Goal: Task Accomplishment & Management: Use online tool/utility

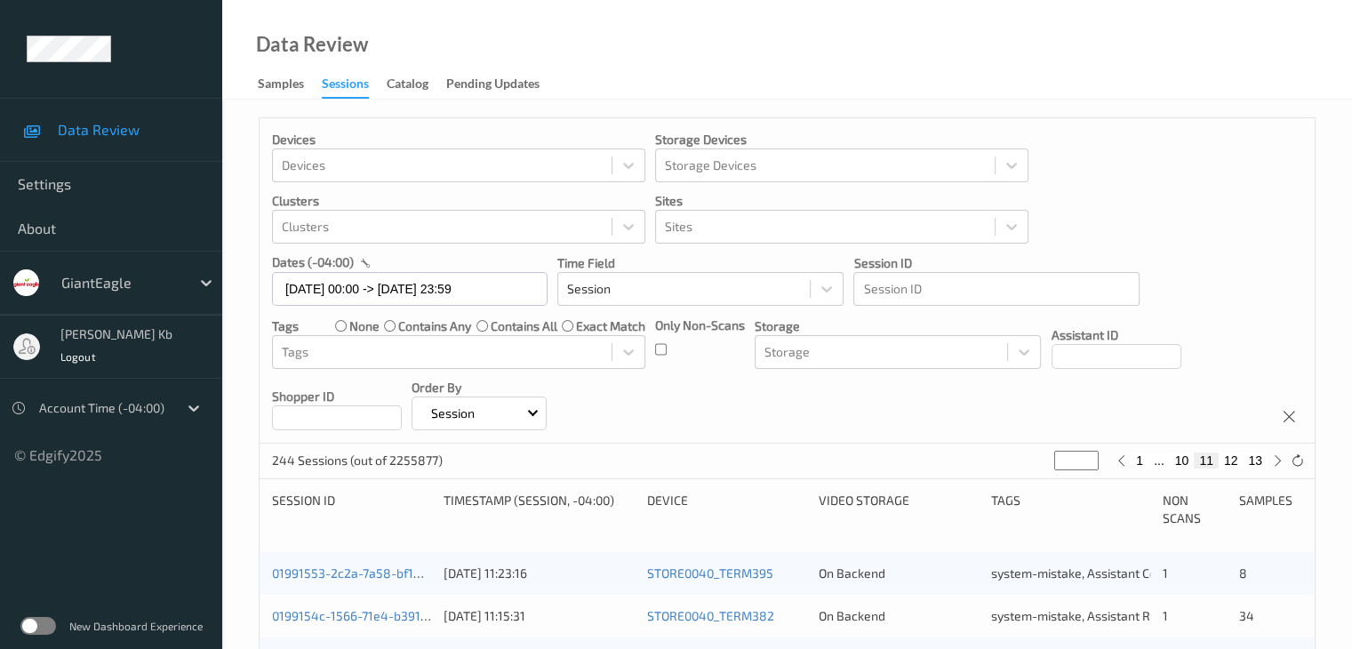
click at [1186, 460] on button "10" at bounding box center [1182, 461] width 25 height 16
type input "**"
click at [1168, 461] on button "9" at bounding box center [1165, 461] width 18 height 16
type input "*"
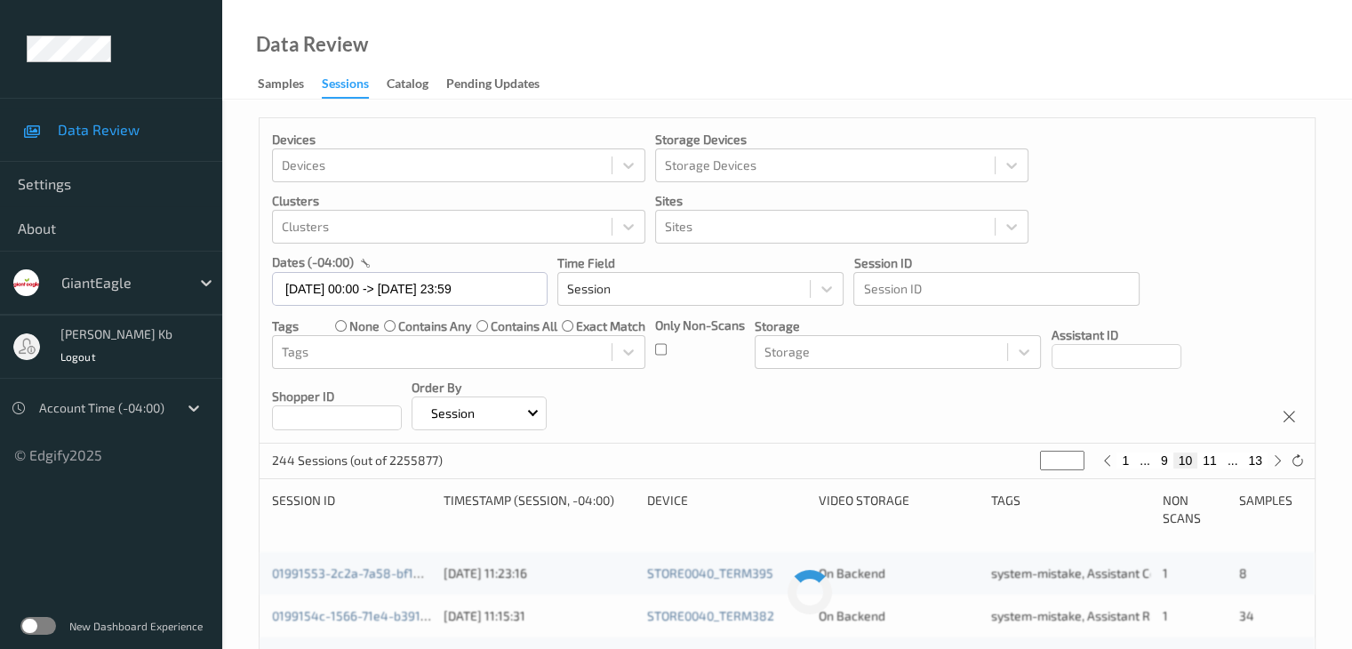
type input "*"
click at [1172, 460] on button "8" at bounding box center [1172, 461] width 18 height 16
type input "*"
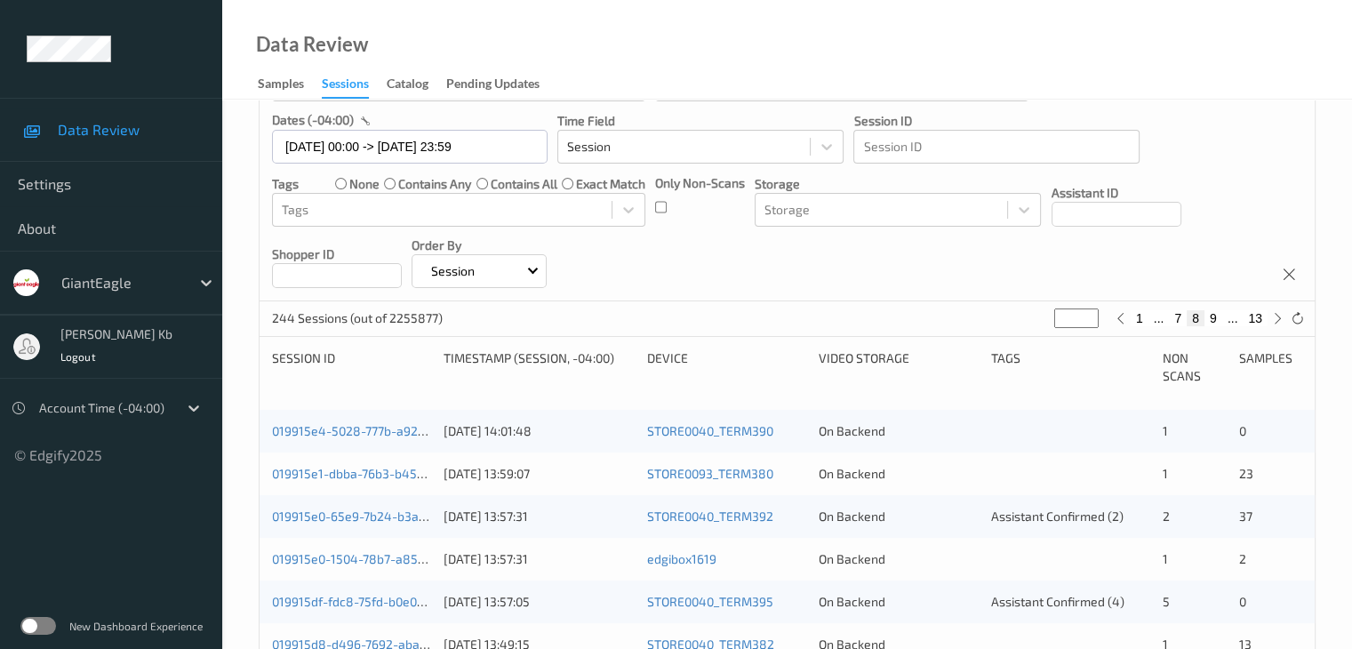
scroll to position [117, 0]
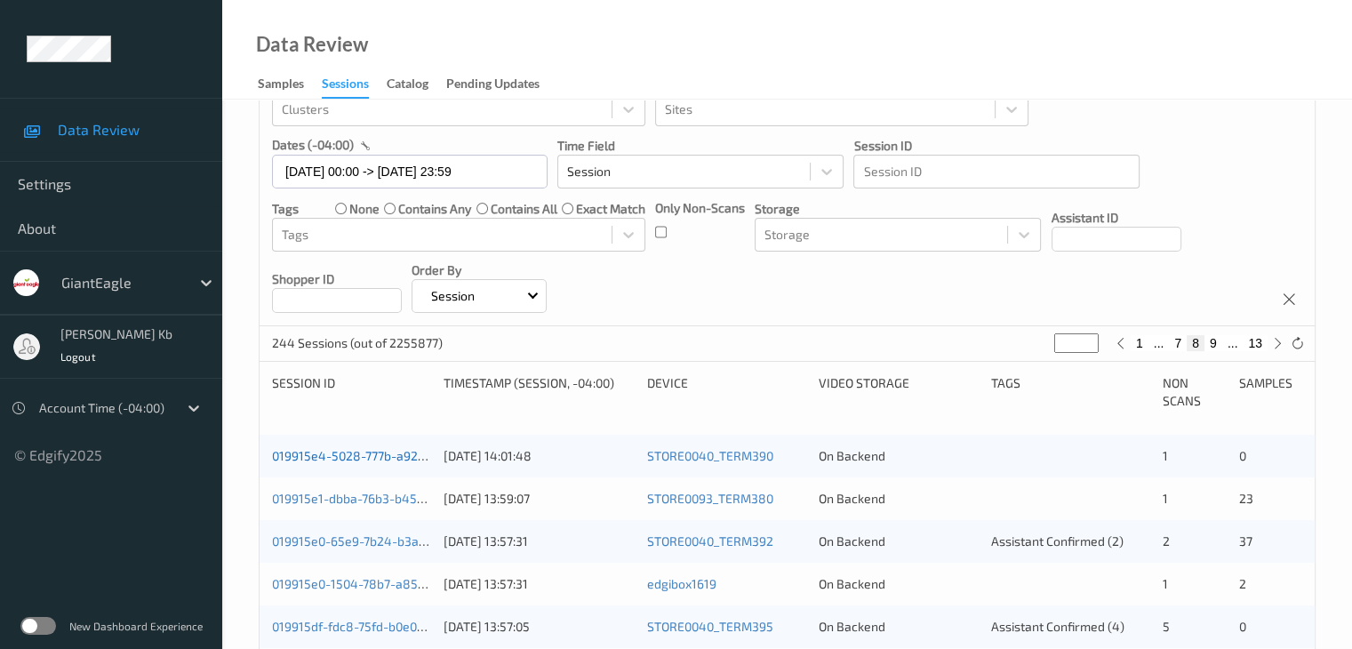
click at [383, 461] on link "019915e4-5028-777b-a92f-cb881ccf4514" at bounding box center [390, 455] width 236 height 15
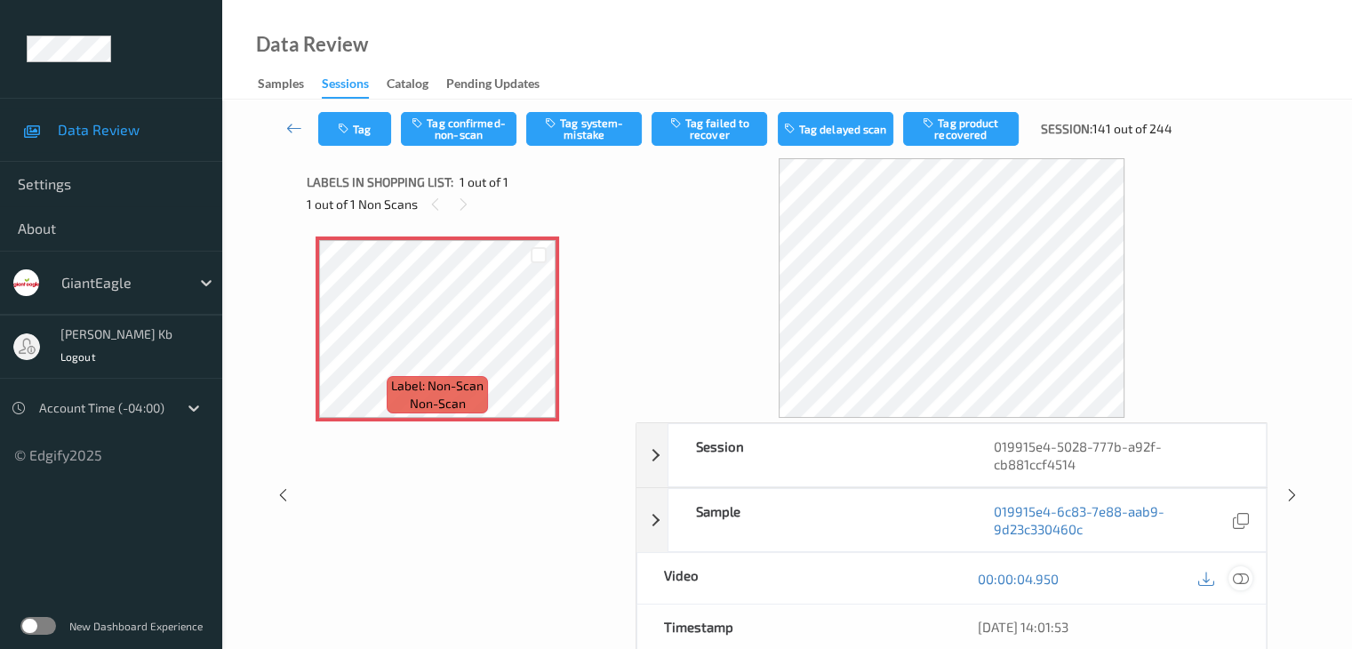
click at [1241, 578] on icon at bounding box center [1240, 579] width 16 height 16
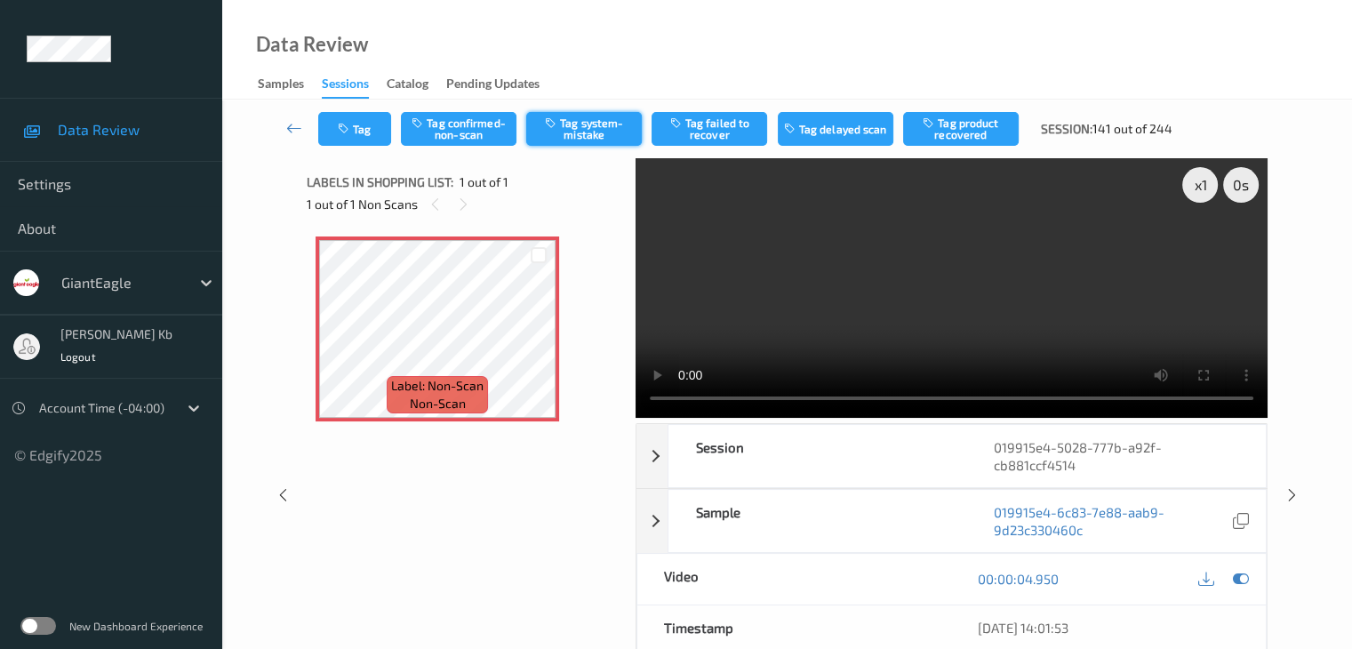
click at [582, 121] on button "Tag system-mistake" at bounding box center [584, 129] width 116 height 34
click at [383, 125] on button "Tag" at bounding box center [354, 129] width 73 height 34
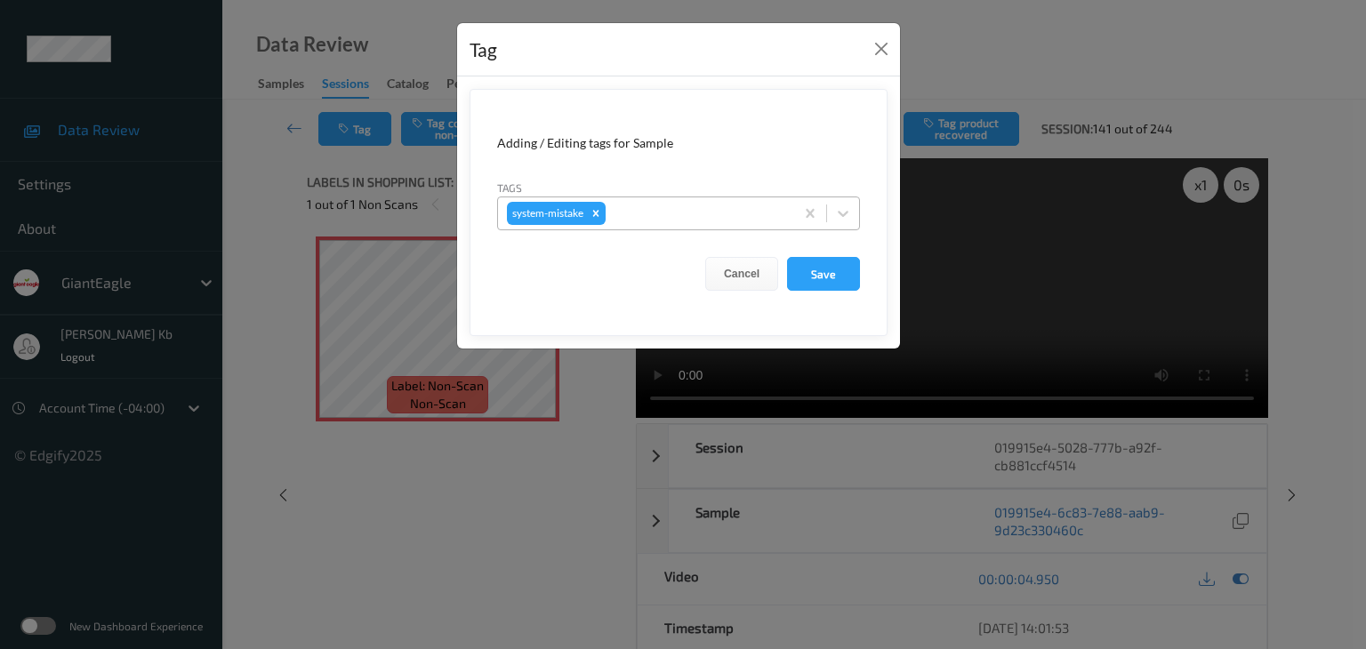
click at [682, 213] on div at bounding box center [697, 213] width 176 height 21
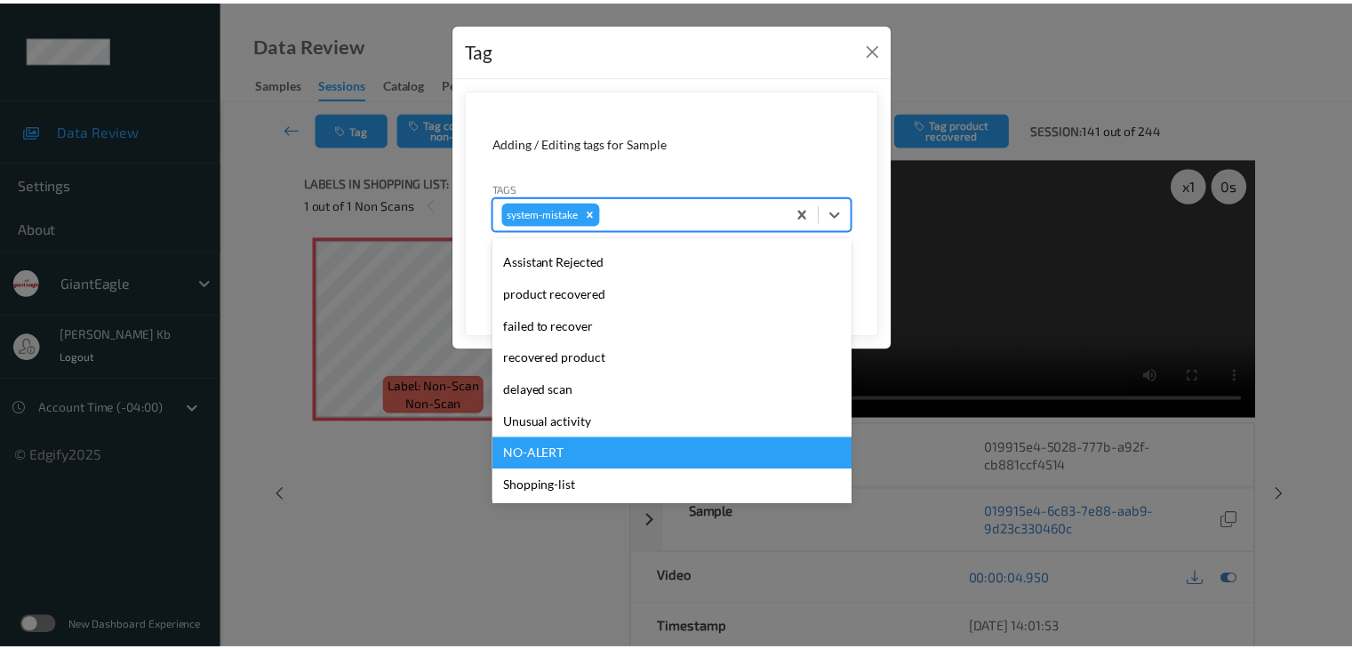
scroll to position [188, 0]
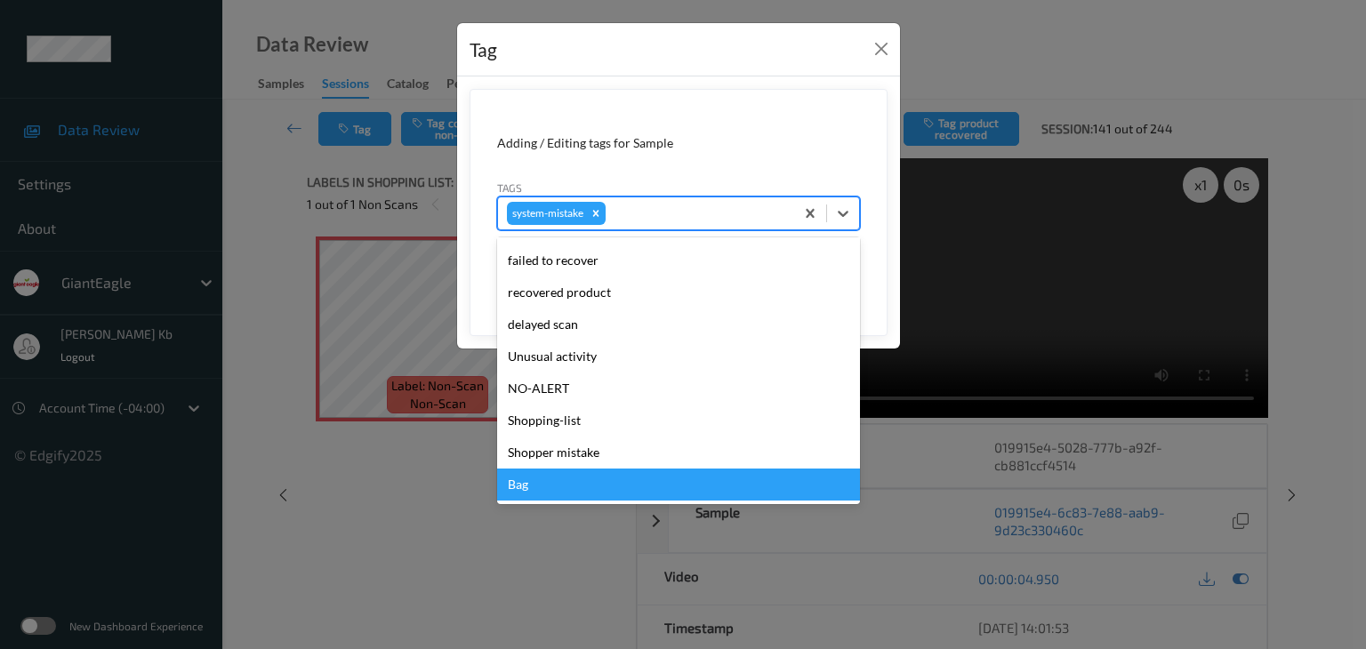
click at [558, 484] on div "Bag" at bounding box center [678, 485] width 363 height 32
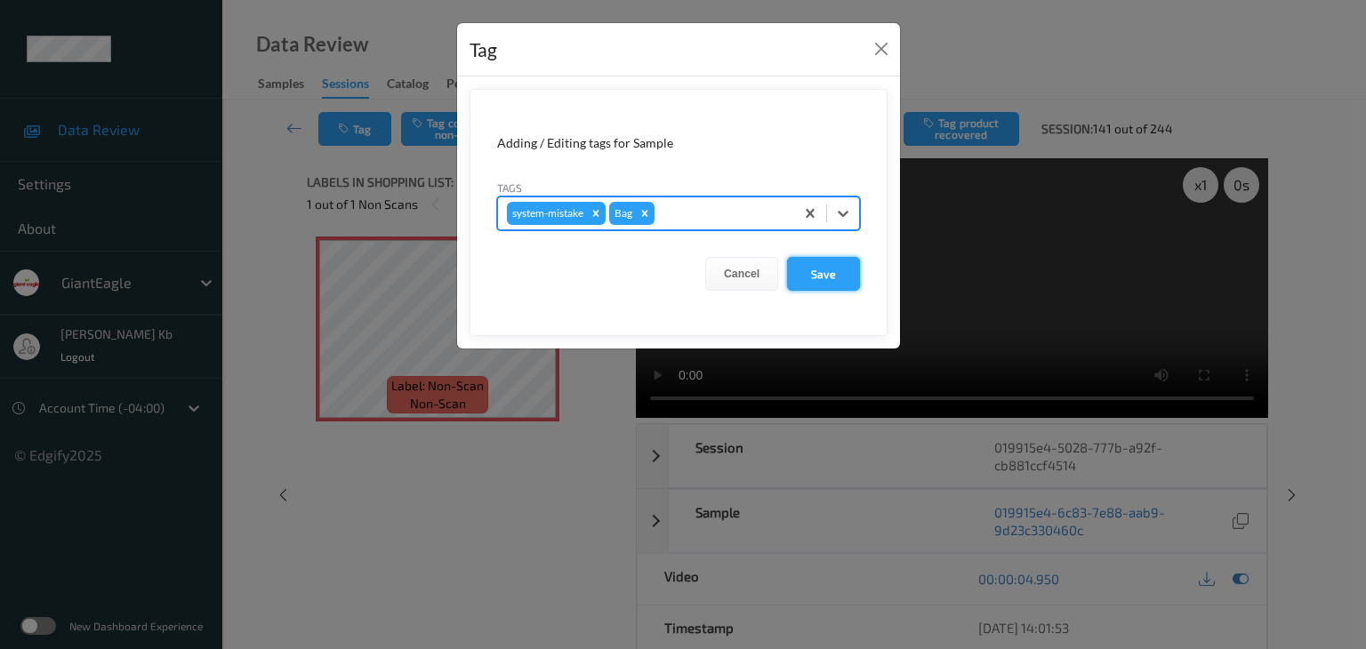
click at [820, 269] on button "Save" at bounding box center [823, 274] width 73 height 34
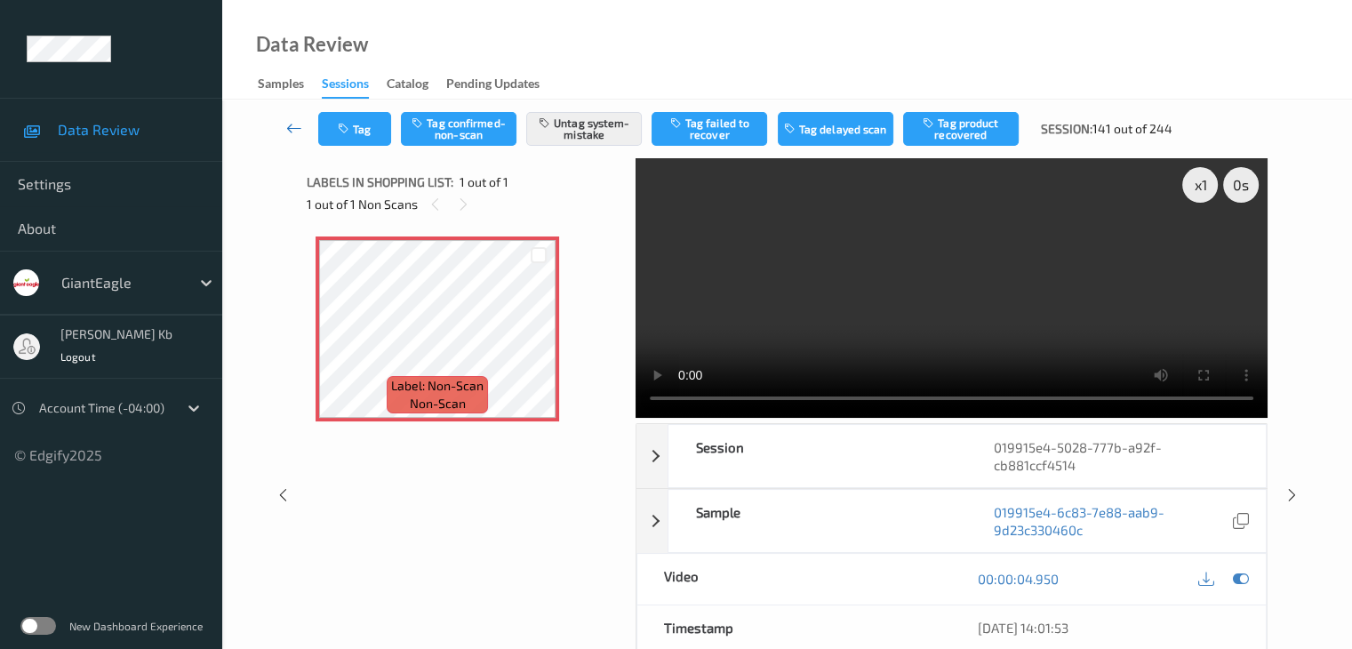
click at [295, 124] on icon at bounding box center [294, 128] width 16 height 18
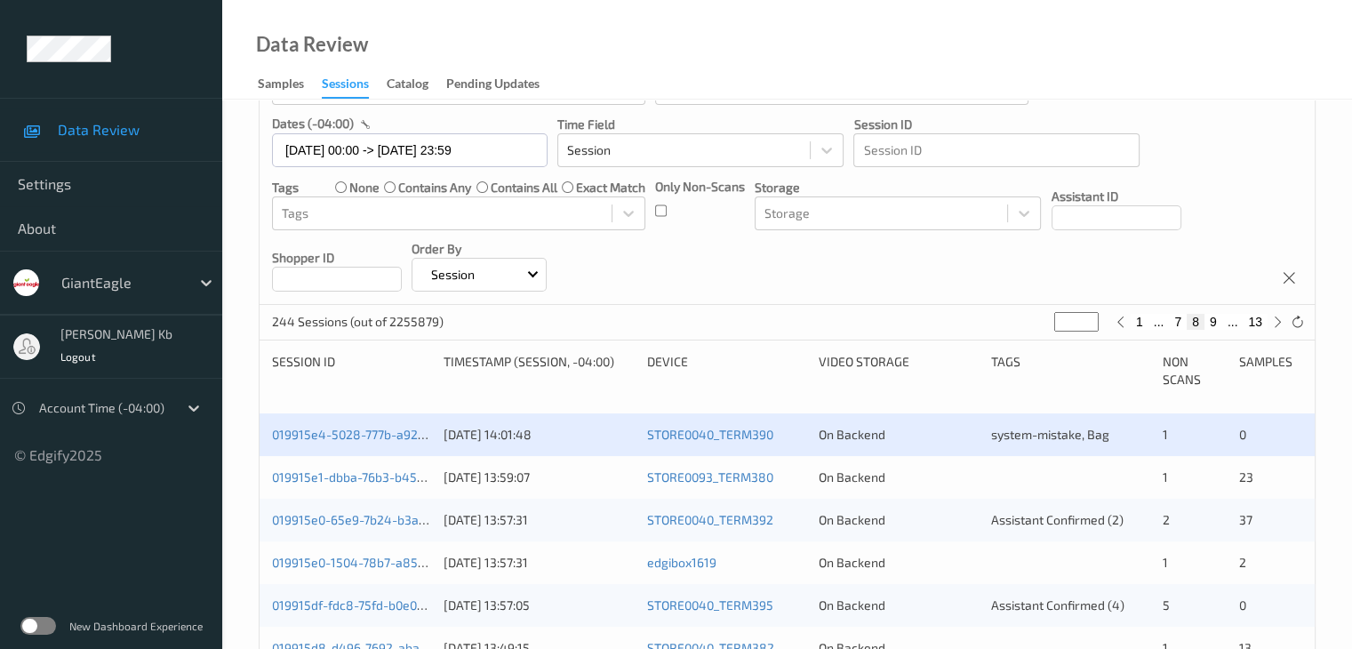
scroll to position [178, 0]
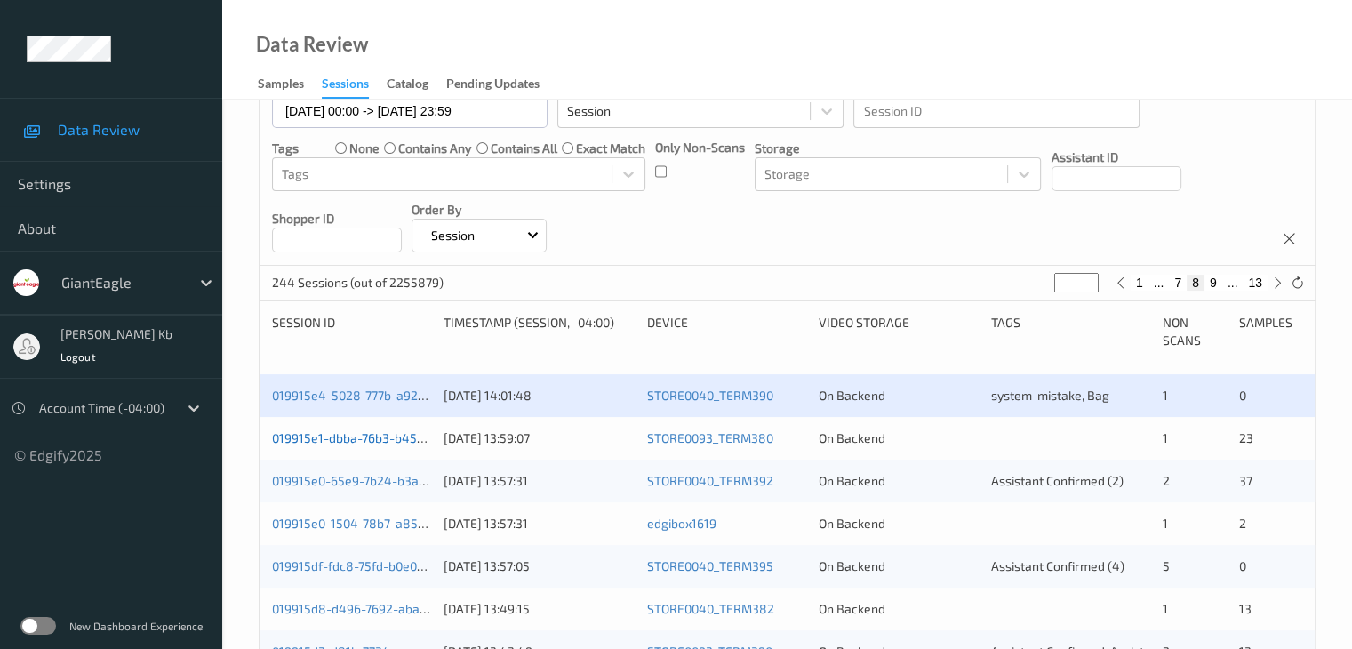
click at [370, 442] on link "019915e1-dbba-76b3-b453-f86ac61e7d68" at bounding box center [391, 437] width 238 height 15
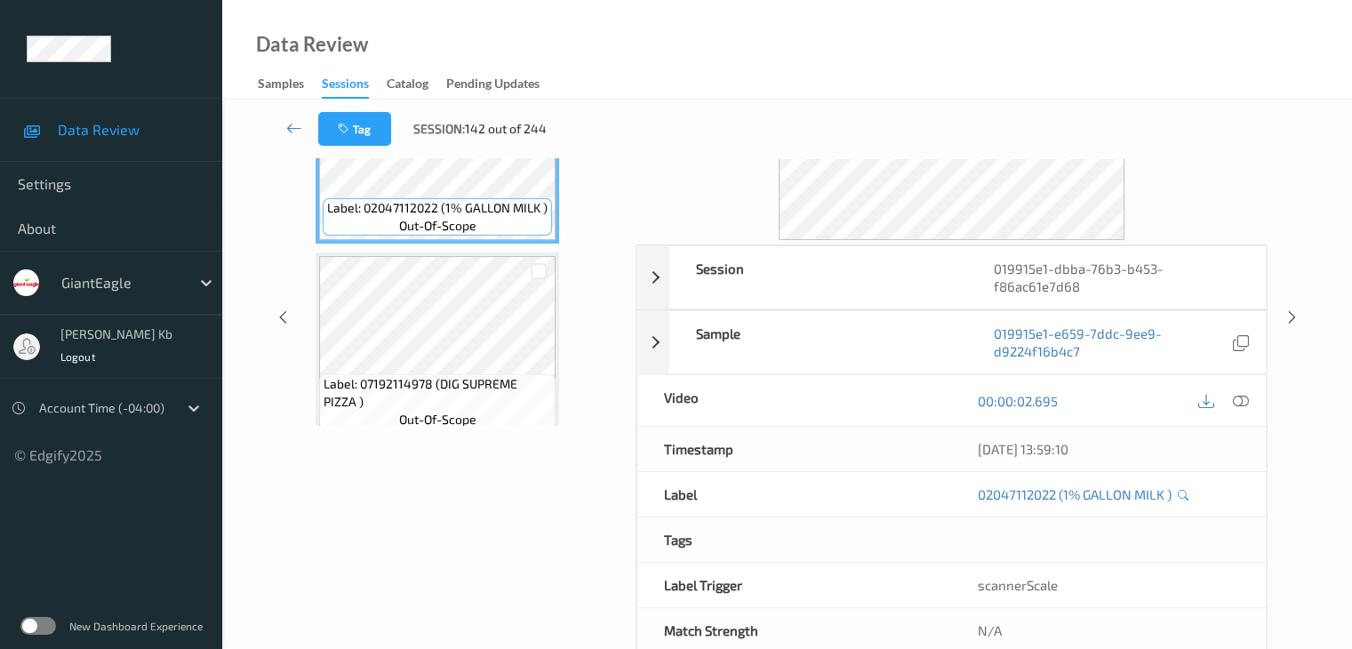
drag, startPoint x: 421, startPoint y: 1, endPoint x: 733, endPoint y: 40, distance: 315.4
click at [806, 55] on div "Data Review Samples Sessions Catalog Pending Updates" at bounding box center [787, 50] width 1130 height 100
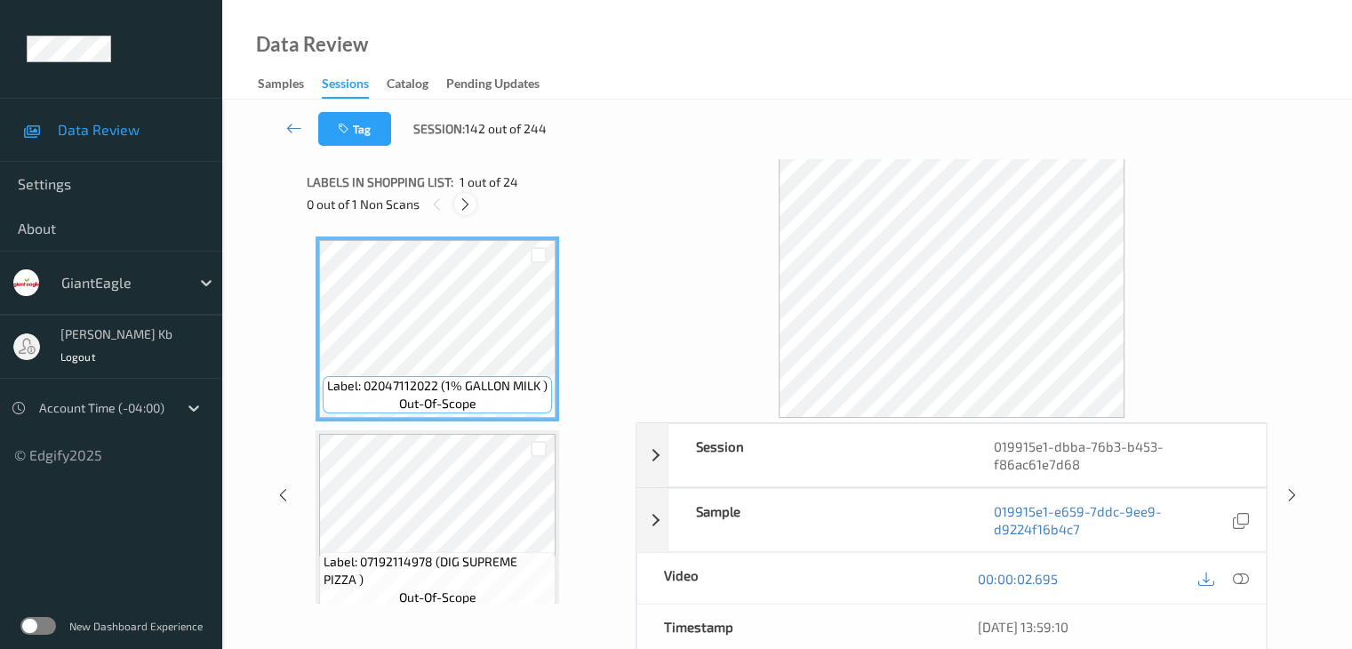
click at [465, 204] on icon at bounding box center [465, 204] width 15 height 16
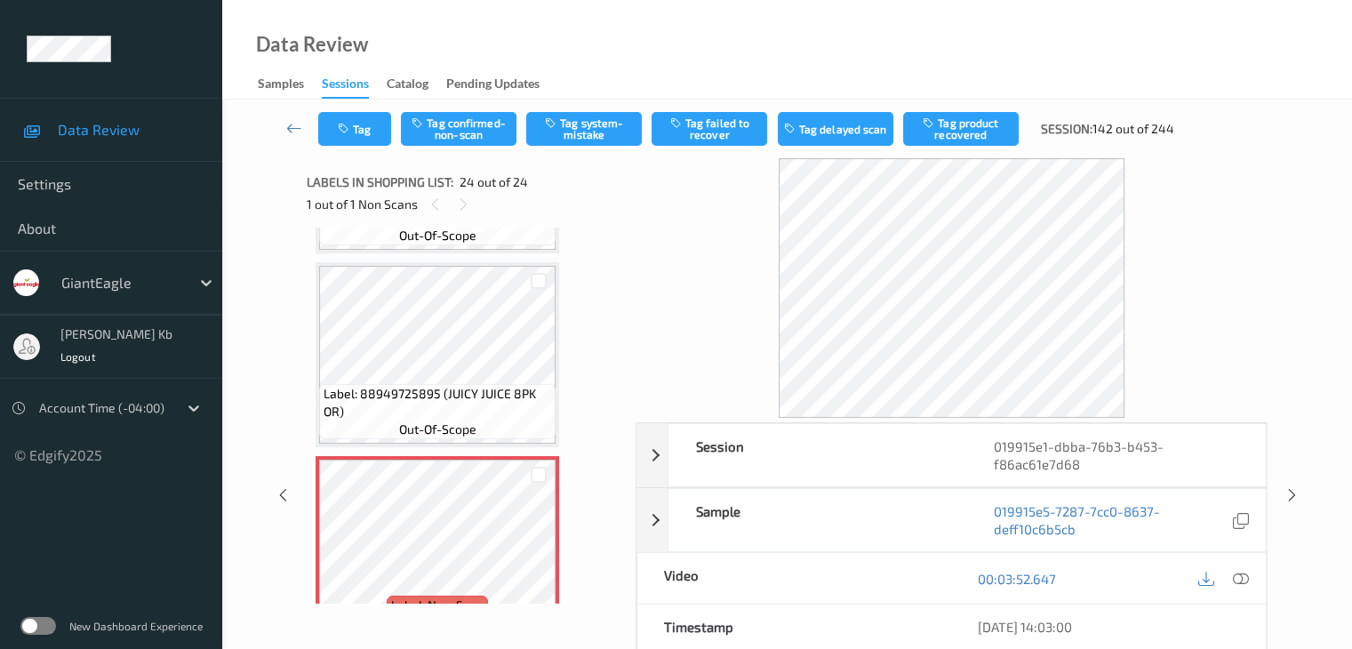
scroll to position [4284, 0]
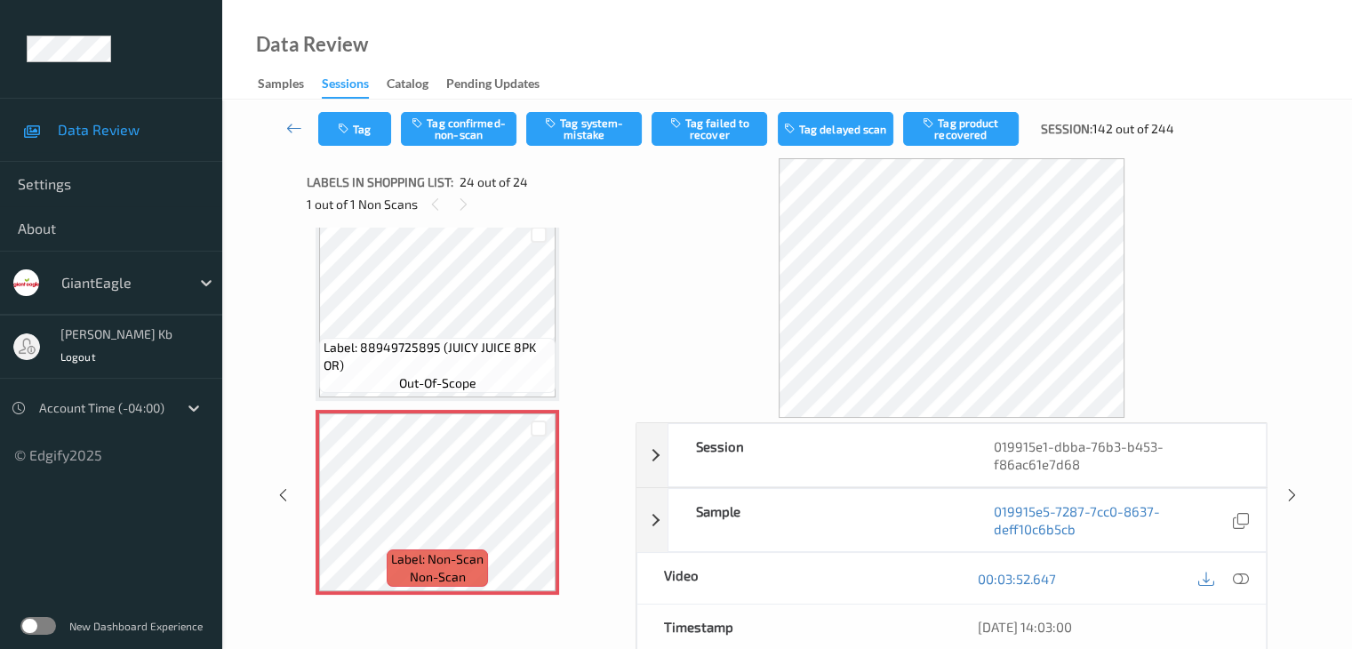
click at [1241, 581] on icon at bounding box center [1240, 579] width 16 height 16
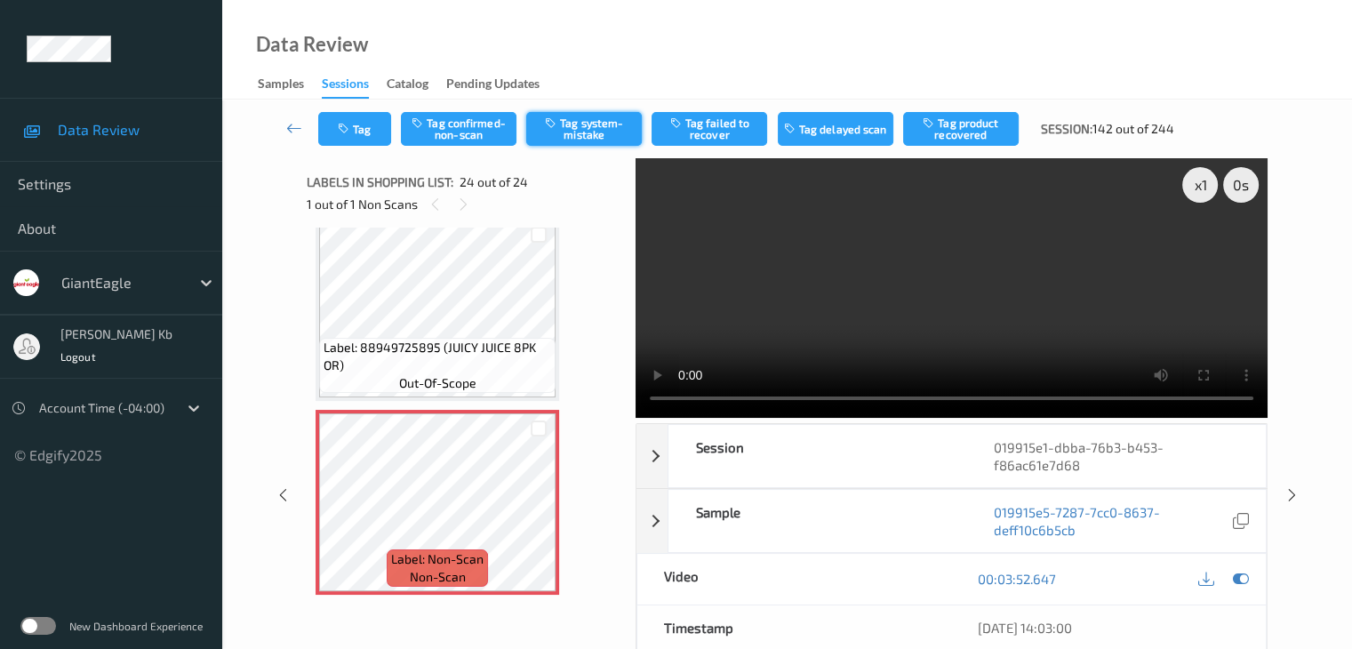
click at [583, 131] on button "Tag system-mistake" at bounding box center [584, 129] width 116 height 34
click at [385, 120] on button "Tag" at bounding box center [354, 129] width 73 height 34
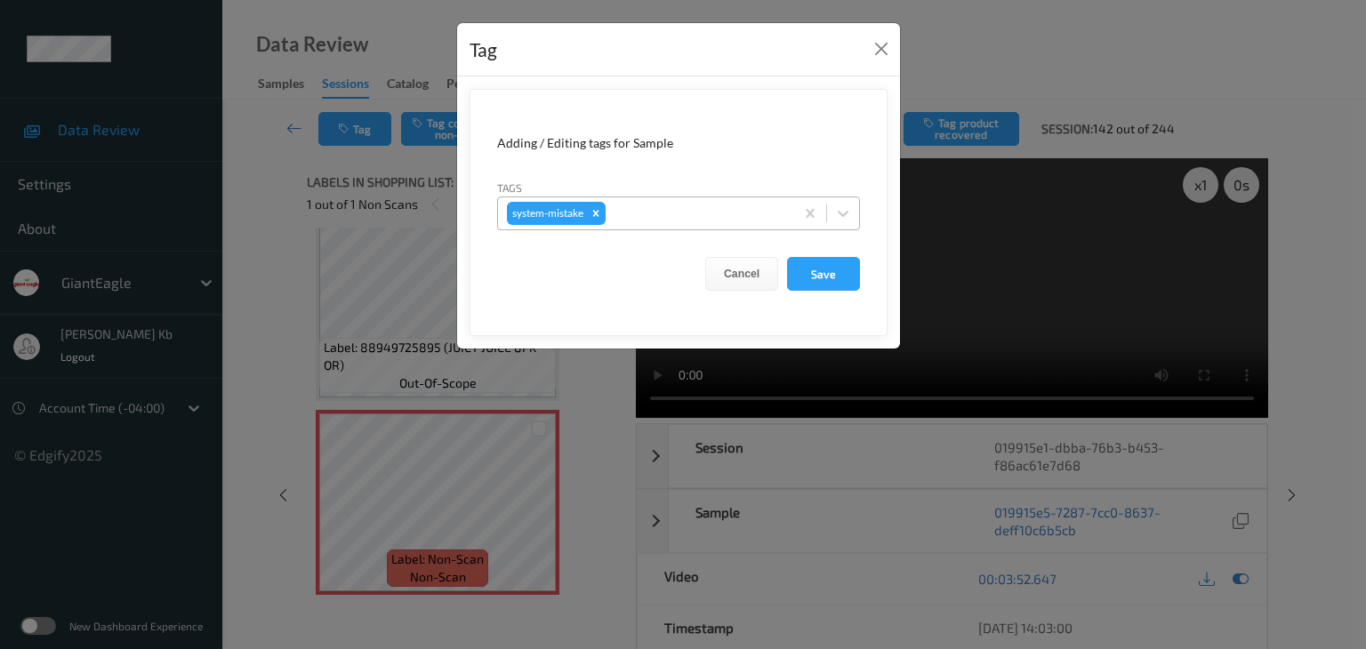
click at [634, 207] on div at bounding box center [697, 213] width 176 height 21
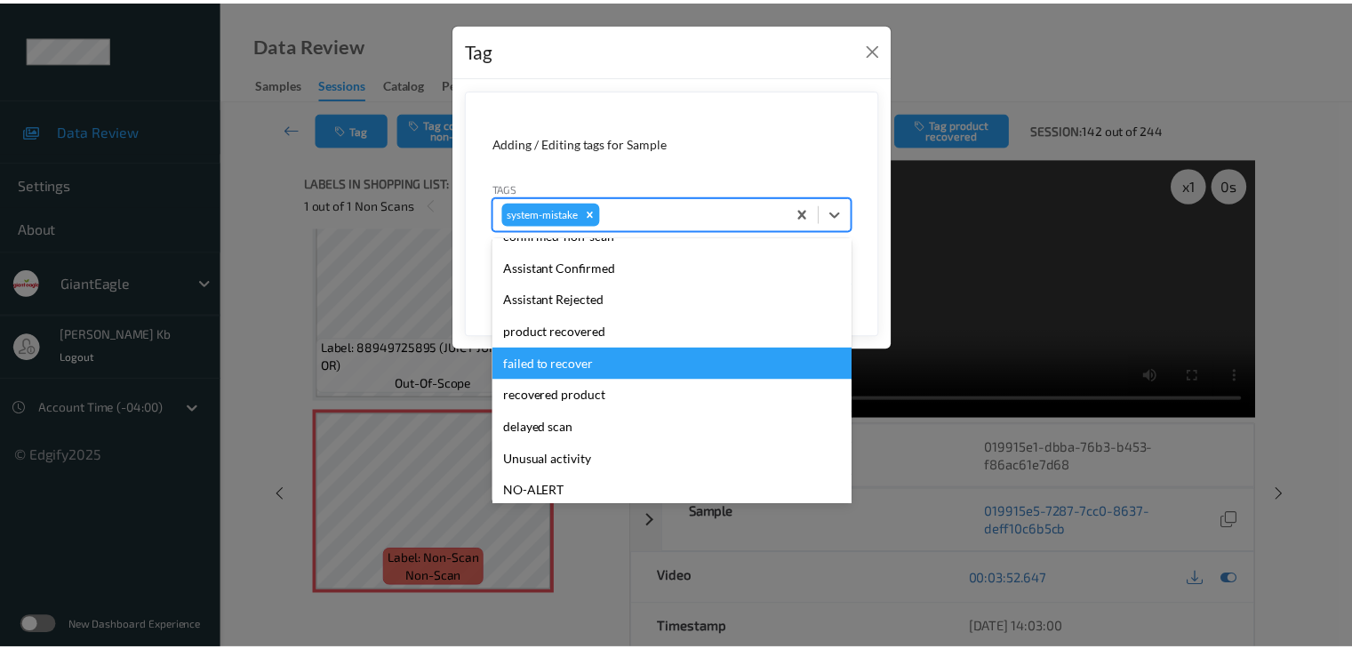
scroll to position [178, 0]
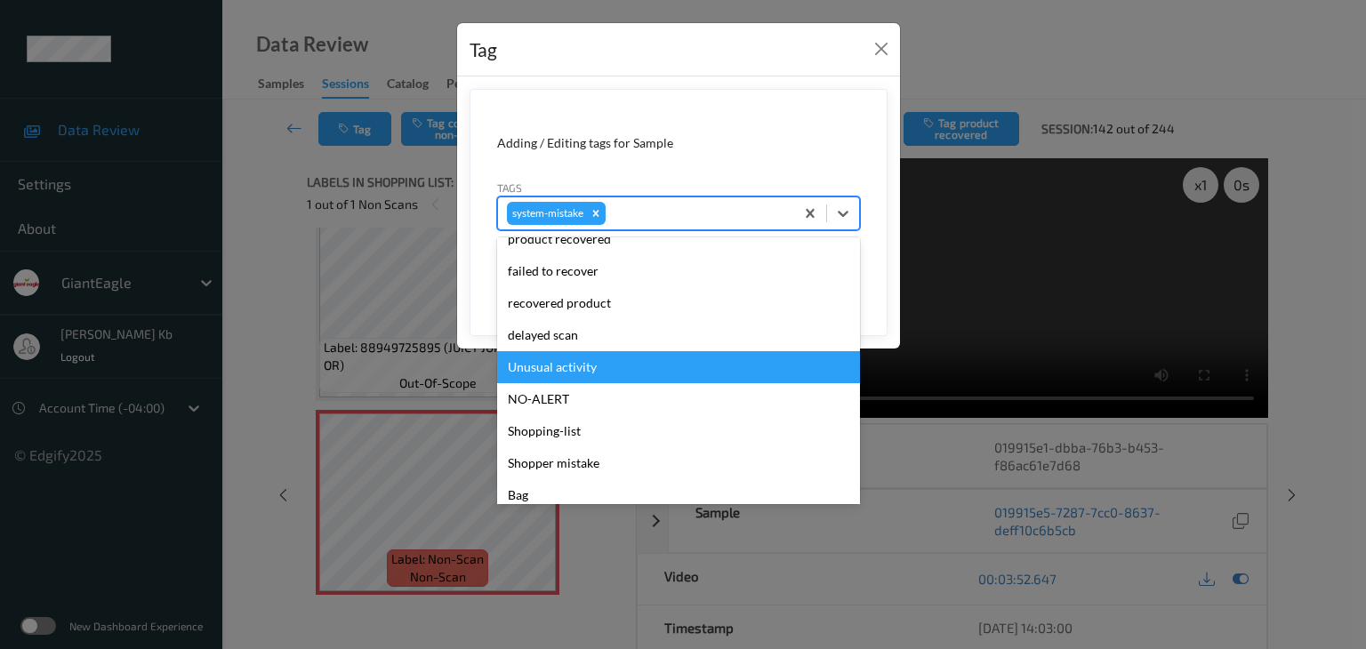
drag, startPoint x: 570, startPoint y: 367, endPoint x: 580, endPoint y: 367, distance: 9.8
click at [571, 367] on div "Unusual activity" at bounding box center [678, 367] width 363 height 32
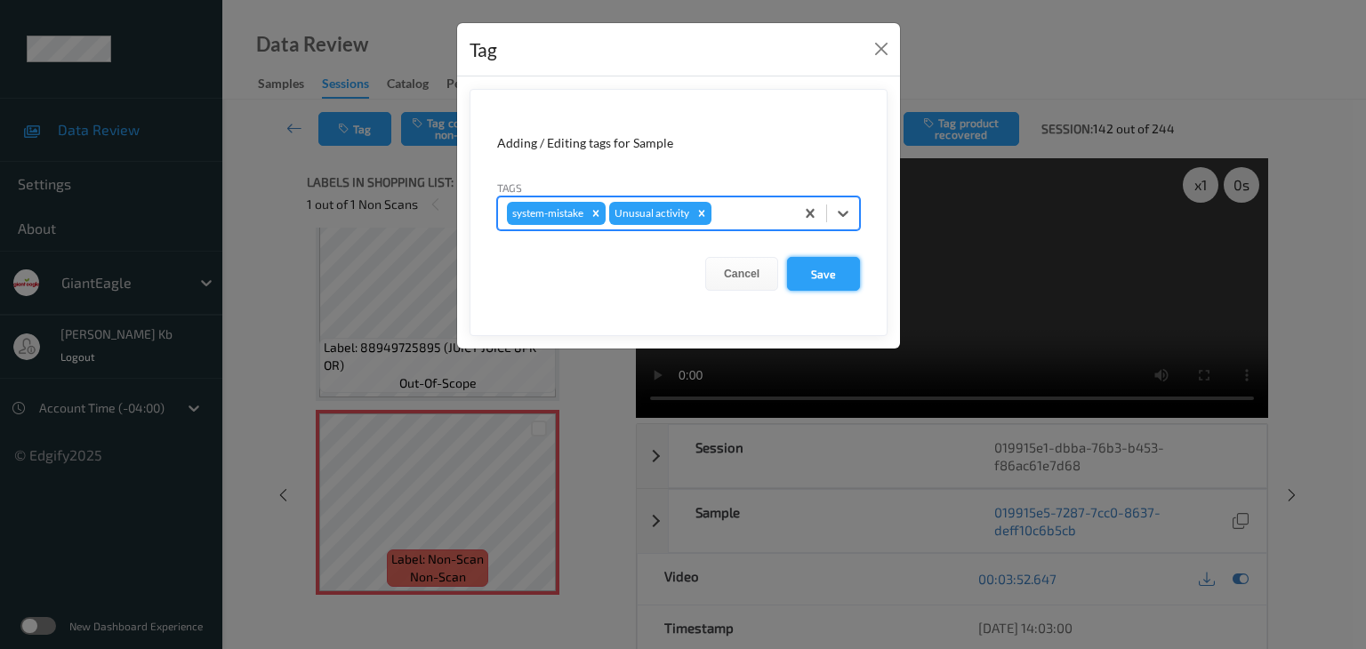
click at [833, 271] on button "Save" at bounding box center [823, 274] width 73 height 34
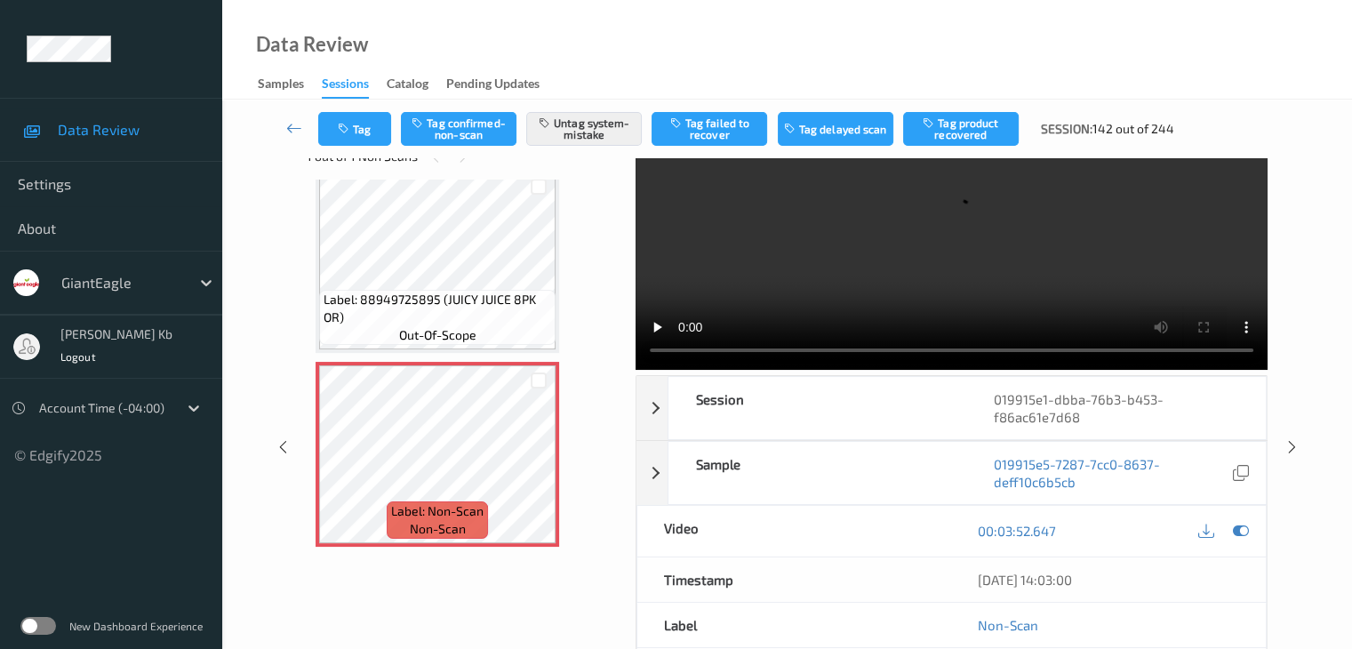
scroll to position [92, 0]
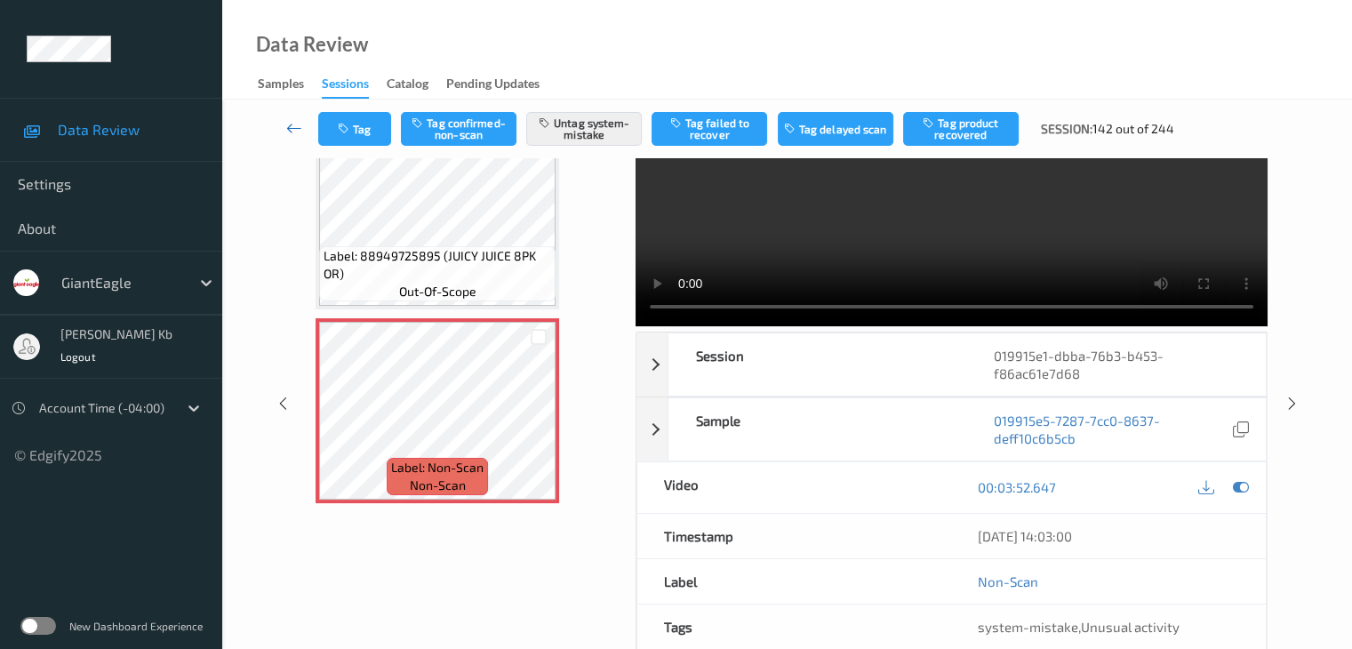
click at [299, 128] on icon at bounding box center [294, 128] width 16 height 18
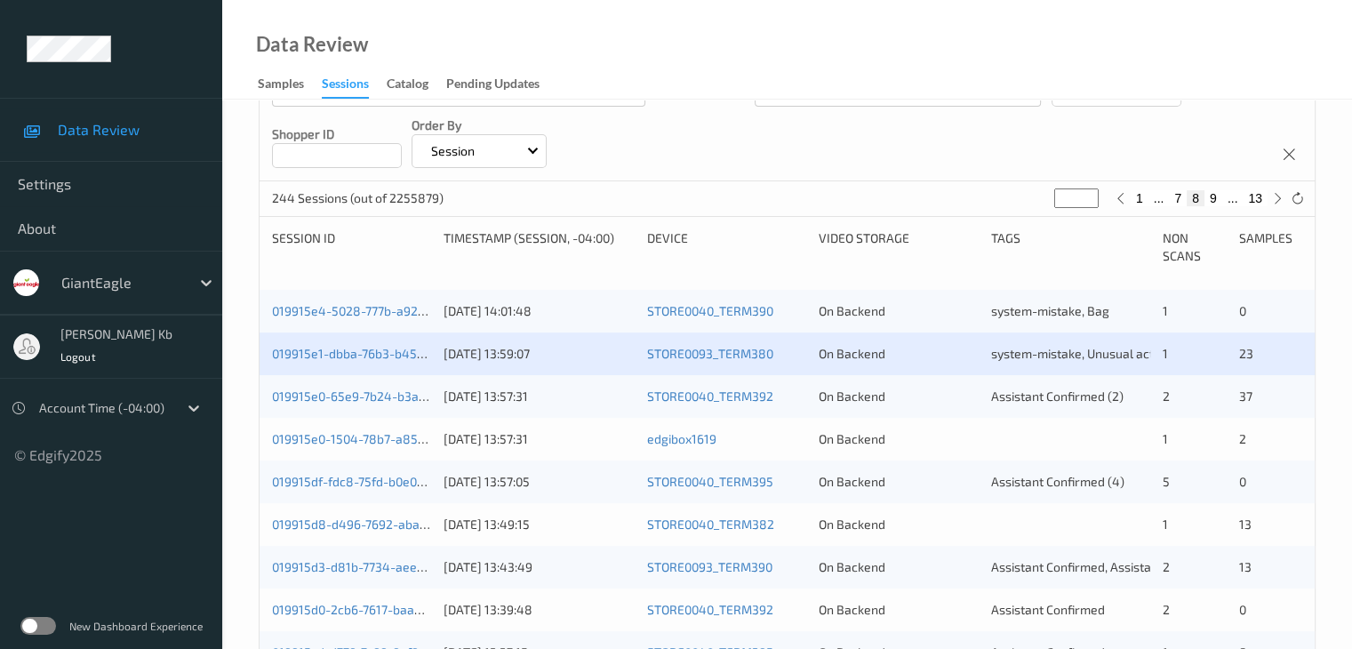
scroll to position [267, 0]
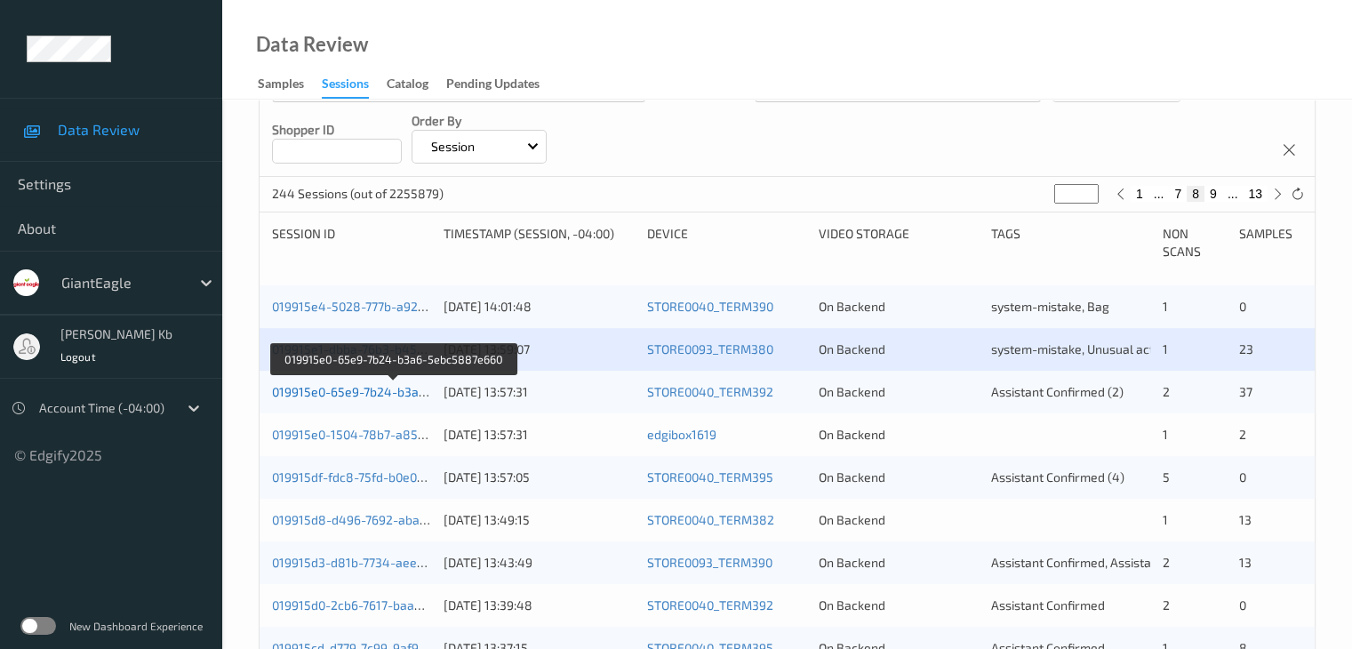
click at [393, 394] on link "019915e0-65e9-7b24-b3a6-5ebc5887e660" at bounding box center [394, 391] width 244 height 15
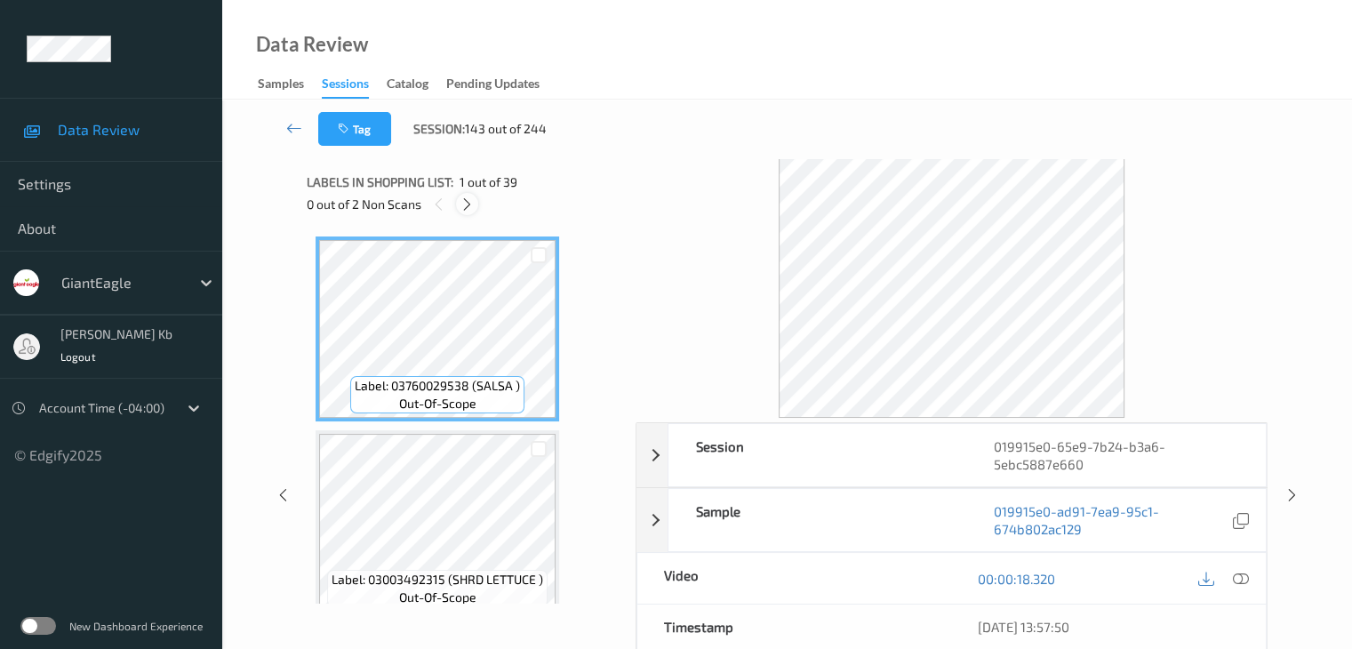
click at [475, 204] on icon at bounding box center [467, 204] width 15 height 16
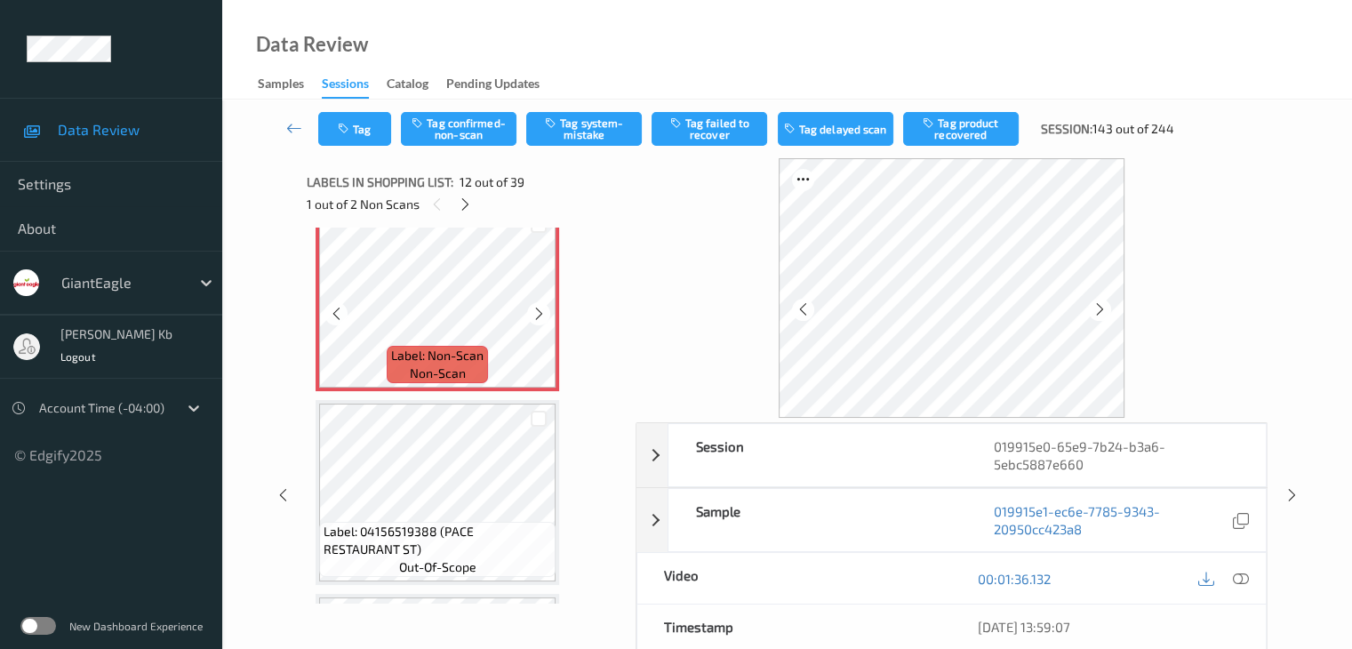
scroll to position [2036, 0]
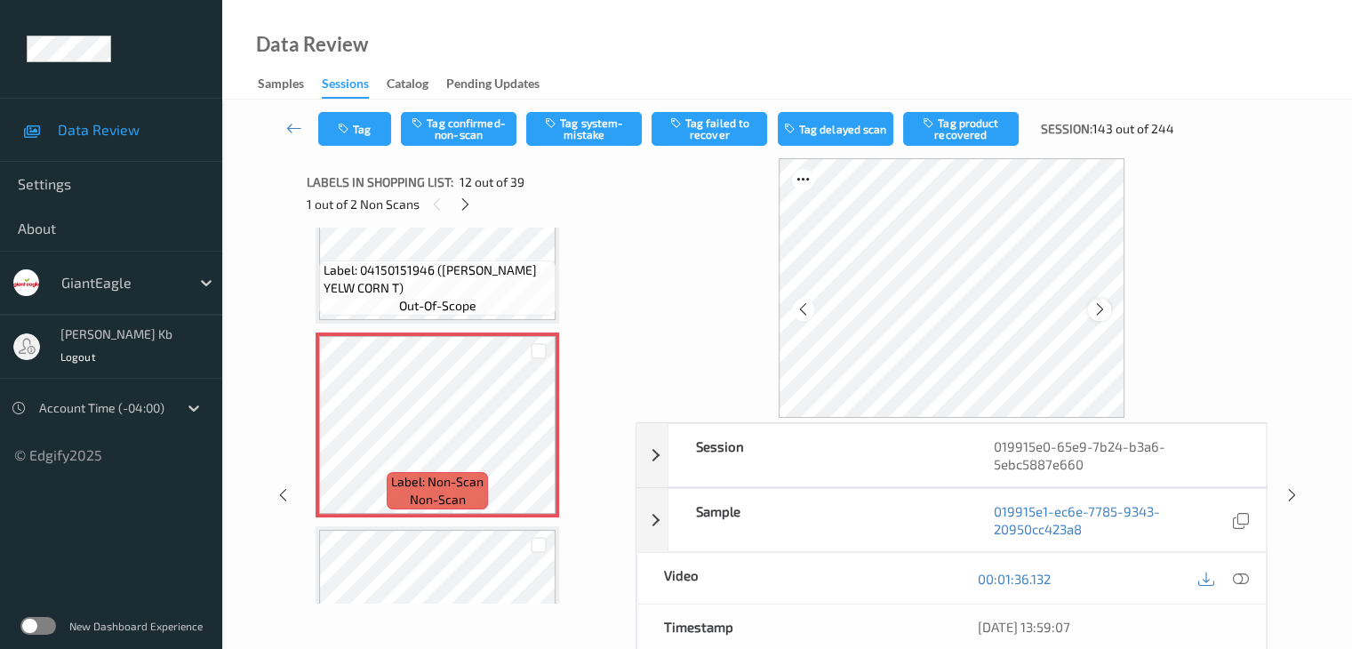
click at [1107, 308] on div at bounding box center [1099, 310] width 22 height 22
click at [1103, 310] on icon at bounding box center [1100, 309] width 15 height 16
click at [1244, 575] on icon at bounding box center [1240, 579] width 16 height 16
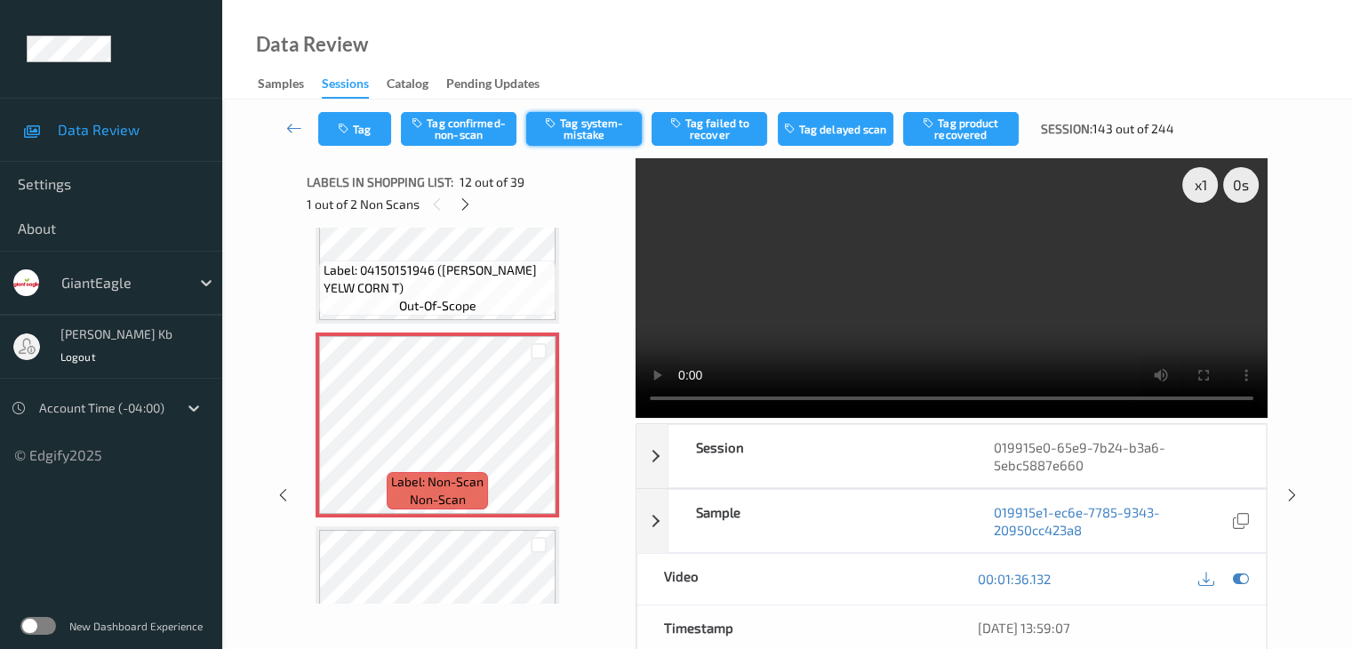
click at [589, 128] on button "Tag system-mistake" at bounding box center [584, 129] width 116 height 34
click at [383, 128] on button "Tag" at bounding box center [354, 129] width 73 height 34
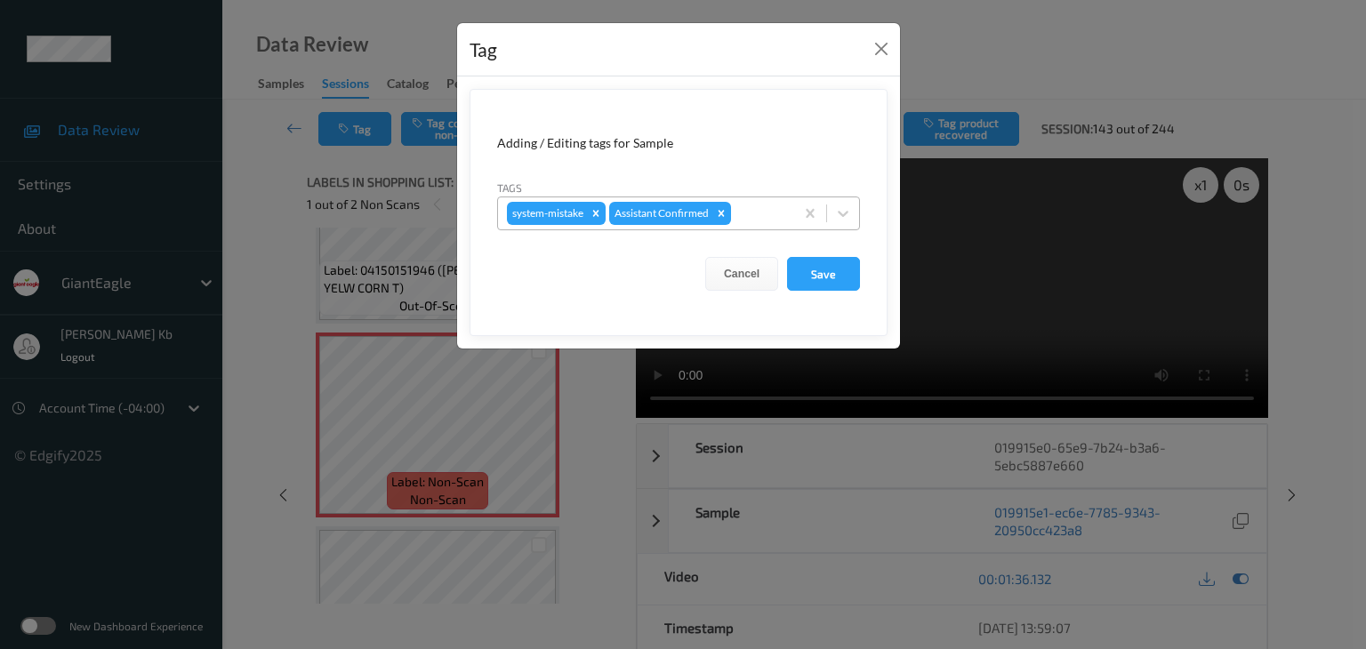
click at [753, 207] on div at bounding box center [759, 213] width 51 height 21
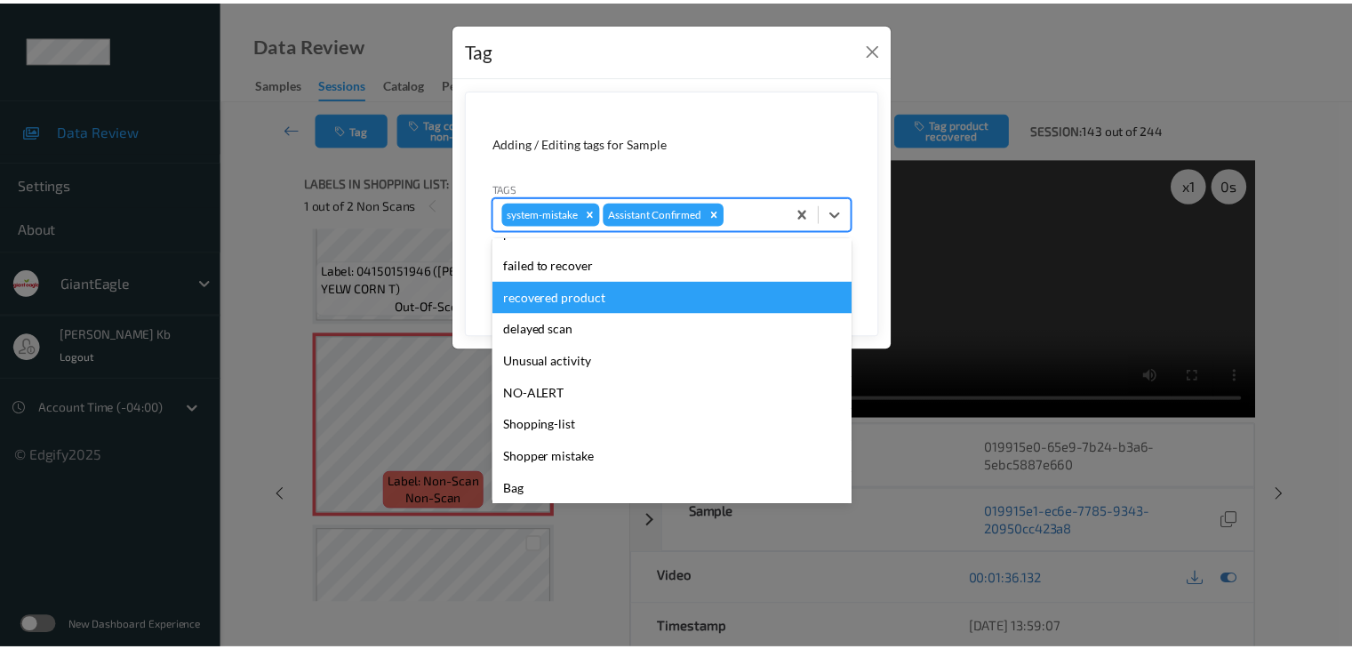
scroll to position [156, 0]
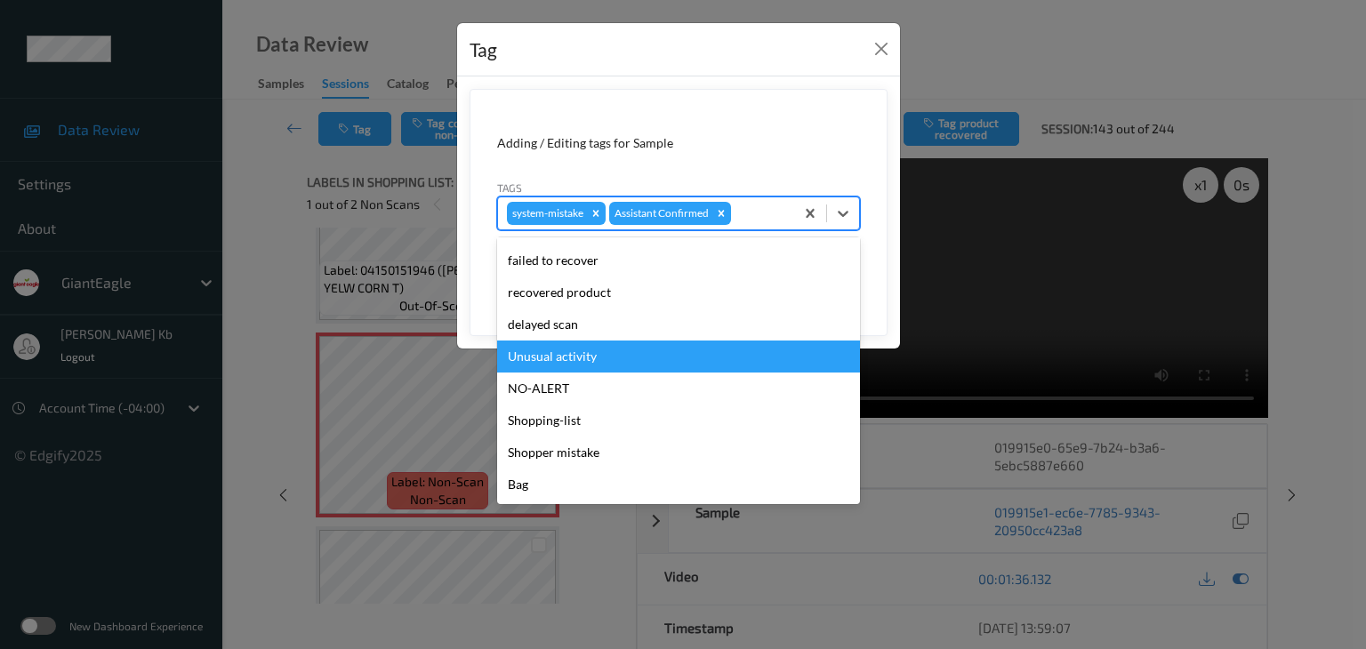
click at [578, 359] on div "Unusual activity" at bounding box center [678, 357] width 363 height 32
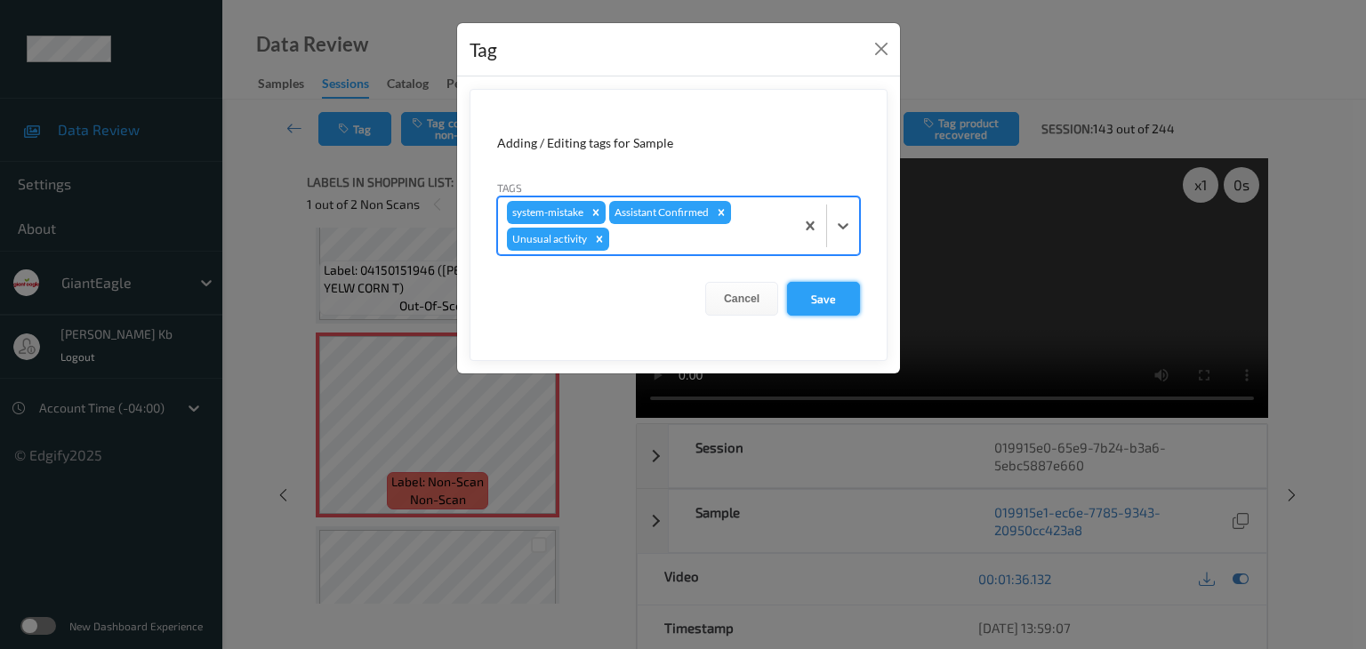
click at [839, 299] on button "Save" at bounding box center [823, 299] width 73 height 34
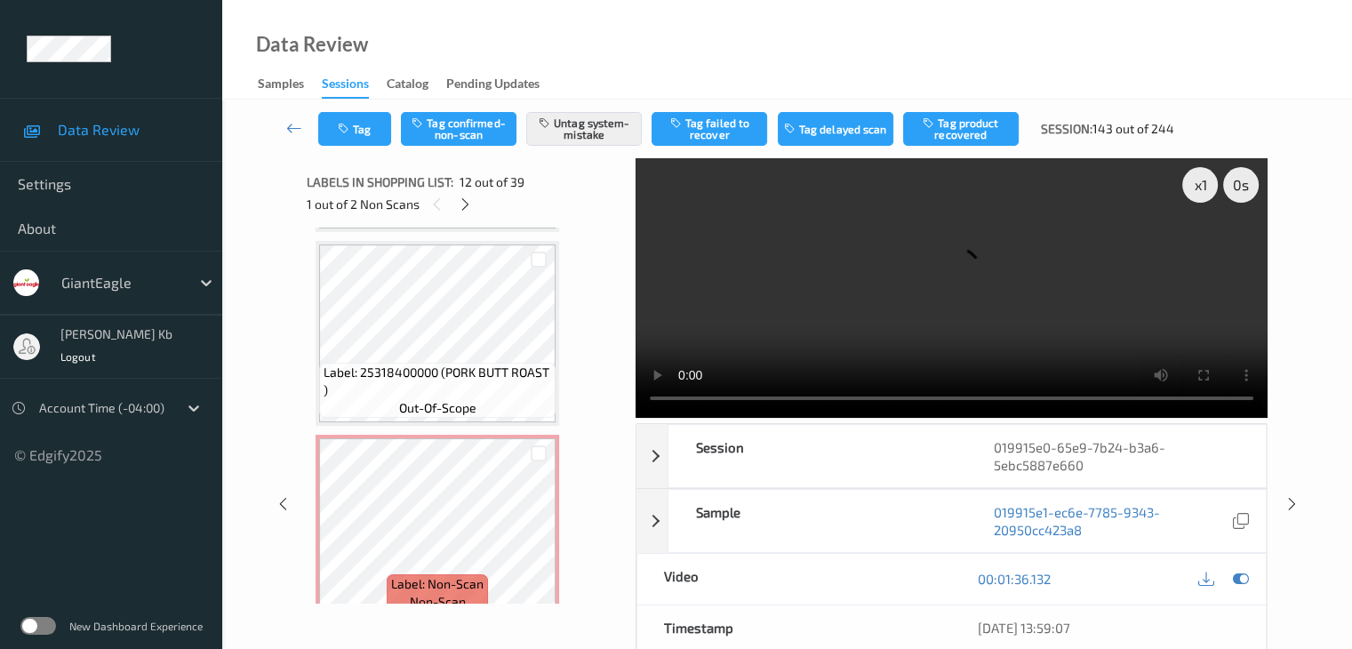
scroll to position [7192, 0]
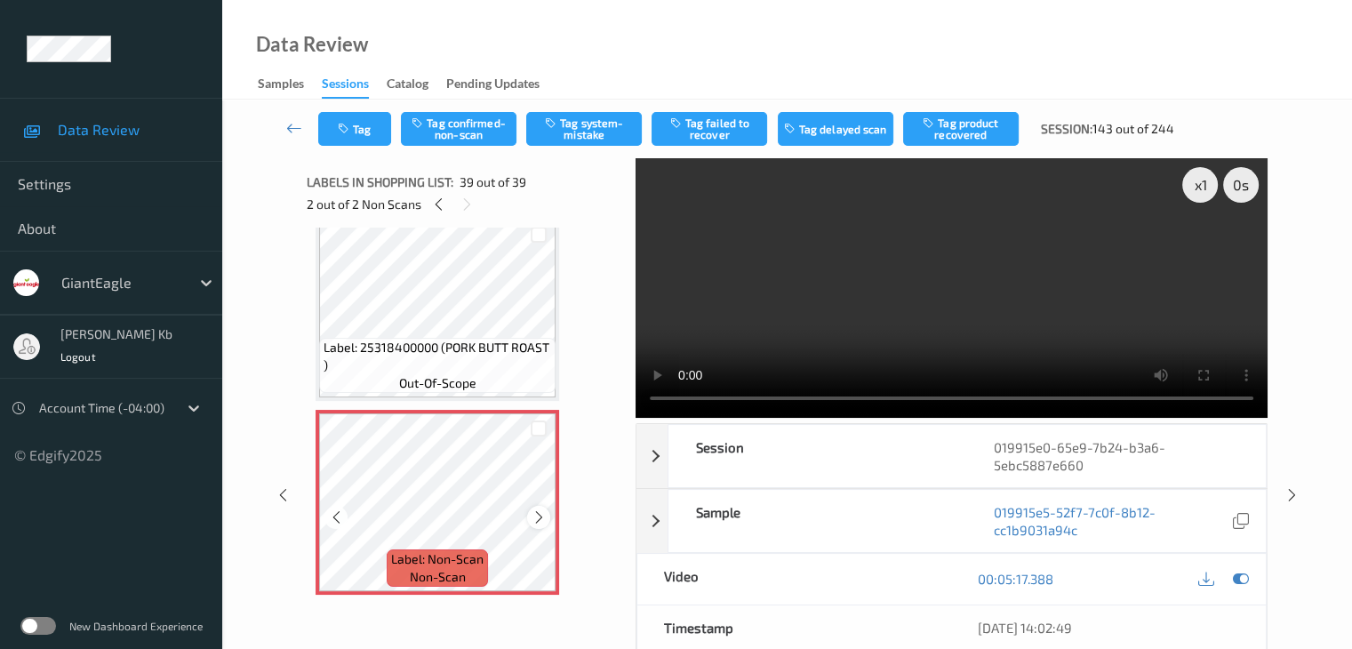
click at [537, 517] on icon at bounding box center [539, 517] width 15 height 16
click at [480, 131] on button "Tag confirmed-non-scan" at bounding box center [459, 129] width 116 height 34
click at [731, 129] on button "Tag failed to recover" at bounding box center [710, 129] width 116 height 34
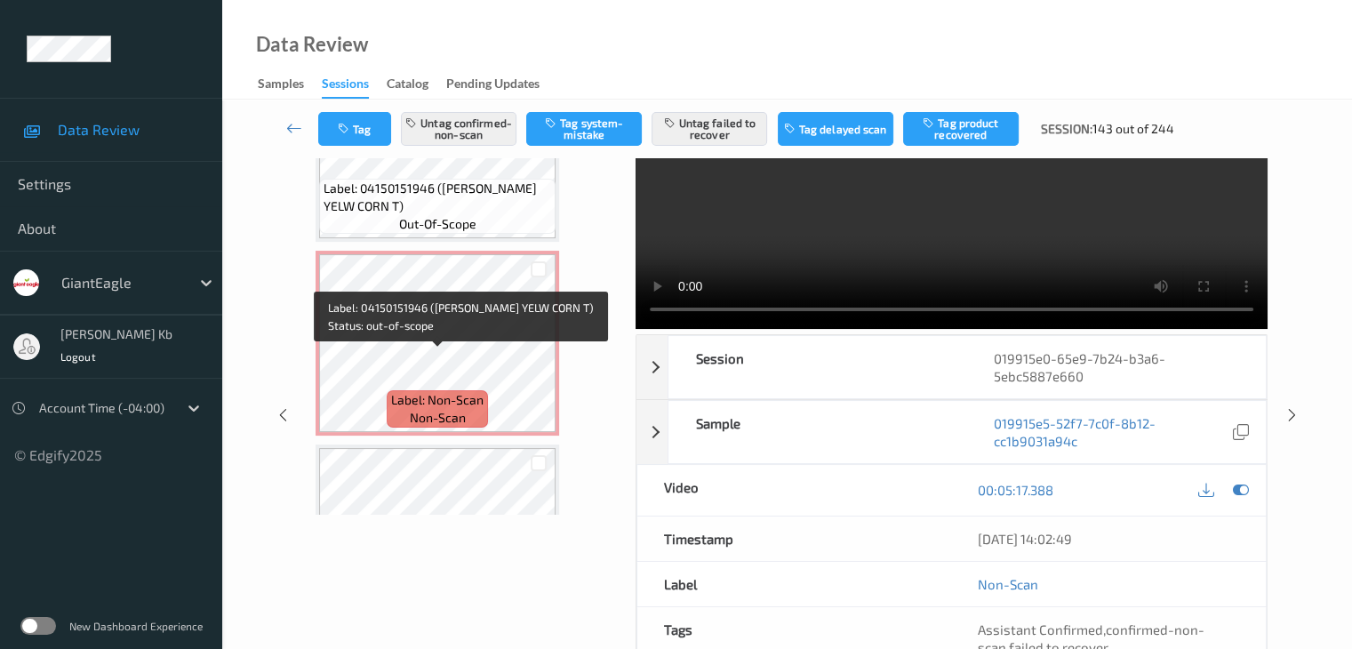
scroll to position [2035, 0]
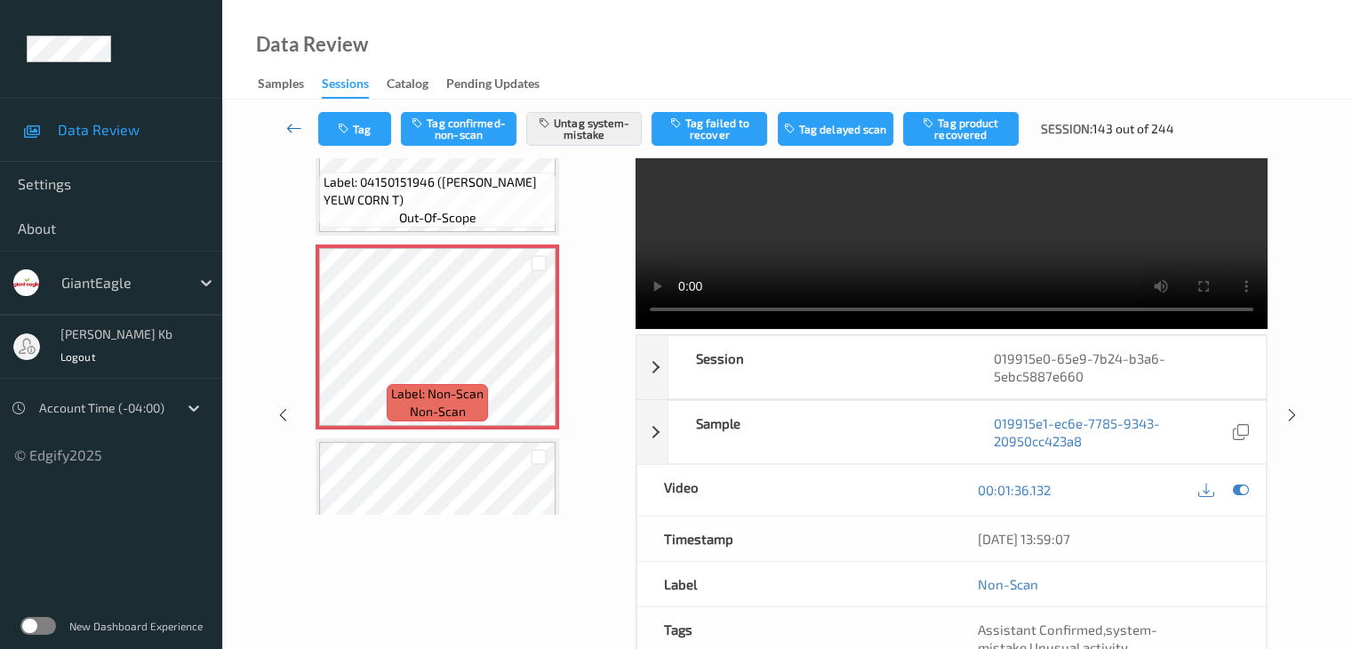
click at [287, 123] on icon at bounding box center [294, 128] width 16 height 18
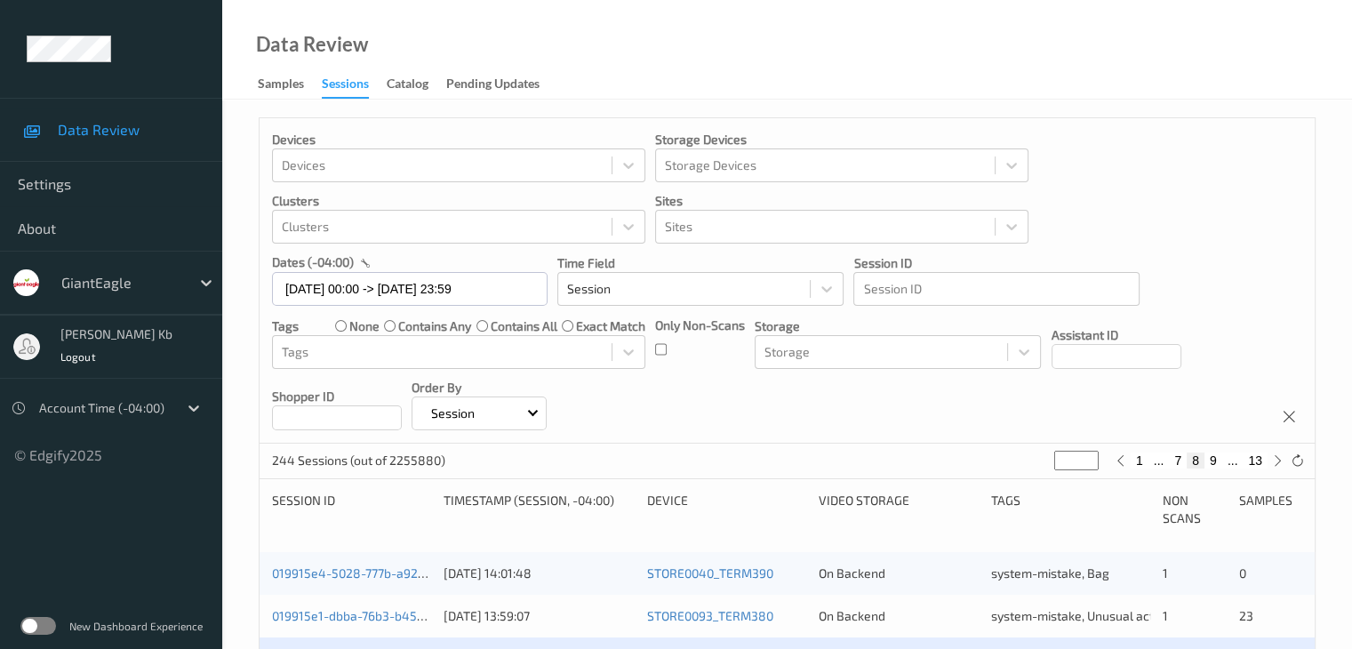
scroll to position [356, 0]
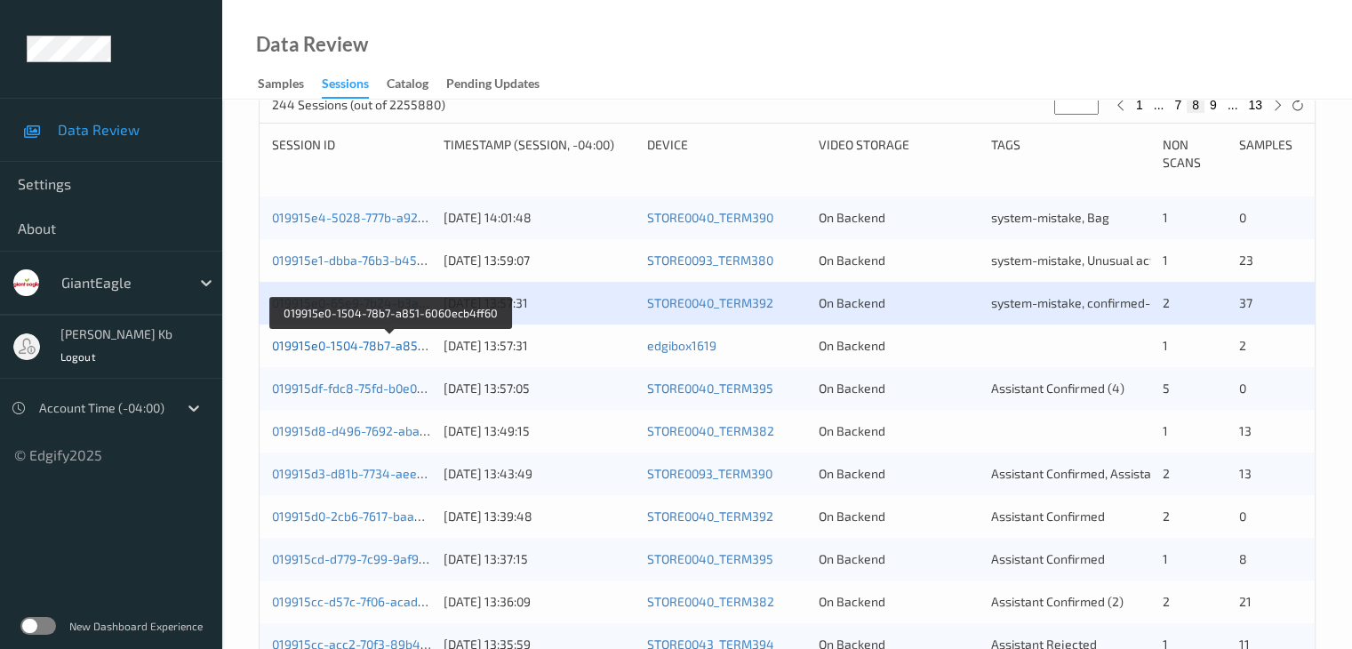
click at [374, 341] on link "019915e0-1504-78b7-a851-6060ecb4ff60" at bounding box center [390, 345] width 236 height 15
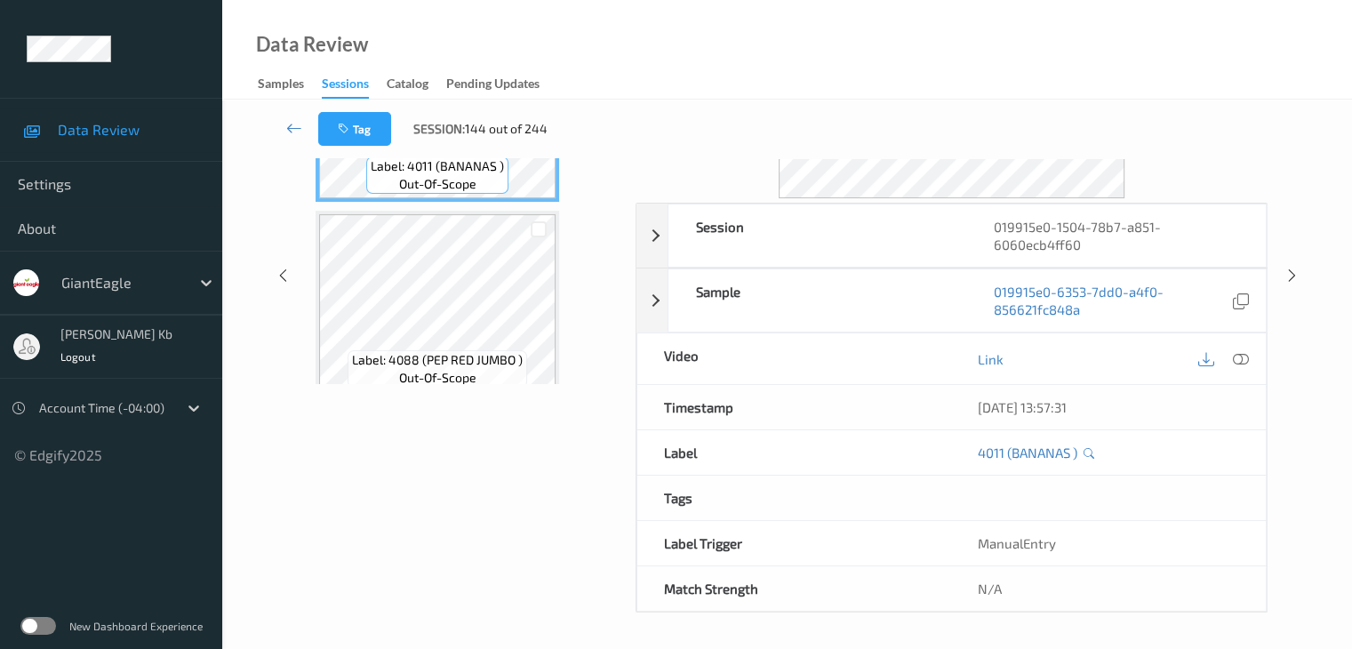
scroll to position [217, 0]
click at [715, 72] on div "Data Review Samples Sessions Catalog Pending Updates" at bounding box center [787, 50] width 1130 height 100
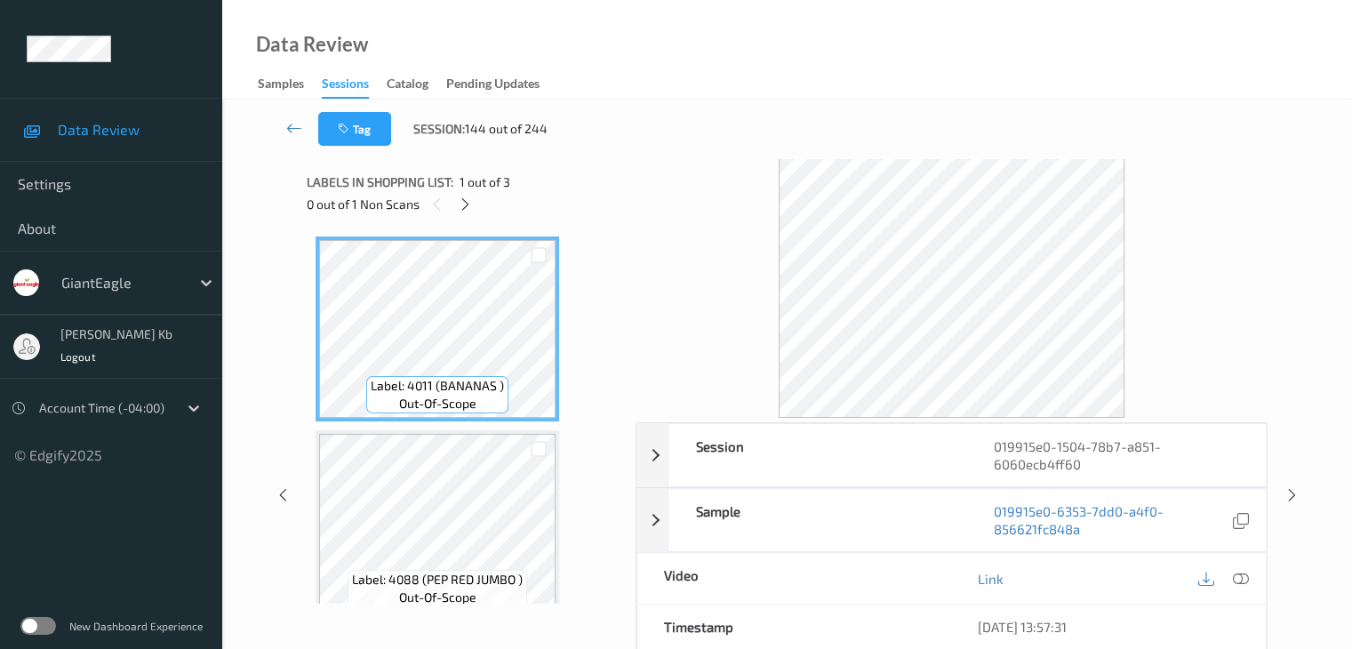
scroll to position [0, 0]
click at [462, 200] on icon at bounding box center [465, 204] width 15 height 16
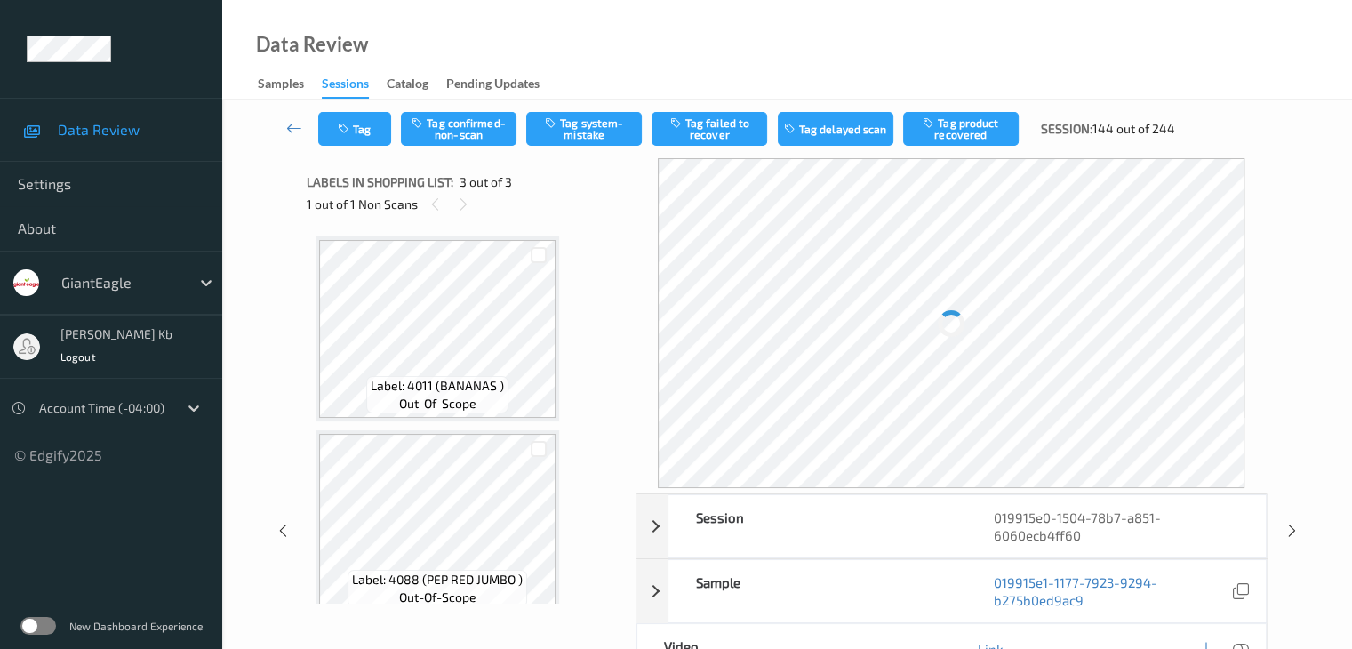
scroll to position [203, 0]
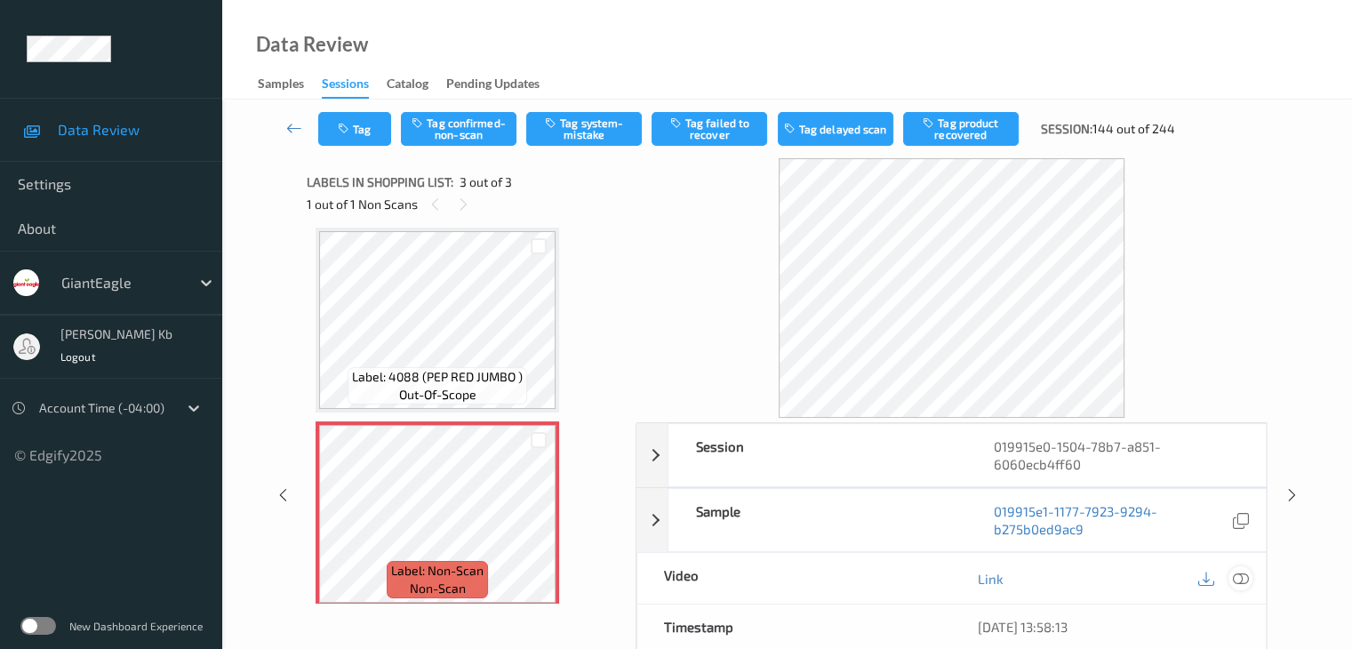
click at [1240, 580] on icon at bounding box center [1240, 579] width 16 height 16
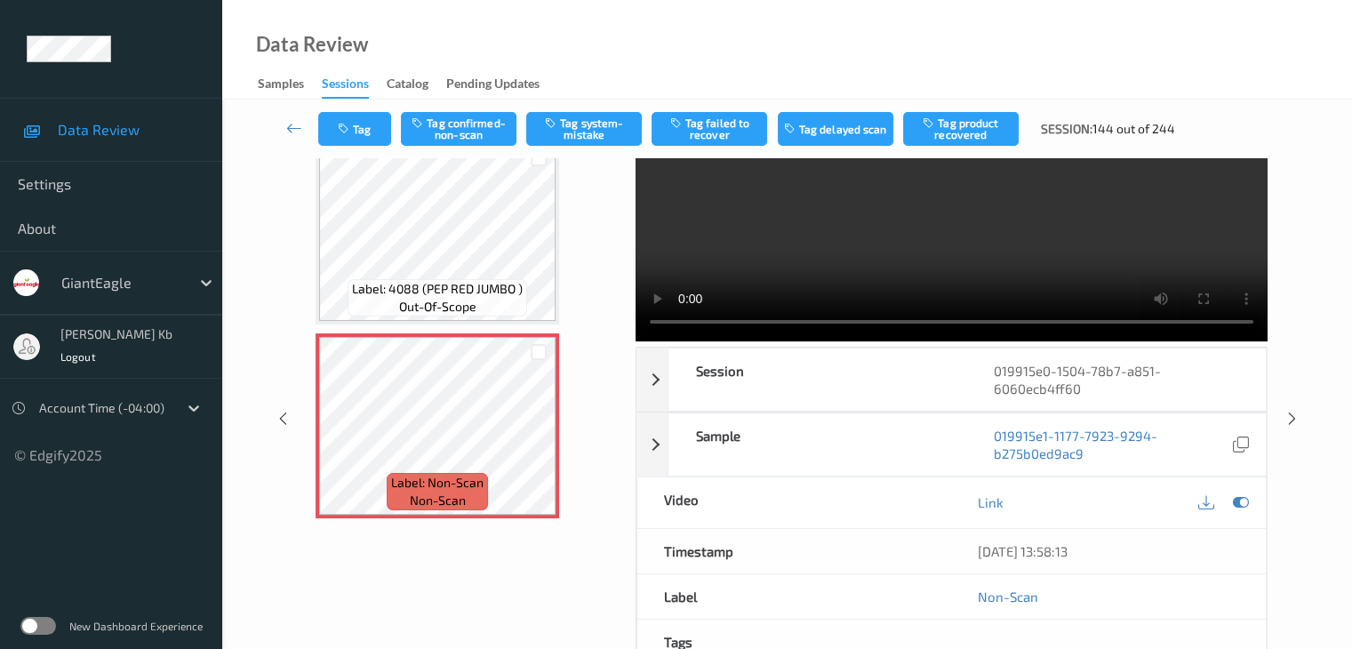
scroll to position [0, 0]
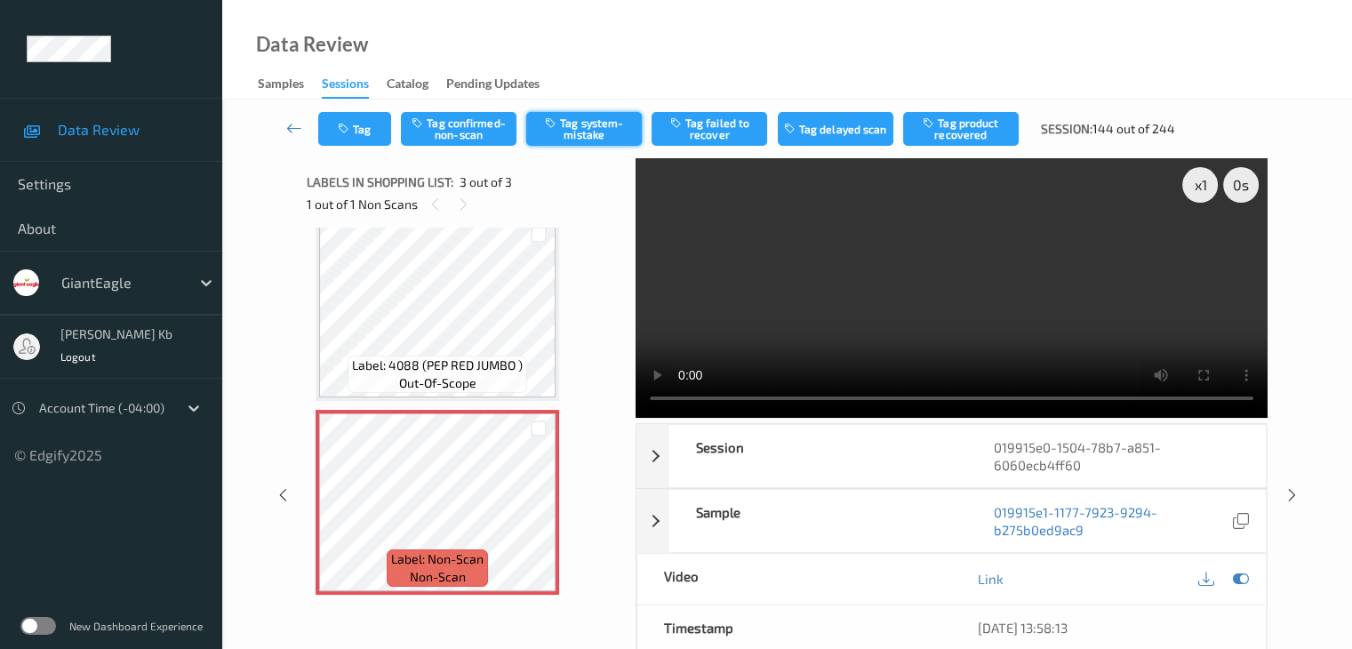
click at [587, 132] on button "Tag system-mistake" at bounding box center [584, 129] width 116 height 34
click at [296, 125] on icon at bounding box center [294, 128] width 16 height 18
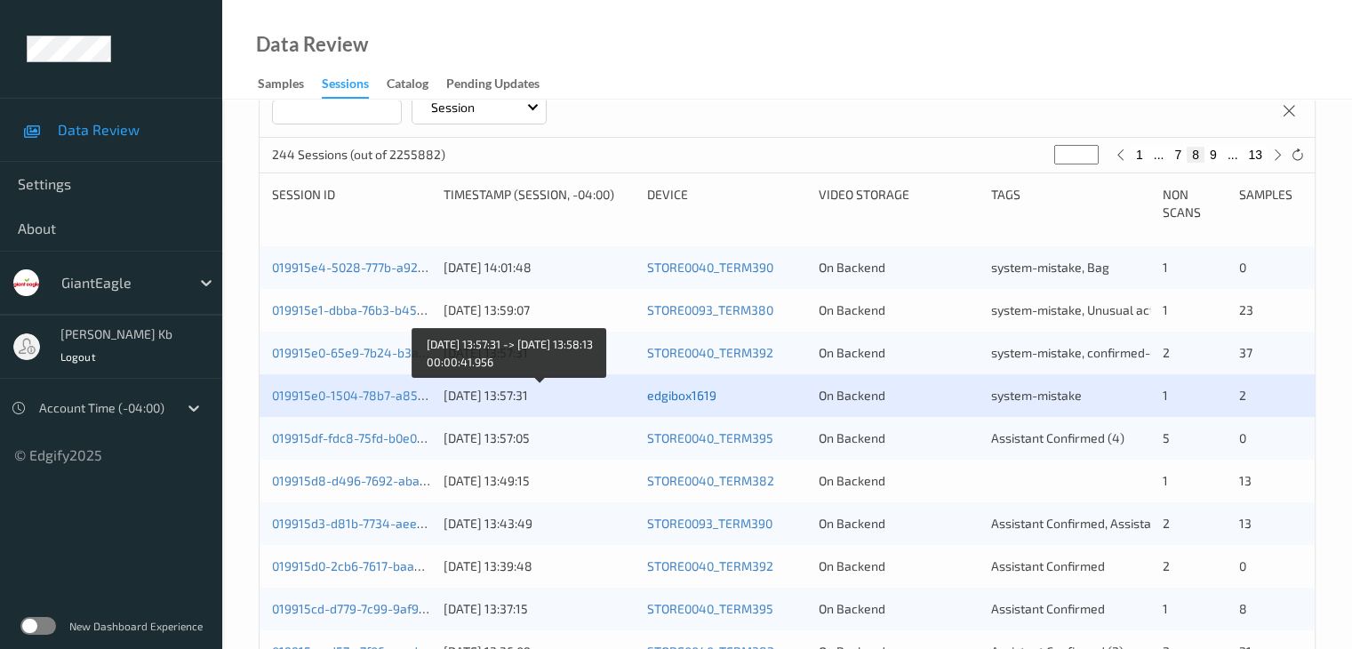
scroll to position [356, 0]
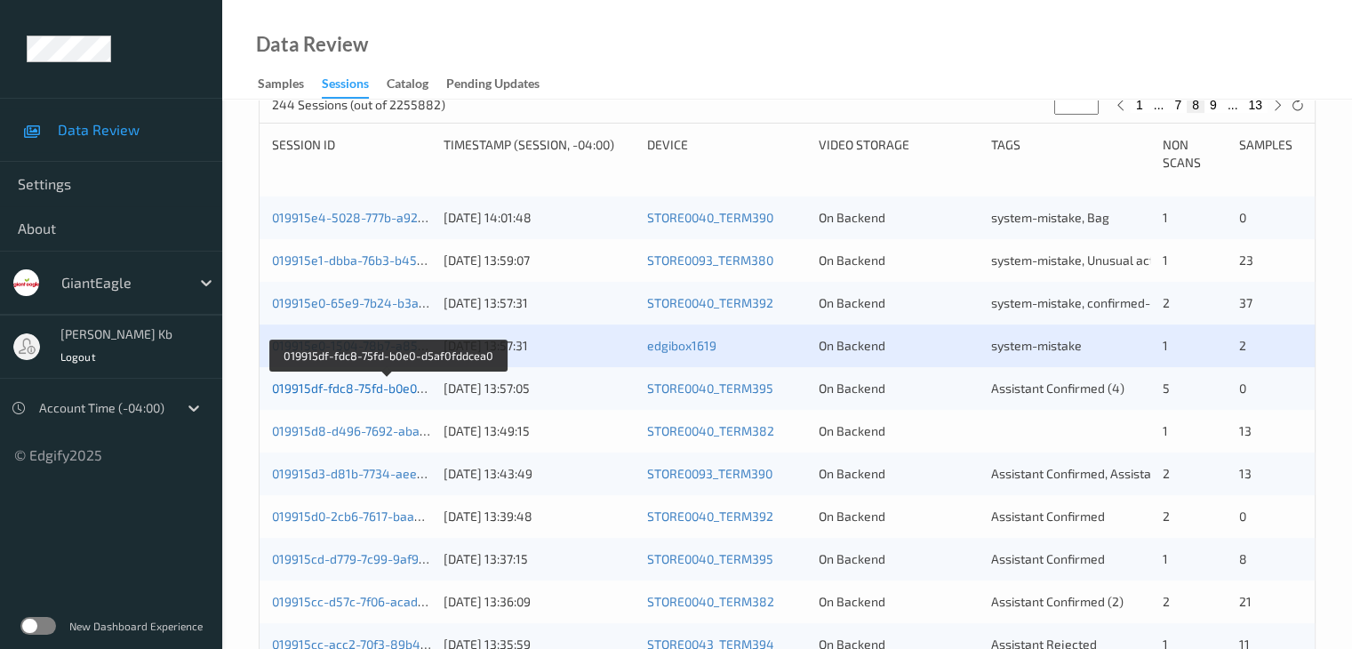
click at [378, 391] on link "019915df-fdc8-75fd-b0e0-d5af0fddcea0" at bounding box center [386, 388] width 229 height 15
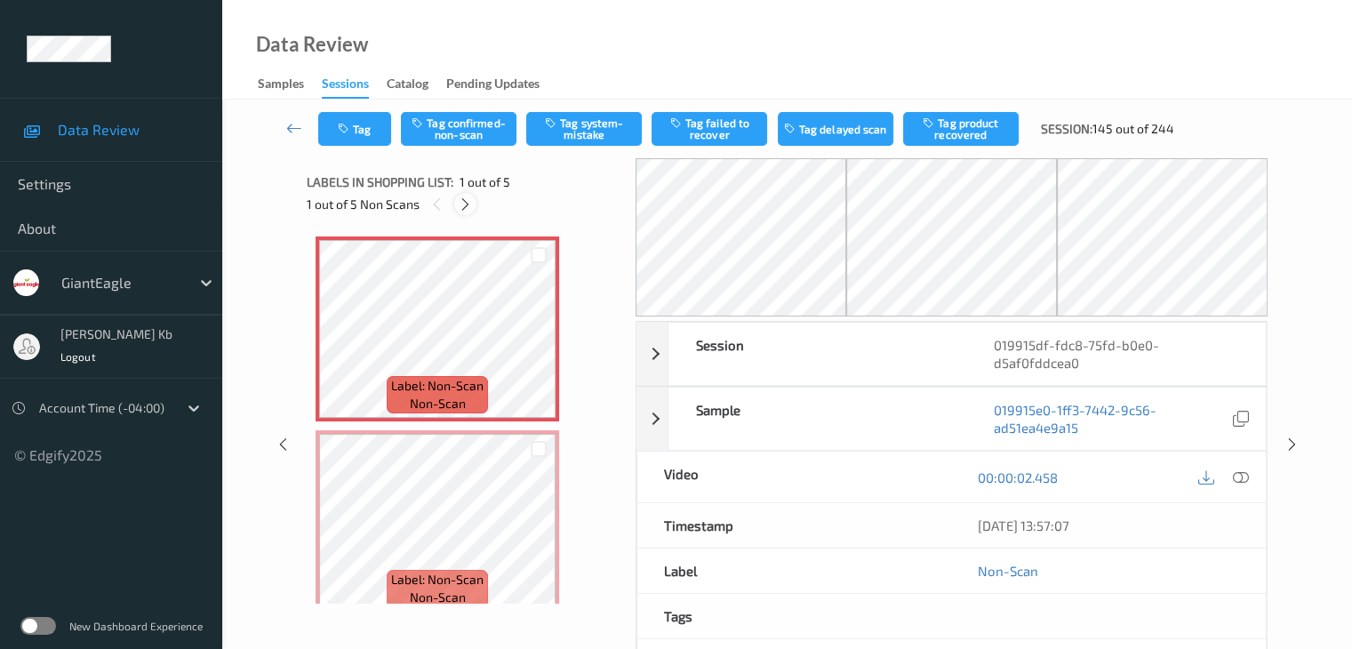
click at [463, 209] on icon at bounding box center [465, 204] width 15 height 16
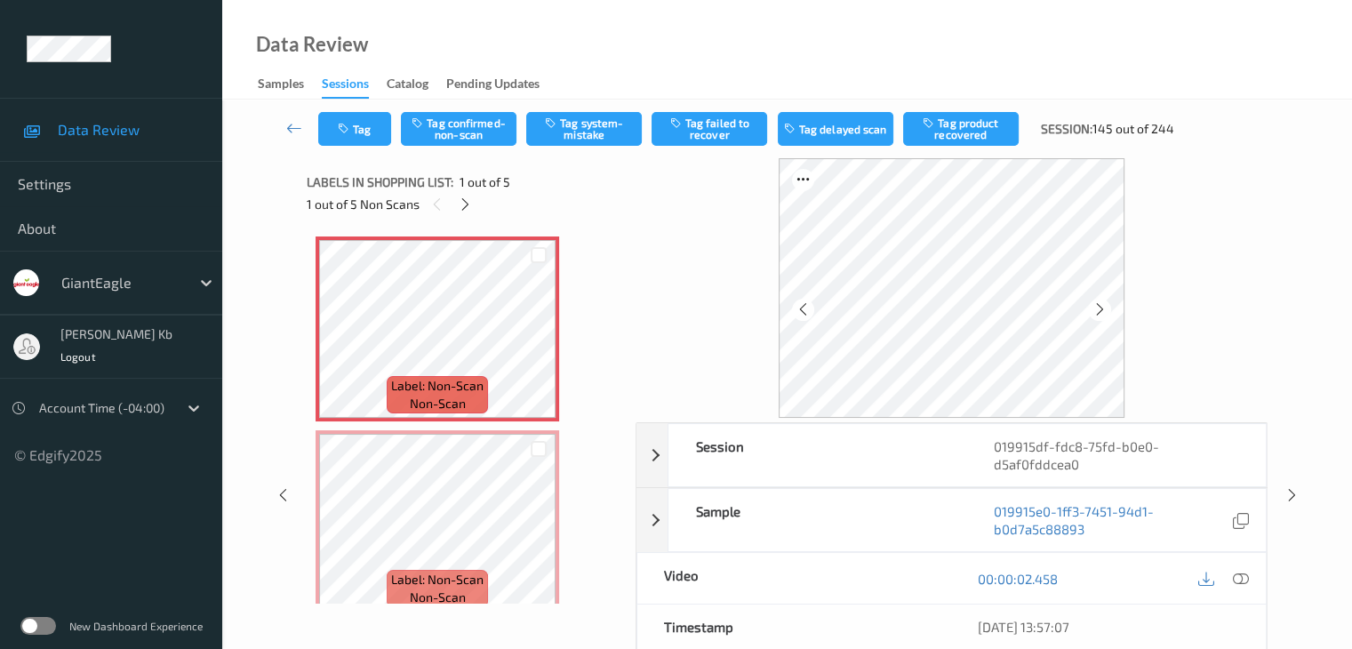
click at [1234, 579] on icon at bounding box center [1240, 579] width 16 height 16
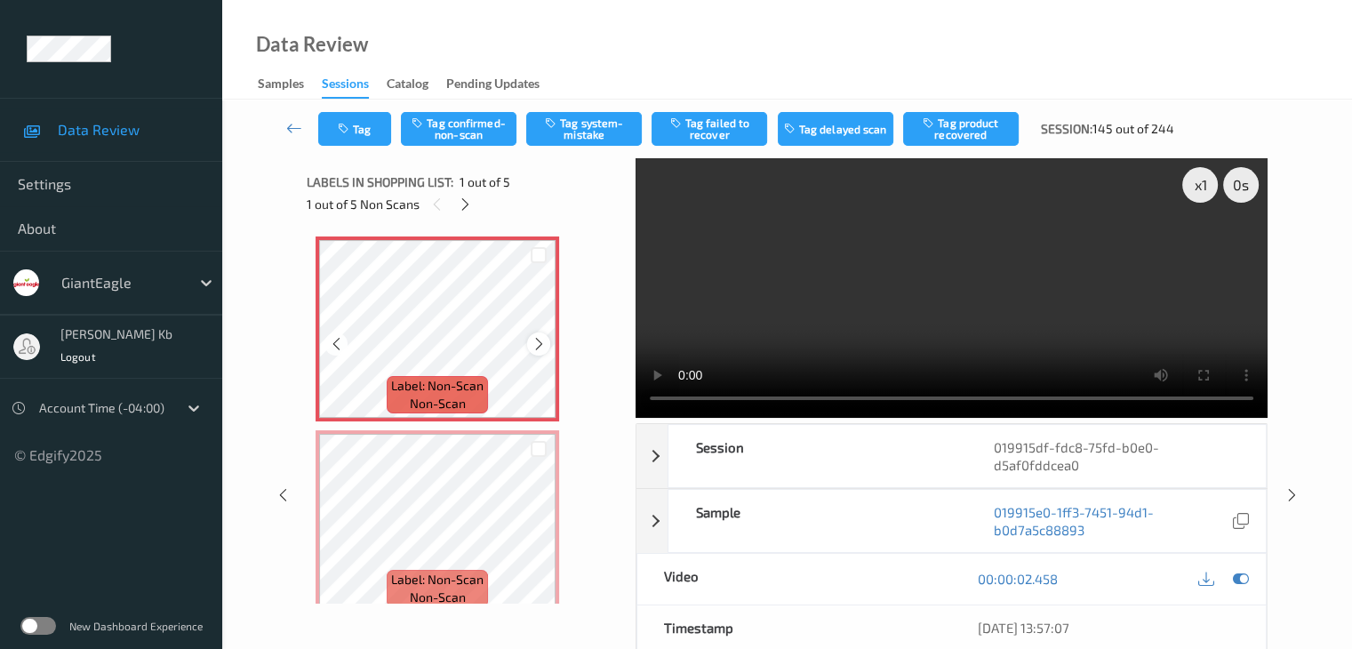
click at [541, 344] on icon at bounding box center [539, 344] width 15 height 16
click at [592, 129] on button "Tag system-mistake" at bounding box center [584, 129] width 116 height 34
click at [372, 128] on button "Tag" at bounding box center [354, 129] width 73 height 34
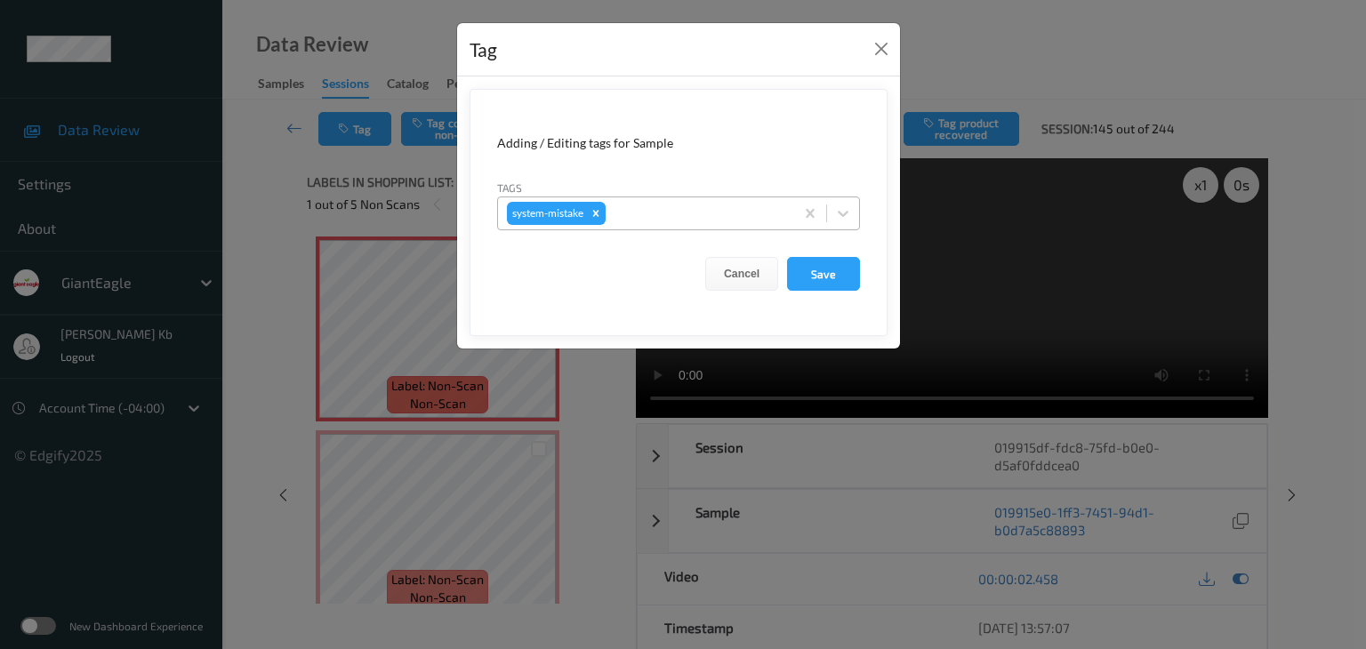
click at [658, 213] on div at bounding box center [697, 213] width 176 height 21
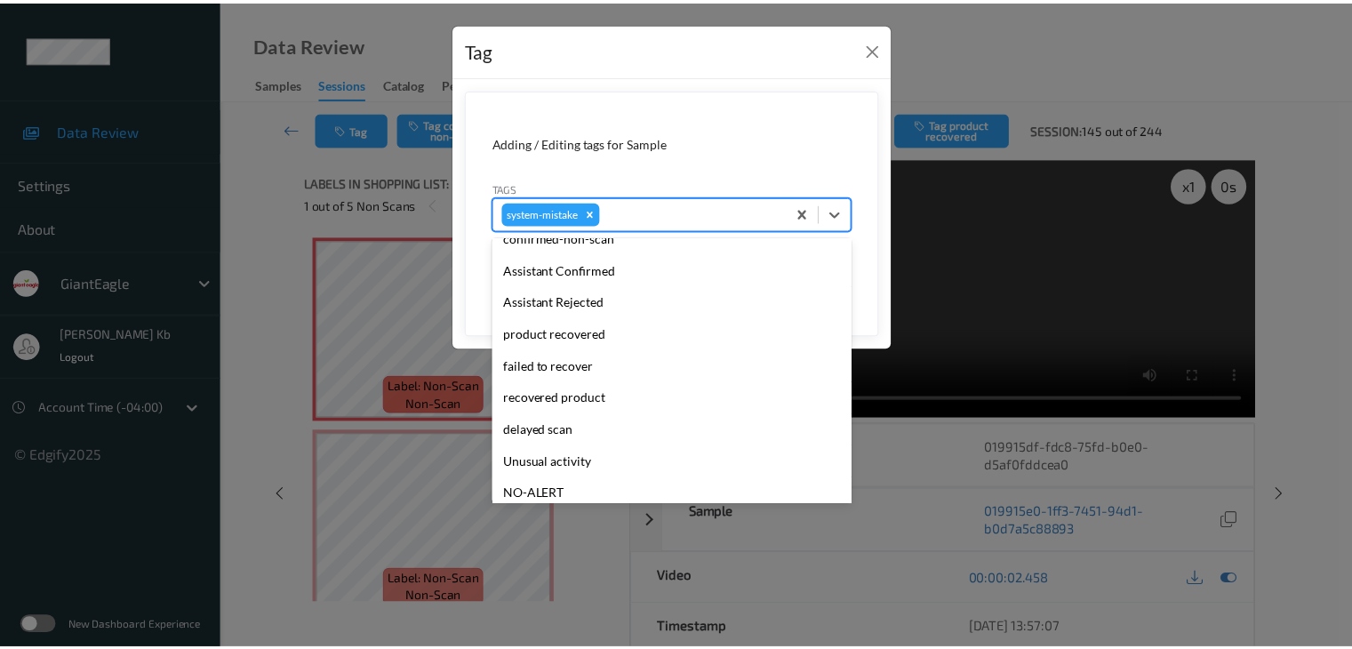
scroll to position [188, 0]
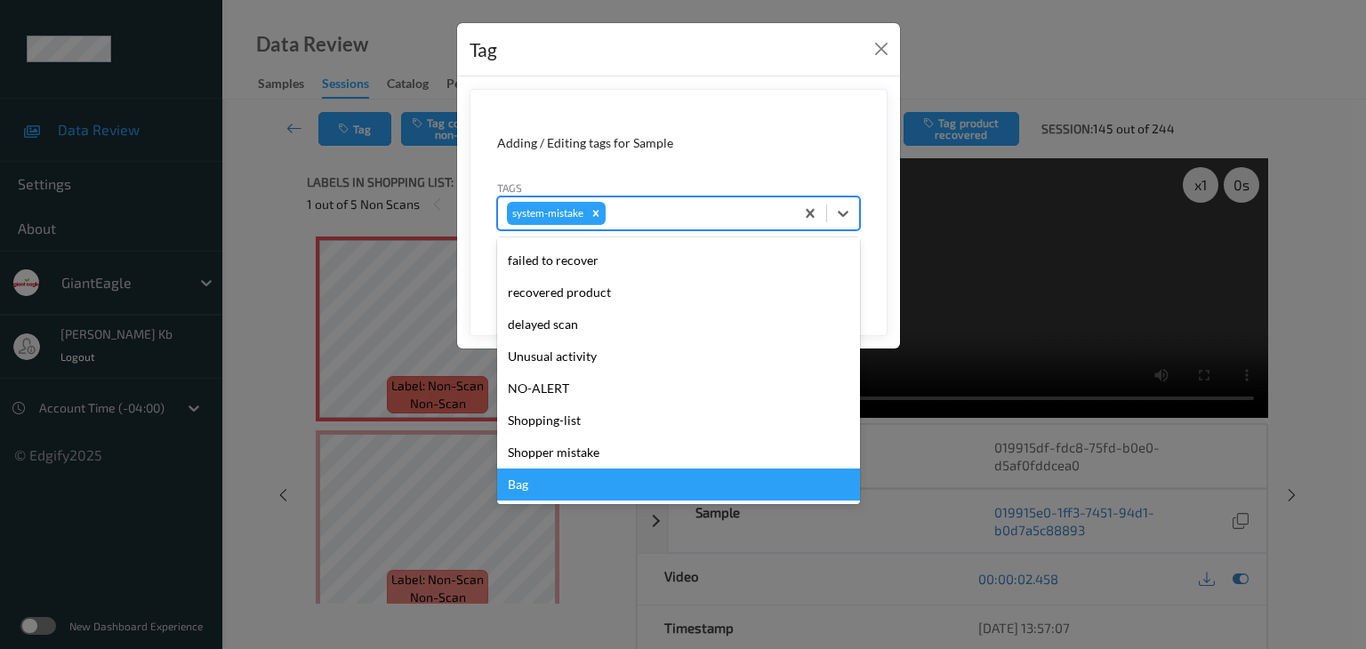
click at [536, 489] on div "Bag" at bounding box center [678, 485] width 363 height 32
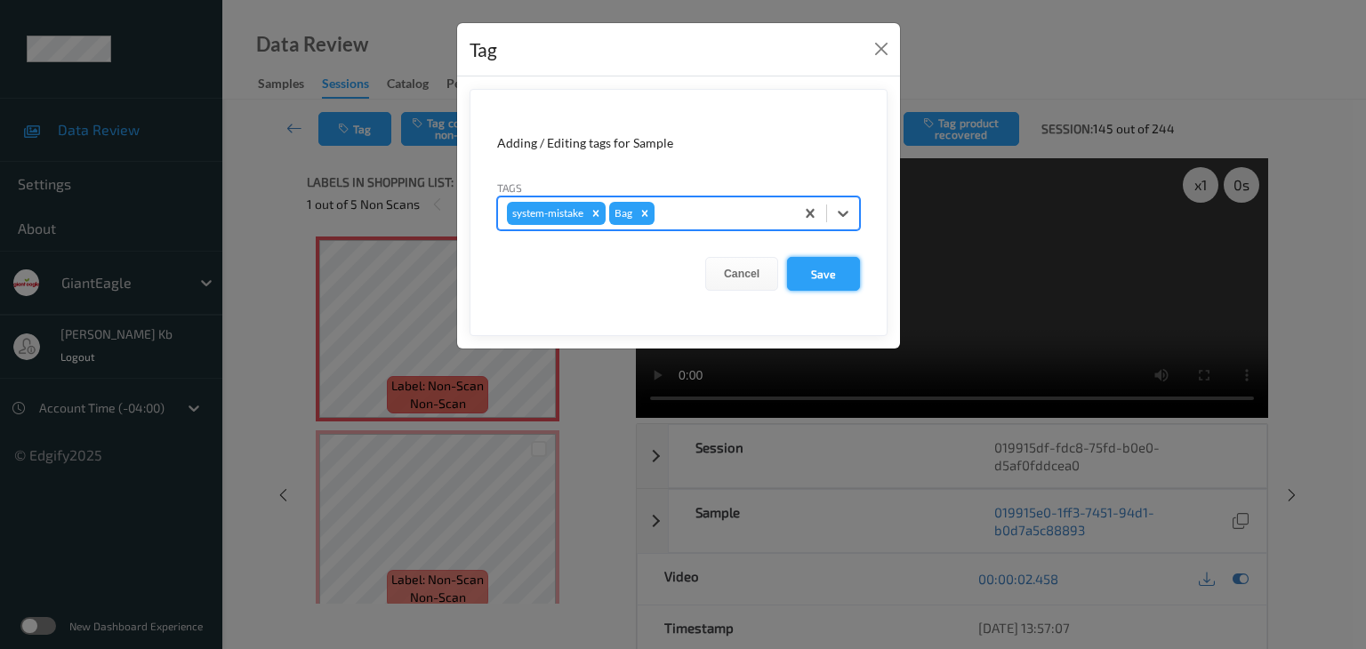
click at [836, 276] on button "Save" at bounding box center [823, 274] width 73 height 34
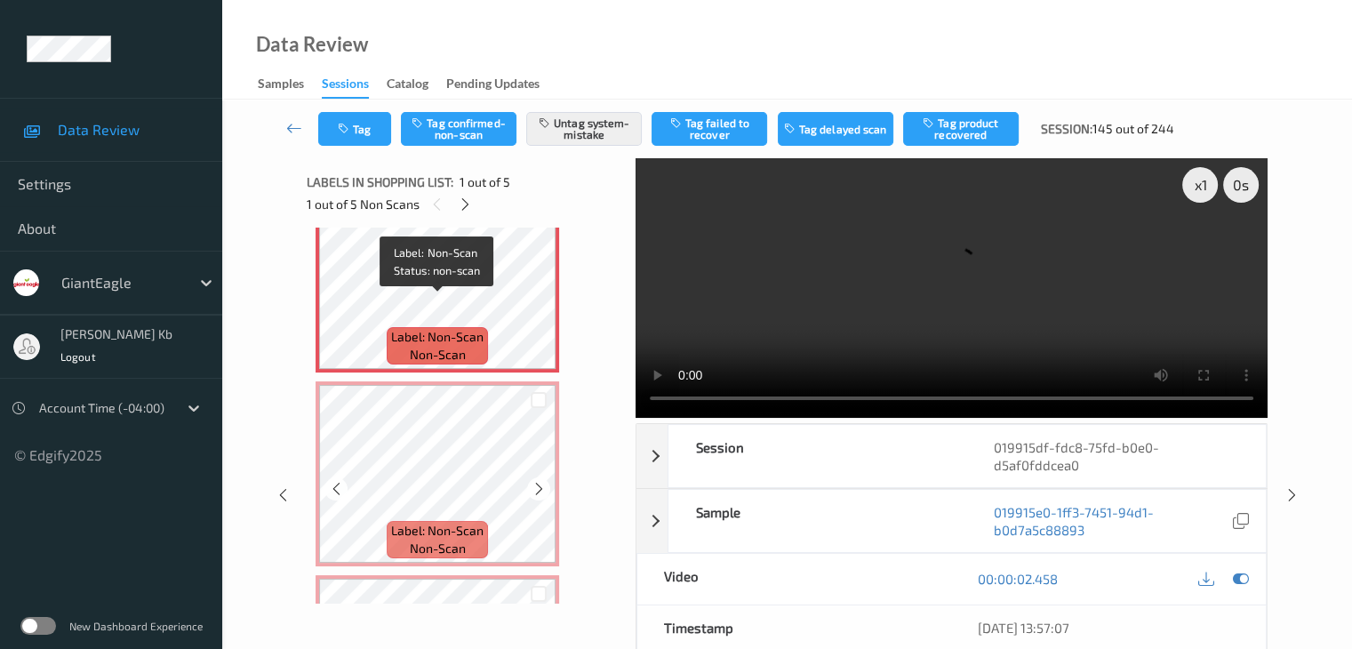
scroll to position [89, 0]
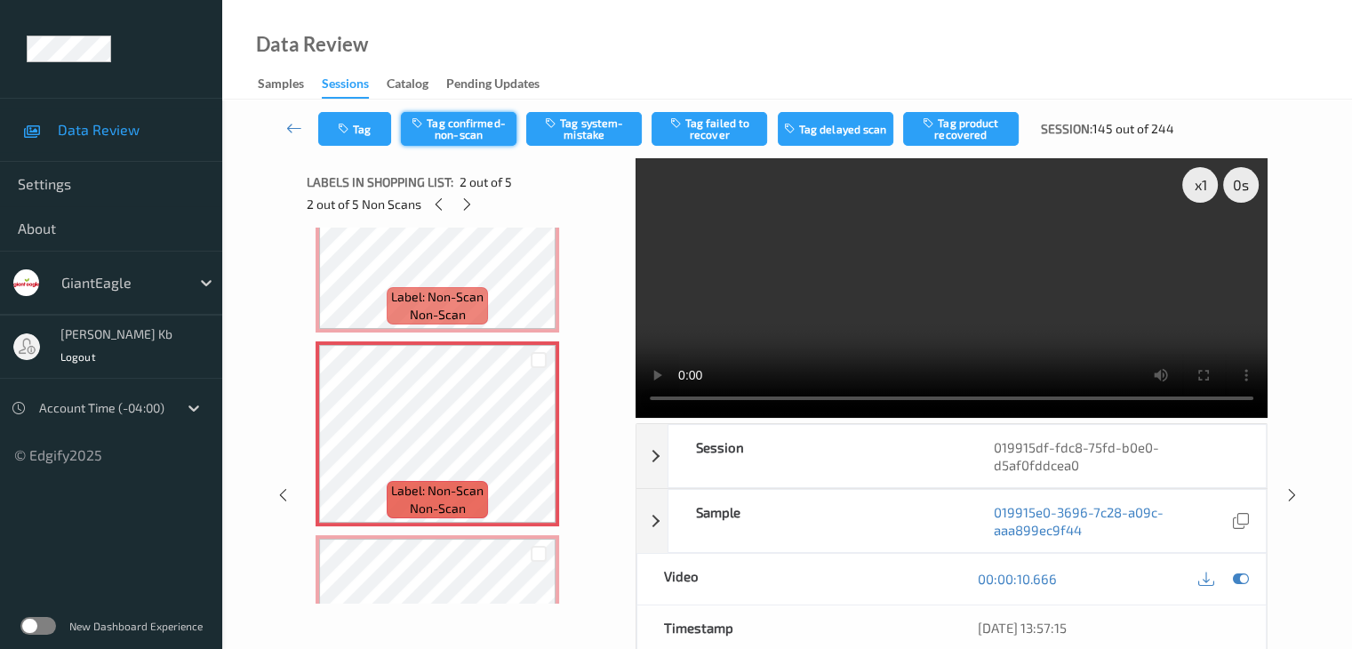
click at [462, 128] on button "Tag confirmed-non-scan" at bounding box center [459, 129] width 116 height 34
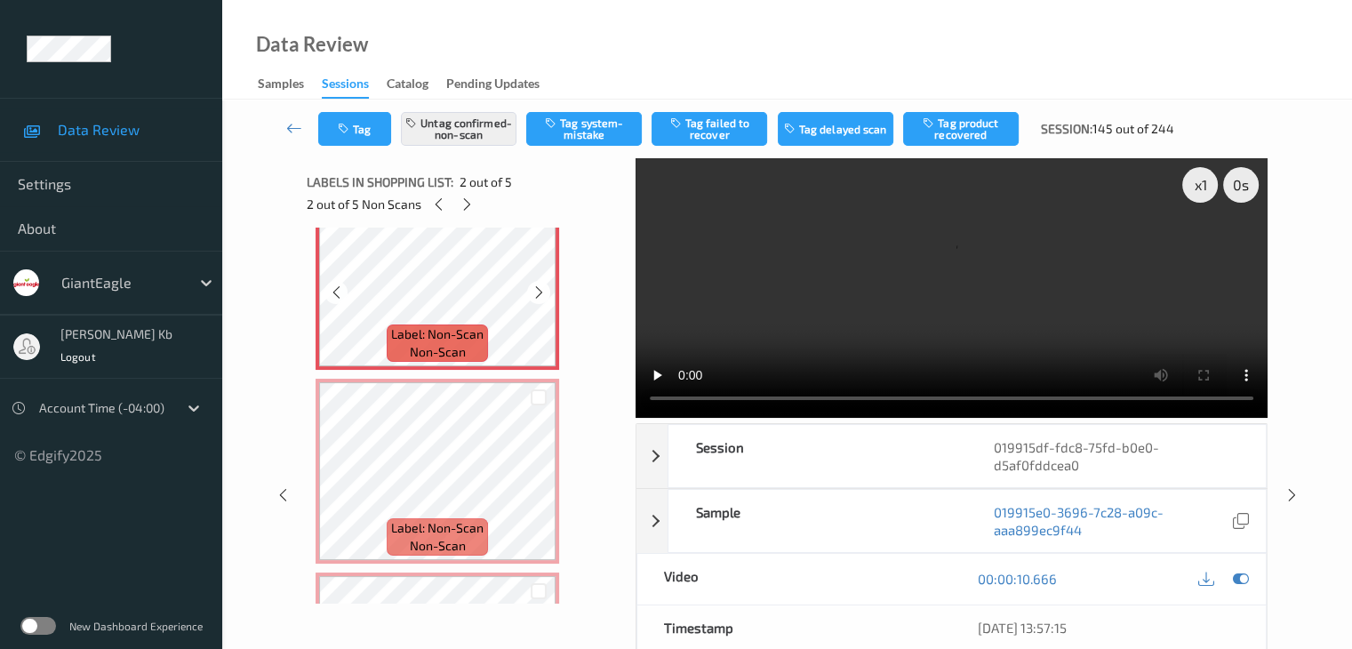
scroll to position [267, 0]
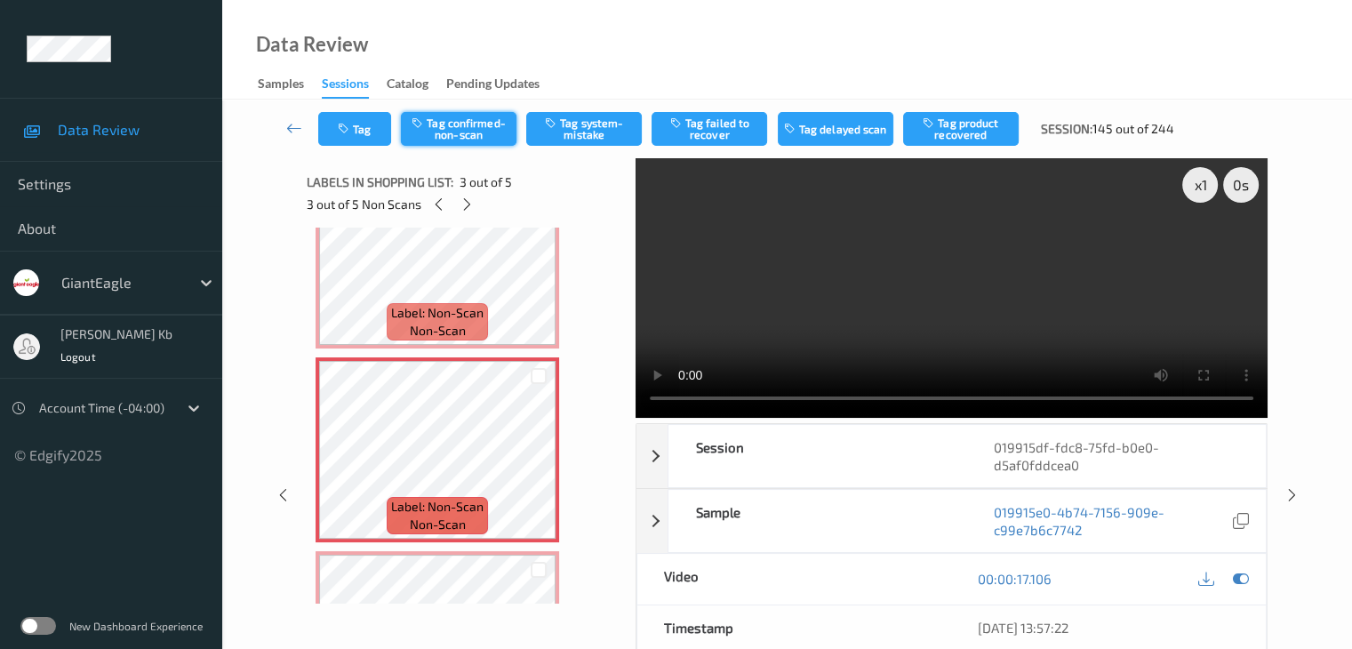
click at [459, 125] on button "Tag confirmed-non-scan" at bounding box center [459, 129] width 116 height 34
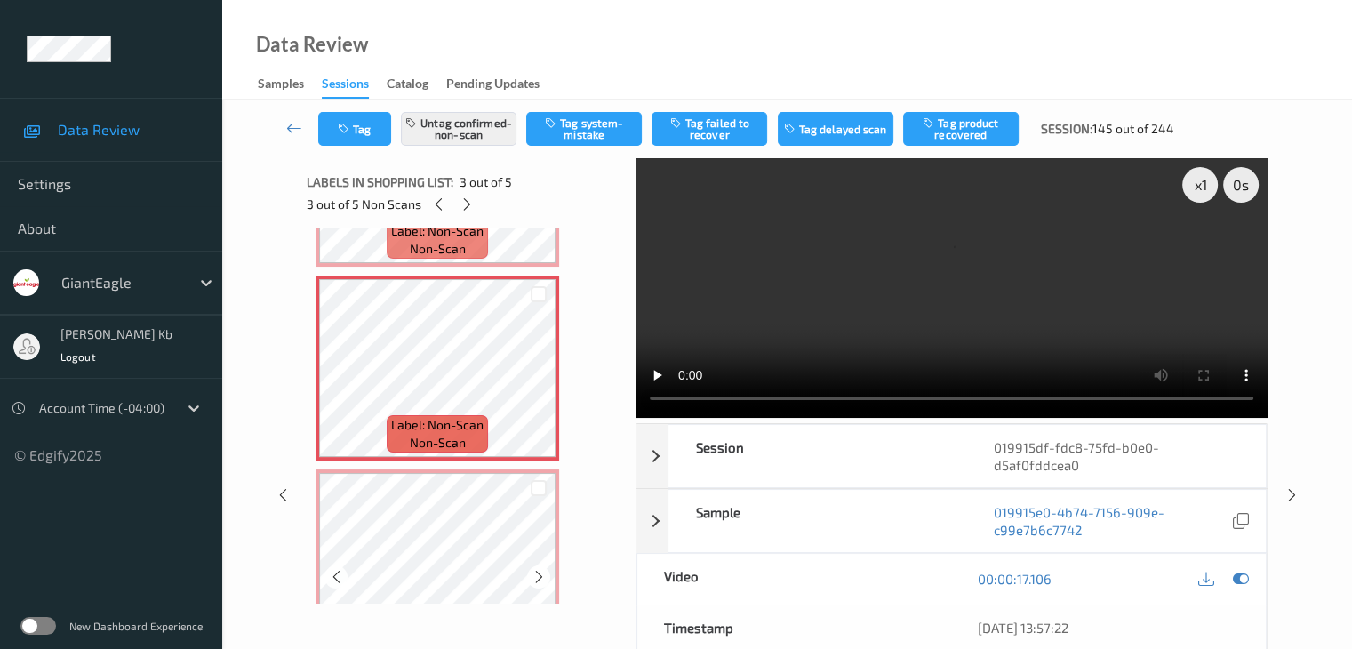
scroll to position [445, 0]
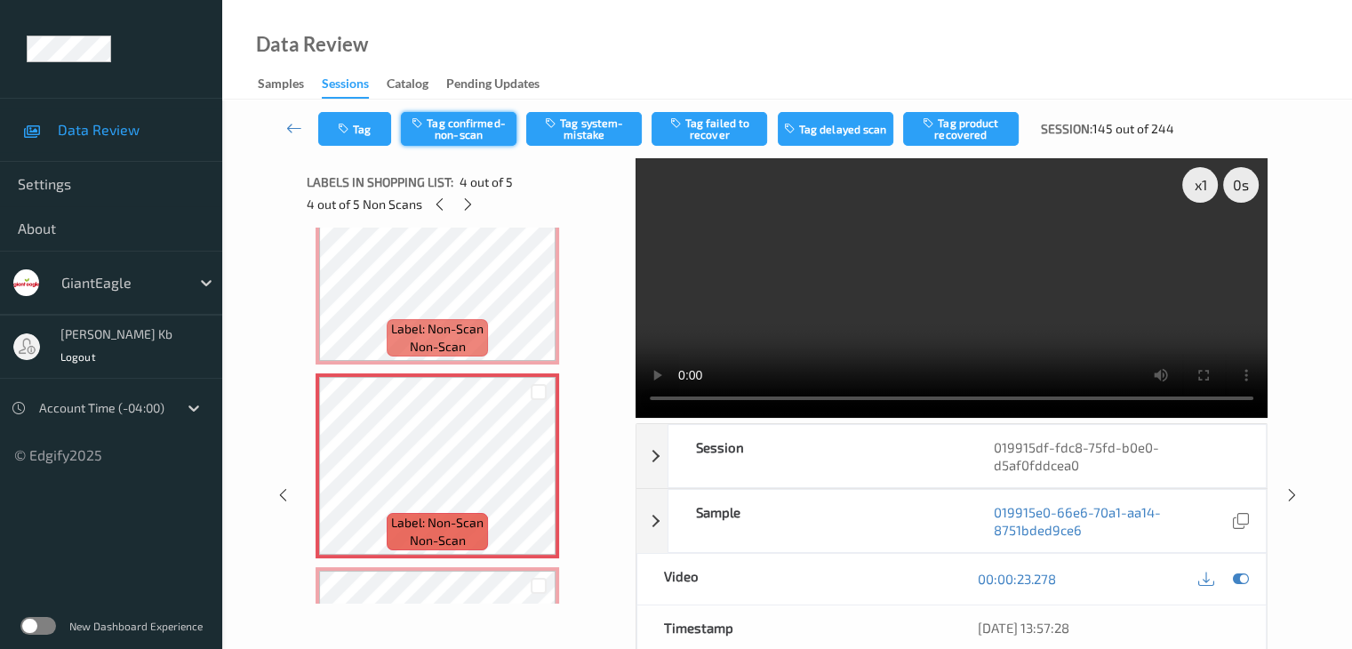
click at [469, 139] on button "Tag confirmed-non-scan" at bounding box center [459, 129] width 116 height 34
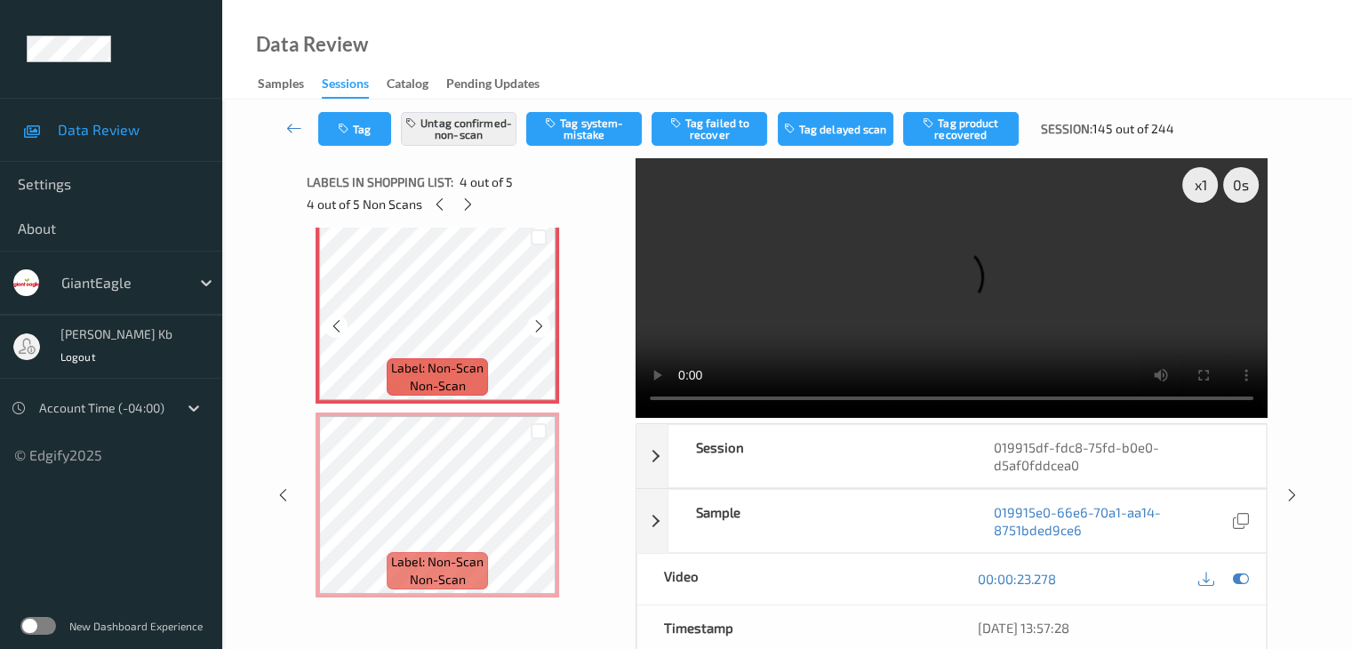
scroll to position [602, 0]
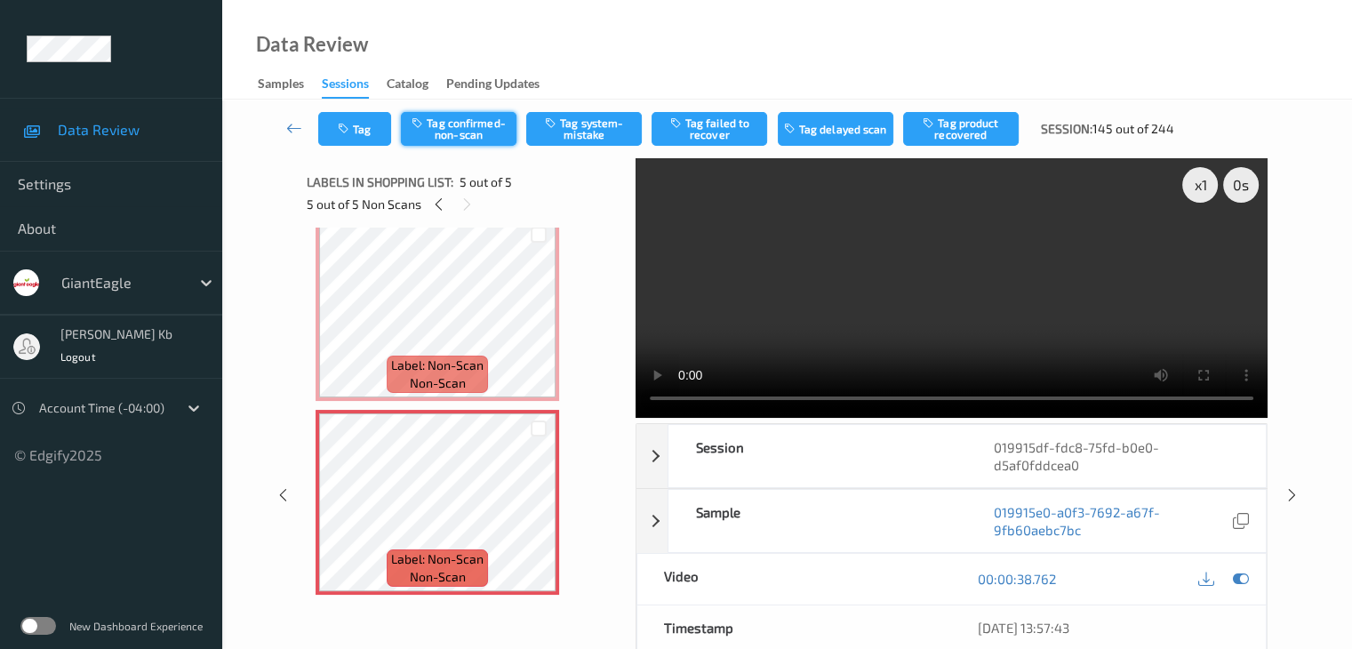
click at [469, 128] on button "Tag confirmed-non-scan" at bounding box center [459, 129] width 116 height 34
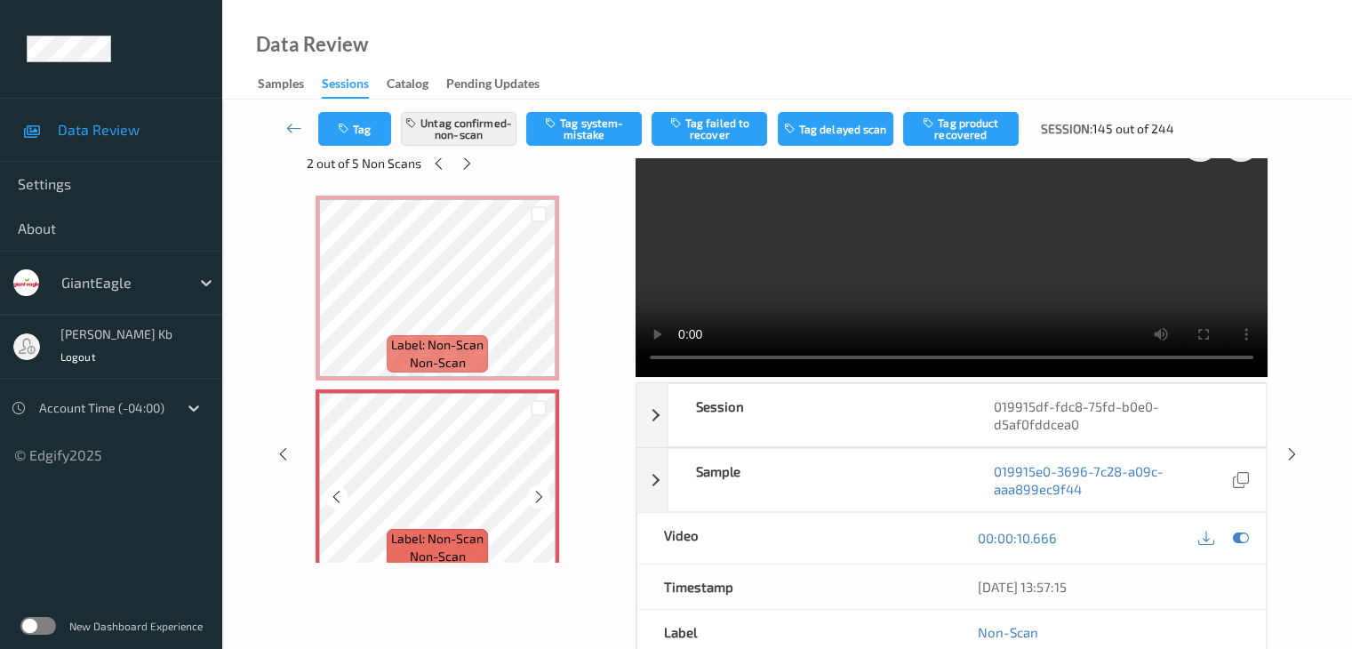
scroll to position [0, 0]
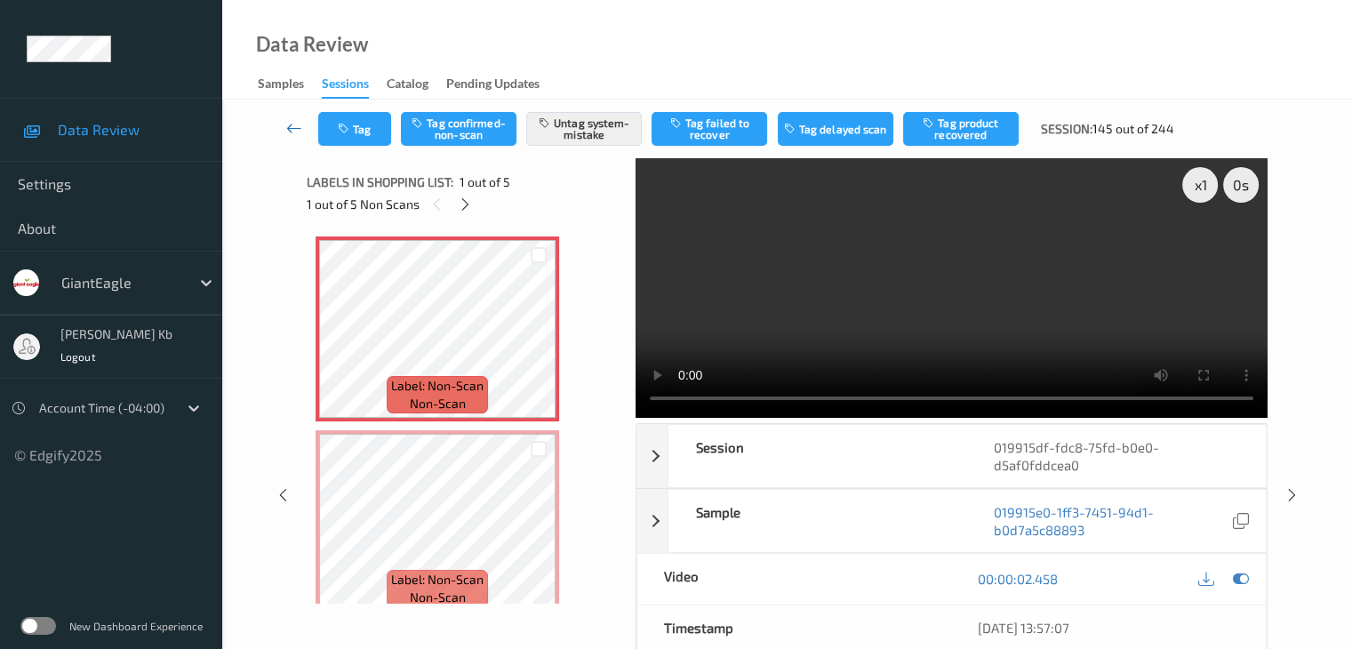
click at [298, 129] on icon at bounding box center [294, 128] width 16 height 18
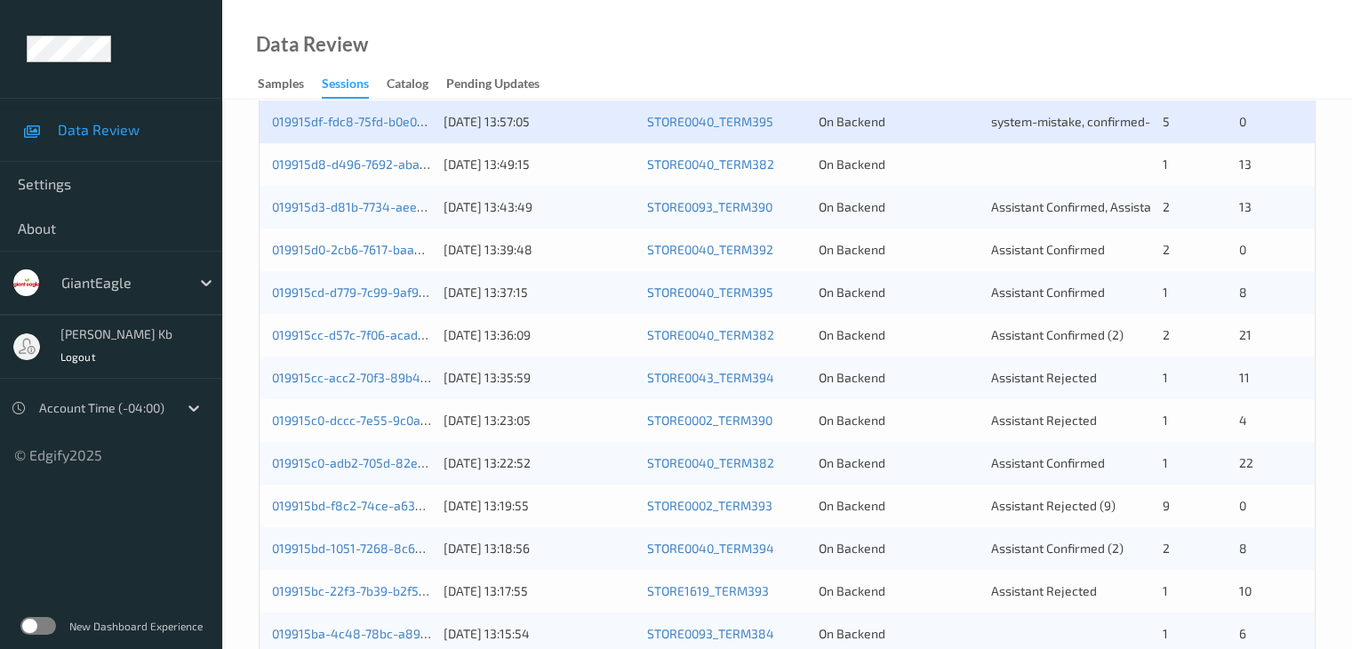
scroll to position [533, 0]
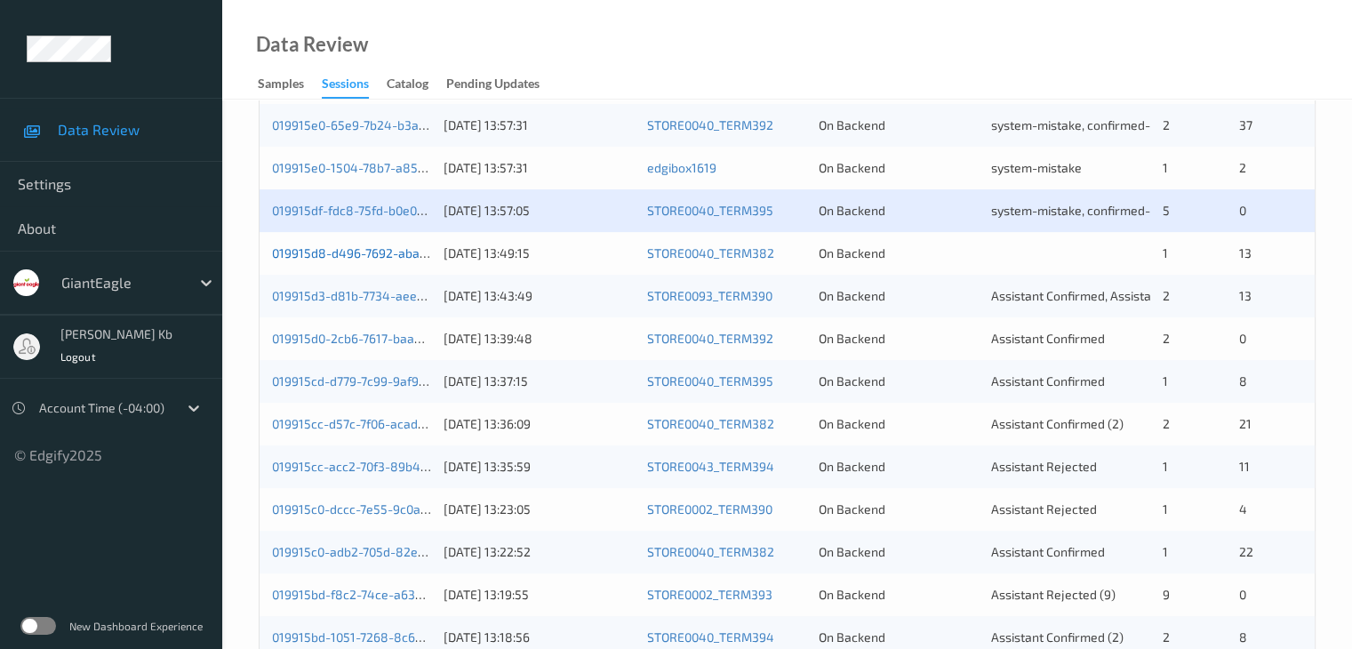
click at [381, 260] on link "019915d8-d496-7692-aba5-d109827b42fa" at bounding box center [393, 252] width 242 height 15
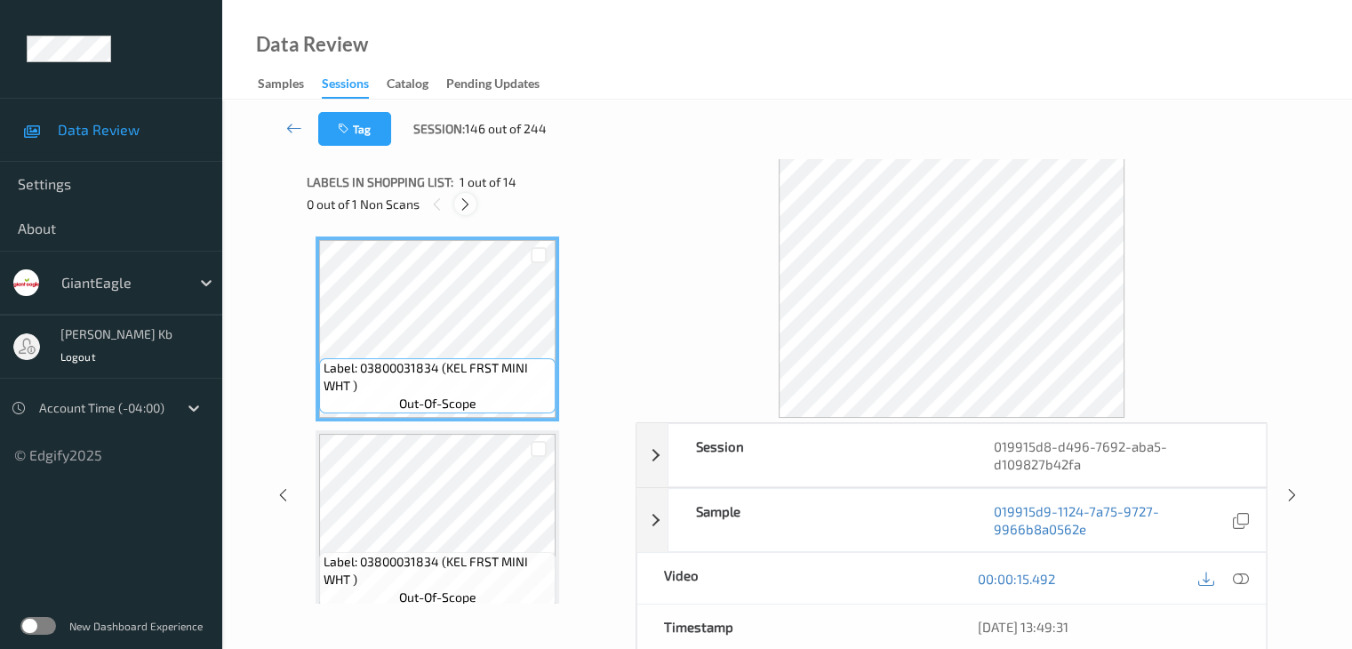
click at [471, 204] on icon at bounding box center [465, 204] width 15 height 16
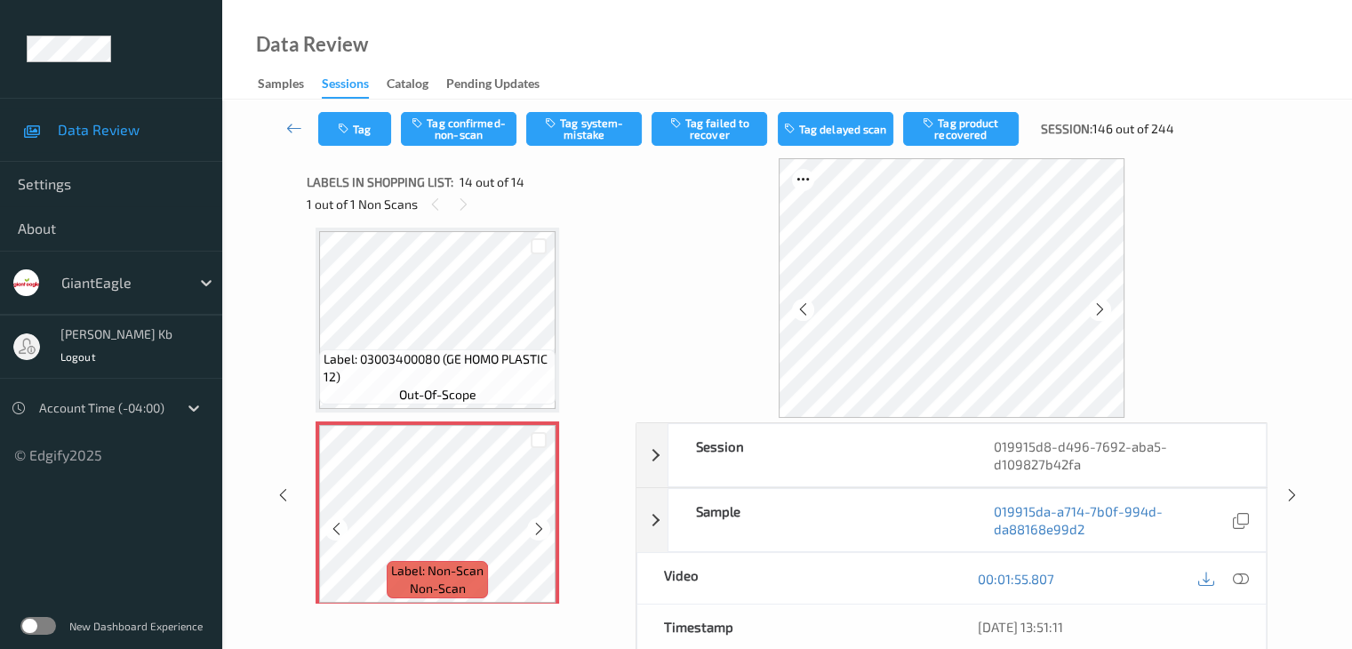
scroll to position [2346, 0]
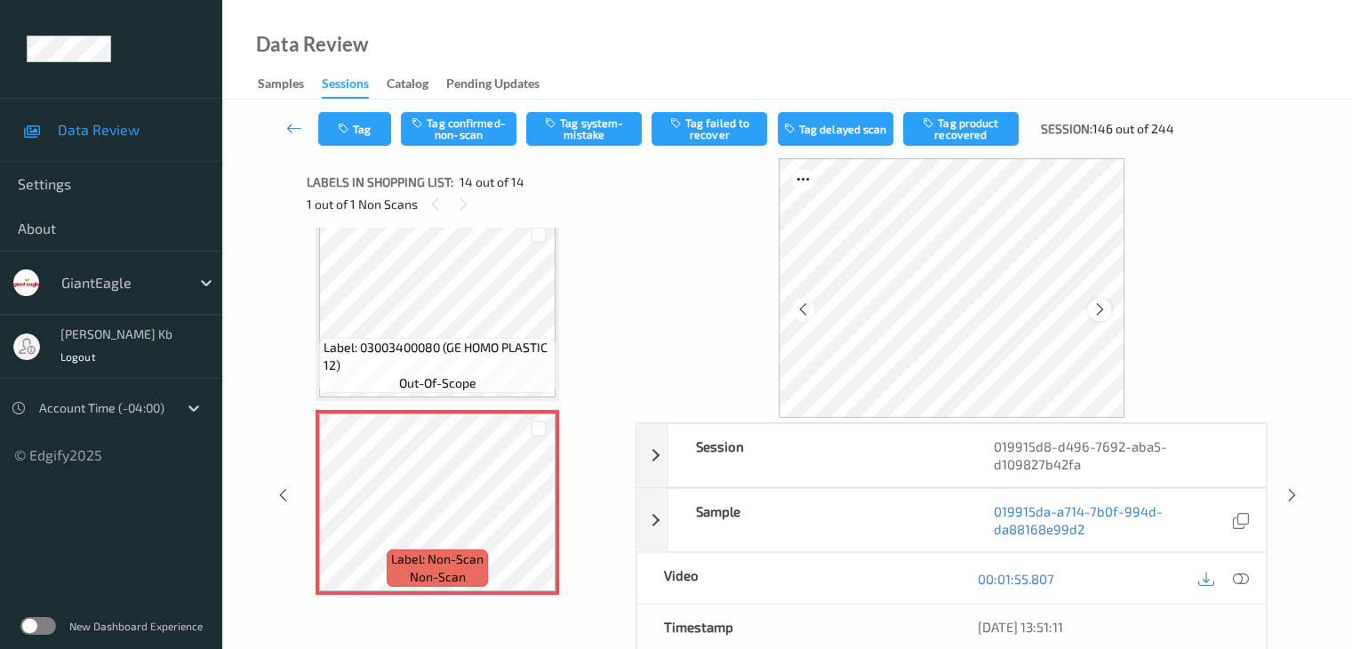
click at [1104, 314] on icon at bounding box center [1100, 309] width 15 height 16
click at [1095, 312] on icon at bounding box center [1100, 309] width 15 height 16
click at [1096, 312] on icon at bounding box center [1100, 309] width 15 height 16
click at [532, 521] on icon at bounding box center [539, 517] width 15 height 16
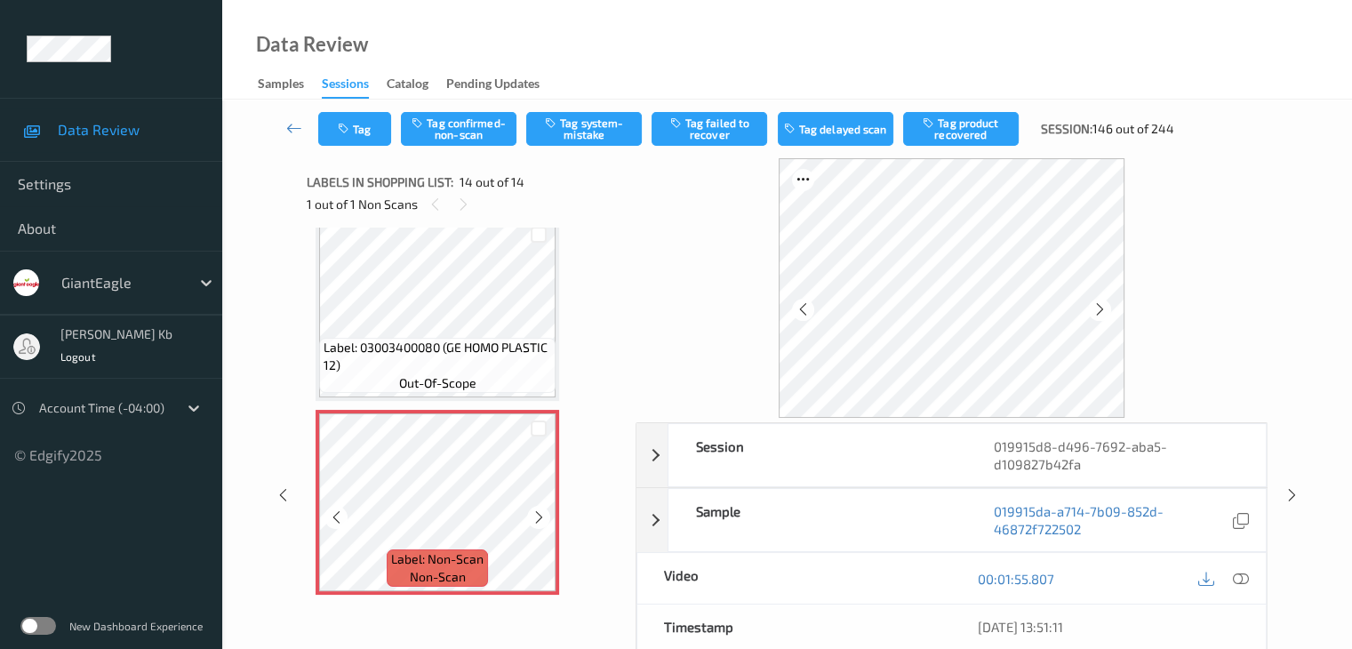
click at [532, 521] on icon at bounding box center [539, 517] width 15 height 16
click at [1242, 577] on icon at bounding box center [1240, 579] width 16 height 16
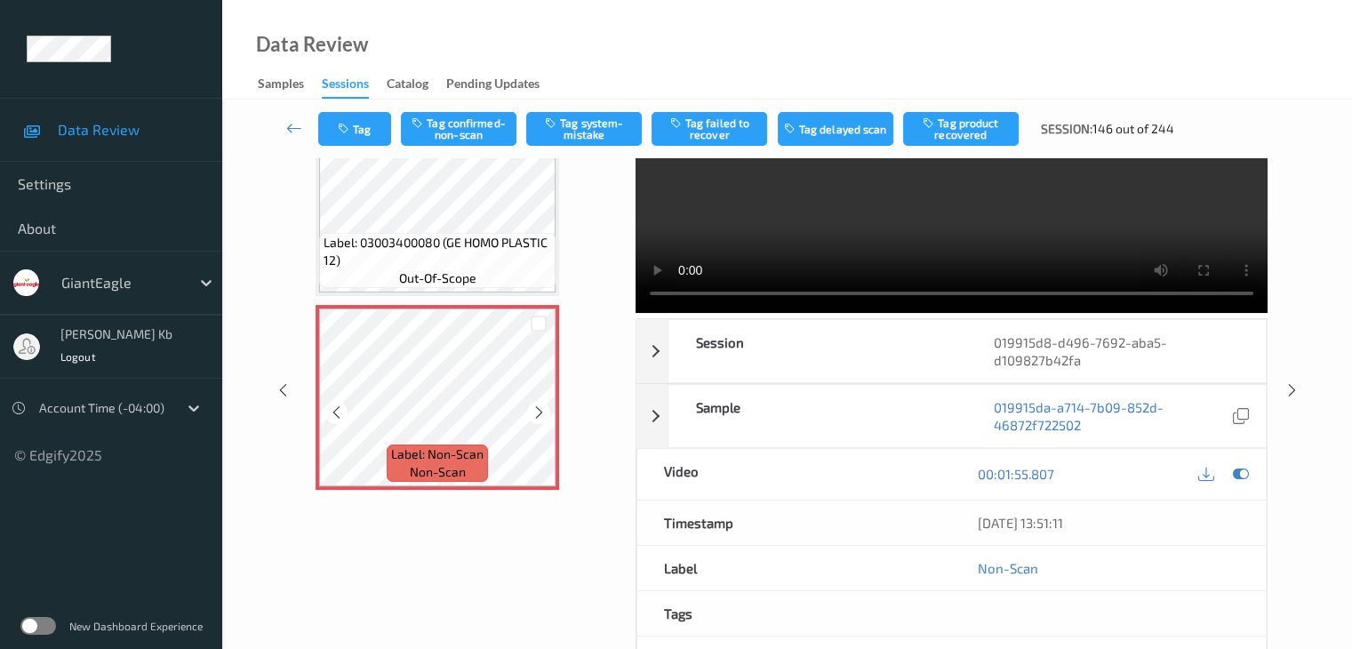
scroll to position [0, 0]
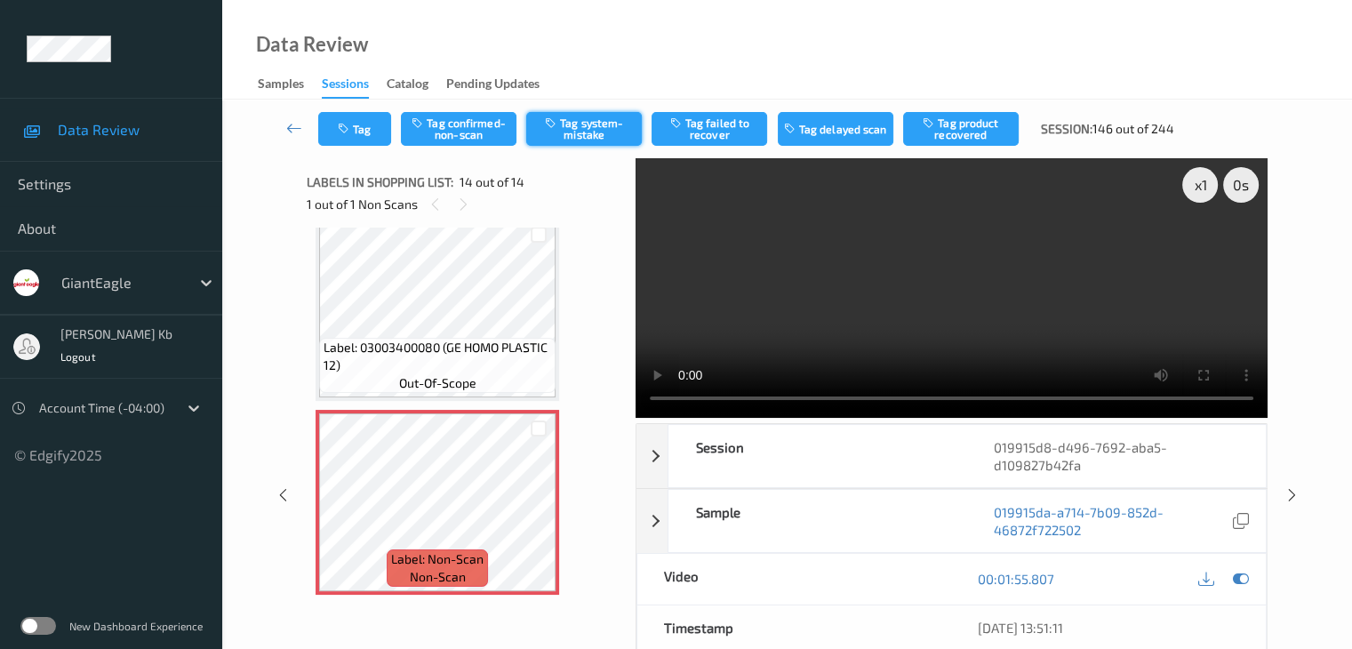
click at [615, 131] on button "Tag system-mistake" at bounding box center [584, 129] width 116 height 34
click at [296, 128] on icon at bounding box center [294, 128] width 16 height 18
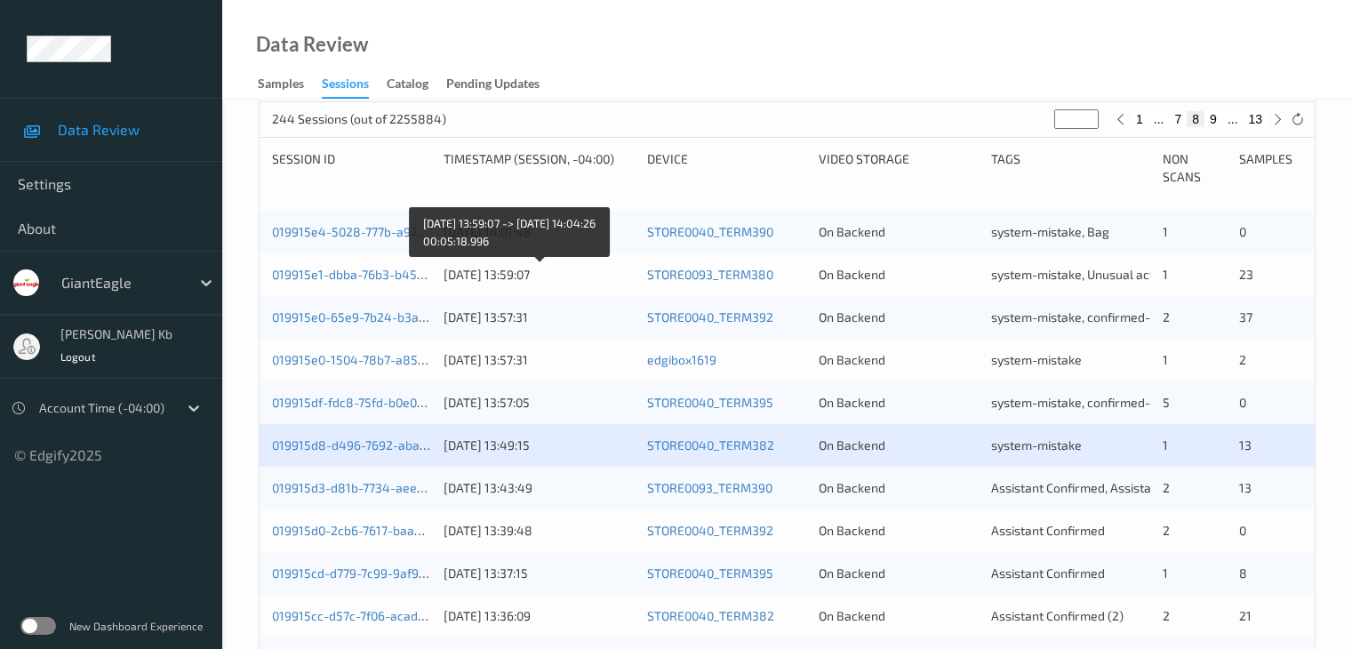
scroll to position [356, 0]
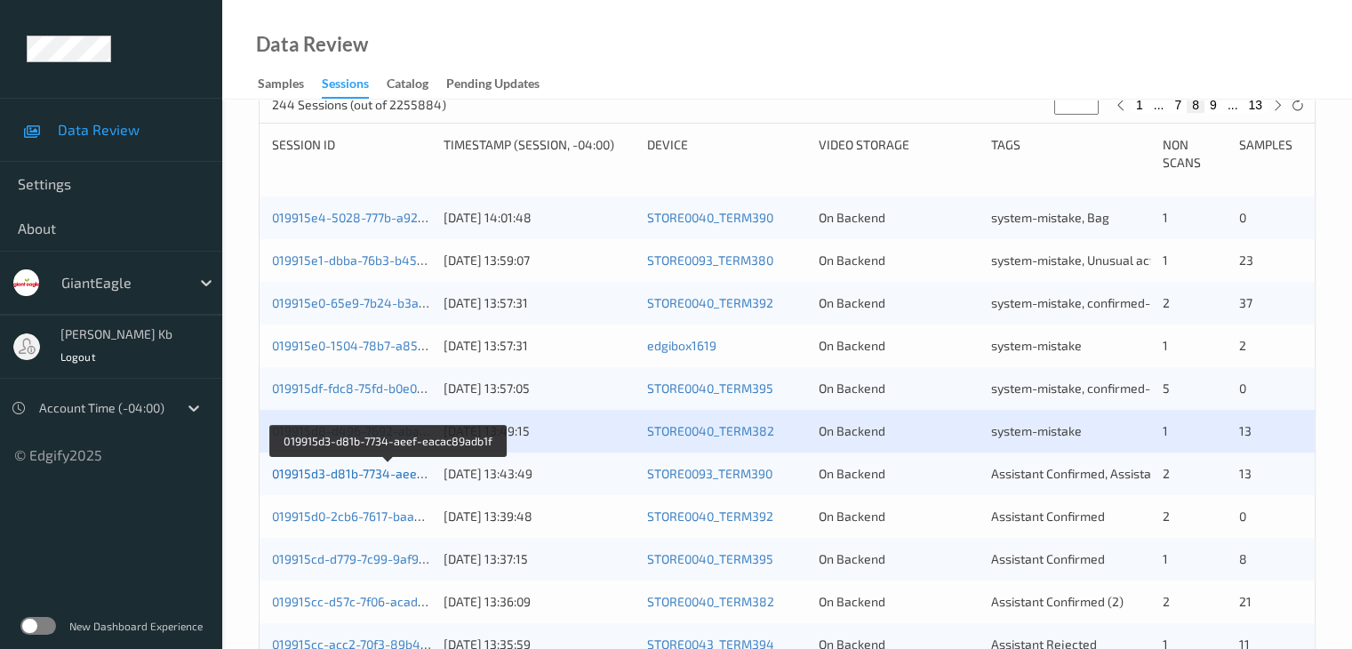
click at [384, 475] on link "019915d3-d81b-7734-aeef-eacac89adb1f" at bounding box center [389, 473] width 235 height 15
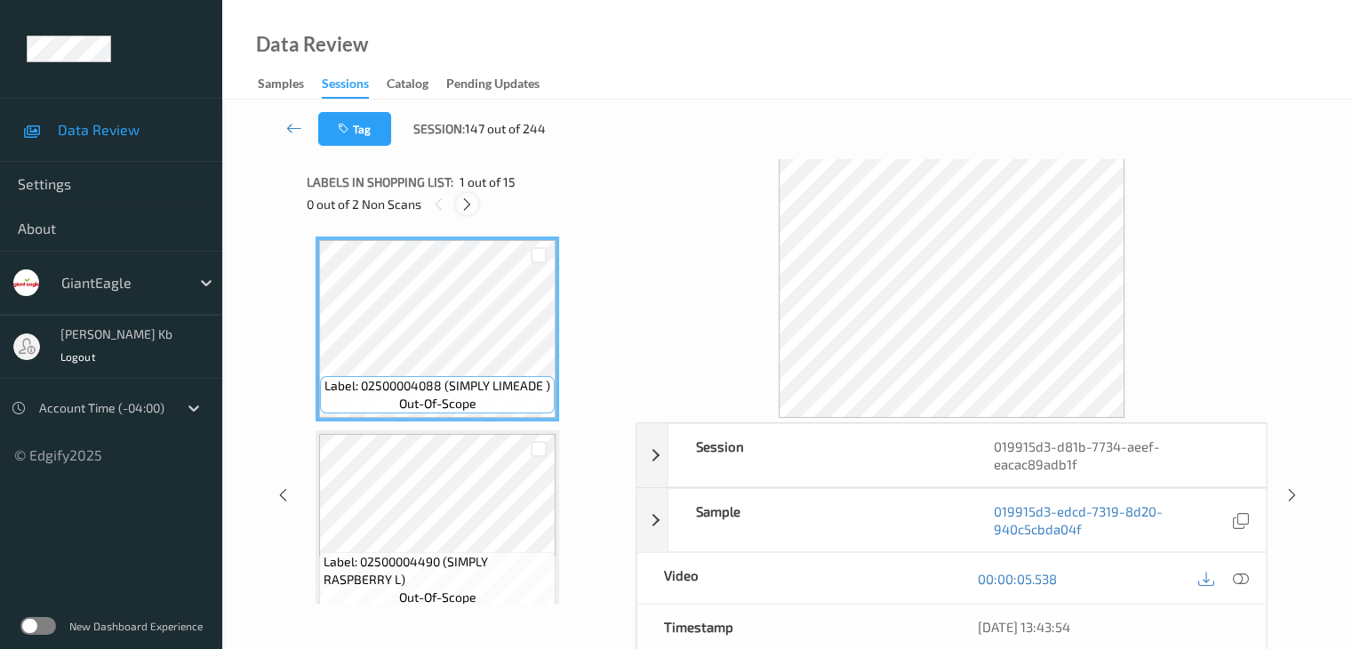
click at [469, 204] on icon at bounding box center [467, 204] width 15 height 16
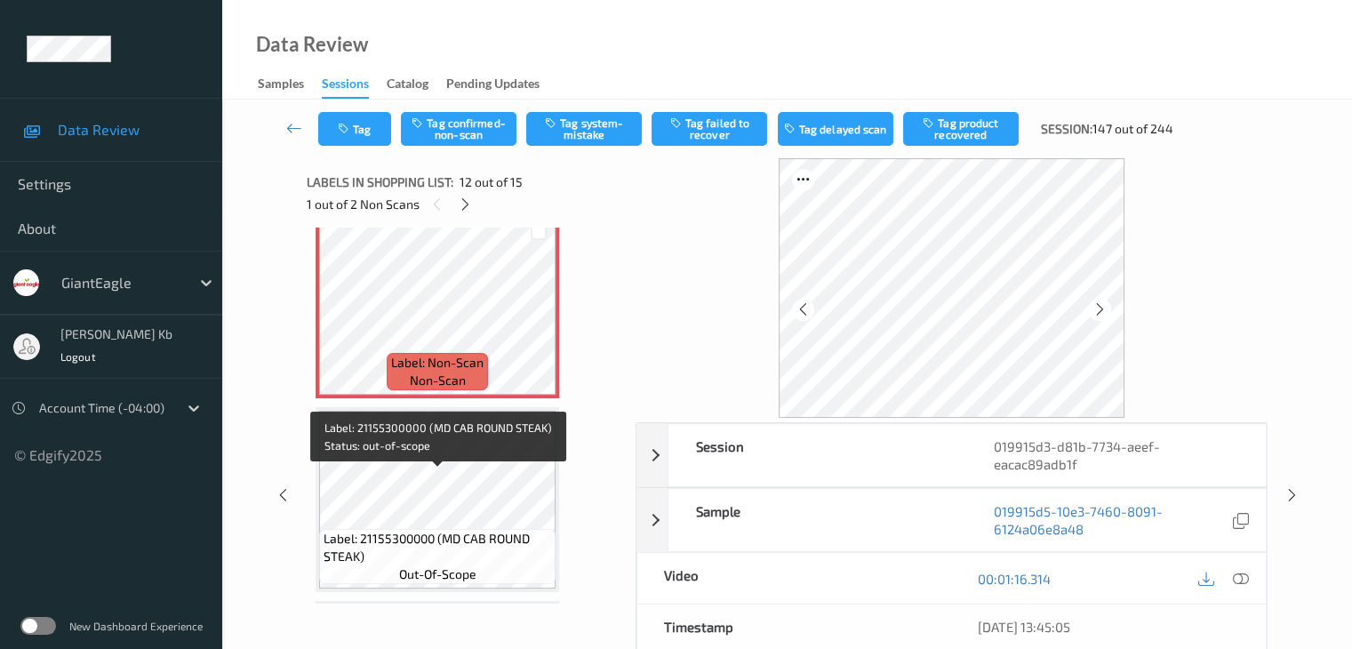
scroll to position [2125, 0]
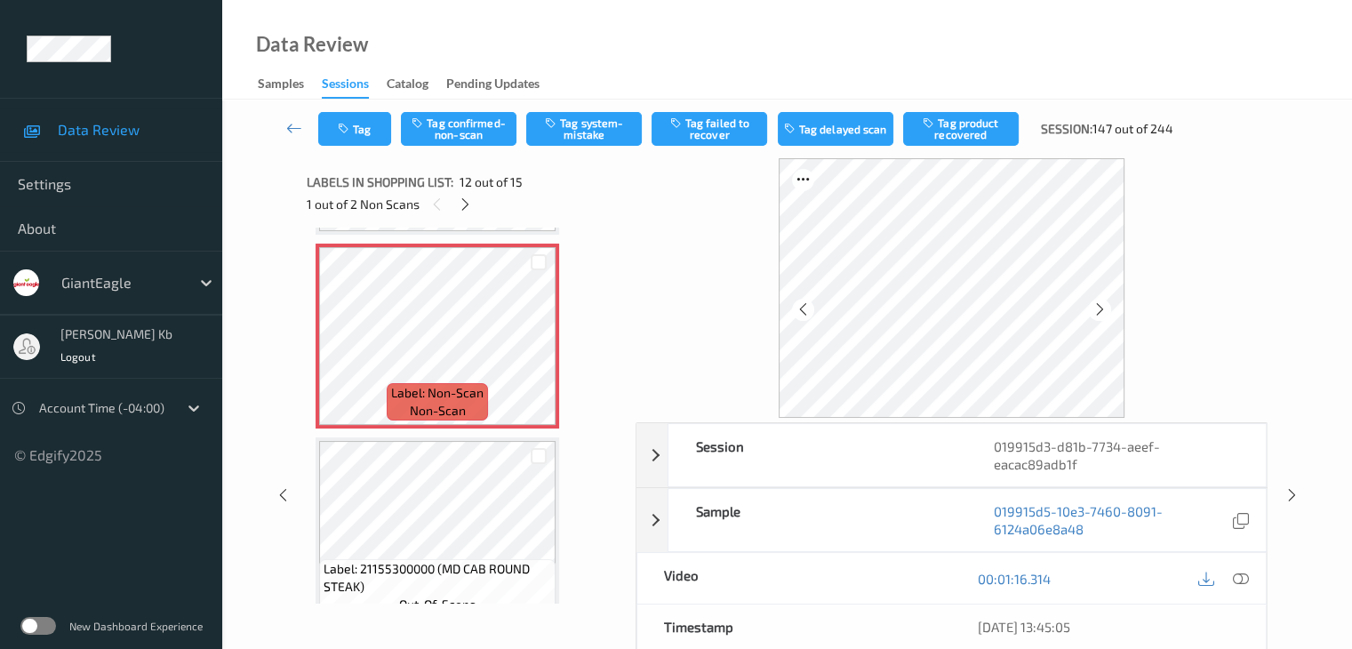
click at [1241, 577] on icon at bounding box center [1240, 579] width 16 height 16
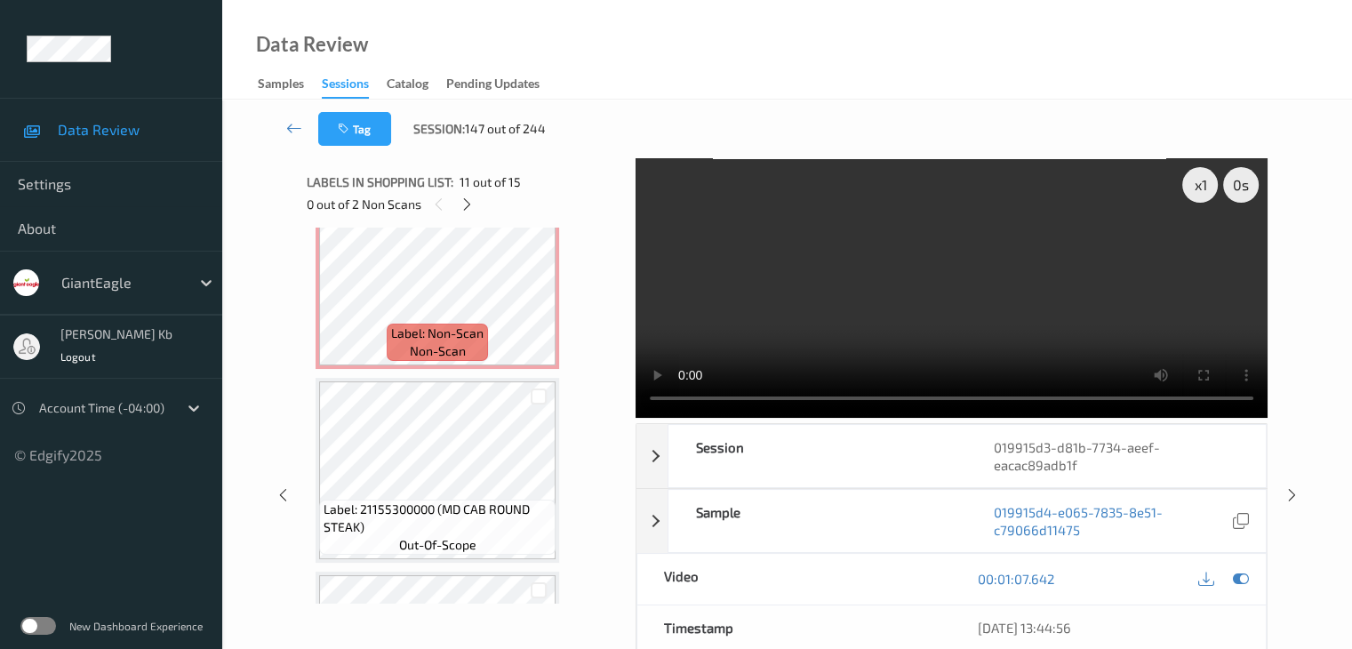
scroll to position [2096, 0]
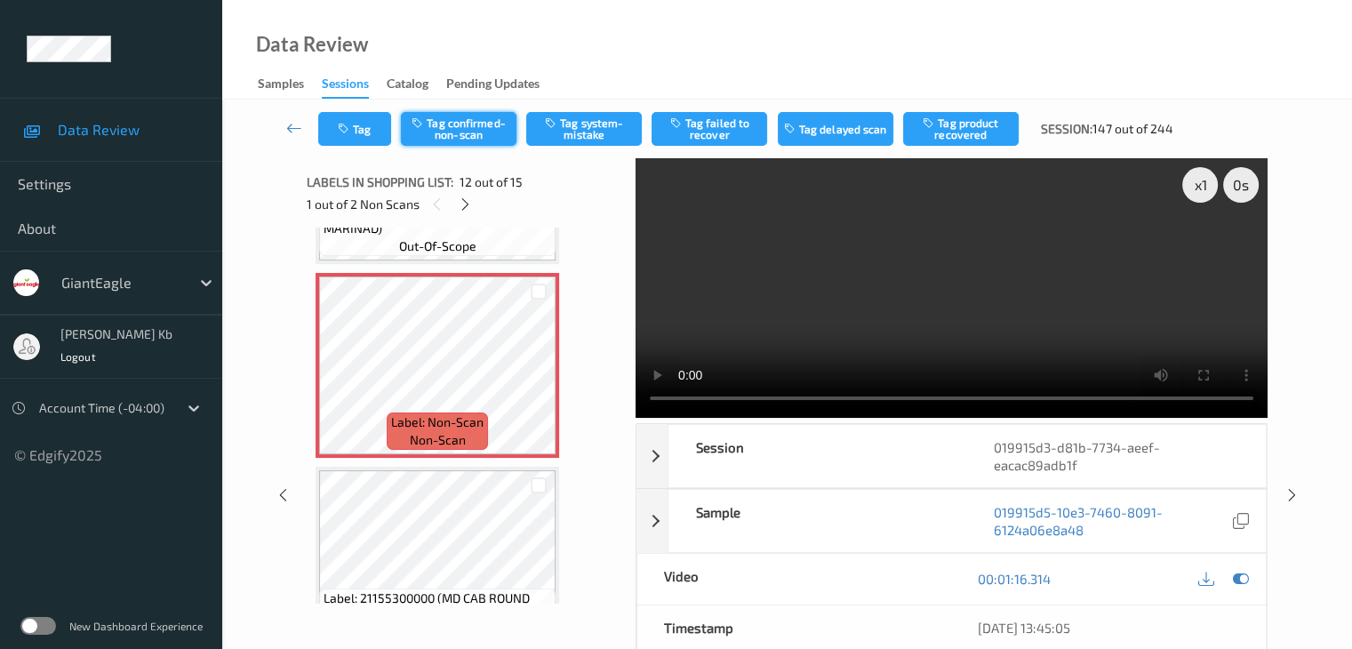
click at [477, 124] on button "Tag confirmed-non-scan" at bounding box center [459, 129] width 116 height 34
click at [974, 121] on button "Tag product recovered" at bounding box center [961, 129] width 116 height 34
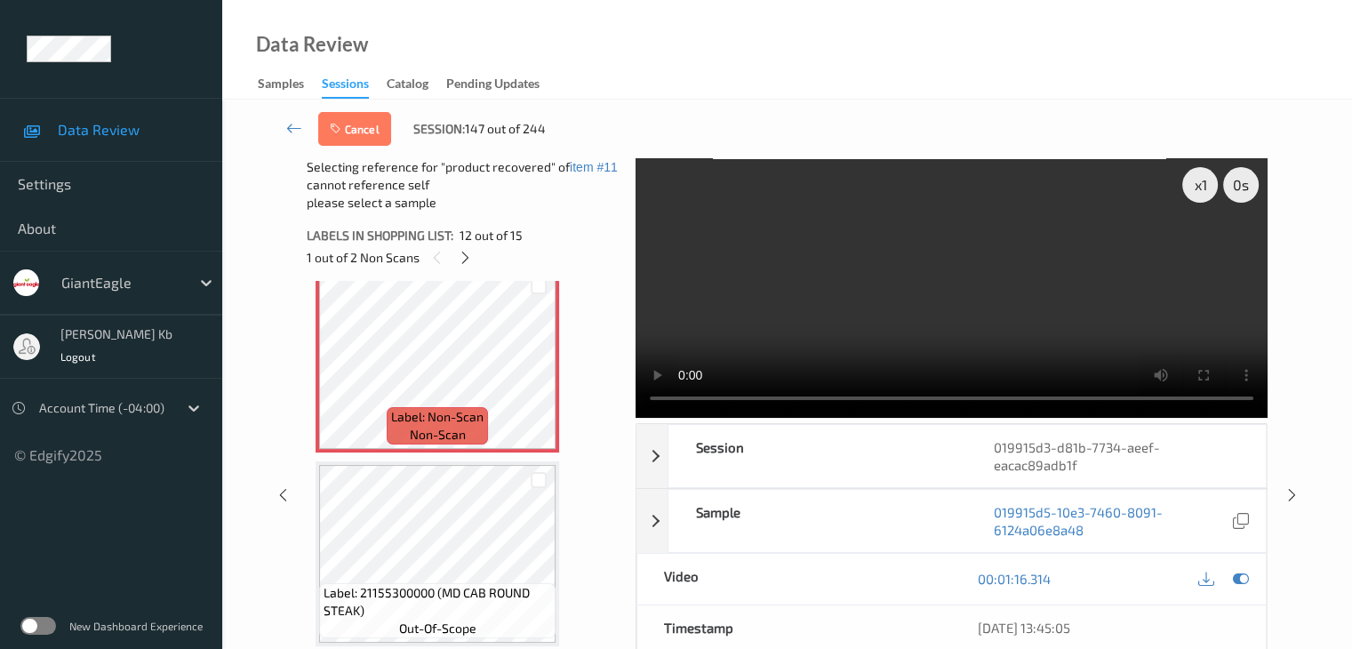
scroll to position [2184, 0]
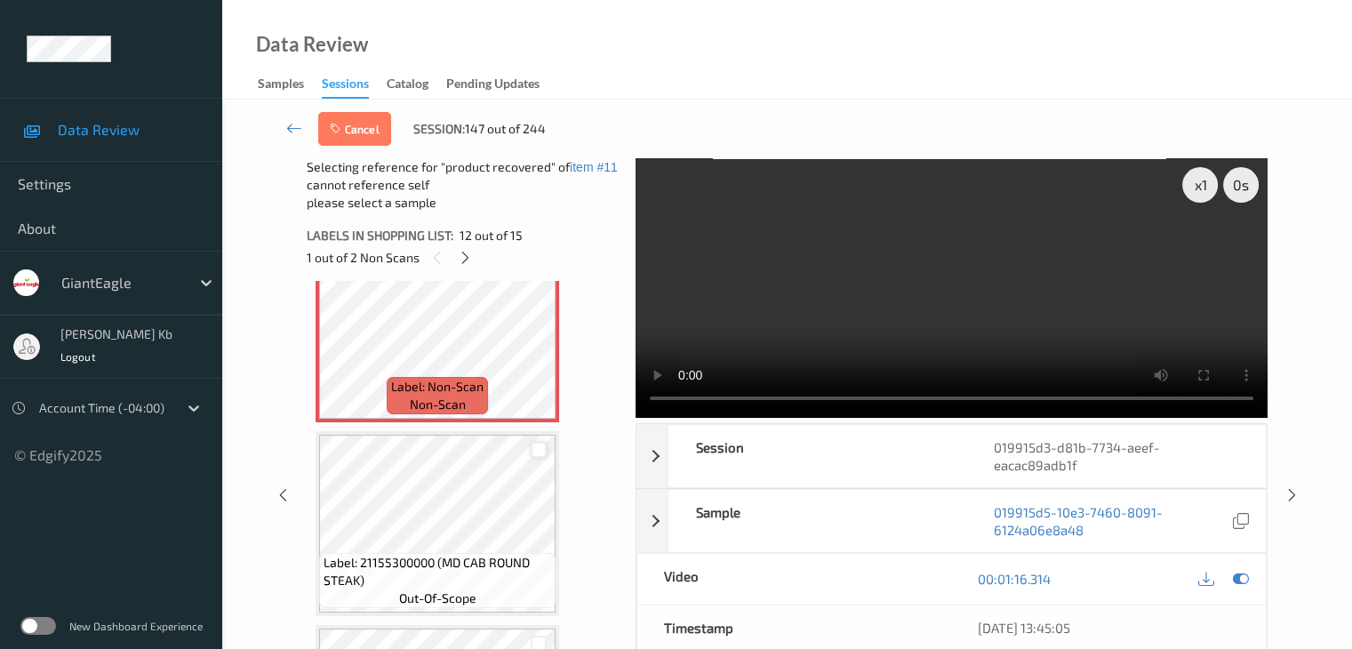
click at [544, 450] on div at bounding box center [539, 450] width 17 height 17
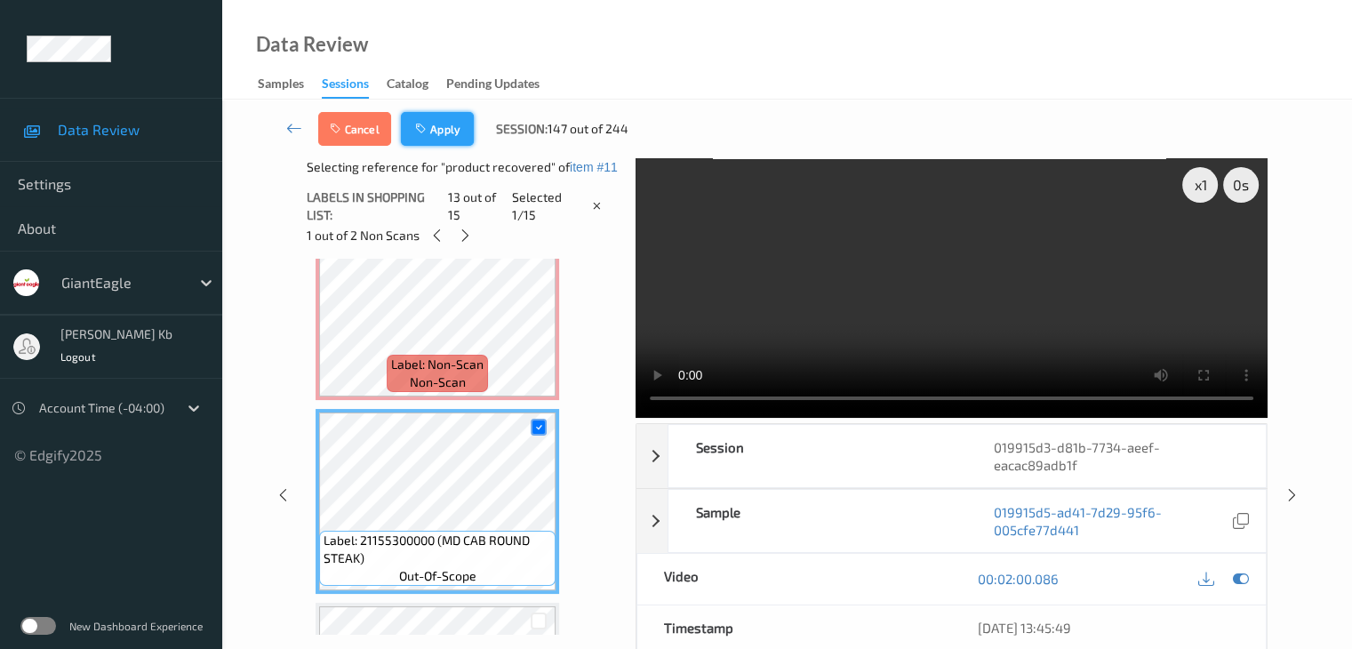
click at [451, 124] on button "Apply" at bounding box center [437, 129] width 73 height 34
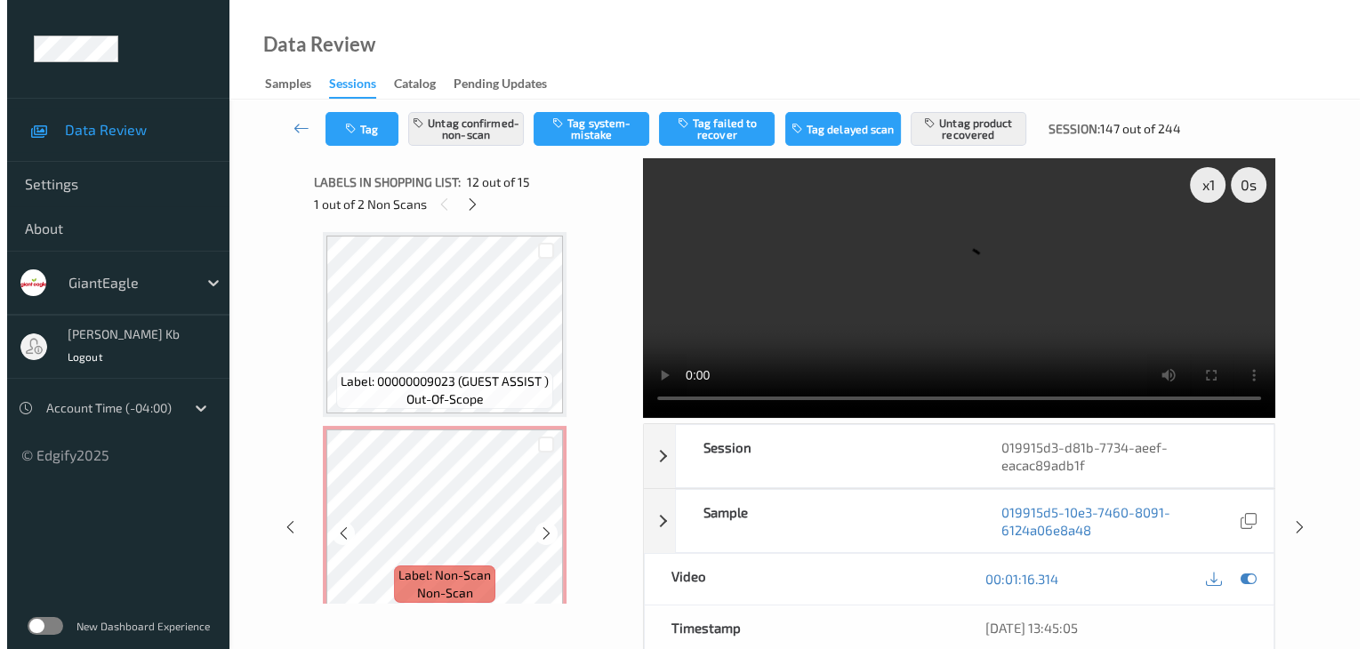
scroll to position [2540, 0]
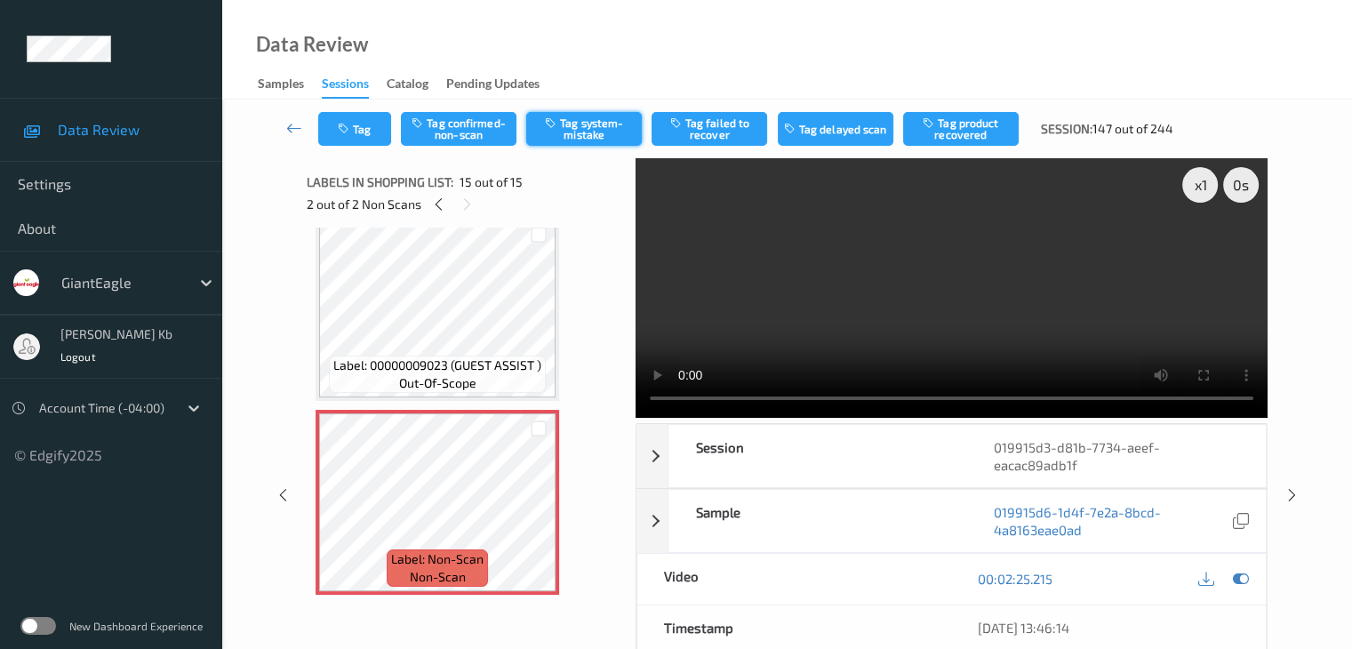
click at [608, 132] on button "Tag system-mistake" at bounding box center [584, 129] width 116 height 34
click at [366, 124] on button "Tag" at bounding box center [354, 129] width 73 height 34
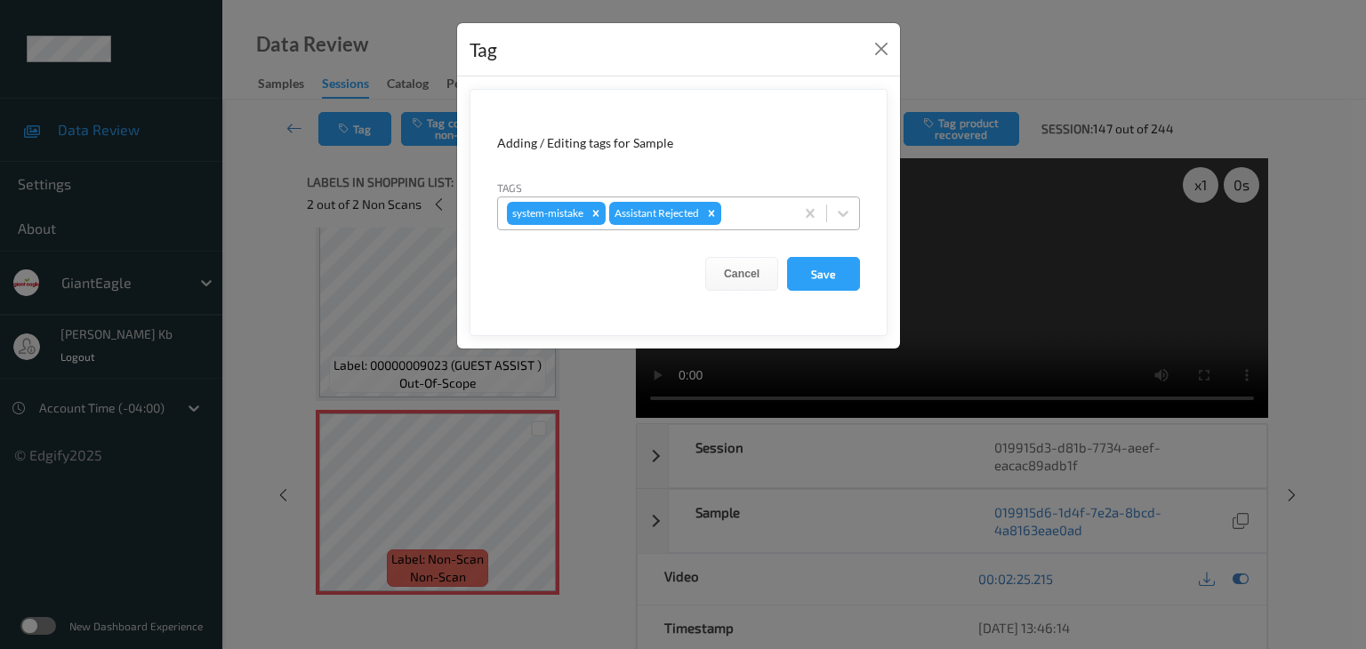
click at [750, 209] on div at bounding box center [755, 213] width 60 height 21
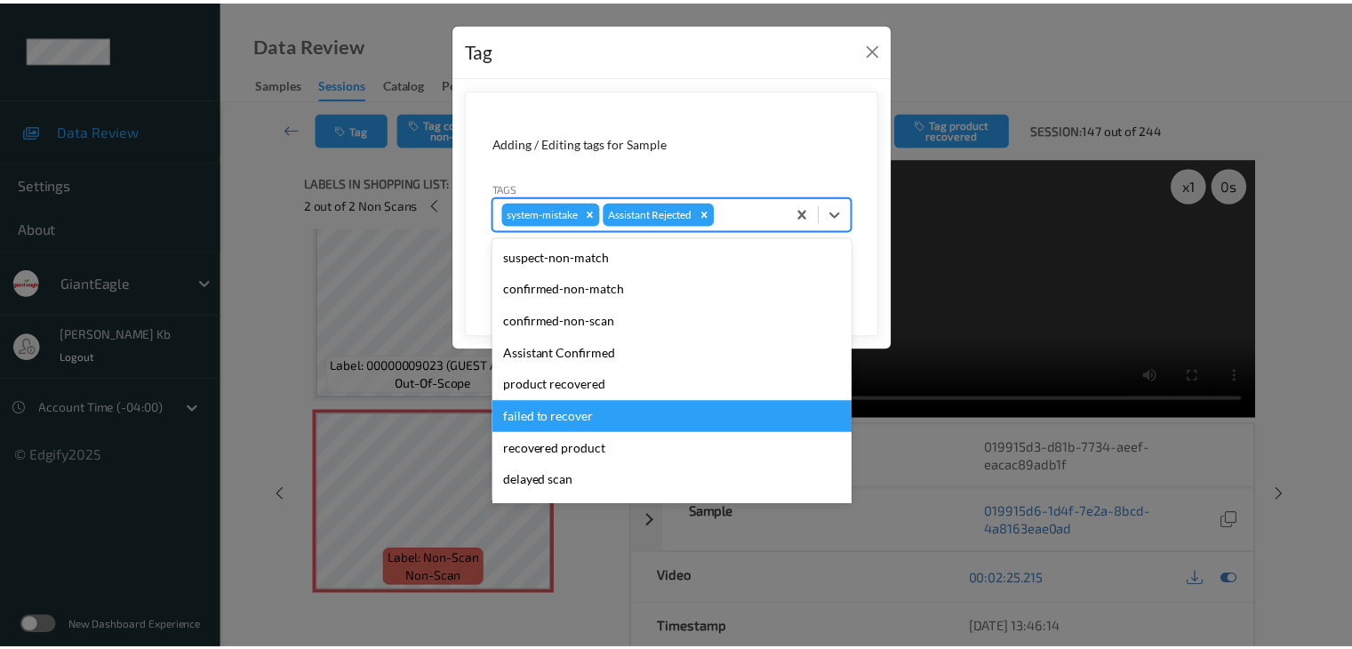
scroll to position [89, 0]
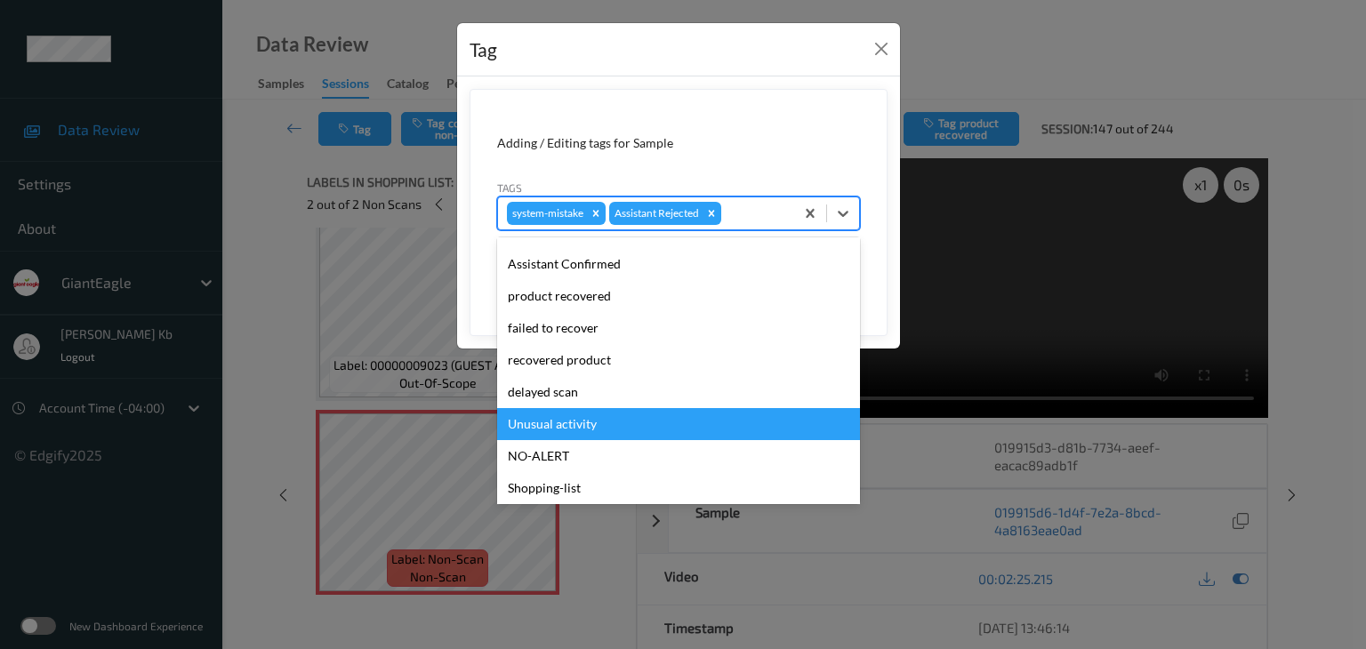
click at [569, 423] on div "Unusual activity" at bounding box center [678, 424] width 363 height 32
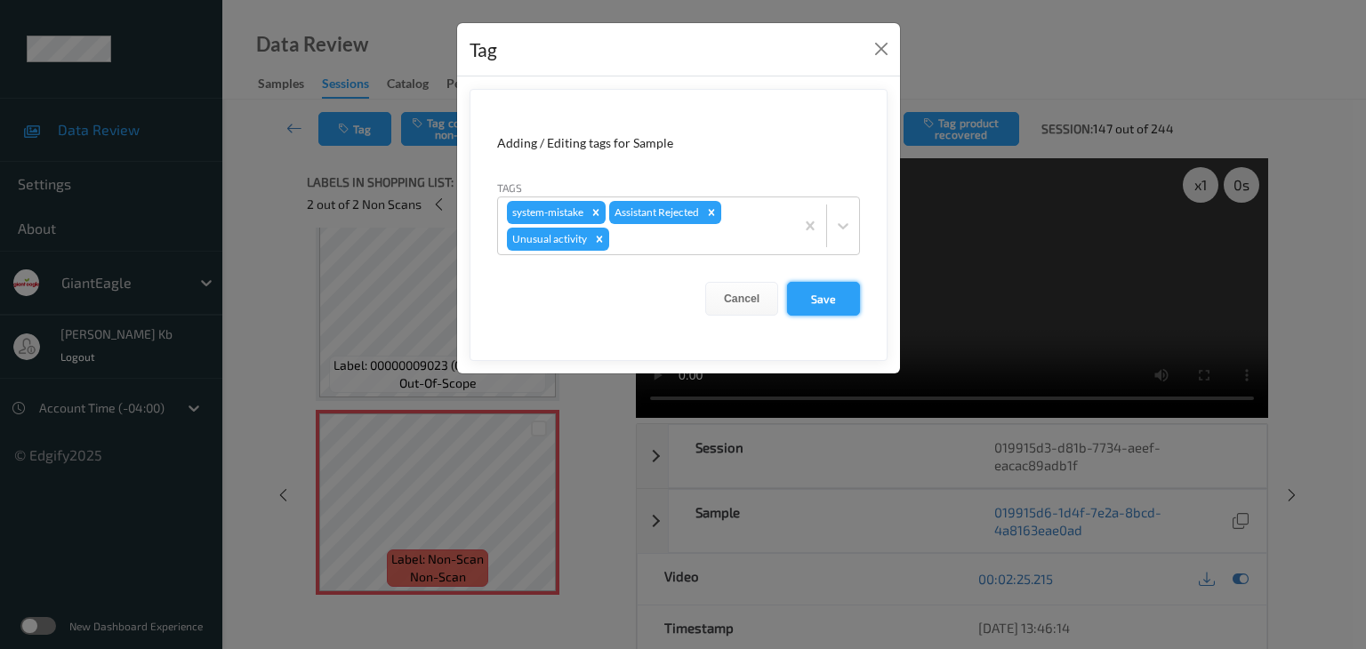
click at [830, 290] on button "Save" at bounding box center [823, 299] width 73 height 34
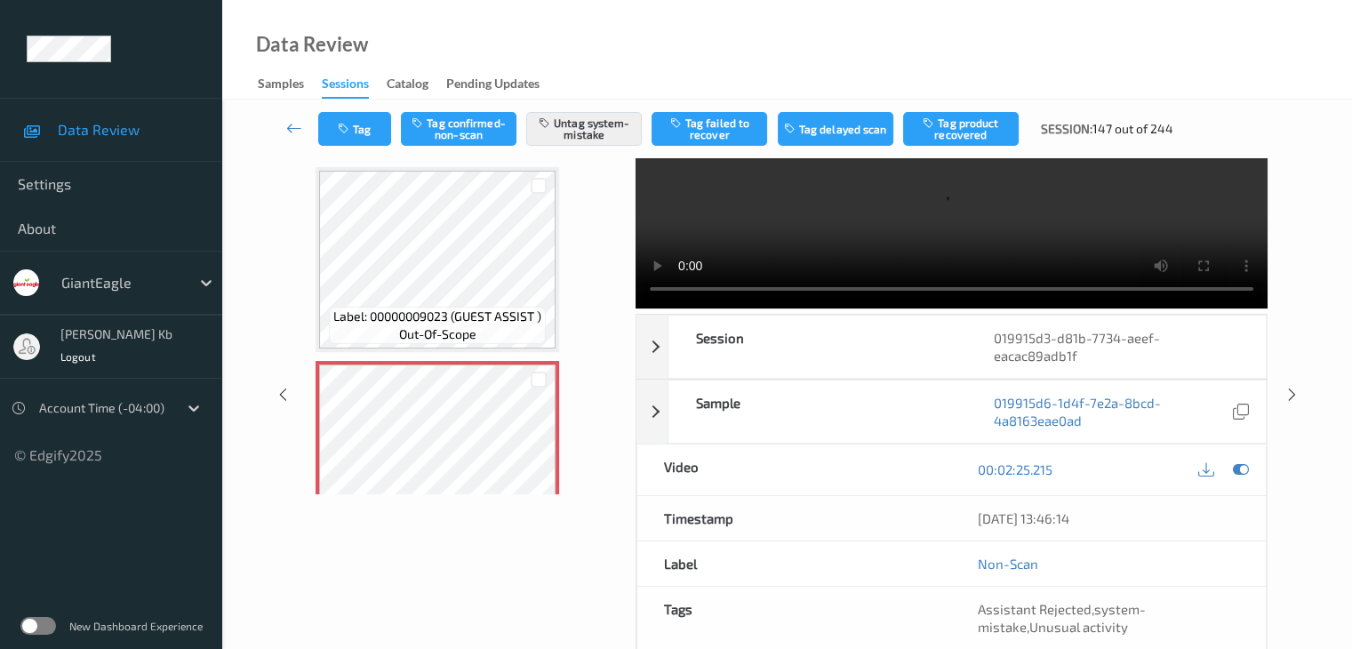
scroll to position [2451, 0]
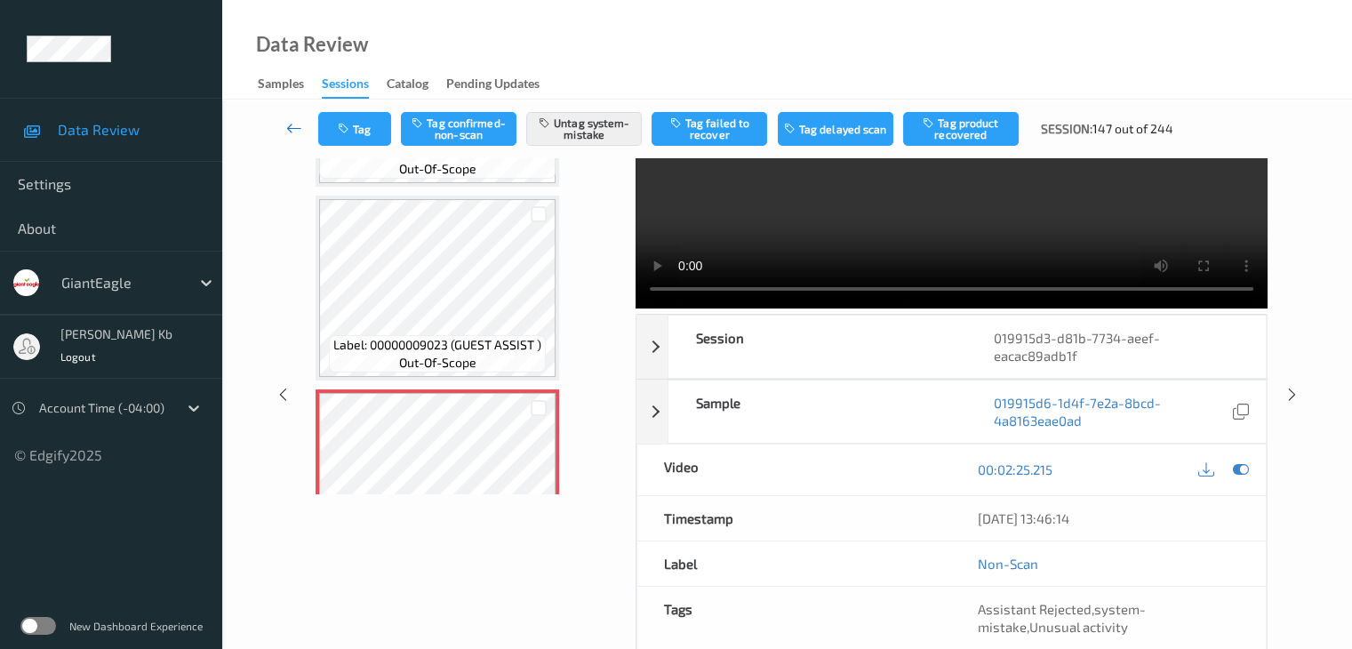
click at [292, 127] on icon at bounding box center [294, 128] width 16 height 18
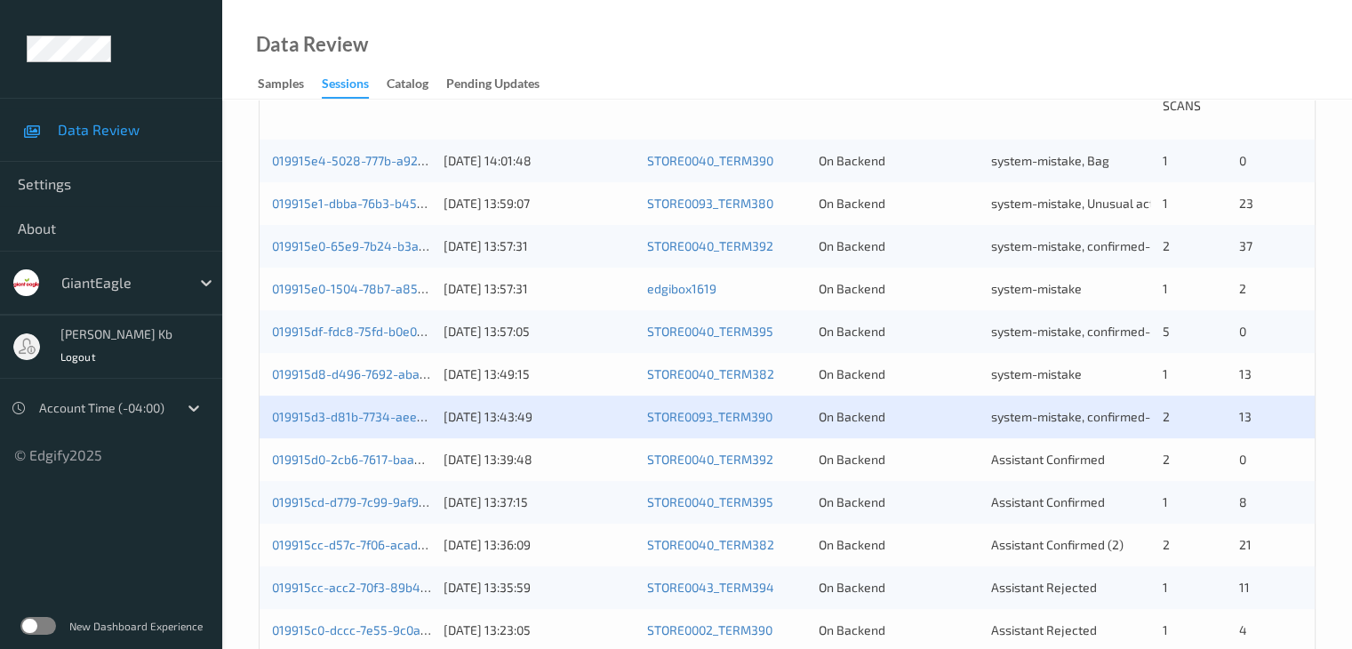
scroll to position [533, 0]
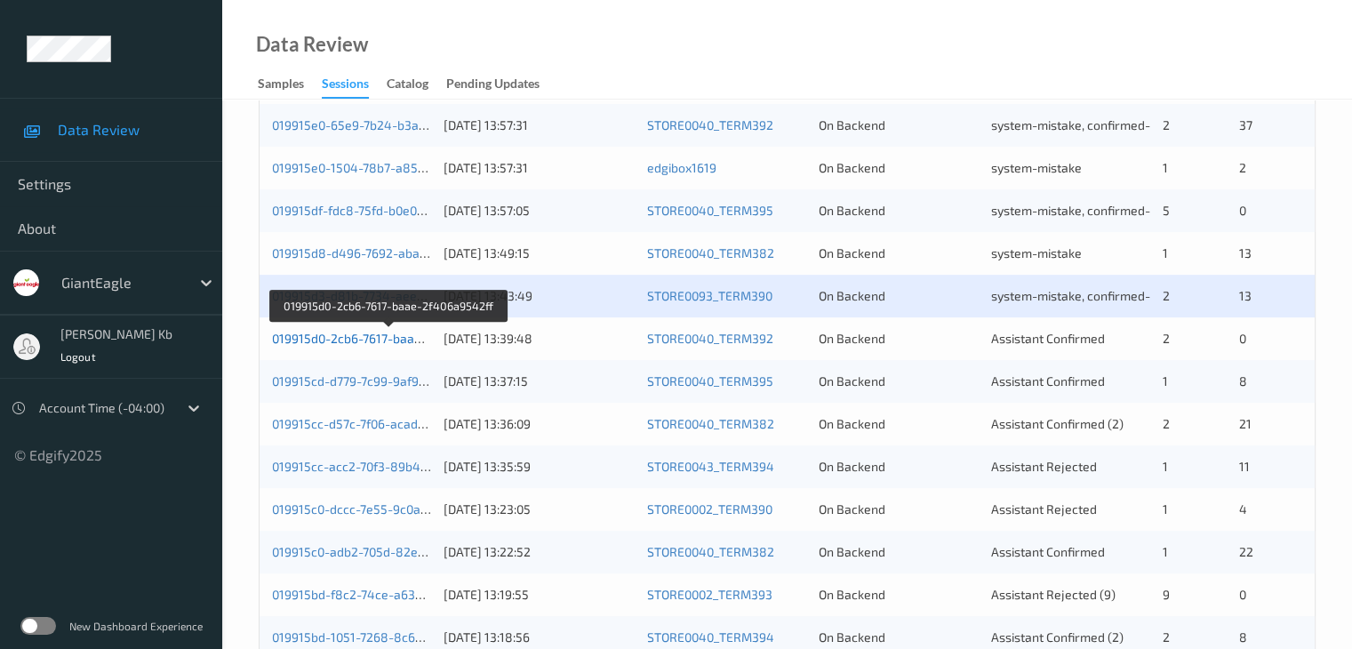
click at [381, 338] on link "019915d0-2cb6-7617-baae-2f406a9542ff" at bounding box center [389, 338] width 234 height 15
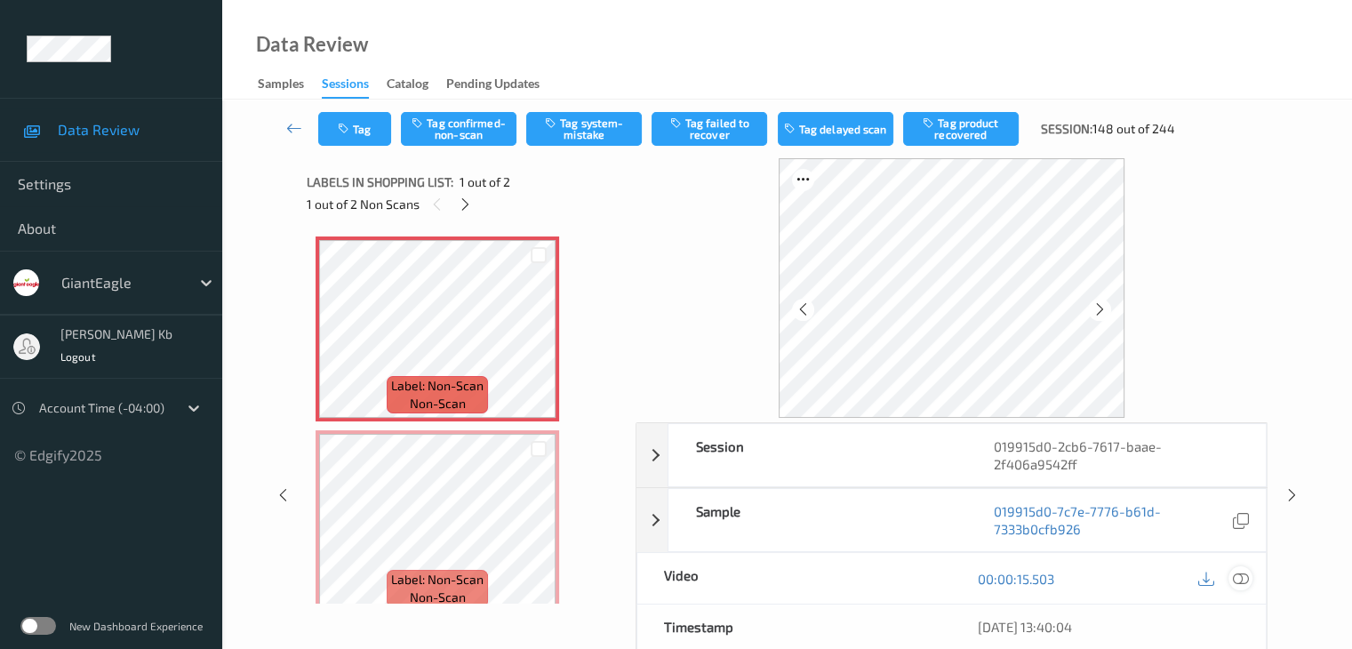
click at [1241, 577] on icon at bounding box center [1240, 579] width 16 height 16
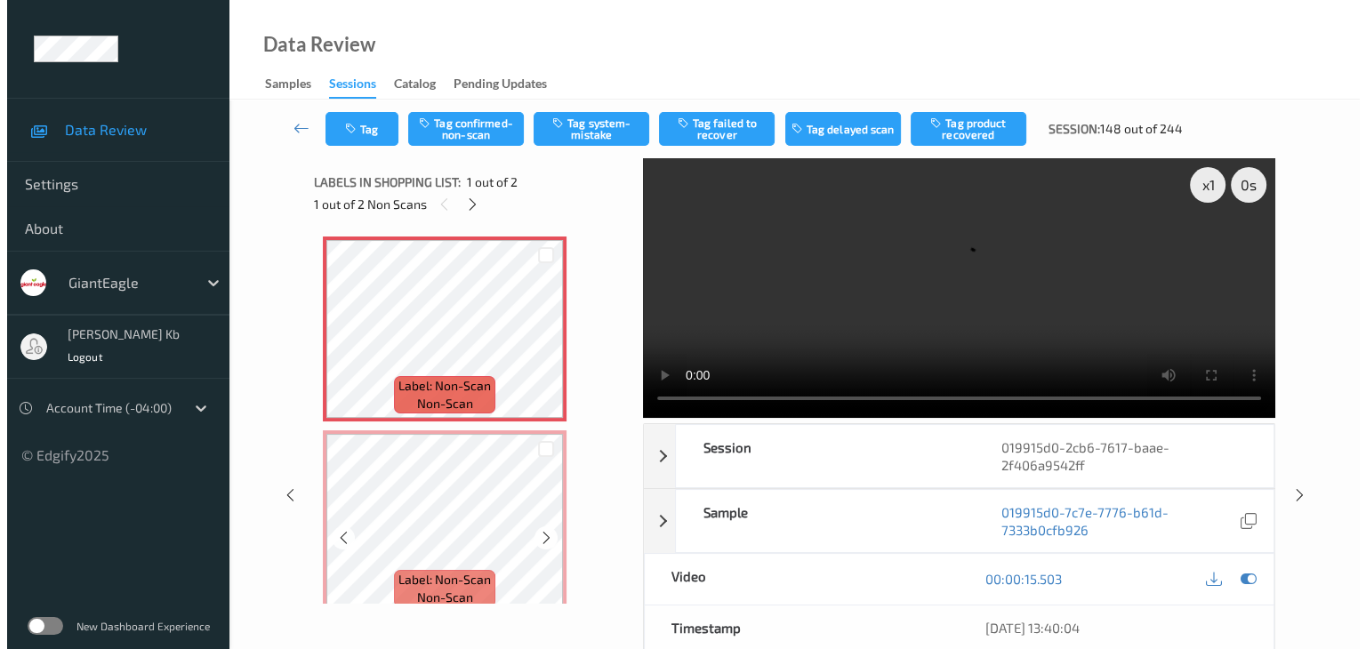
scroll to position [20, 0]
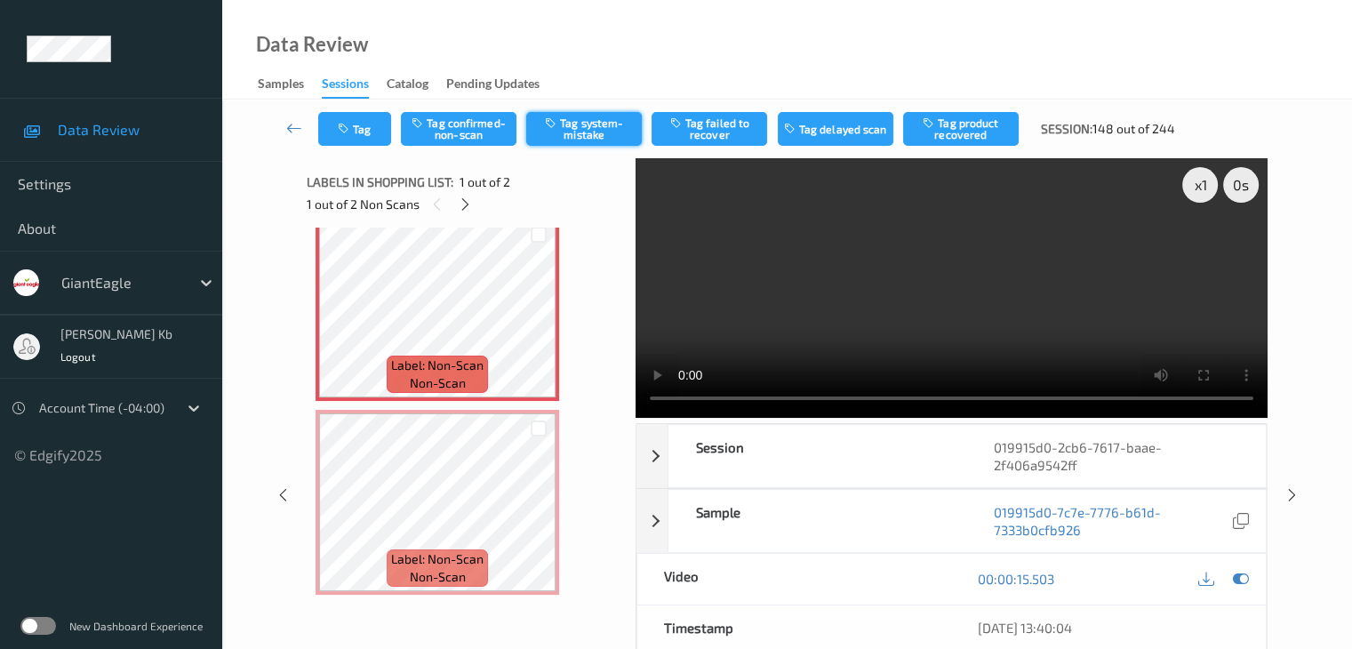
click at [598, 131] on button "Tag system-mistake" at bounding box center [584, 129] width 116 height 34
click at [377, 124] on button "Tag" at bounding box center [354, 129] width 73 height 34
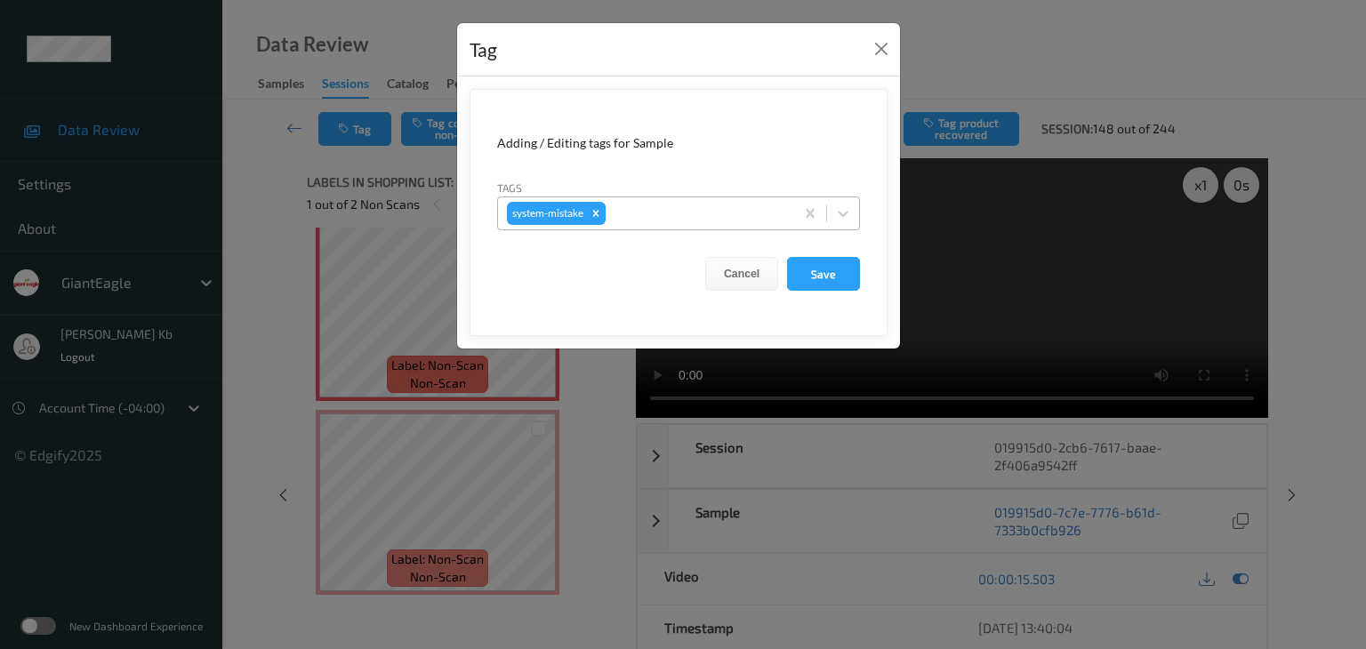
click at [682, 209] on div at bounding box center [697, 213] width 176 height 21
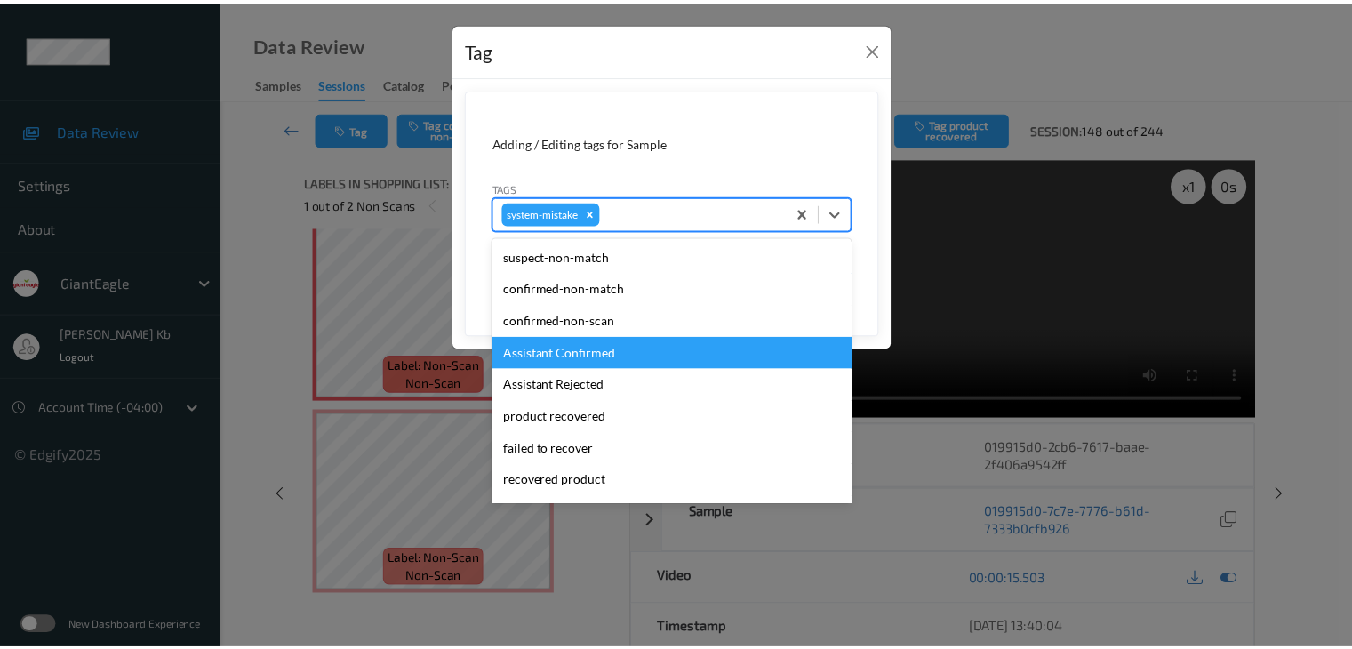
scroll to position [188, 0]
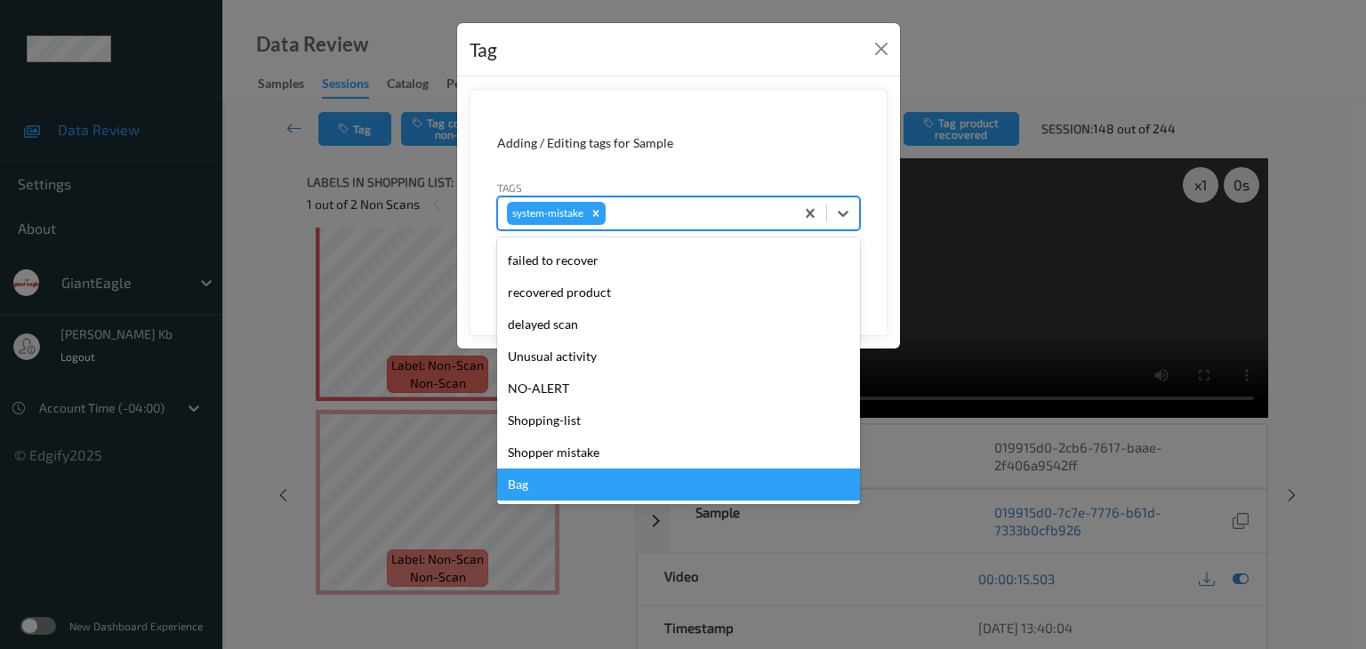
click at [541, 483] on div "Bag" at bounding box center [678, 485] width 363 height 32
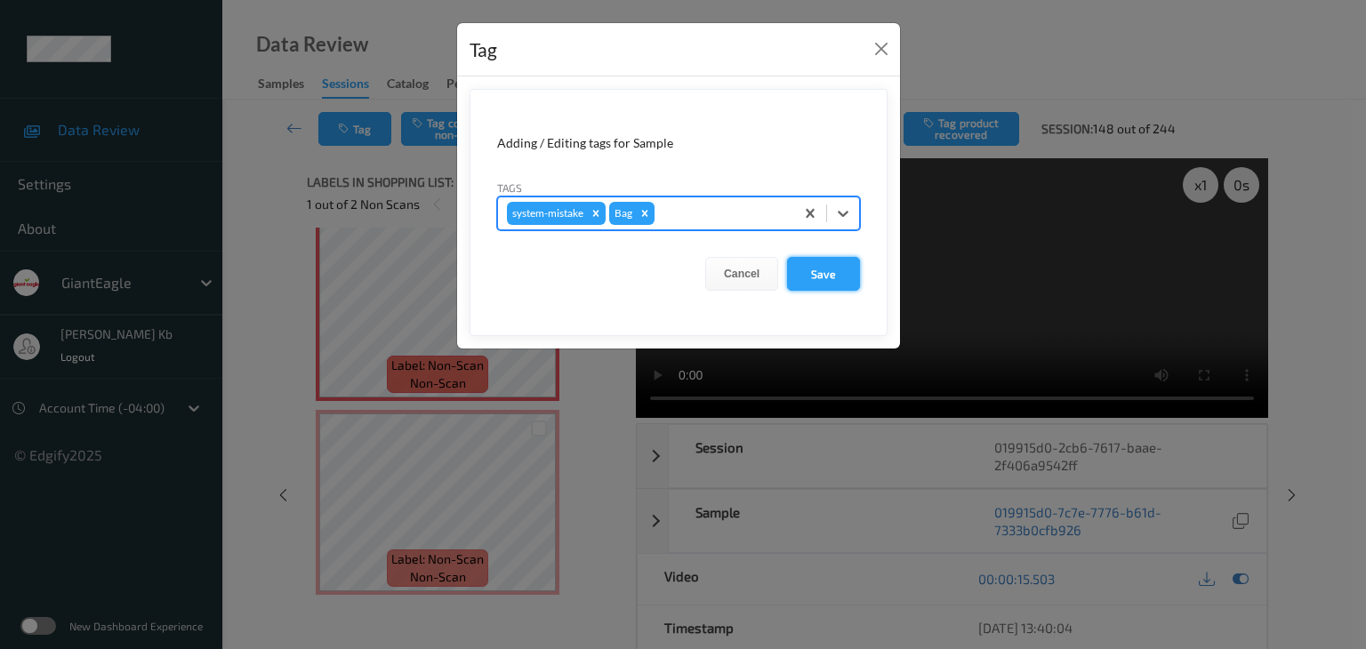
click at [829, 267] on button "Save" at bounding box center [823, 274] width 73 height 34
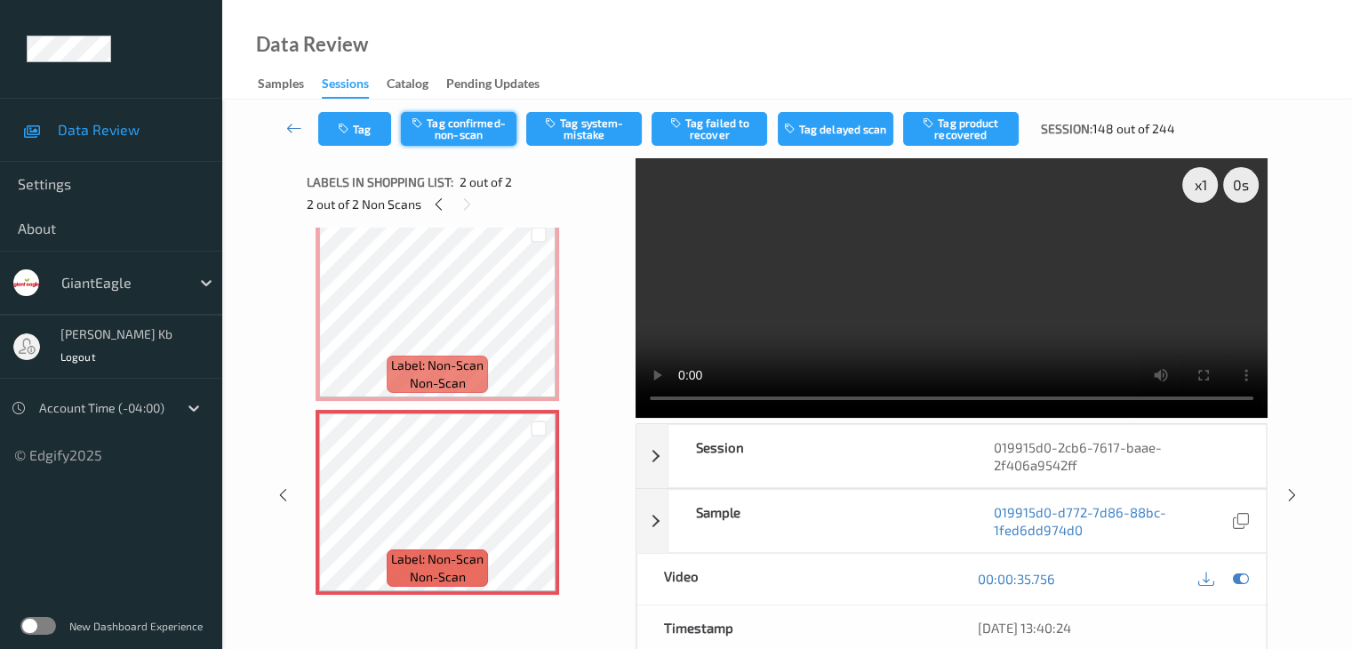
click at [470, 125] on button "Tag confirmed-non-scan" at bounding box center [459, 129] width 116 height 34
click at [296, 124] on icon at bounding box center [294, 128] width 16 height 18
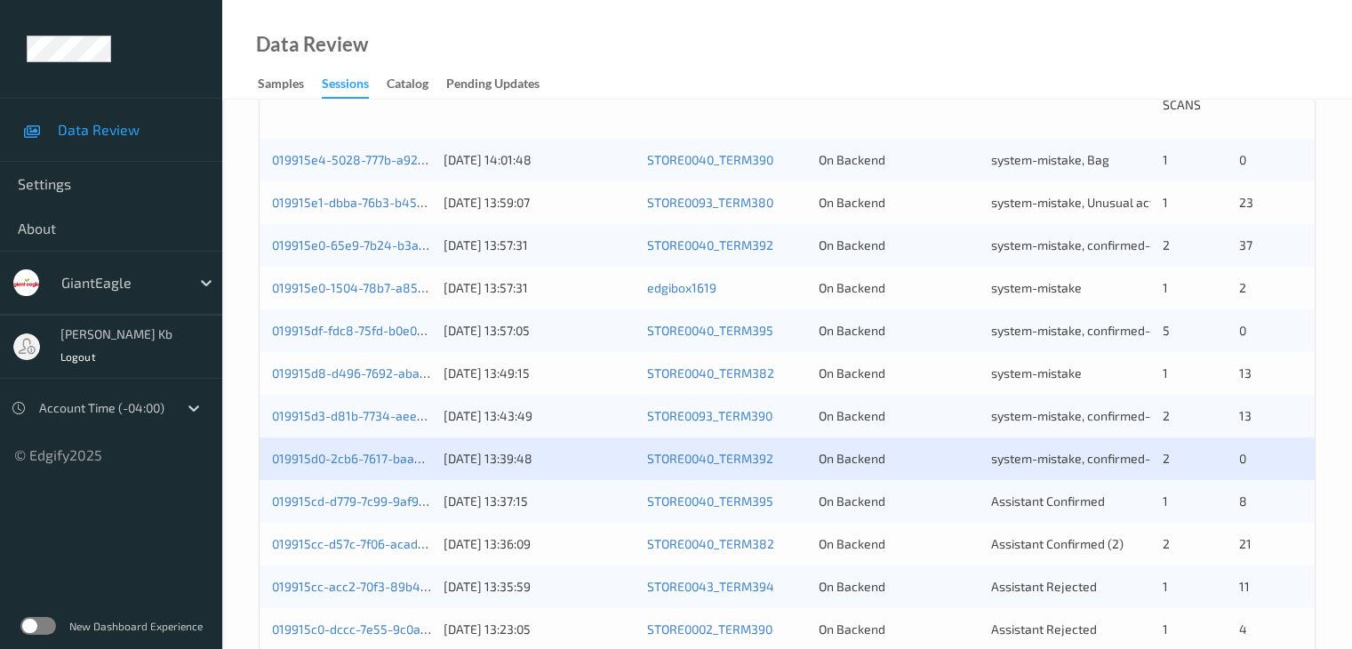
scroll to position [445, 0]
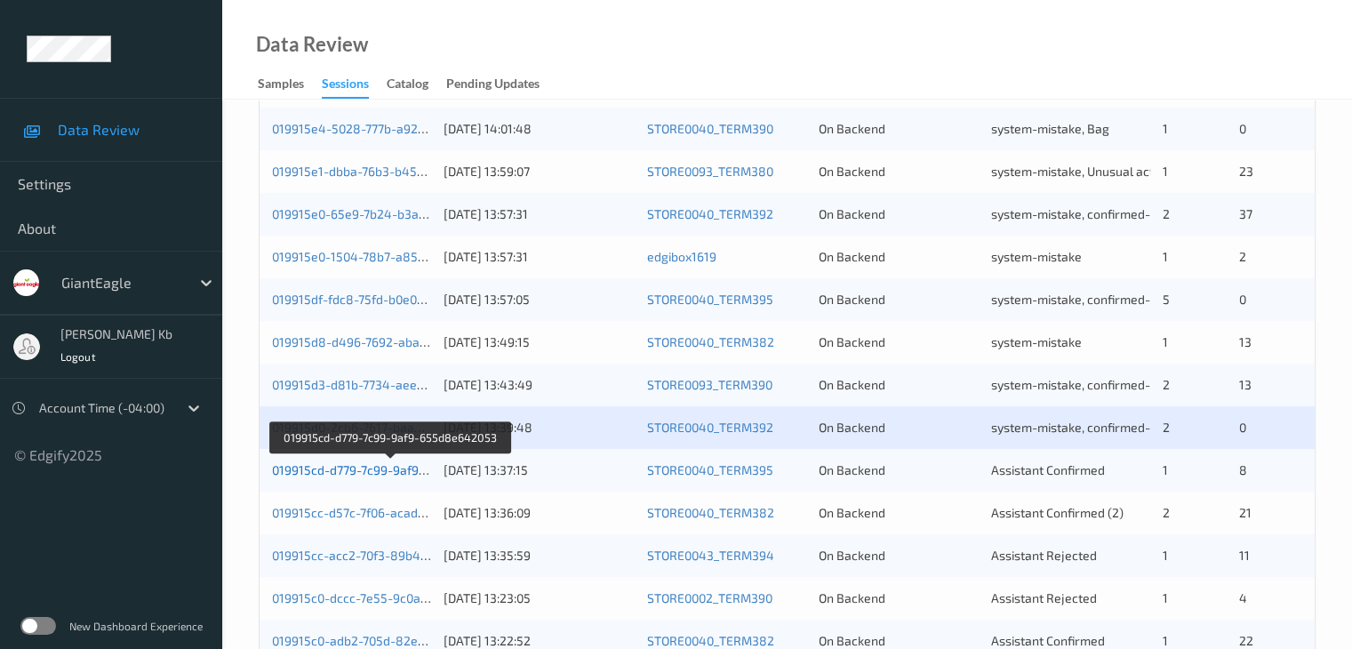
click at [388, 470] on link "019915cd-d779-7c99-9af9-655d8e642053" at bounding box center [391, 469] width 239 height 15
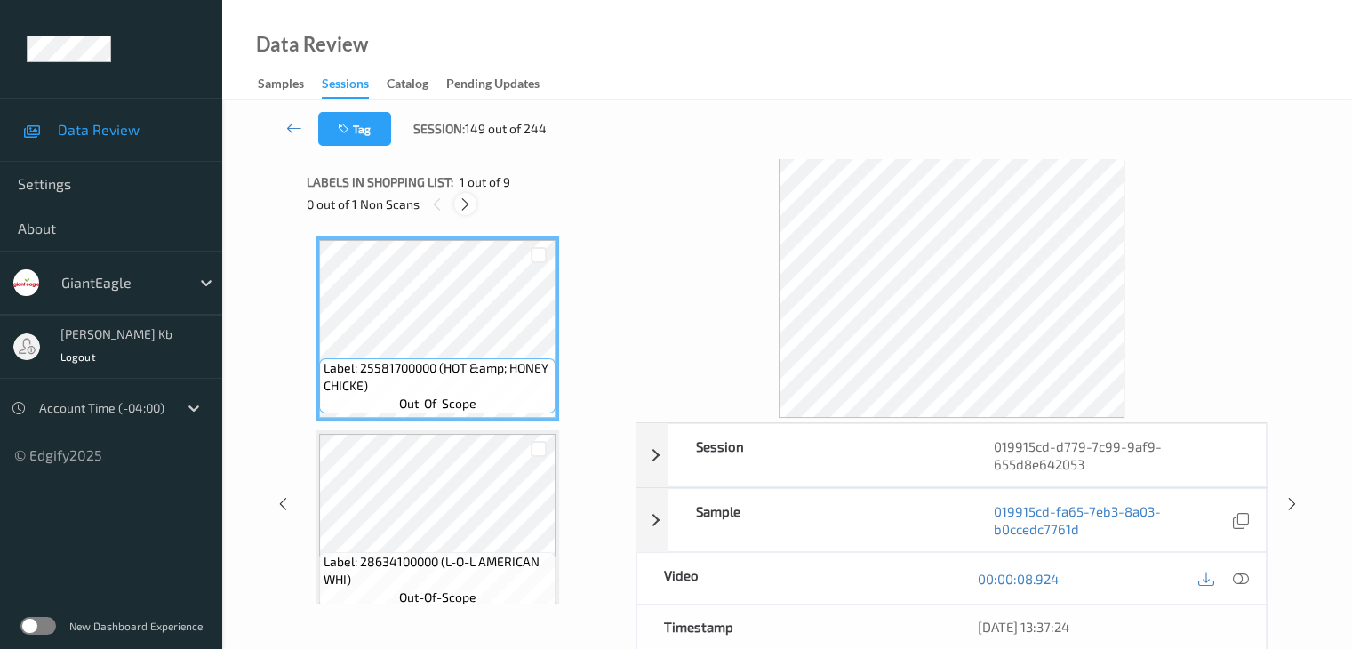
click at [466, 204] on icon at bounding box center [465, 204] width 15 height 16
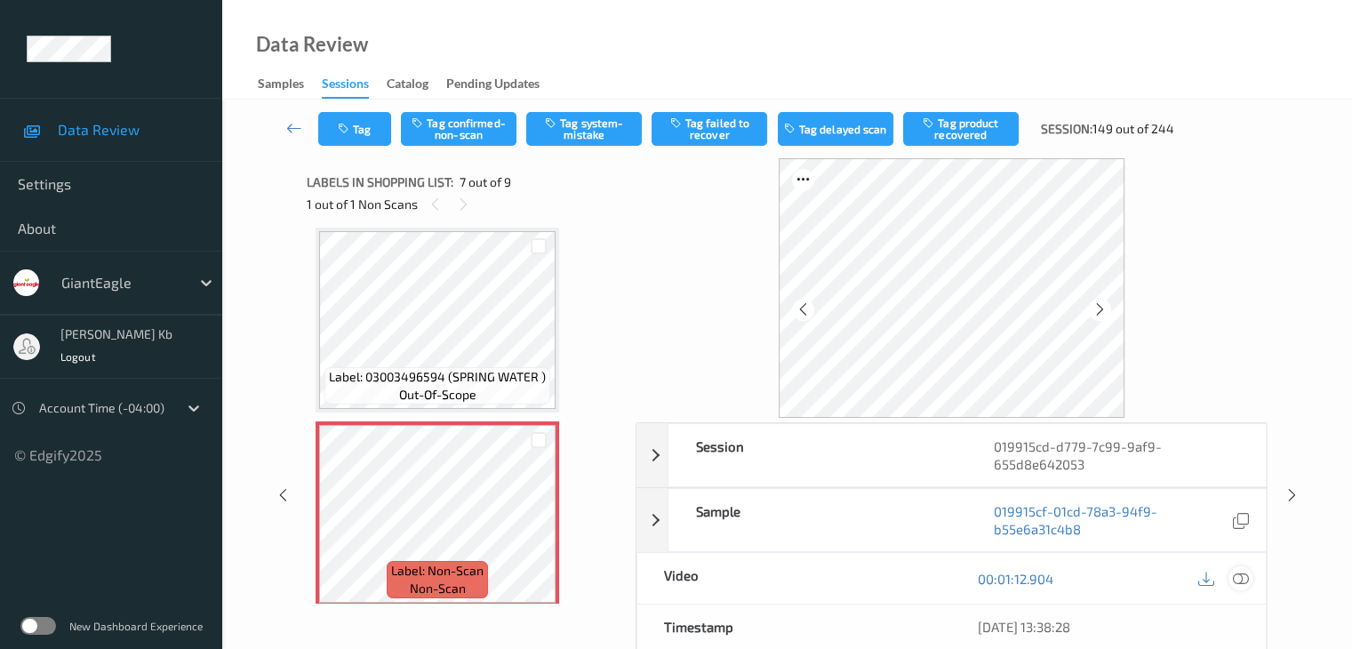
click at [1244, 578] on icon at bounding box center [1240, 579] width 16 height 16
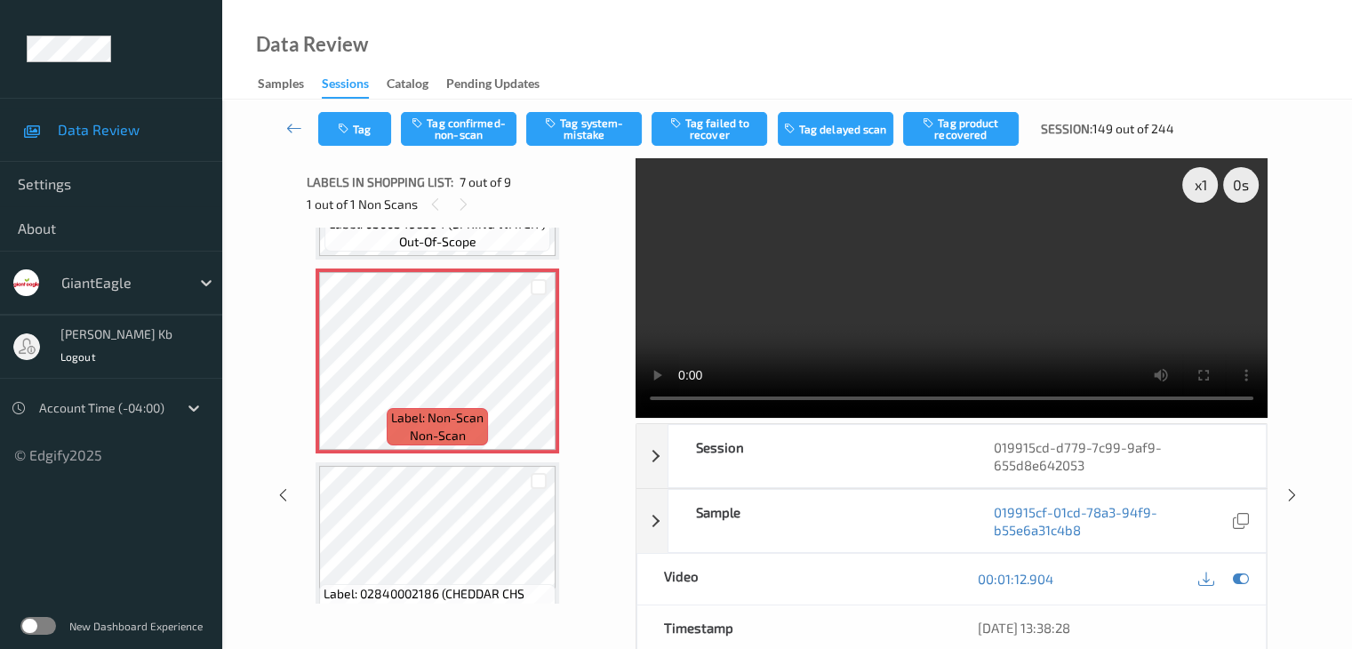
scroll to position [1110, 0]
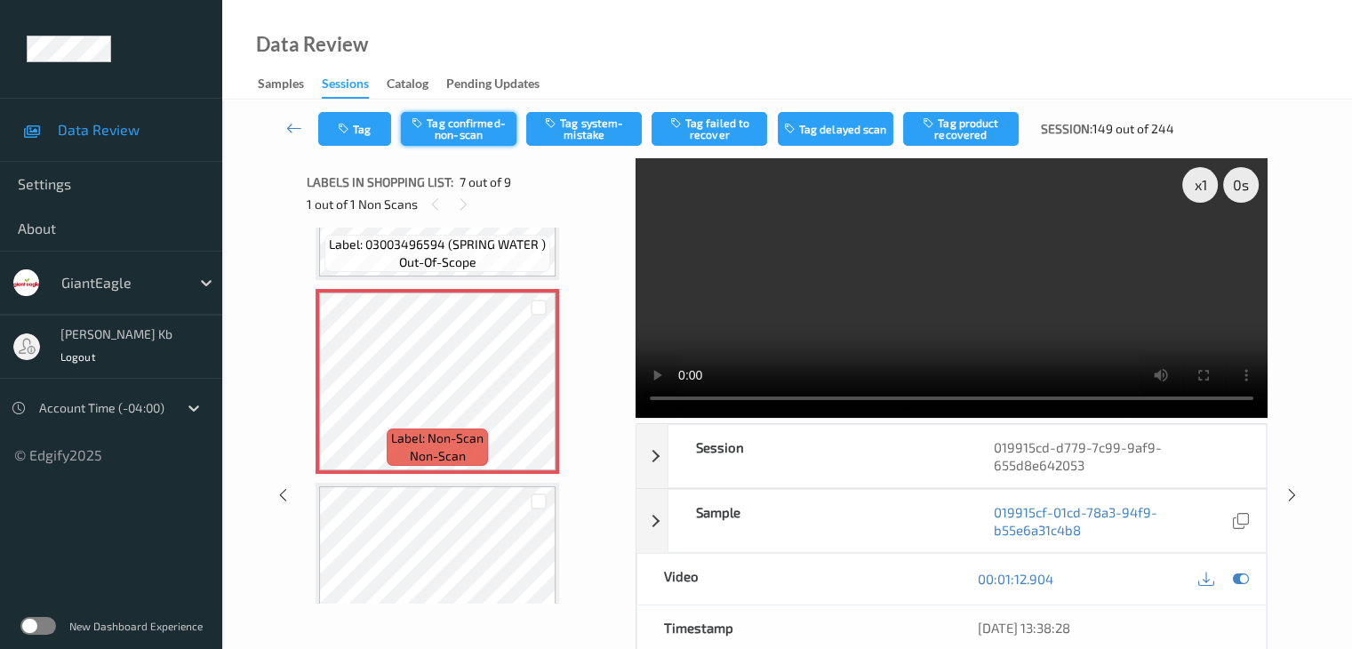
click at [479, 124] on button "Tag confirmed-non-scan" at bounding box center [459, 129] width 116 height 34
click at [966, 132] on button "Tag product recovered" at bounding box center [961, 129] width 116 height 34
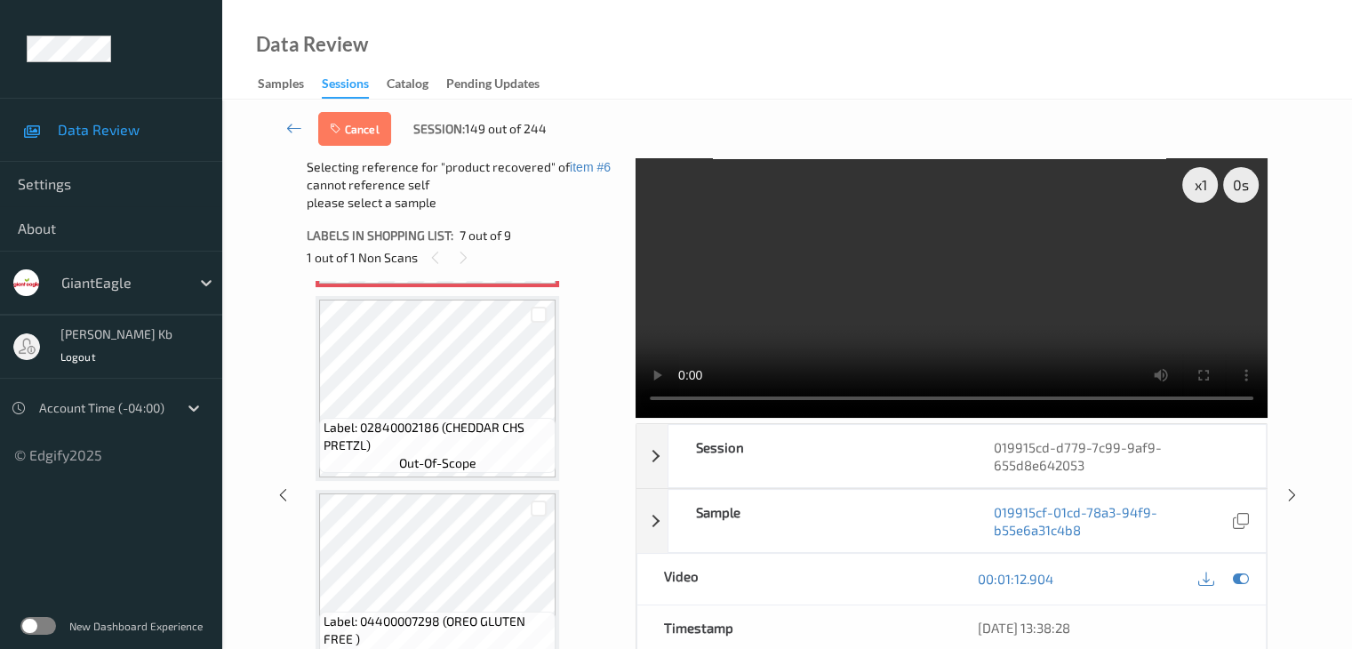
scroll to position [1377, 0]
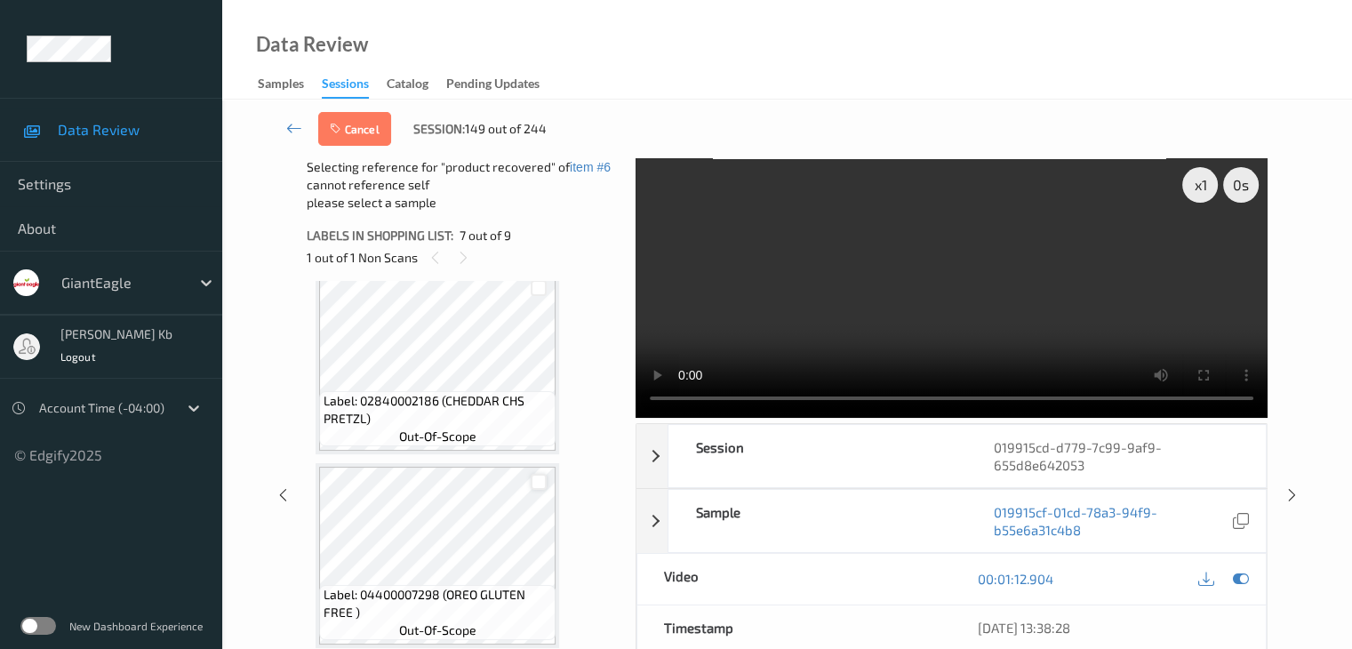
click at [541, 480] on div at bounding box center [539, 482] width 17 height 17
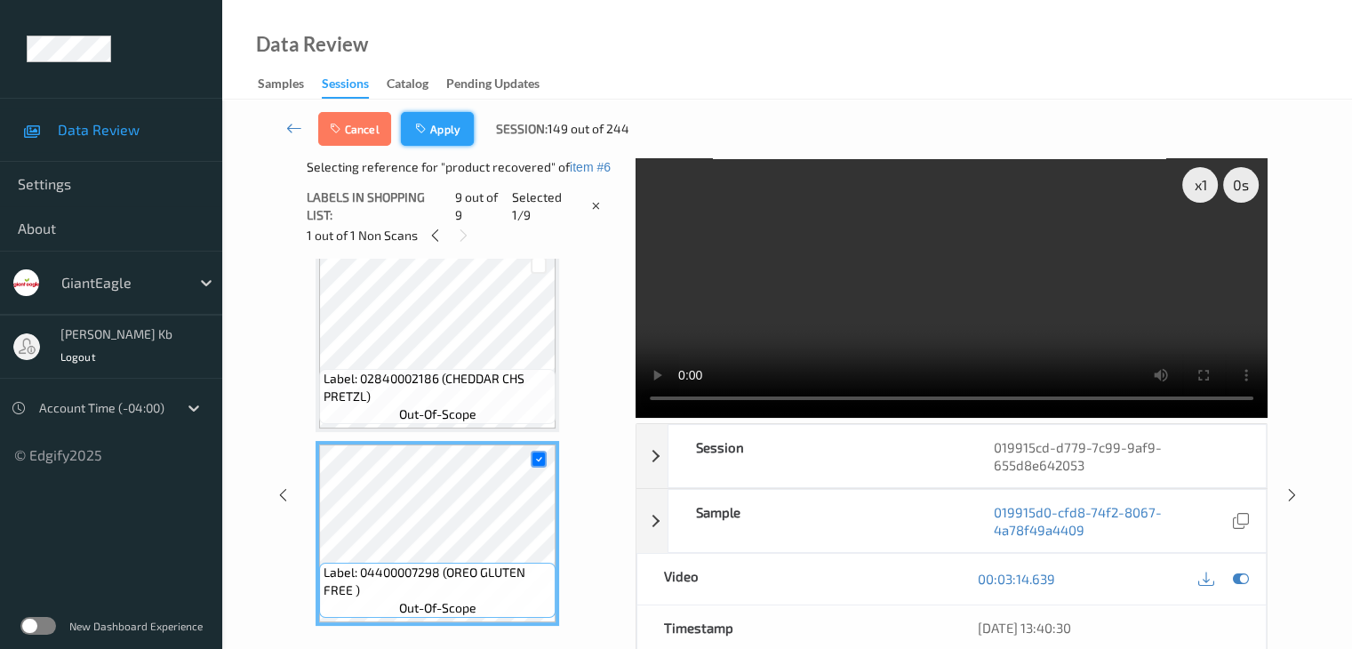
click at [445, 126] on button "Apply" at bounding box center [437, 129] width 73 height 34
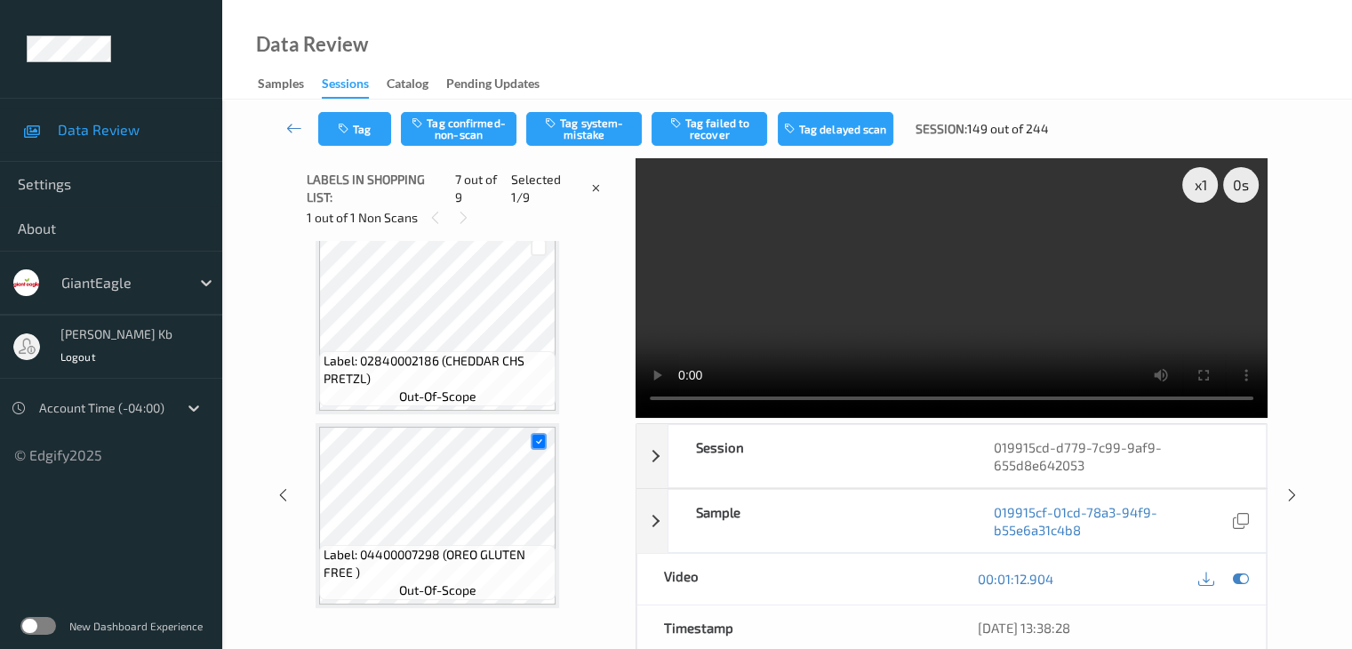
scroll to position [978, 0]
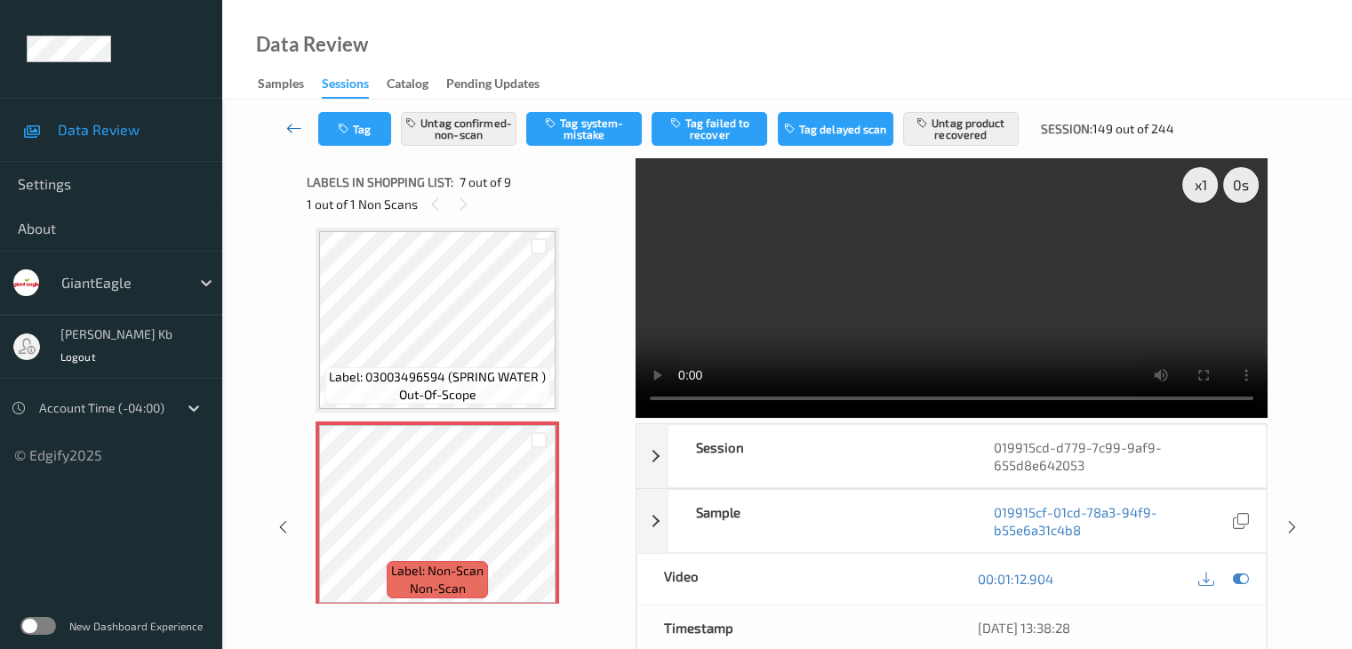
click at [292, 127] on icon at bounding box center [294, 128] width 16 height 18
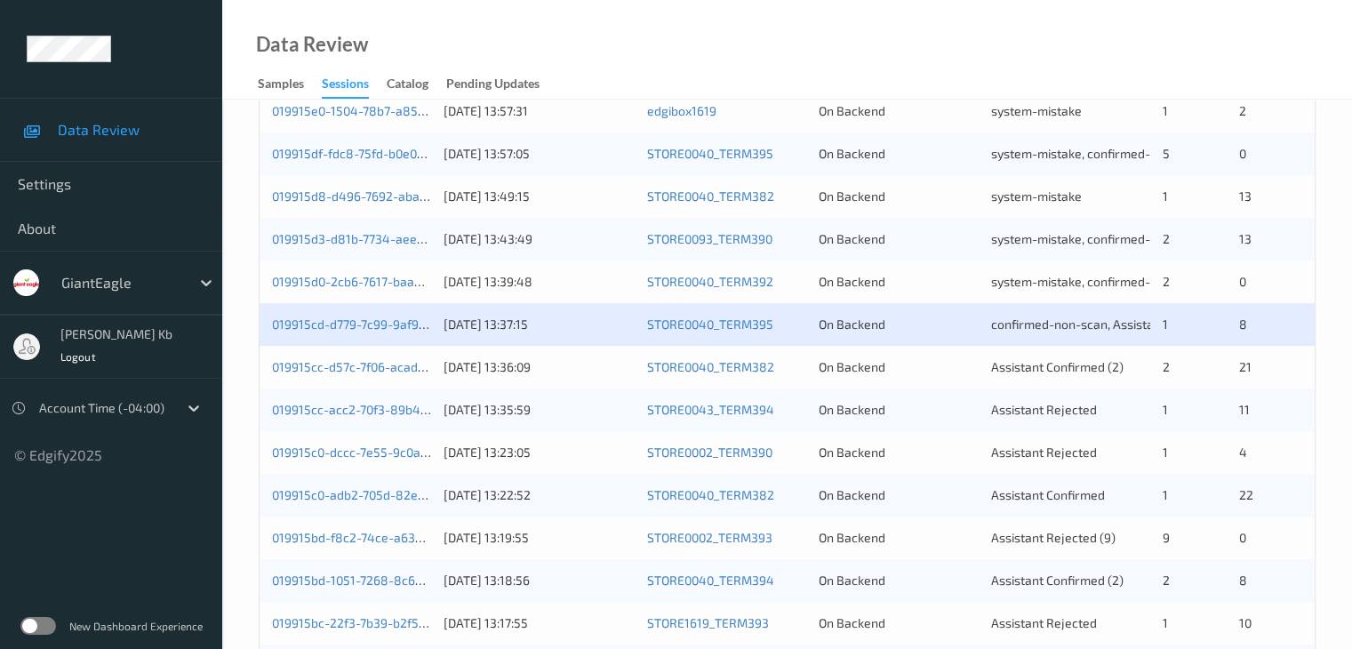
scroll to position [622, 0]
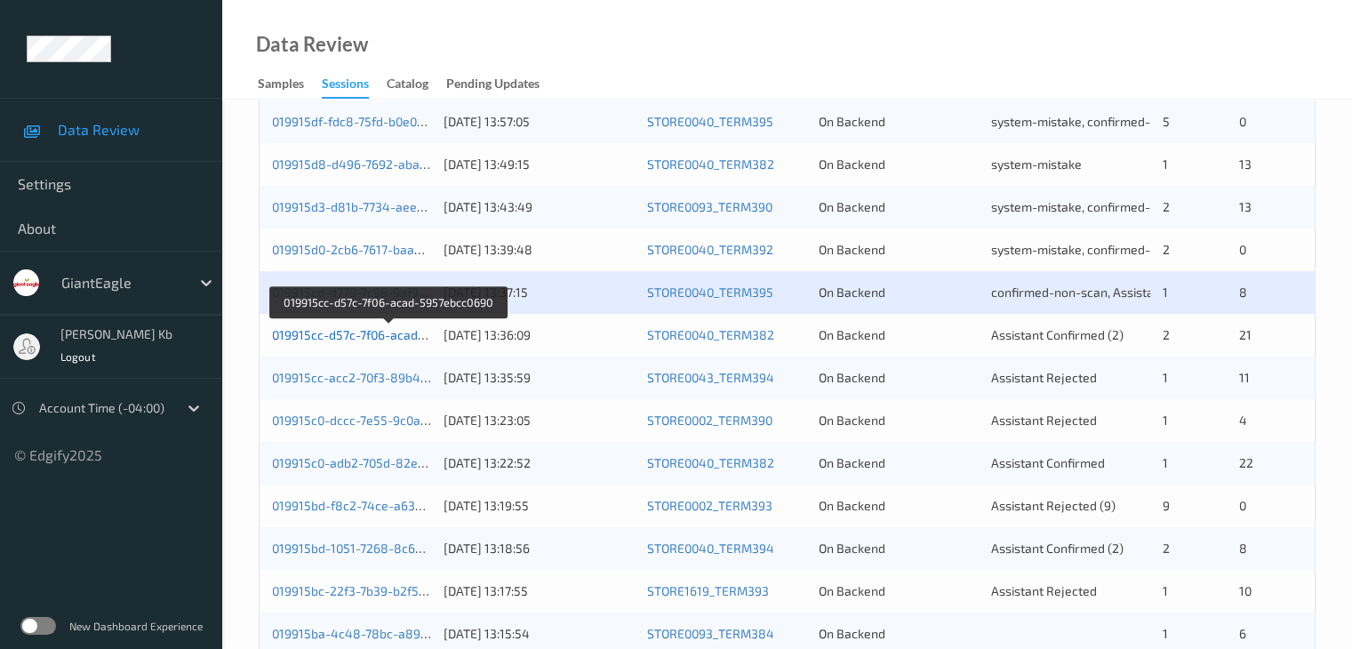
click at [381, 335] on link "019915cc-d57c-7f06-acad-5957ebcc0690" at bounding box center [389, 334] width 234 height 15
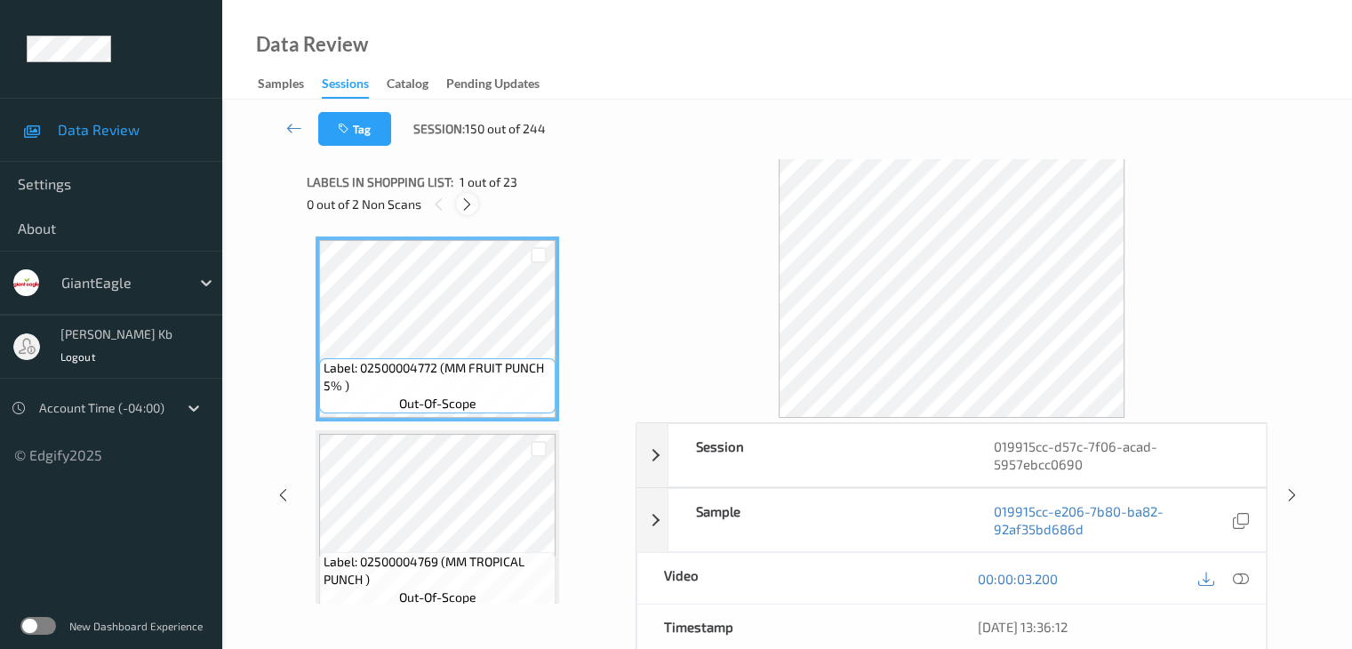
click at [469, 204] on icon at bounding box center [467, 204] width 15 height 16
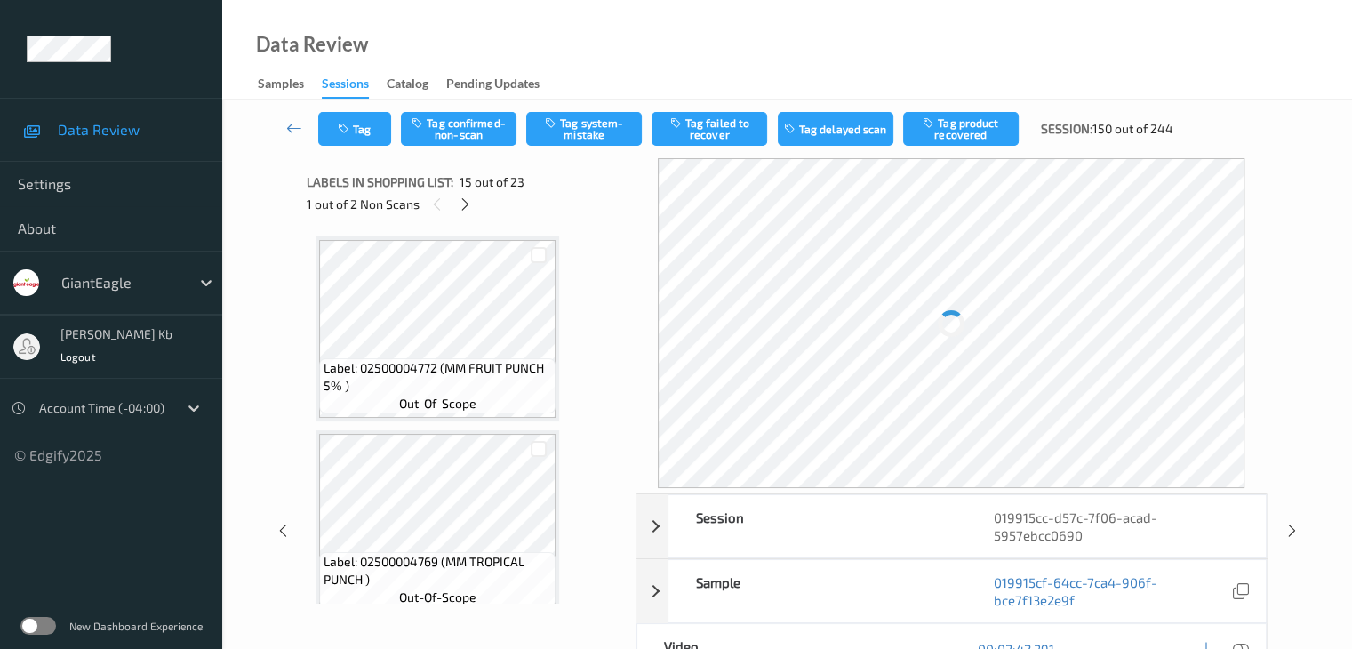
scroll to position [2528, 0]
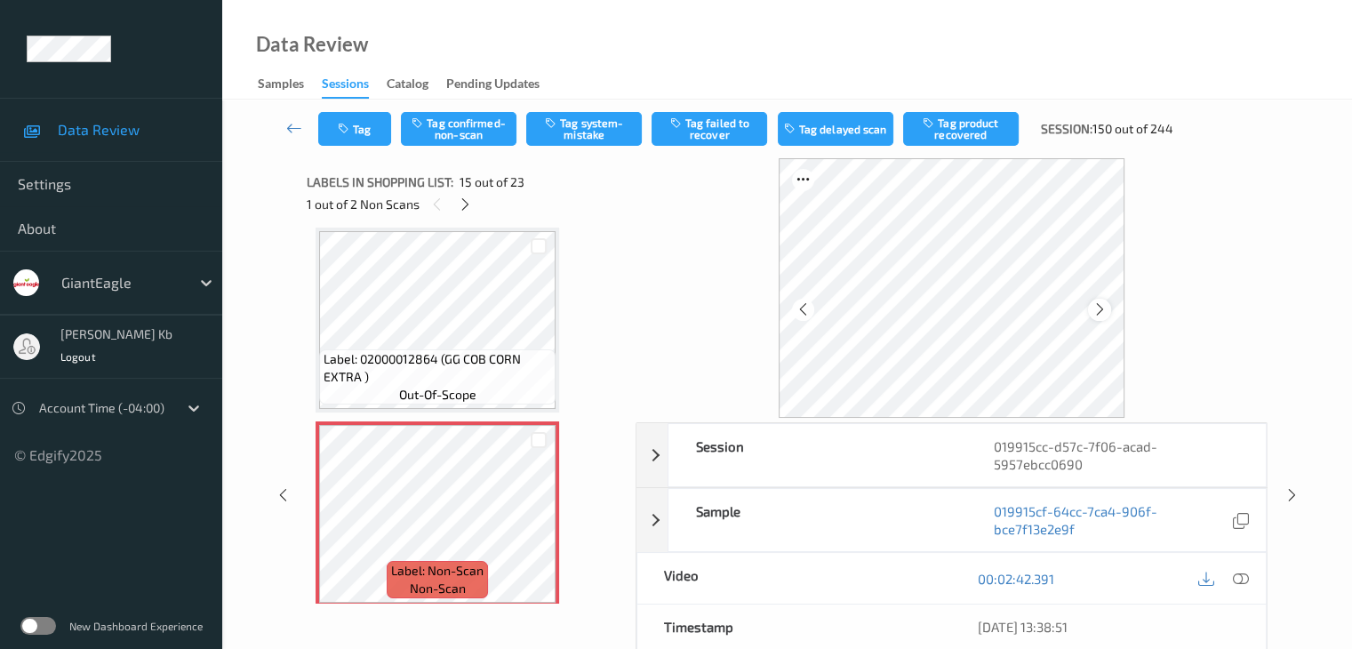
click at [1104, 313] on icon at bounding box center [1100, 309] width 15 height 16
click at [1105, 313] on icon at bounding box center [1100, 309] width 15 height 16
click at [1248, 579] on icon at bounding box center [1240, 579] width 16 height 16
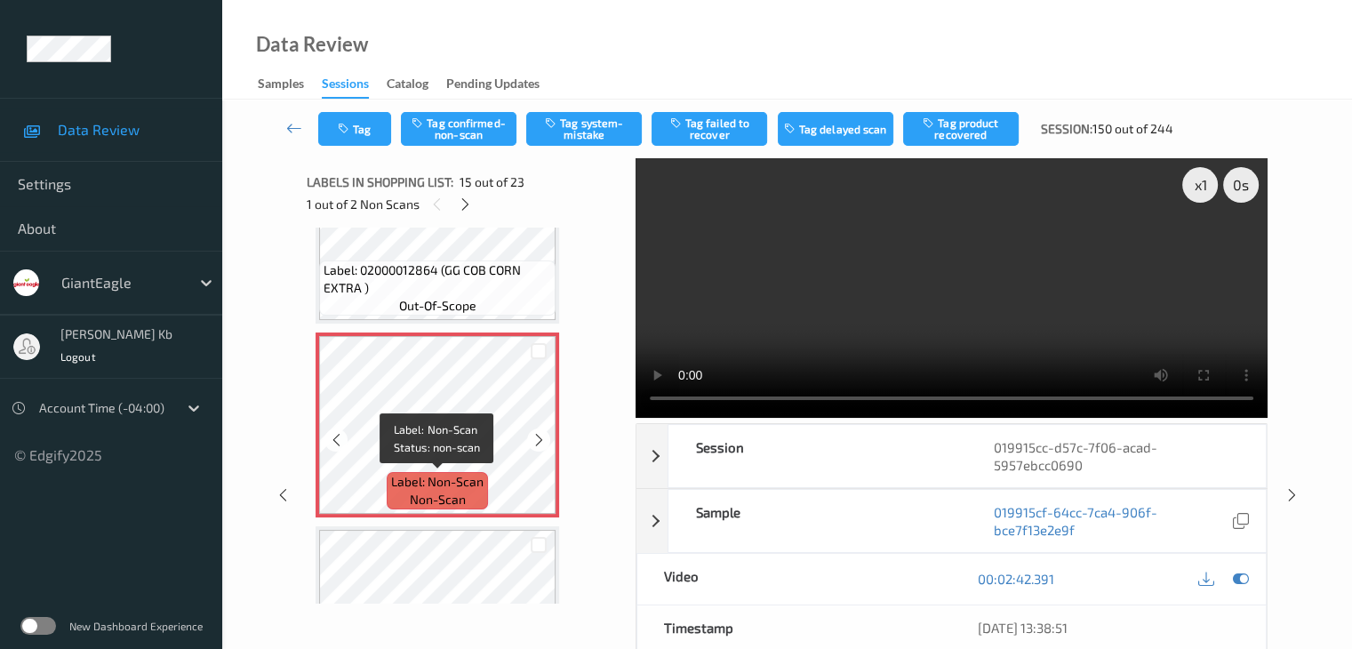
scroll to position [2706, 0]
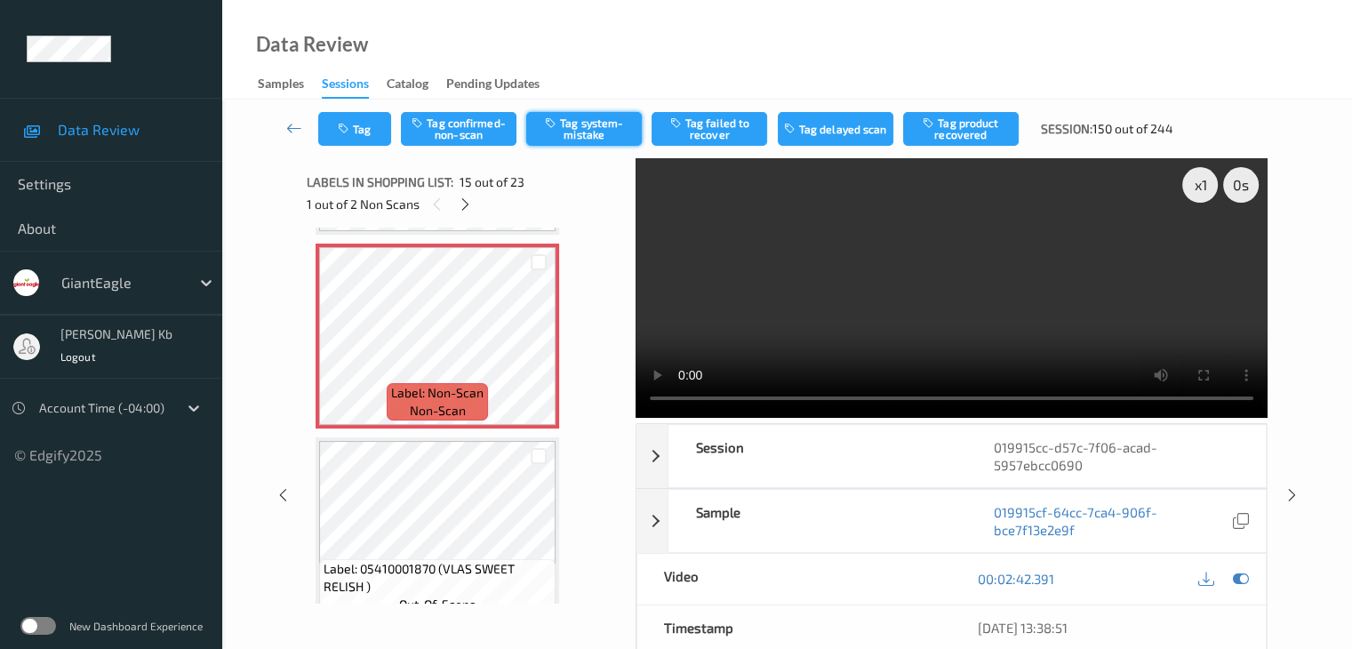
click at [599, 121] on button "Tag system-mistake" at bounding box center [584, 129] width 116 height 34
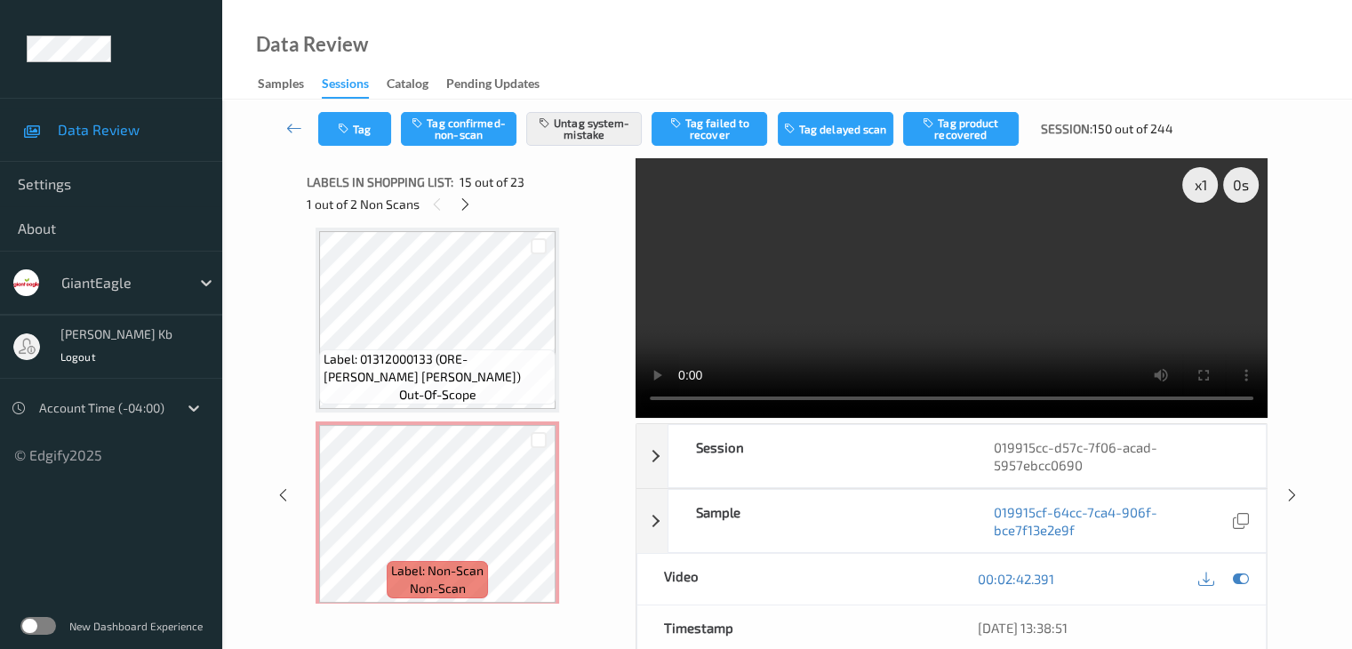
scroll to position [3151, 0]
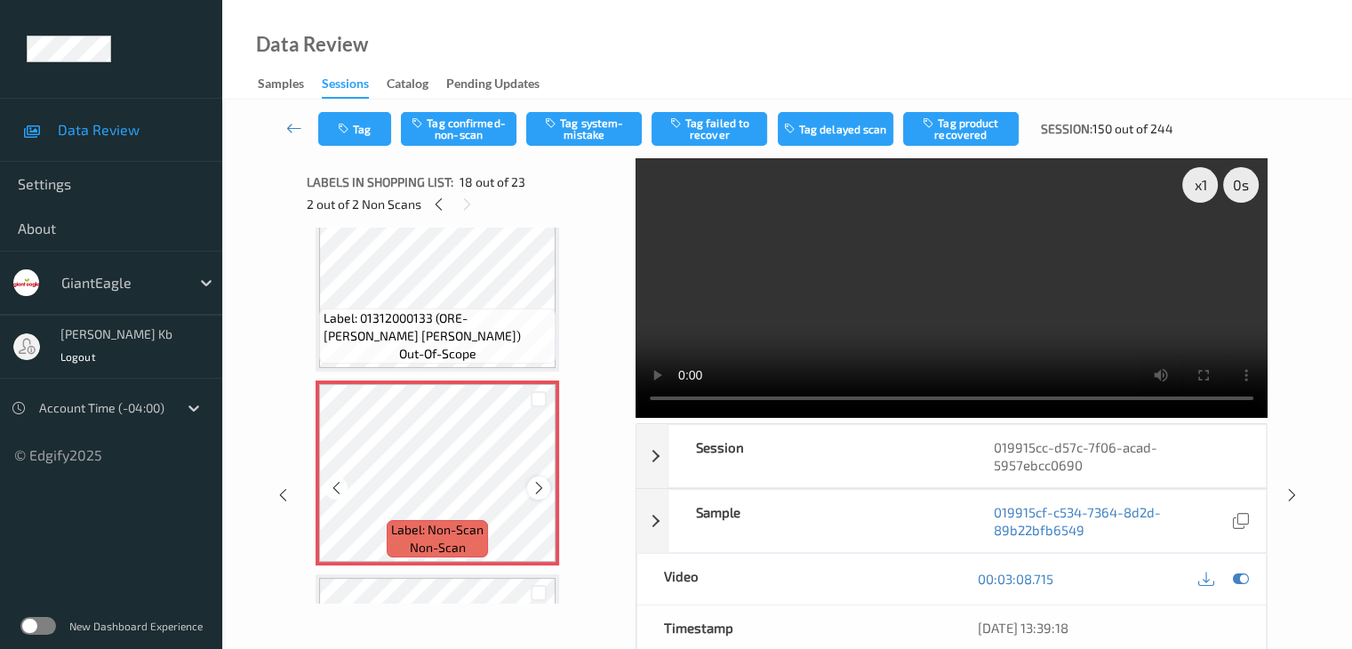
click at [542, 493] on icon at bounding box center [539, 488] width 15 height 16
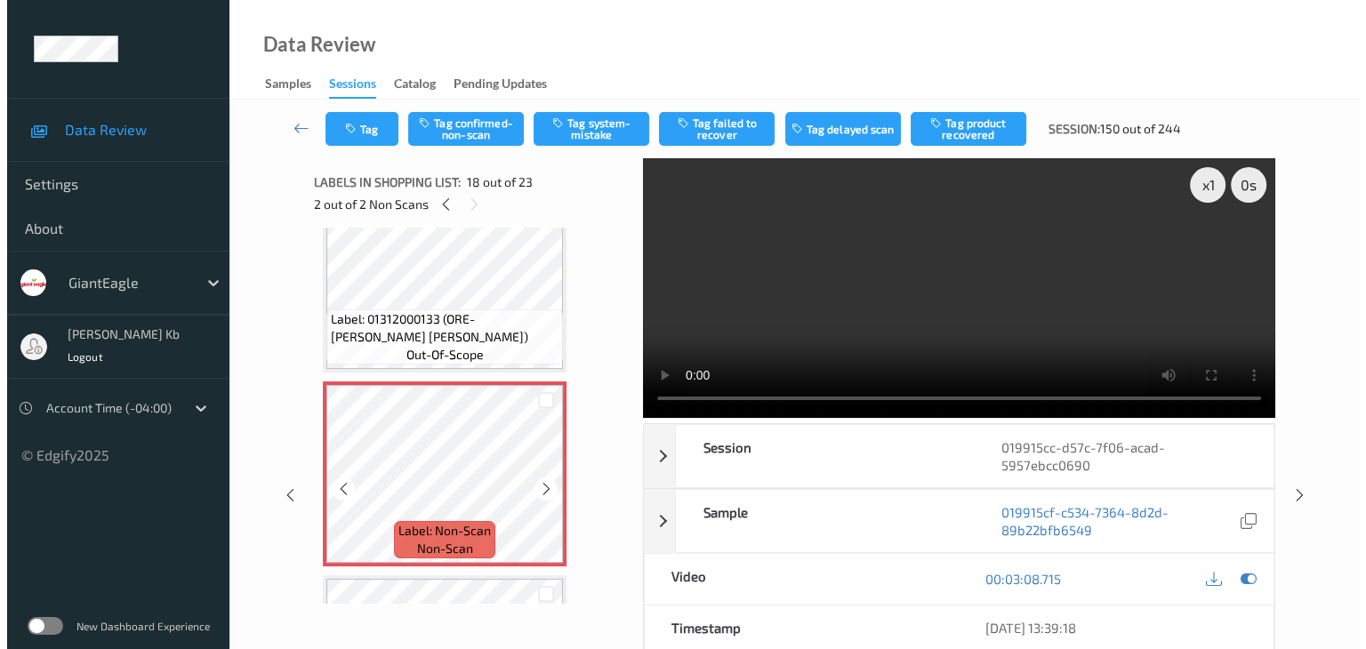
scroll to position [3240, 0]
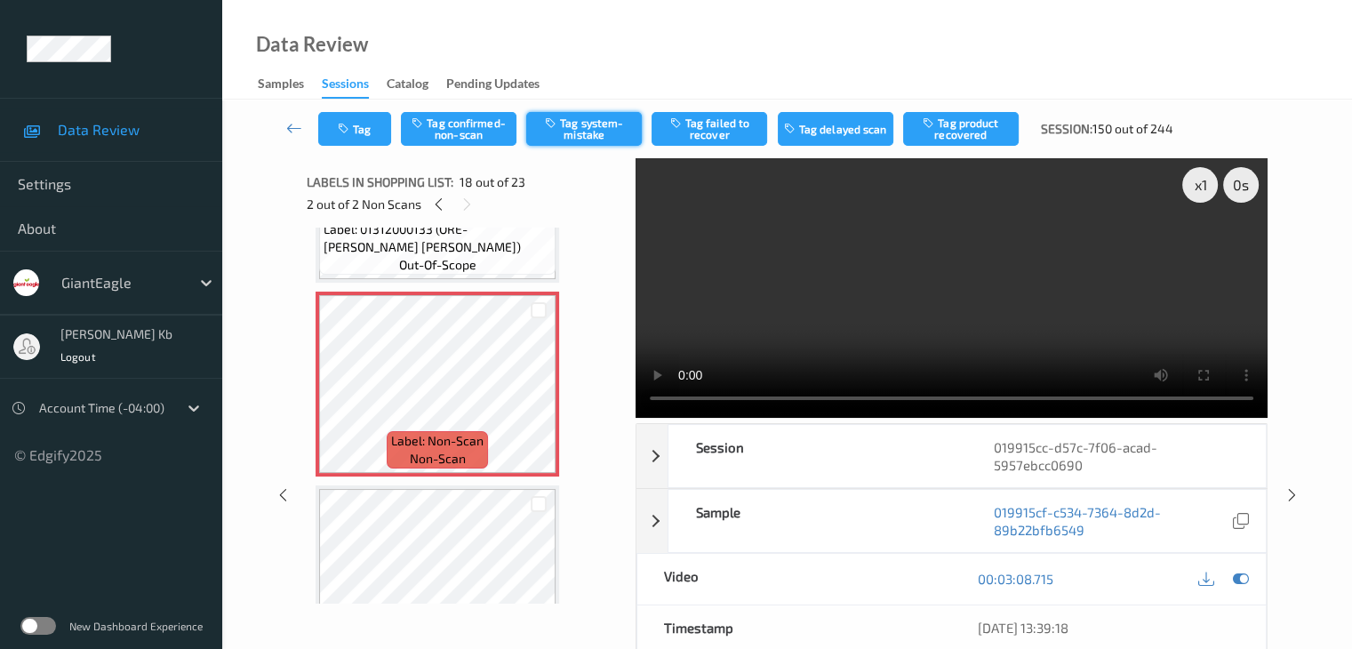
click at [598, 128] on button "Tag system-mistake" at bounding box center [584, 129] width 116 height 34
click at [381, 125] on button "Tag" at bounding box center [354, 129] width 73 height 34
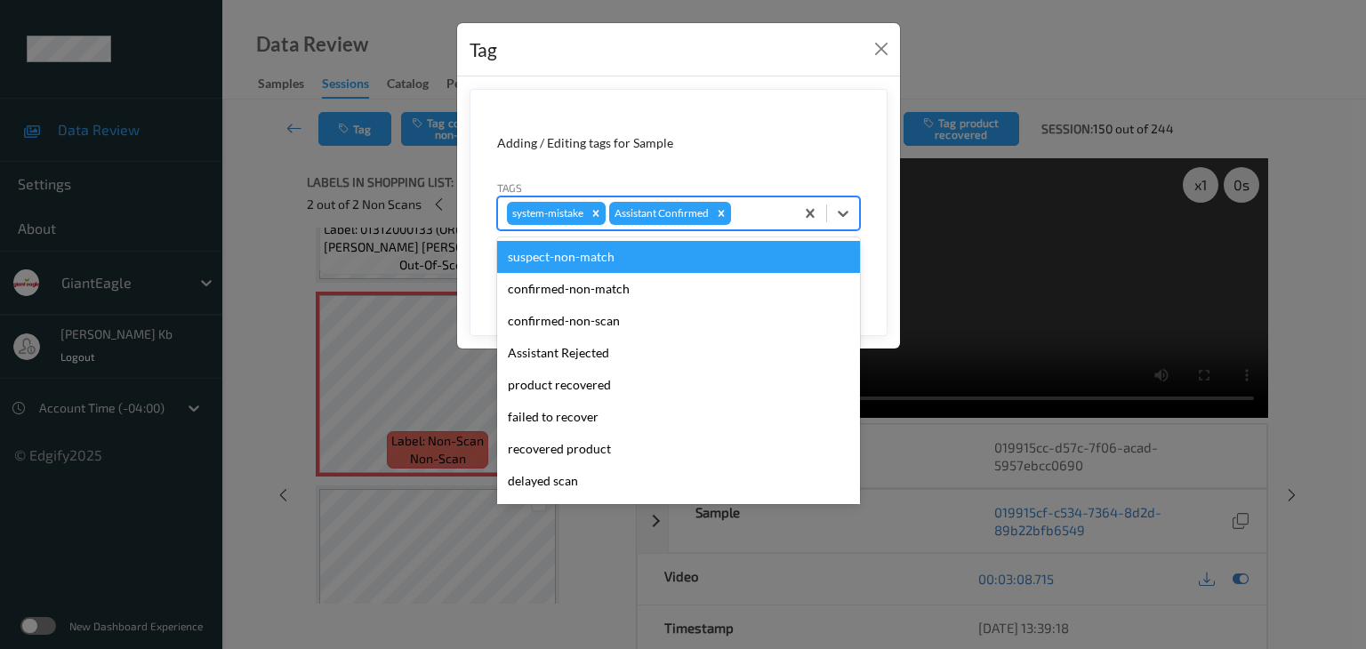
click at [754, 211] on div at bounding box center [759, 213] width 51 height 21
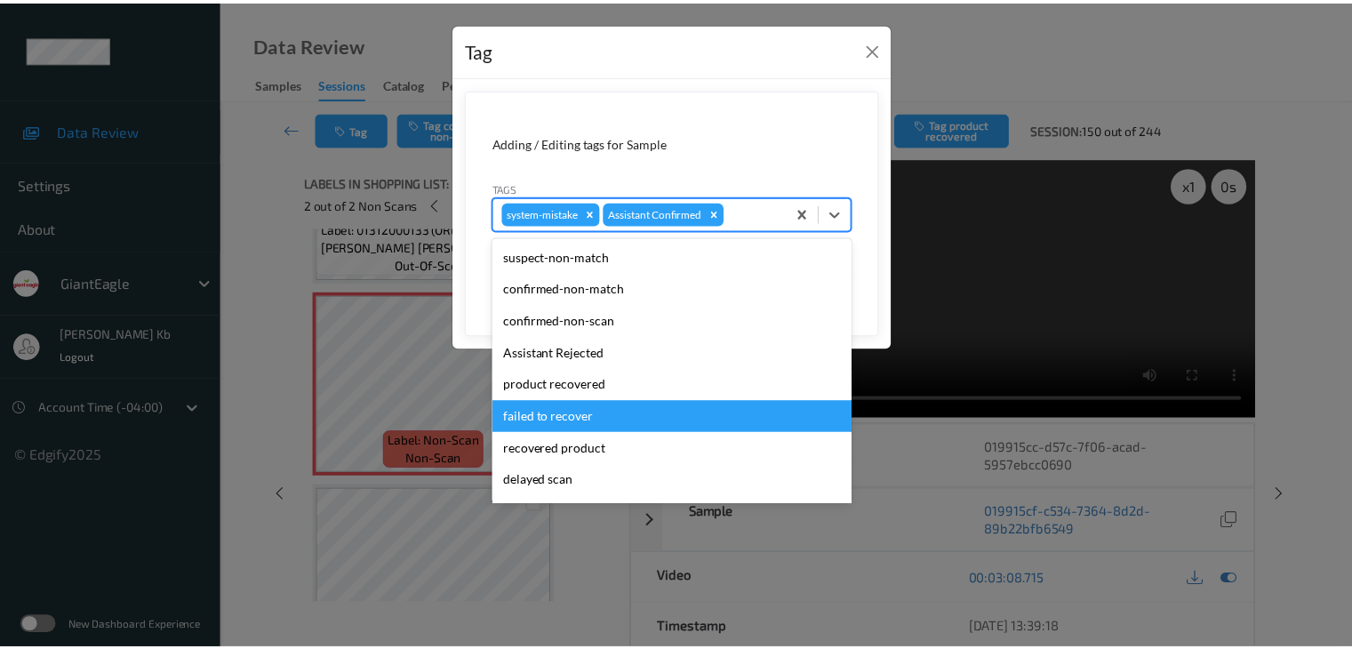
scroll to position [89, 0]
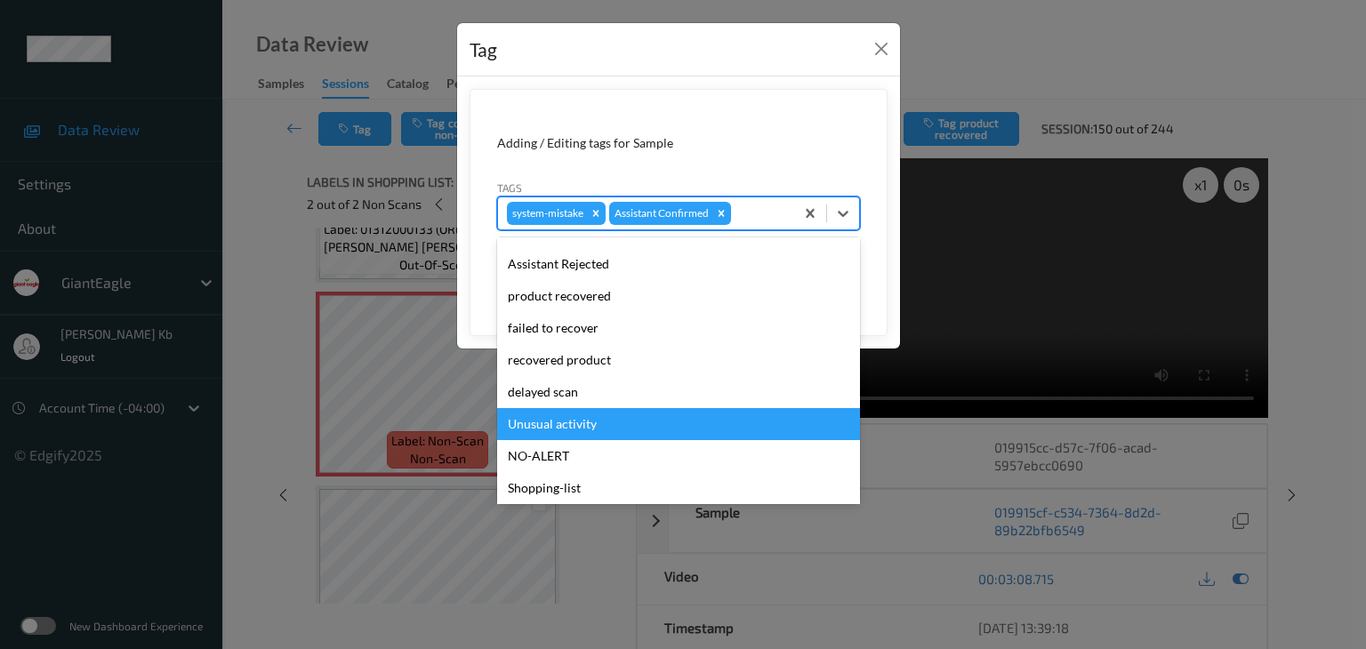
click at [561, 425] on div "Unusual activity" at bounding box center [678, 424] width 363 height 32
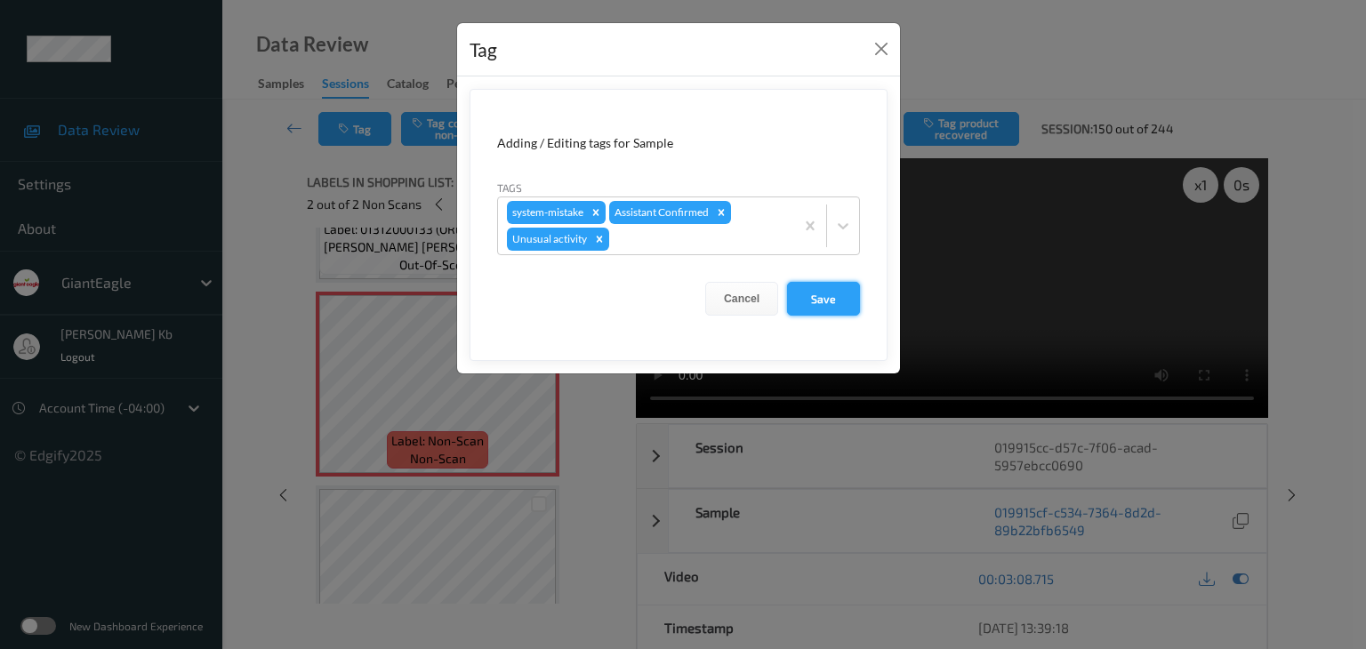
click at [829, 298] on button "Save" at bounding box center [823, 299] width 73 height 34
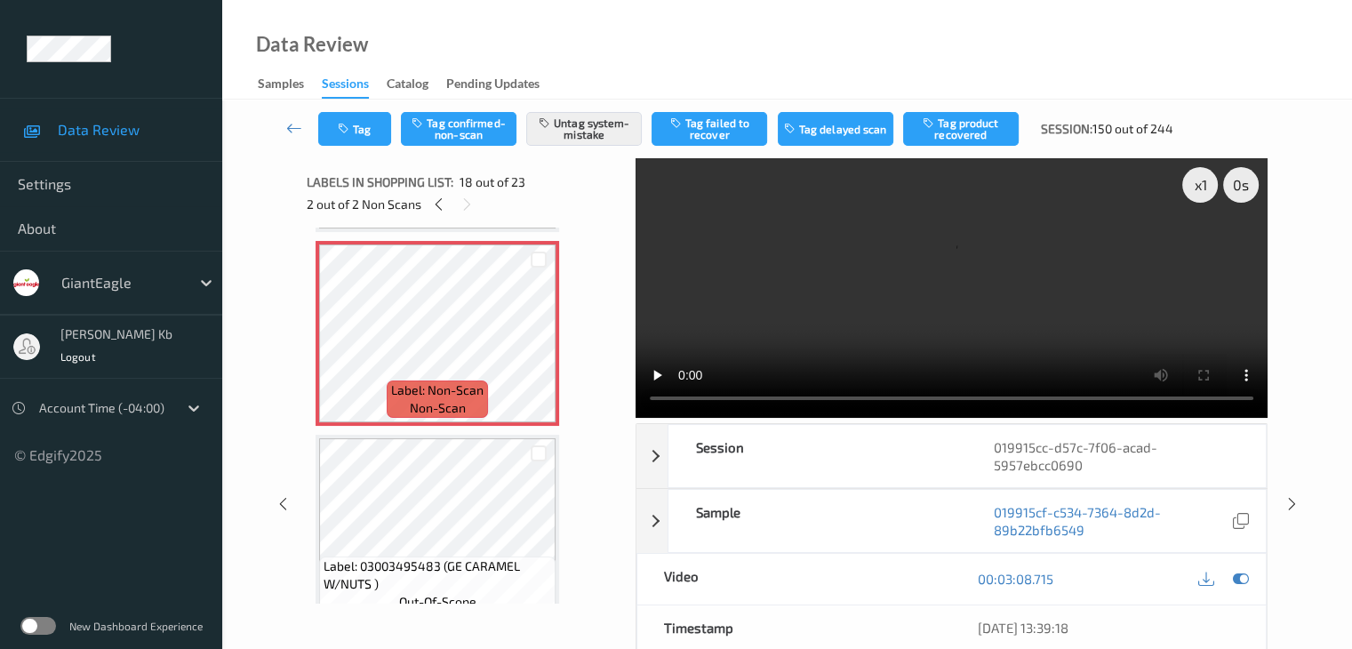
scroll to position [3201, 0]
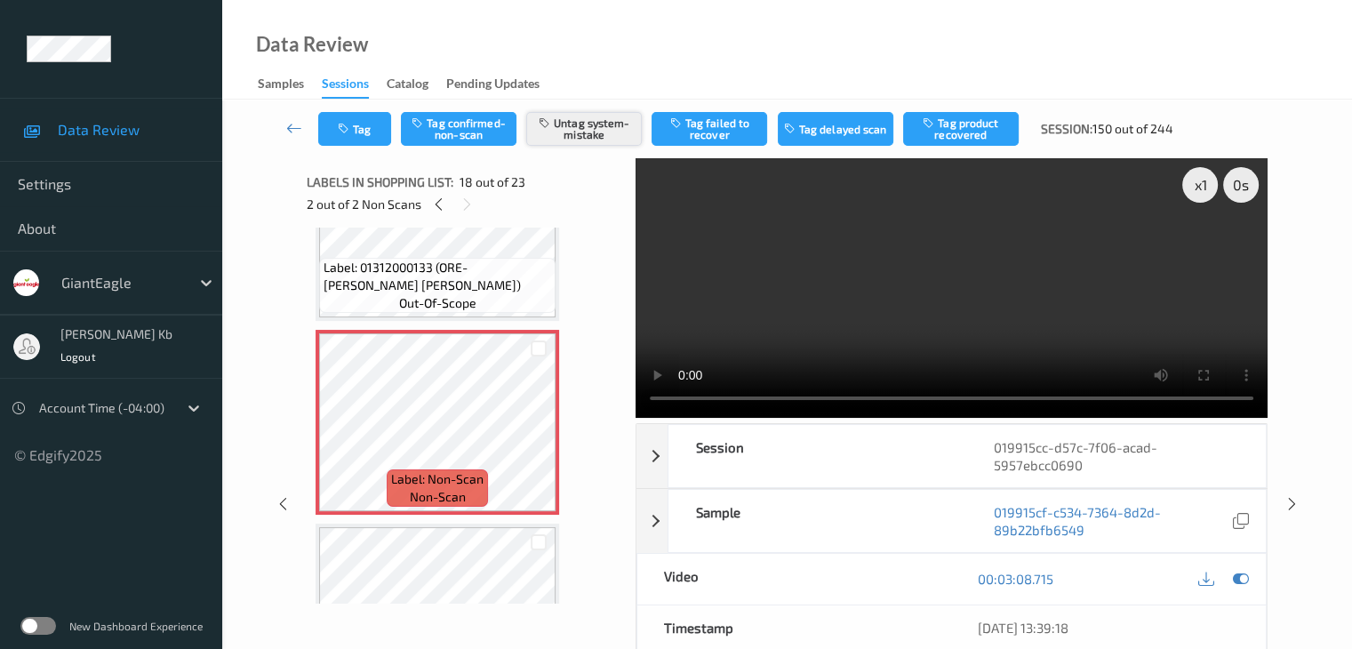
click at [597, 125] on button "Untag system-mistake" at bounding box center [584, 129] width 116 height 34
click at [381, 125] on button "Tag" at bounding box center [354, 129] width 73 height 34
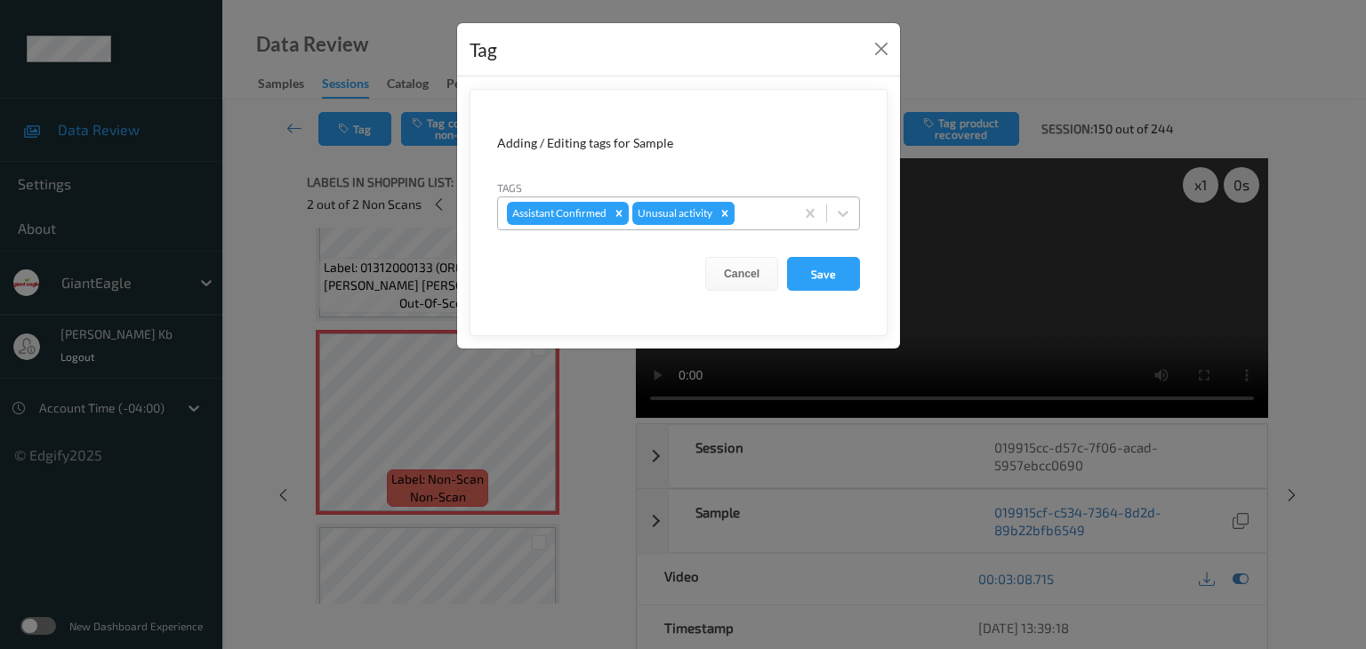
click at [725, 212] on icon "Remove Unusual activity" at bounding box center [724, 213] width 12 height 12
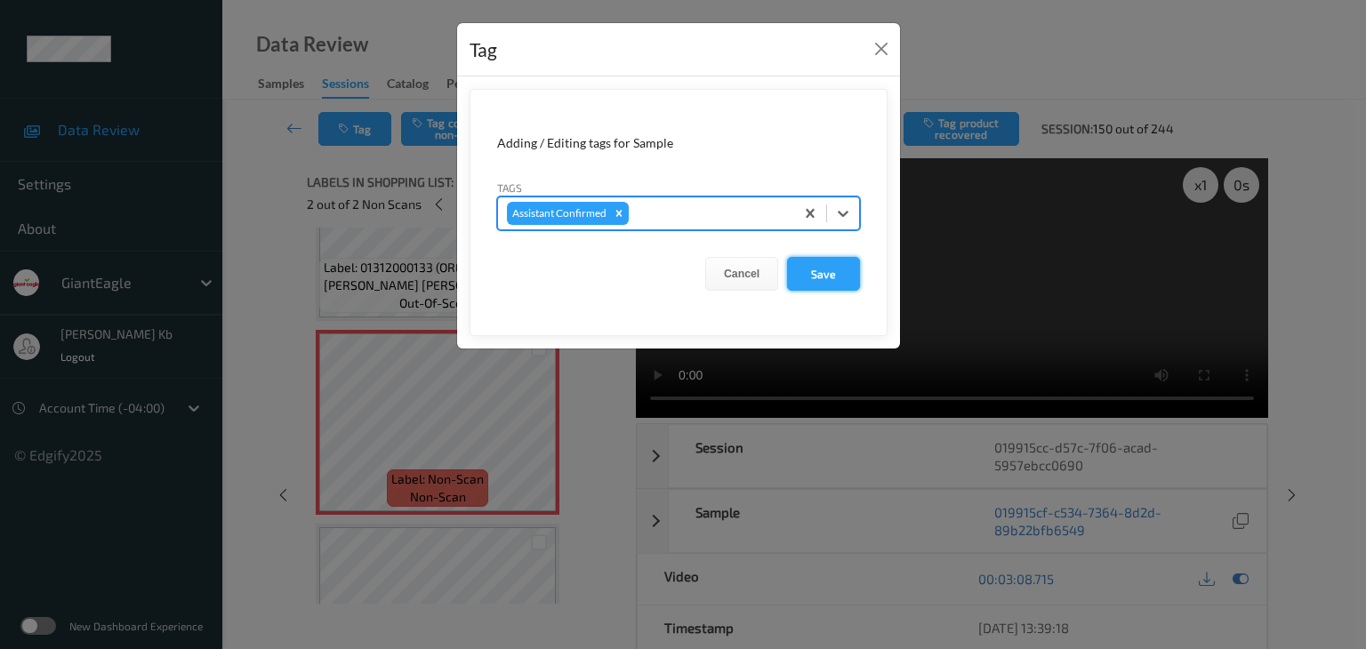
click at [815, 276] on button "Save" at bounding box center [823, 274] width 73 height 34
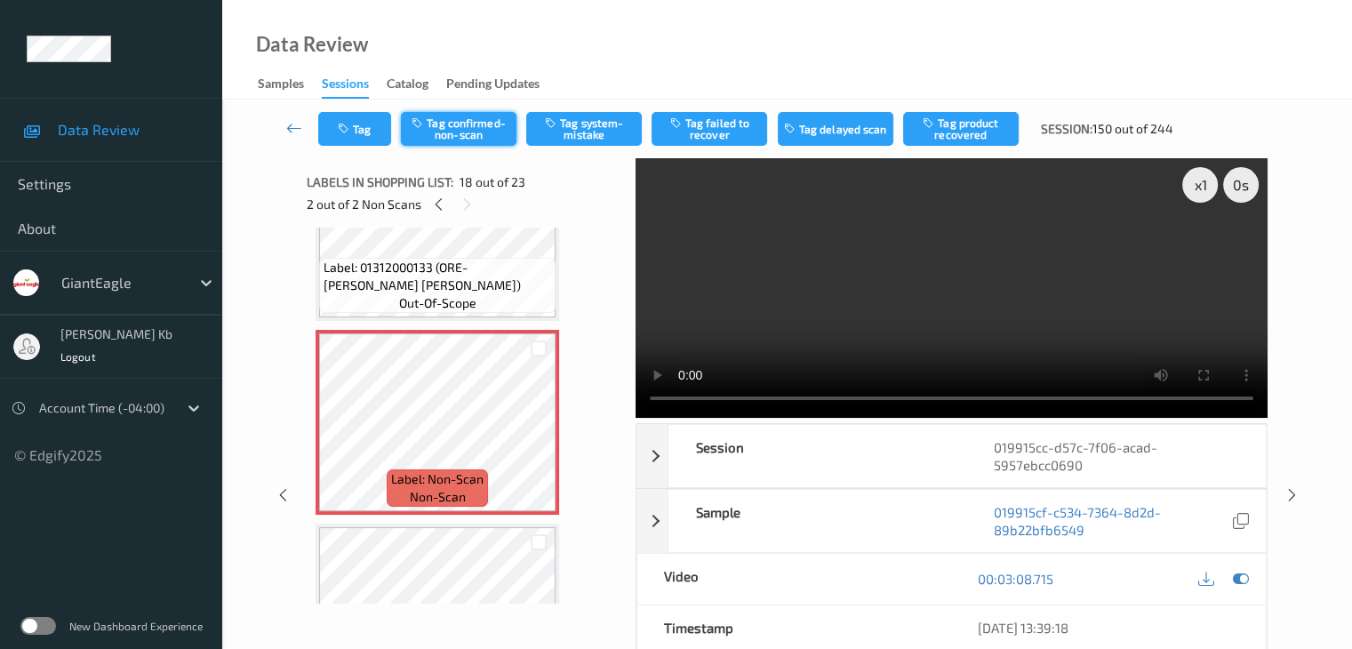
click at [478, 127] on button "Tag confirmed-non-scan" at bounding box center [459, 129] width 116 height 34
click at [710, 136] on button "Tag failed to recover" at bounding box center [710, 129] width 116 height 34
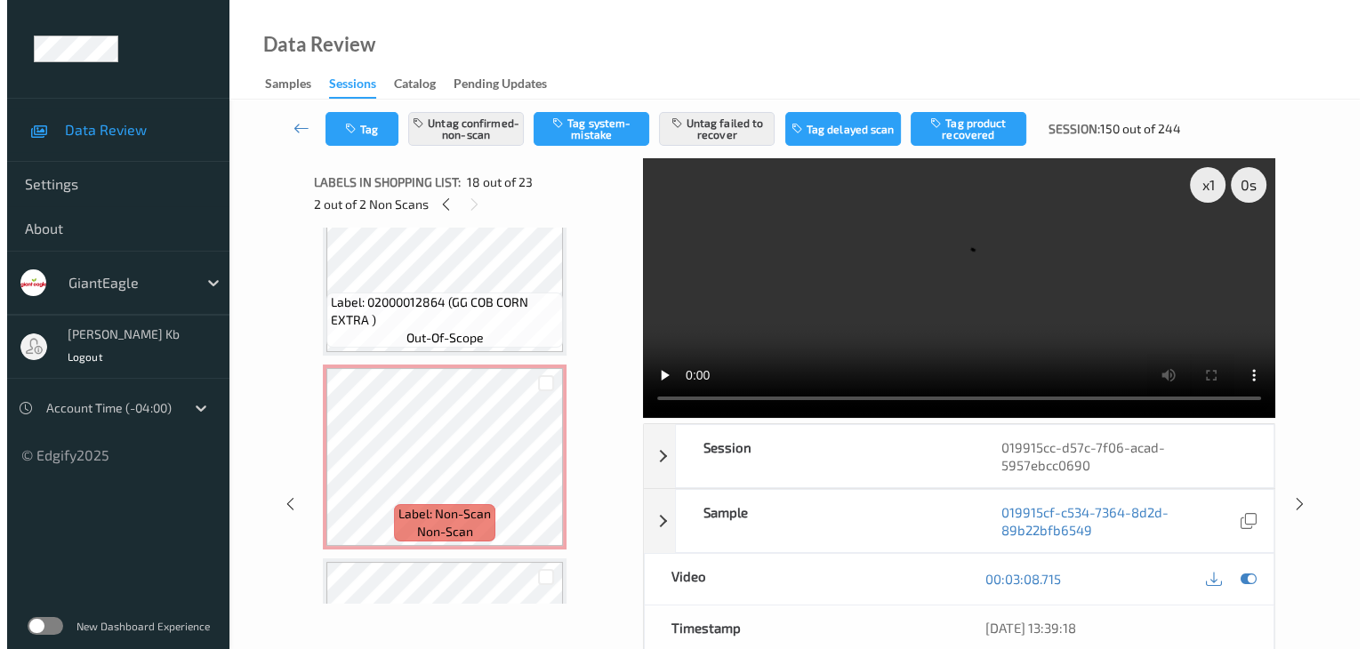
scroll to position [2579, 0]
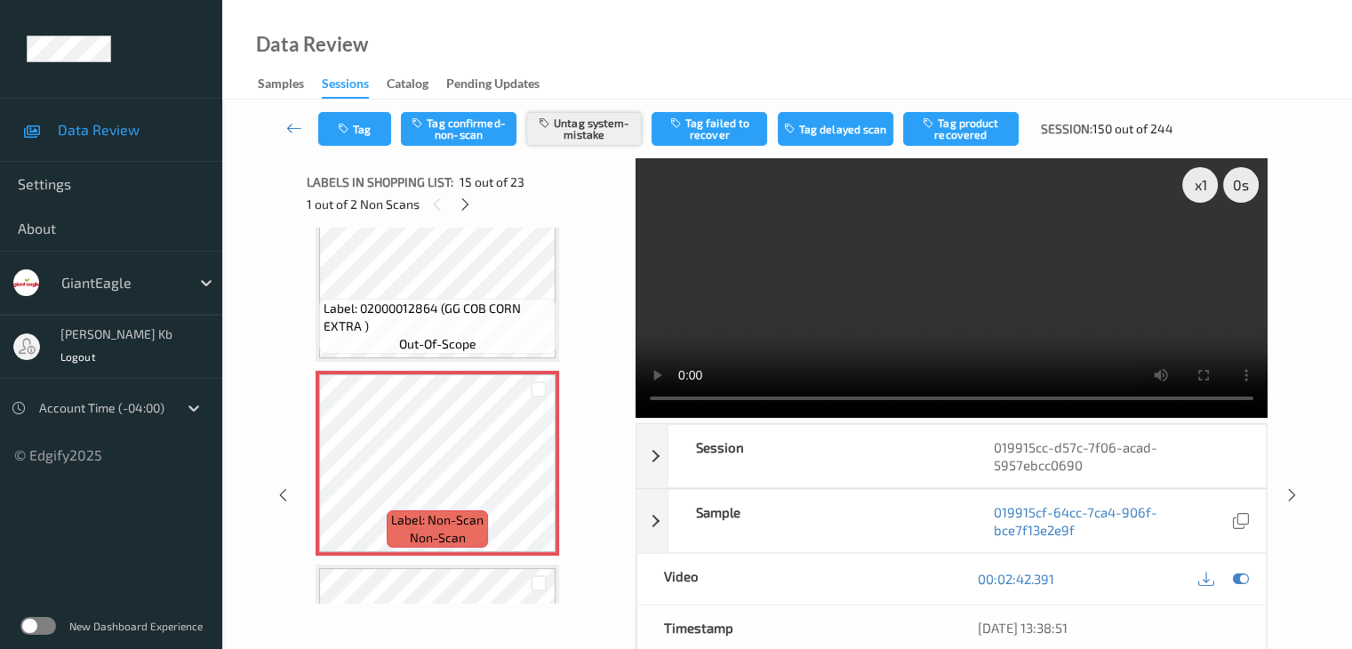
click at [586, 131] on button "Untag system-mistake" at bounding box center [584, 129] width 116 height 34
click at [589, 131] on button "Tag system-mistake" at bounding box center [584, 129] width 116 height 34
click at [377, 129] on button "Tag" at bounding box center [354, 129] width 73 height 34
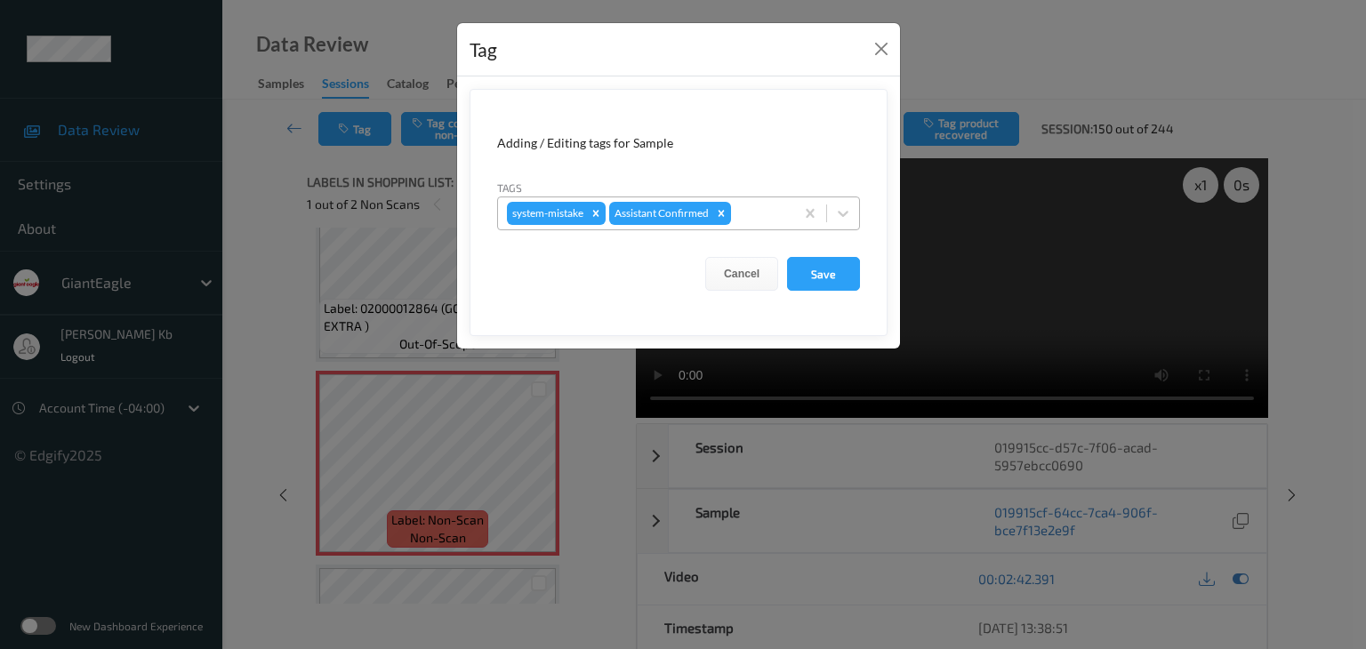
click at [759, 211] on div at bounding box center [759, 213] width 51 height 21
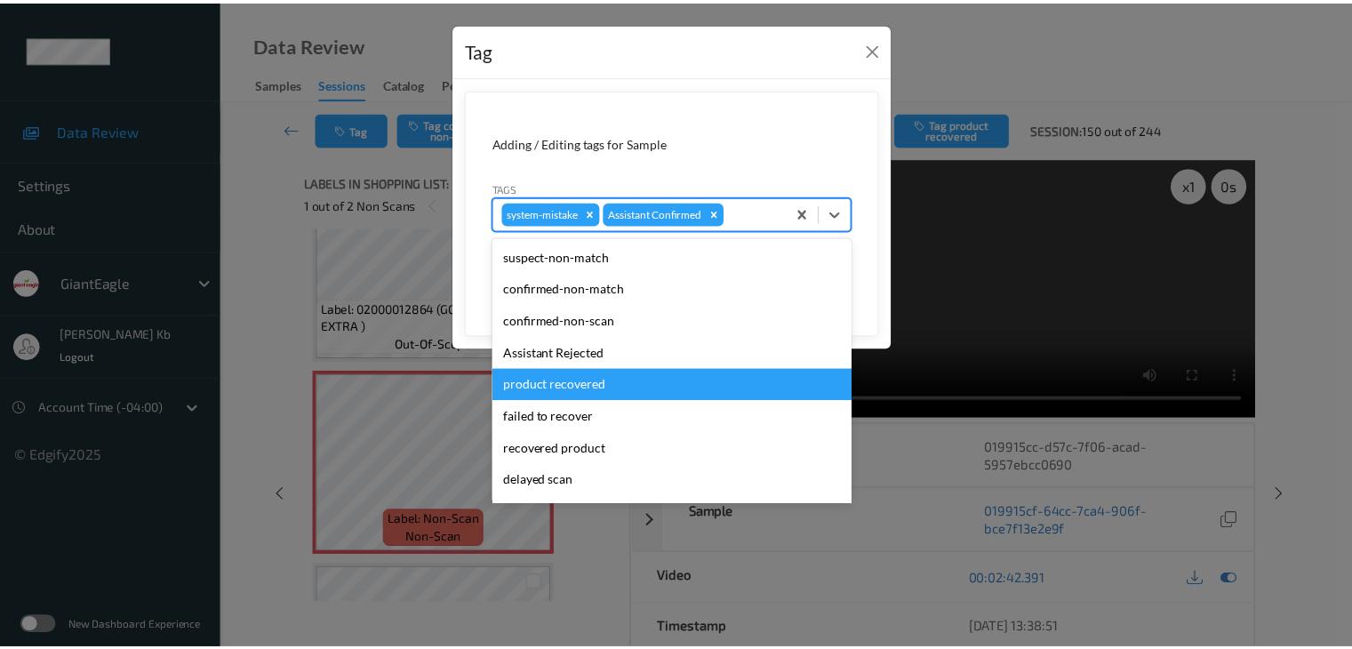
scroll to position [89, 0]
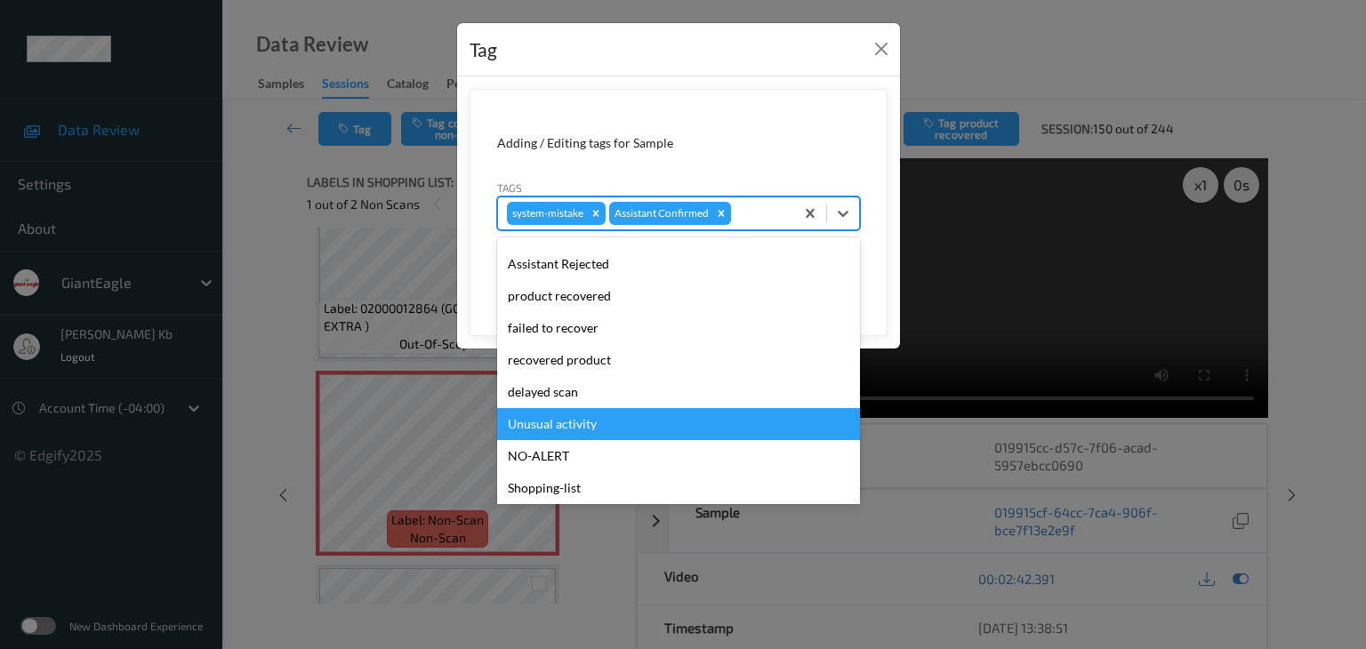
click at [564, 421] on div "Unusual activity" at bounding box center [678, 424] width 363 height 32
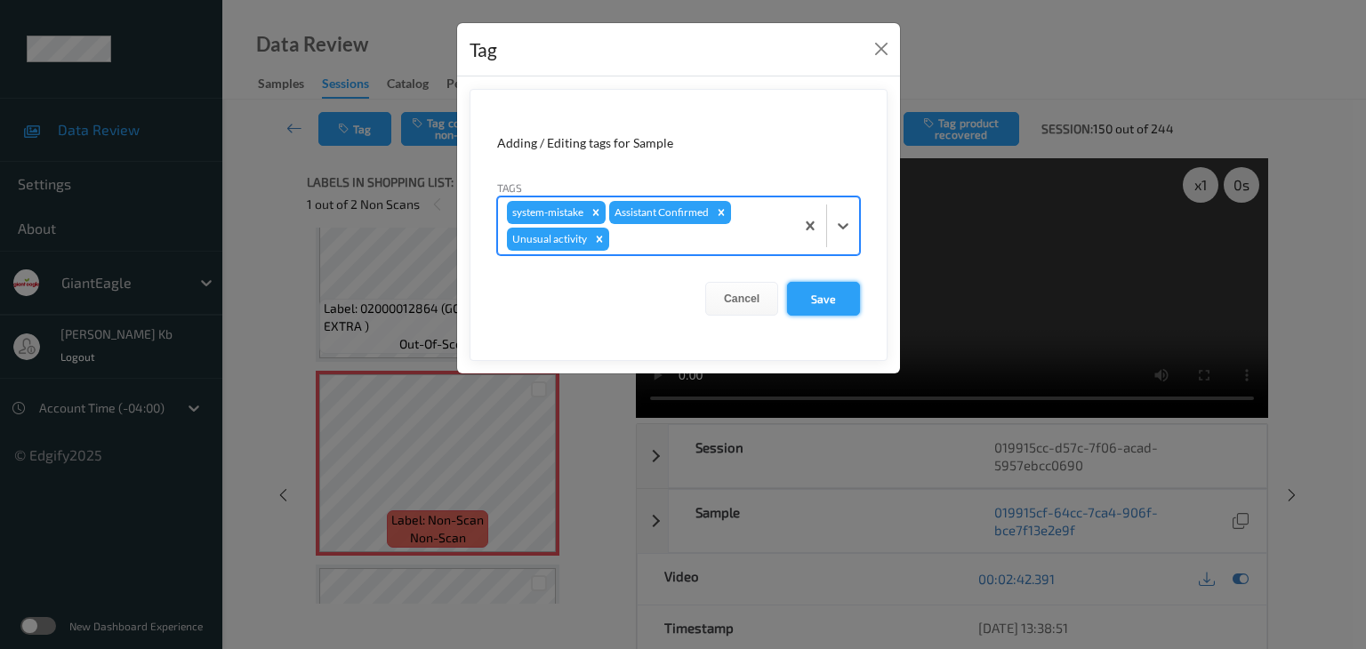
click at [834, 296] on button "Save" at bounding box center [823, 299] width 73 height 34
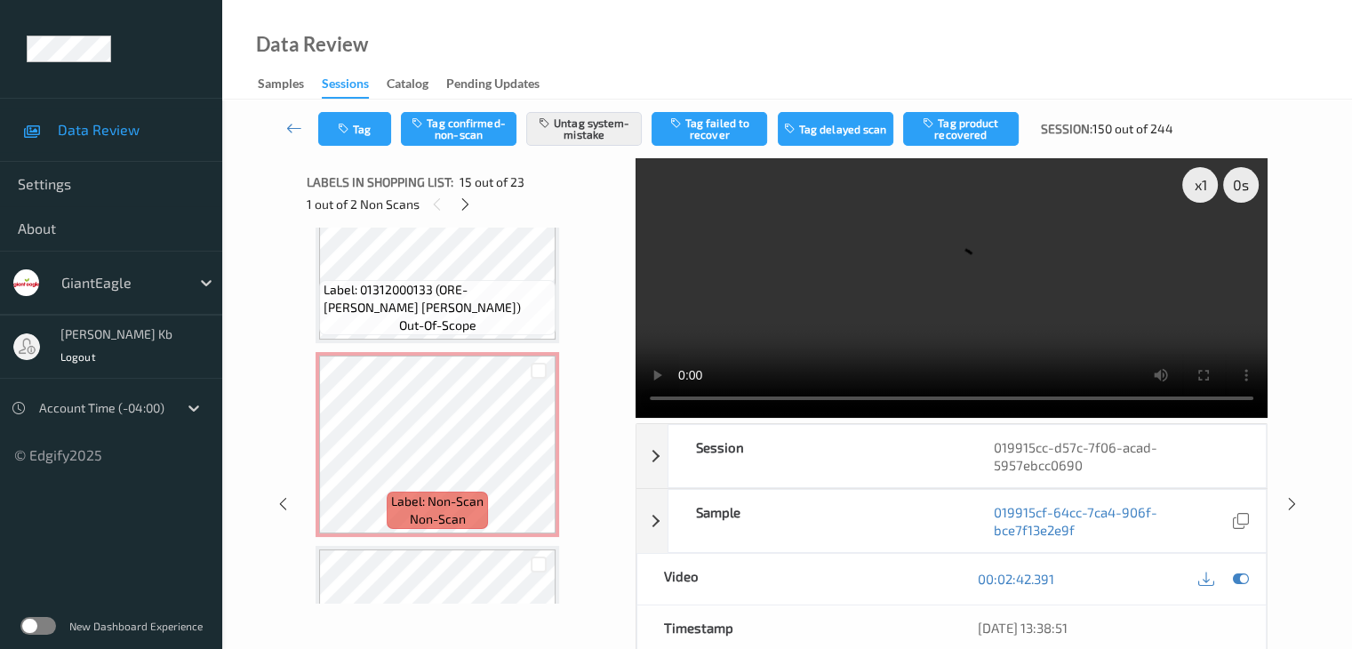
scroll to position [3201, 0]
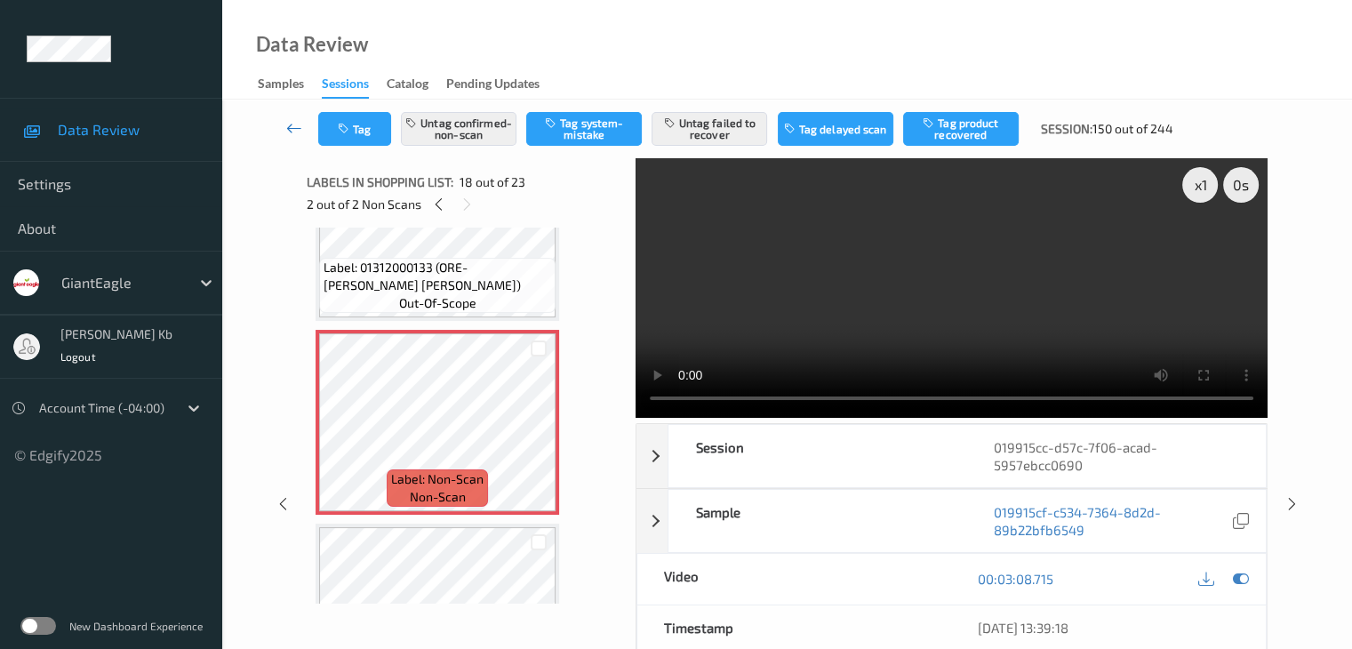
click at [291, 125] on icon at bounding box center [294, 128] width 16 height 18
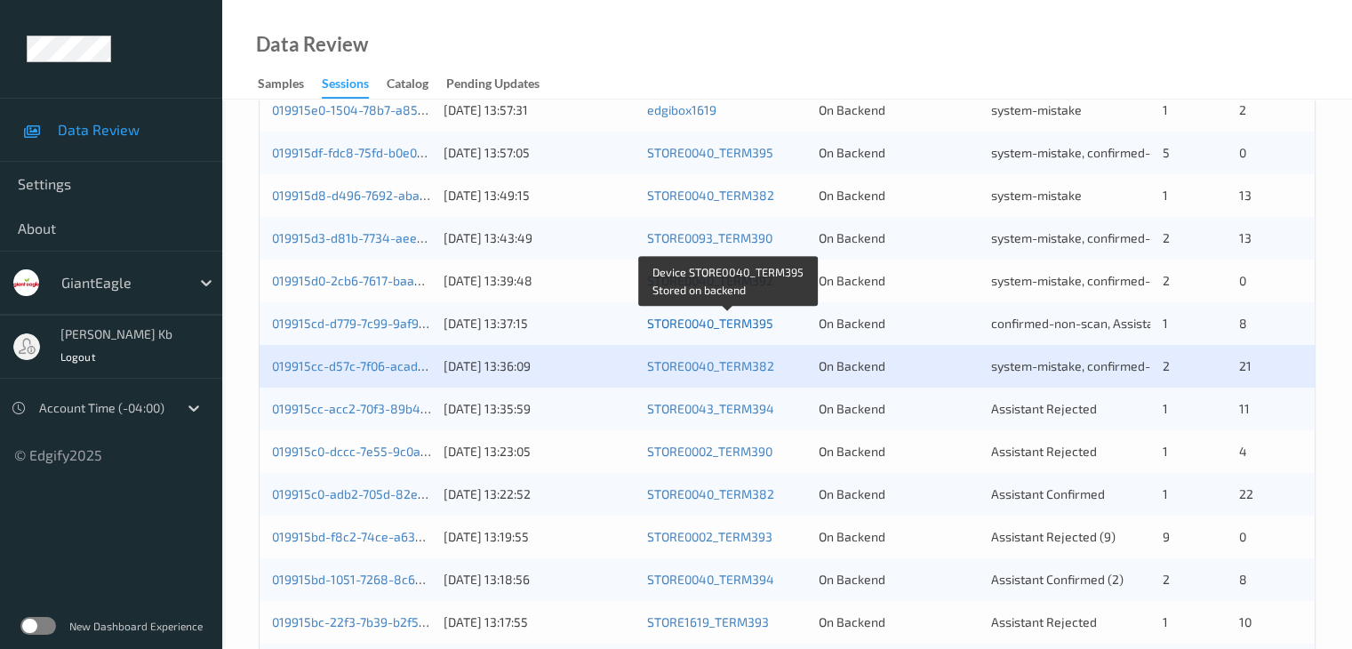
scroll to position [622, 0]
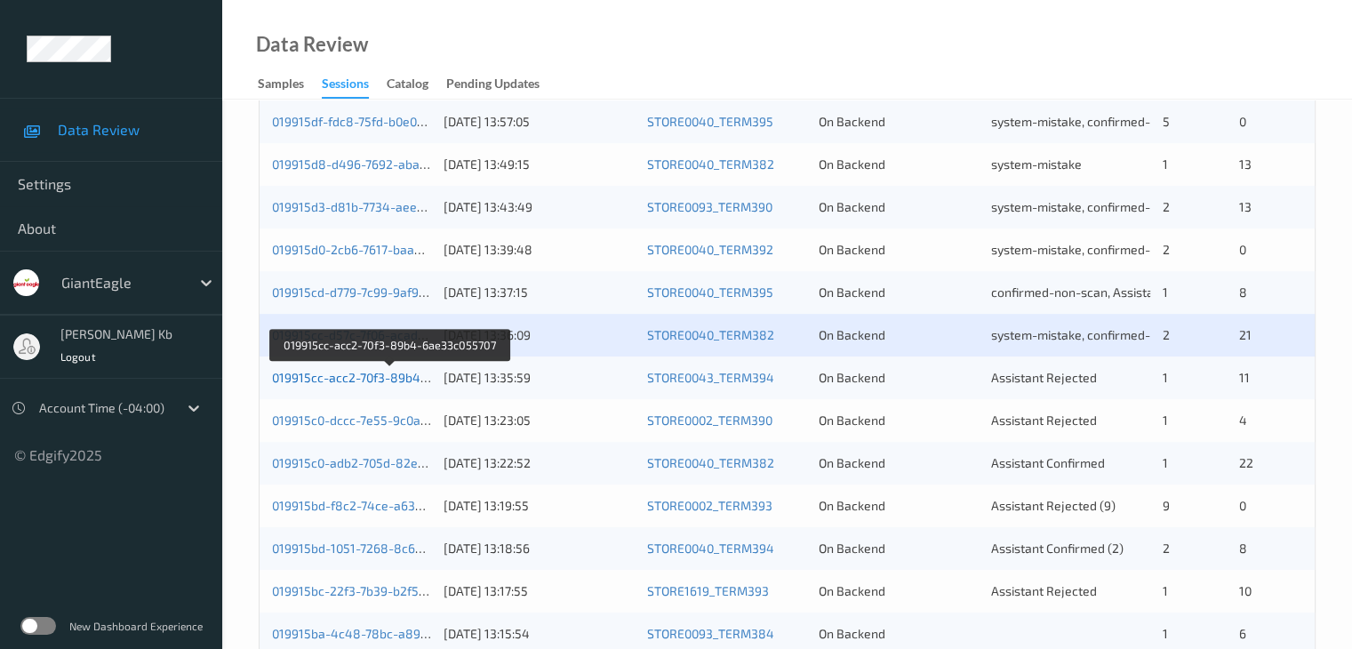
click at [381, 376] on link "019915cc-acc2-70f3-89b4-6ae33c055707" at bounding box center [390, 377] width 236 height 15
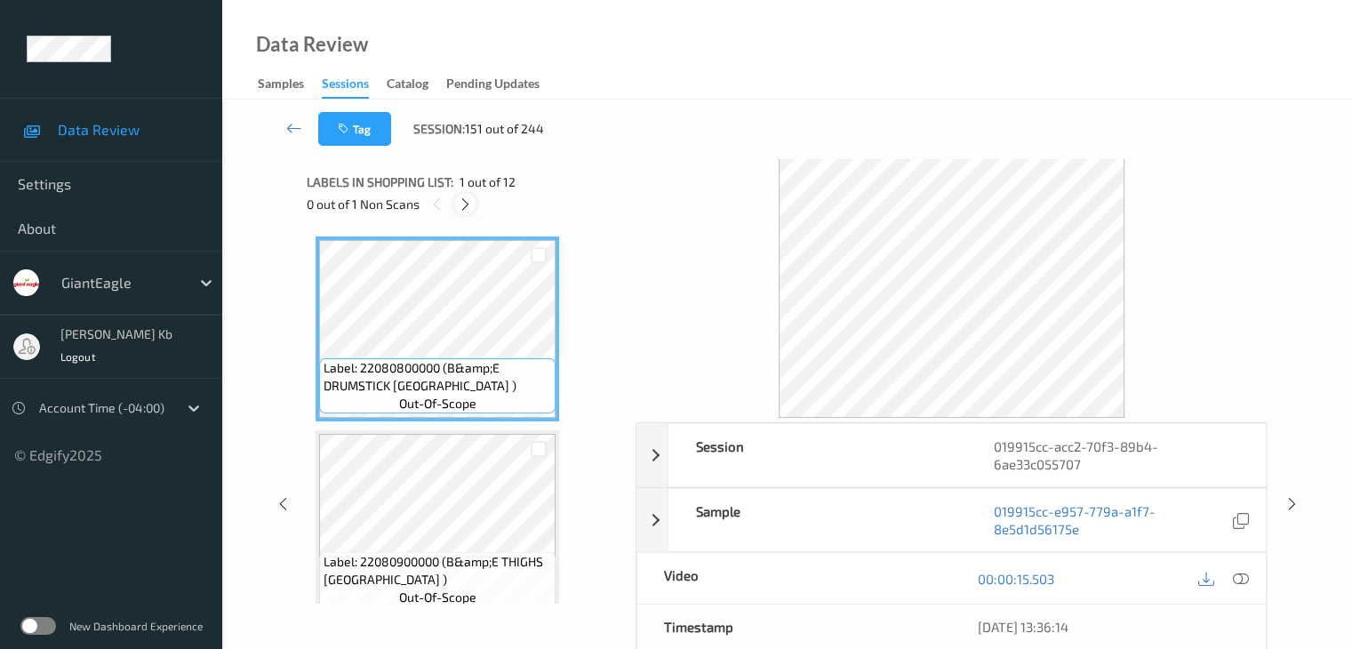
click at [469, 200] on icon at bounding box center [465, 204] width 15 height 16
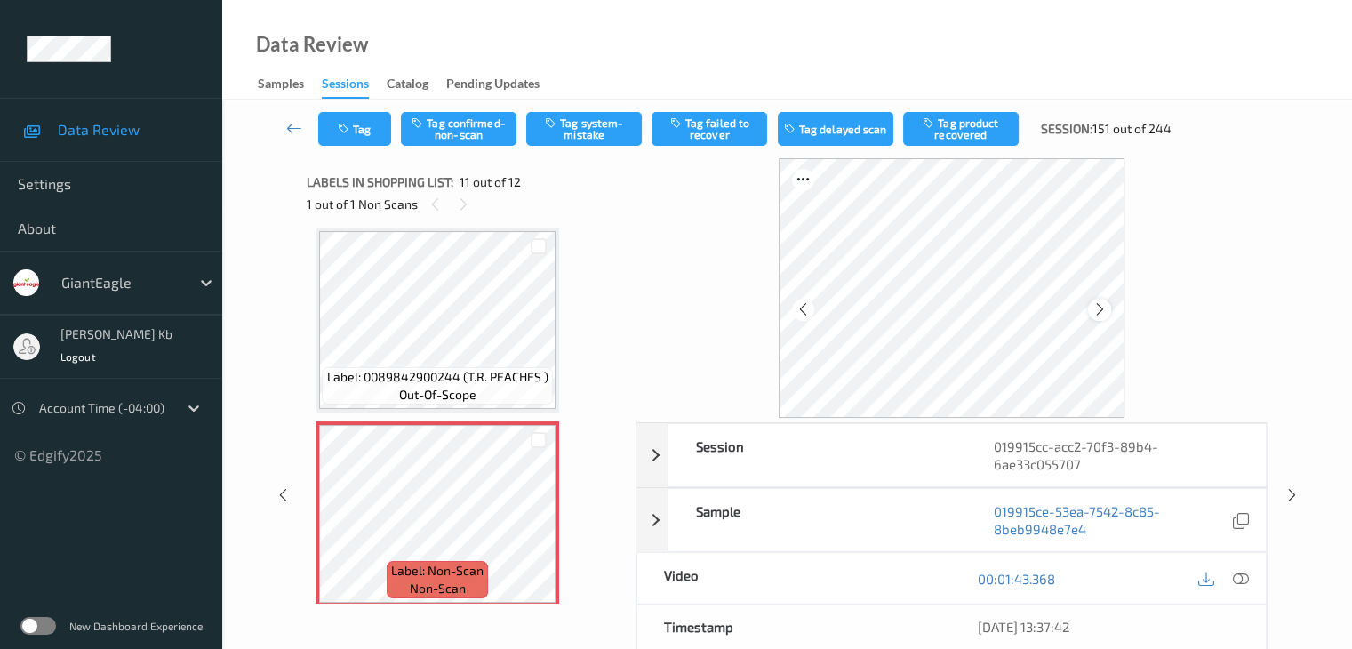
click at [1102, 311] on icon at bounding box center [1100, 309] width 15 height 16
click at [1248, 580] on icon at bounding box center [1240, 579] width 16 height 16
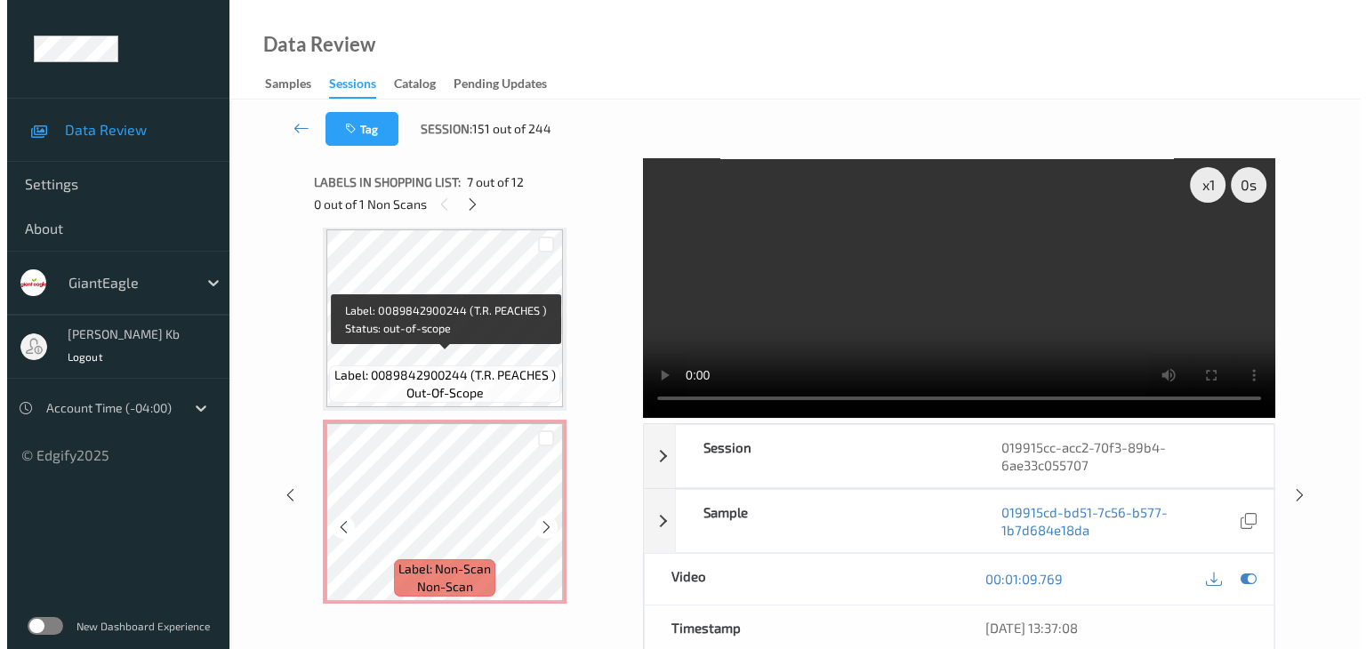
scroll to position [1781, 0]
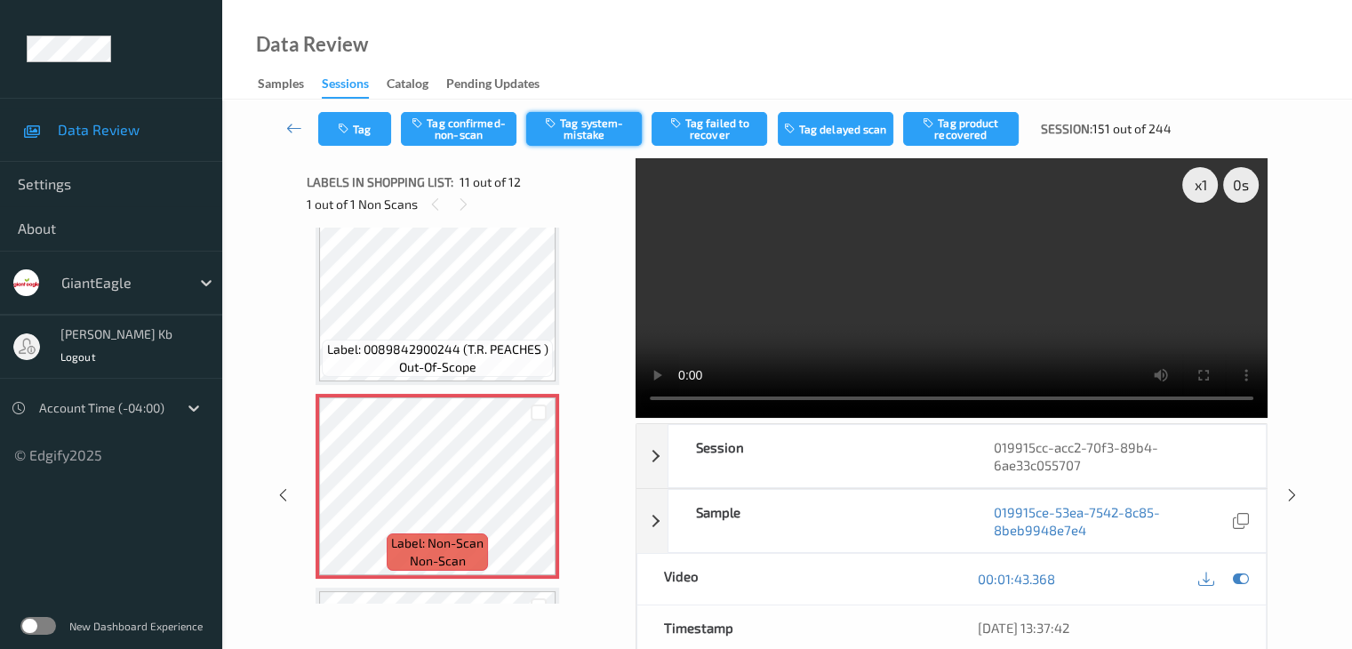
click at [612, 126] on button "Tag system-mistake" at bounding box center [584, 129] width 116 height 34
click at [373, 126] on button "Tag" at bounding box center [354, 129] width 73 height 34
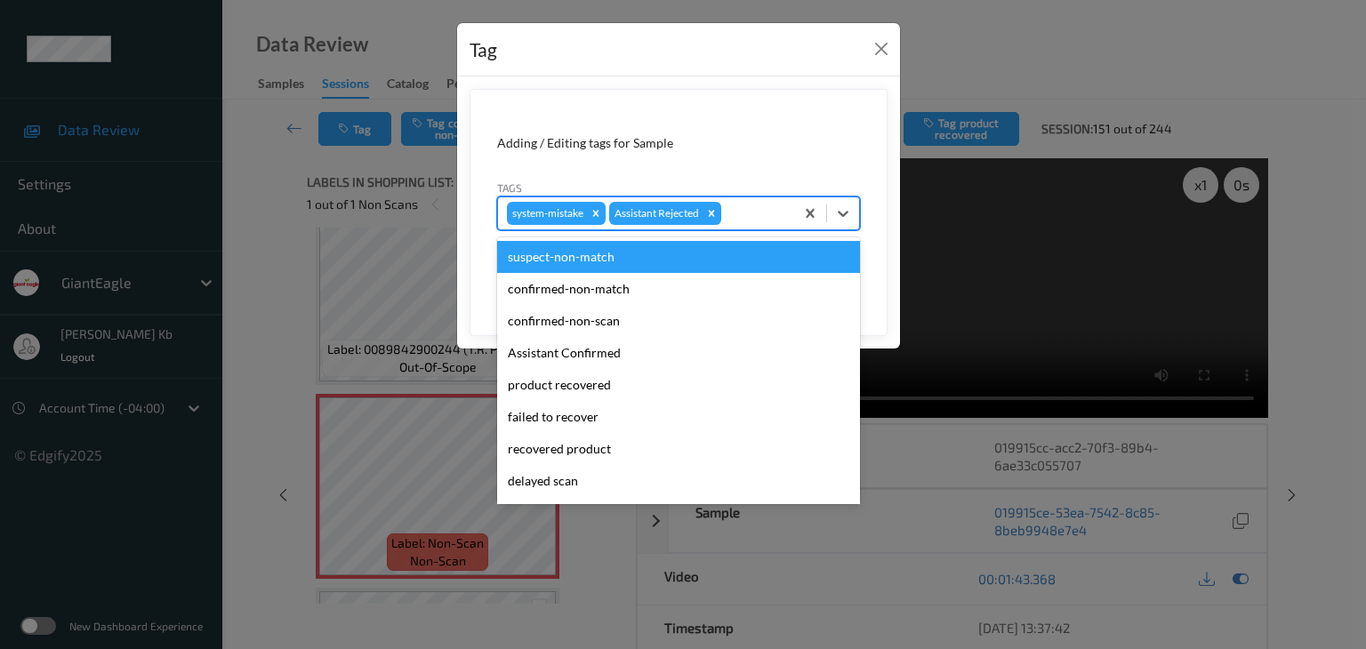
click at [754, 211] on div at bounding box center [755, 213] width 60 height 21
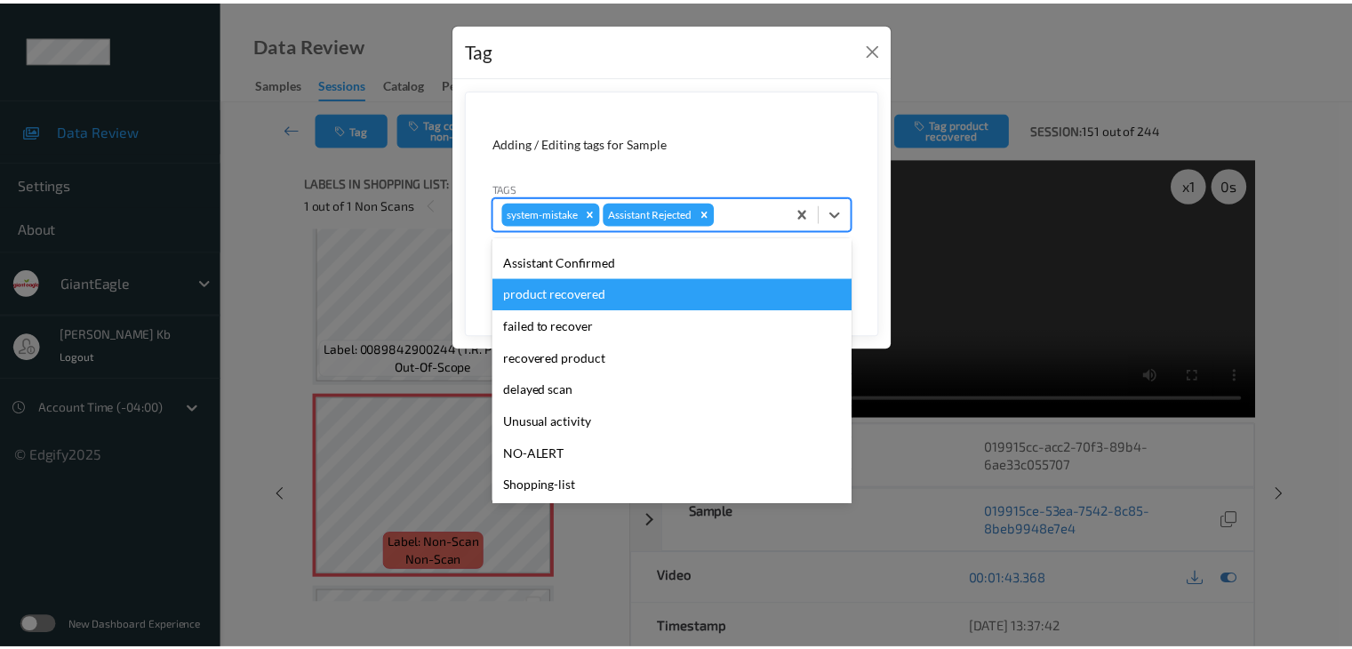
scroll to position [156, 0]
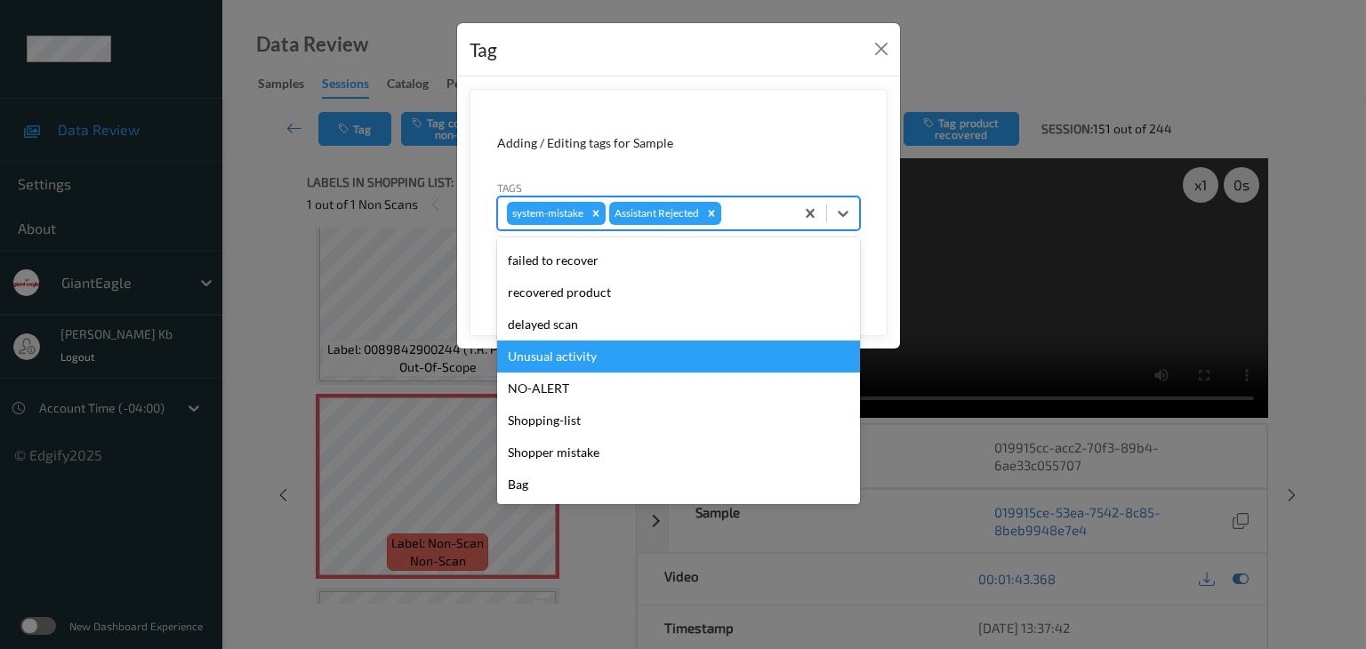
click at [597, 355] on div "Unusual activity" at bounding box center [678, 357] width 363 height 32
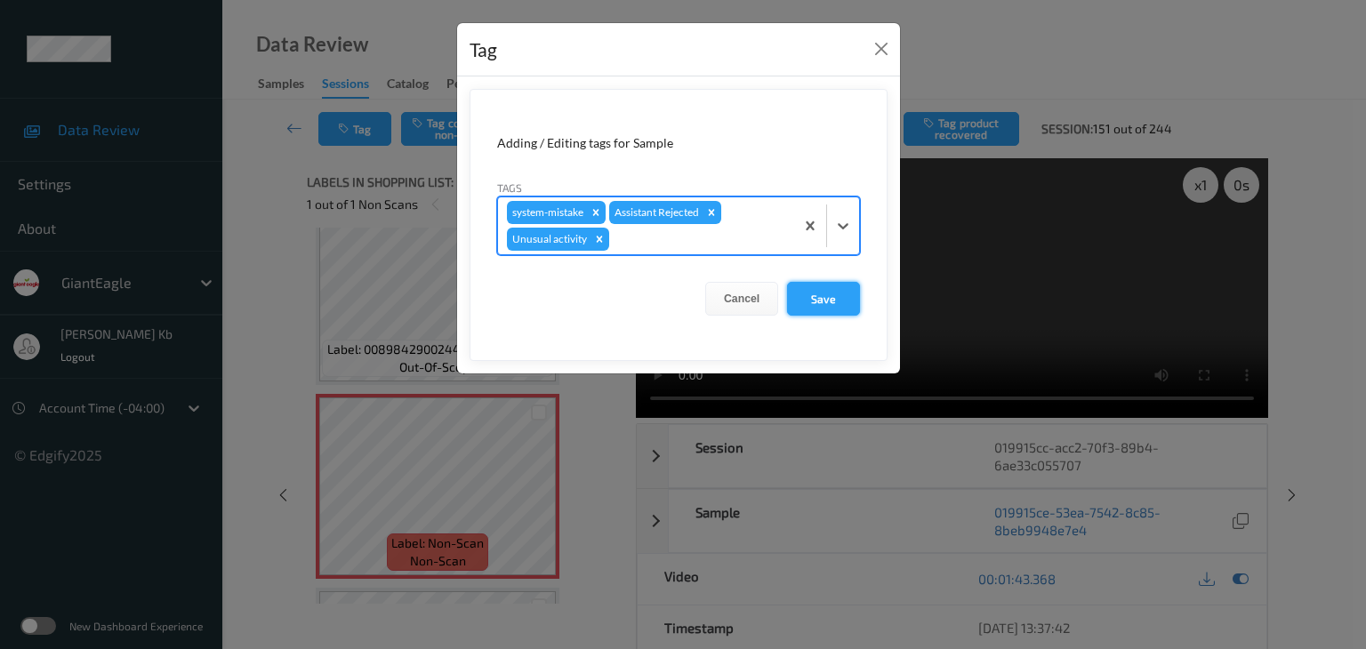
click at [818, 296] on button "Save" at bounding box center [823, 299] width 73 height 34
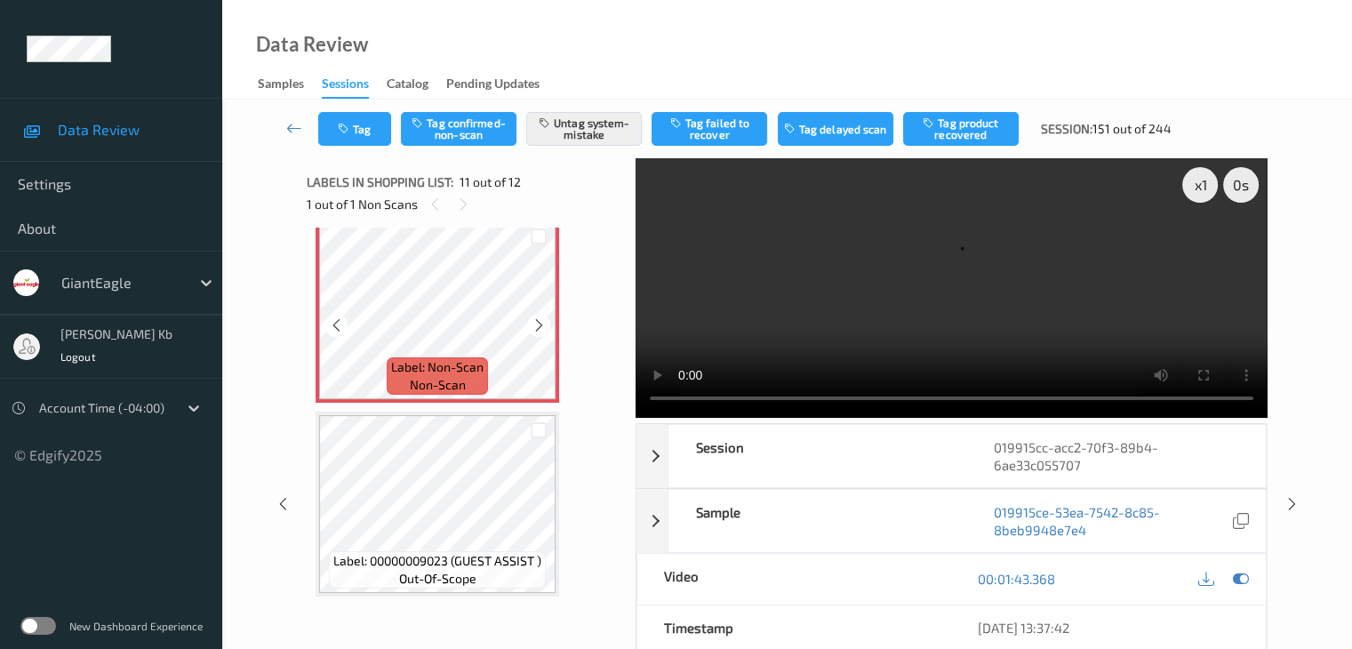
scroll to position [1959, 0]
click at [293, 122] on icon at bounding box center [294, 128] width 16 height 18
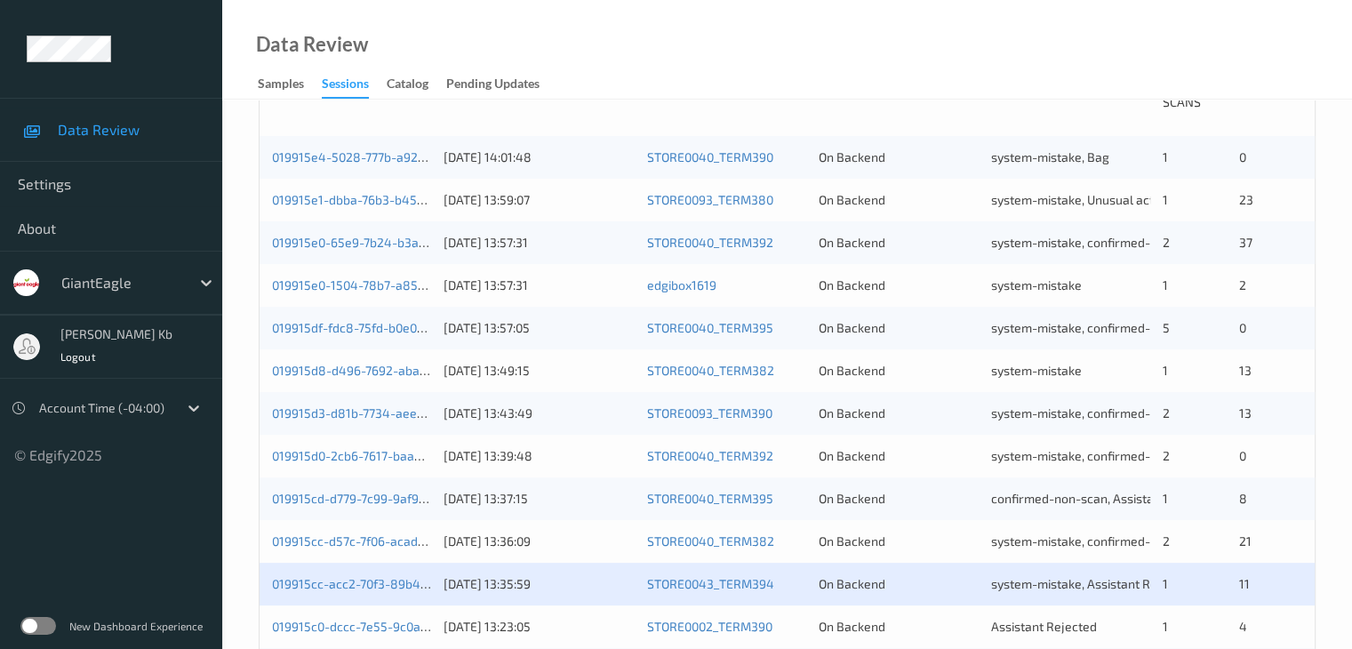
scroll to position [622, 0]
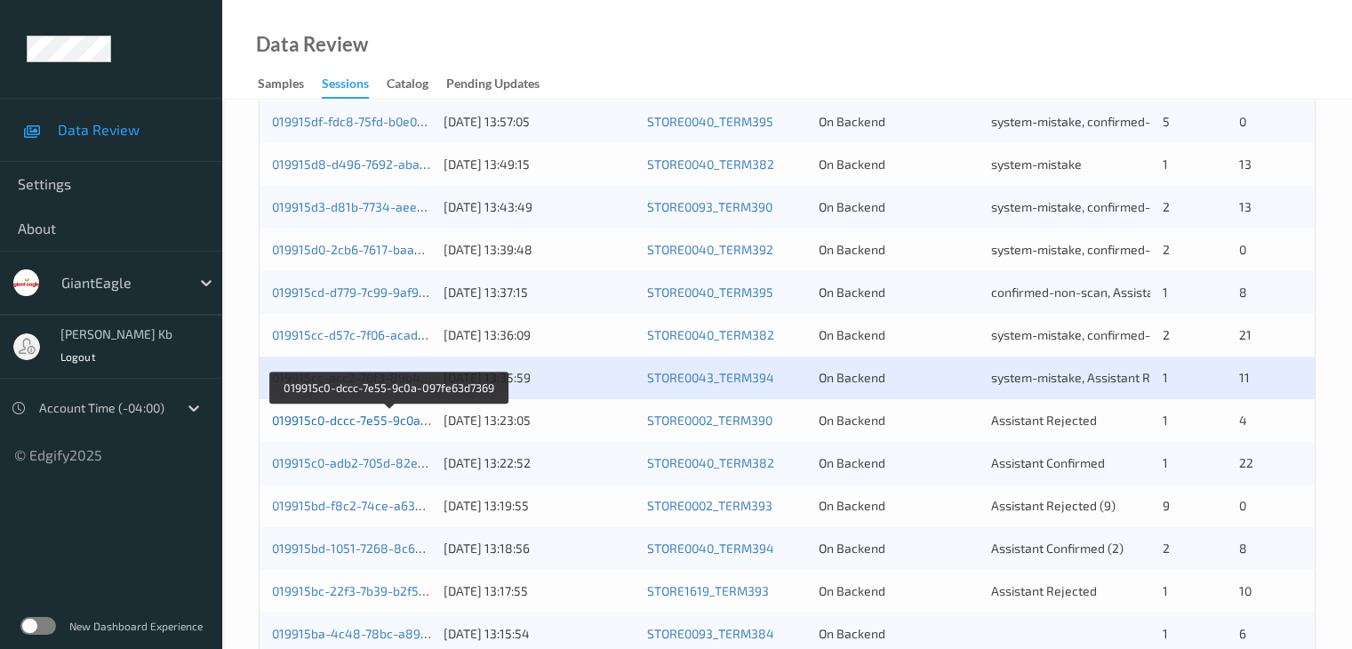
click at [352, 422] on link "019915c0-dccc-7e55-9c0a-097fe63d7369" at bounding box center [389, 420] width 235 height 15
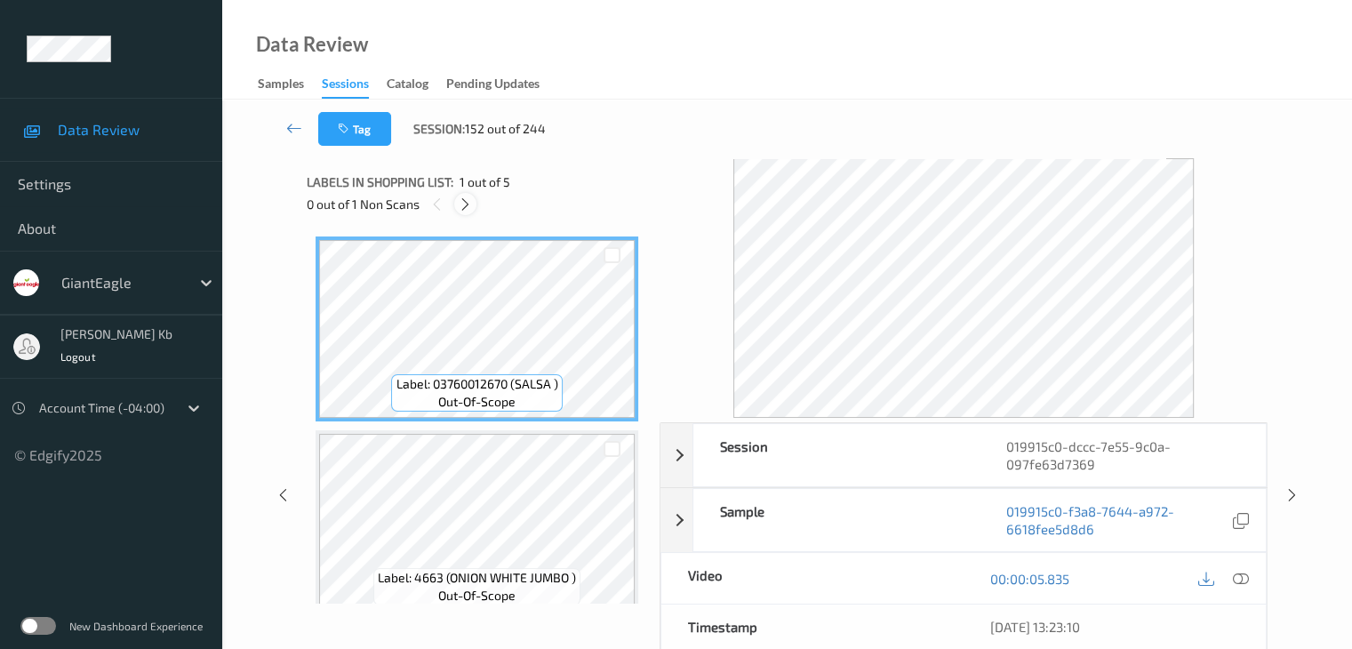
click at [468, 201] on icon at bounding box center [465, 204] width 15 height 16
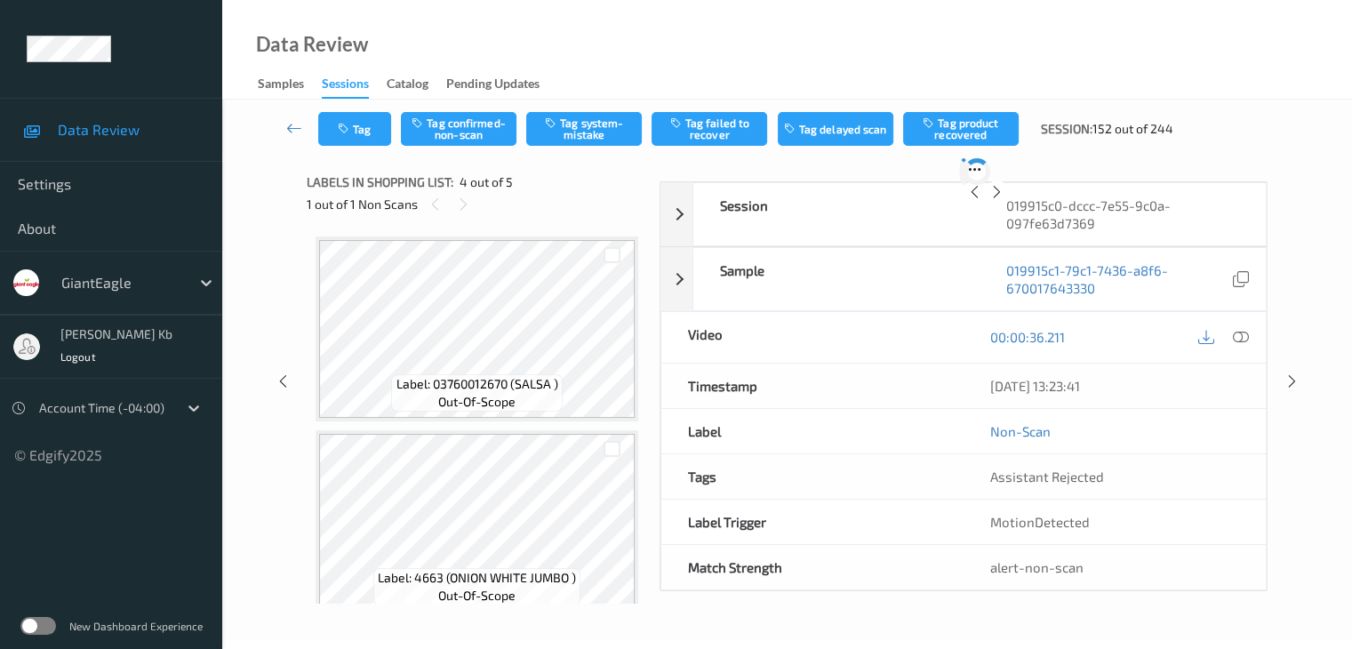
scroll to position [397, 0]
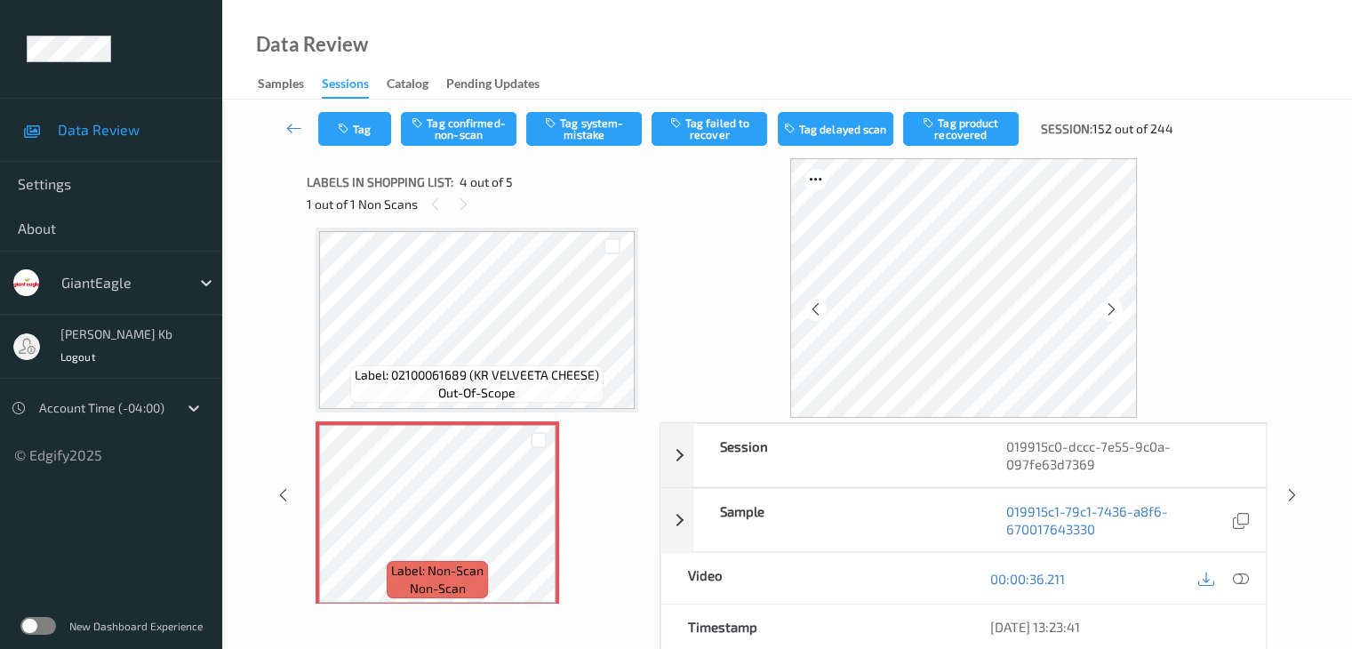
click at [1243, 574] on icon at bounding box center [1240, 579] width 16 height 16
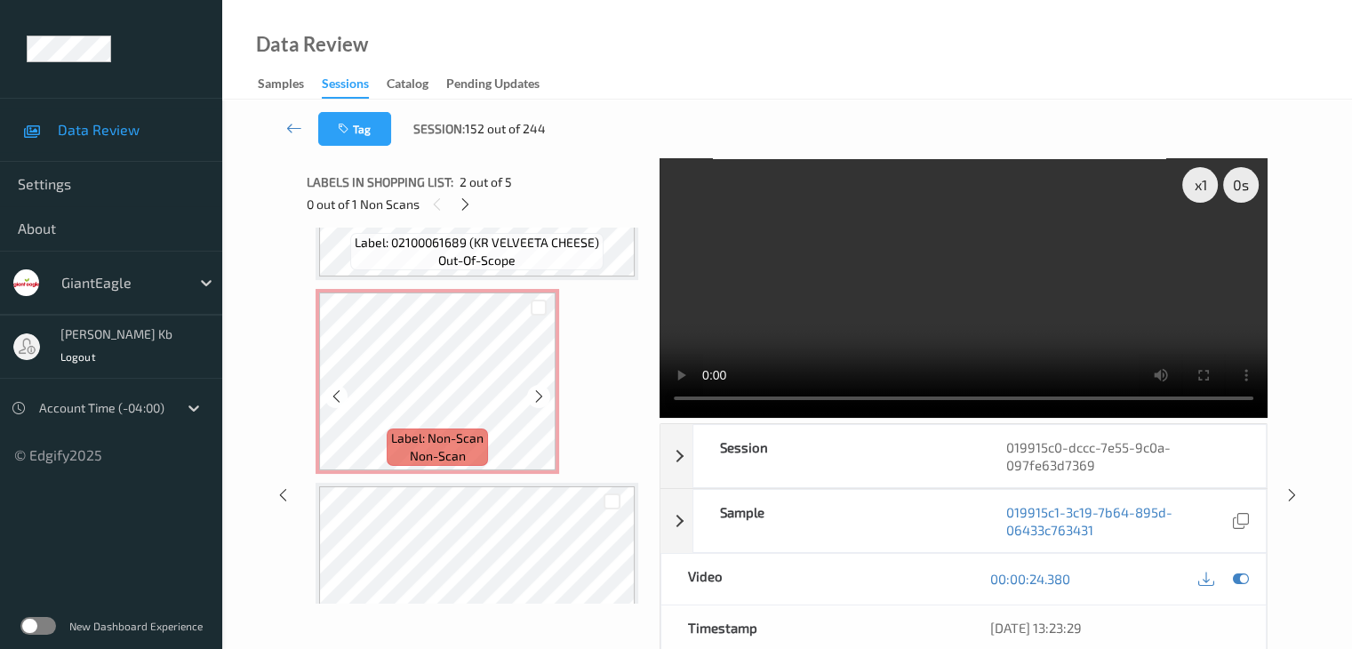
scroll to position [602, 0]
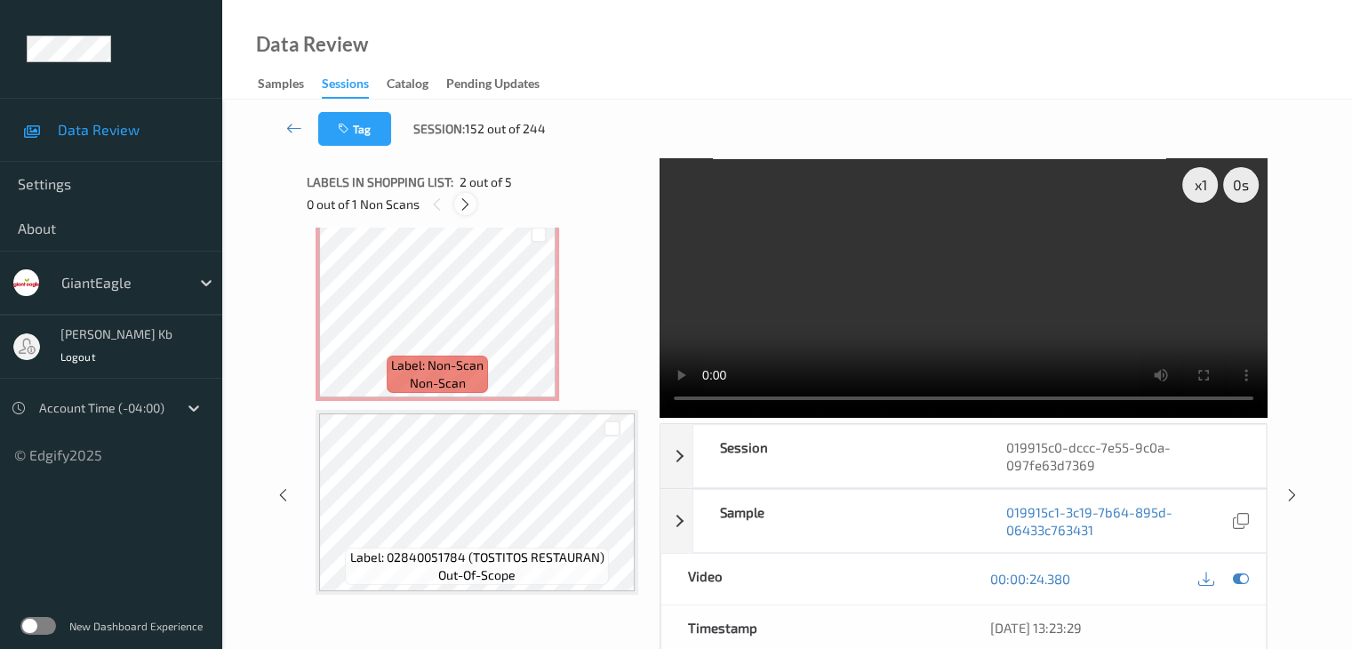
click at [463, 202] on icon at bounding box center [465, 204] width 15 height 16
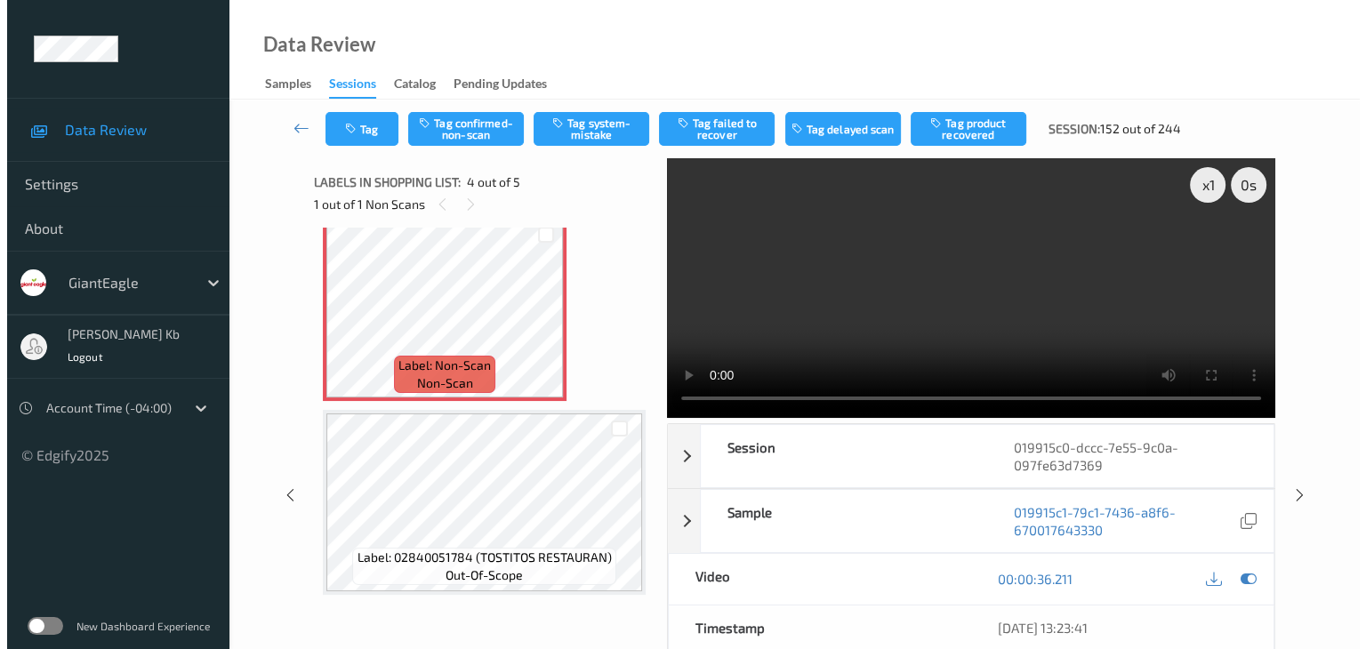
scroll to position [397, 0]
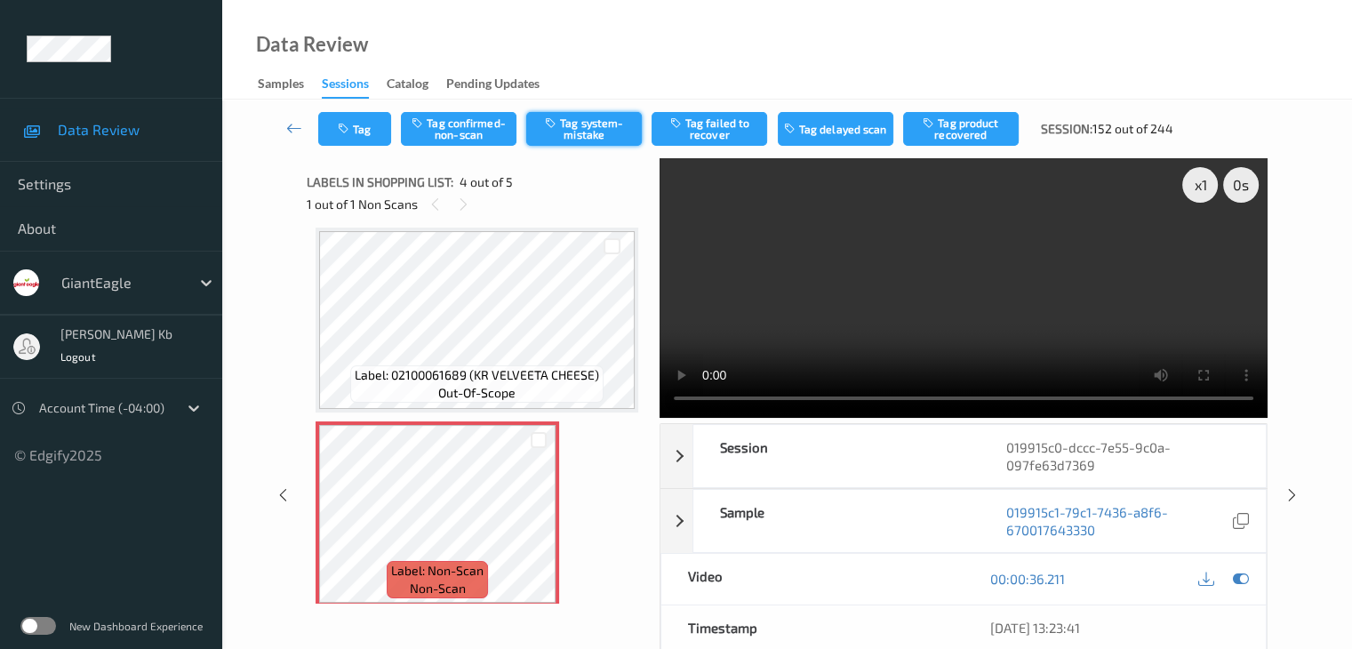
click at [597, 128] on button "Tag system-mistake" at bounding box center [584, 129] width 116 height 34
click at [377, 126] on button "Tag" at bounding box center [354, 129] width 73 height 34
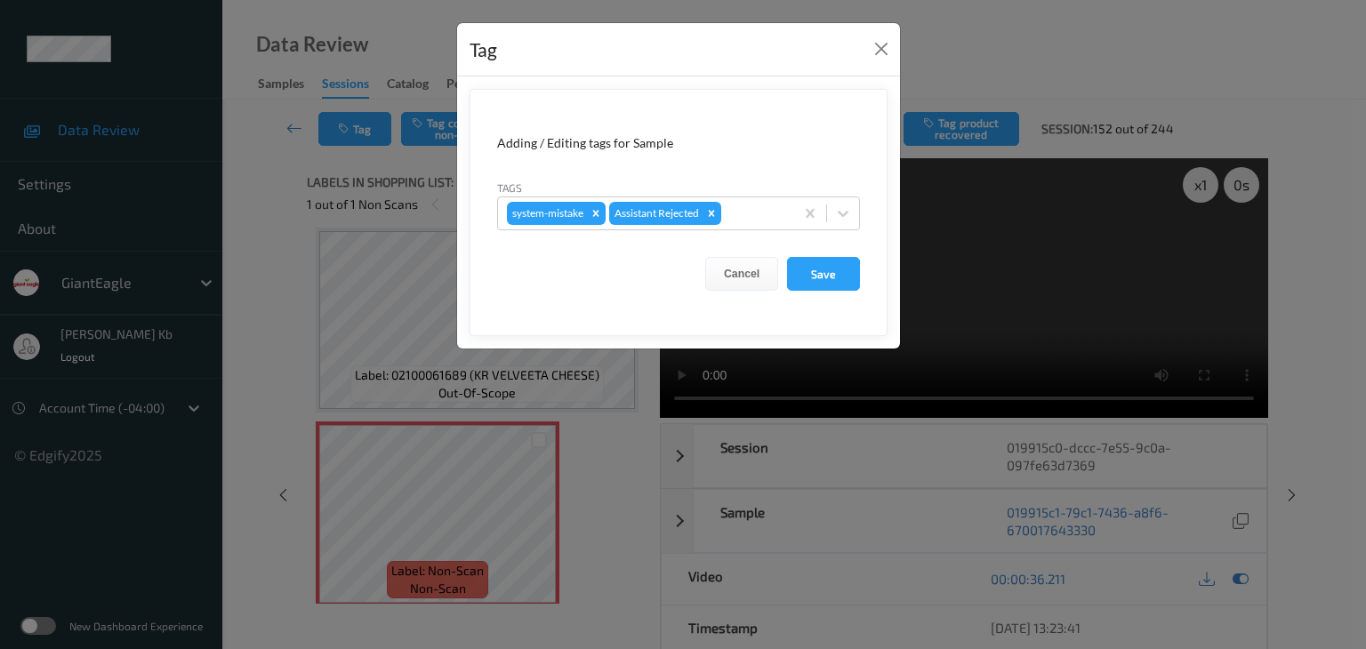
drag, startPoint x: 747, startPoint y: 210, endPoint x: 743, endPoint y: 234, distance: 24.3
click at [748, 210] on div at bounding box center [755, 213] width 60 height 21
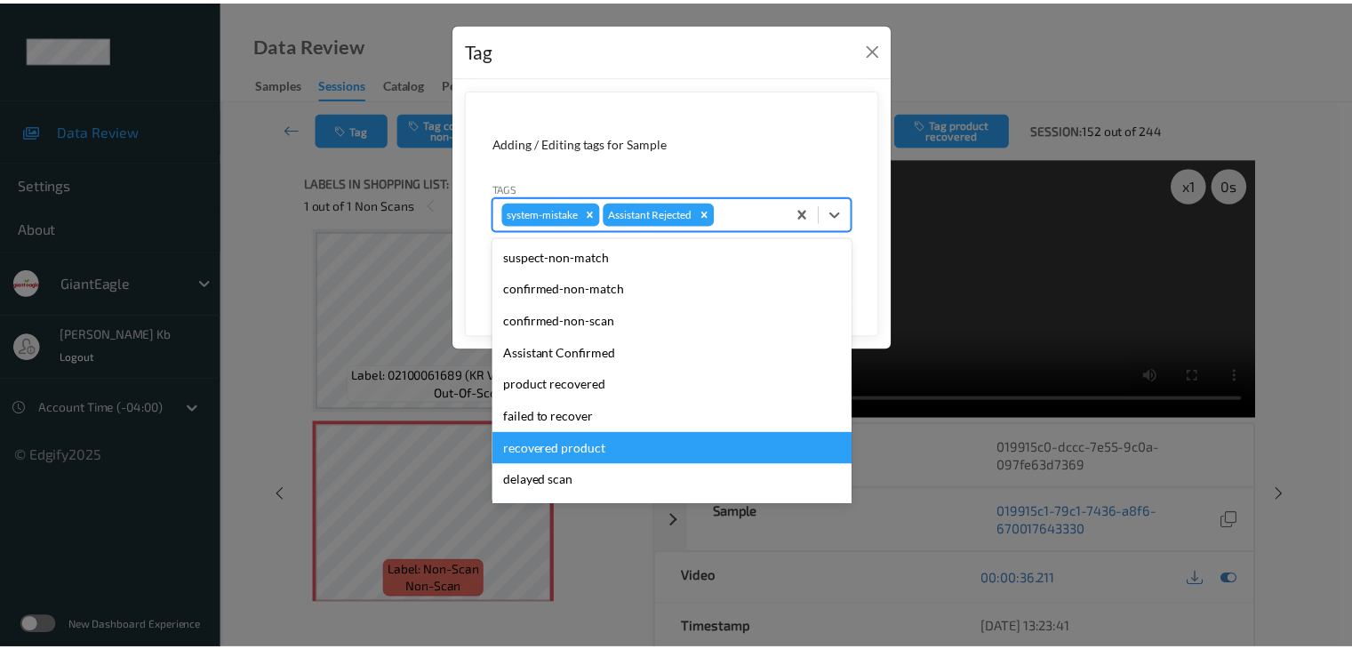
scroll to position [156, 0]
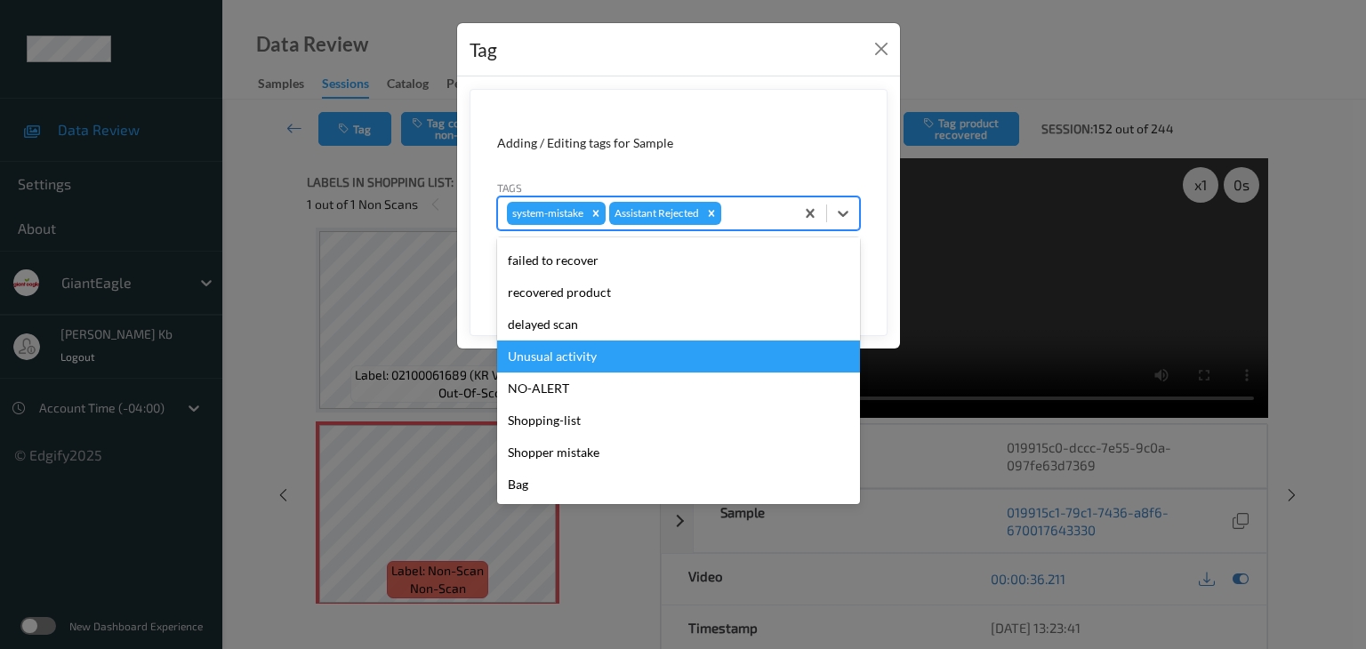
click at [582, 360] on div "Unusual activity" at bounding box center [678, 357] width 363 height 32
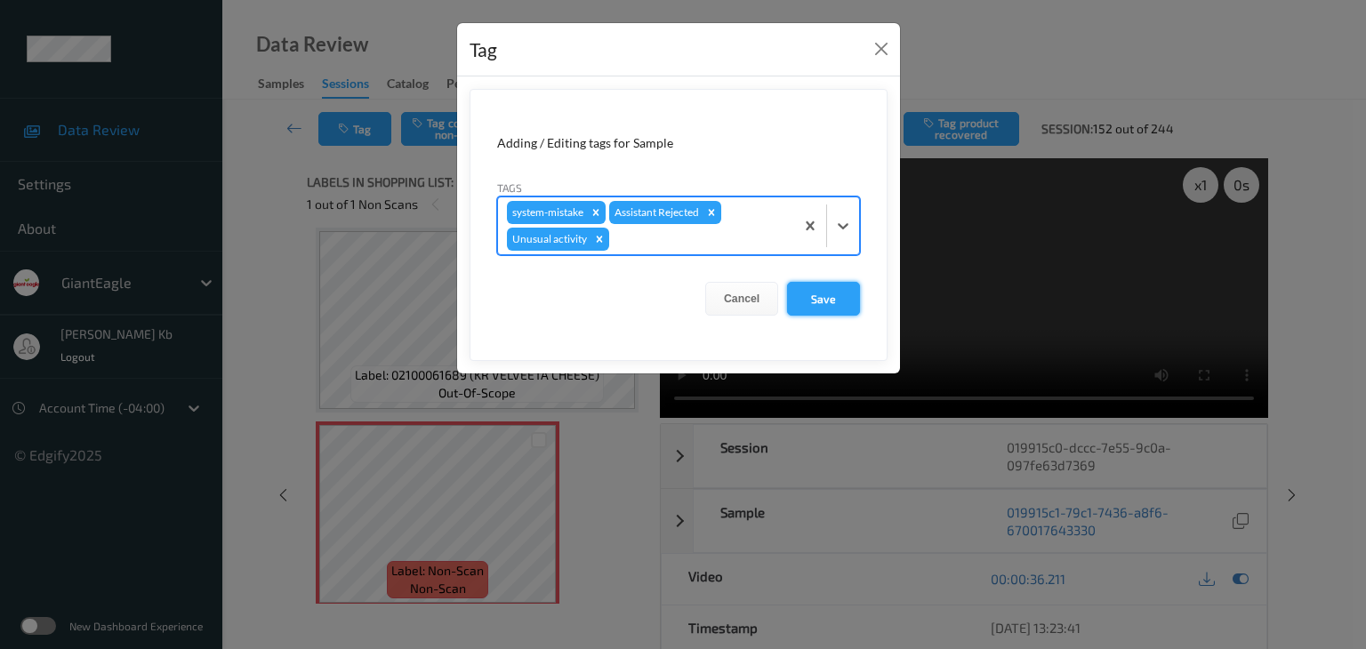
click at [819, 298] on button "Save" at bounding box center [823, 299] width 73 height 34
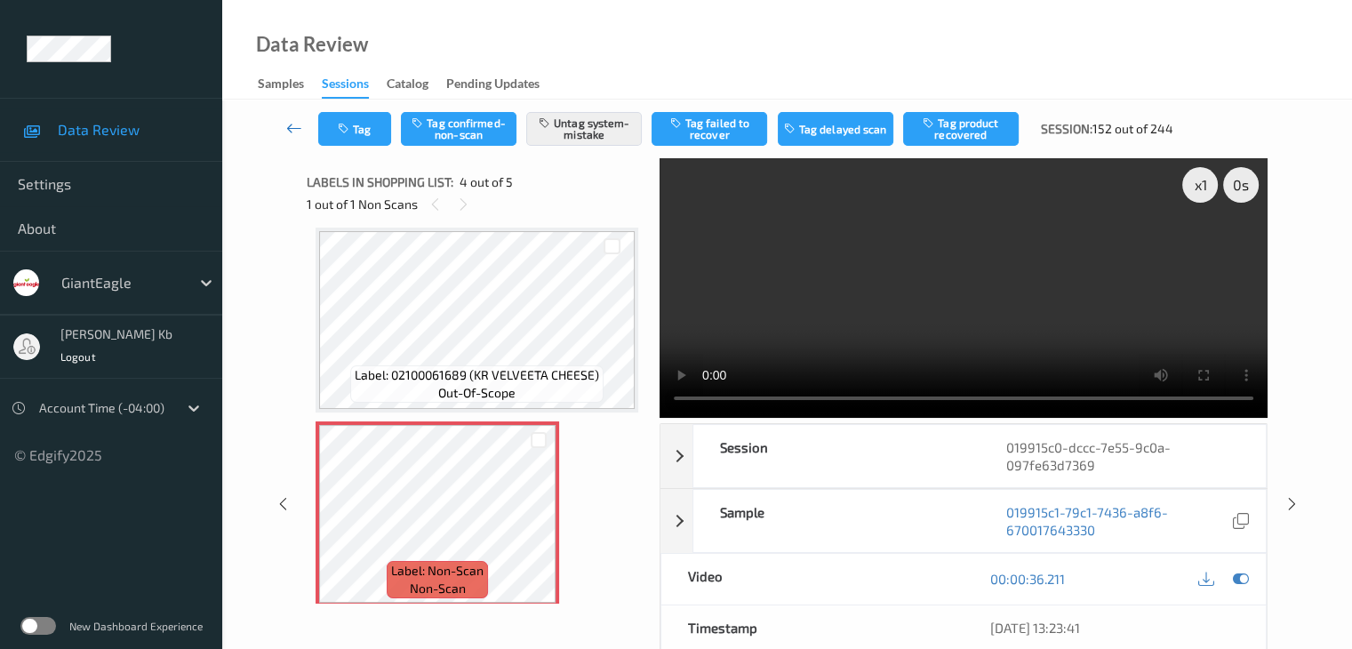
click at [292, 126] on icon at bounding box center [294, 128] width 16 height 18
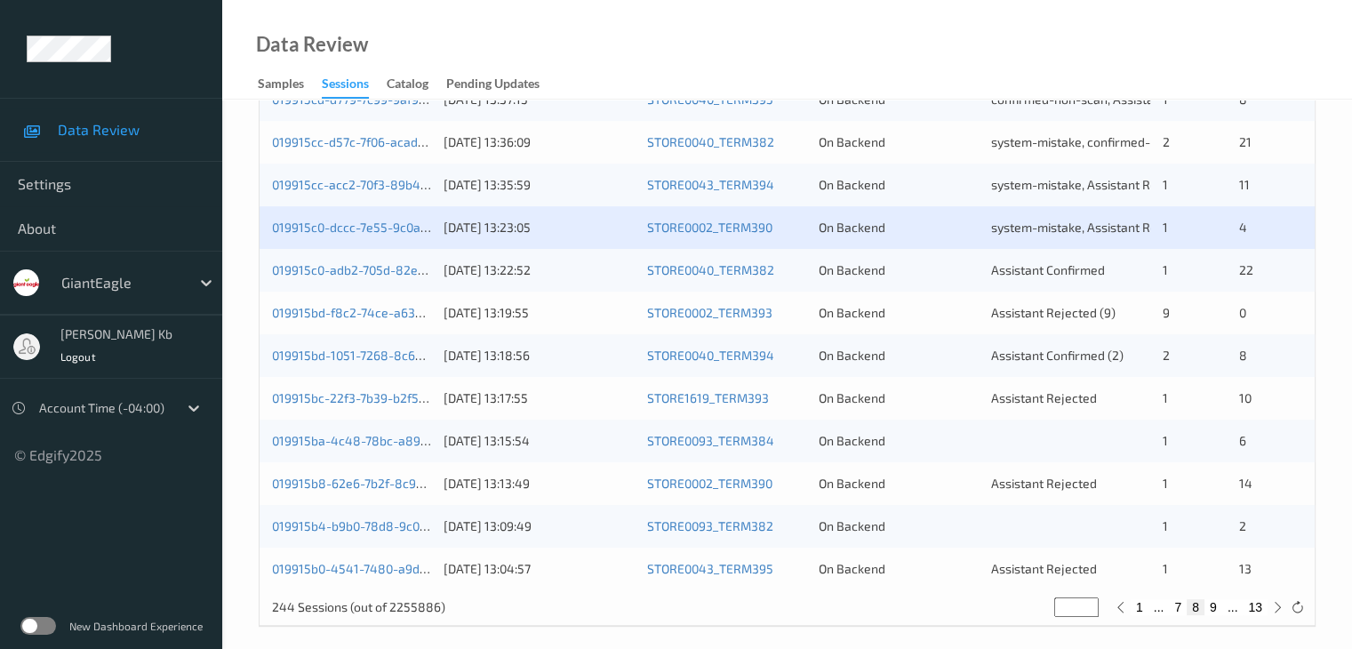
scroll to position [829, 0]
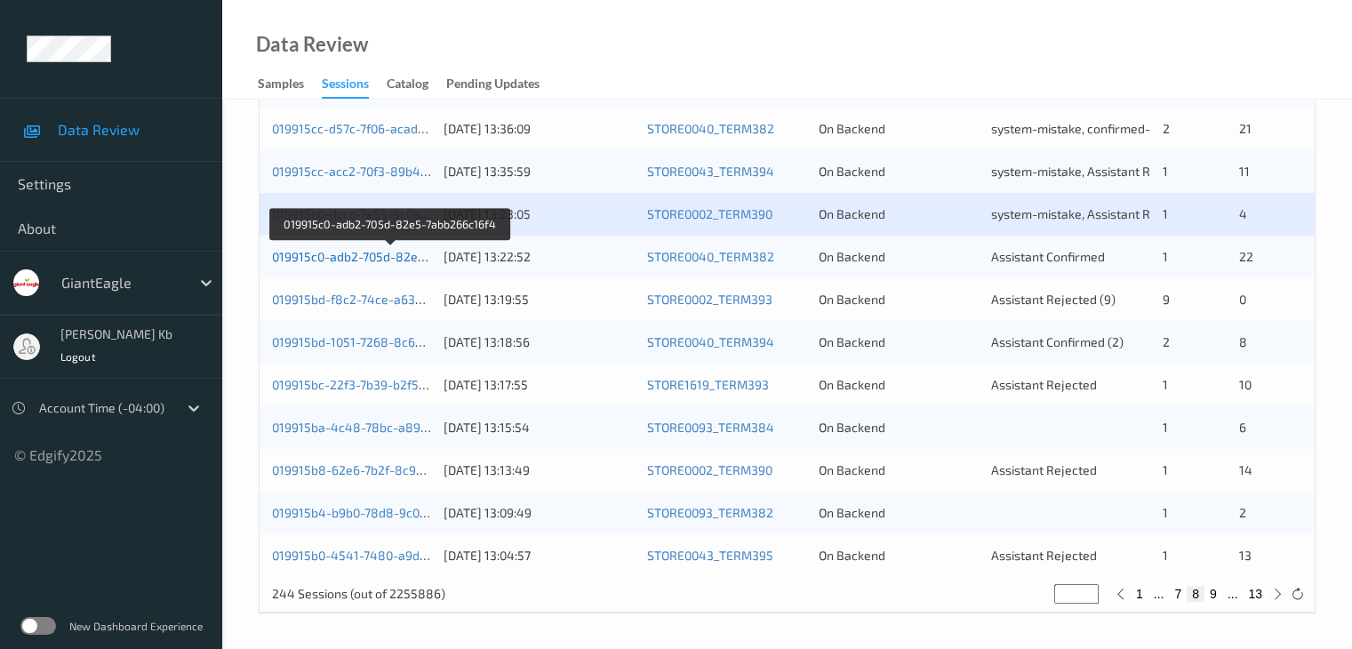
click at [368, 259] on link "019915c0-adb2-705d-82e5-7abb266c16f4" at bounding box center [390, 256] width 237 height 15
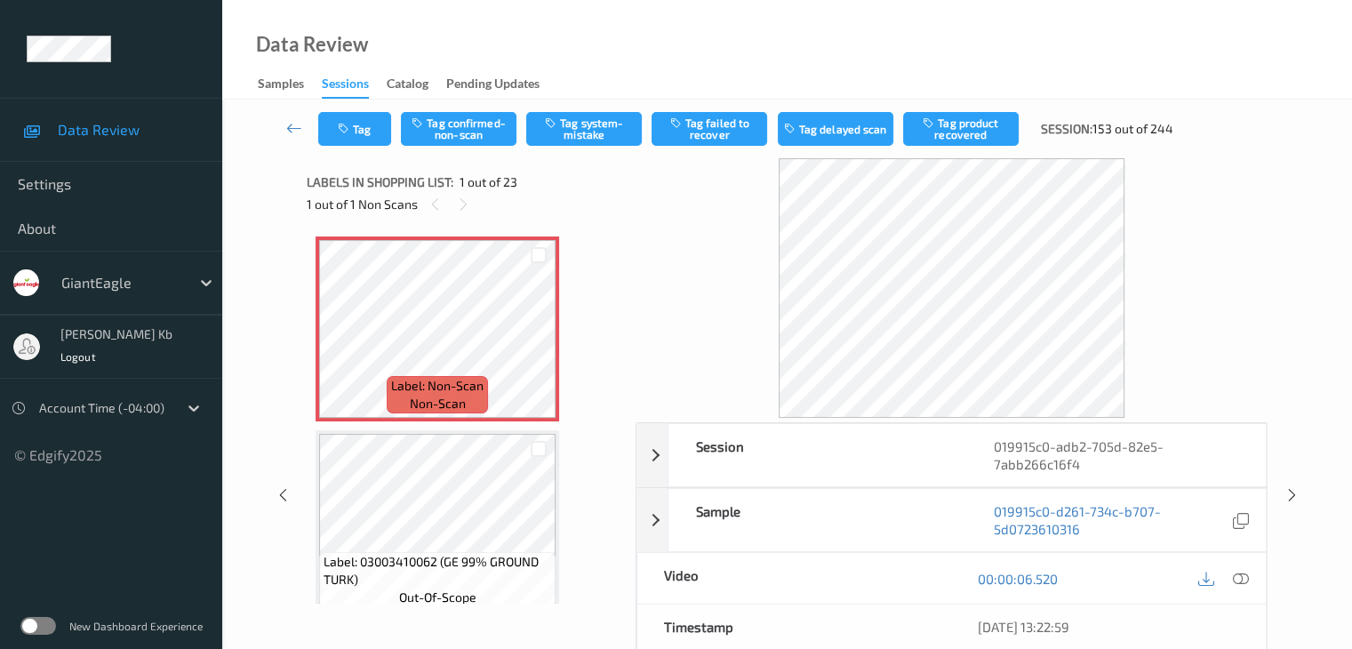
click at [1245, 572] on icon at bounding box center [1240, 579] width 16 height 16
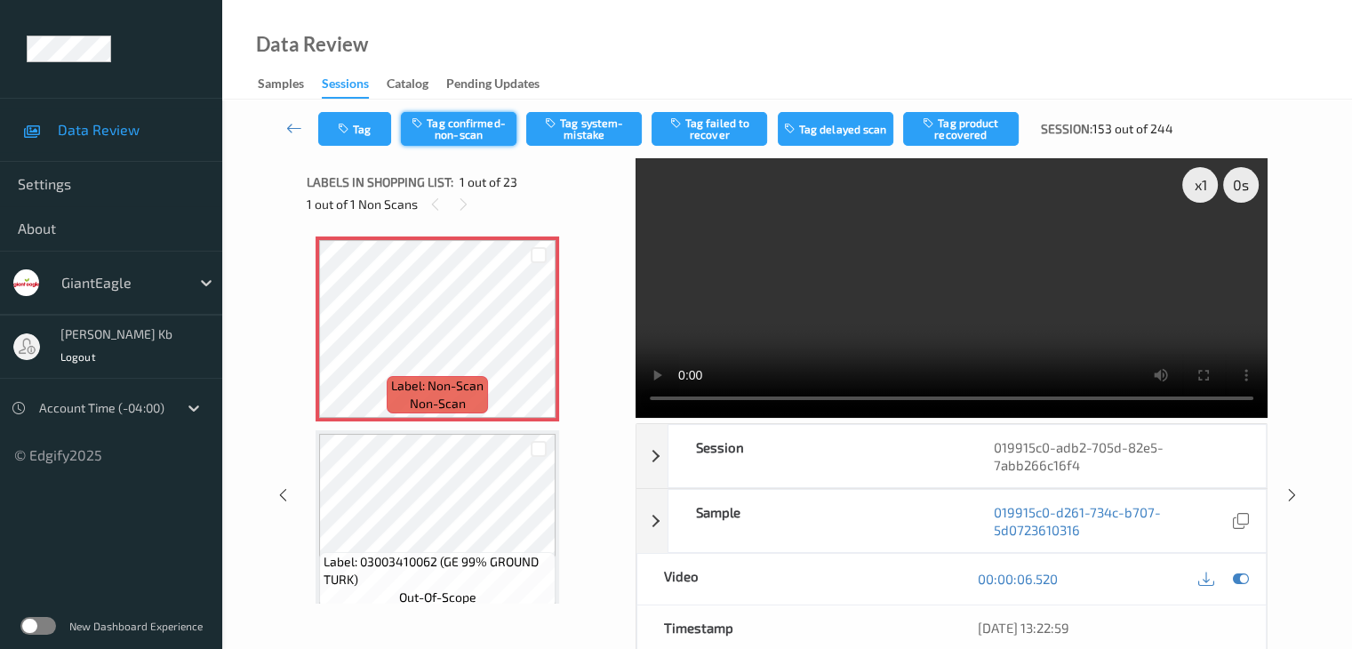
click at [466, 126] on button "Tag confirmed-non-scan" at bounding box center [459, 129] width 116 height 34
click at [973, 127] on button "Tag product recovered" at bounding box center [961, 129] width 116 height 34
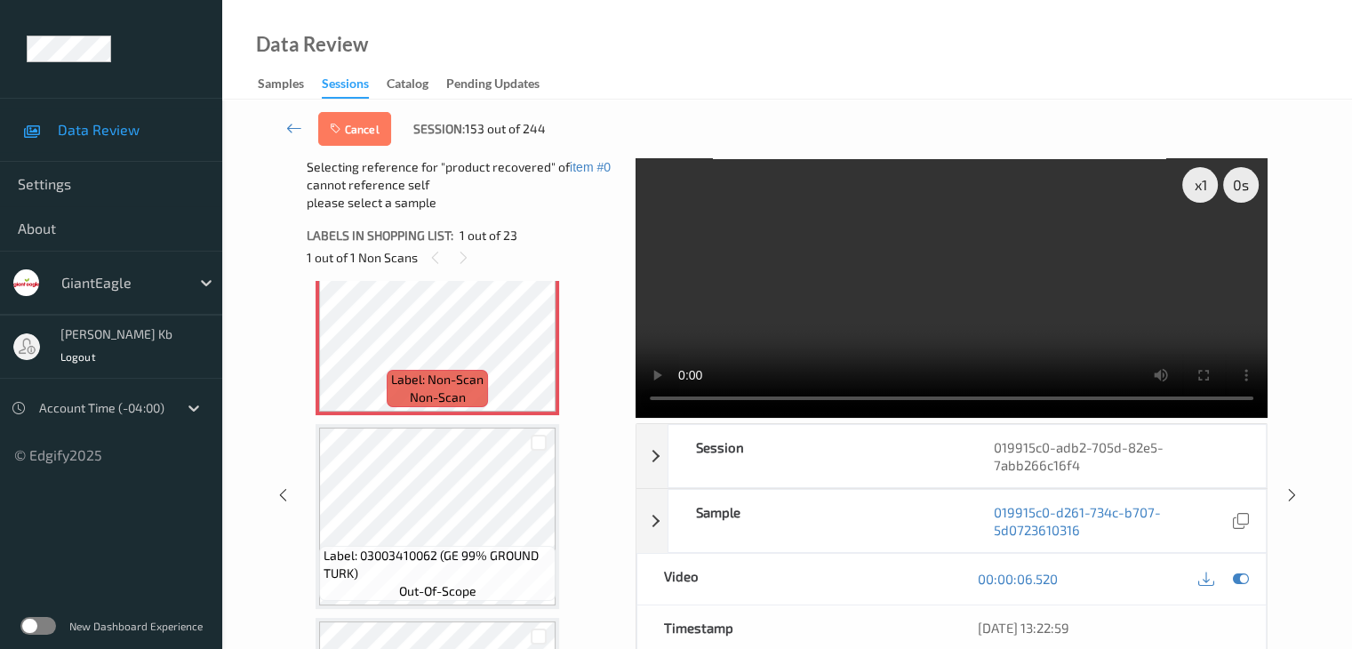
scroll to position [89, 0]
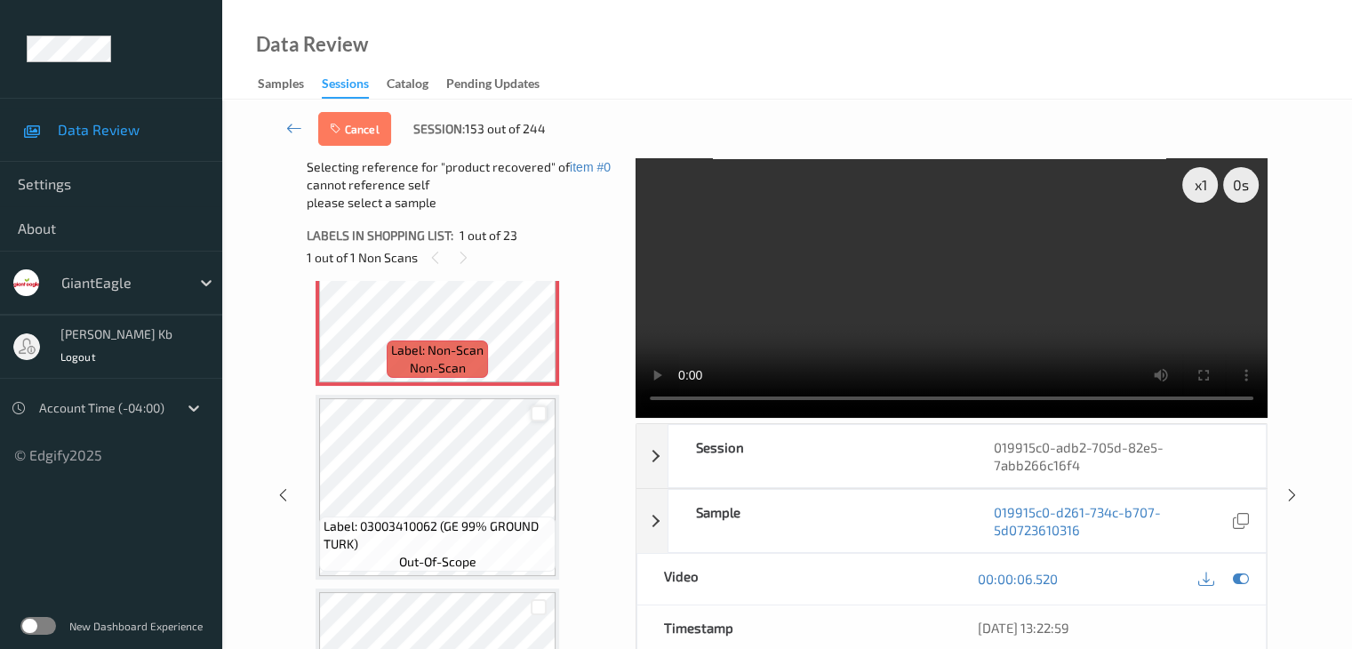
click at [542, 412] on div at bounding box center [539, 413] width 17 height 17
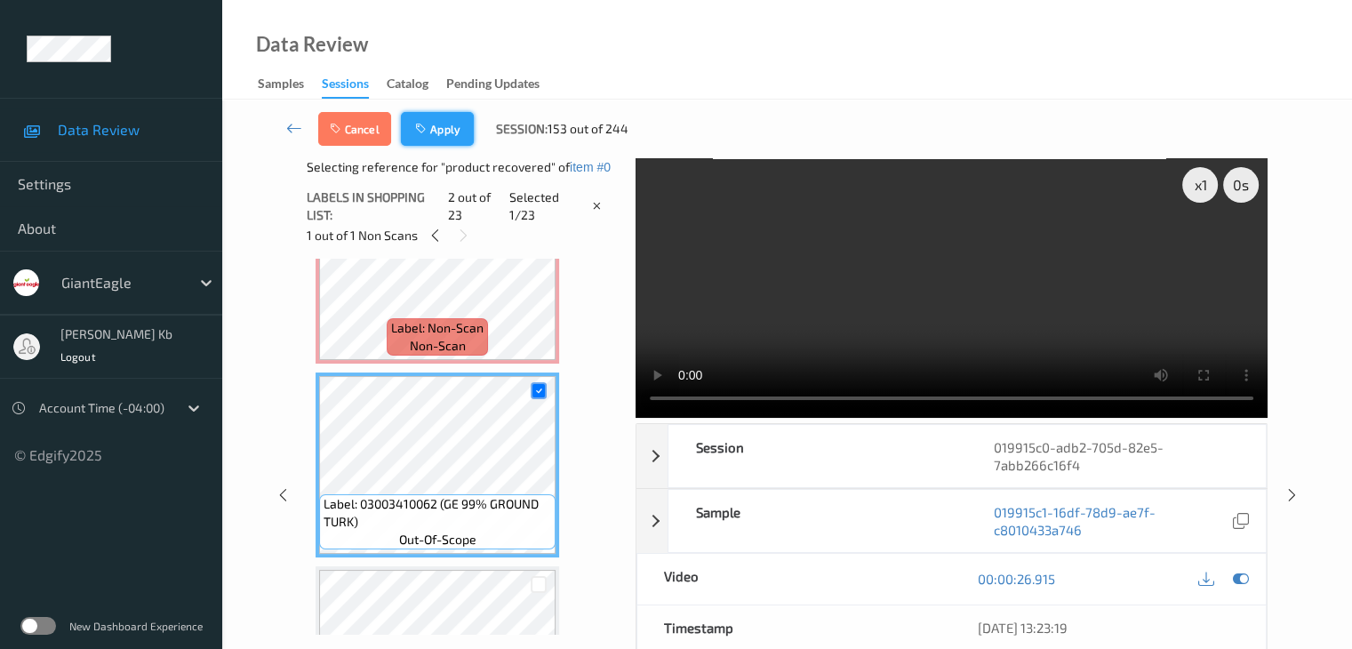
click at [455, 132] on button "Apply" at bounding box center [437, 129] width 73 height 34
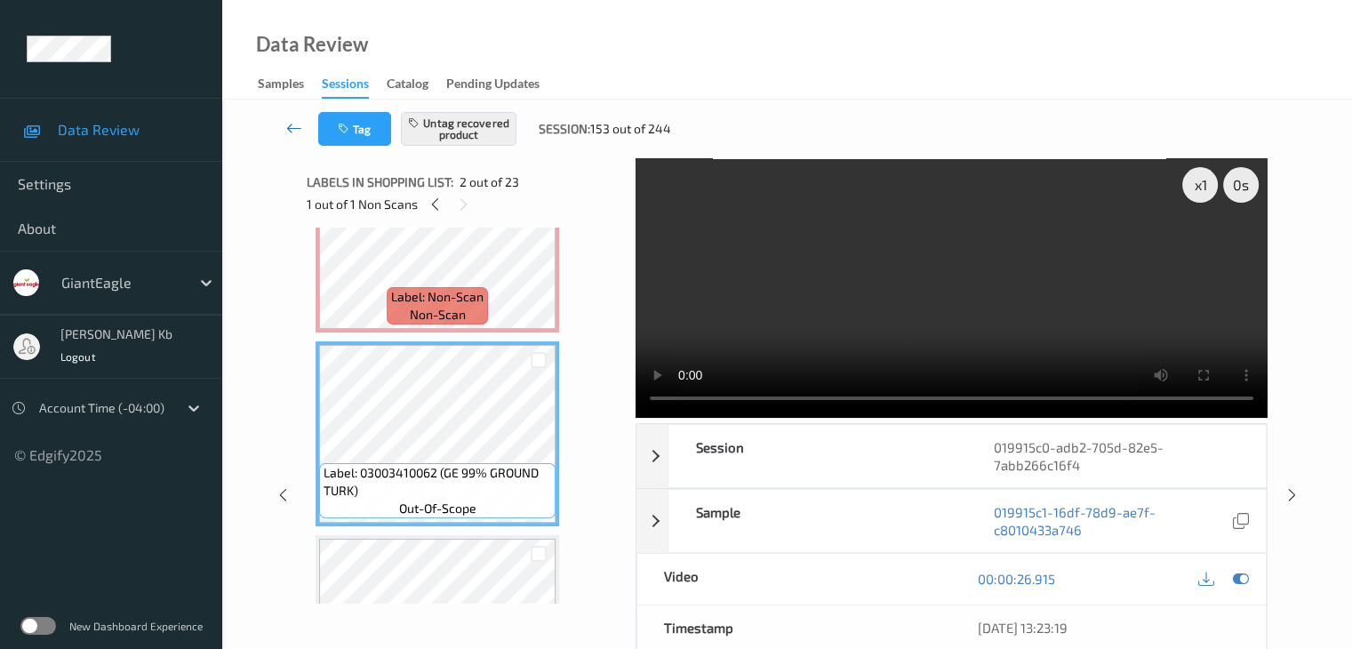
click at [298, 131] on icon at bounding box center [294, 128] width 16 height 18
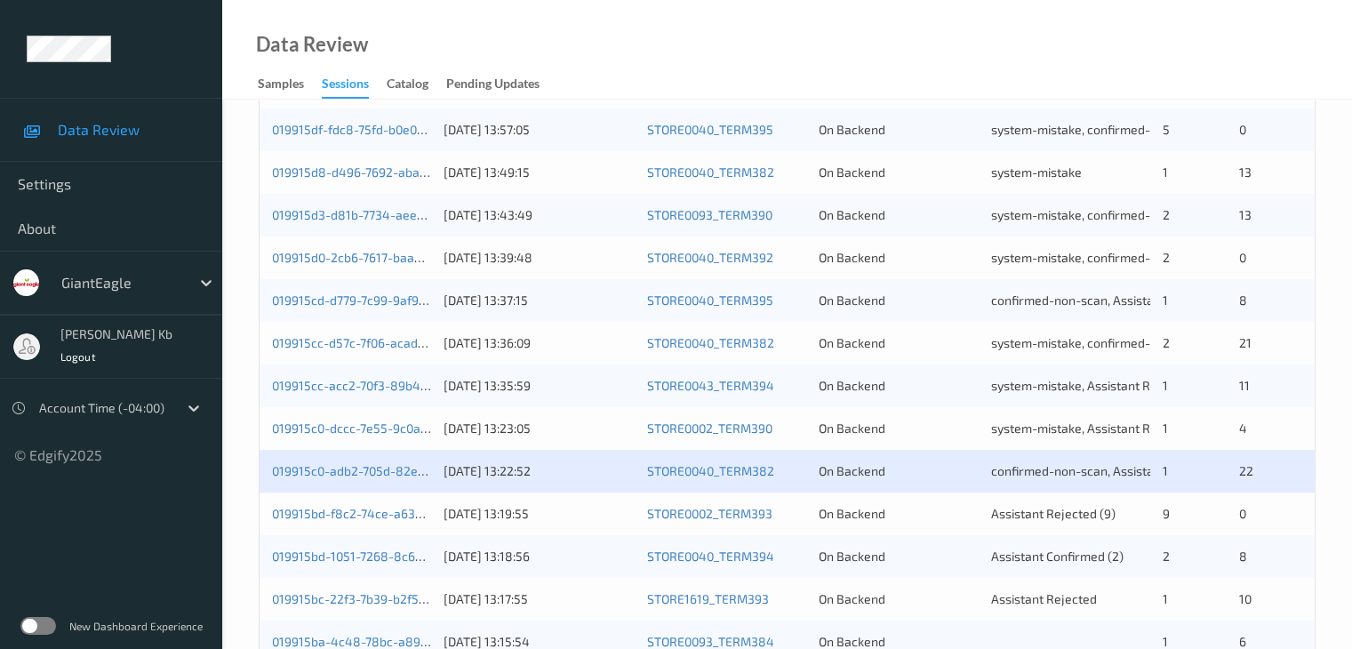
scroll to position [622, 0]
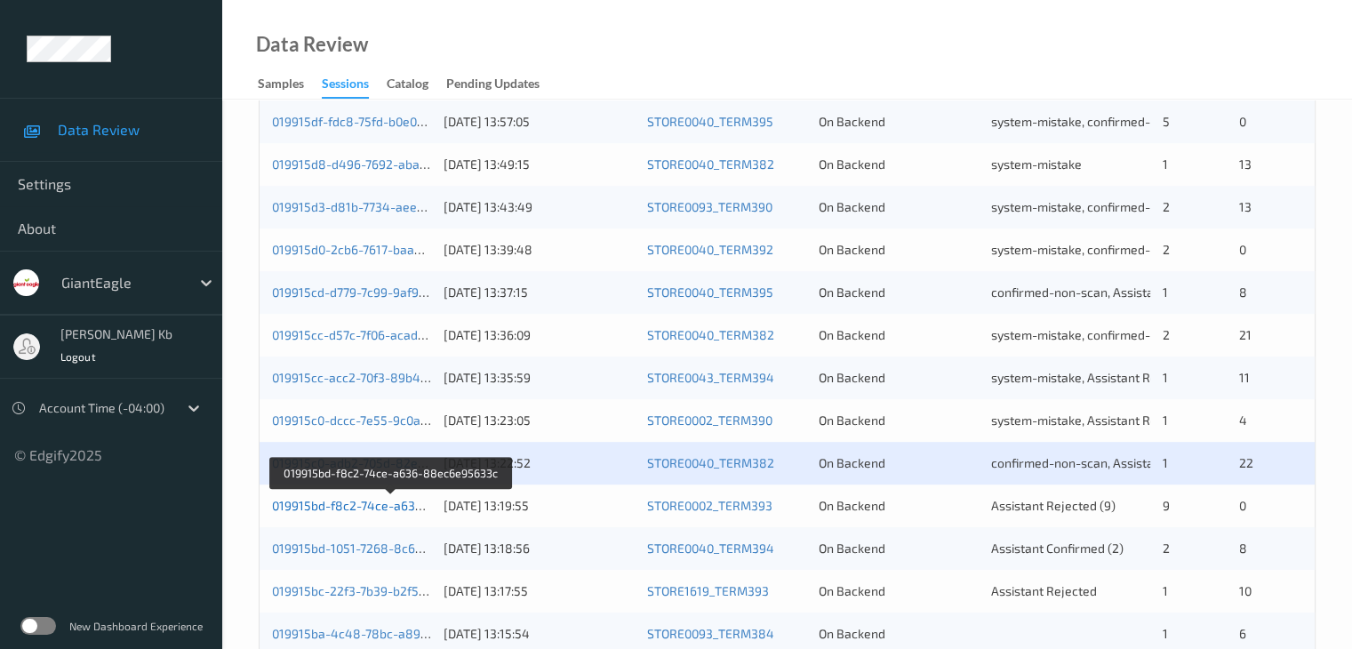
click at [363, 508] on link "019915bd-f8c2-74ce-a636-88ec6e95633c" at bounding box center [392, 505] width 241 height 15
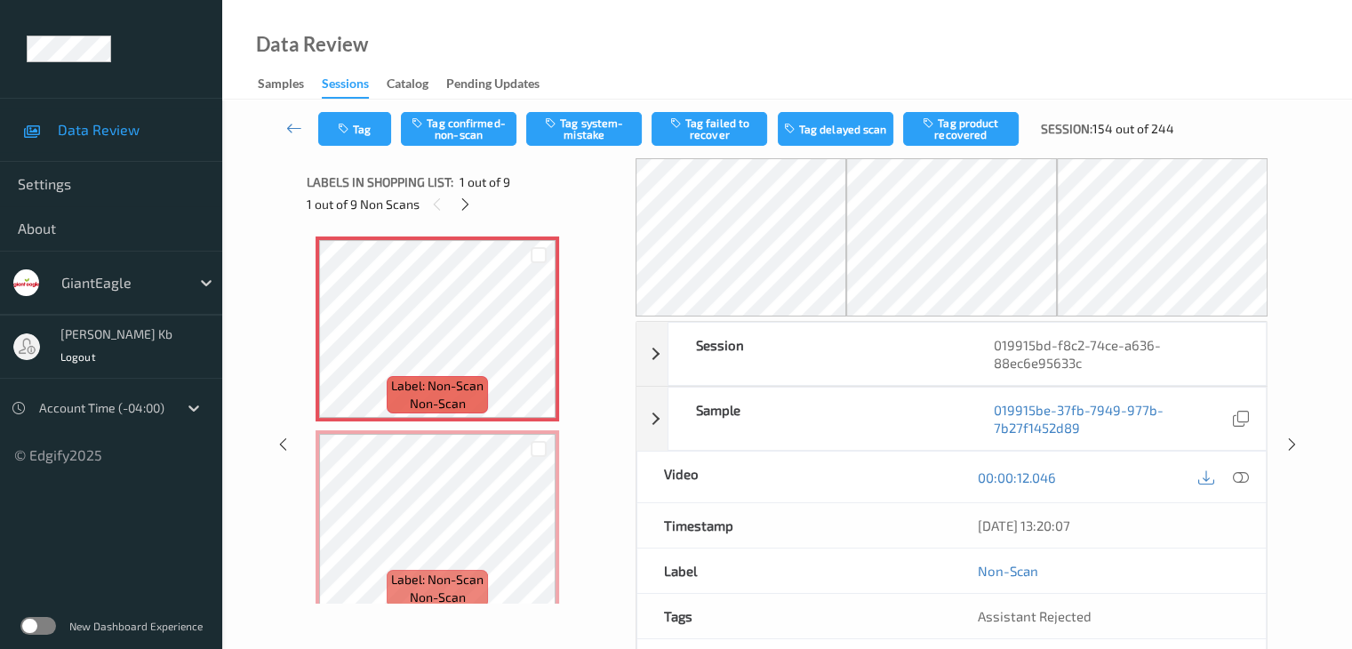
click at [456, 210] on div at bounding box center [465, 204] width 22 height 22
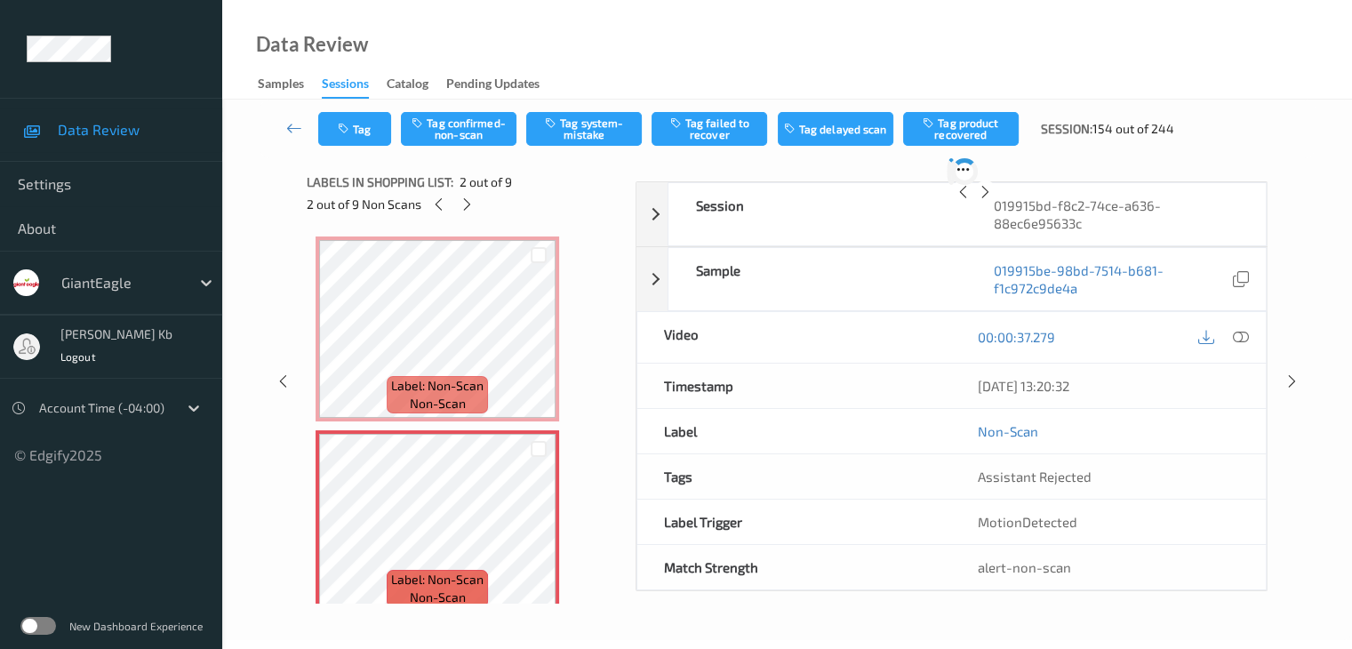
scroll to position [9, 0]
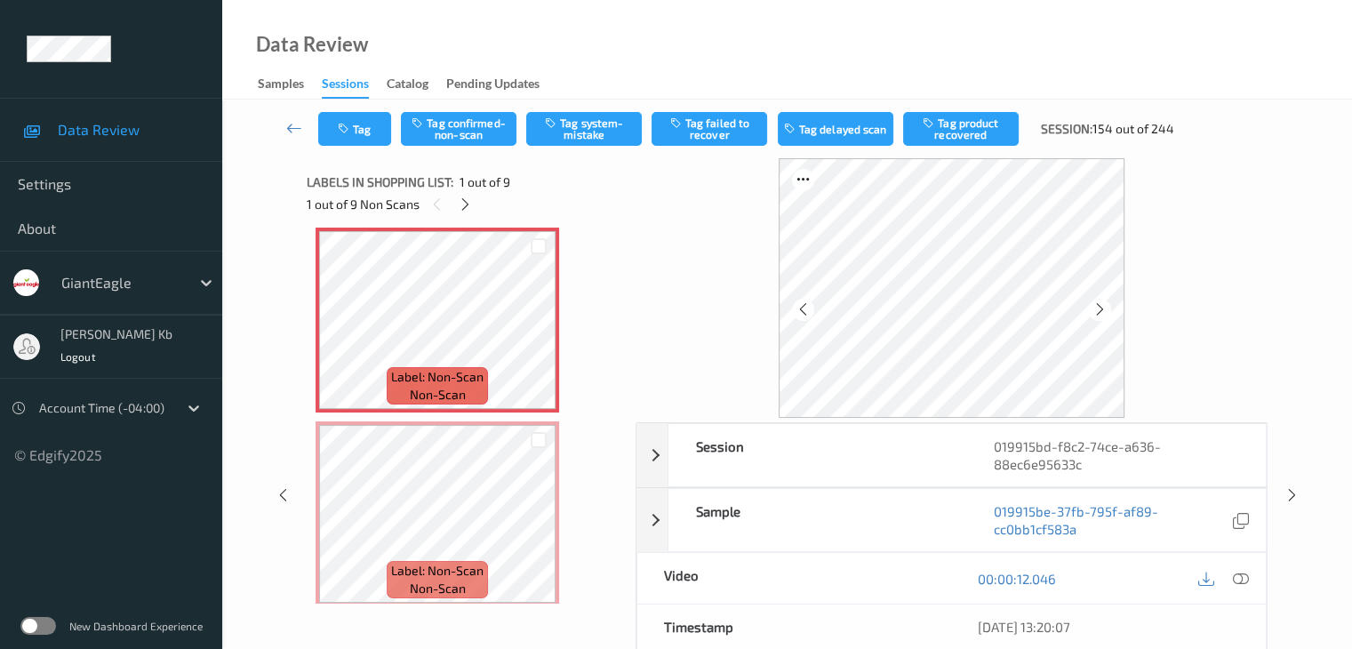
click at [1240, 585] on div at bounding box center [1241, 578] width 24 height 24
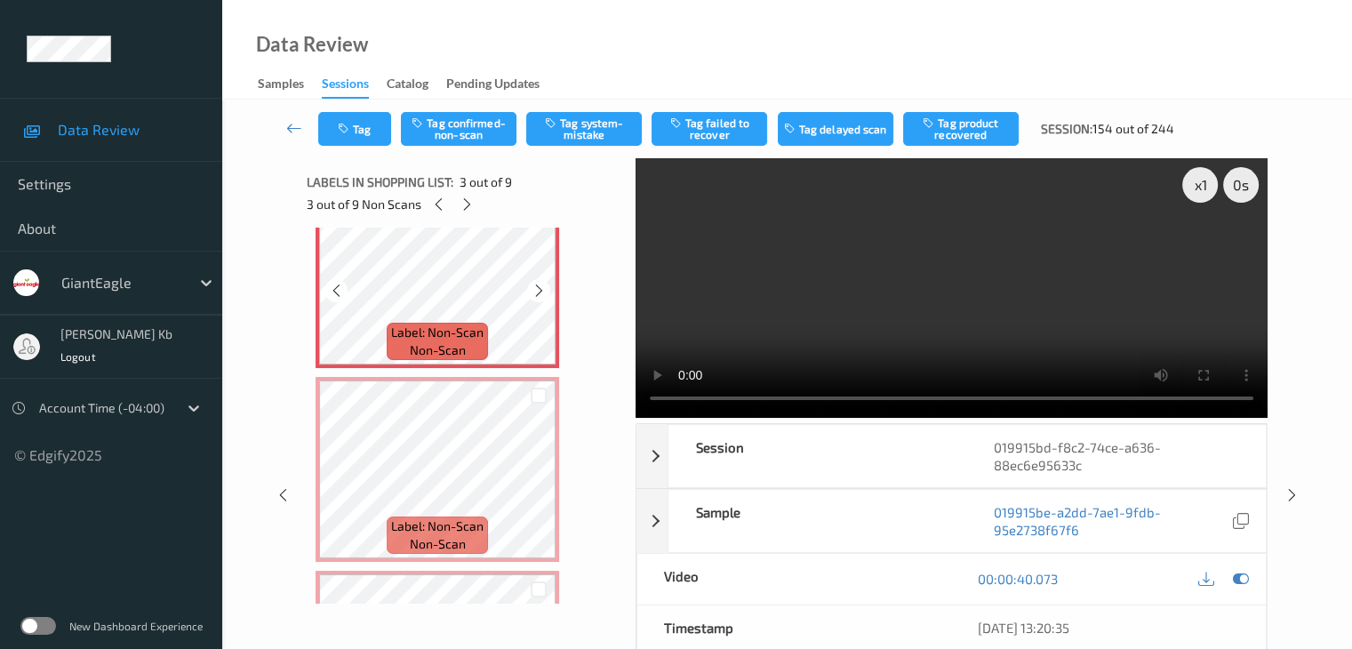
scroll to position [445, 0]
click at [535, 292] on icon at bounding box center [539, 287] width 15 height 16
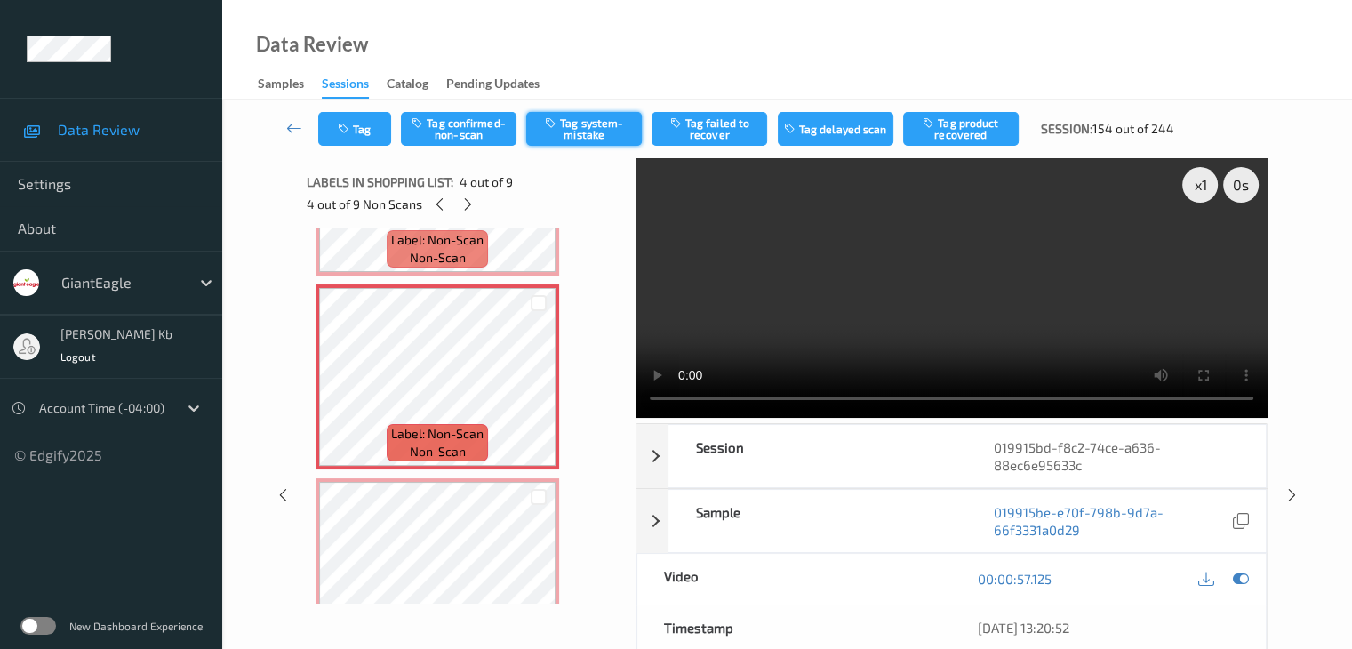
click at [583, 124] on button "Tag system-mistake" at bounding box center [584, 129] width 116 height 34
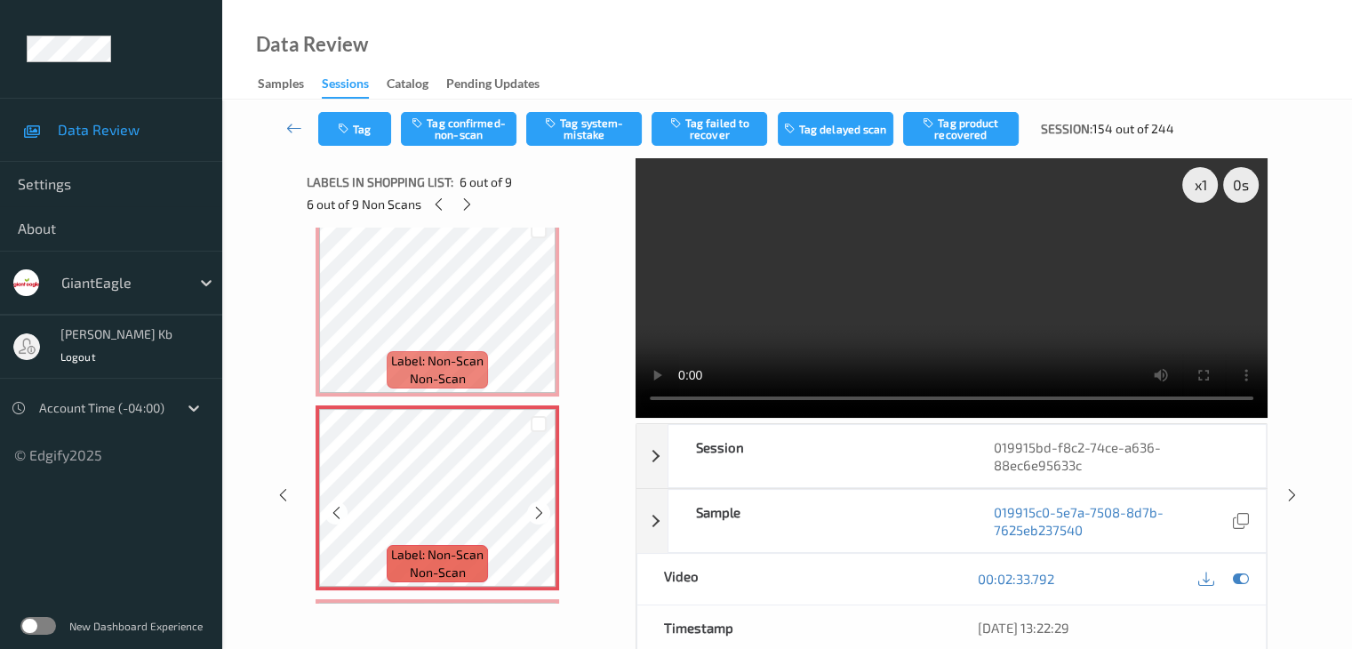
scroll to position [889, 0]
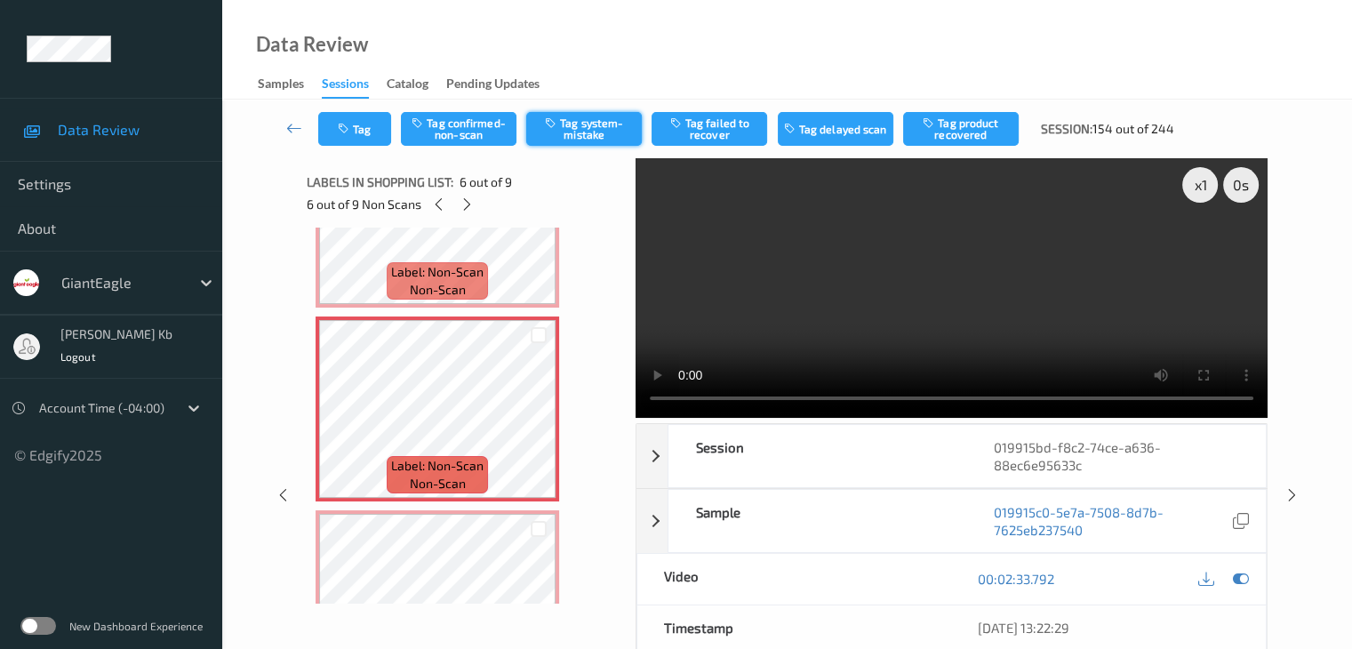
click at [598, 129] on button "Tag system-mistake" at bounding box center [584, 129] width 116 height 34
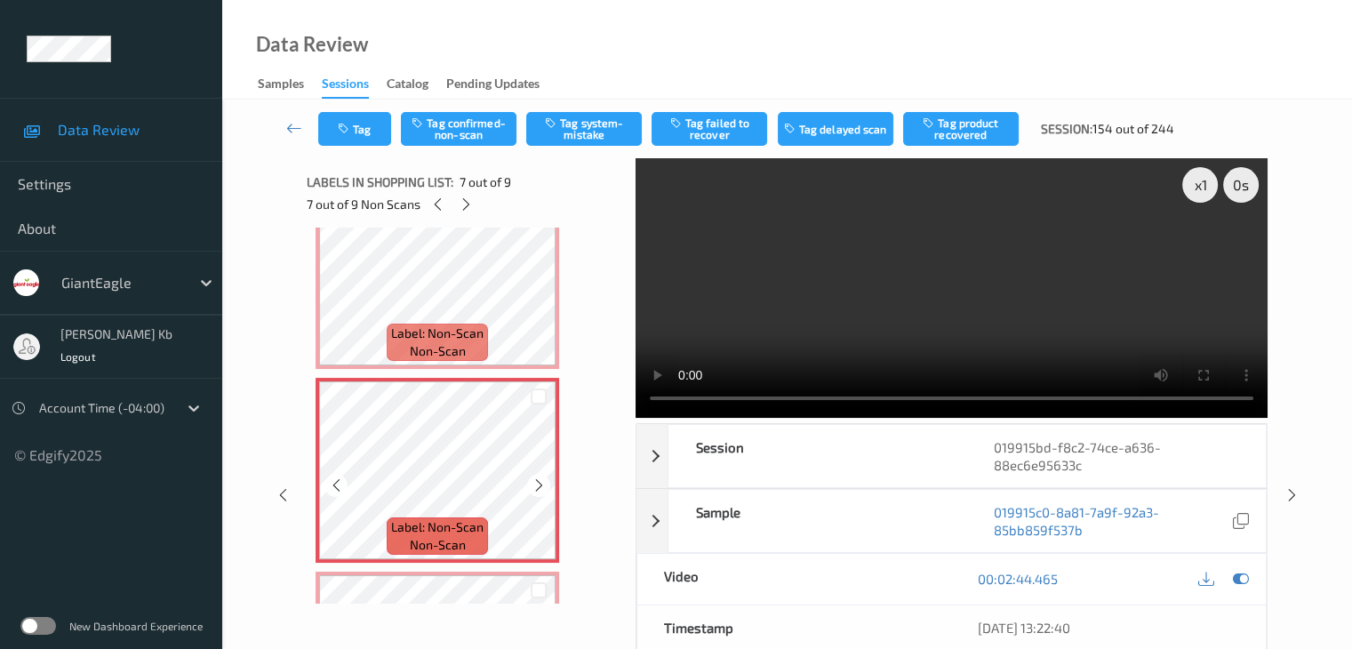
scroll to position [1110, 0]
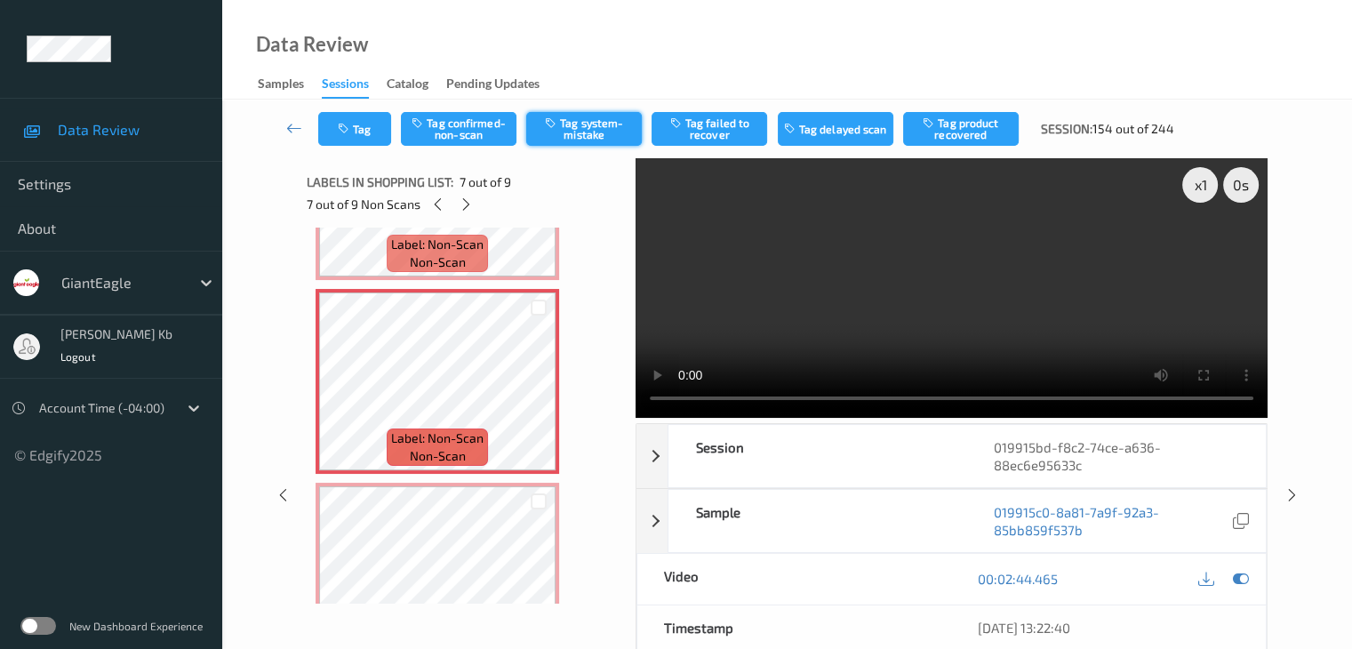
click at [594, 125] on button "Tag system-mistake" at bounding box center [584, 129] width 116 height 34
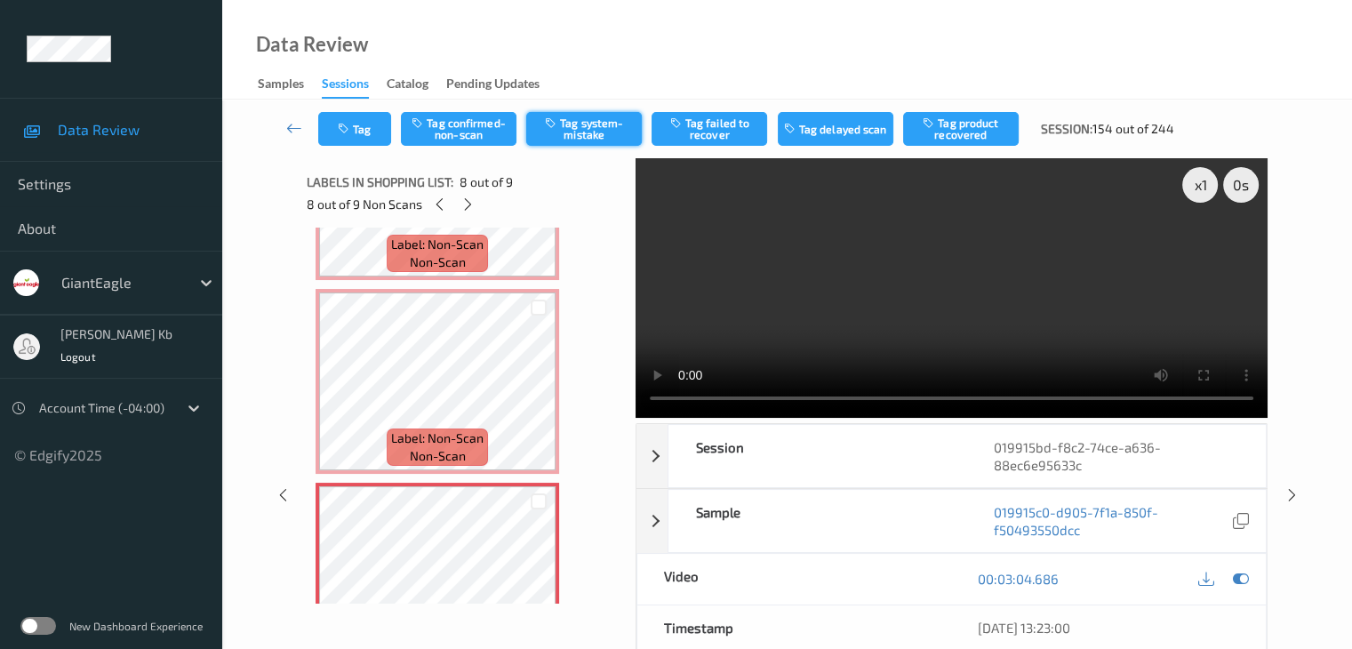
click at [578, 124] on button "Tag system-mistake" at bounding box center [584, 129] width 116 height 34
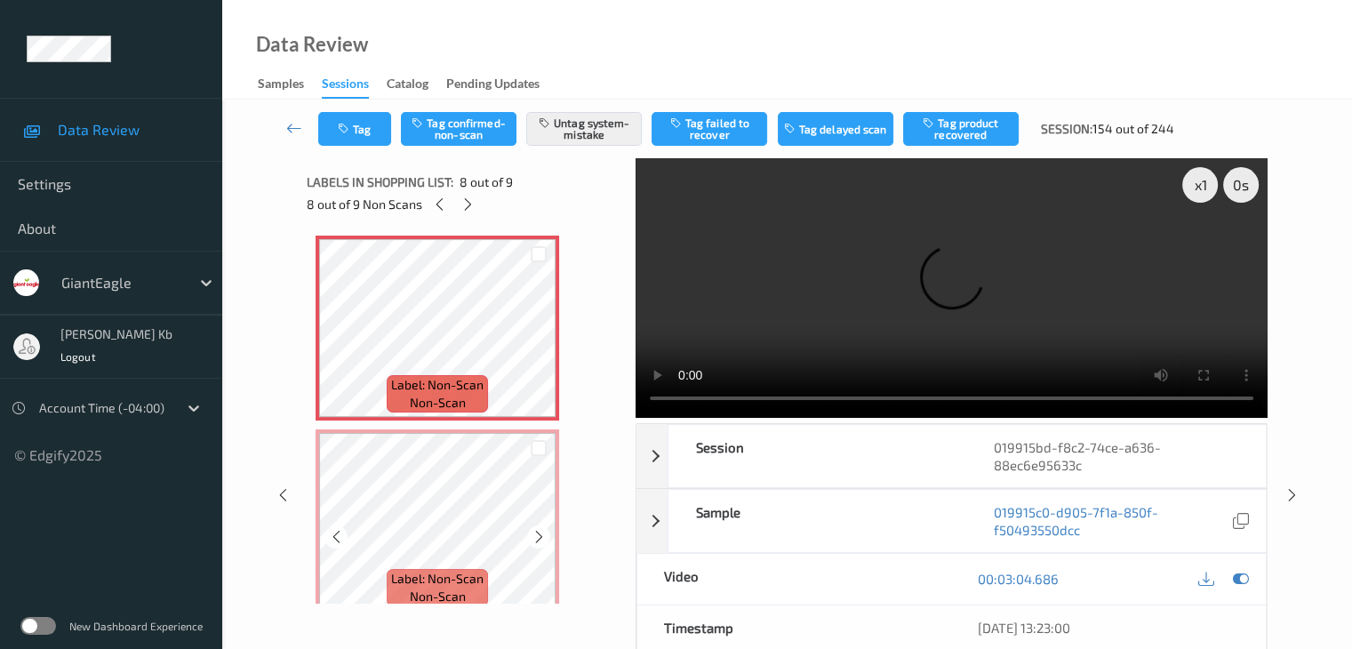
scroll to position [1377, 0]
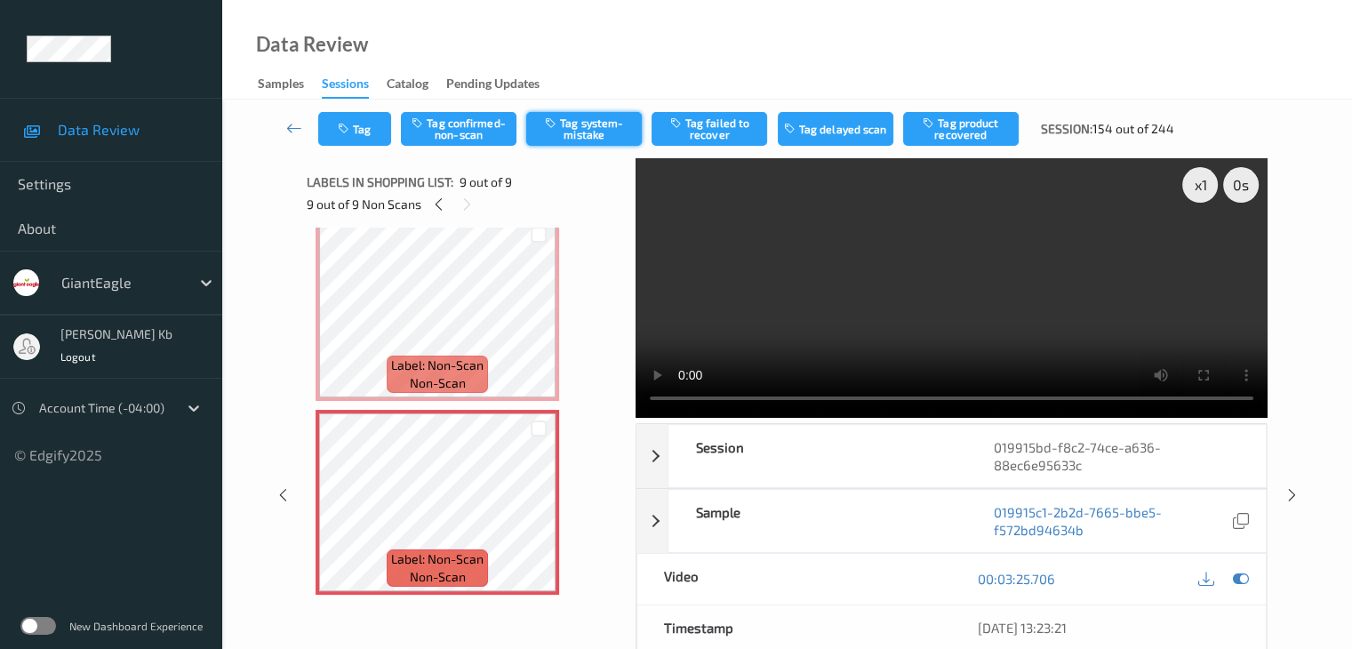
click at [594, 128] on button "Tag system-mistake" at bounding box center [584, 129] width 116 height 34
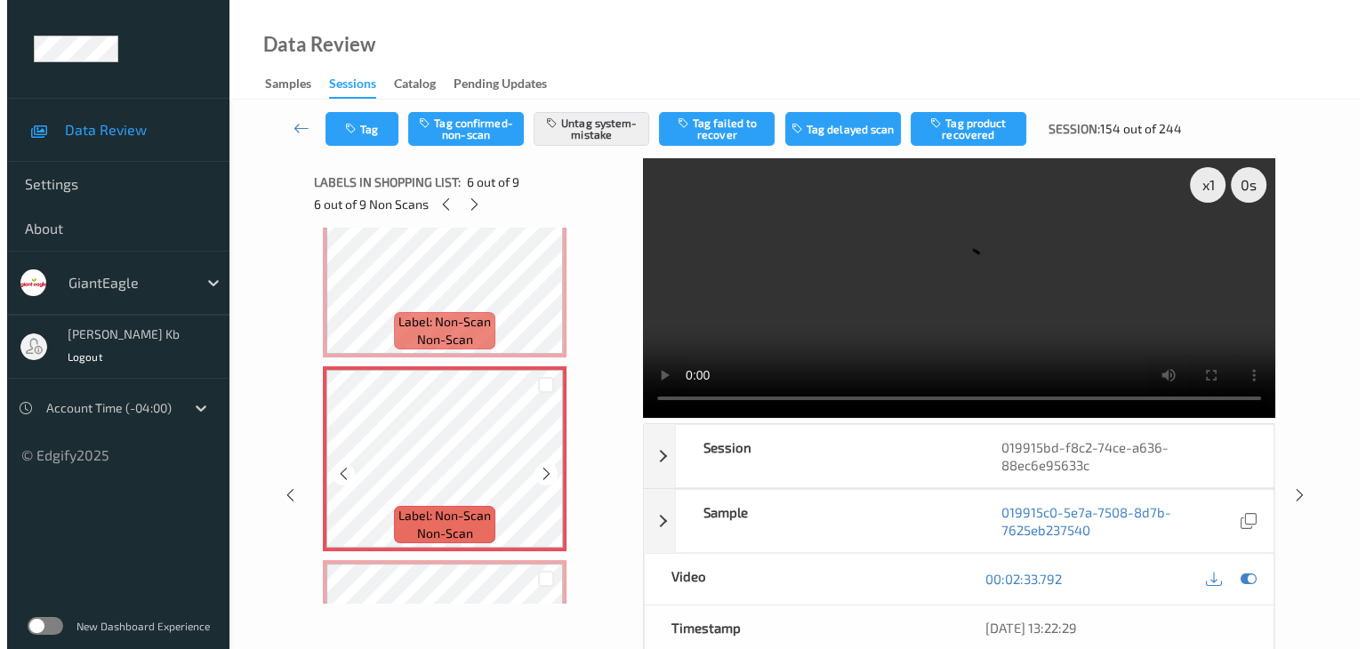
scroll to position [755, 0]
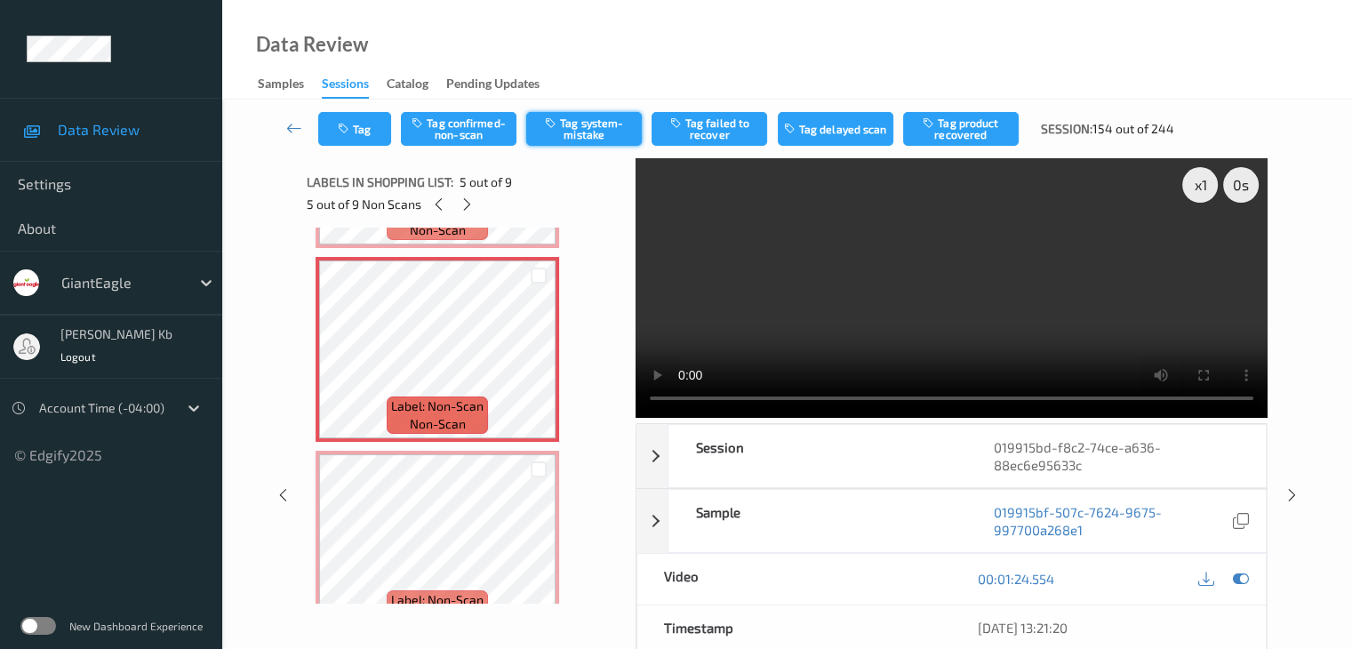
click at [600, 123] on button "Tag system-mistake" at bounding box center [584, 129] width 116 height 34
click at [380, 126] on button "Tag" at bounding box center [354, 129] width 73 height 34
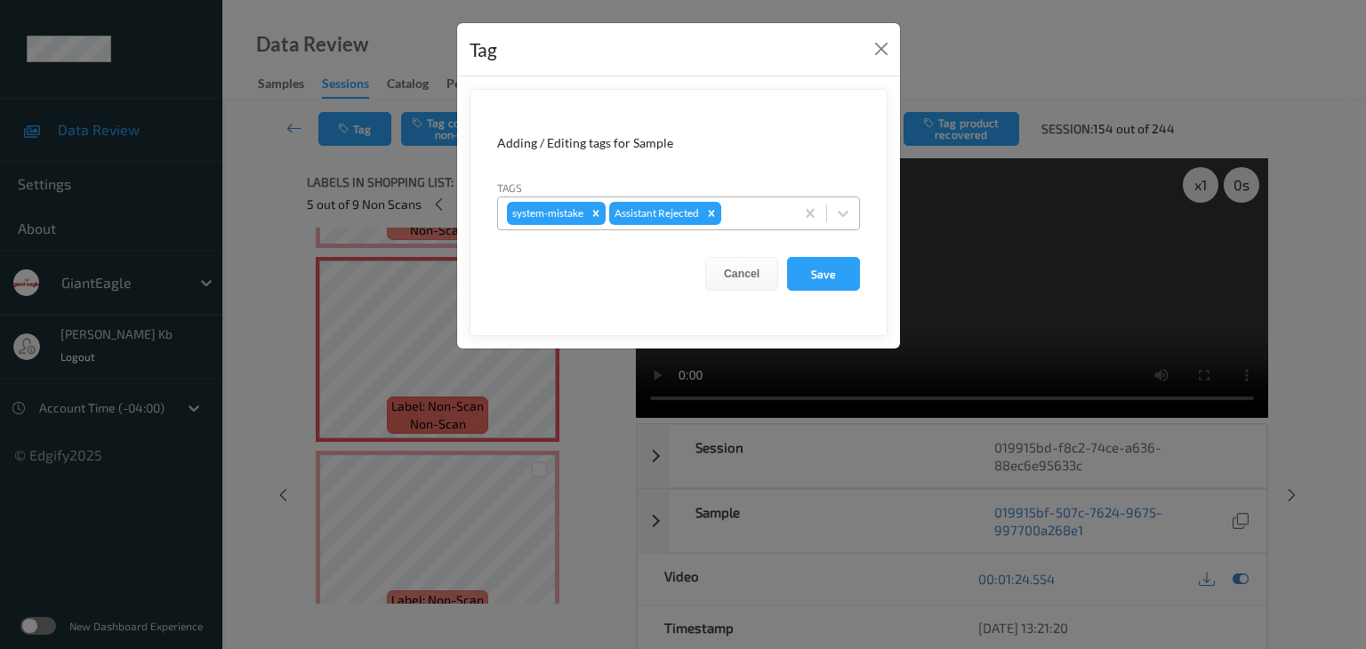
click at [766, 212] on div at bounding box center [755, 213] width 60 height 21
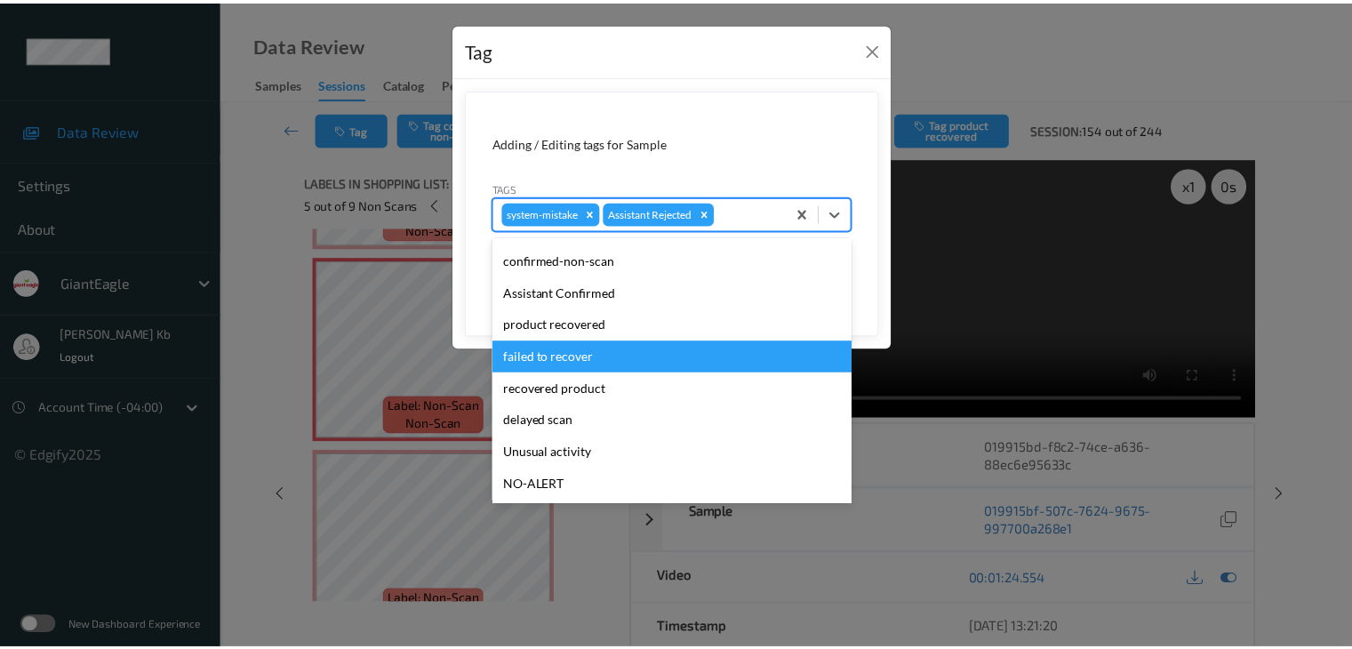
scroll to position [89, 0]
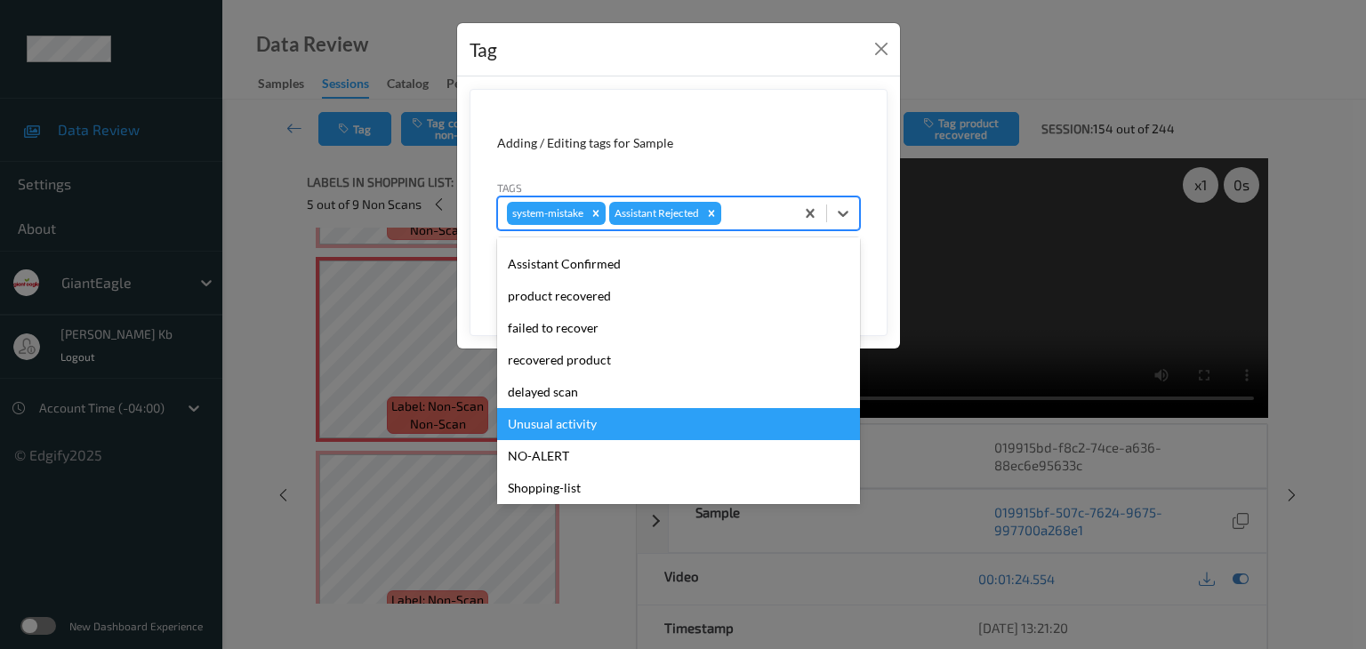
click at [566, 424] on div "Unusual activity" at bounding box center [678, 424] width 363 height 32
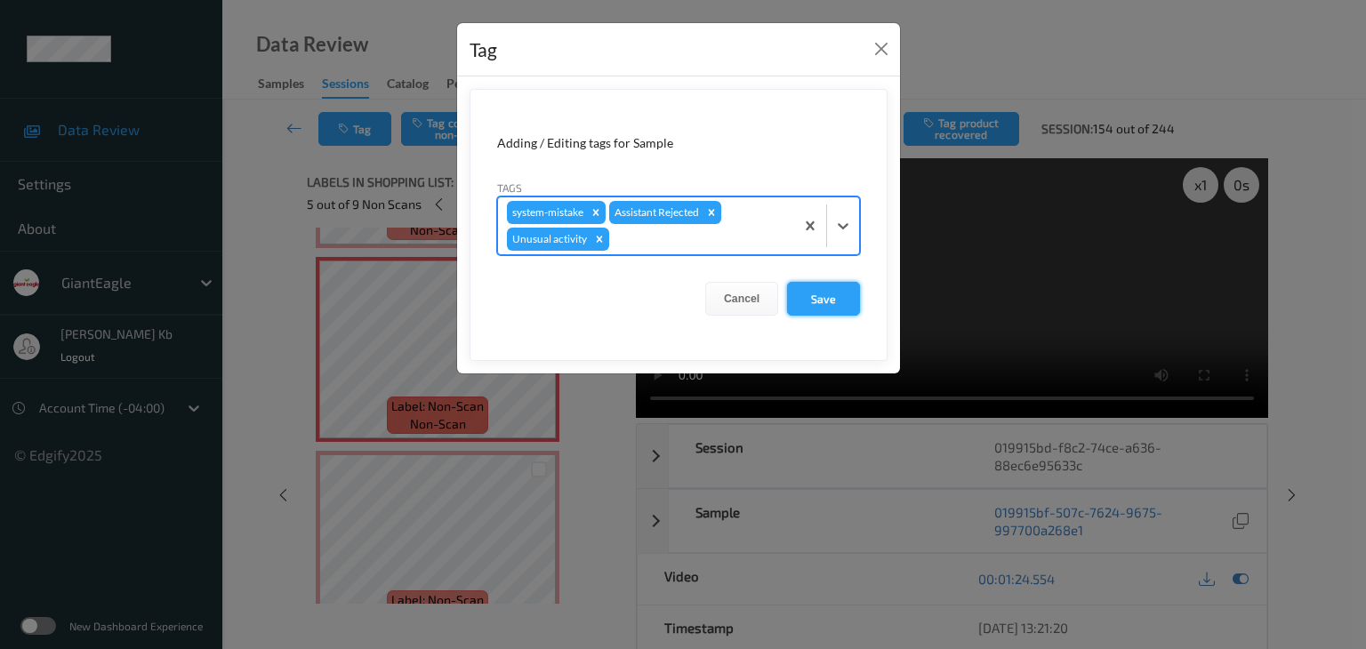
click at [833, 297] on button "Save" at bounding box center [823, 299] width 73 height 34
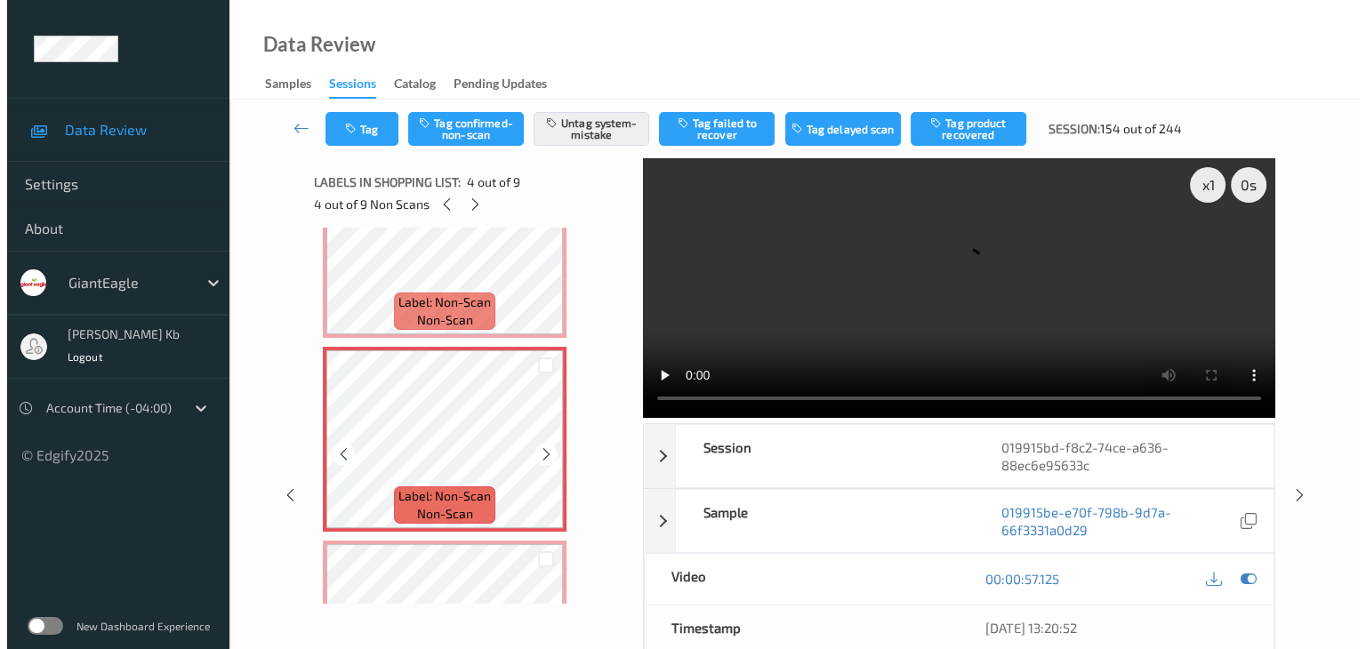
scroll to position [399, 0]
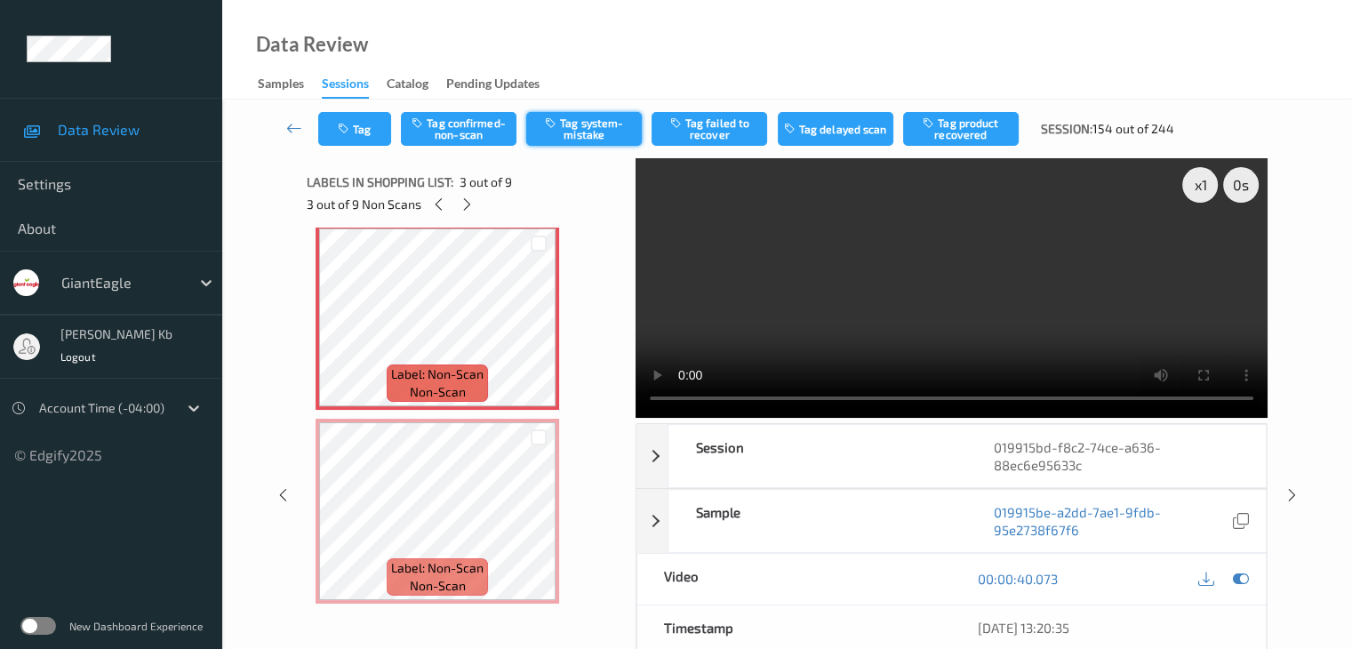
click at [594, 131] on button "Tag system-mistake" at bounding box center [584, 129] width 116 height 34
click at [384, 121] on button "Tag" at bounding box center [354, 129] width 73 height 34
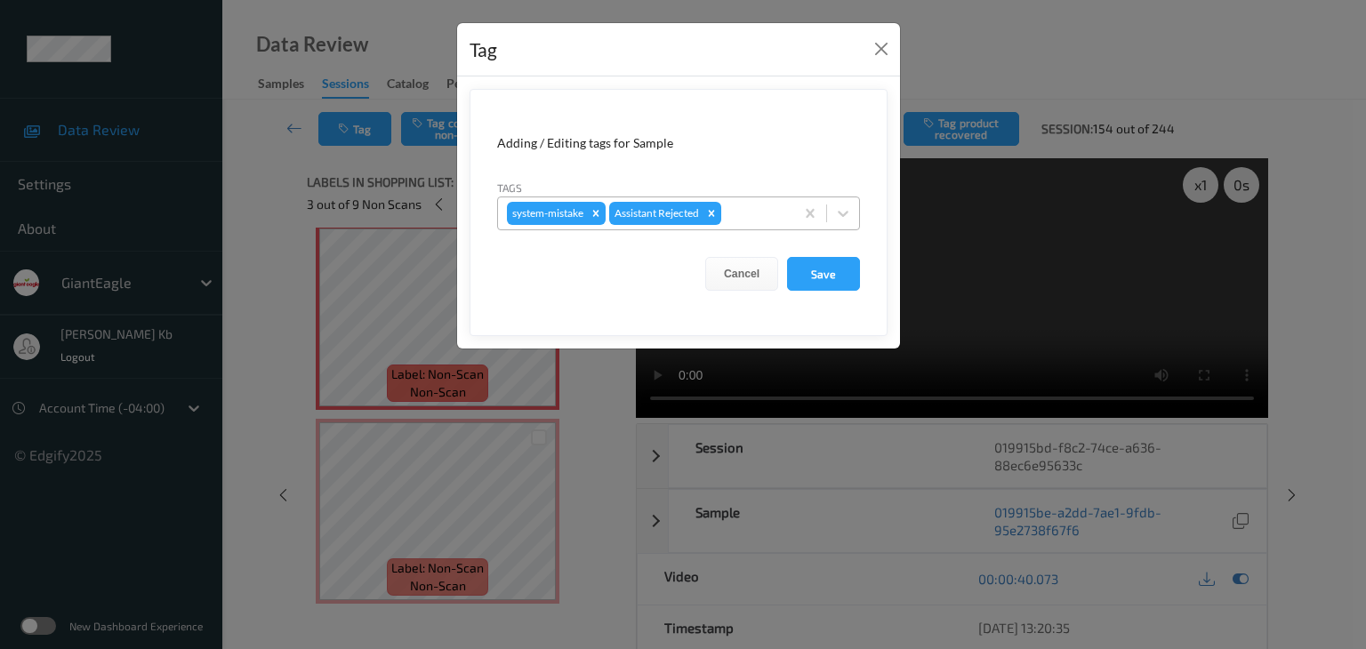
click at [741, 215] on div at bounding box center [755, 213] width 60 height 21
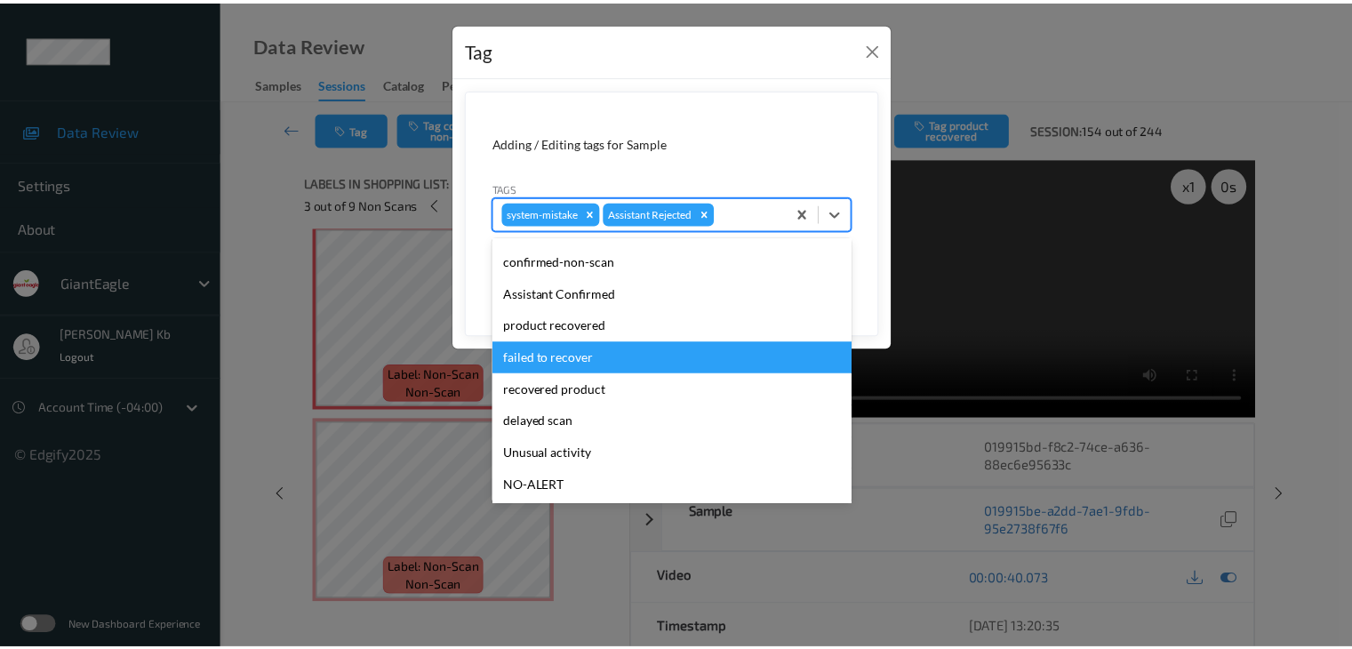
scroll to position [89, 0]
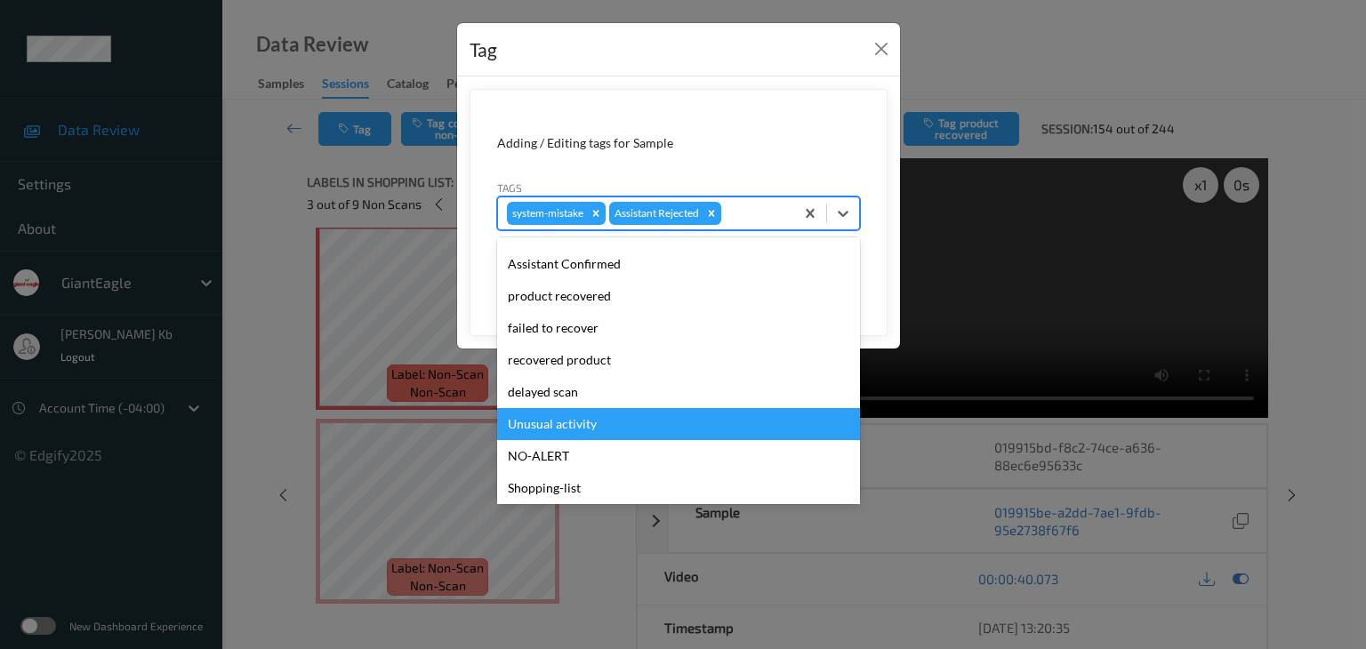
click at [566, 421] on div "Unusual activity" at bounding box center [678, 424] width 363 height 32
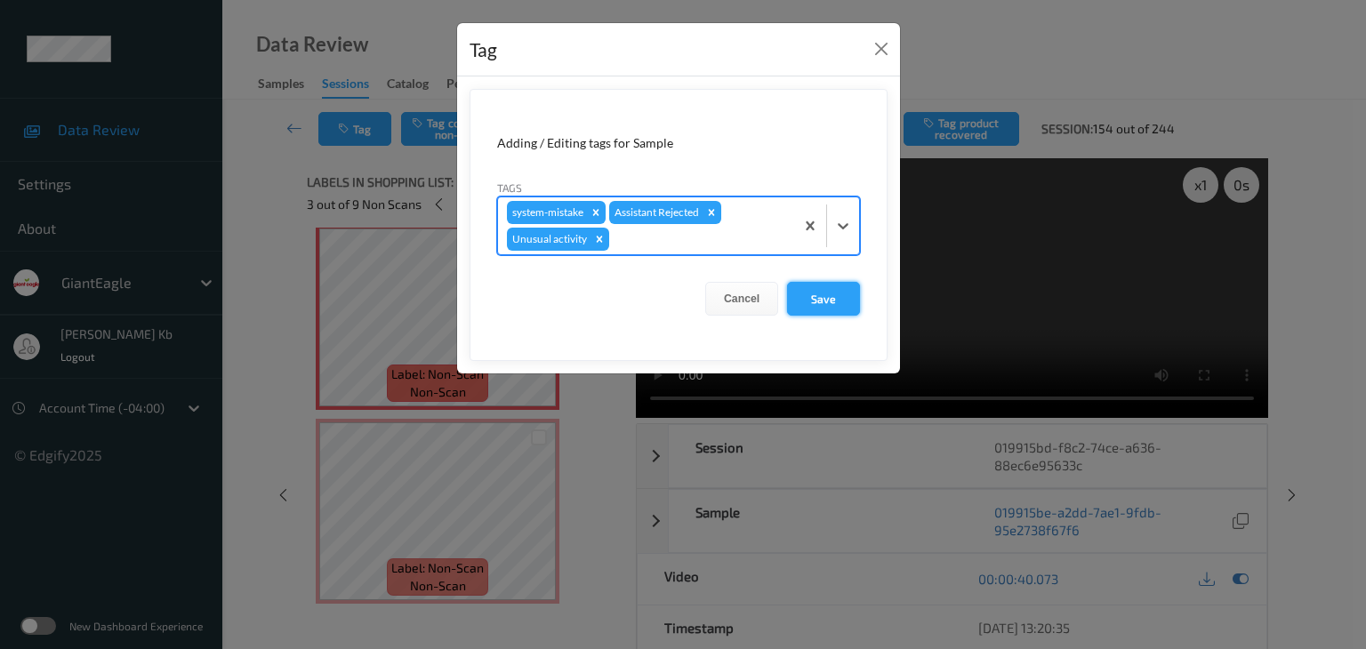
click at [828, 295] on button "Save" at bounding box center [823, 299] width 73 height 34
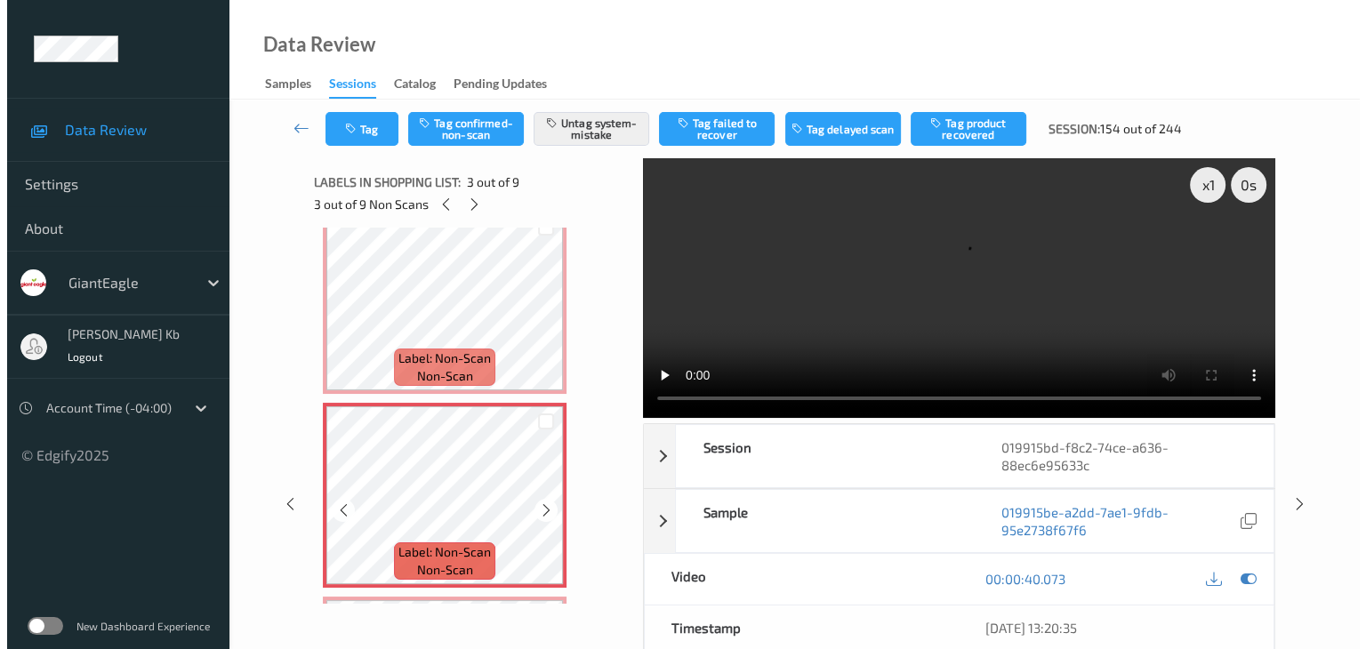
scroll to position [132, 0]
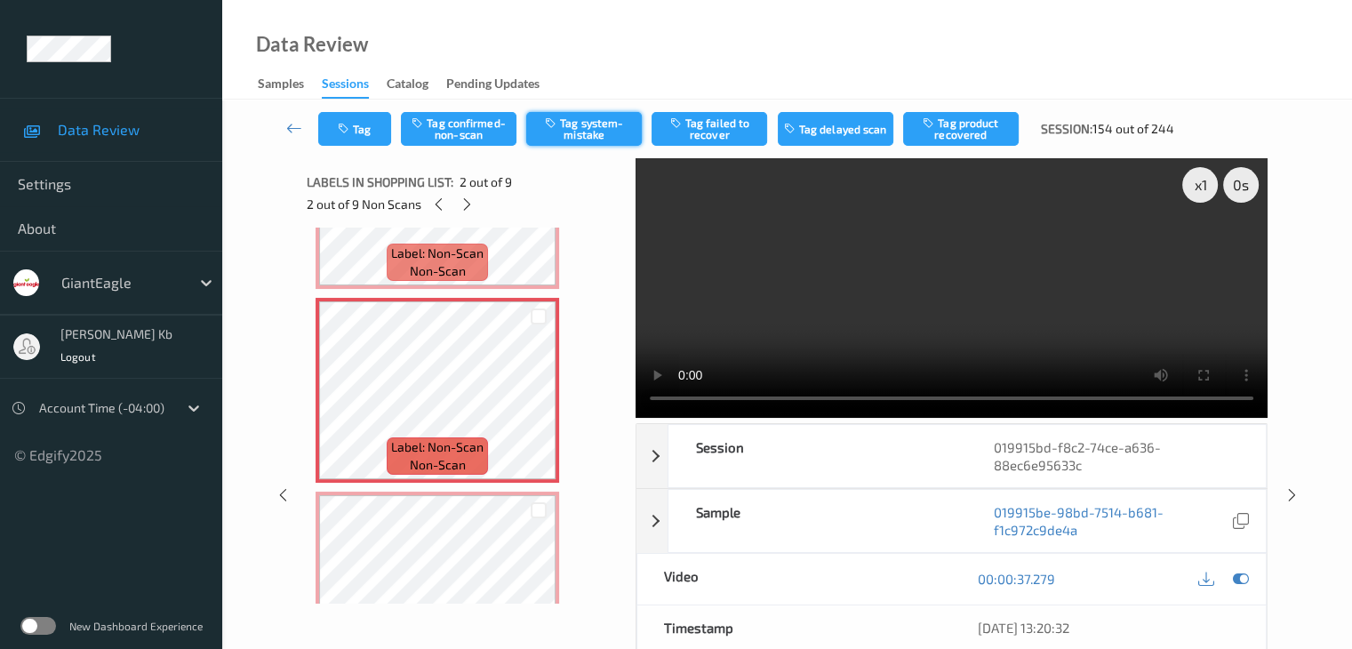
click at [597, 128] on button "Tag system-mistake" at bounding box center [584, 129] width 116 height 34
click at [373, 122] on button "Tag" at bounding box center [354, 129] width 73 height 34
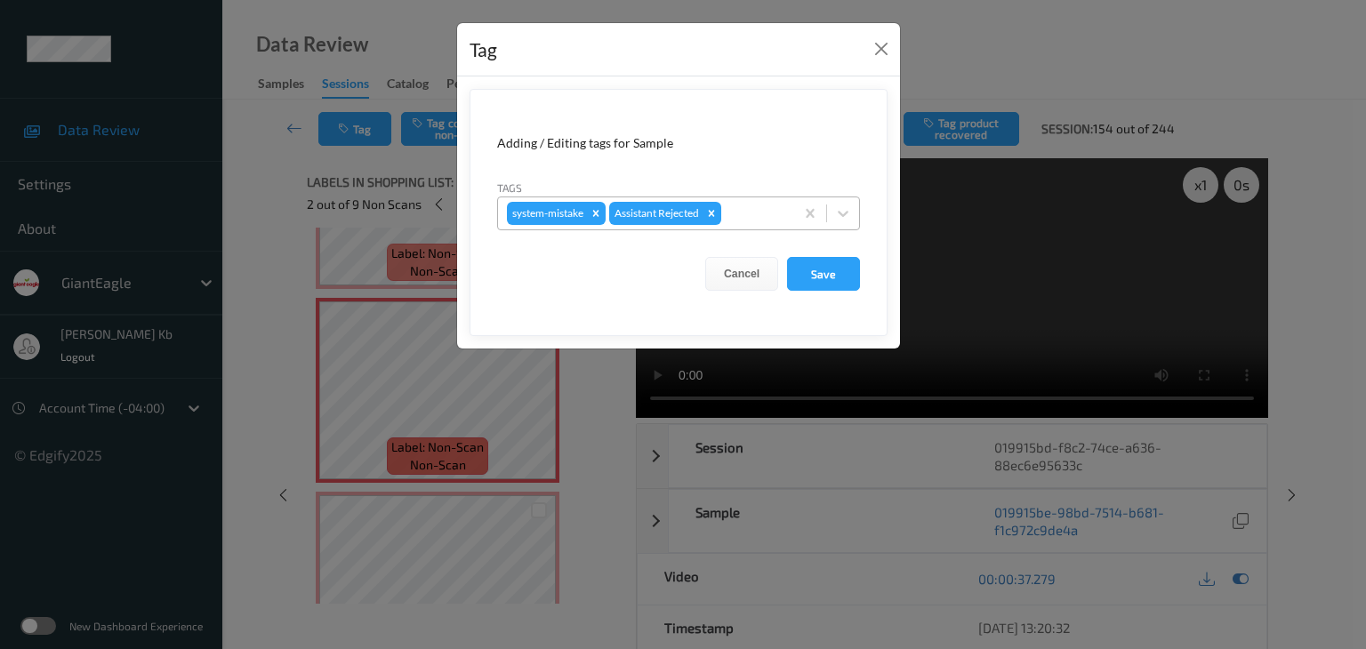
drag, startPoint x: 750, startPoint y: 211, endPoint x: 750, endPoint y: 225, distance: 14.2
click at [750, 211] on div at bounding box center [755, 213] width 60 height 21
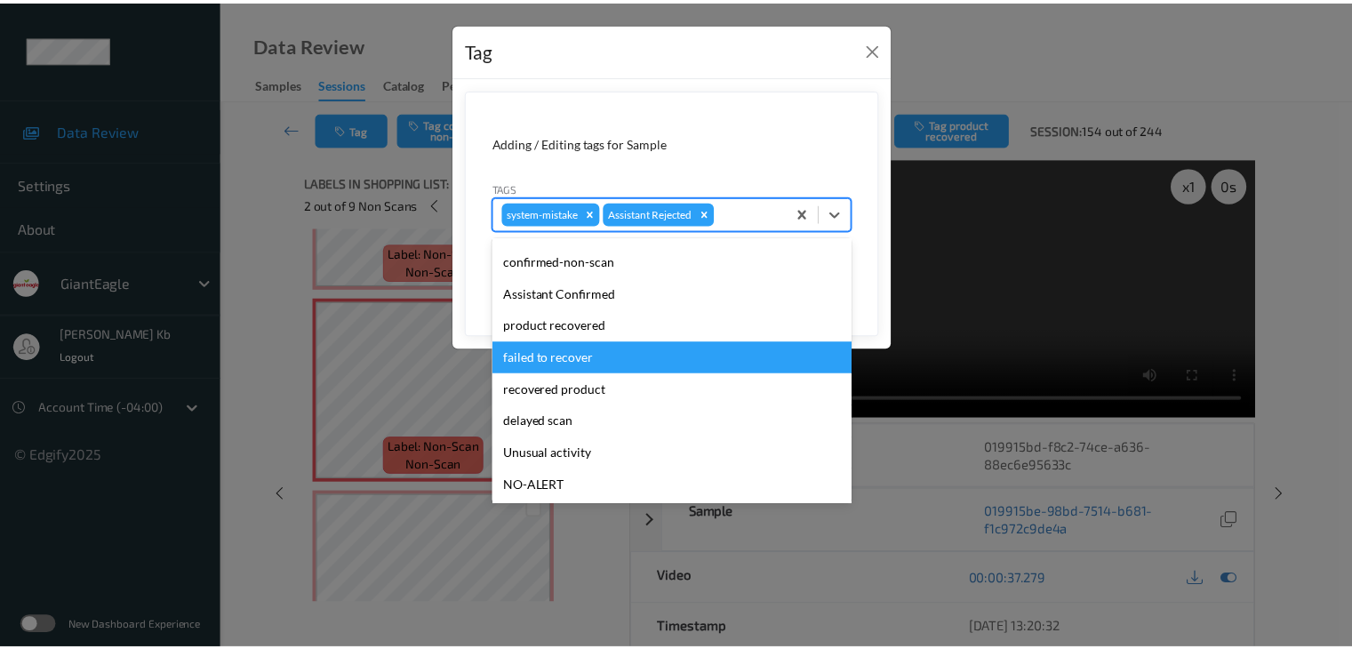
scroll to position [89, 0]
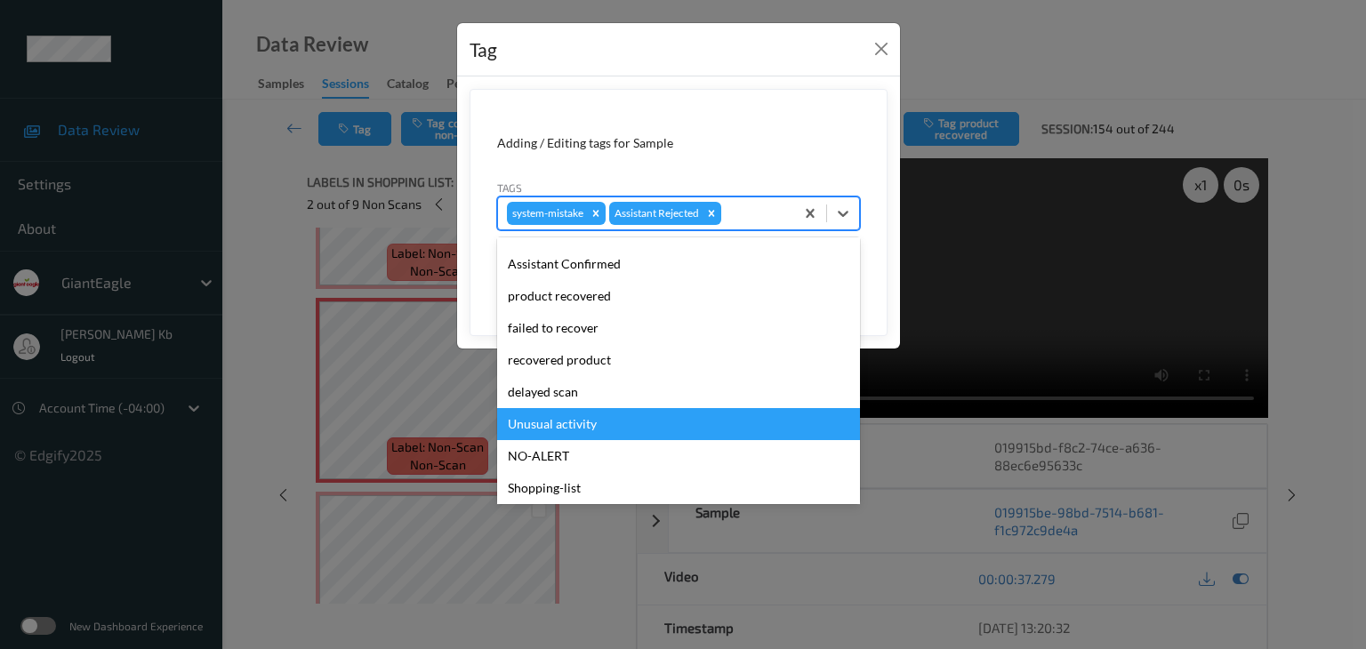
click at [593, 423] on div "Unusual activity" at bounding box center [678, 424] width 363 height 32
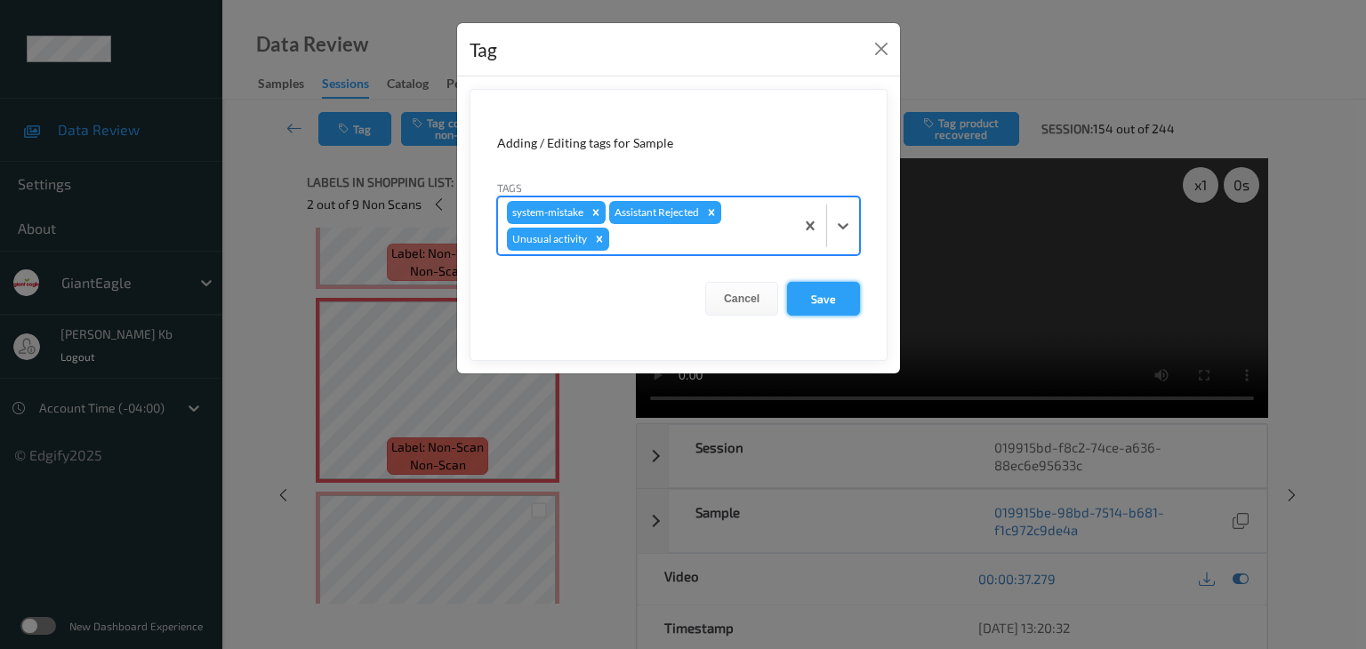
click at [829, 296] on button "Save" at bounding box center [823, 299] width 73 height 34
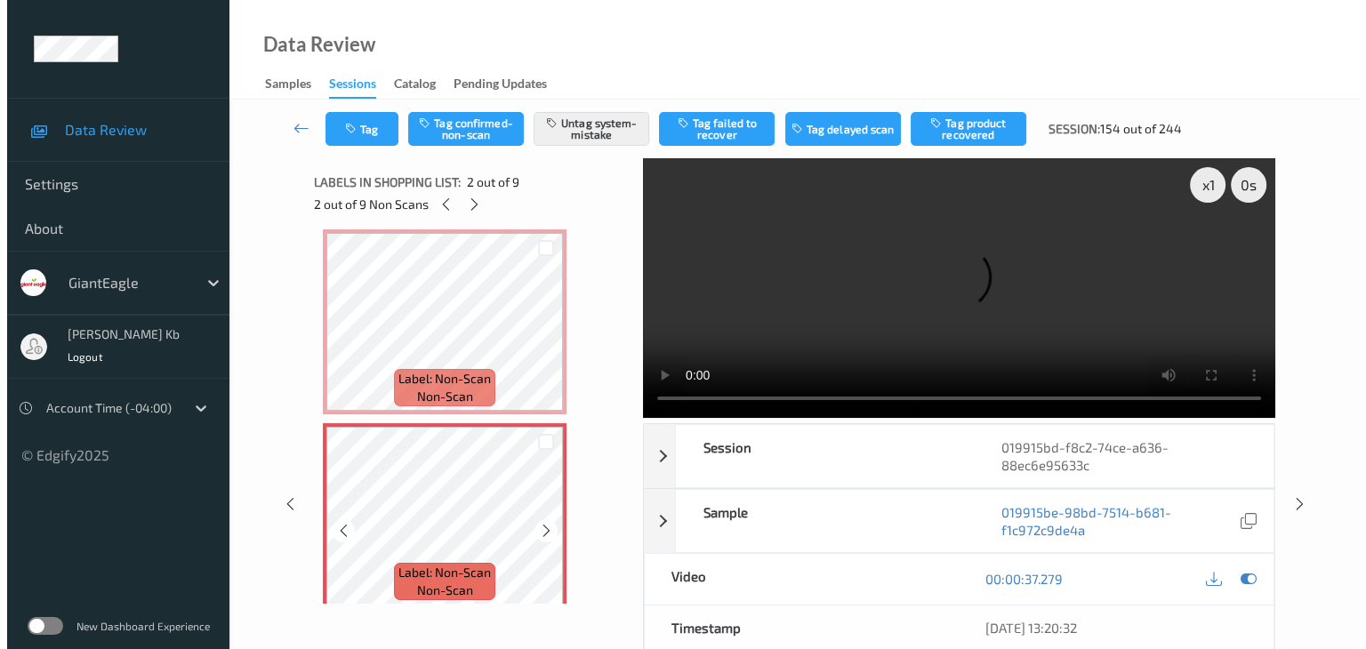
scroll to position [0, 0]
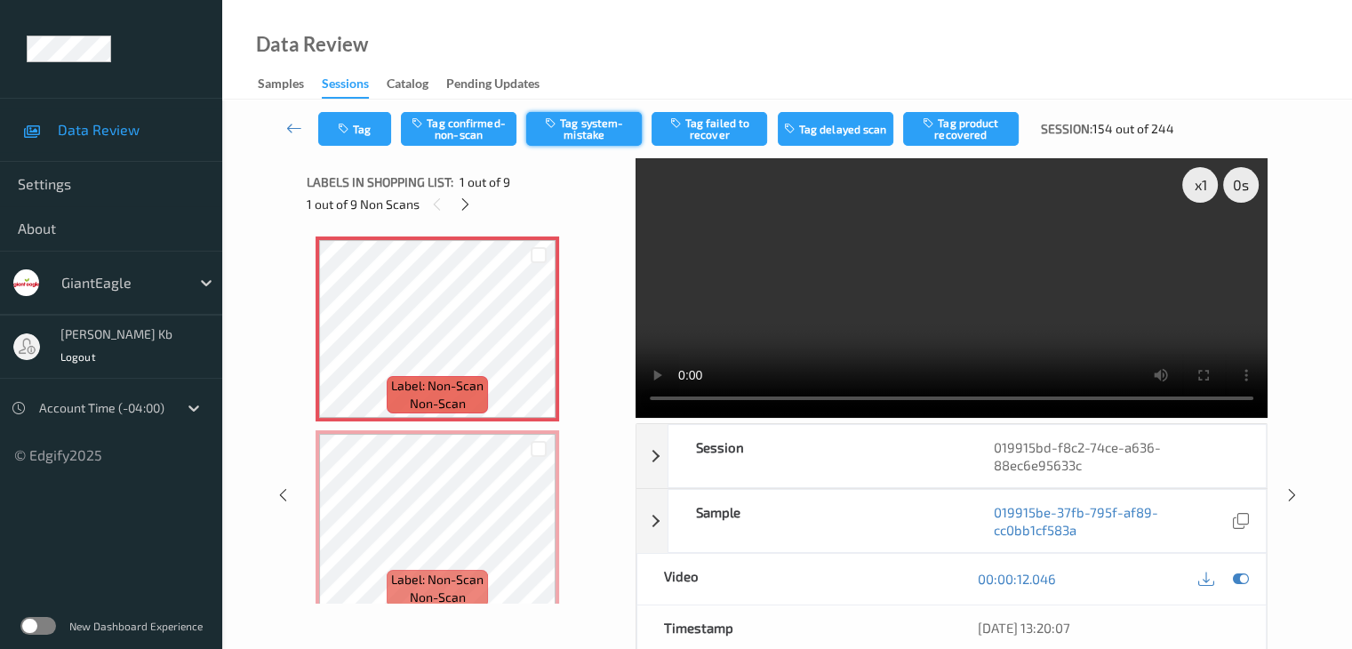
click at [605, 124] on button "Tag system-mistake" at bounding box center [584, 129] width 116 height 34
click at [381, 126] on button "Tag" at bounding box center [354, 129] width 73 height 34
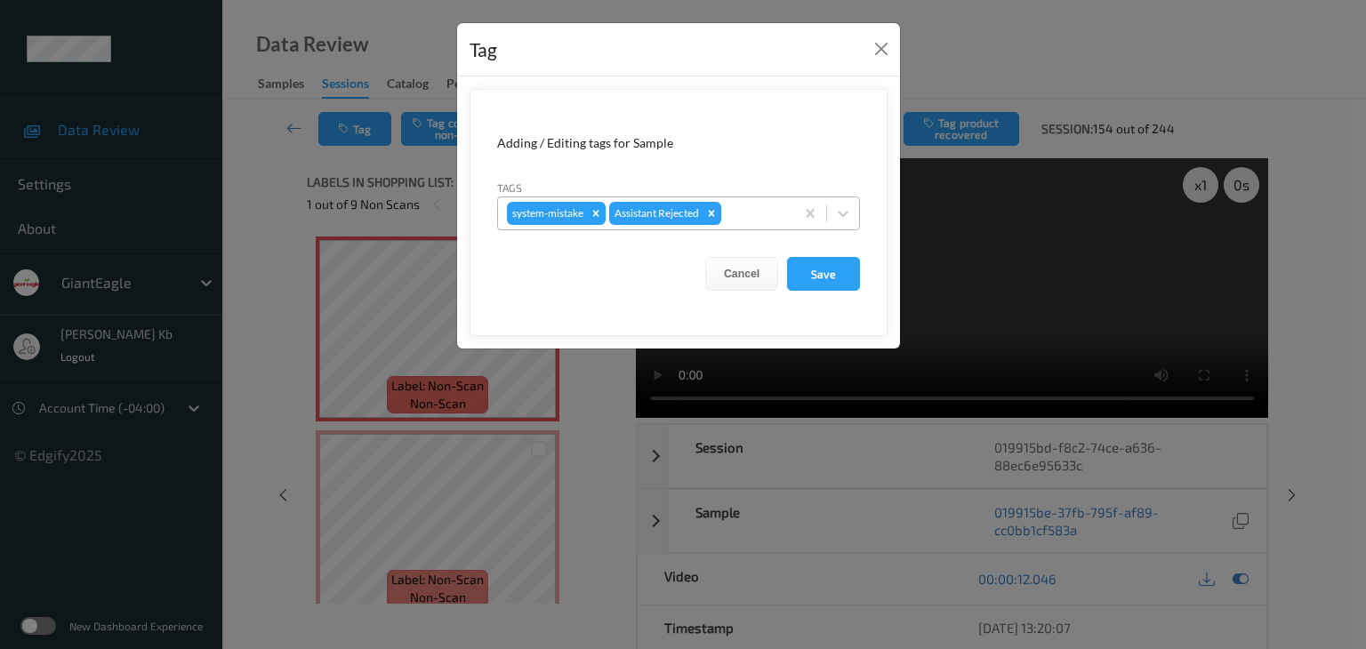
click at [754, 209] on div at bounding box center [755, 213] width 60 height 21
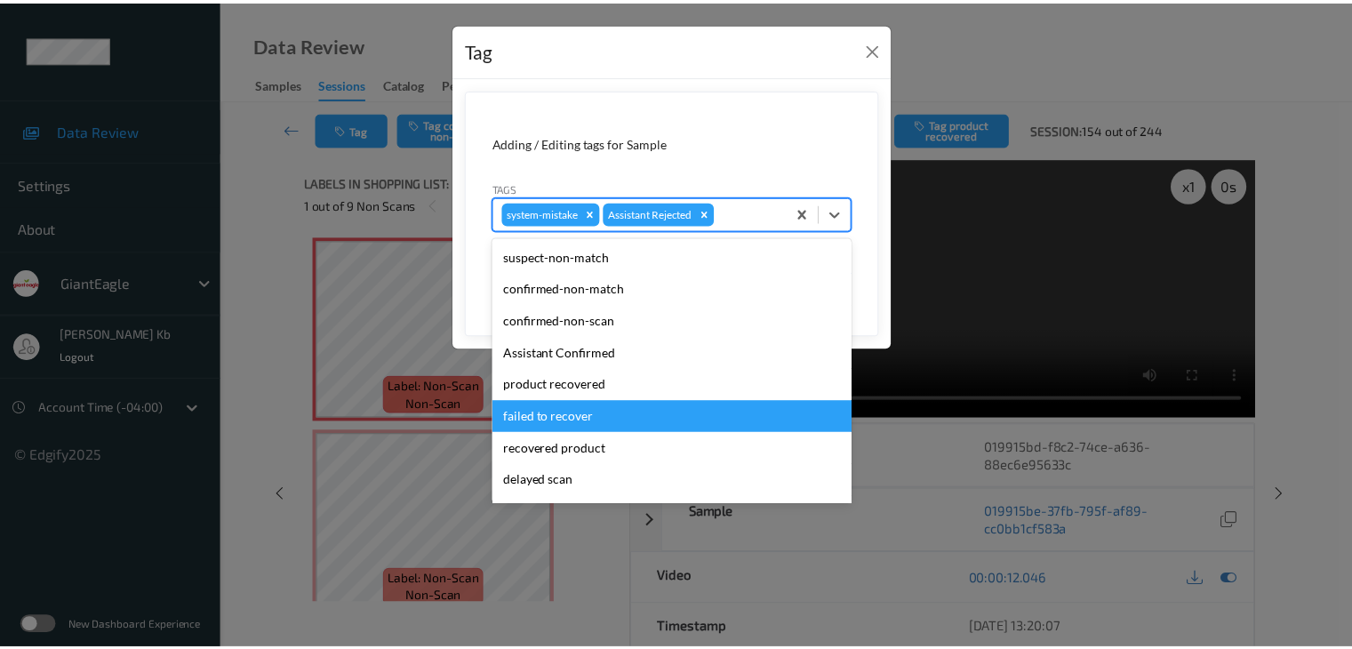
scroll to position [89, 0]
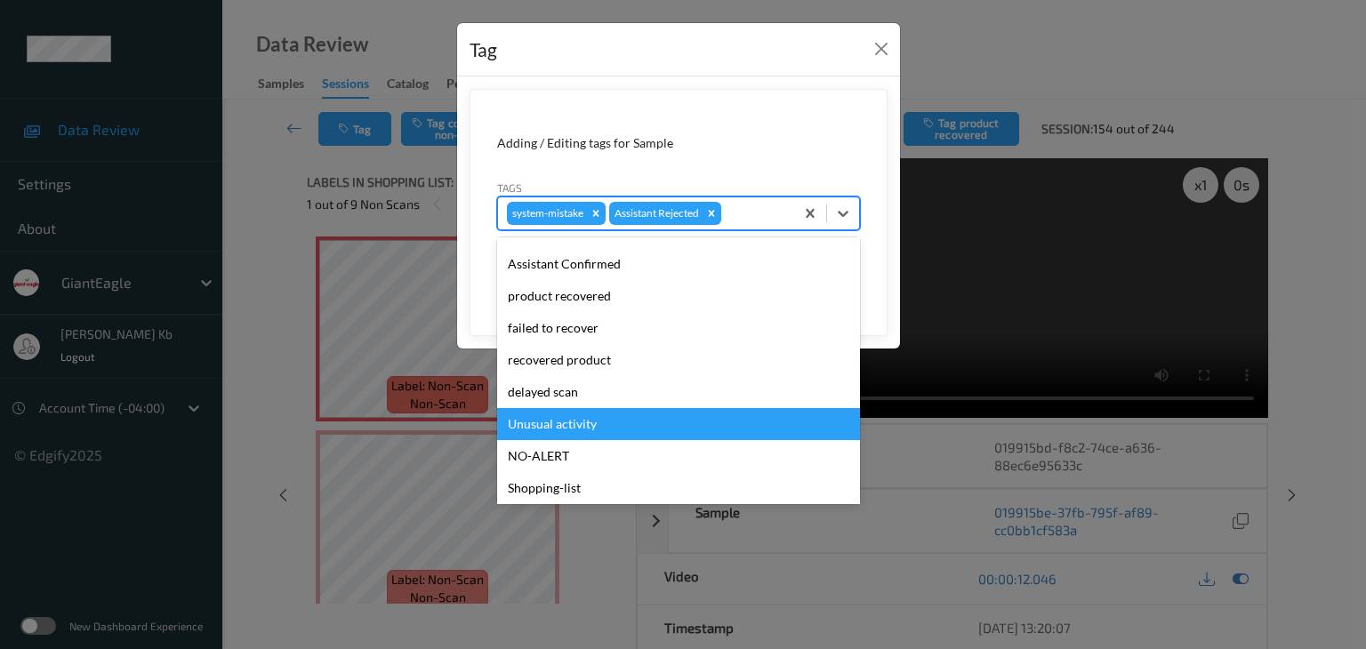
click at [582, 418] on div "Unusual activity" at bounding box center [678, 424] width 363 height 32
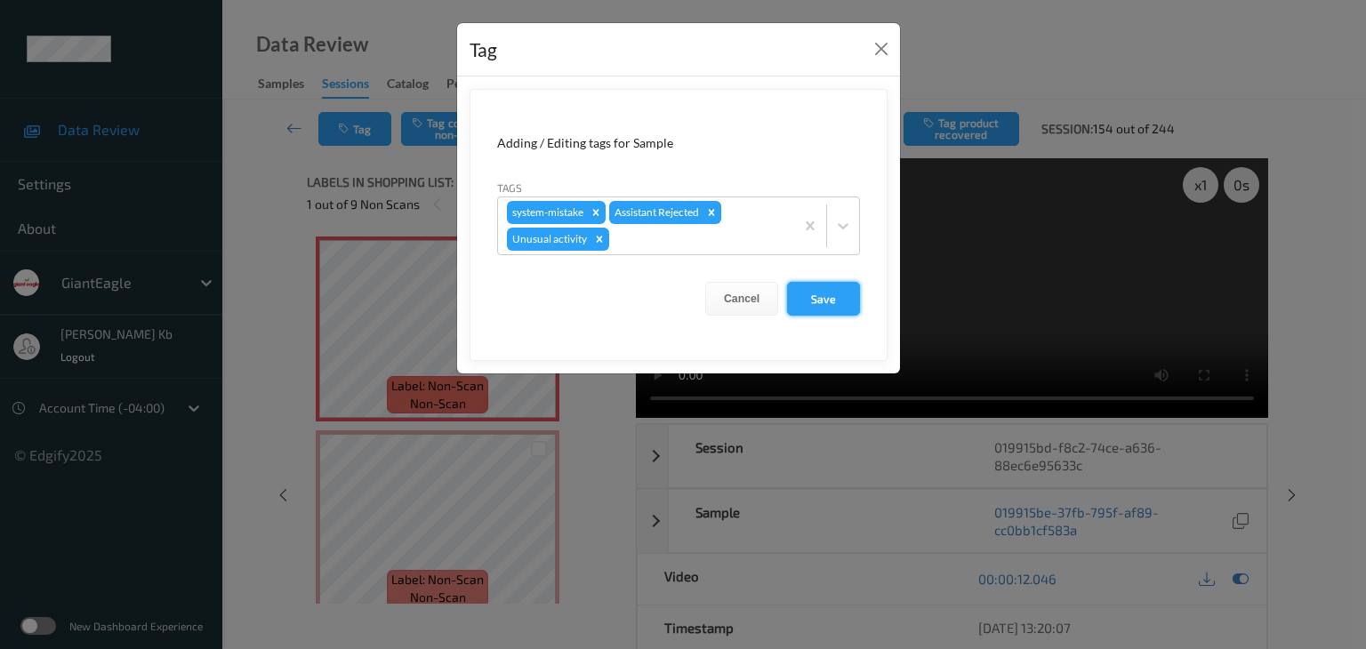
click at [829, 296] on button "Save" at bounding box center [823, 299] width 73 height 34
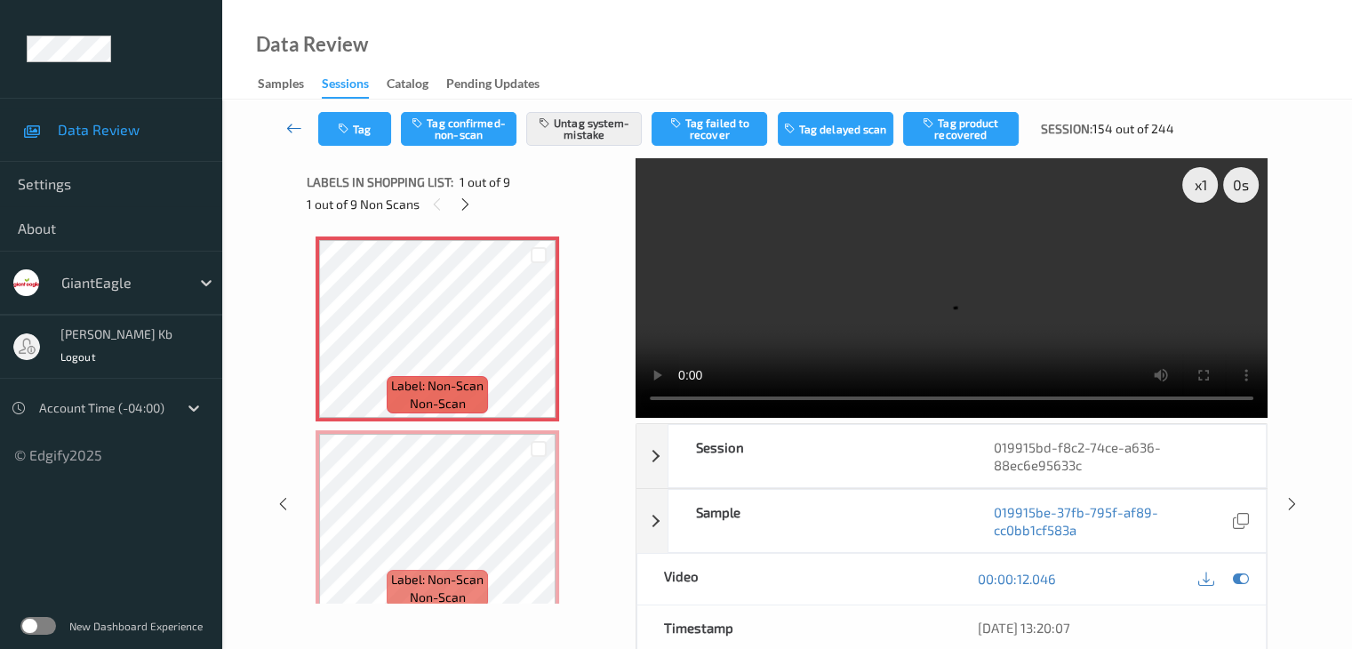
click at [290, 125] on icon at bounding box center [294, 128] width 16 height 18
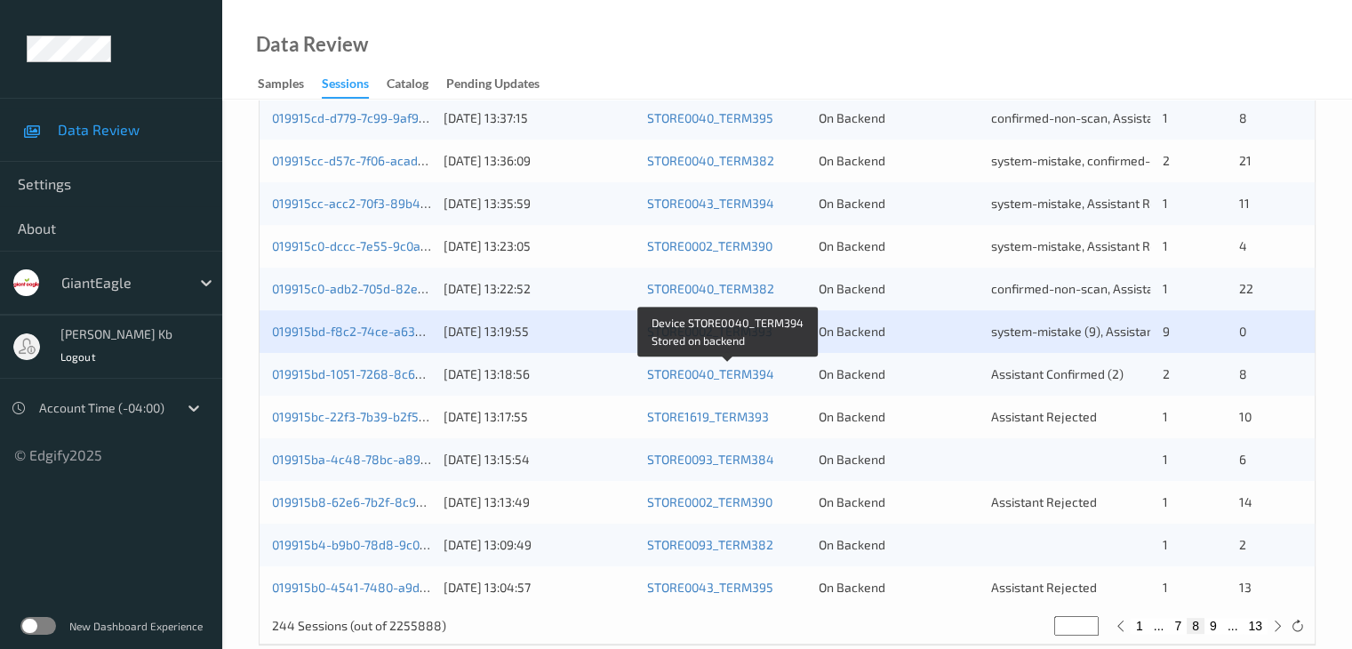
scroll to position [829, 0]
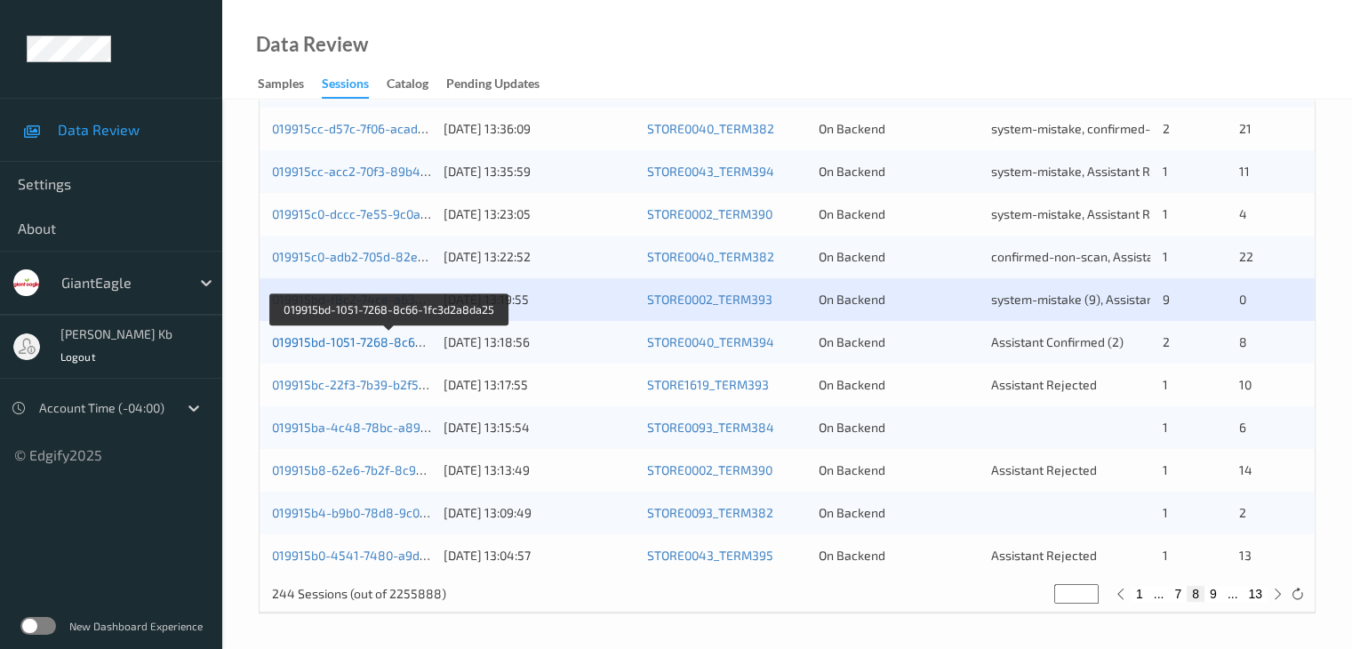
click at [385, 342] on link "019915bd-1051-7268-8c66-1fc3d2a8da25" at bounding box center [390, 341] width 236 height 15
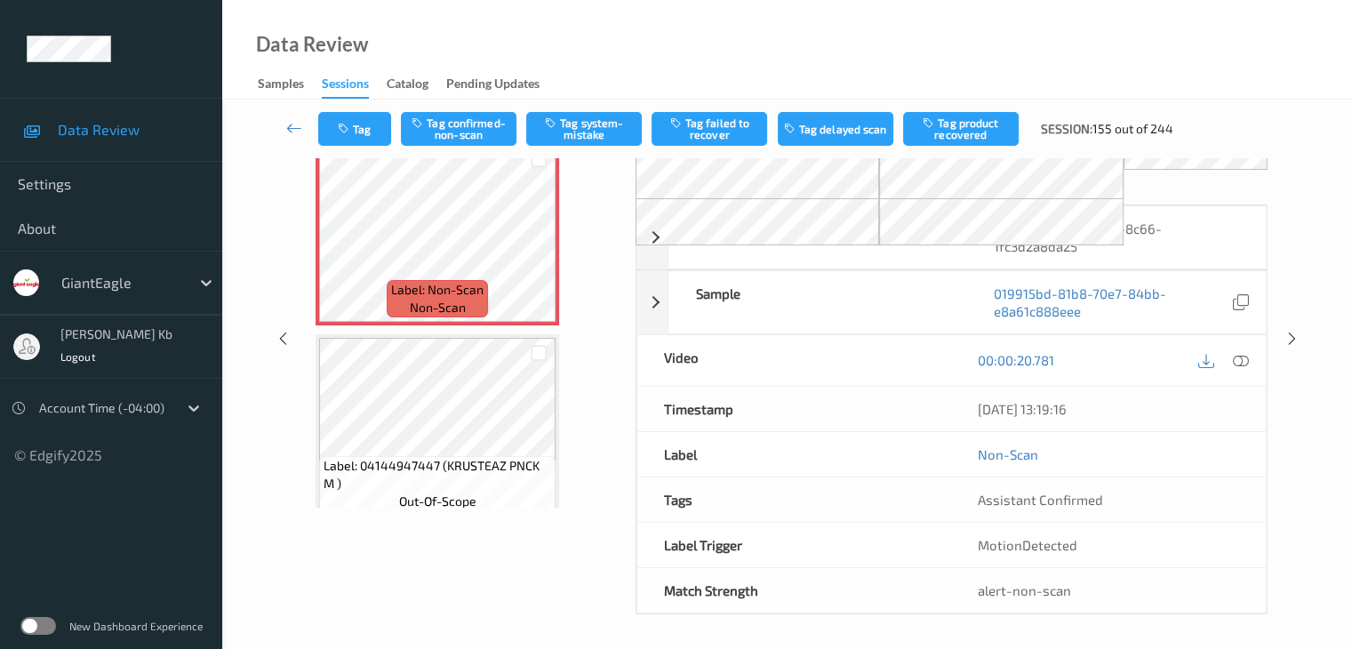
scroll to position [116, 0]
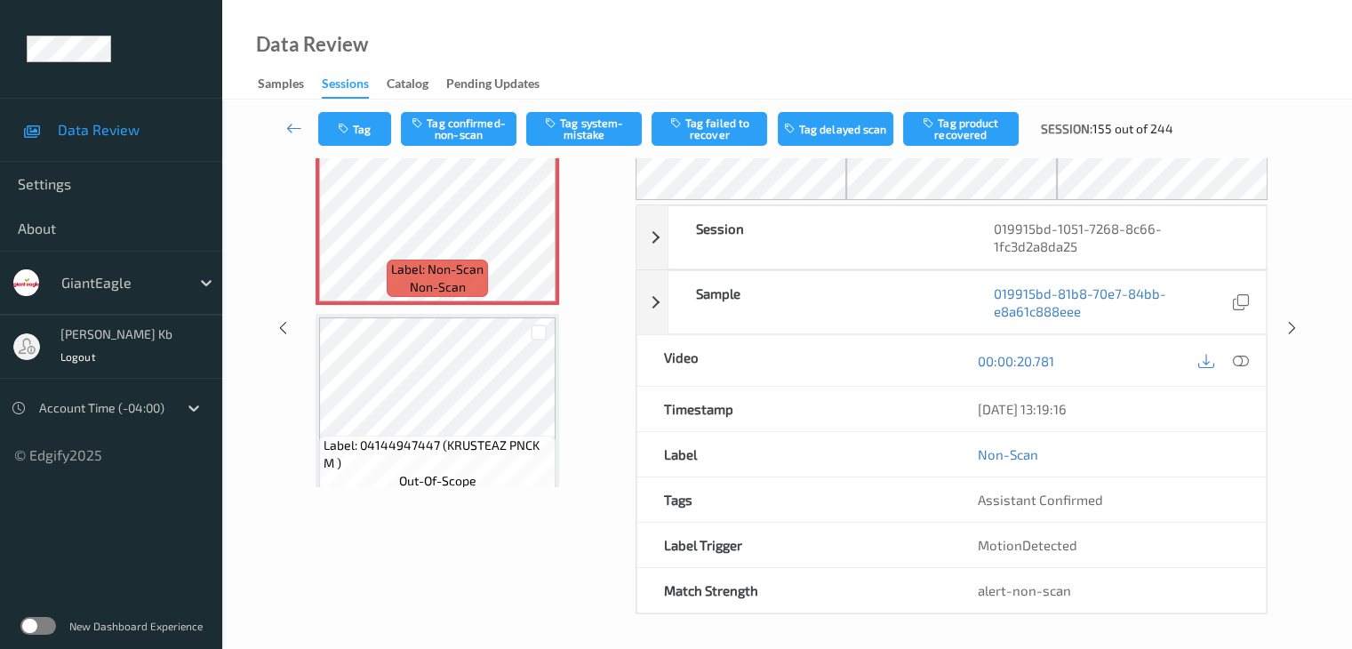
drag, startPoint x: 404, startPoint y: 1, endPoint x: 877, endPoint y: 39, distance: 474.5
click at [914, 39] on div "Data Review Samples Sessions Catalog Pending Updates" at bounding box center [787, 50] width 1130 height 100
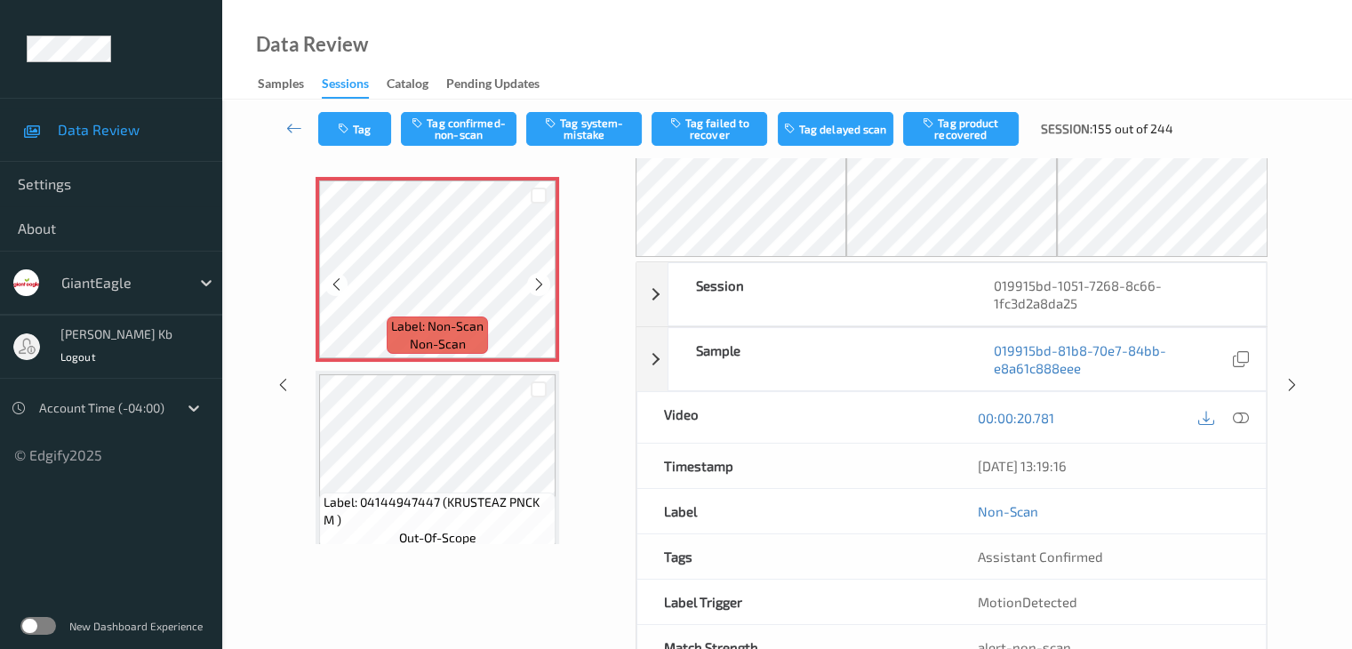
scroll to position [0, 0]
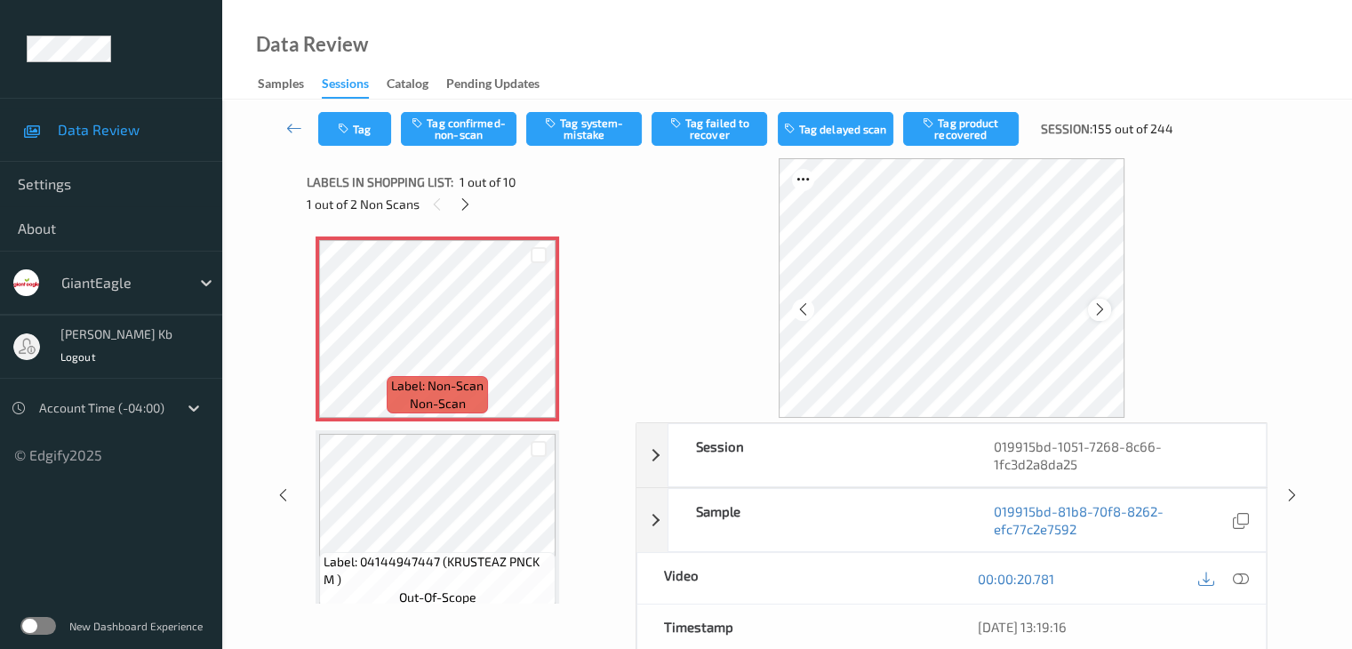
click at [1099, 311] on icon at bounding box center [1100, 309] width 15 height 16
click at [1246, 581] on icon at bounding box center [1240, 579] width 16 height 16
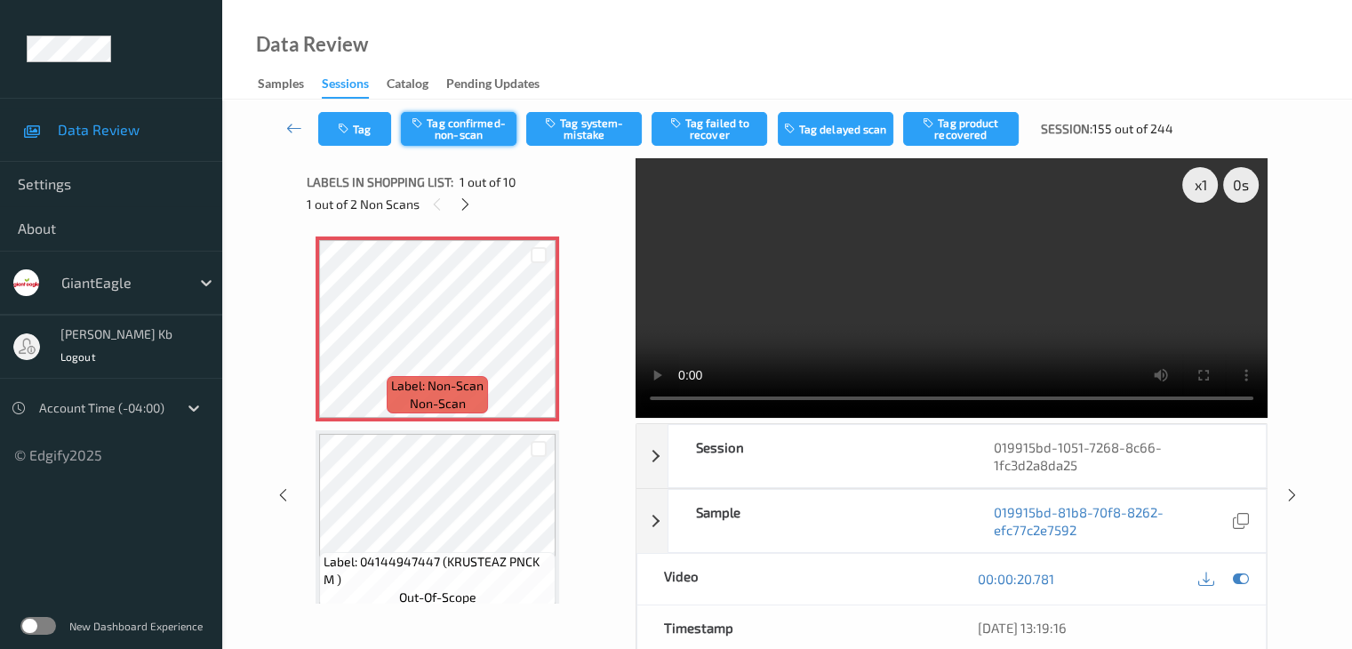
click at [480, 126] on button "Tag confirmed-non-scan" at bounding box center [459, 129] width 116 height 34
click at [733, 124] on button "Tag failed to recover" at bounding box center [710, 129] width 116 height 34
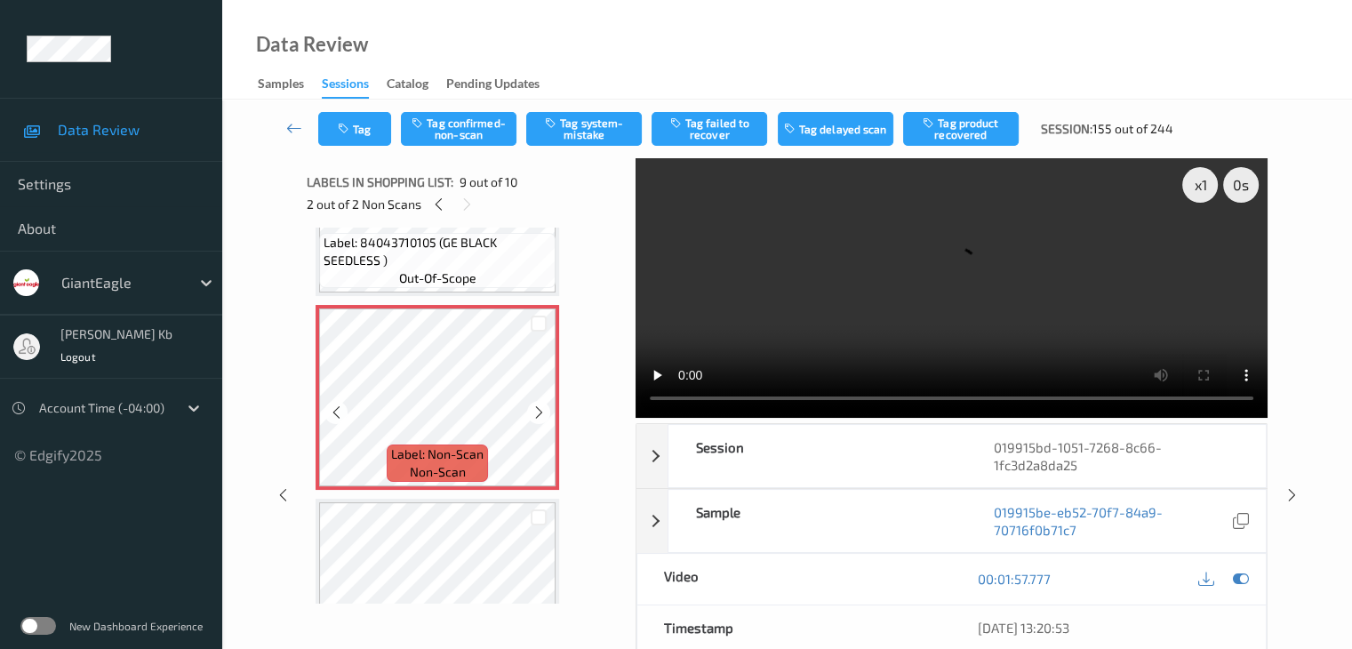
scroll to position [1571, 0]
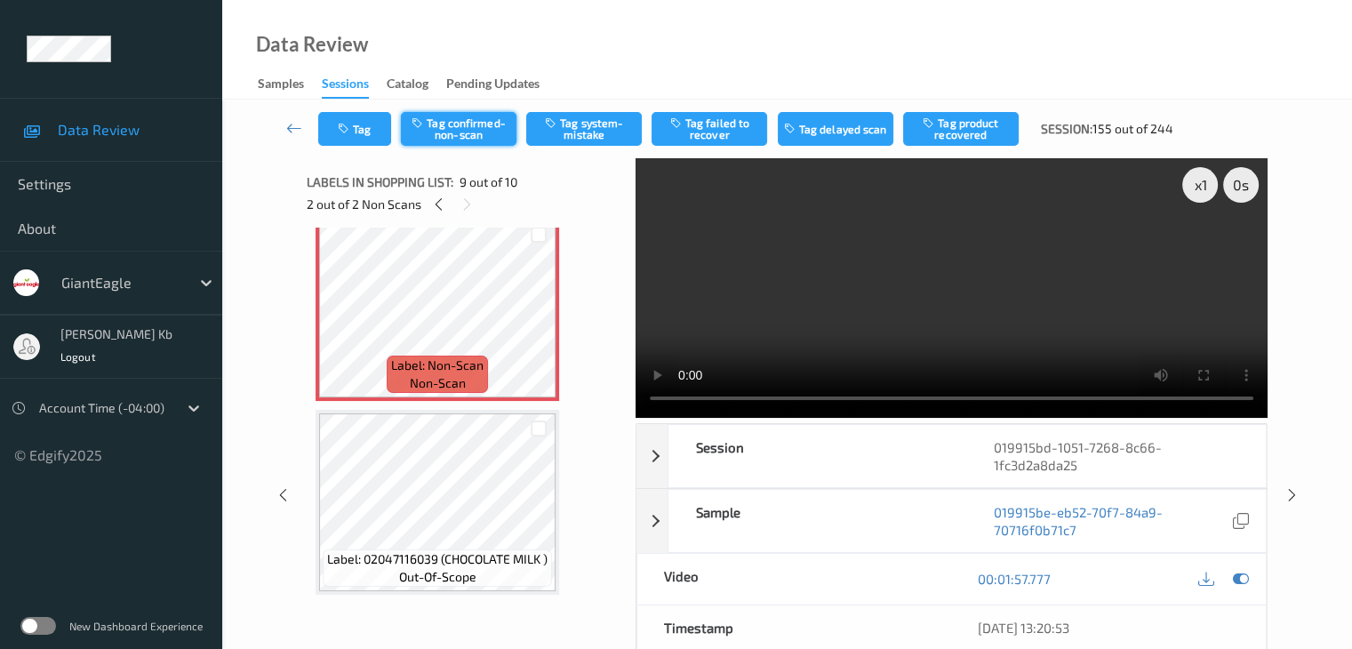
click at [486, 129] on button "Tag confirmed-non-scan" at bounding box center [459, 129] width 116 height 34
click at [718, 130] on button "Tag failed to recover" at bounding box center [710, 129] width 116 height 34
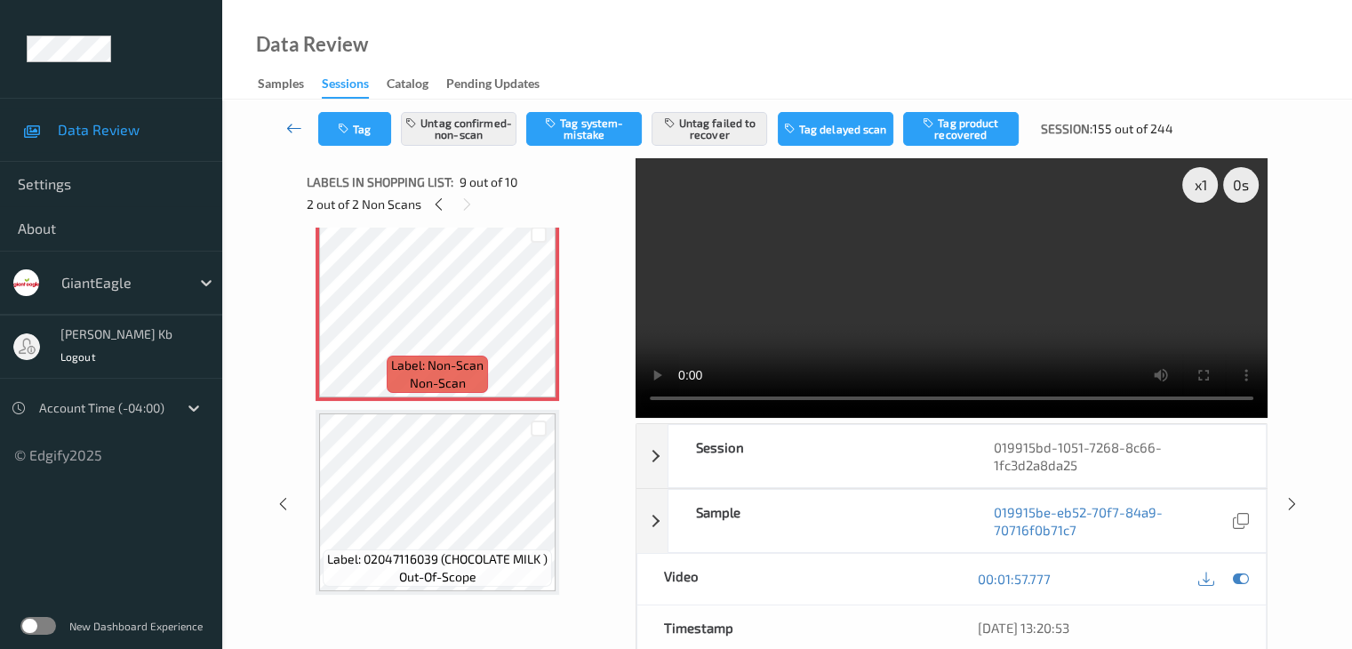
click at [296, 124] on icon at bounding box center [294, 128] width 16 height 18
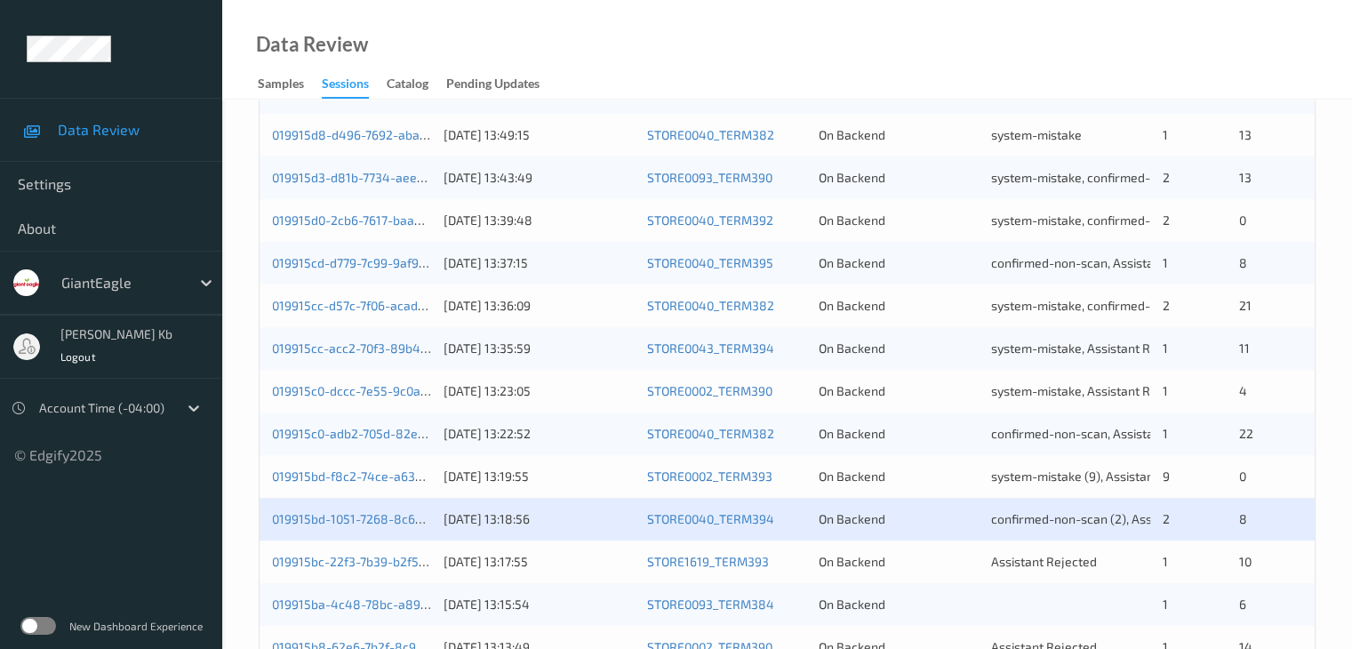
scroll to position [800, 0]
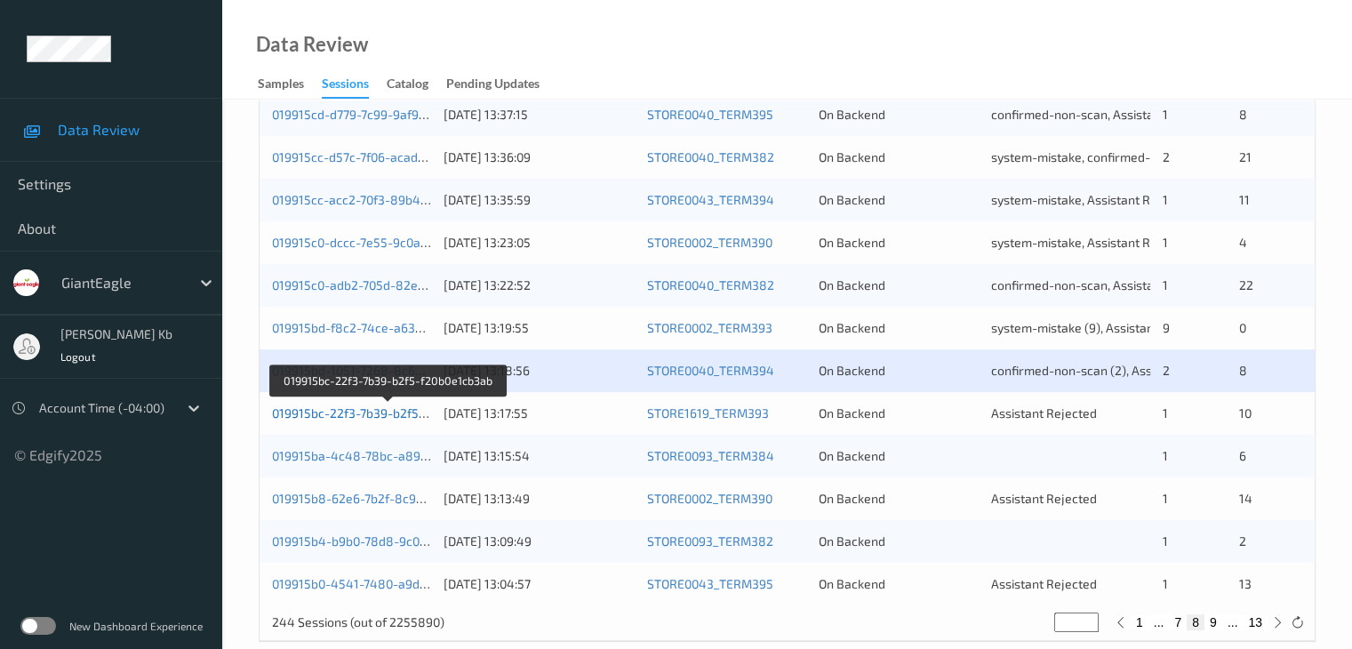
click at [390, 415] on link "019915bc-22f3-7b39-b2f5-f20b0e1cb3ab" at bounding box center [388, 412] width 232 height 15
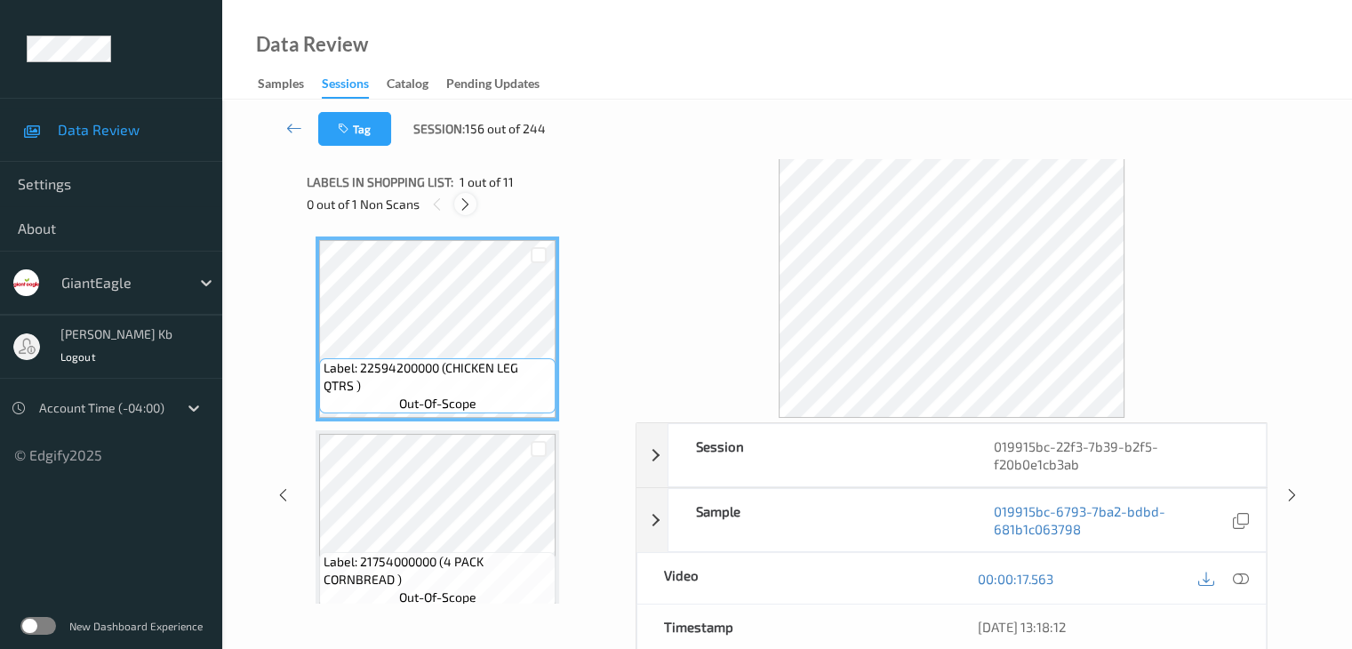
click at [473, 204] on icon at bounding box center [465, 204] width 15 height 16
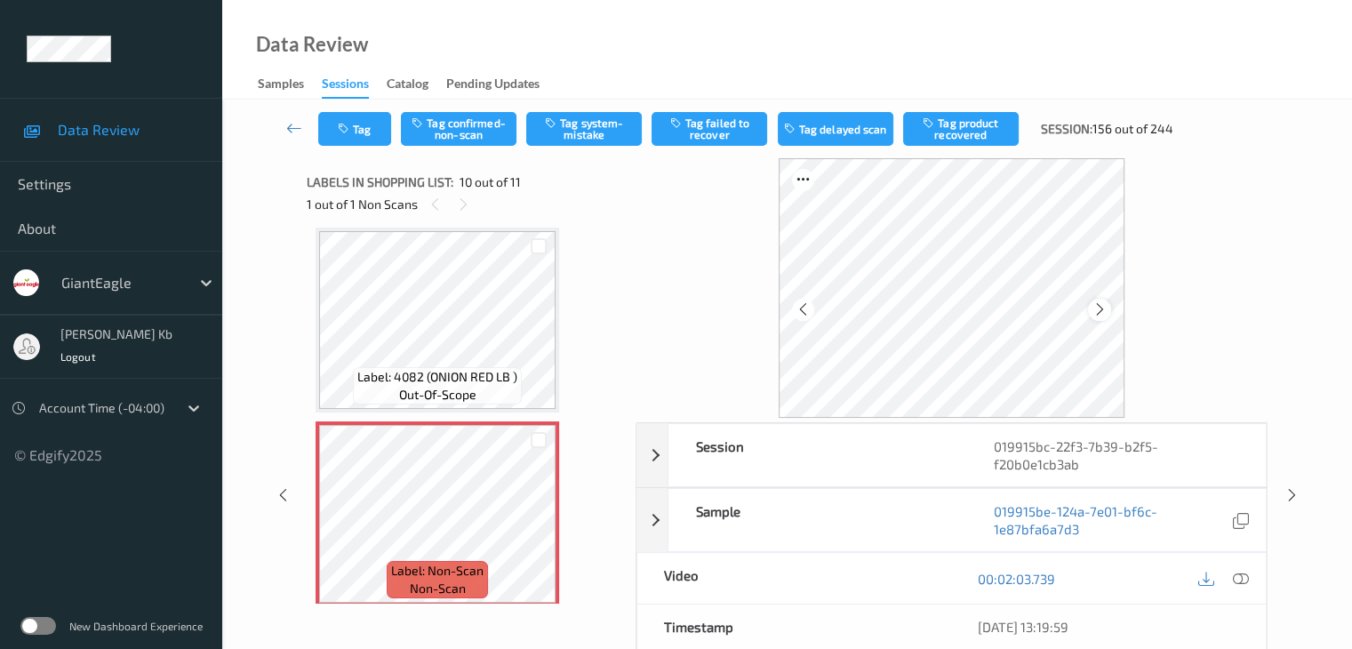
click at [1104, 307] on icon at bounding box center [1100, 309] width 15 height 16
click at [1243, 577] on icon at bounding box center [1240, 579] width 16 height 16
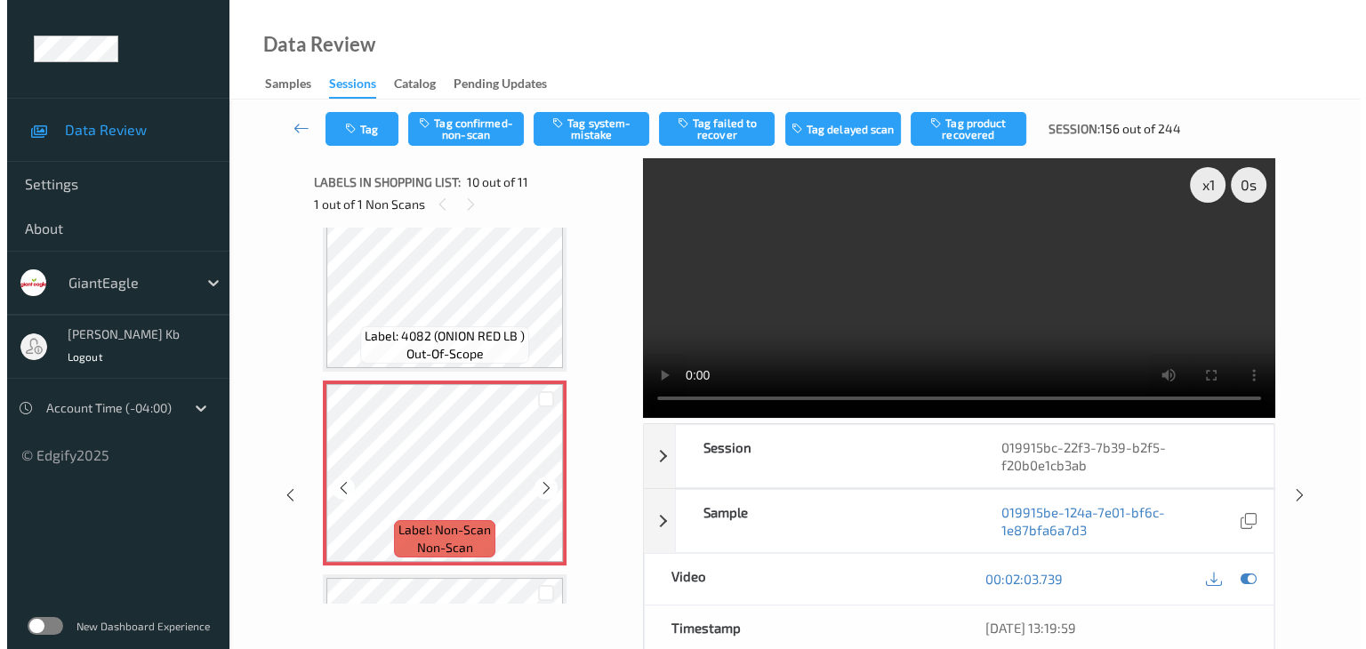
scroll to position [1689, 0]
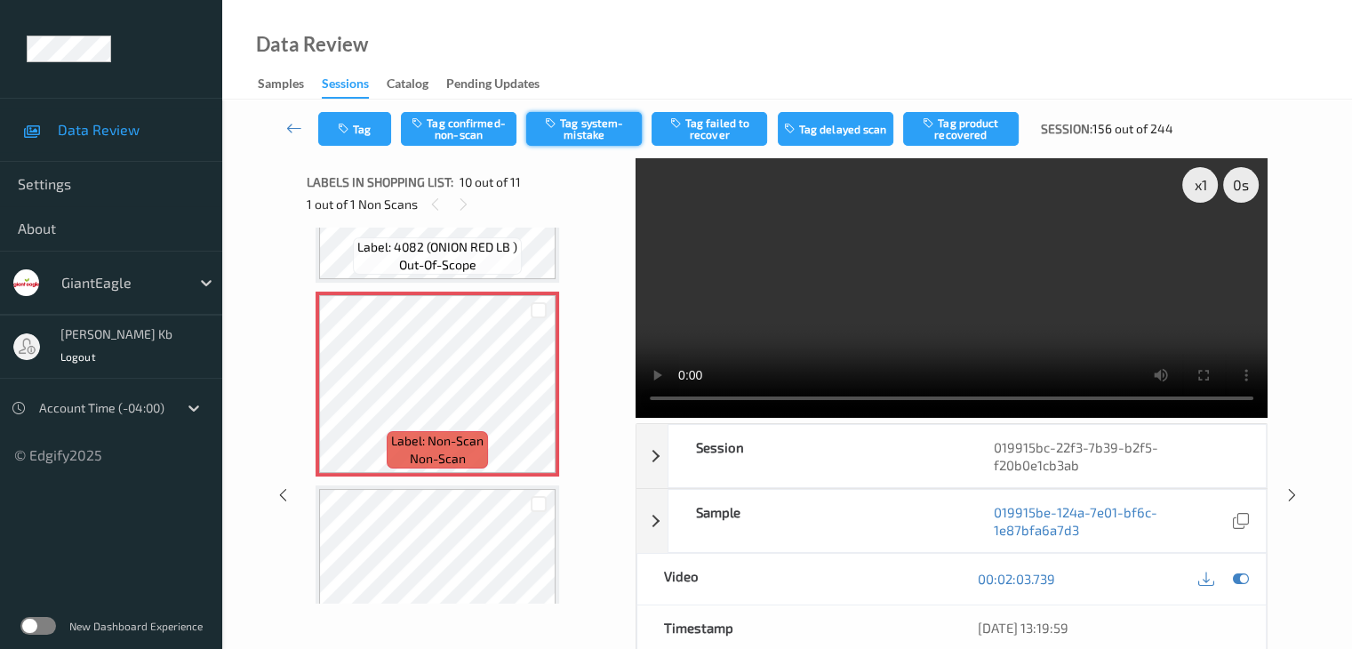
click at [577, 134] on button "Tag system-mistake" at bounding box center [584, 129] width 116 height 34
click at [381, 128] on button "Tag" at bounding box center [354, 129] width 73 height 34
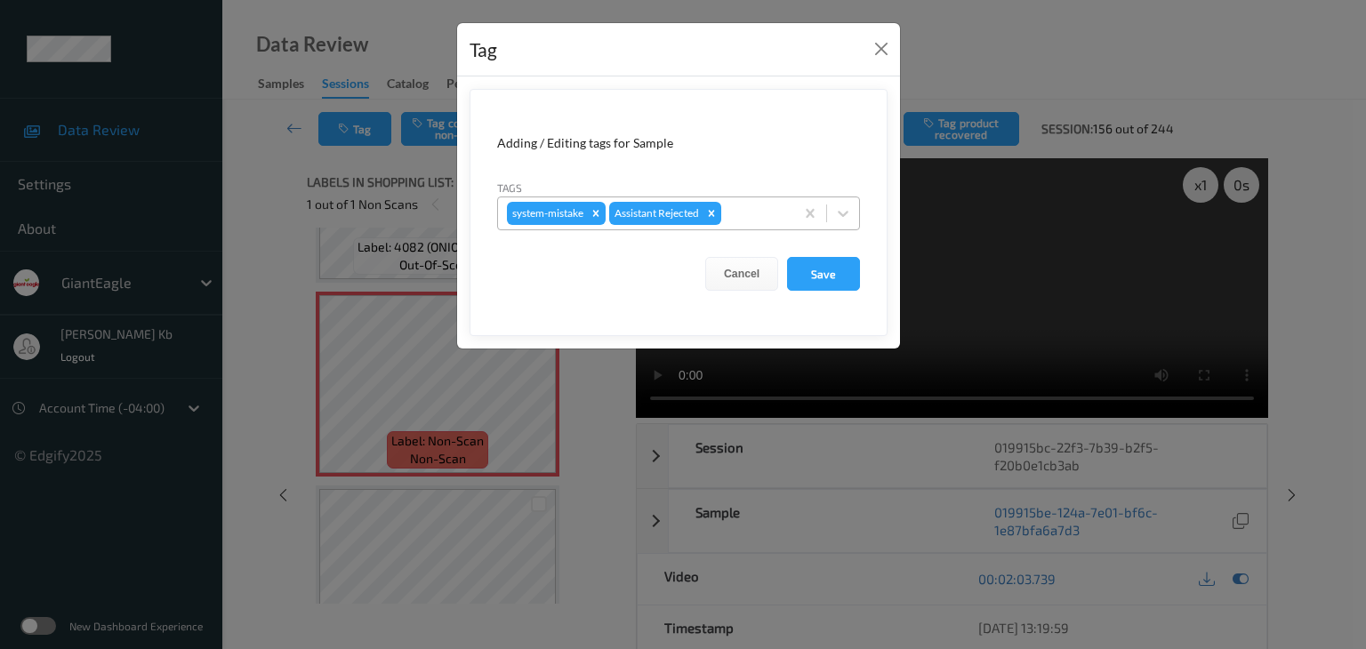
click at [749, 212] on div at bounding box center [755, 213] width 60 height 21
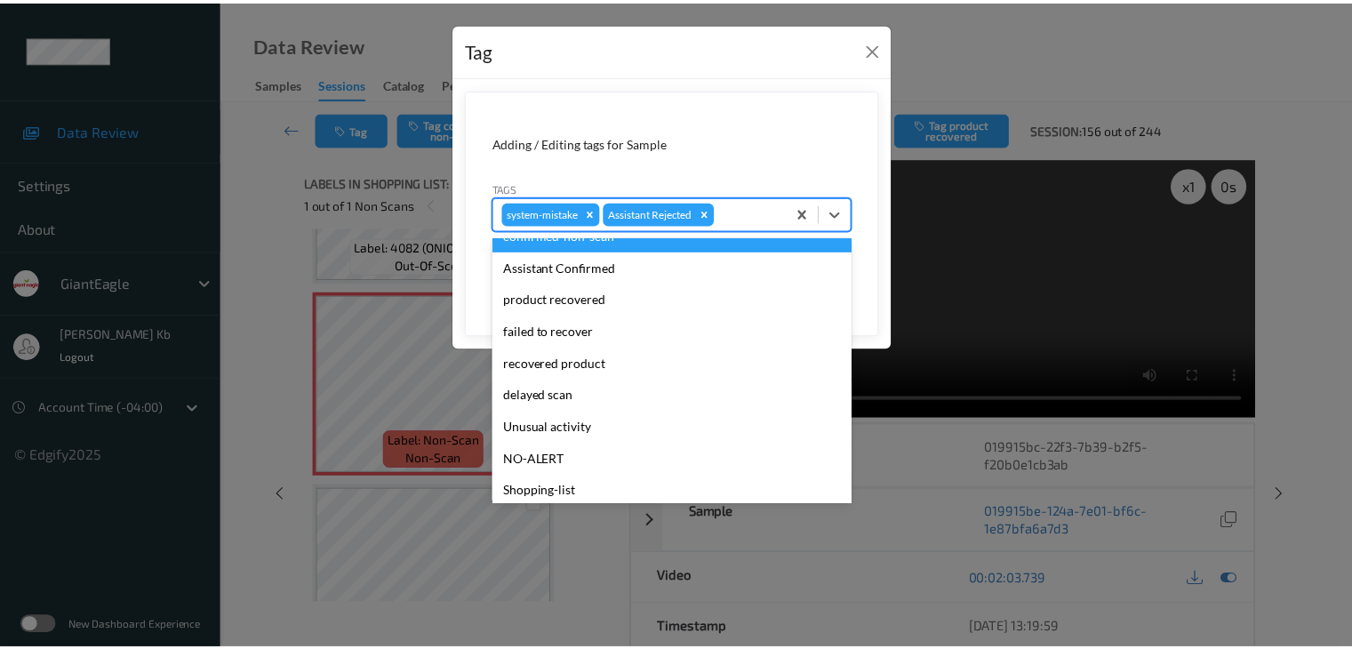
scroll to position [156, 0]
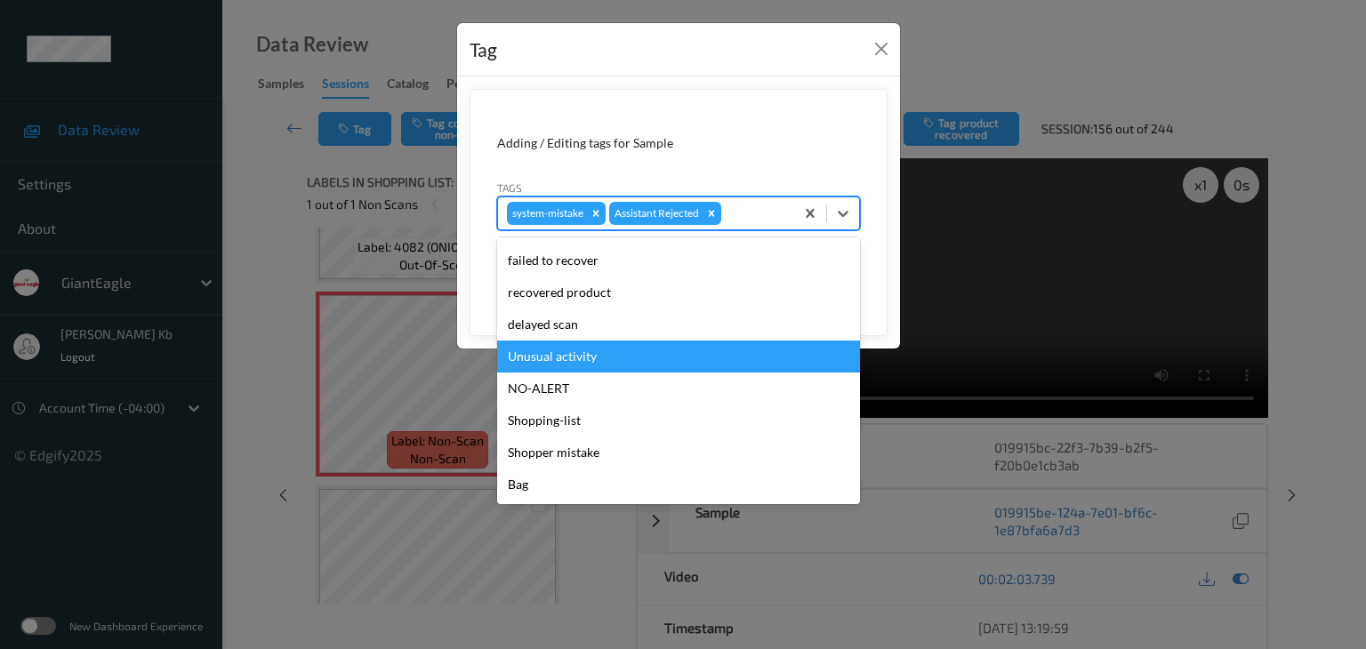
click at [592, 351] on div "Unusual activity" at bounding box center [678, 357] width 363 height 32
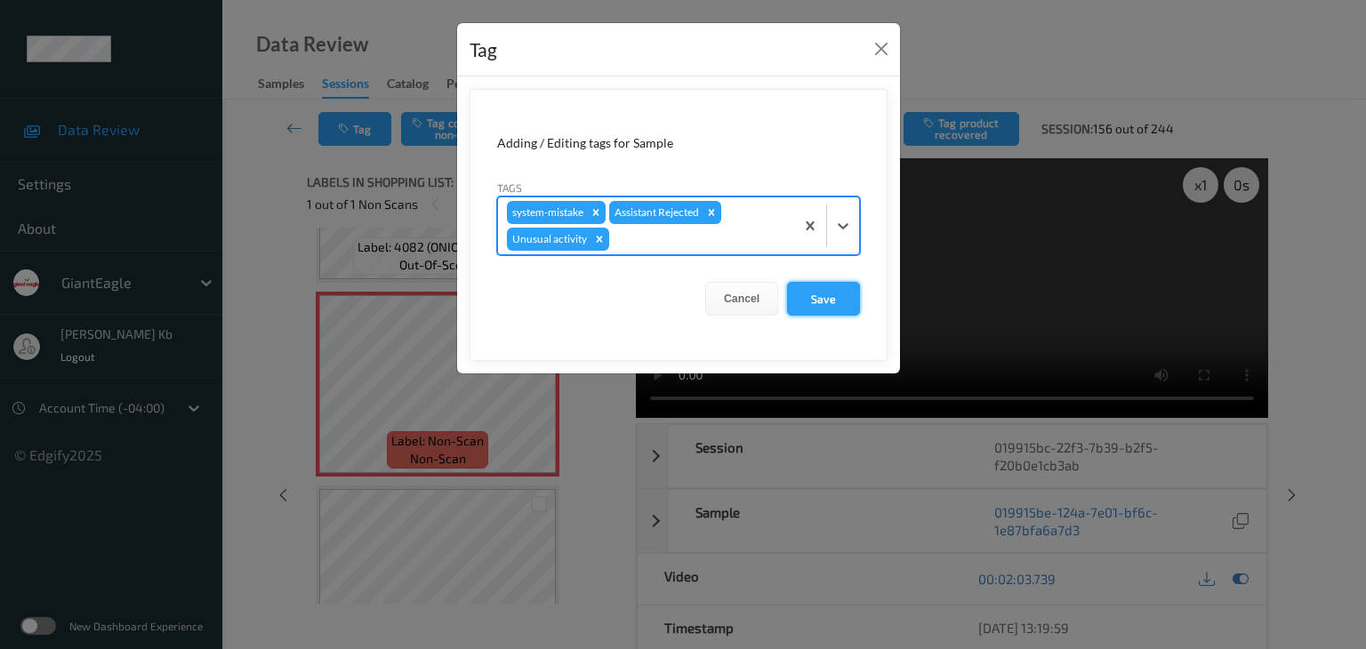
click at [828, 287] on button "Save" at bounding box center [823, 299] width 73 height 34
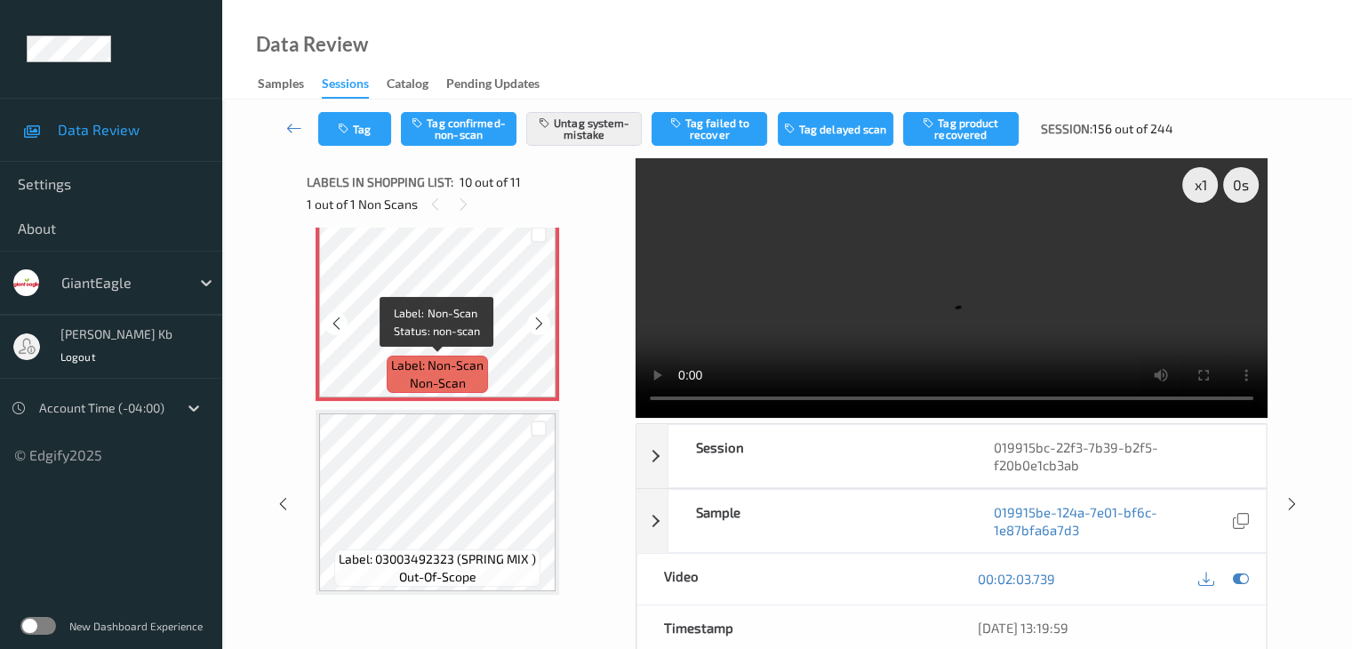
scroll to position [89, 0]
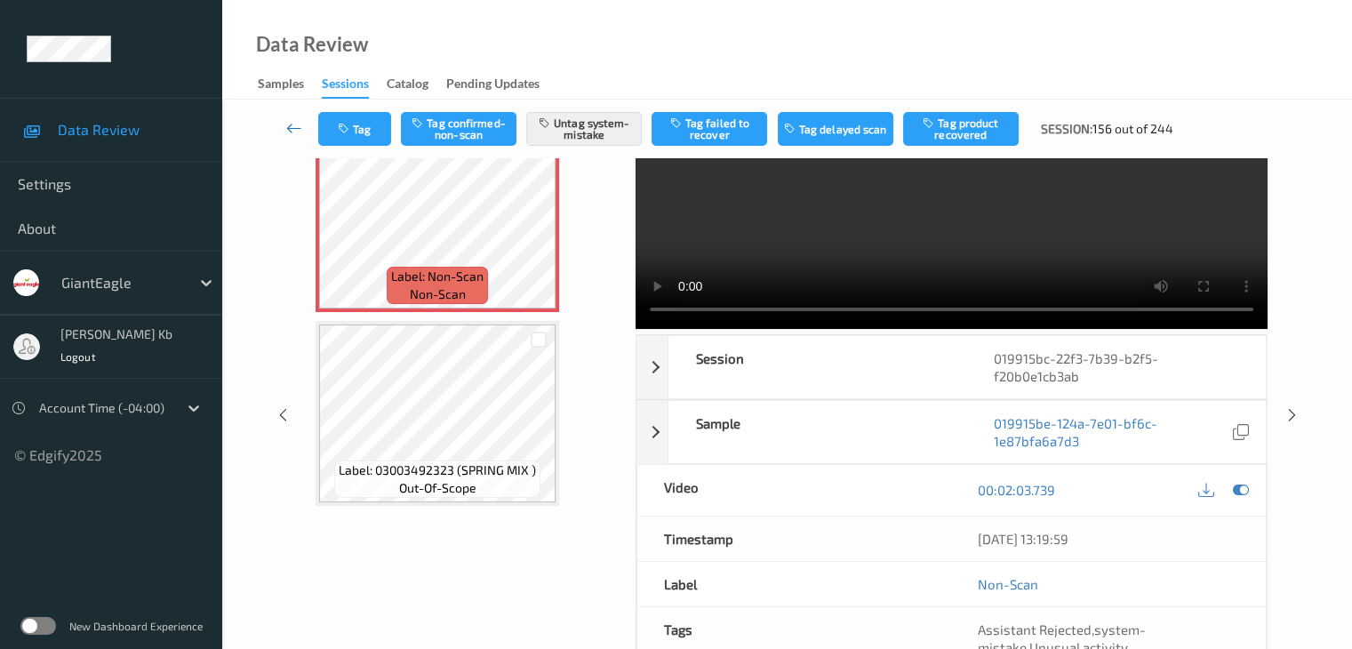
click at [299, 125] on icon at bounding box center [294, 128] width 16 height 18
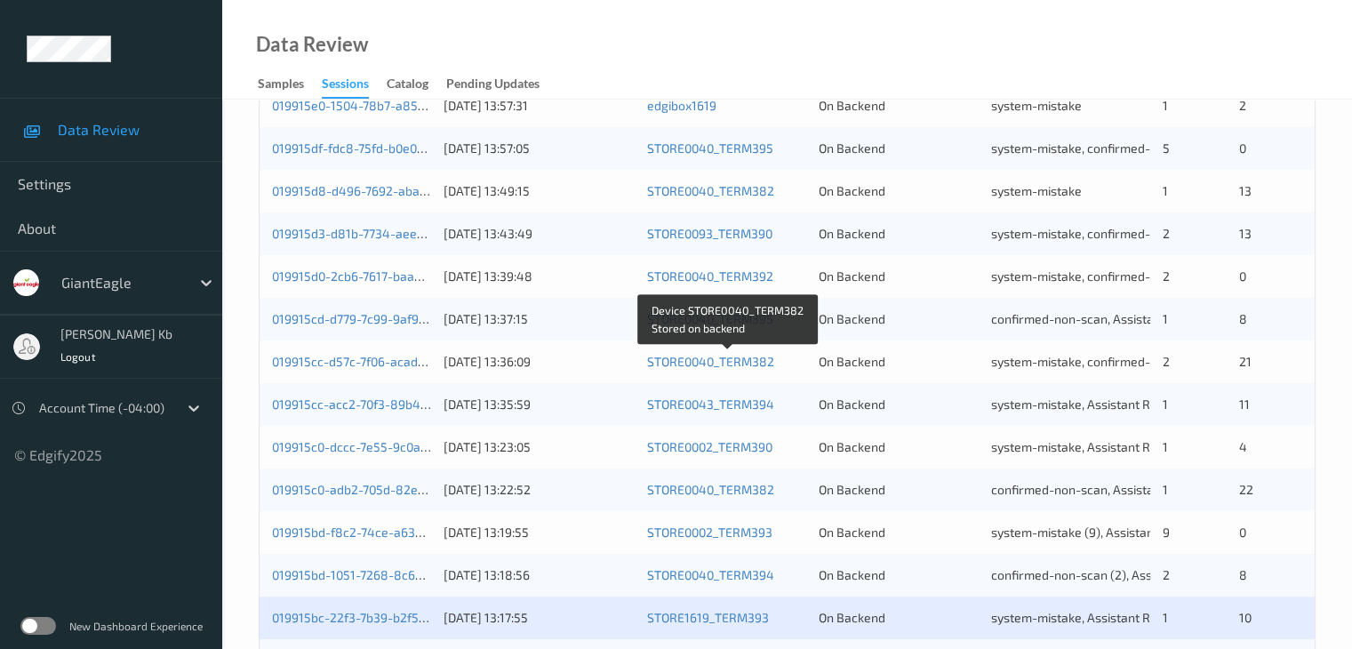
scroll to position [800, 0]
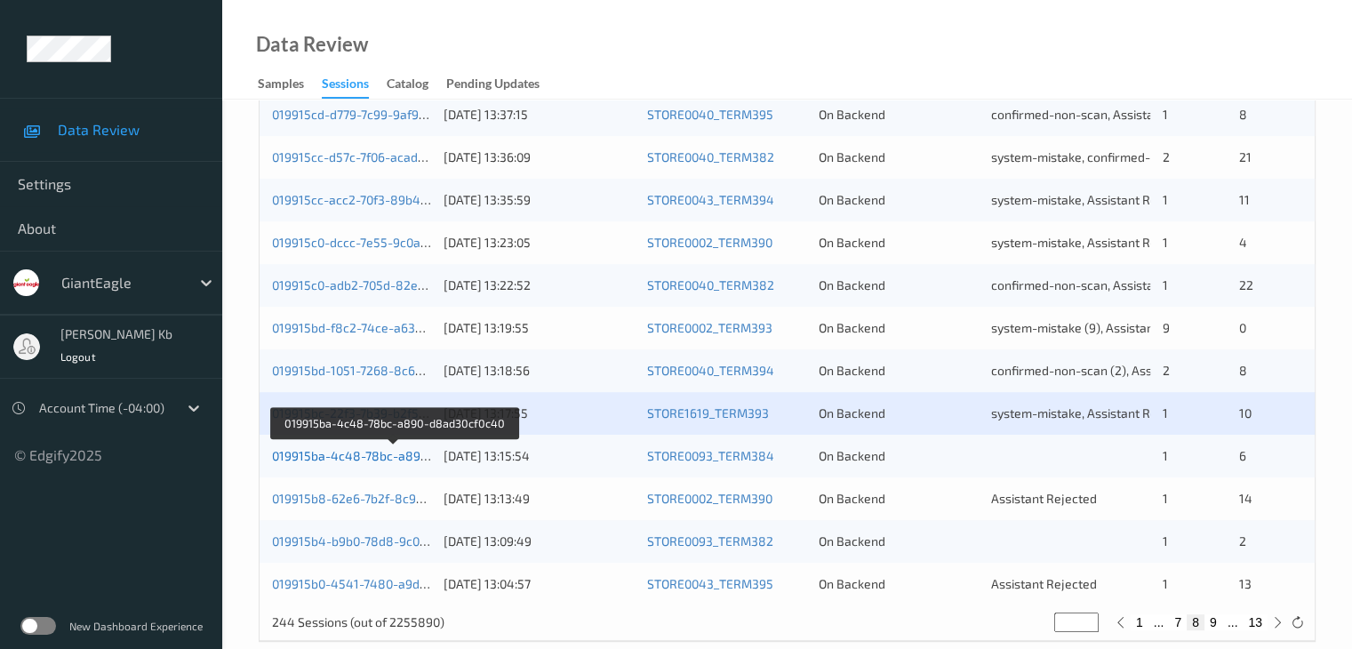
click at [382, 455] on link "019915ba-4c48-78bc-a890-d8ad30cf0c40" at bounding box center [394, 455] width 244 height 15
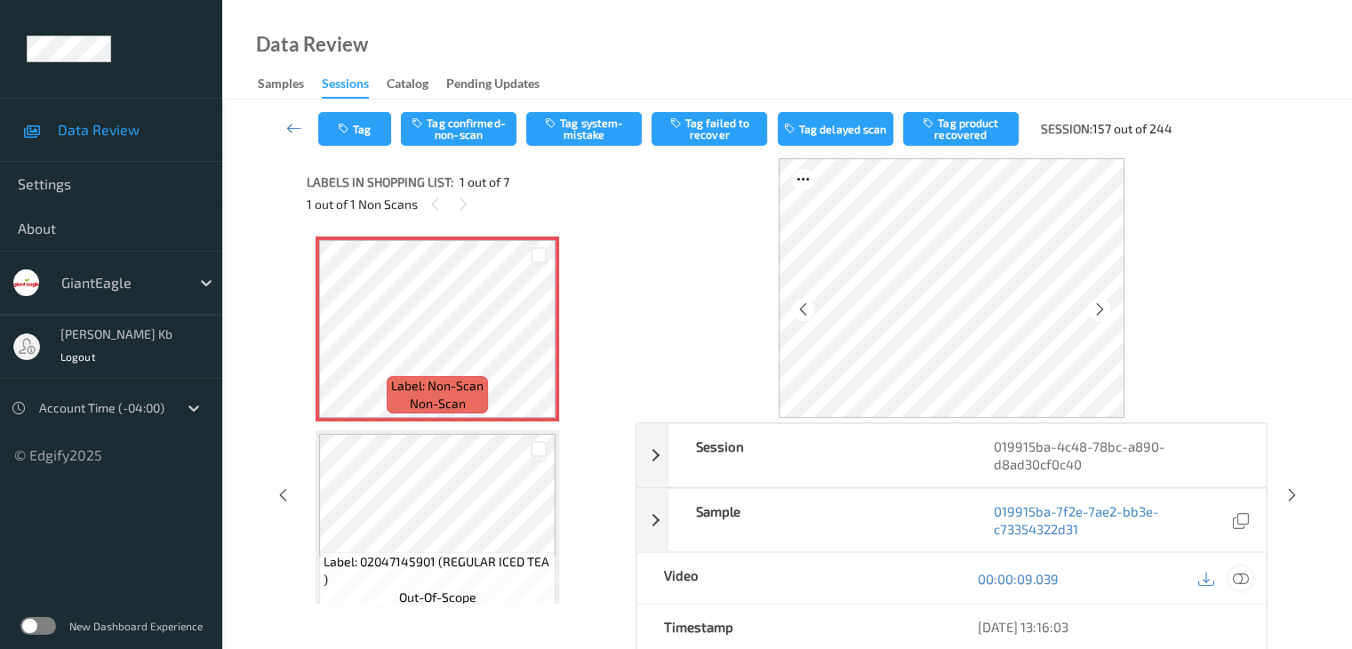
click at [1240, 572] on icon at bounding box center [1240, 579] width 16 height 16
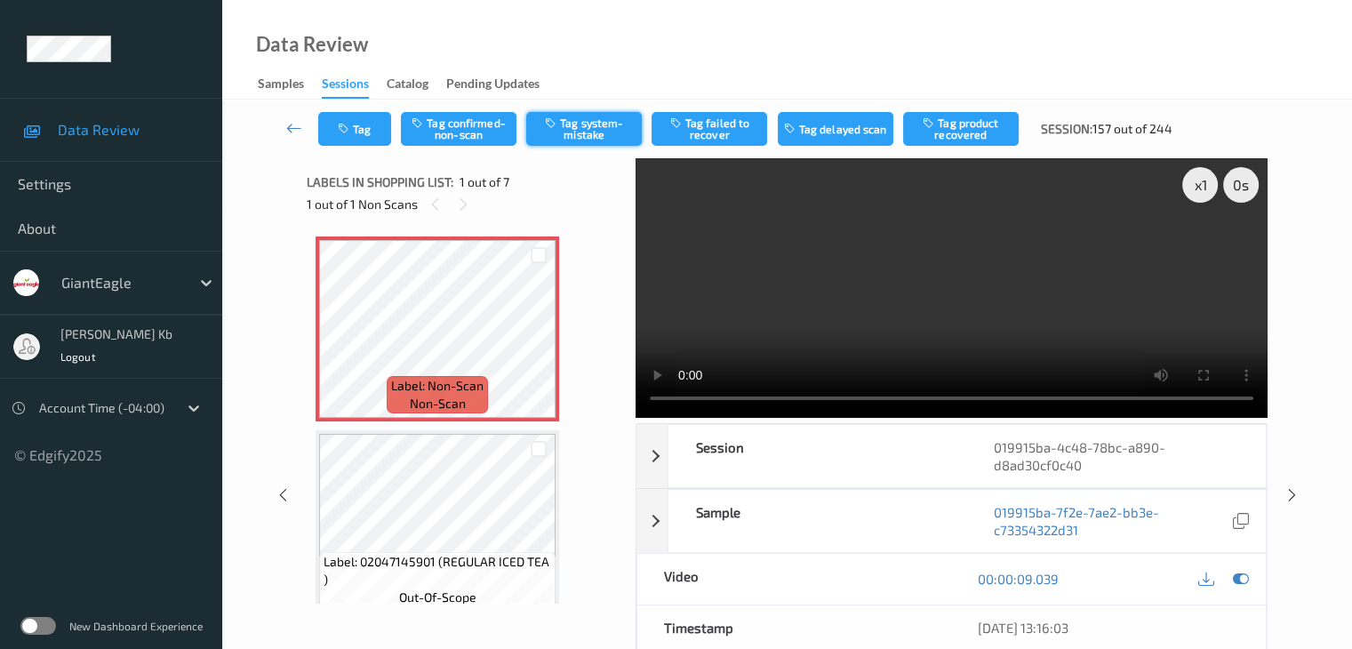
click at [613, 130] on button "Tag system-mistake" at bounding box center [584, 129] width 116 height 34
click at [370, 124] on button "Tag" at bounding box center [354, 129] width 73 height 34
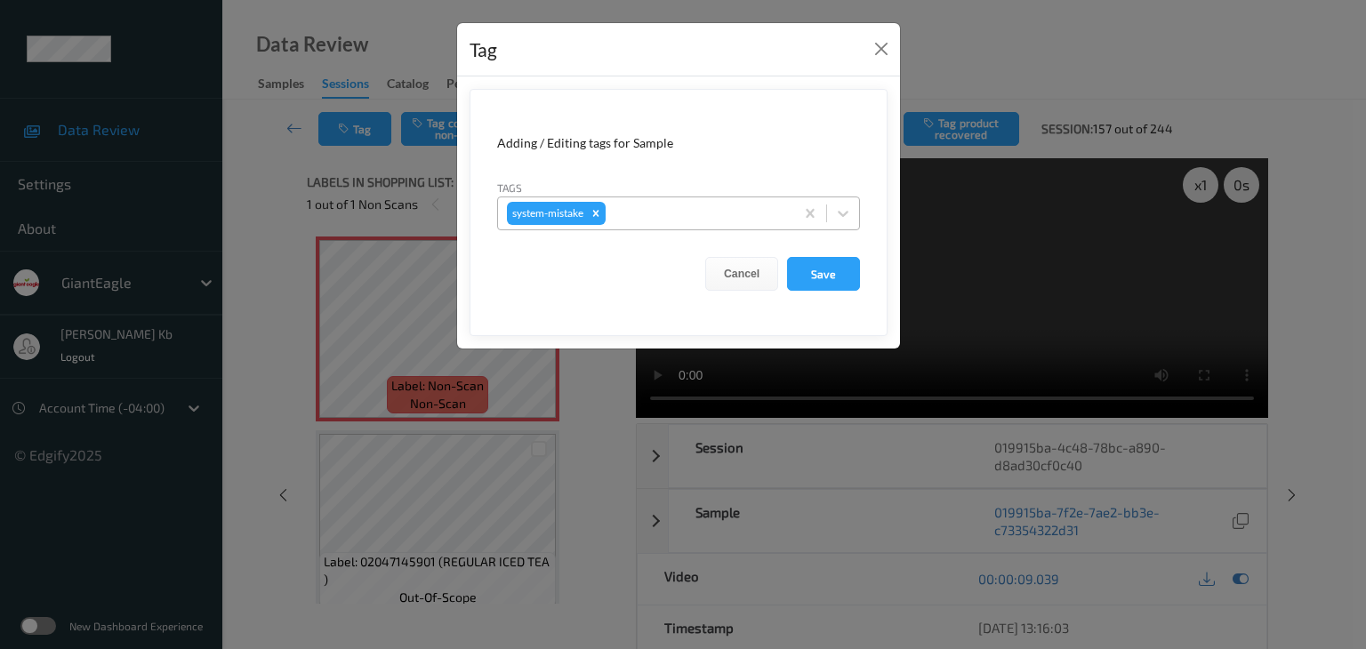
click at [708, 208] on div at bounding box center [697, 213] width 176 height 21
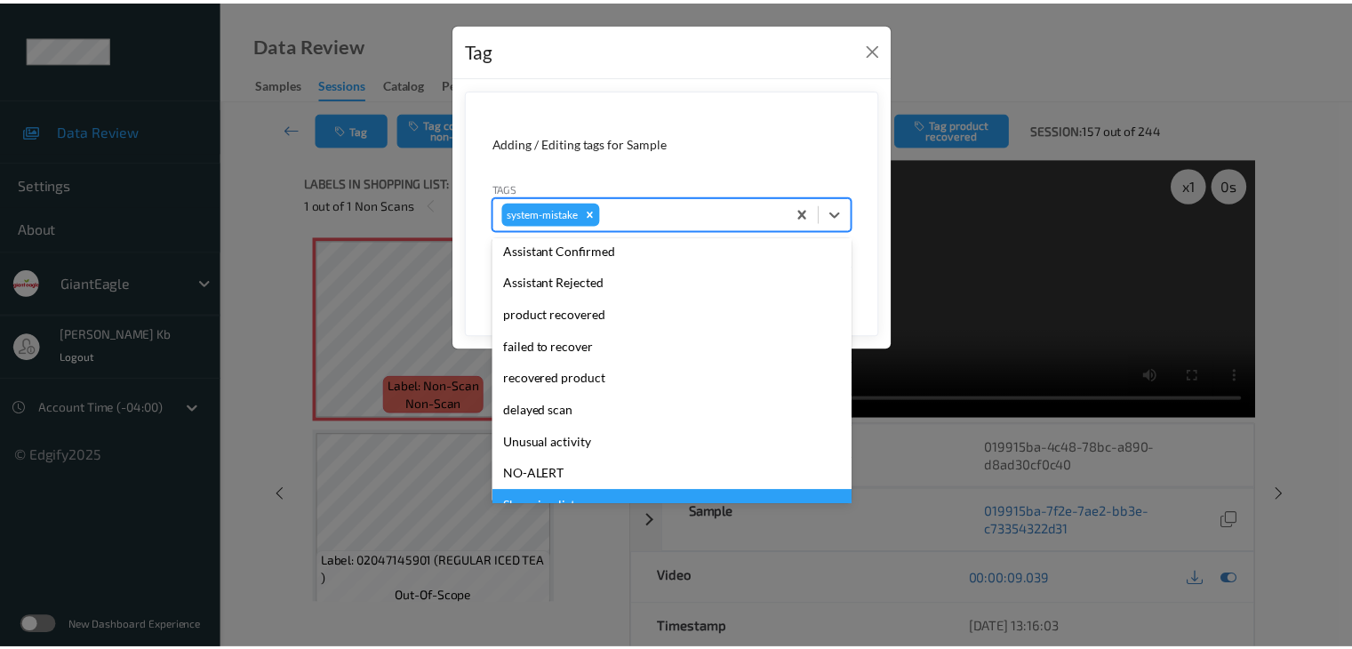
scroll to position [178, 0]
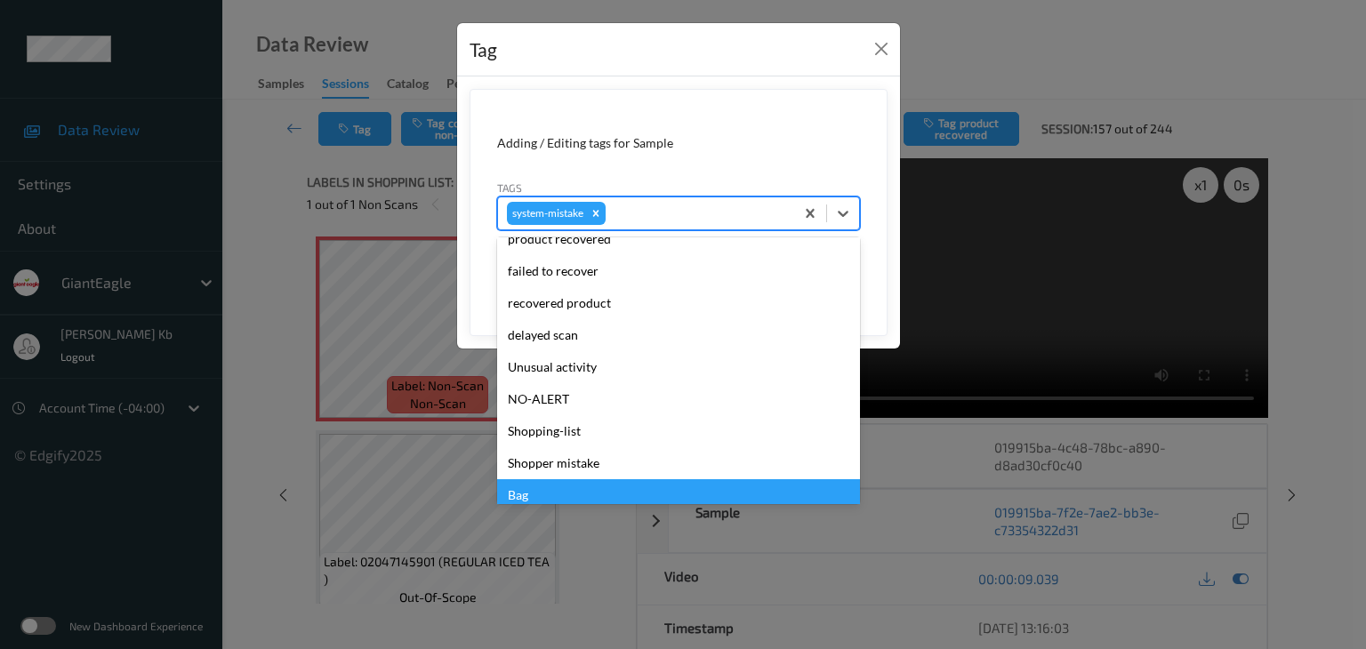
click at [528, 495] on div "Bag" at bounding box center [678, 495] width 363 height 32
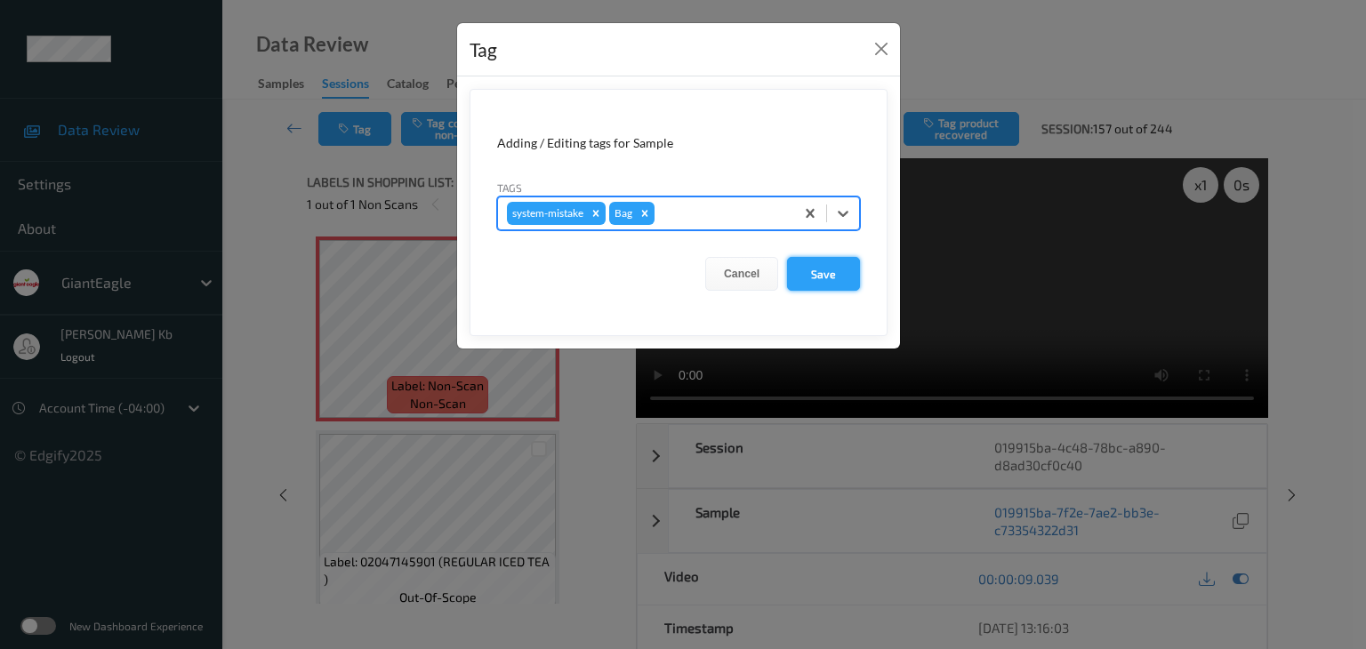
click at [837, 271] on button "Save" at bounding box center [823, 274] width 73 height 34
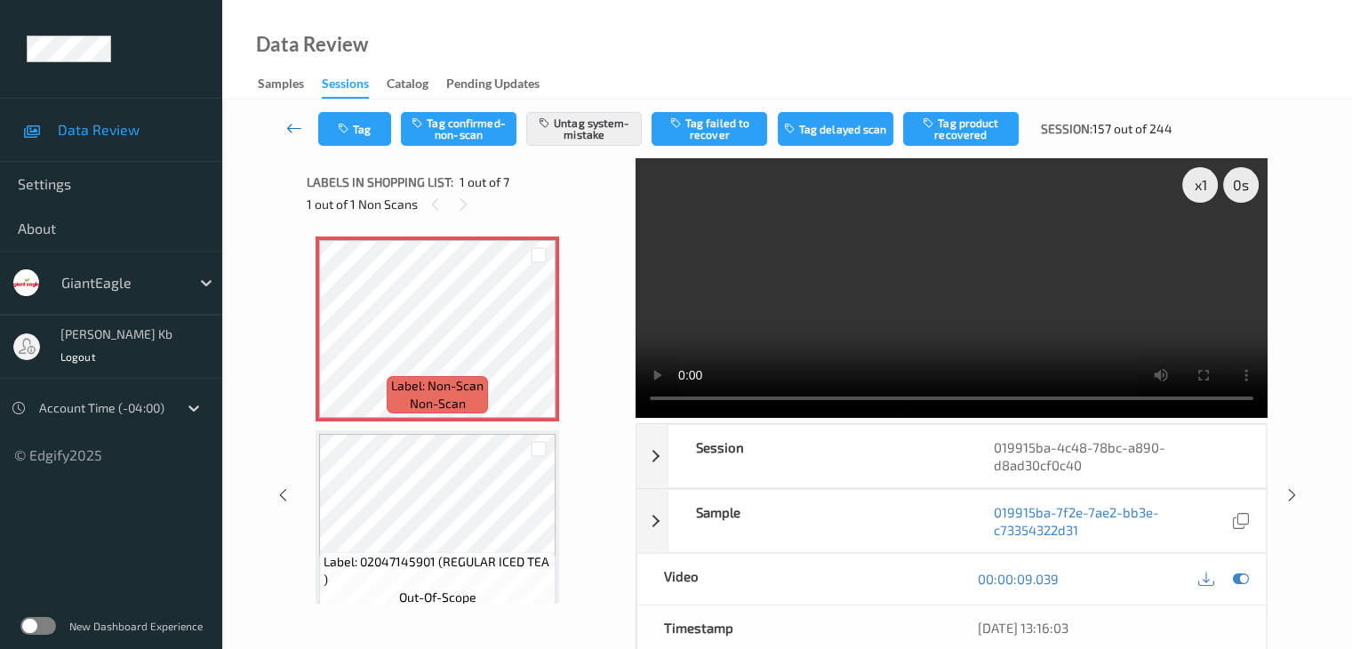
click at [299, 124] on icon at bounding box center [294, 128] width 16 height 18
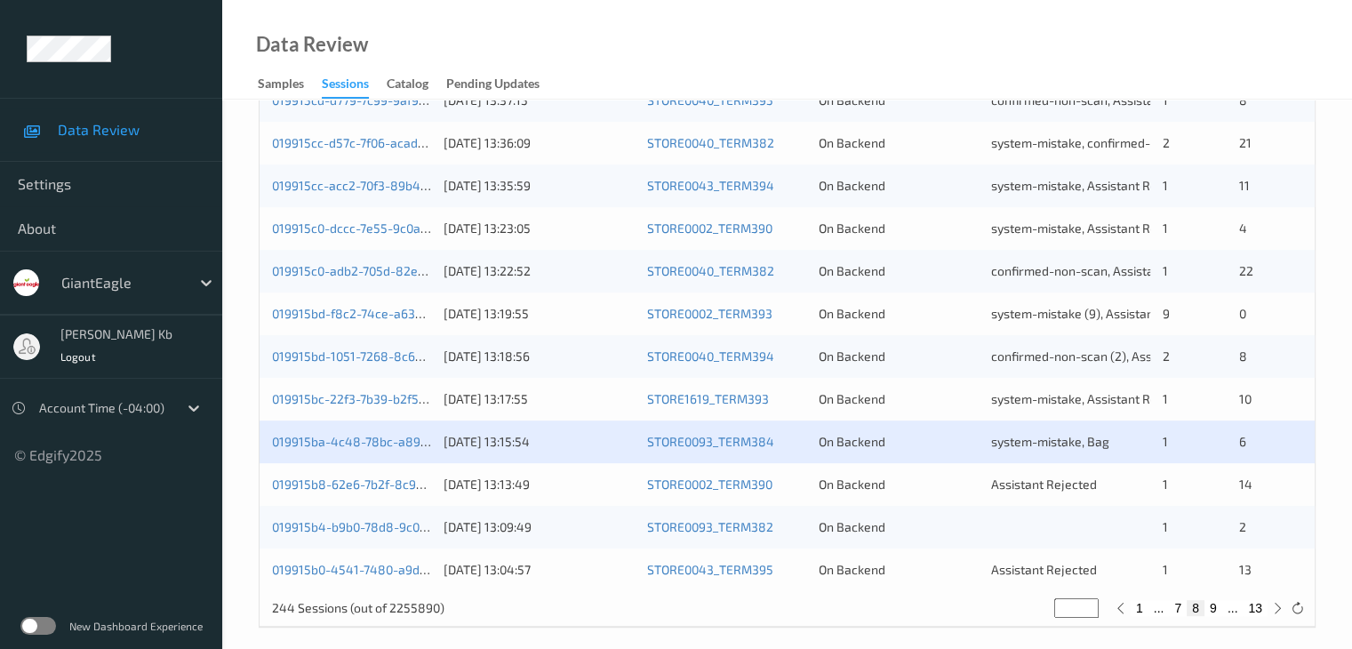
scroll to position [829, 0]
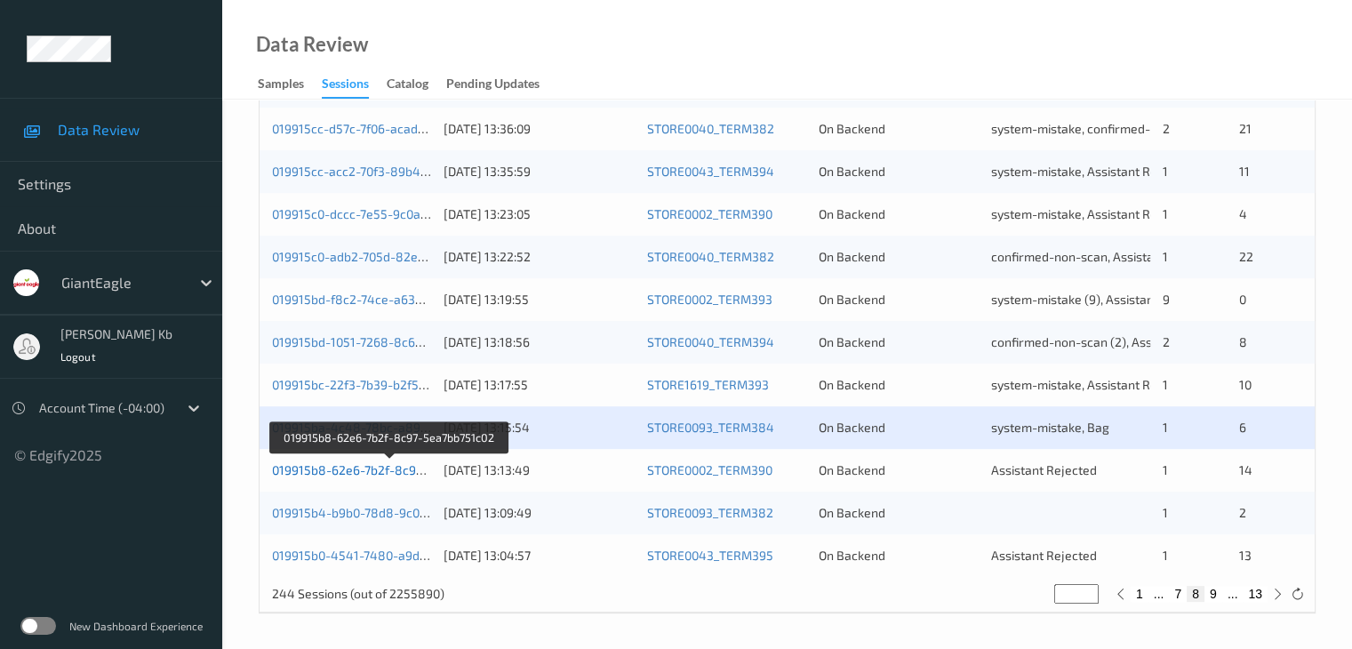
drag, startPoint x: 357, startPoint y: 470, endPoint x: 333, endPoint y: 471, distance: 24.0
click at [333, 471] on link "019915b8-62e6-7b2f-8c97-5ea7bb751c02" at bounding box center [390, 469] width 236 height 15
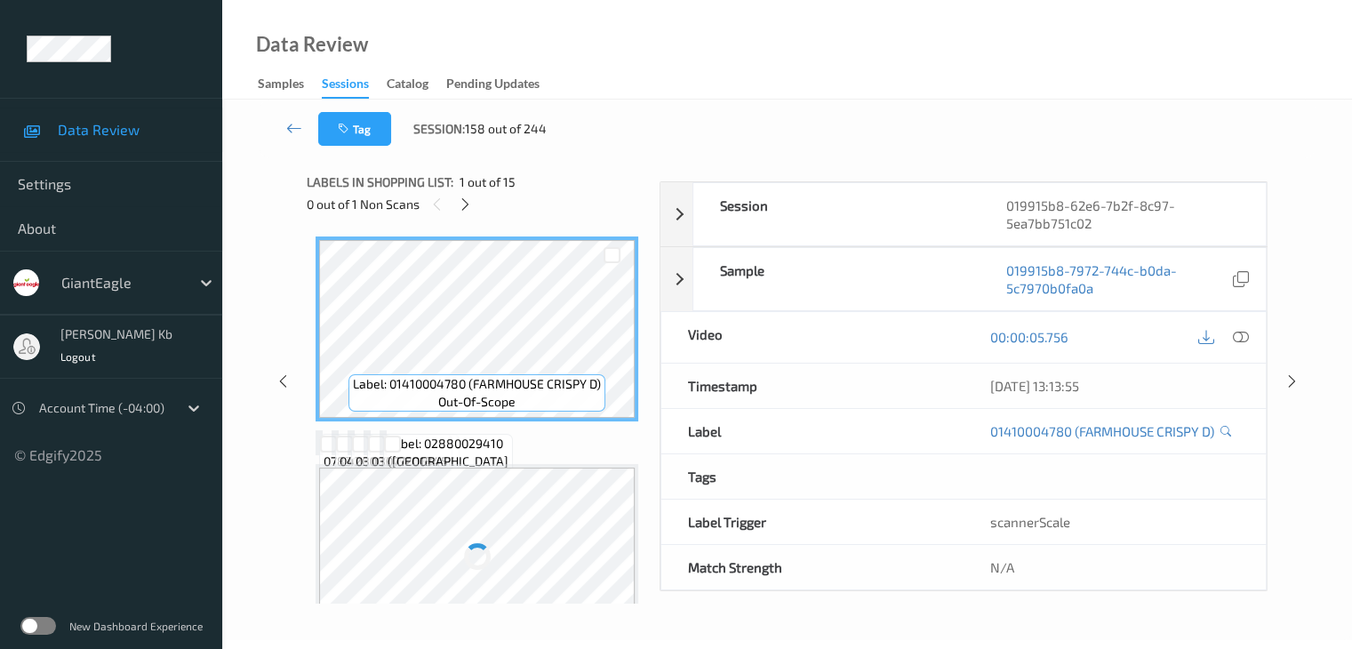
scroll to position [217, 0]
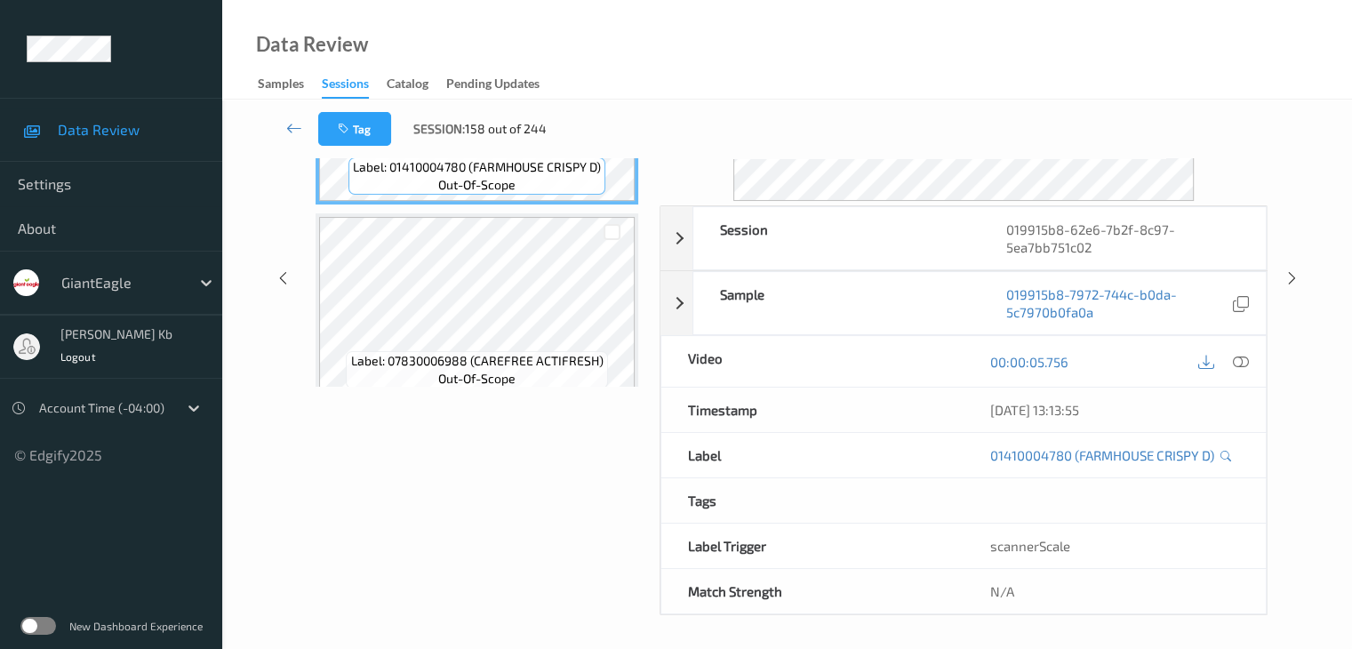
drag, startPoint x: 402, startPoint y: 2, endPoint x: 891, endPoint y: 32, distance: 489.9
click at [943, 29] on div "Data Review Samples Sessions Catalog Pending Updates" at bounding box center [787, 50] width 1130 height 100
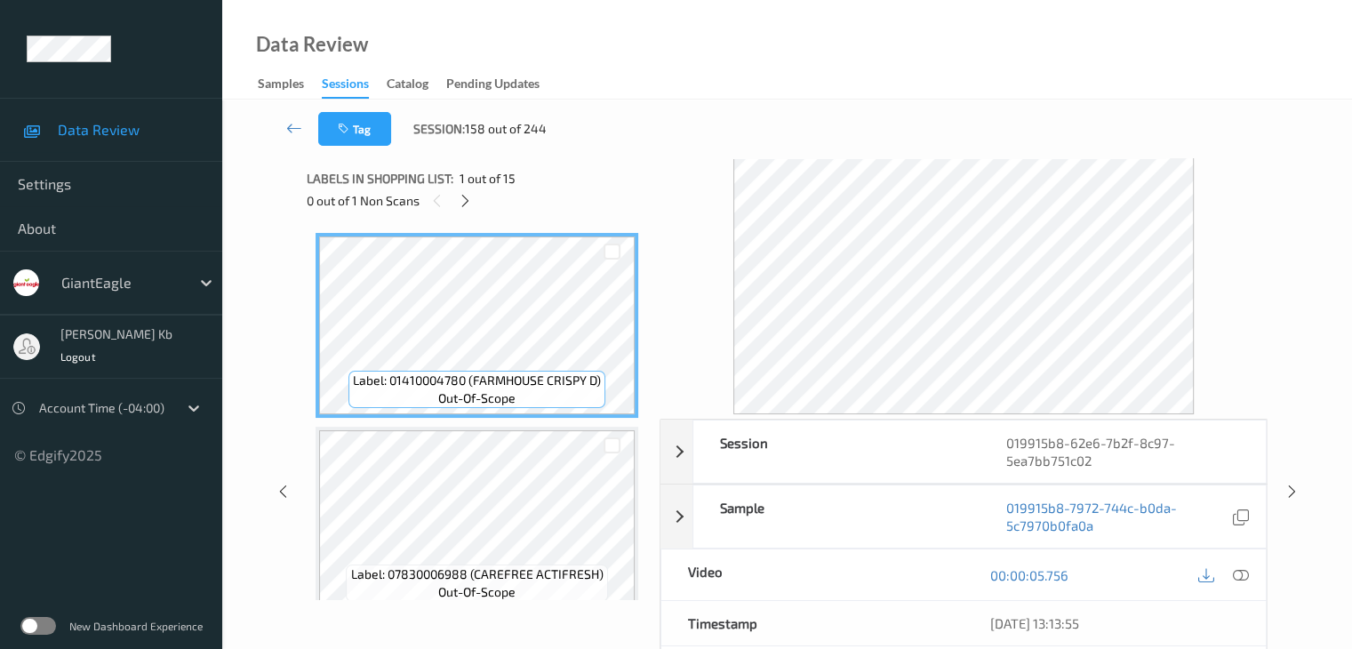
scroll to position [0, 0]
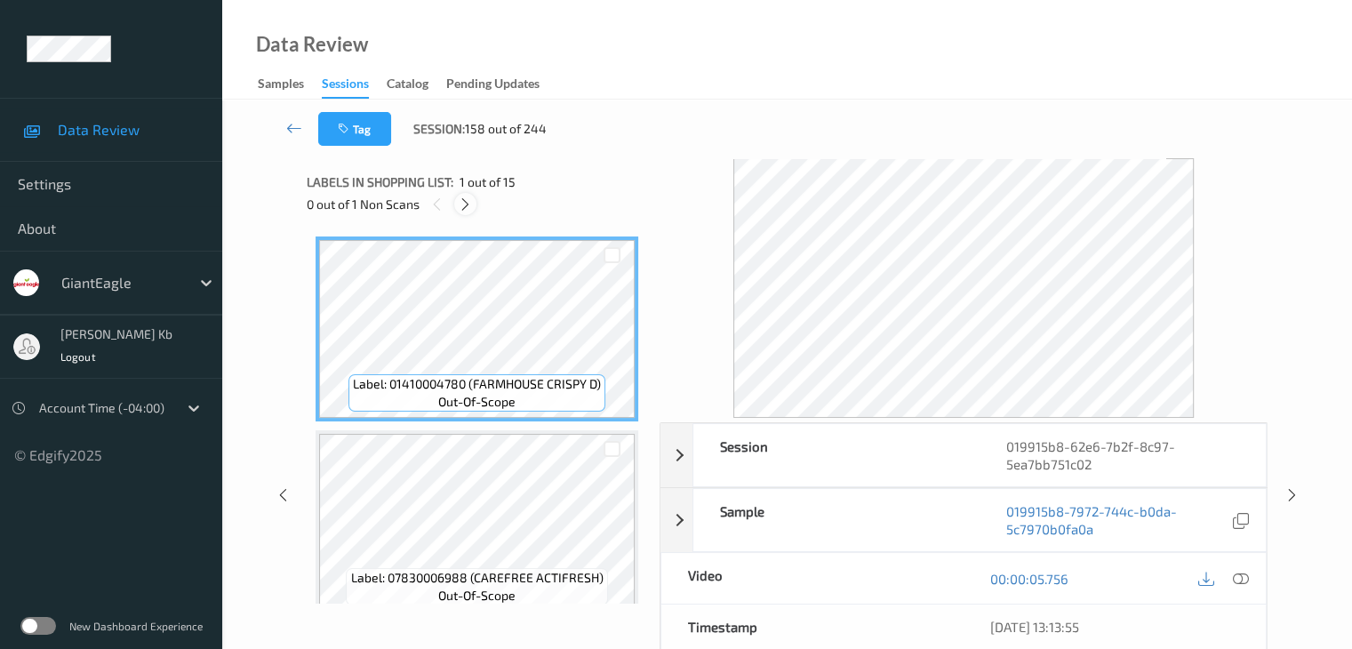
click at [469, 200] on icon at bounding box center [465, 204] width 15 height 16
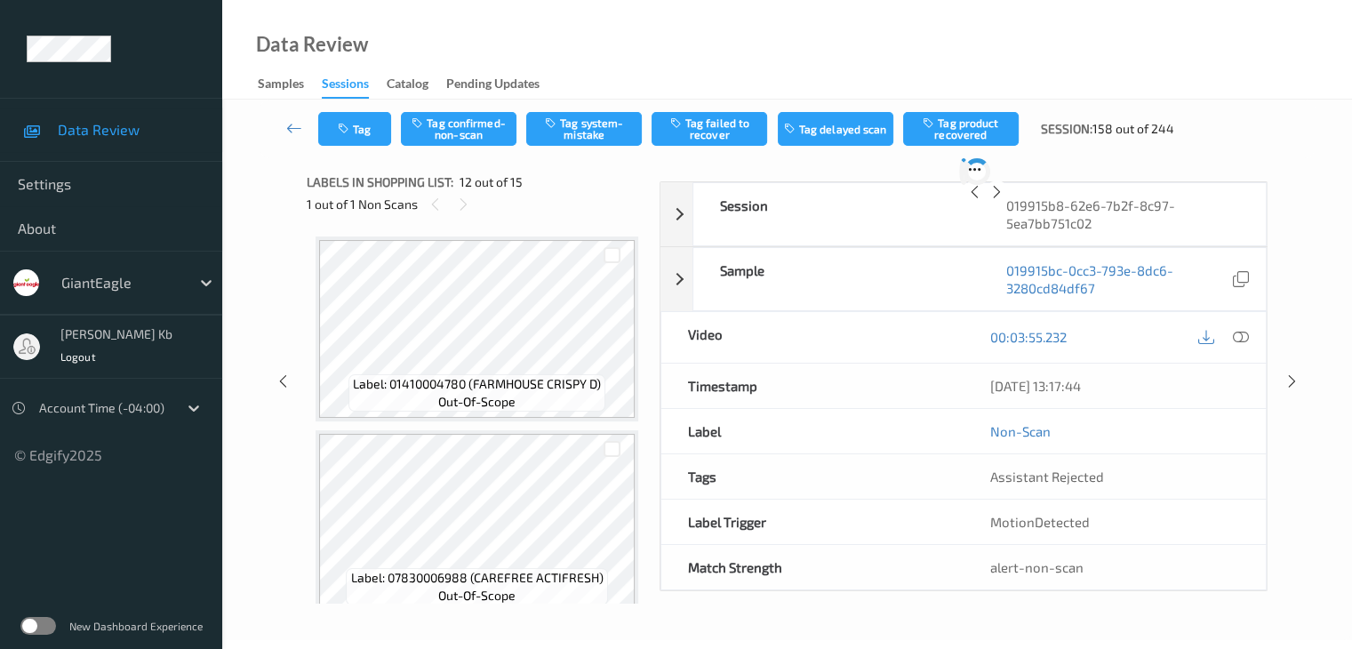
scroll to position [1947, 0]
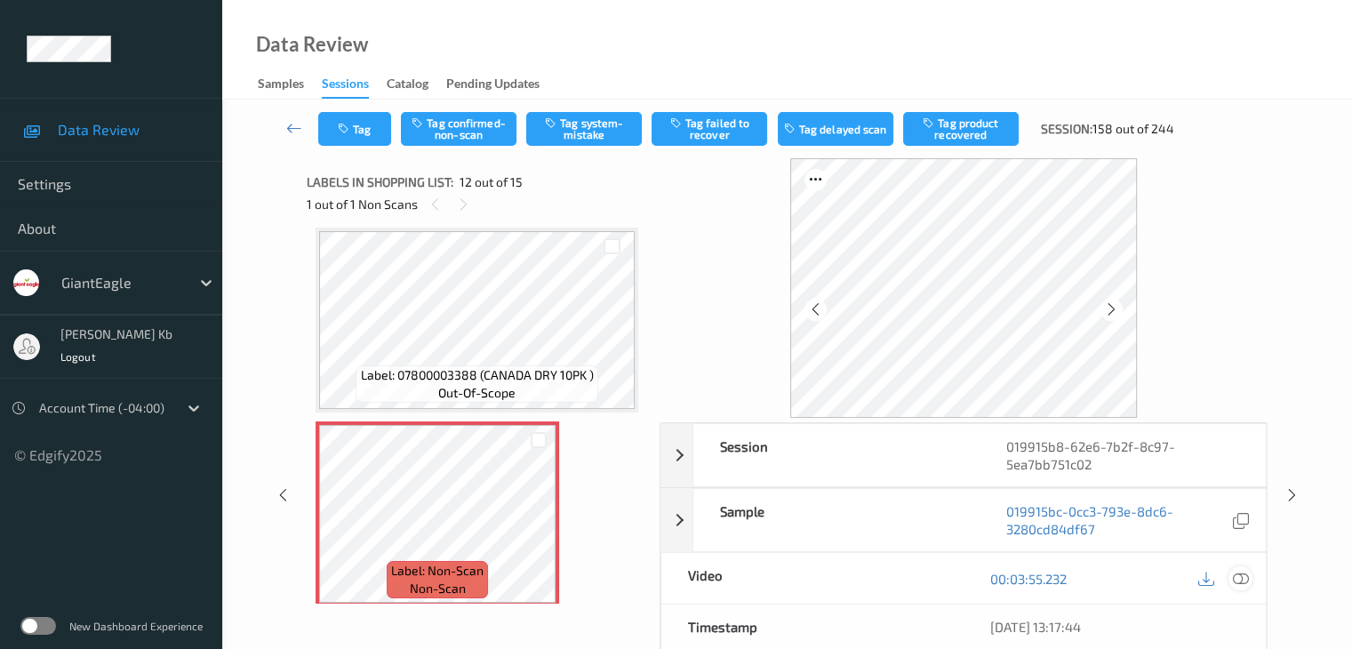
click at [1238, 573] on icon at bounding box center [1240, 579] width 16 height 16
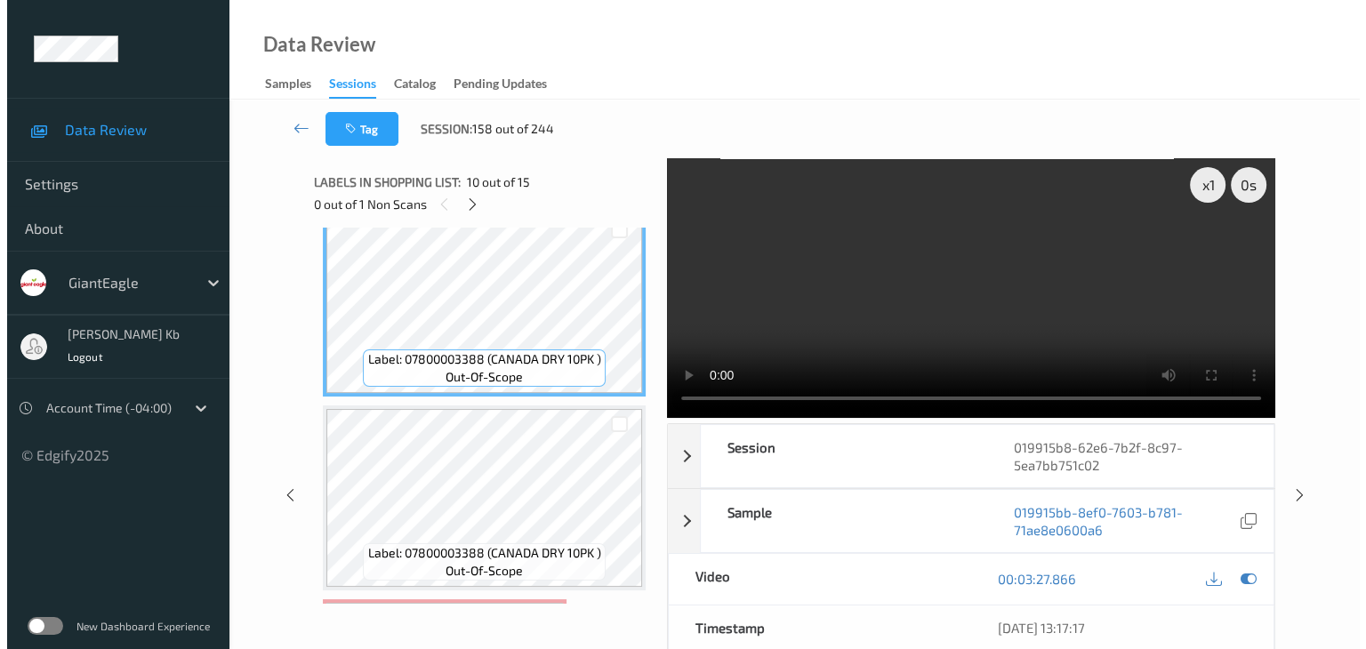
scroll to position [2125, 0]
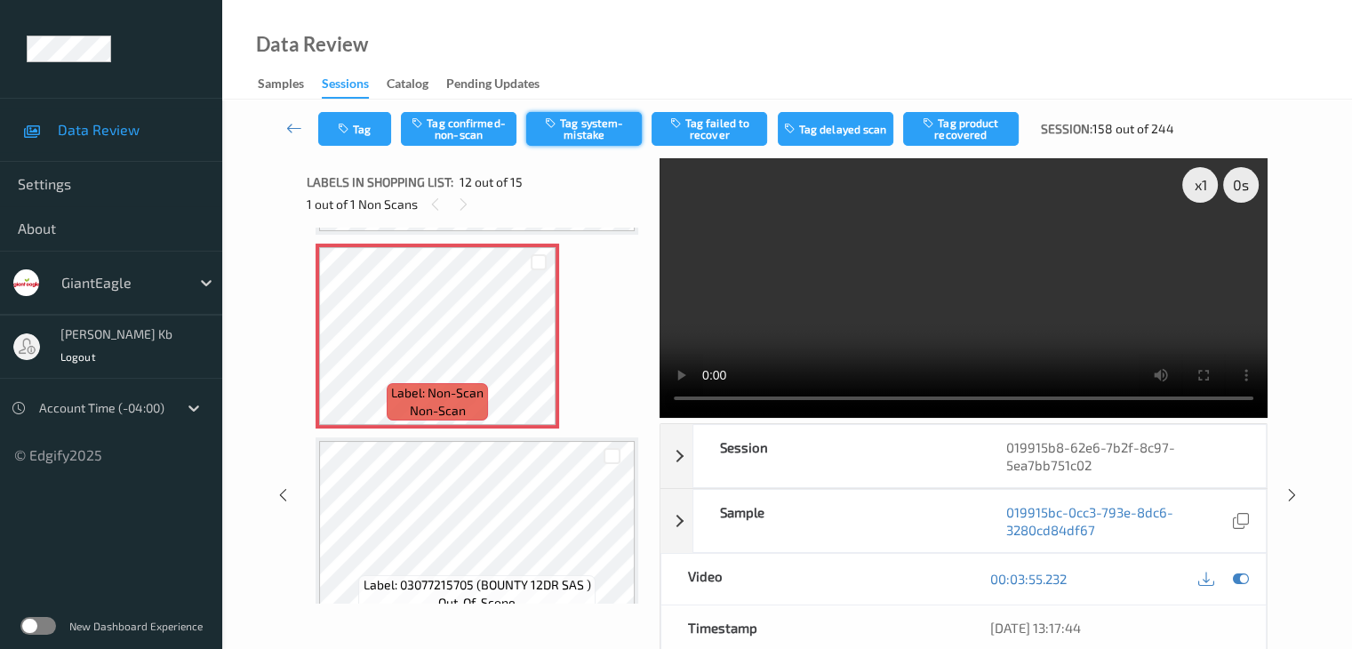
click at [585, 130] on button "Tag system-mistake" at bounding box center [584, 129] width 116 height 34
click at [373, 130] on button "Tag" at bounding box center [354, 129] width 73 height 34
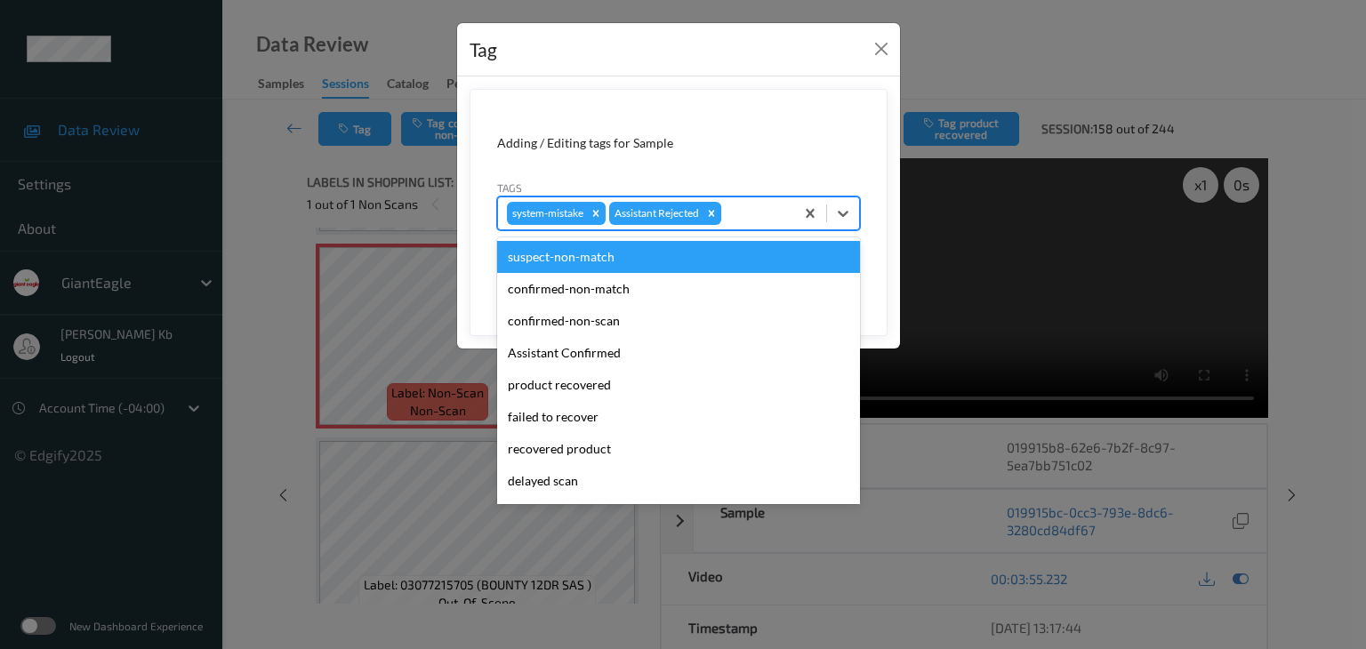
click at [743, 207] on div at bounding box center [755, 213] width 60 height 21
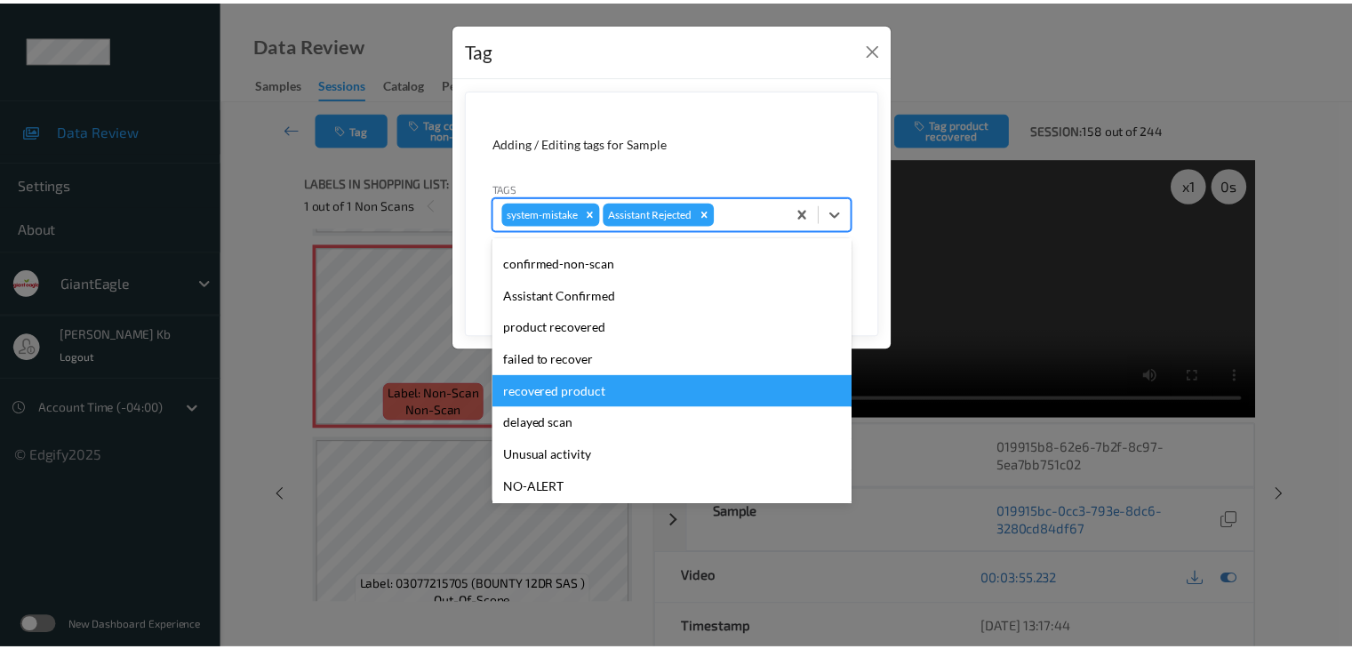
scroll to position [156, 0]
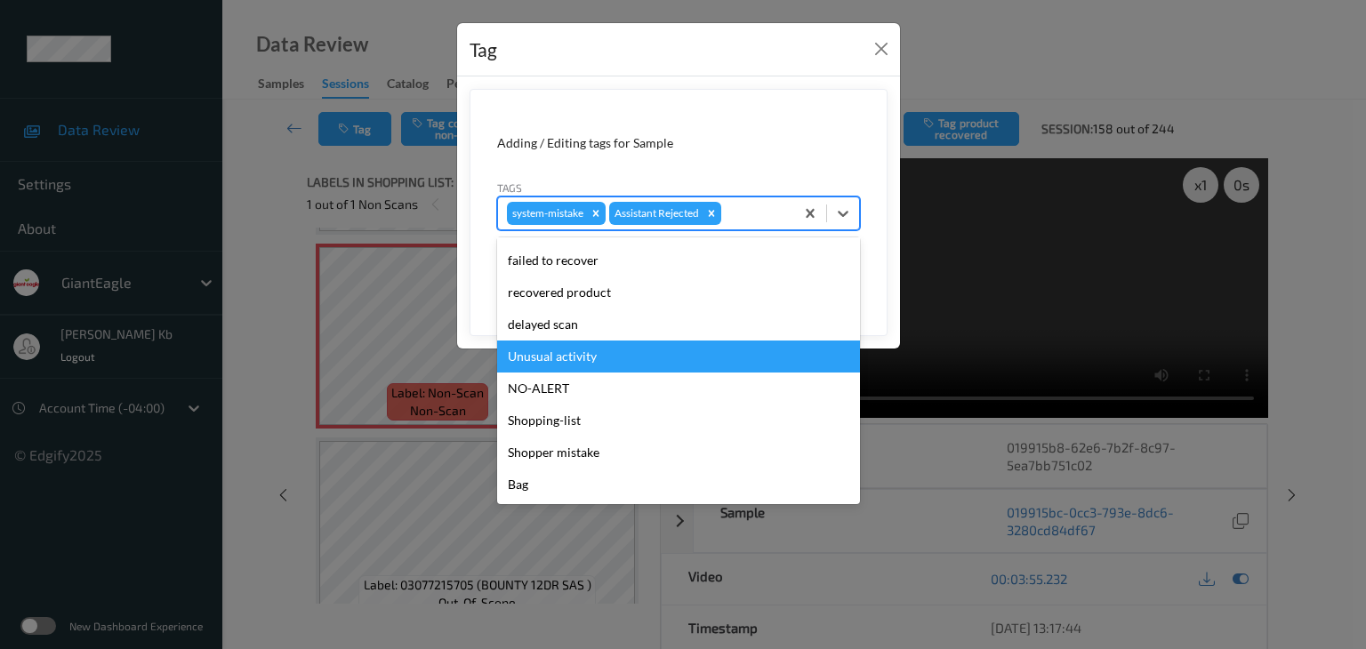
click at [574, 353] on div "Unusual activity" at bounding box center [678, 357] width 363 height 32
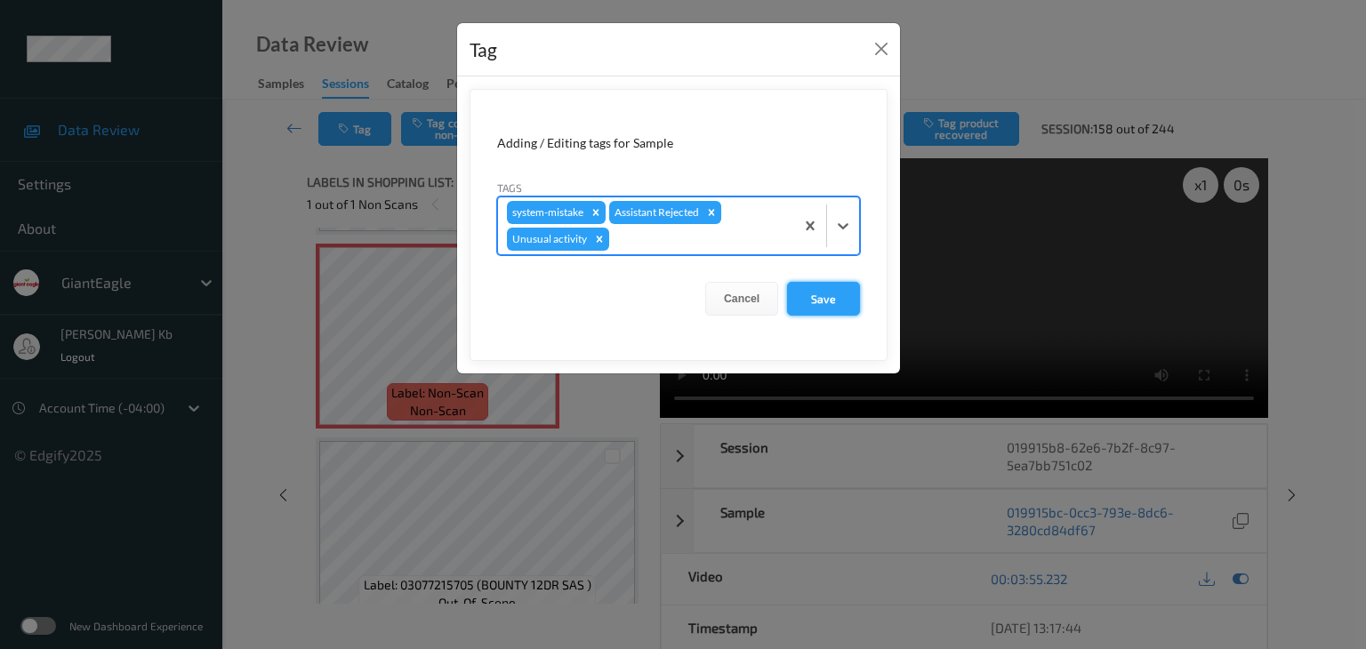
click at [822, 302] on button "Save" at bounding box center [823, 299] width 73 height 34
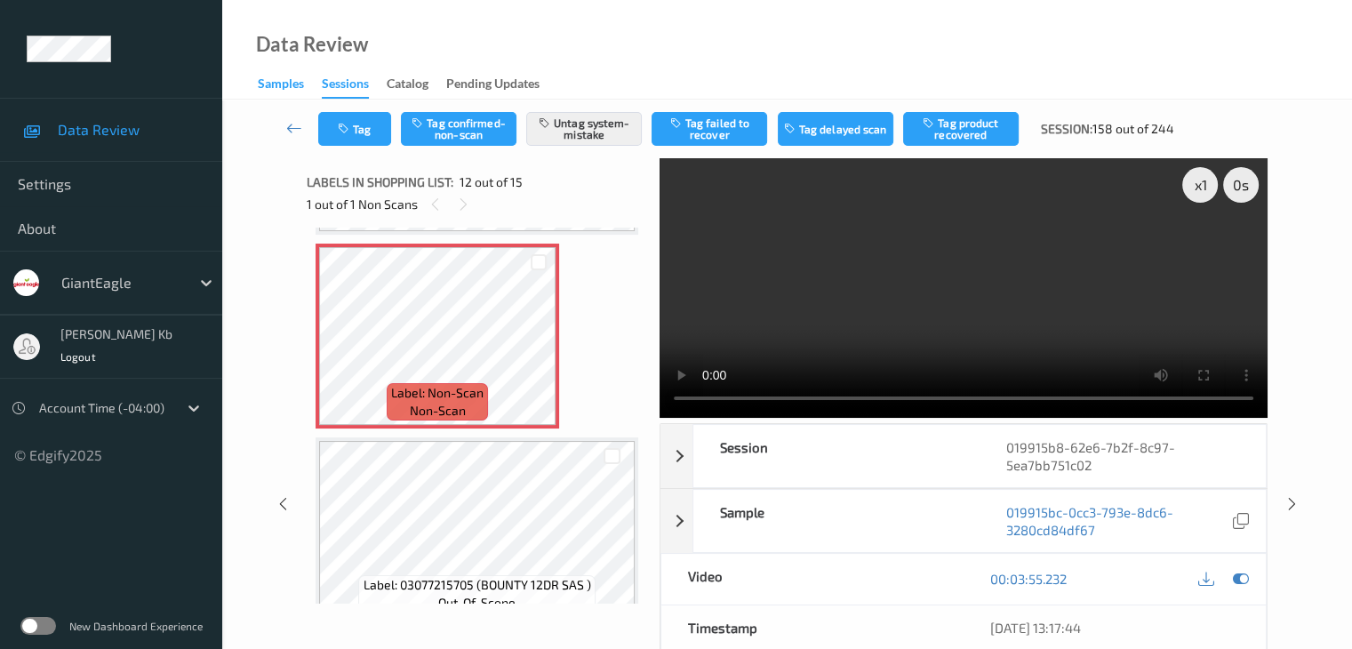
drag, startPoint x: 295, startPoint y: 124, endPoint x: 299, endPoint y: 81, distance: 42.8
click at [295, 124] on icon at bounding box center [294, 128] width 16 height 18
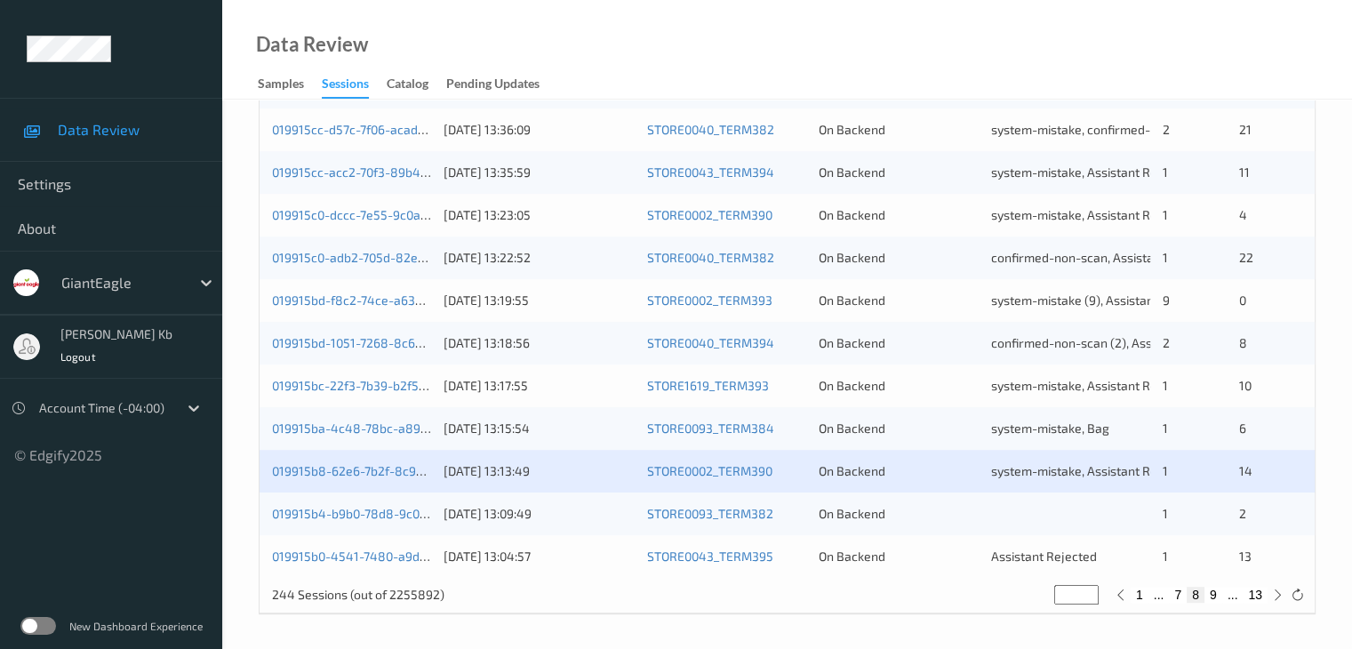
scroll to position [829, 0]
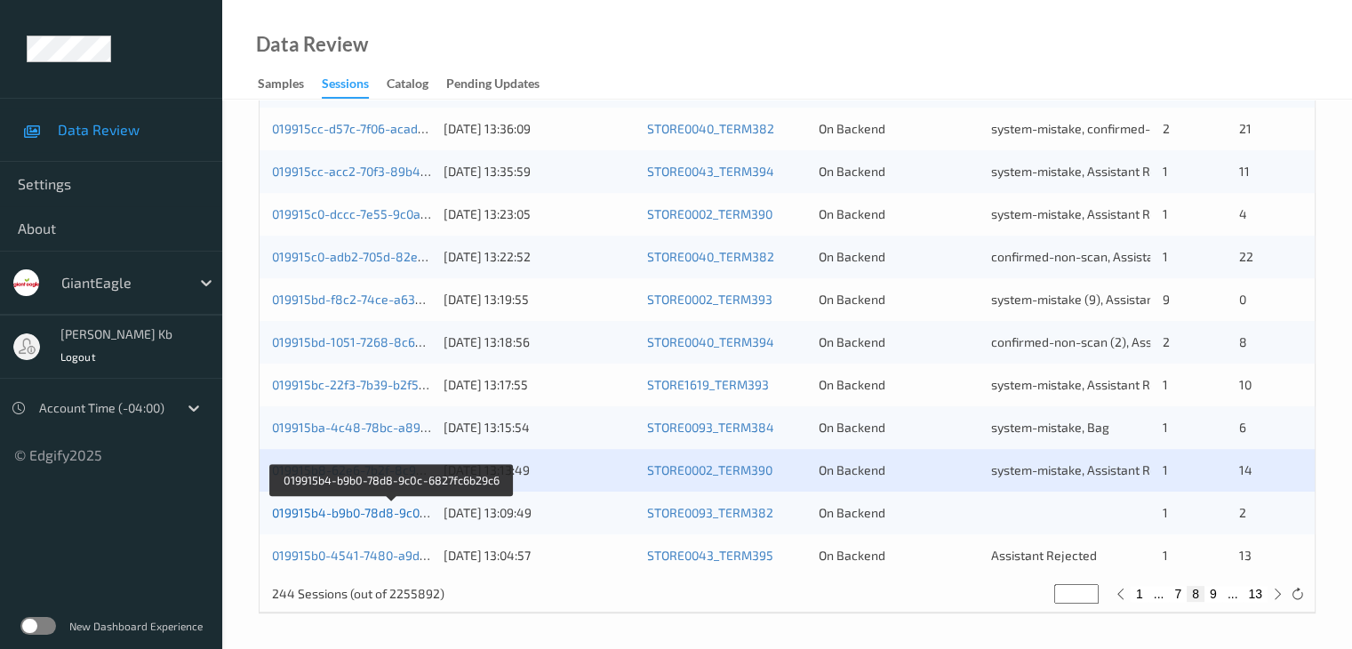
click at [357, 509] on link "019915b4-b9b0-78d8-9c0c-6827fc6b29c6" at bounding box center [392, 512] width 240 height 15
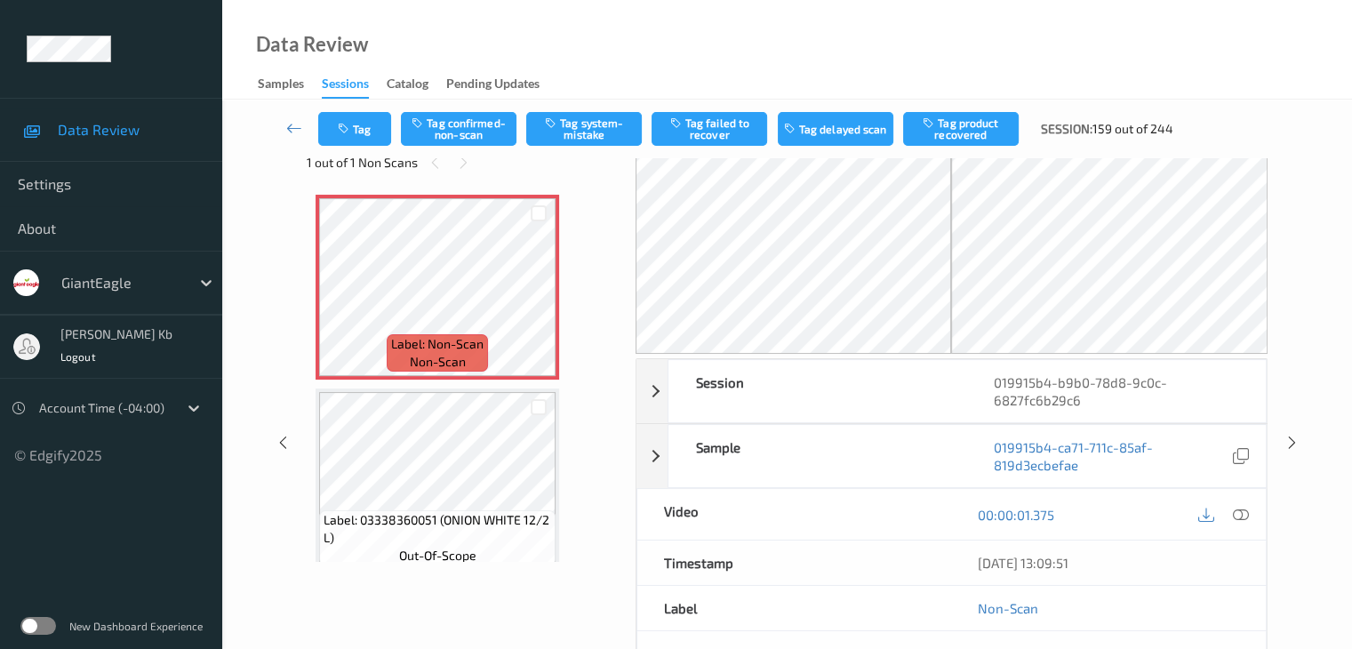
scroll to position [18, 0]
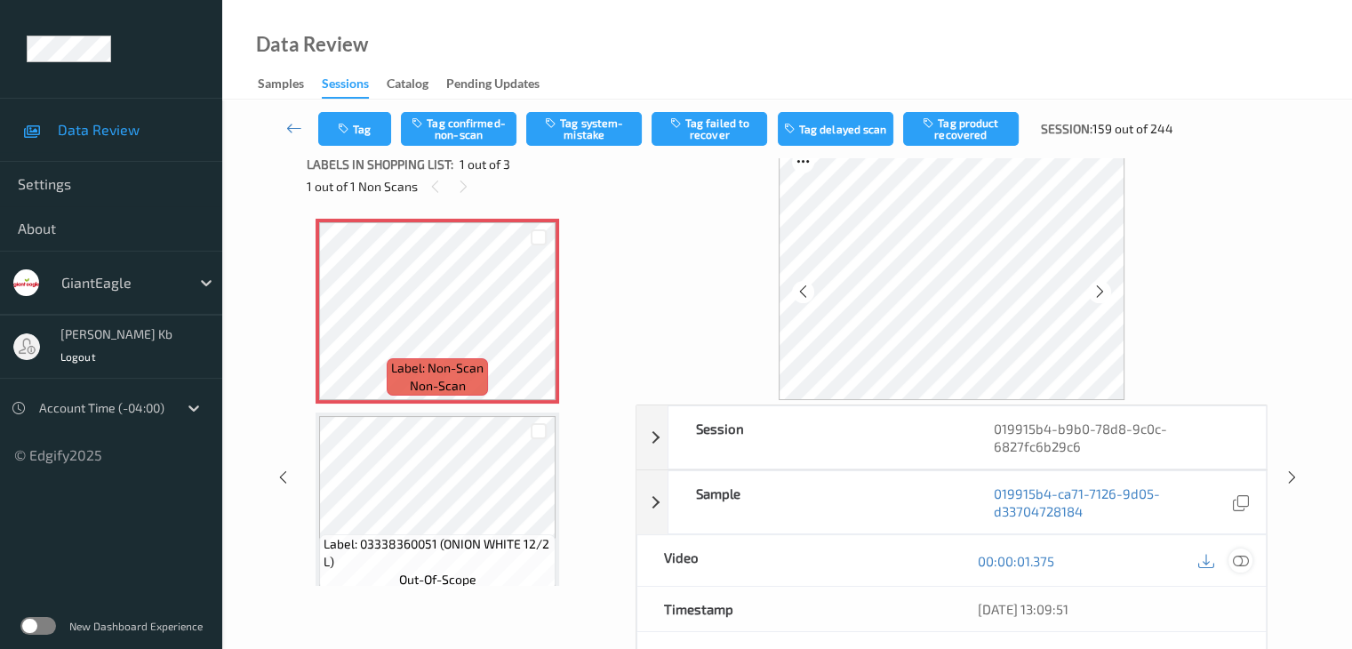
click at [1241, 561] on icon at bounding box center [1240, 561] width 16 height 16
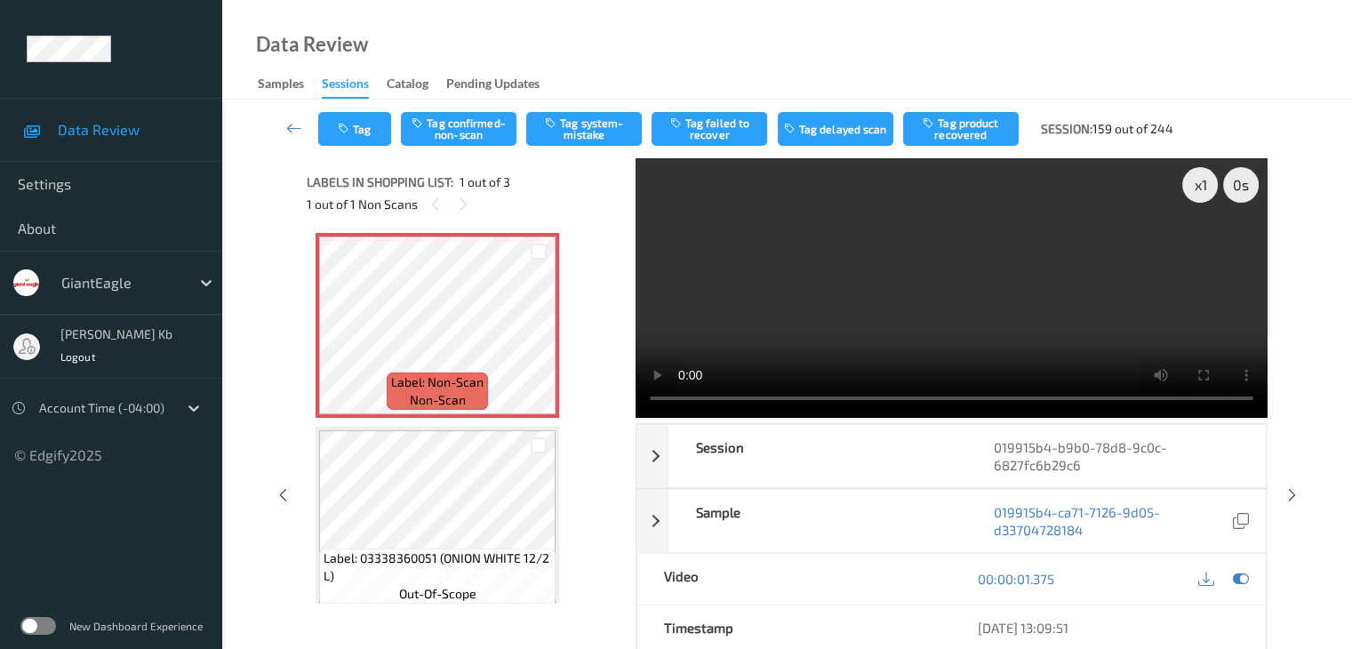
scroll to position [0, 0]
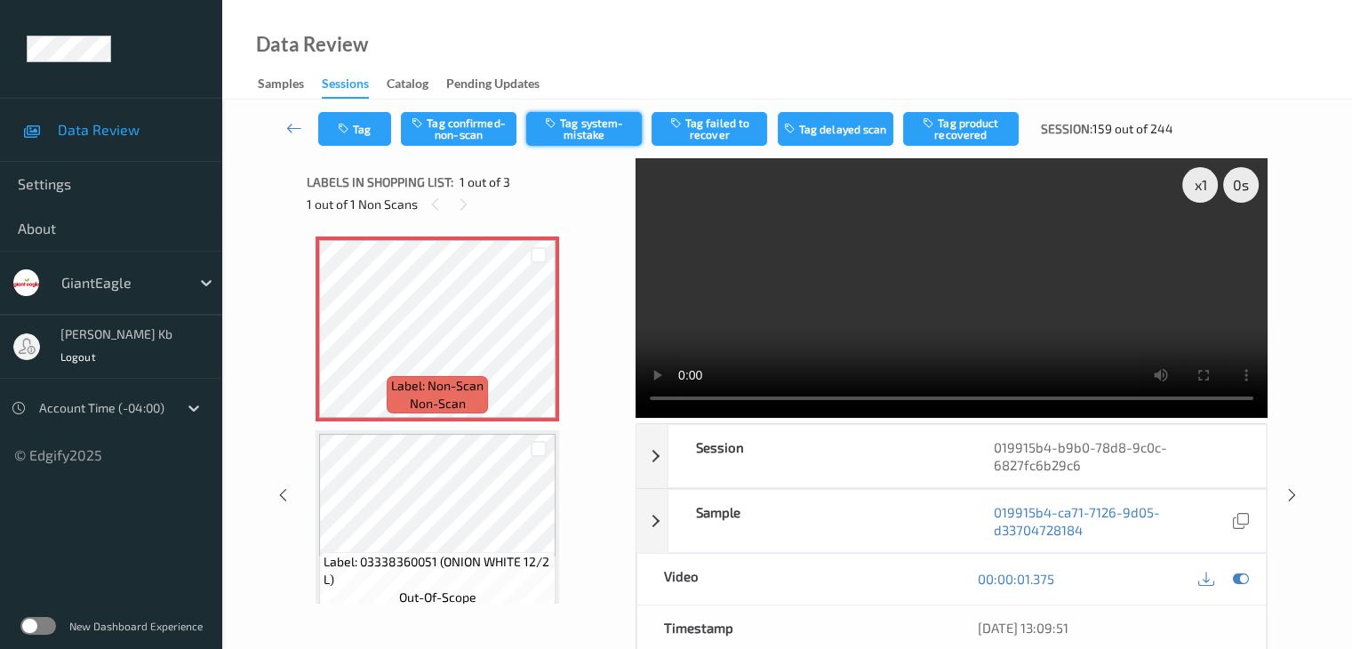
click at [597, 124] on button "Tag system-mistake" at bounding box center [584, 129] width 116 height 34
click at [292, 122] on icon at bounding box center [294, 128] width 16 height 18
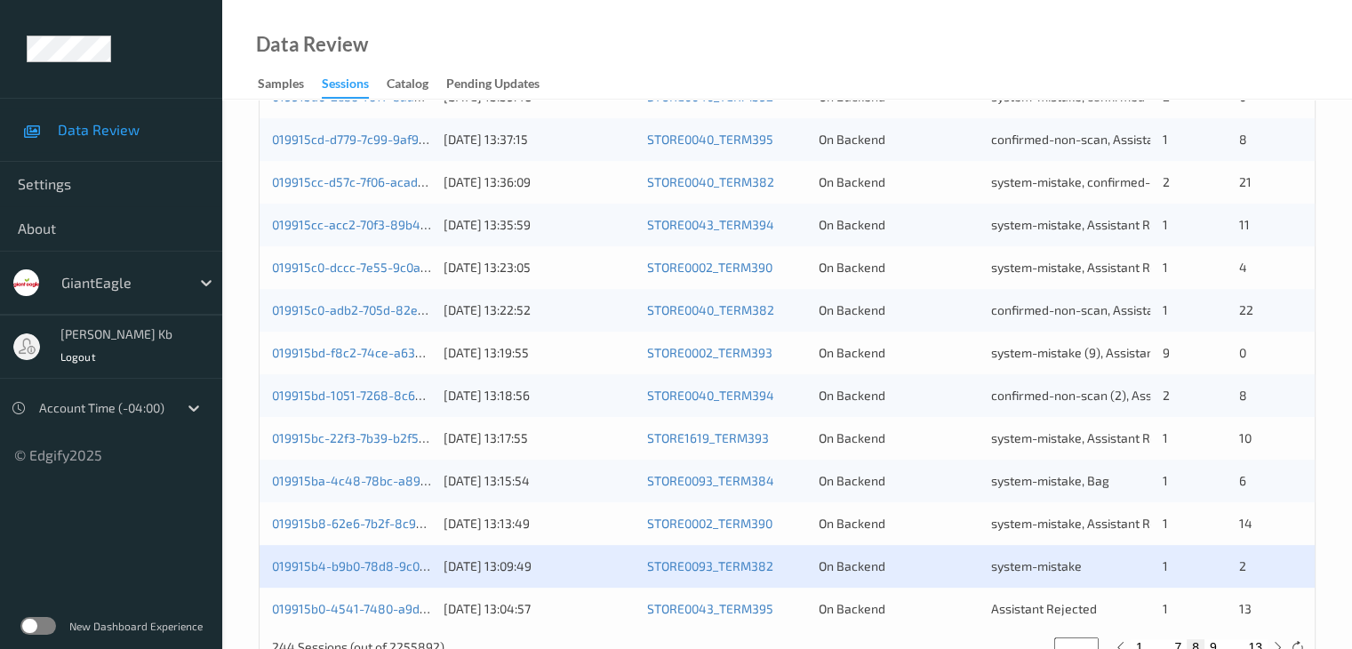
scroll to position [829, 0]
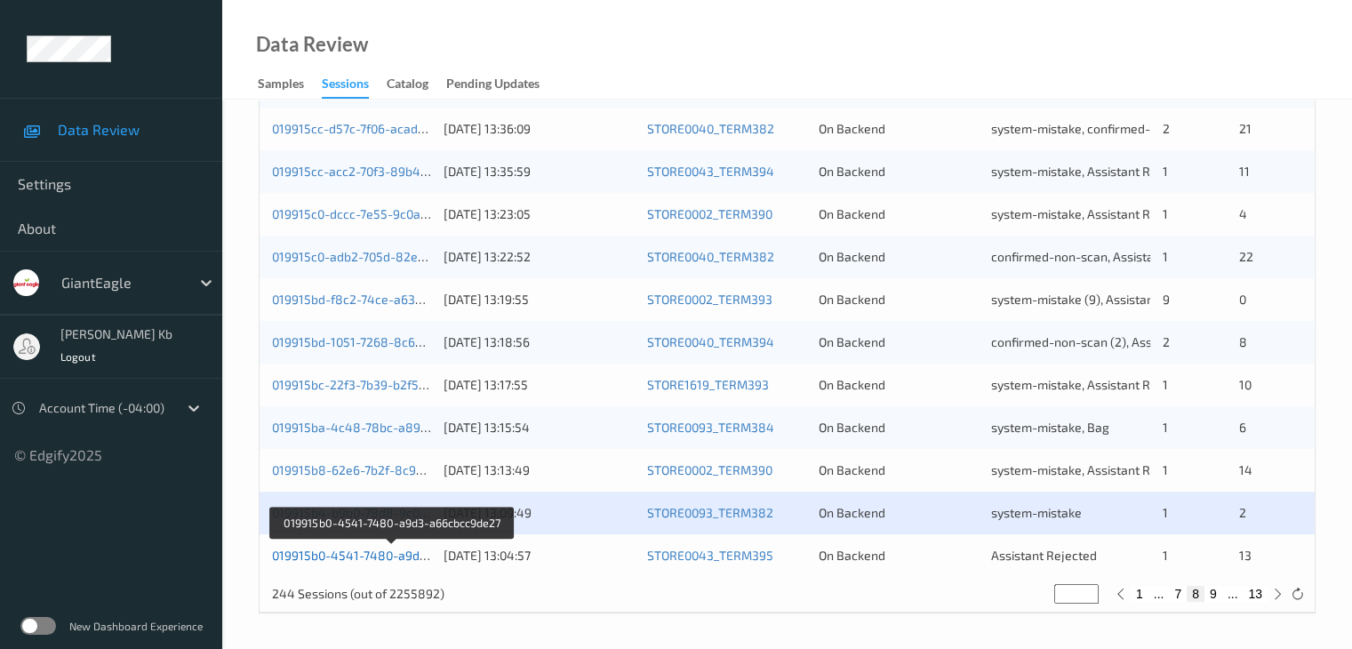
click at [379, 555] on link "019915b0-4541-7480-a9d3-a66cbcc9de27" at bounding box center [393, 555] width 242 height 15
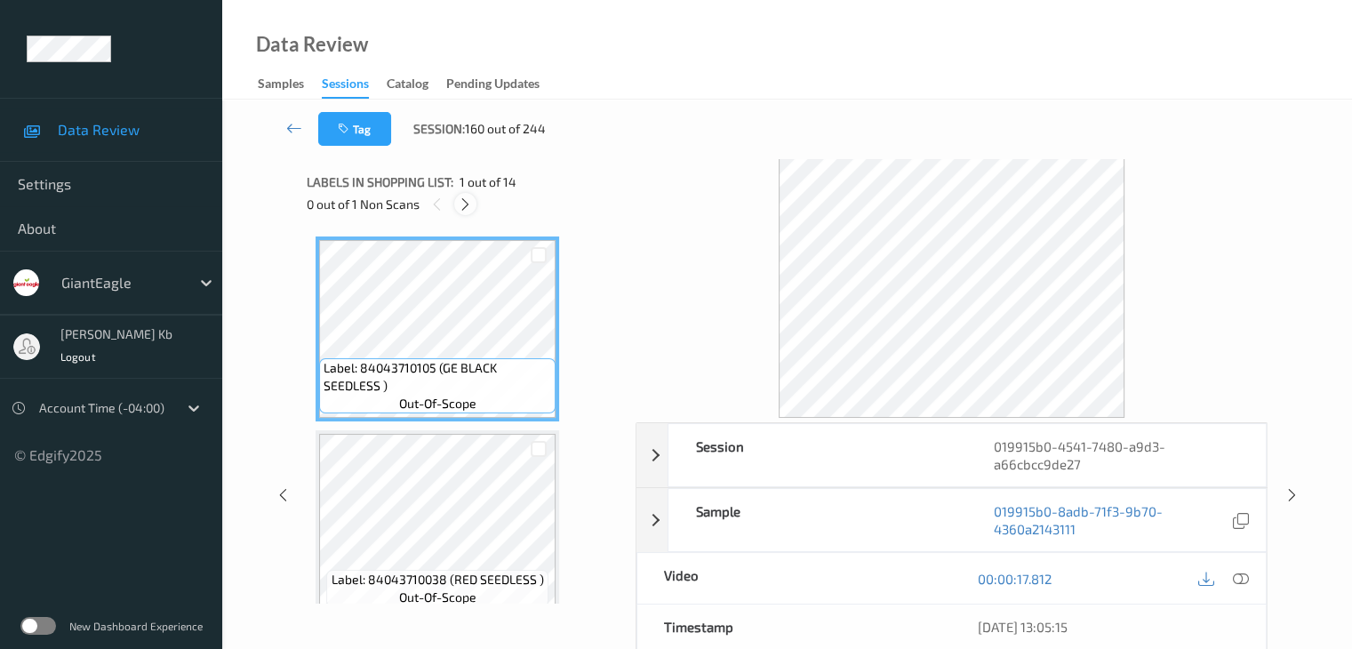
click at [467, 197] on icon at bounding box center [465, 204] width 15 height 16
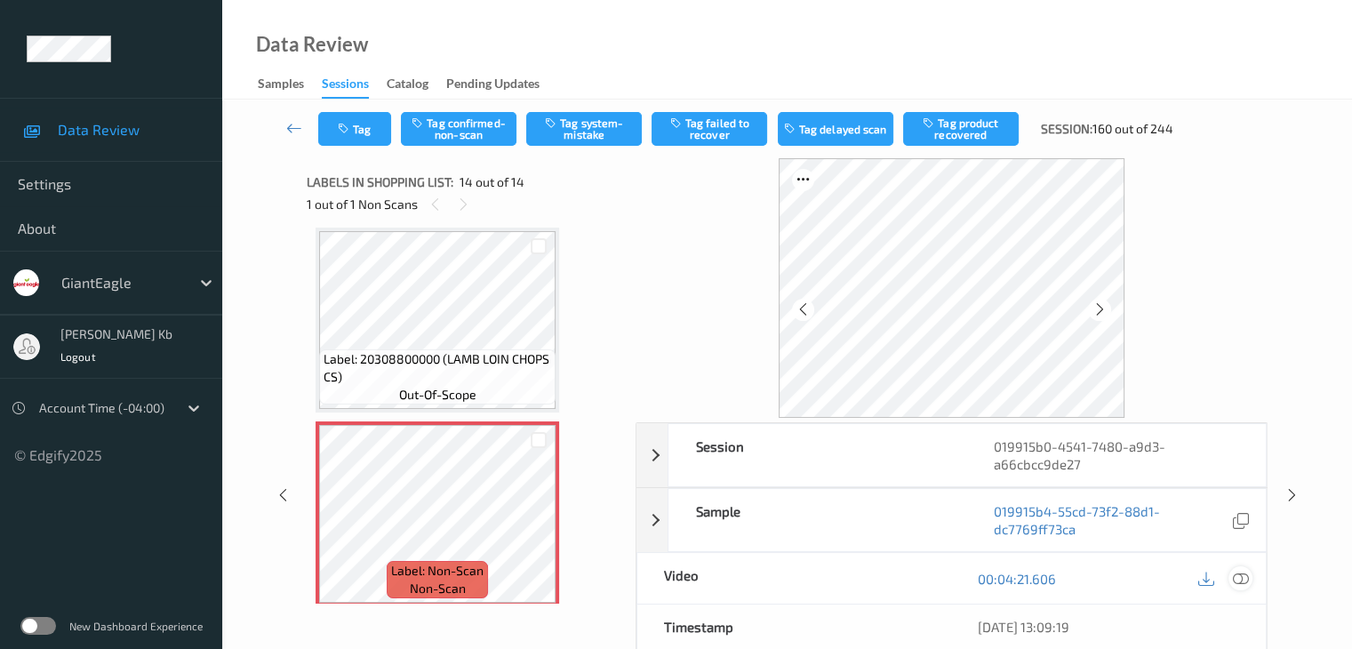
click at [1246, 581] on icon at bounding box center [1240, 579] width 16 height 16
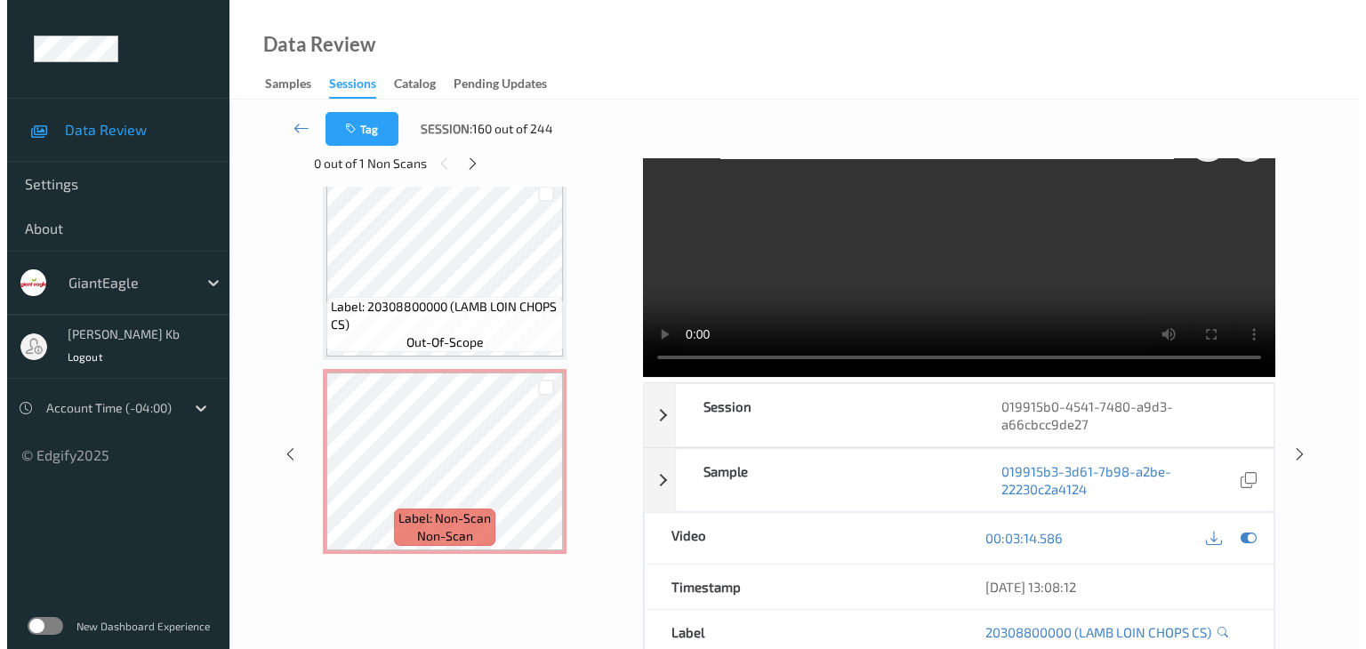
scroll to position [0, 0]
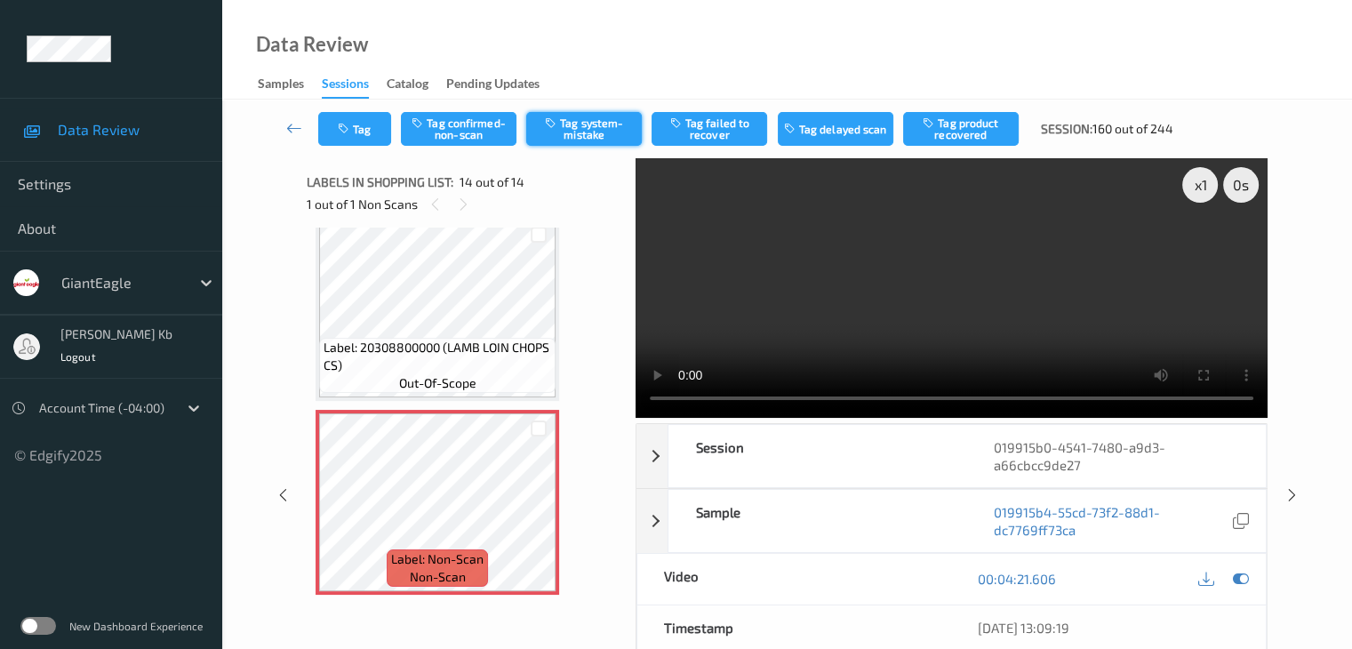
click at [578, 125] on button "Tag system-mistake" at bounding box center [584, 129] width 116 height 34
click at [381, 125] on button "Tag" at bounding box center [354, 129] width 73 height 34
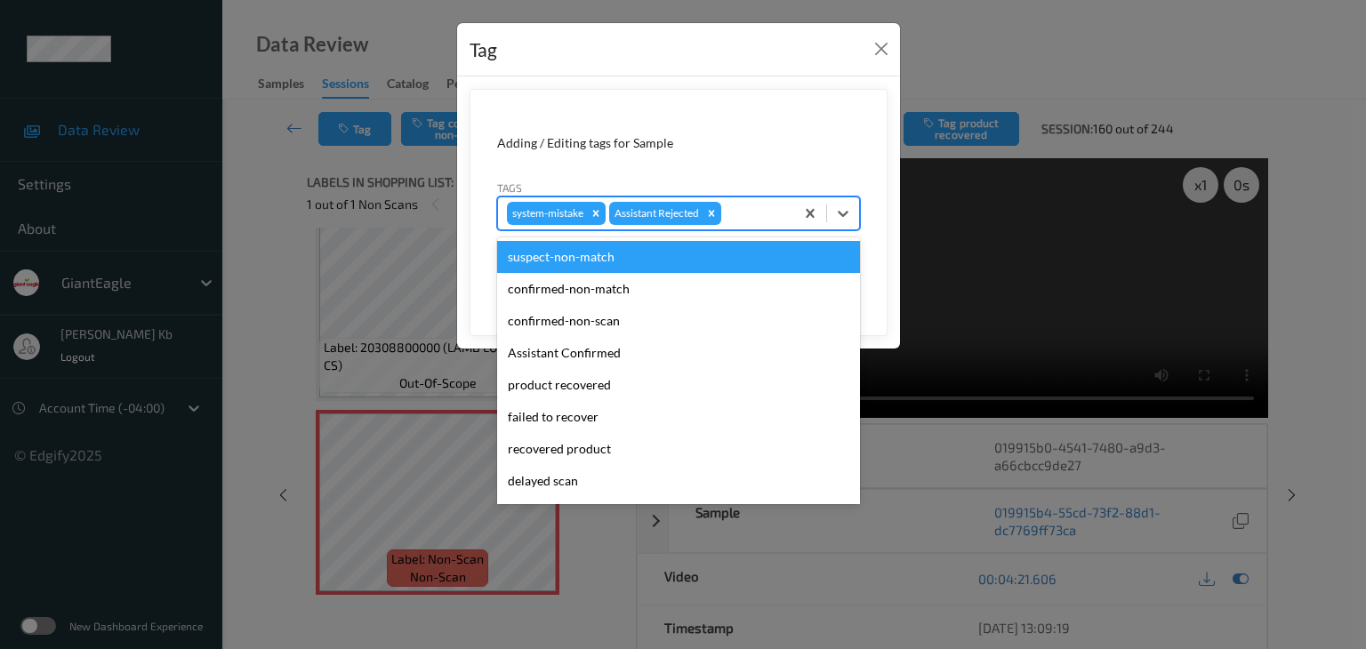
click at [771, 211] on div at bounding box center [755, 213] width 60 height 21
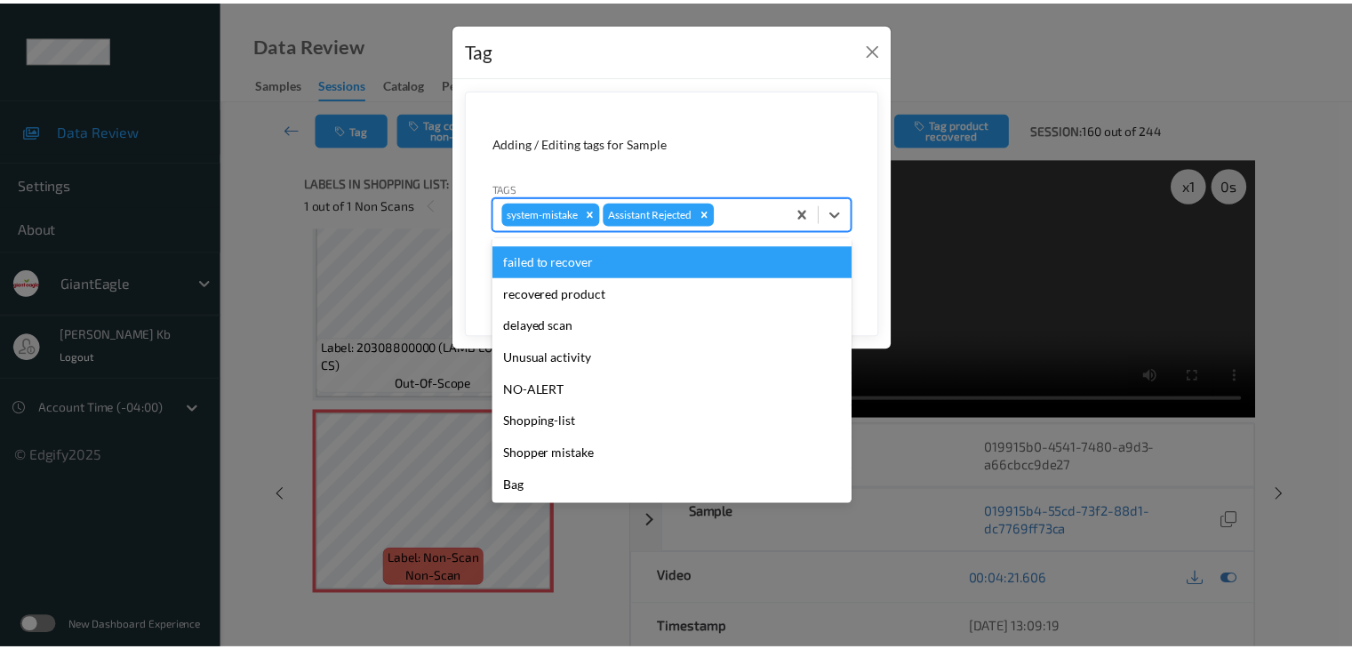
scroll to position [156, 0]
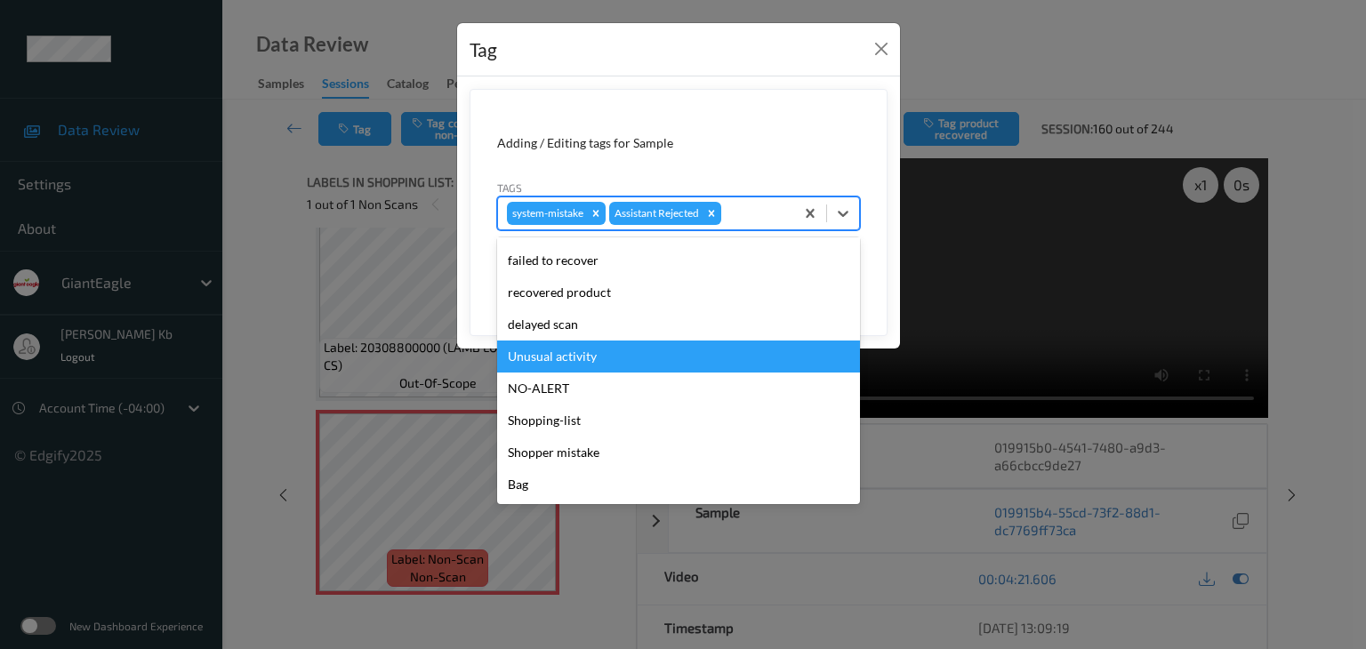
drag, startPoint x: 580, startPoint y: 364, endPoint x: 605, endPoint y: 353, distance: 27.1
click at [580, 364] on div "Unusual activity" at bounding box center [678, 357] width 363 height 32
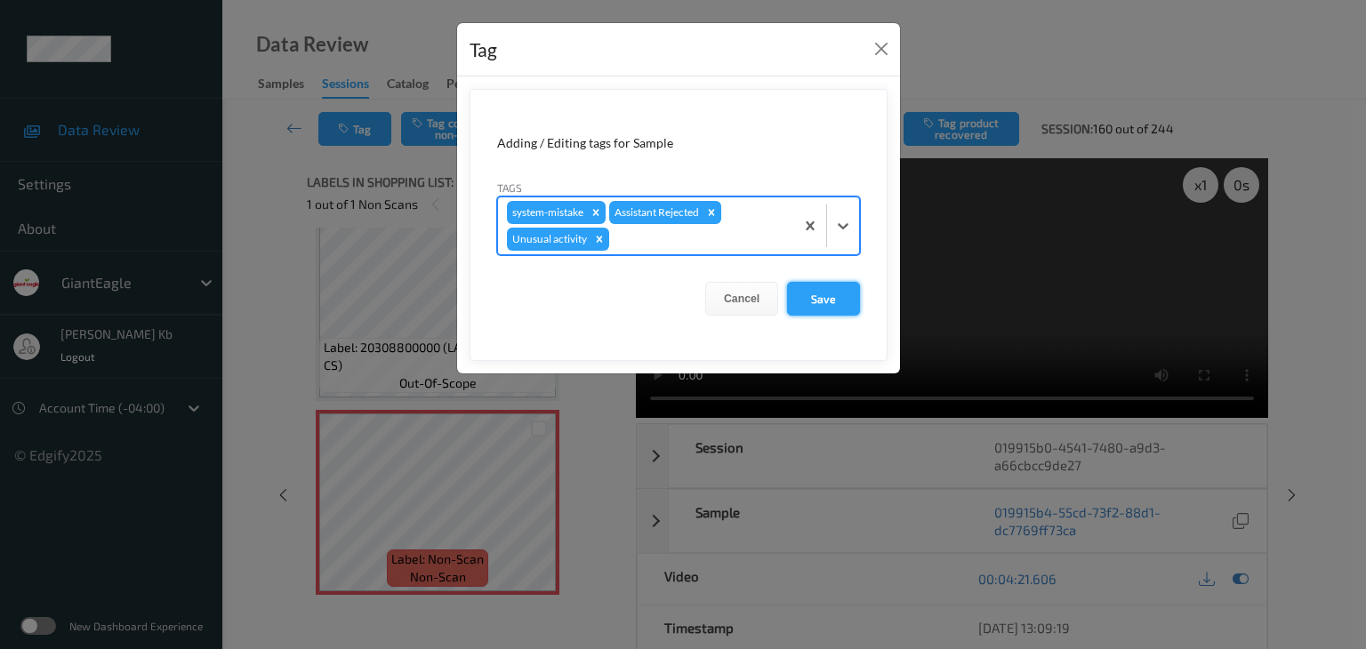
click at [833, 296] on button "Save" at bounding box center [823, 299] width 73 height 34
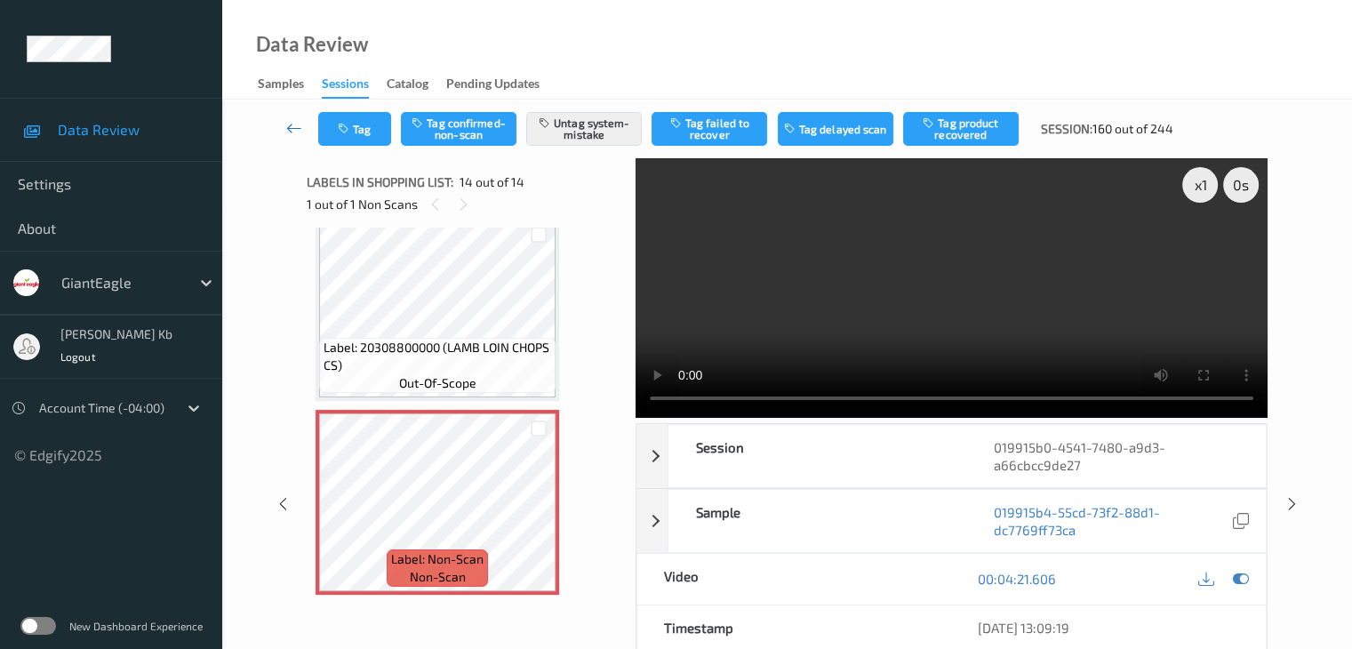
click at [295, 125] on icon at bounding box center [294, 128] width 16 height 18
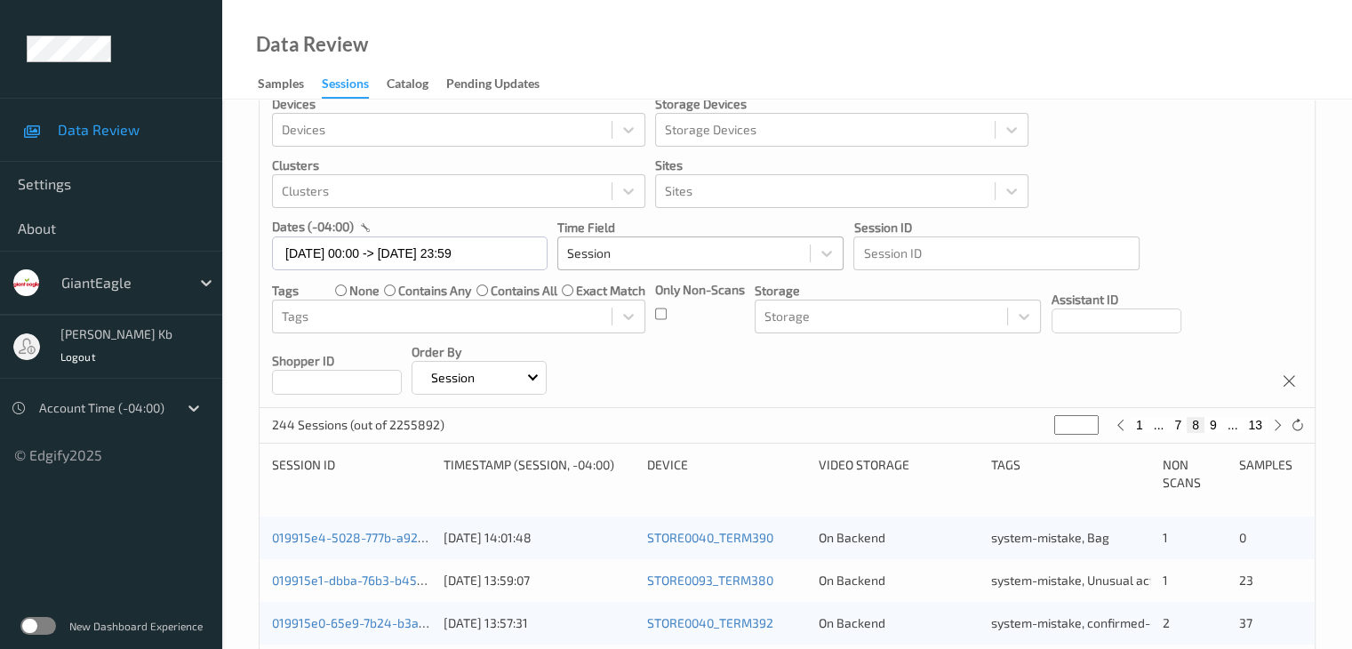
scroll to position [28, 0]
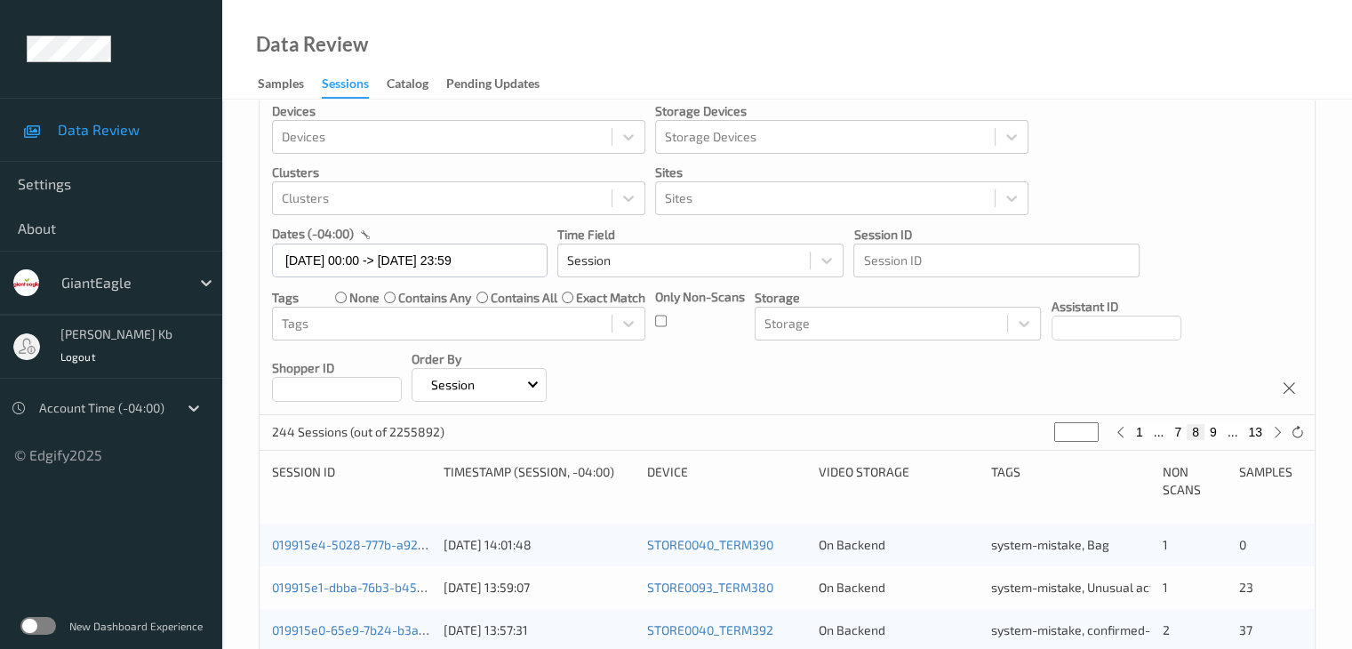
click at [1175, 432] on button "7" at bounding box center [1178, 432] width 18 height 16
type input "*"
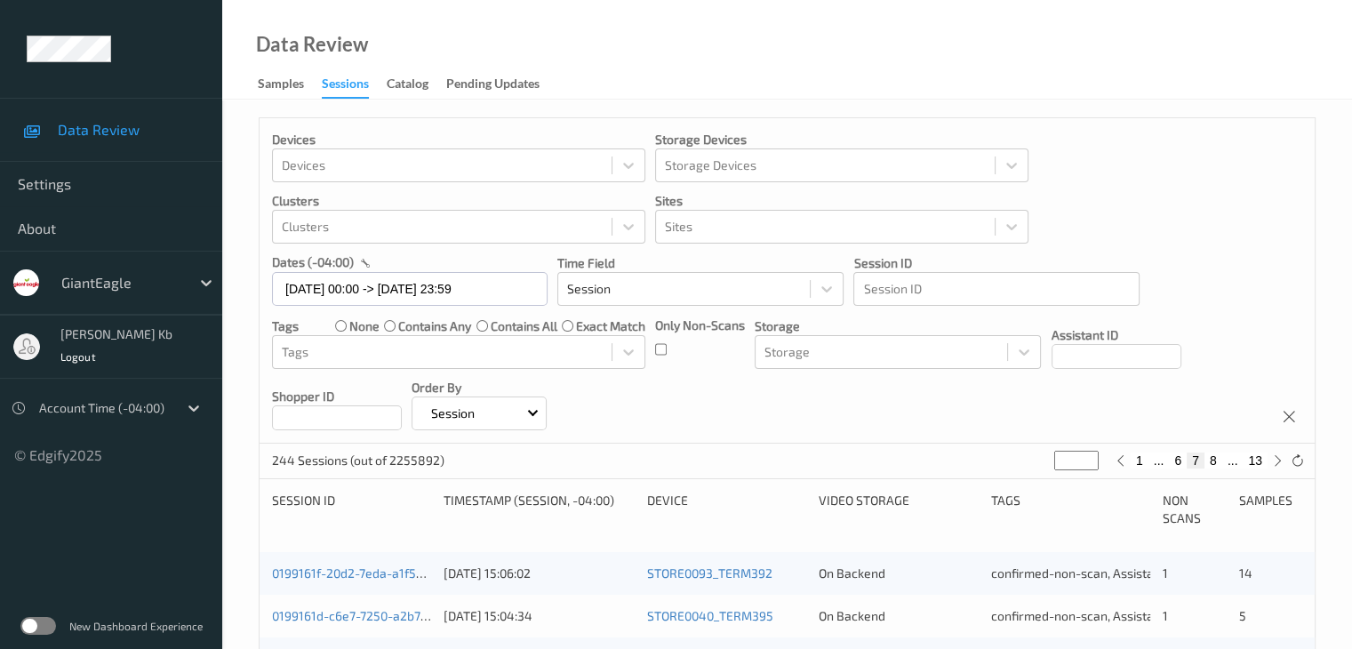
click at [1177, 456] on button "6" at bounding box center [1178, 461] width 18 height 16
type input "*"
click at [1177, 460] on button "5" at bounding box center [1178, 461] width 18 height 16
type input "*"
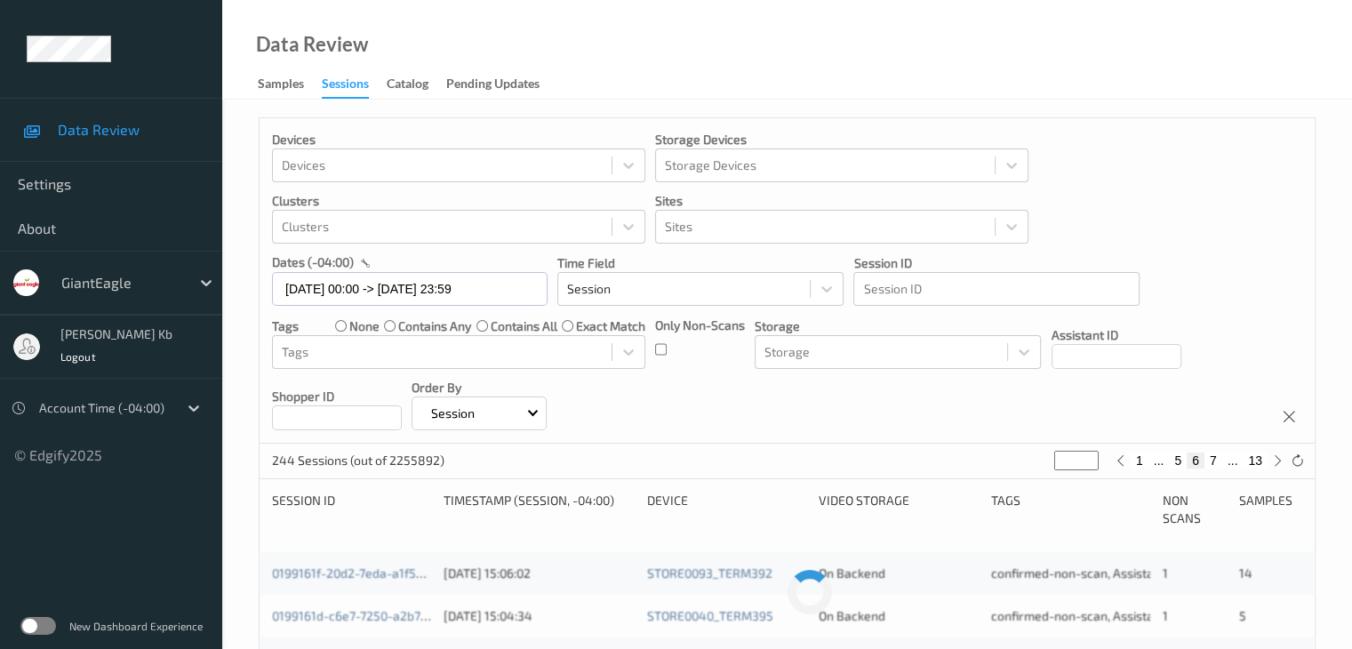
type input "*"
click at [1182, 461] on button "4" at bounding box center [1178, 461] width 18 height 16
type input "*"
drag, startPoint x: 1178, startPoint y: 457, endPoint x: 1131, endPoint y: 466, distance: 48.0
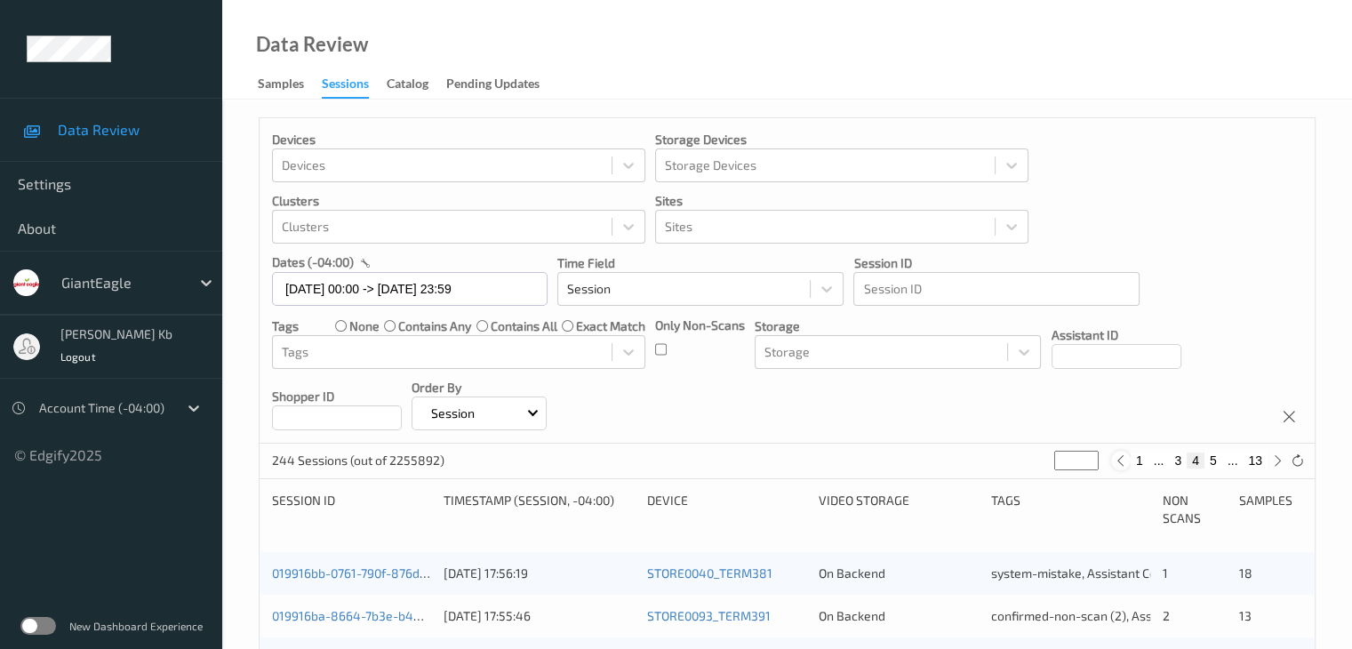
click at [1178, 458] on button "3" at bounding box center [1178, 461] width 18 height 16
type input "*"
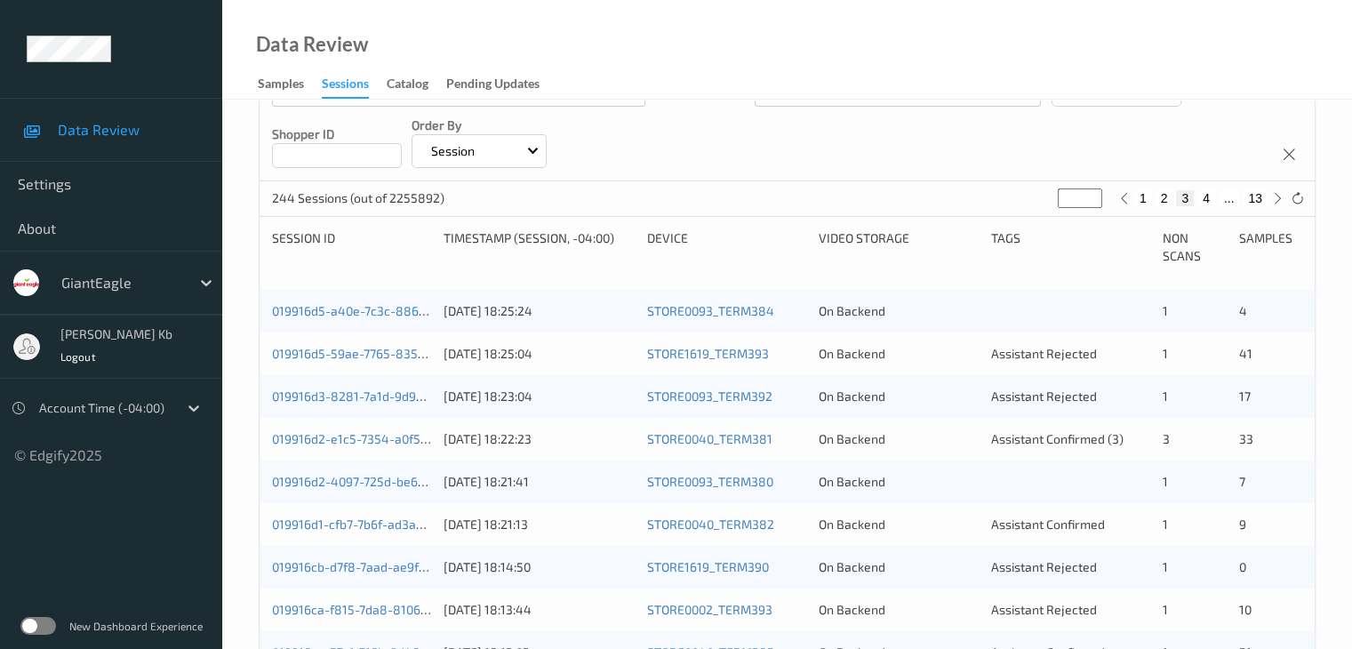
scroll to position [206, 0]
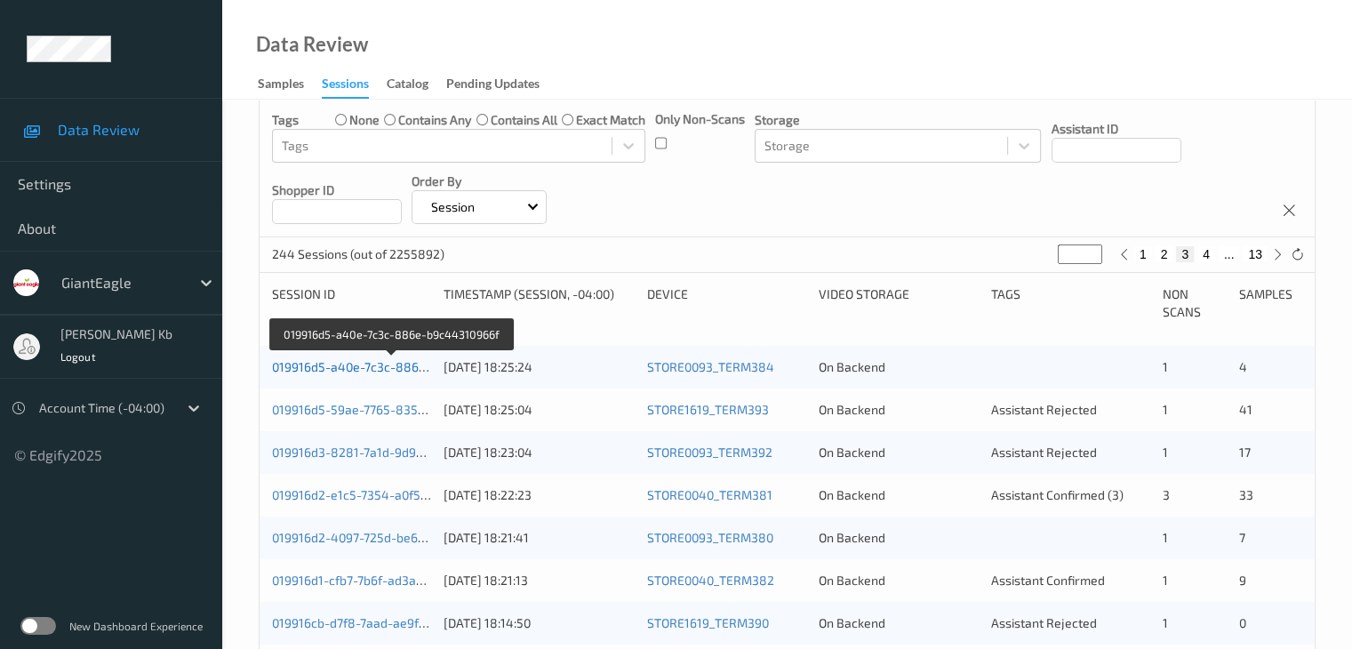
click at [379, 367] on link "019916d5-a40e-7c3c-886e-b9c44310966f" at bounding box center [392, 366] width 241 height 15
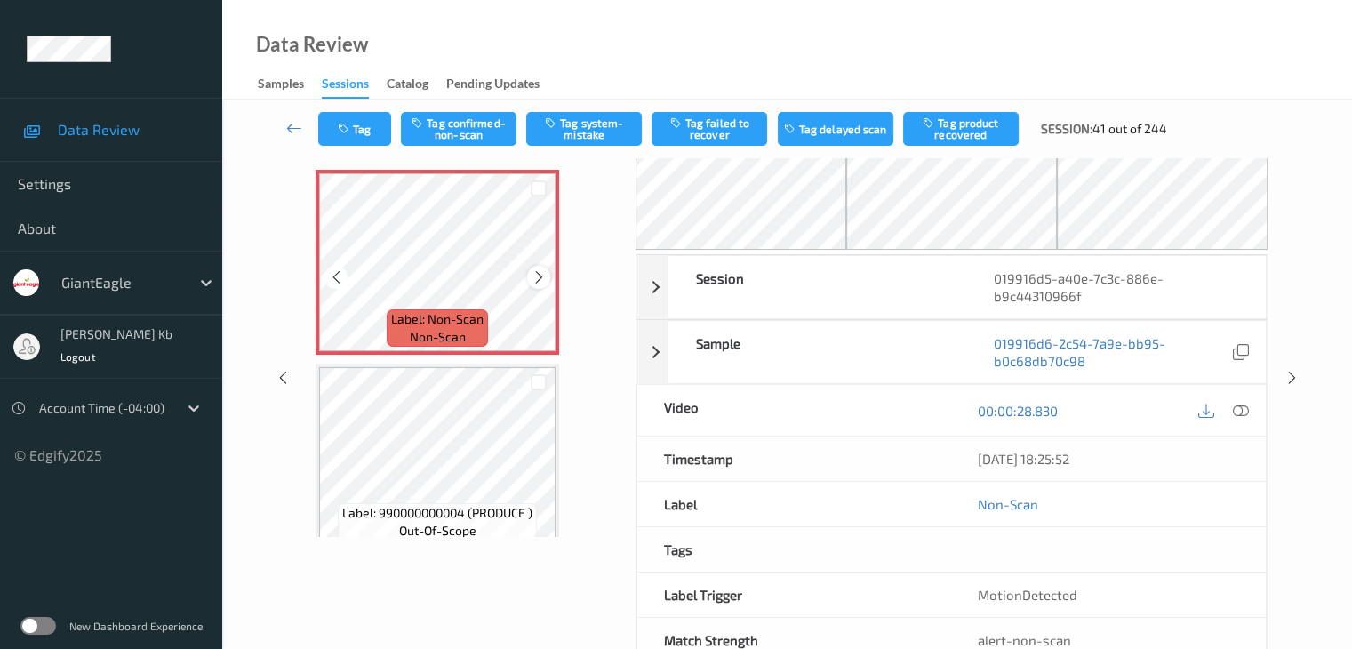
scroll to position [28, 0]
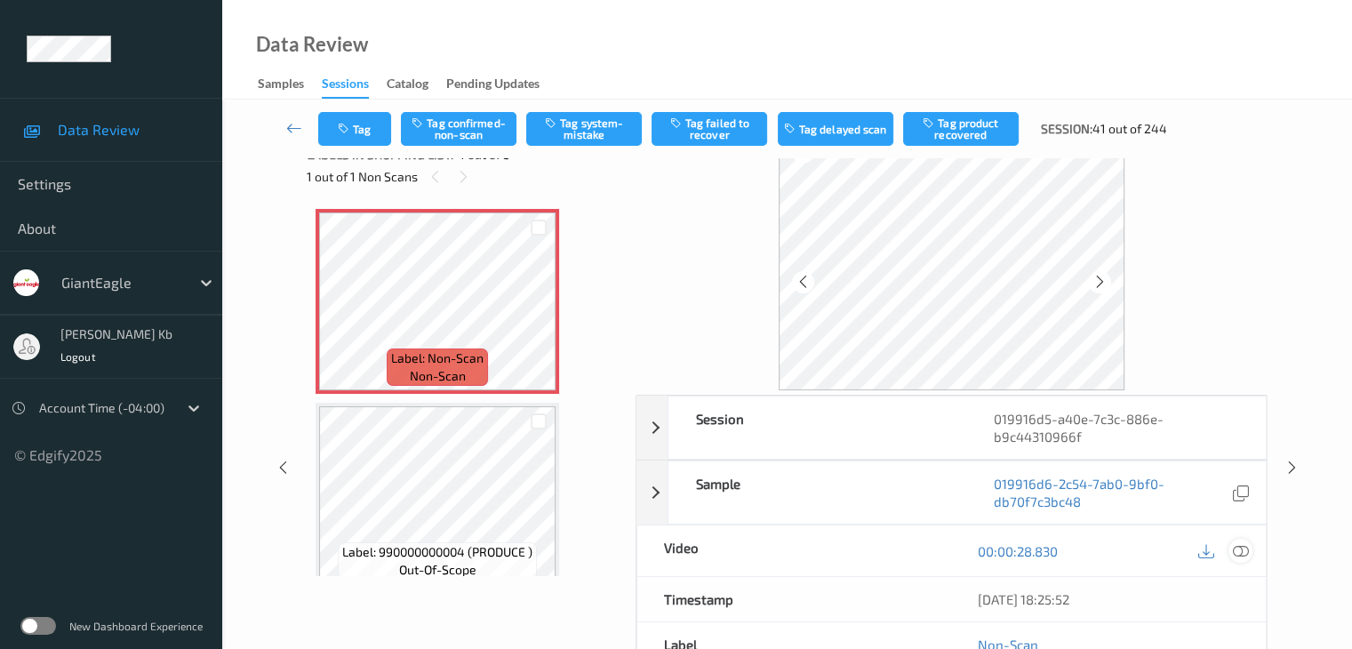
click at [1243, 549] on icon at bounding box center [1240, 551] width 16 height 16
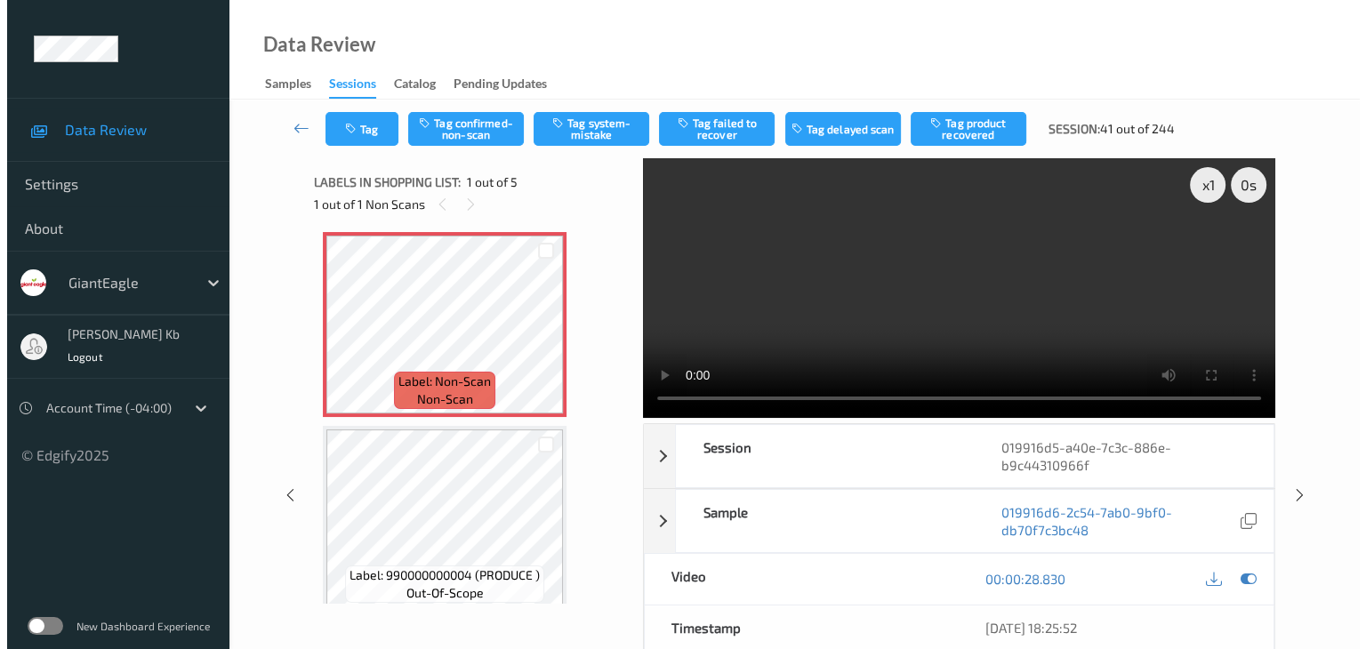
scroll to position [0, 0]
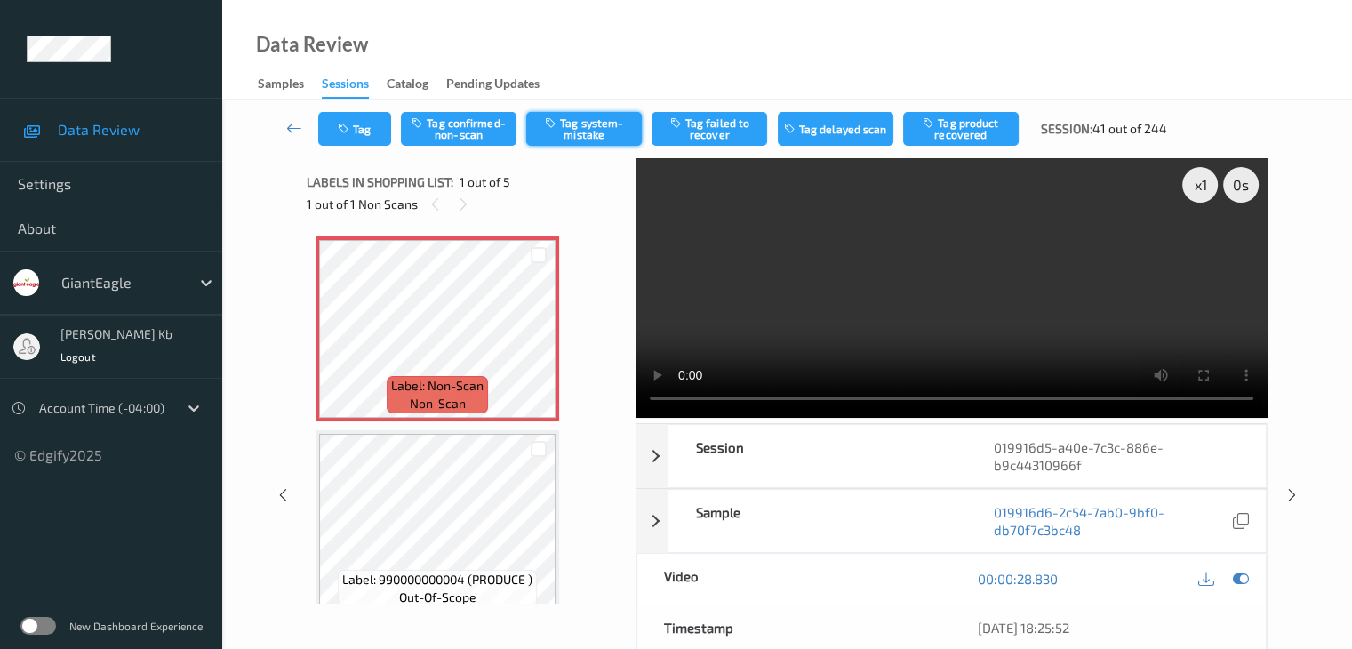
click at [609, 119] on button "Tag system-mistake" at bounding box center [584, 129] width 116 height 34
click at [365, 122] on button "Tag" at bounding box center [354, 129] width 73 height 34
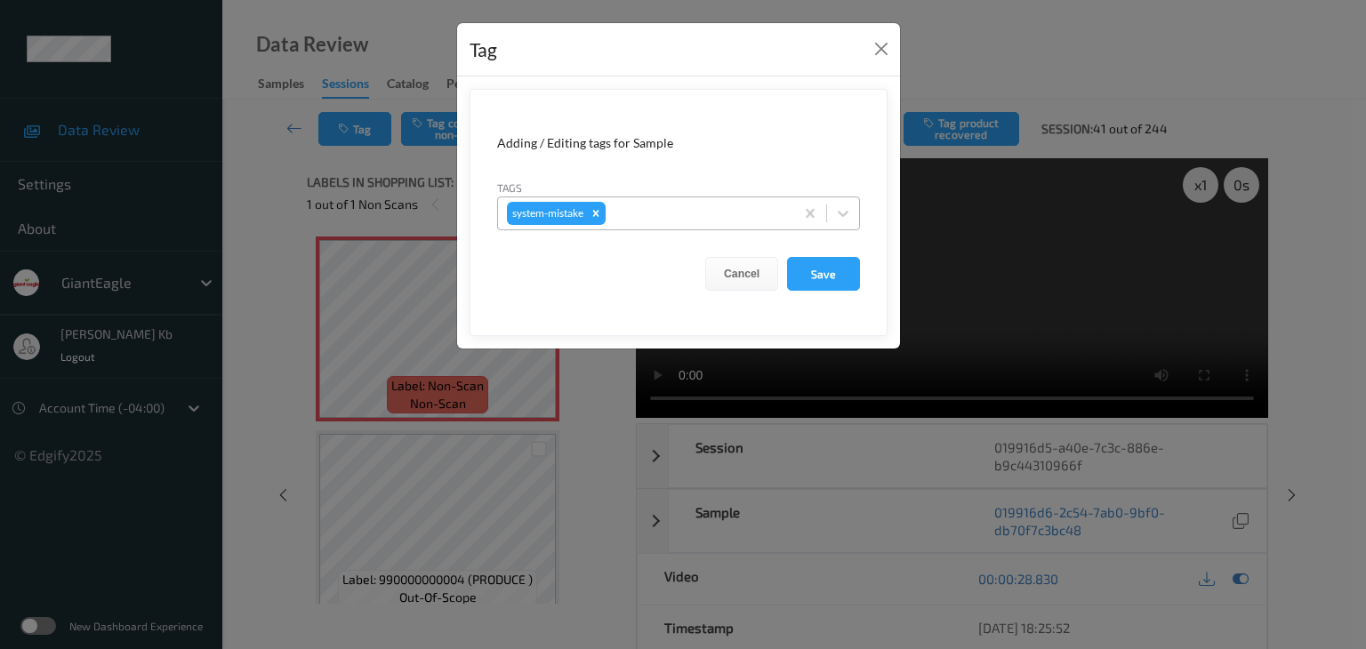
click at [669, 217] on div at bounding box center [697, 213] width 176 height 21
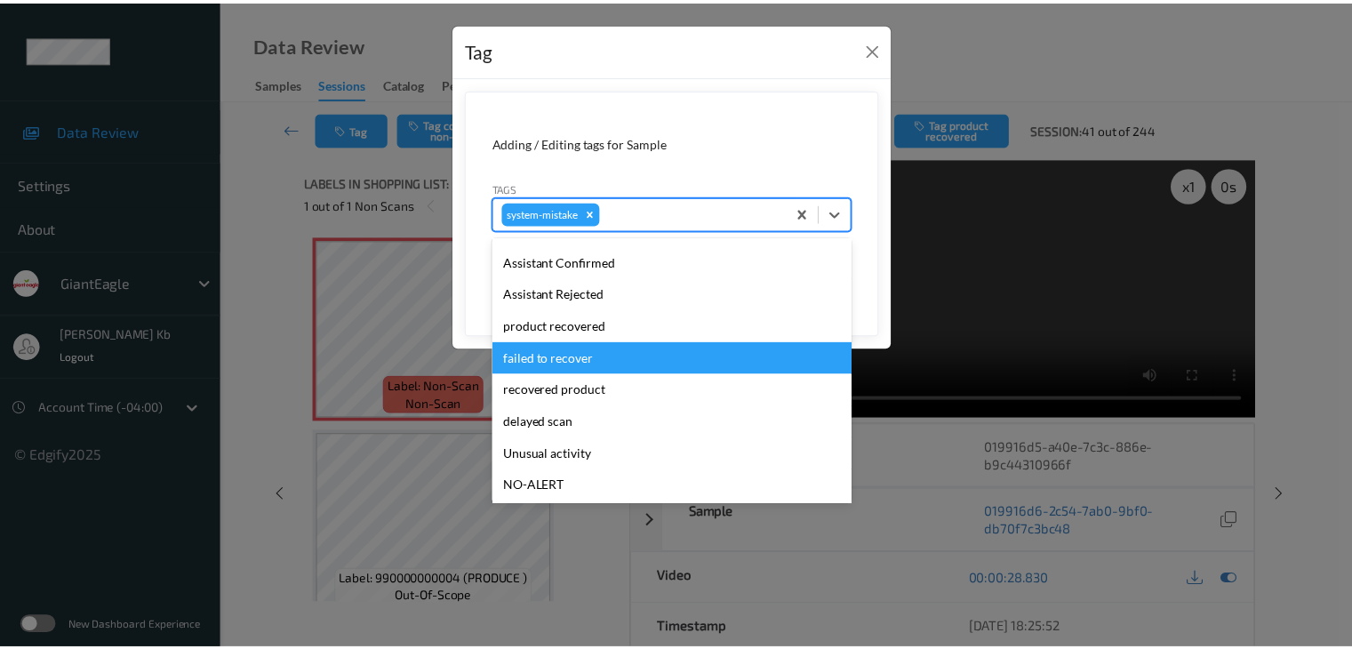
scroll to position [178, 0]
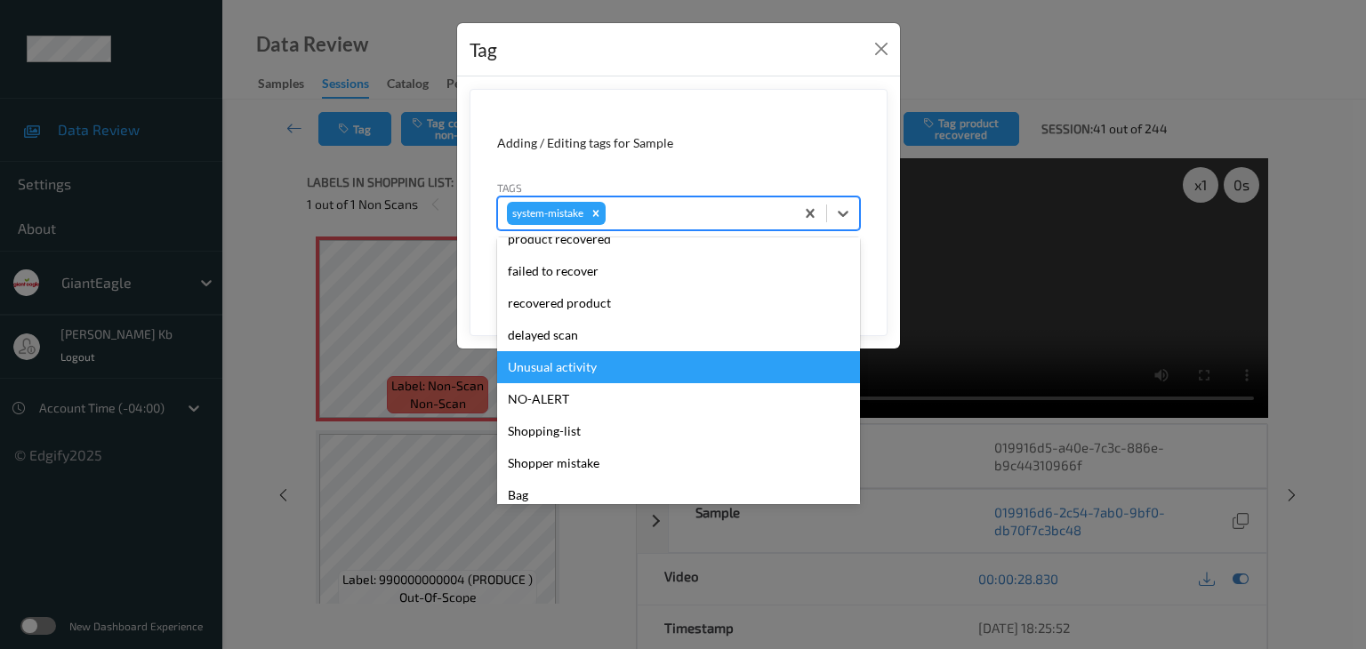
click at [573, 370] on div "Unusual activity" at bounding box center [678, 367] width 363 height 32
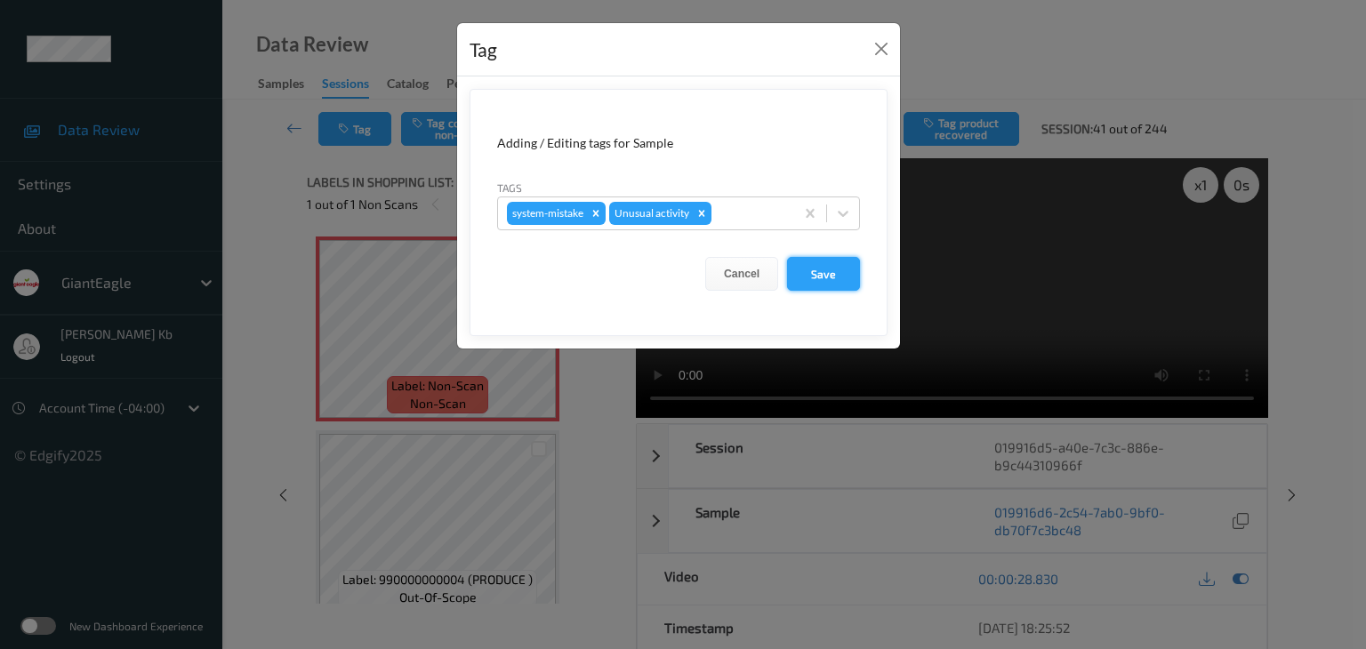
click at [827, 271] on button "Save" at bounding box center [823, 274] width 73 height 34
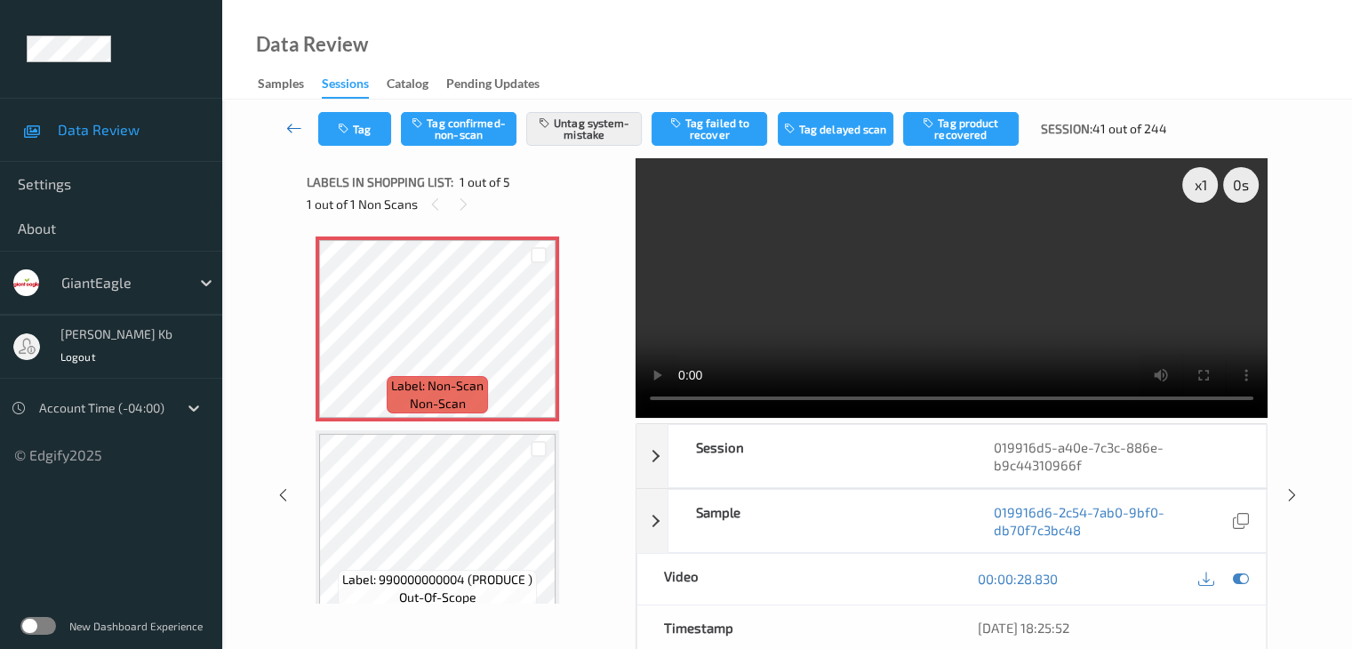
click at [296, 129] on icon at bounding box center [294, 128] width 16 height 18
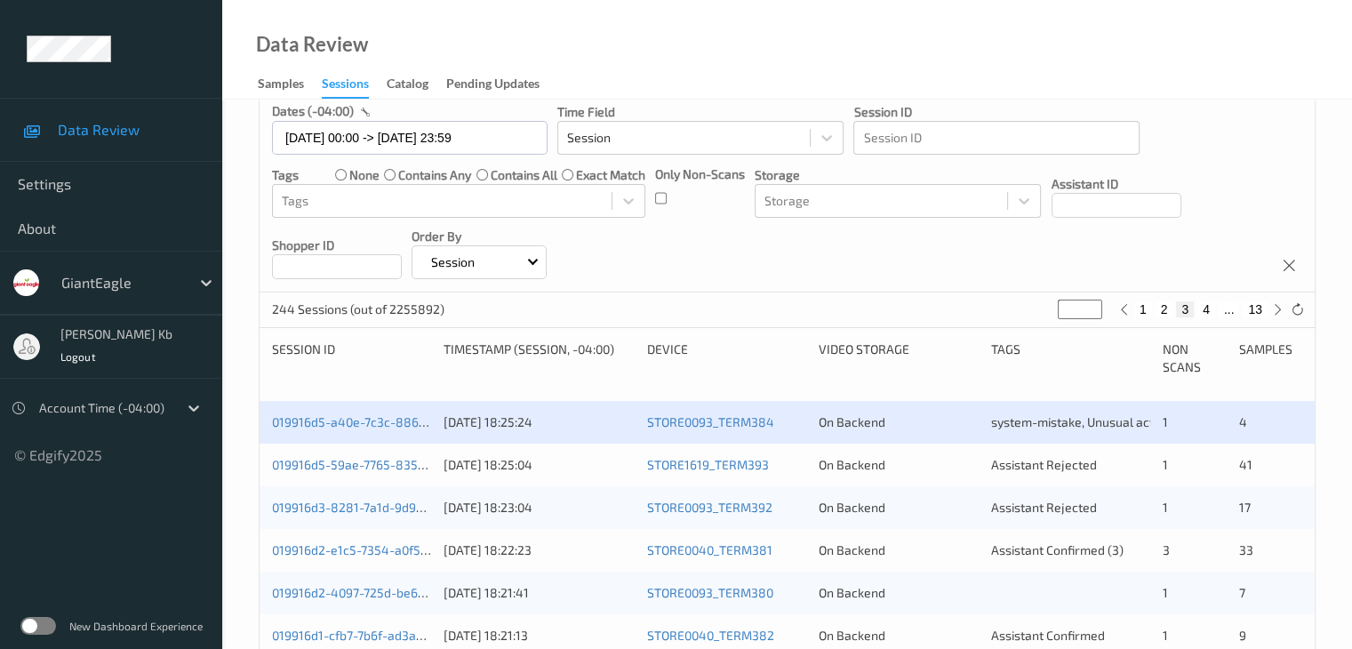
scroll to position [178, 0]
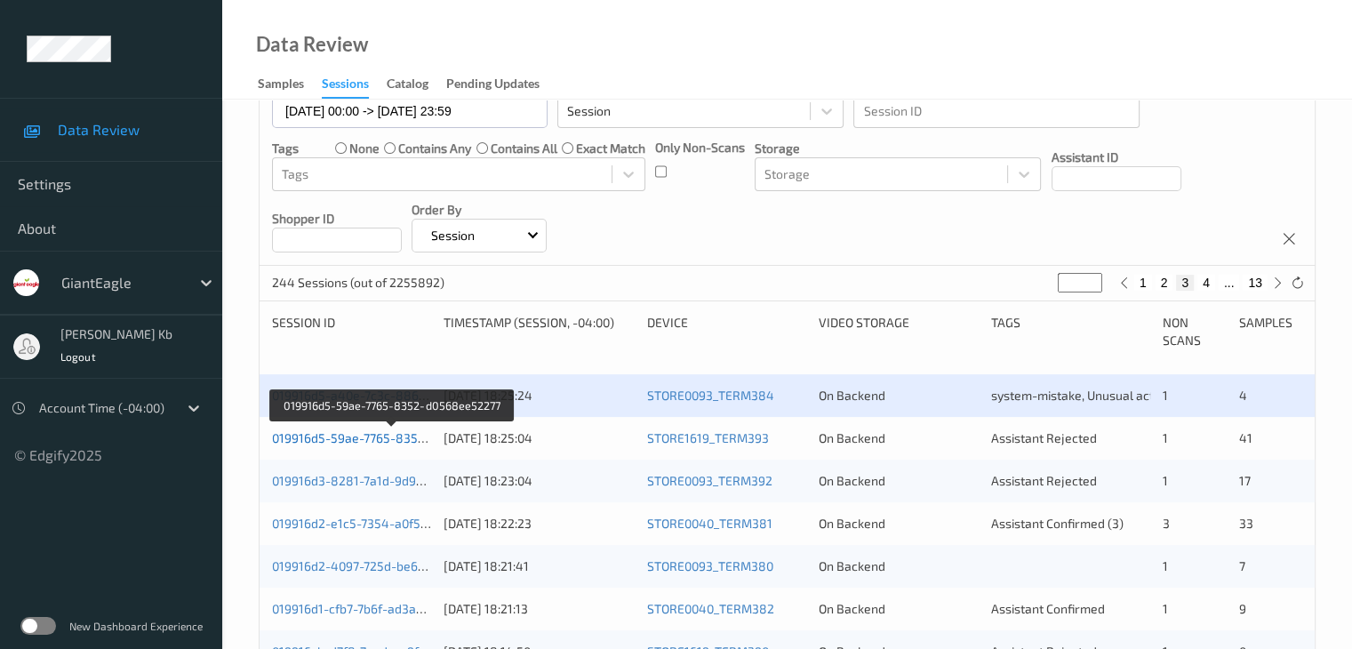
click at [366, 438] on link "019916d5-59ae-7765-8352-d0568ee52277" at bounding box center [393, 437] width 243 height 15
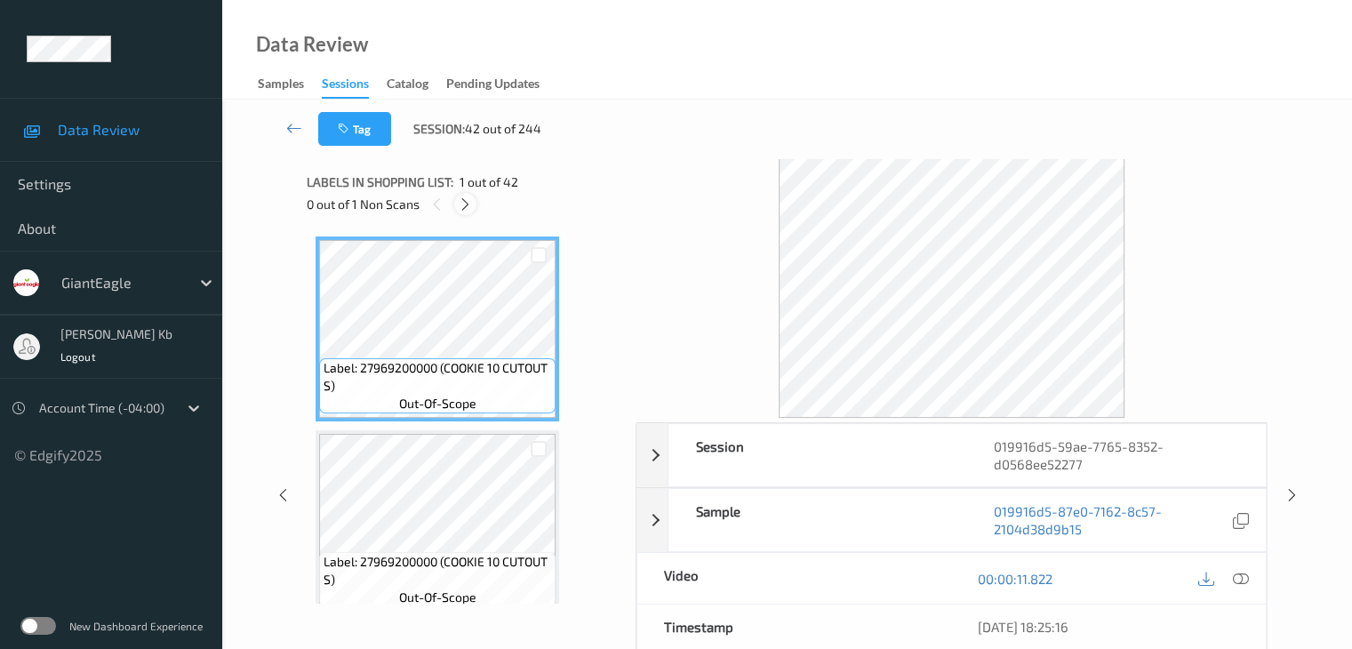
click at [473, 203] on icon at bounding box center [465, 204] width 15 height 16
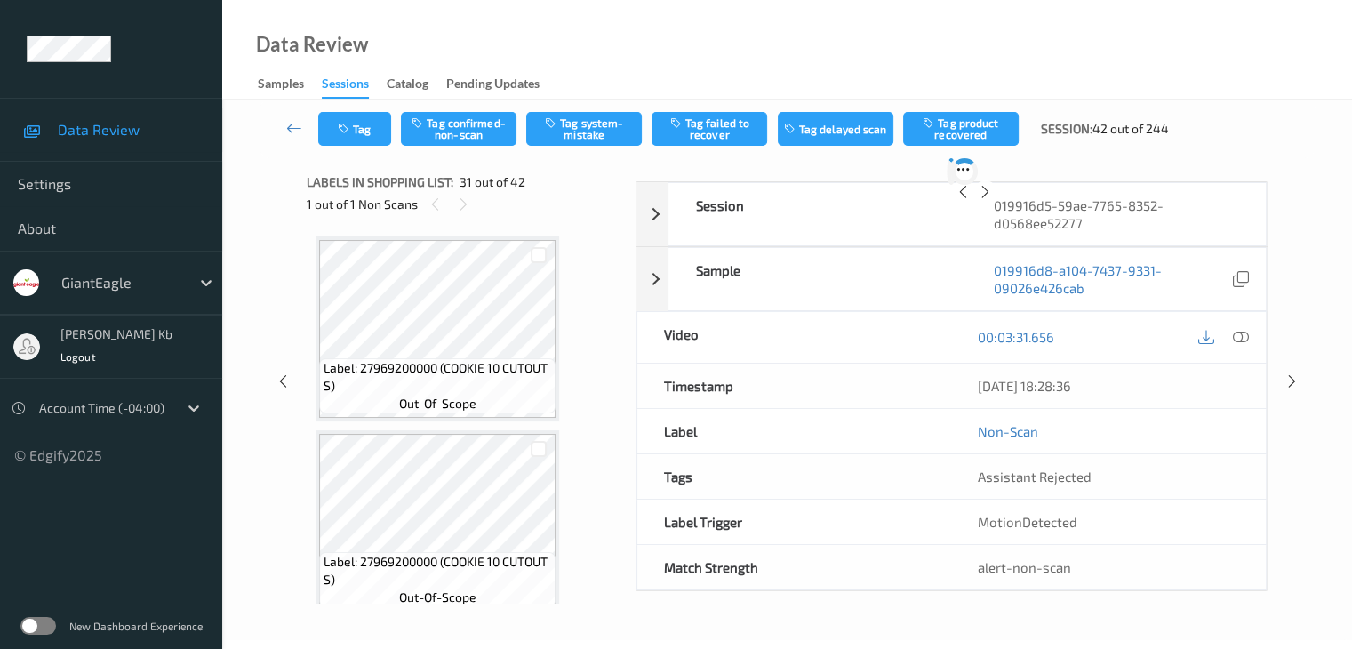
scroll to position [5630, 0]
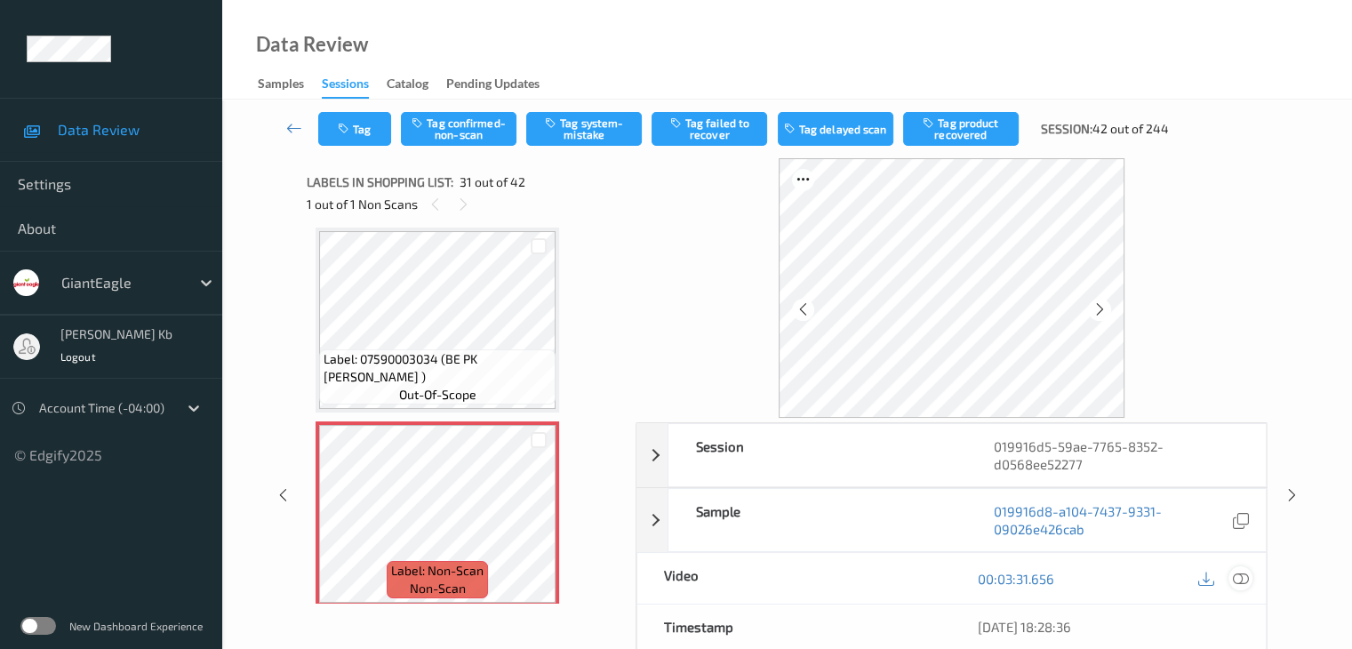
click at [1238, 580] on icon at bounding box center [1240, 579] width 16 height 16
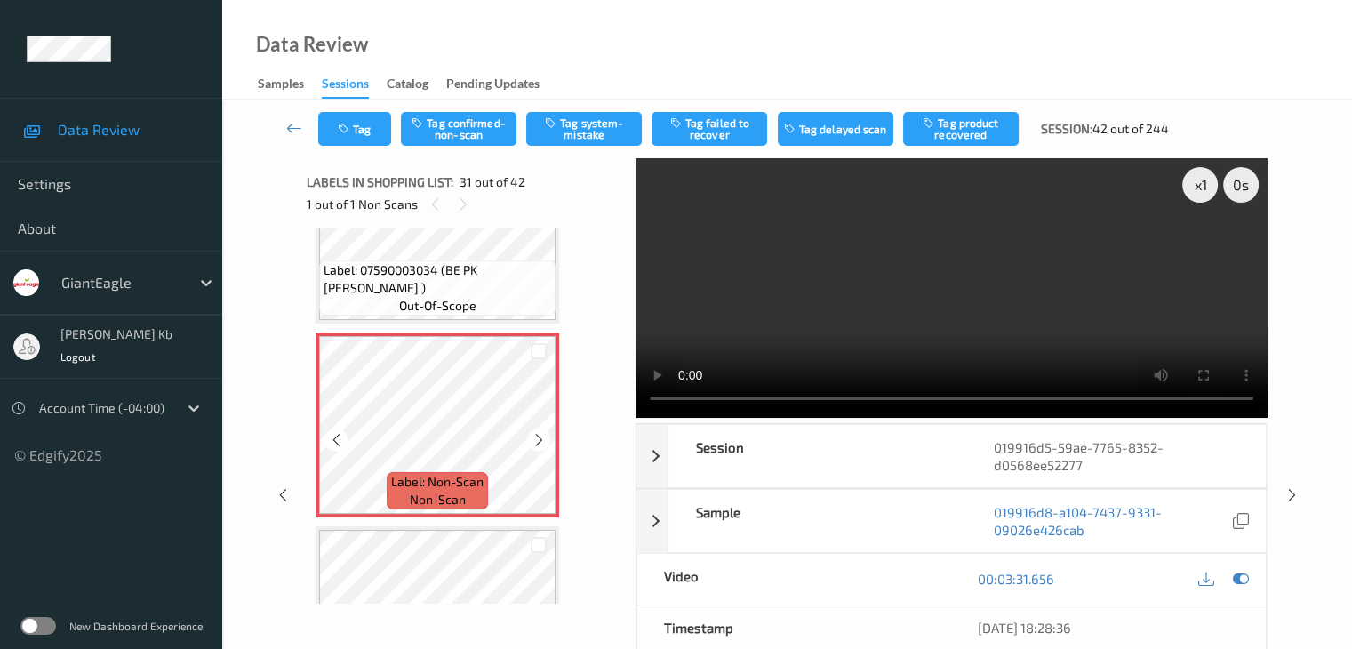
scroll to position [5807, 0]
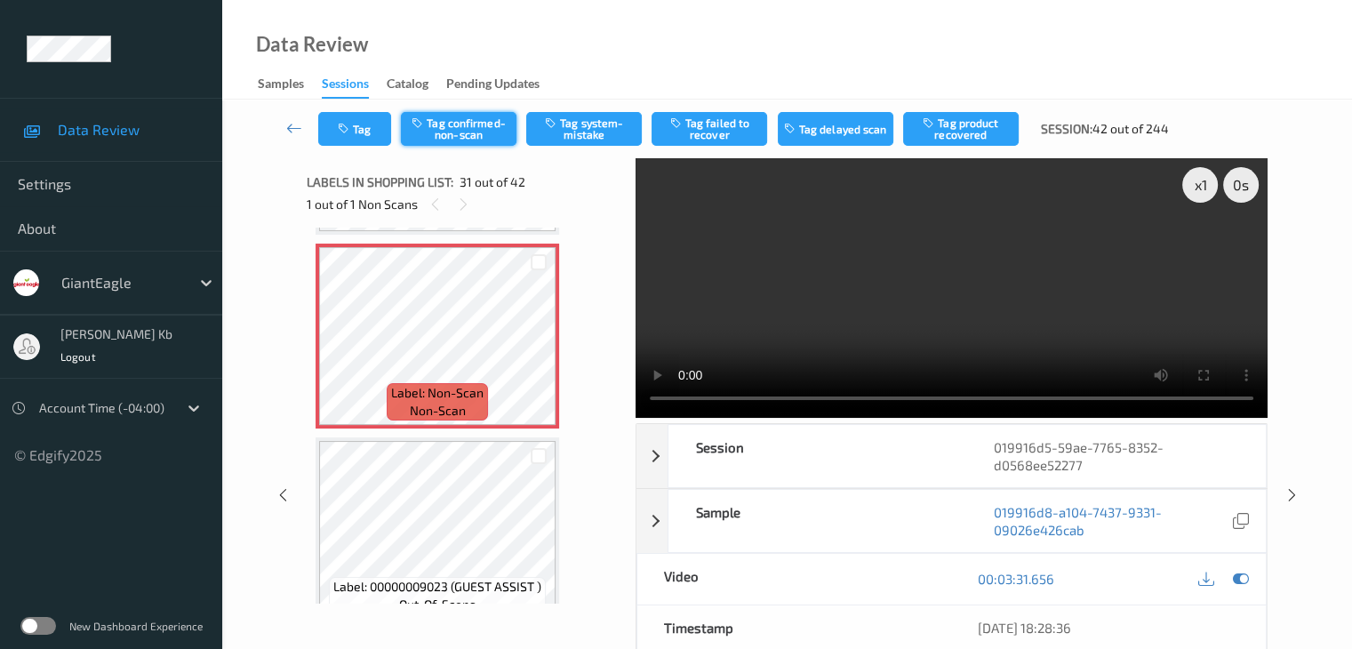
click at [473, 122] on button "Tag confirmed-non-scan" at bounding box center [459, 129] width 116 height 34
click at [950, 130] on button "Tag product recovered" at bounding box center [961, 129] width 116 height 34
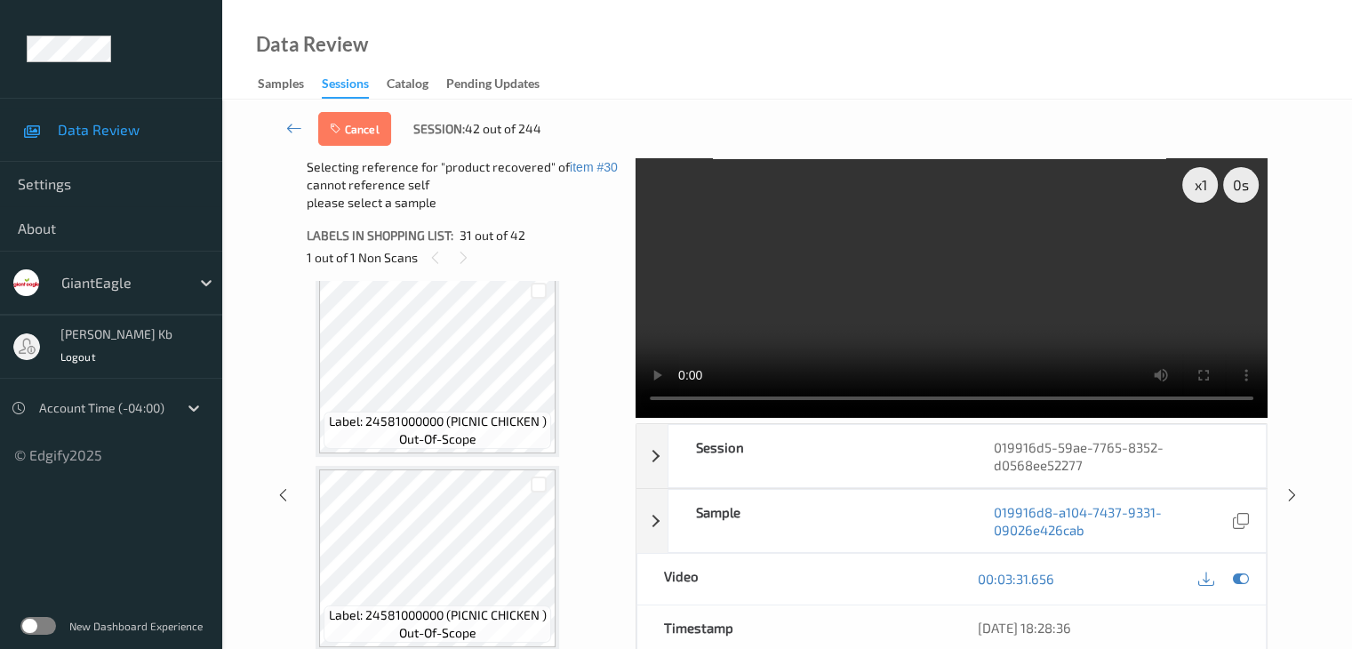
scroll to position [6163, 0]
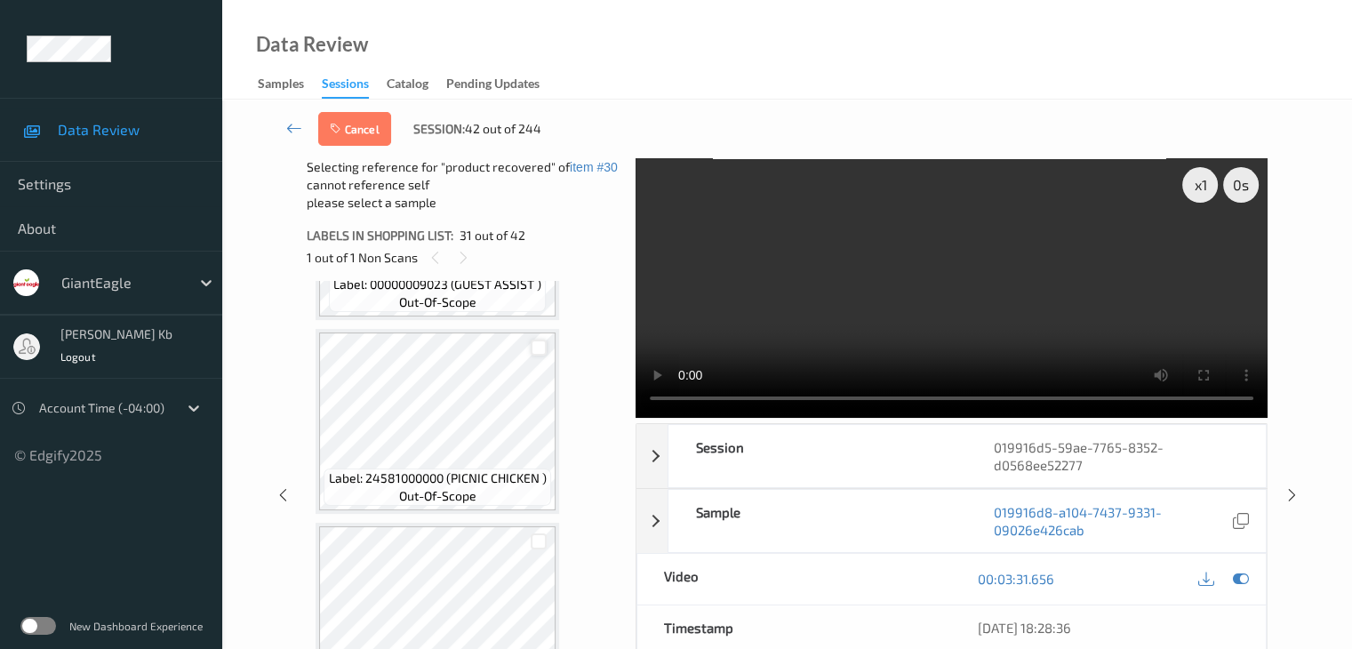
click at [538, 349] on div at bounding box center [539, 348] width 17 height 17
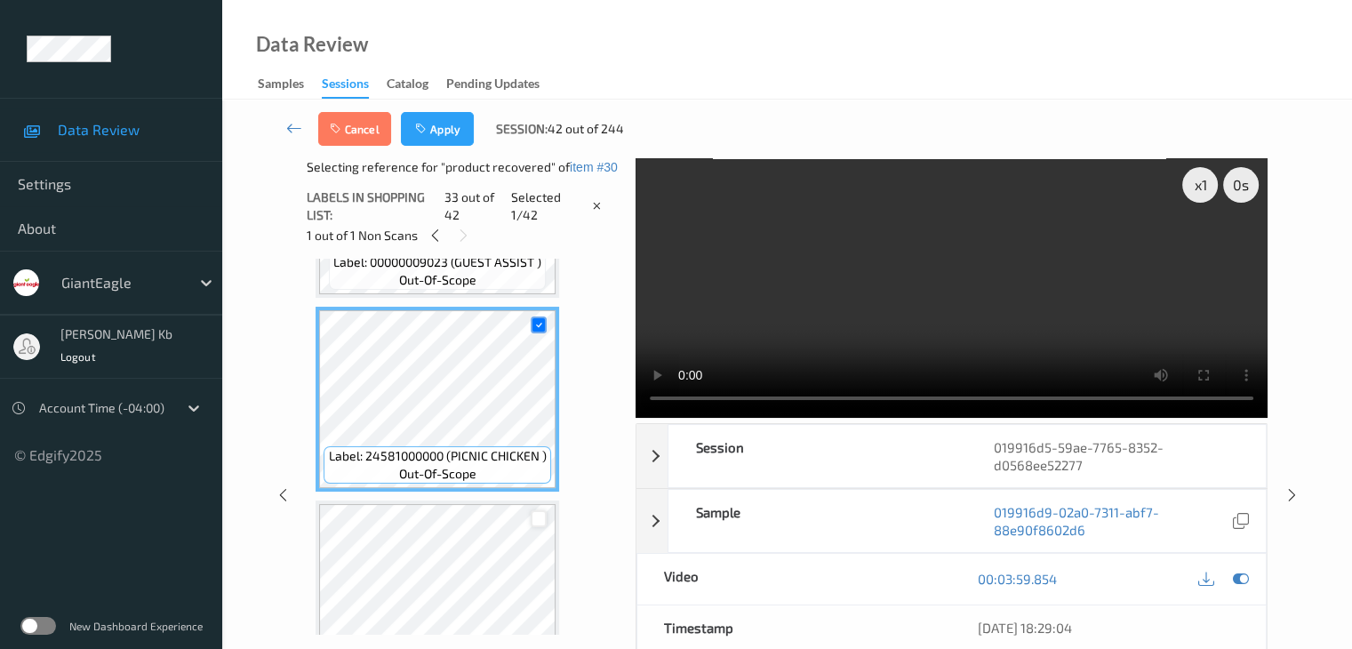
click at [541, 519] on div at bounding box center [539, 518] width 17 height 17
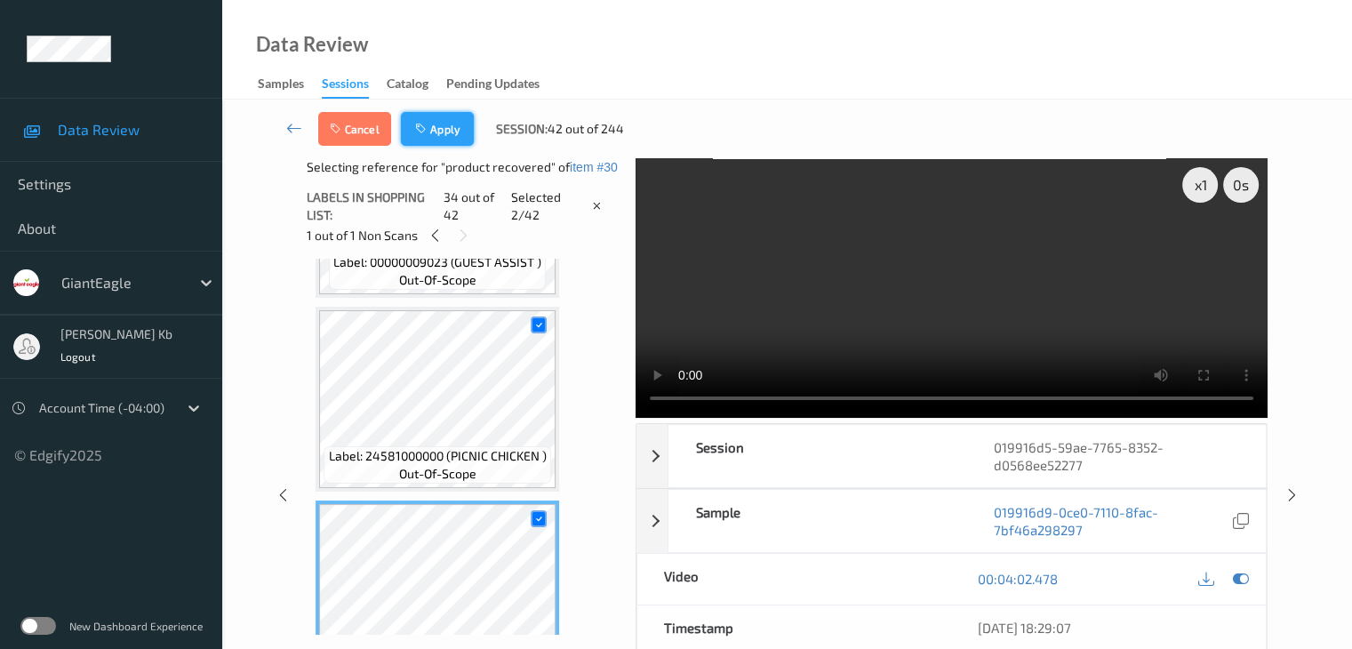
click at [430, 124] on icon "button" at bounding box center [422, 129] width 15 height 12
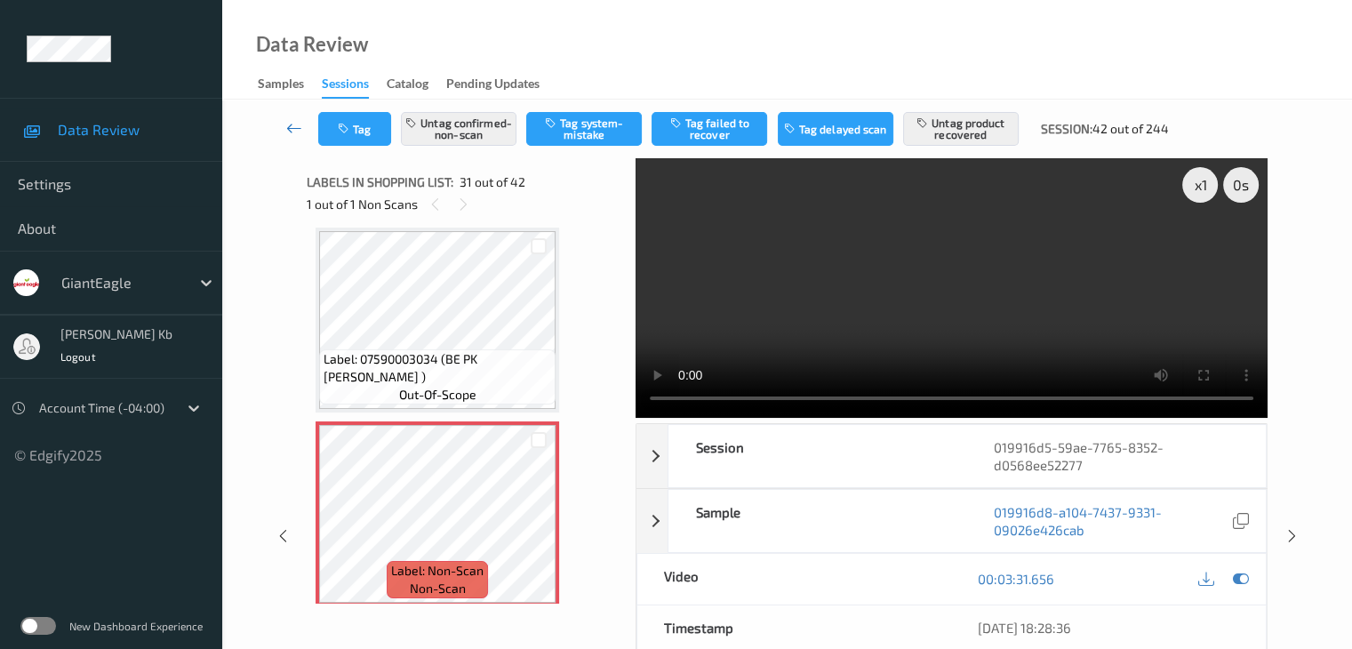
click at [295, 126] on icon at bounding box center [294, 128] width 16 height 18
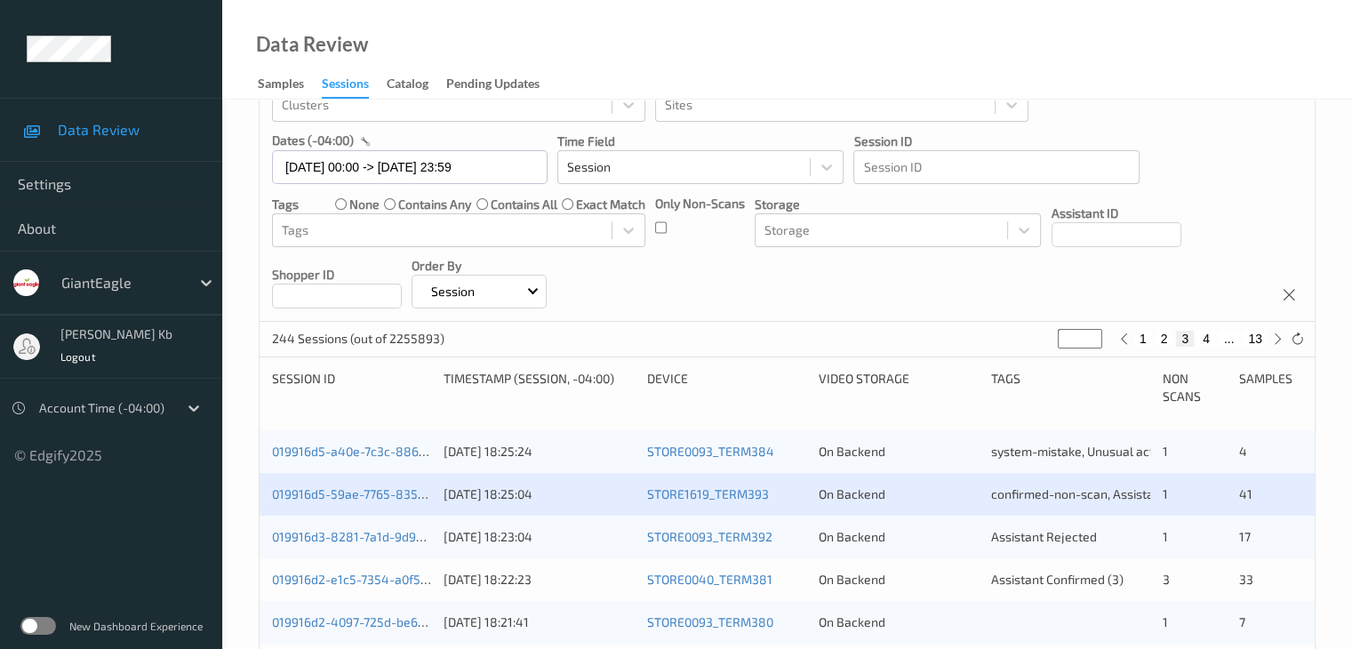
scroll to position [267, 0]
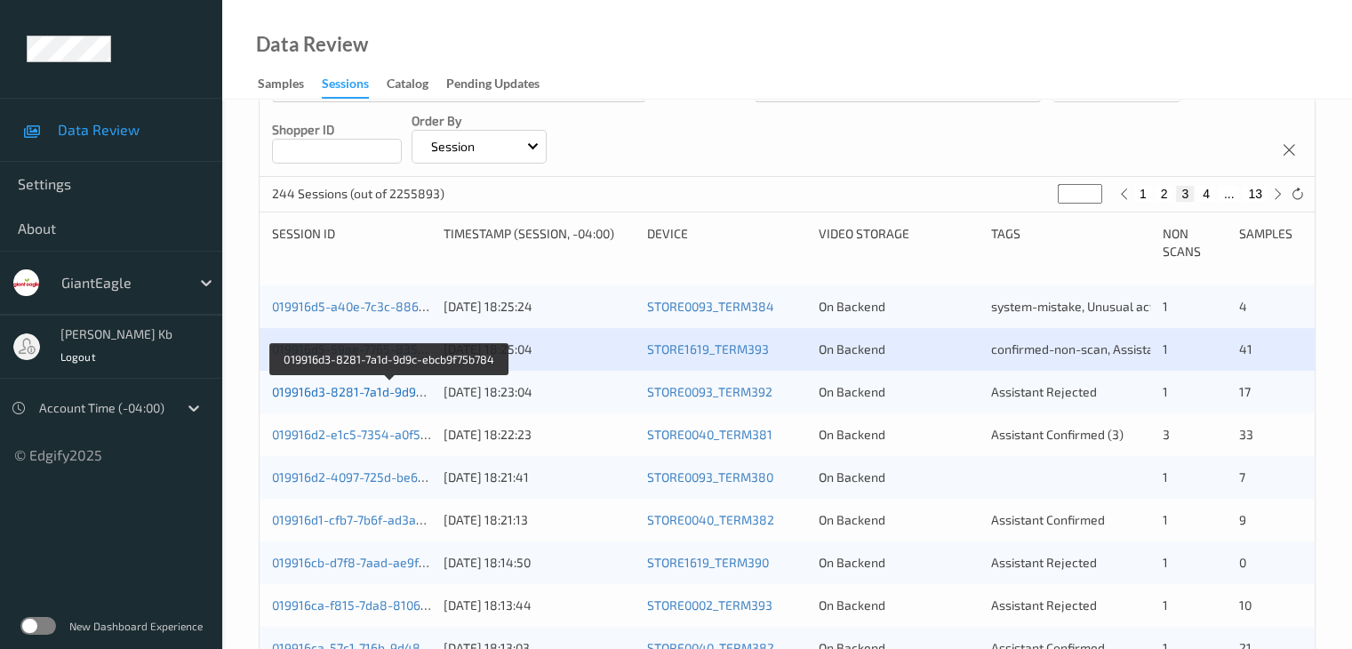
click at [393, 389] on link "019916d3-8281-7a1d-9d9c-ebcb9f75b784" at bounding box center [390, 391] width 237 height 15
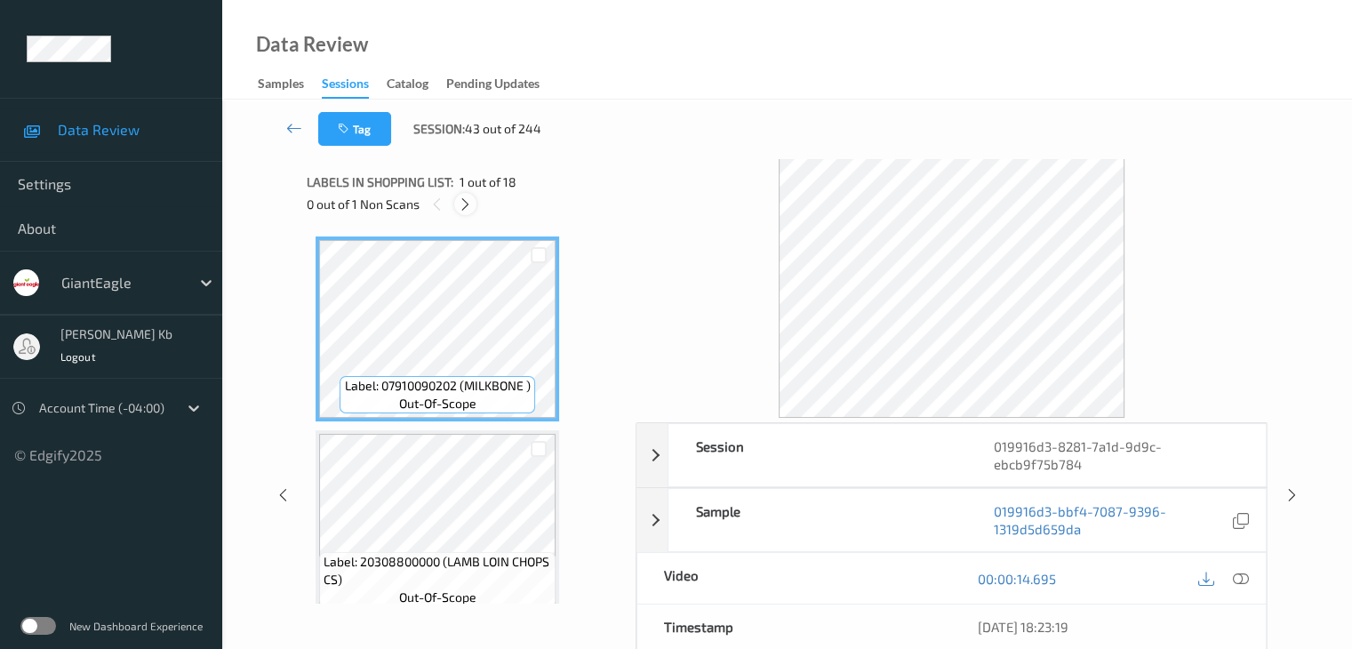
click at [469, 208] on icon at bounding box center [465, 204] width 15 height 16
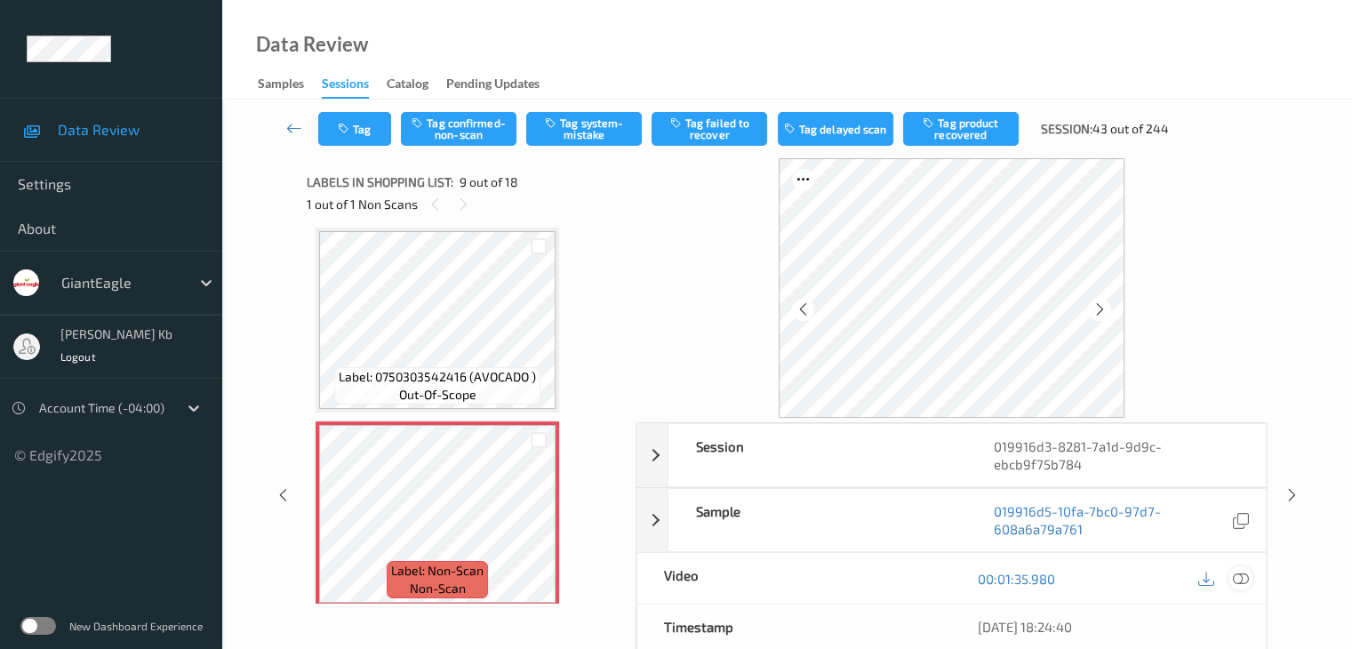
click at [1245, 578] on icon at bounding box center [1240, 579] width 16 height 16
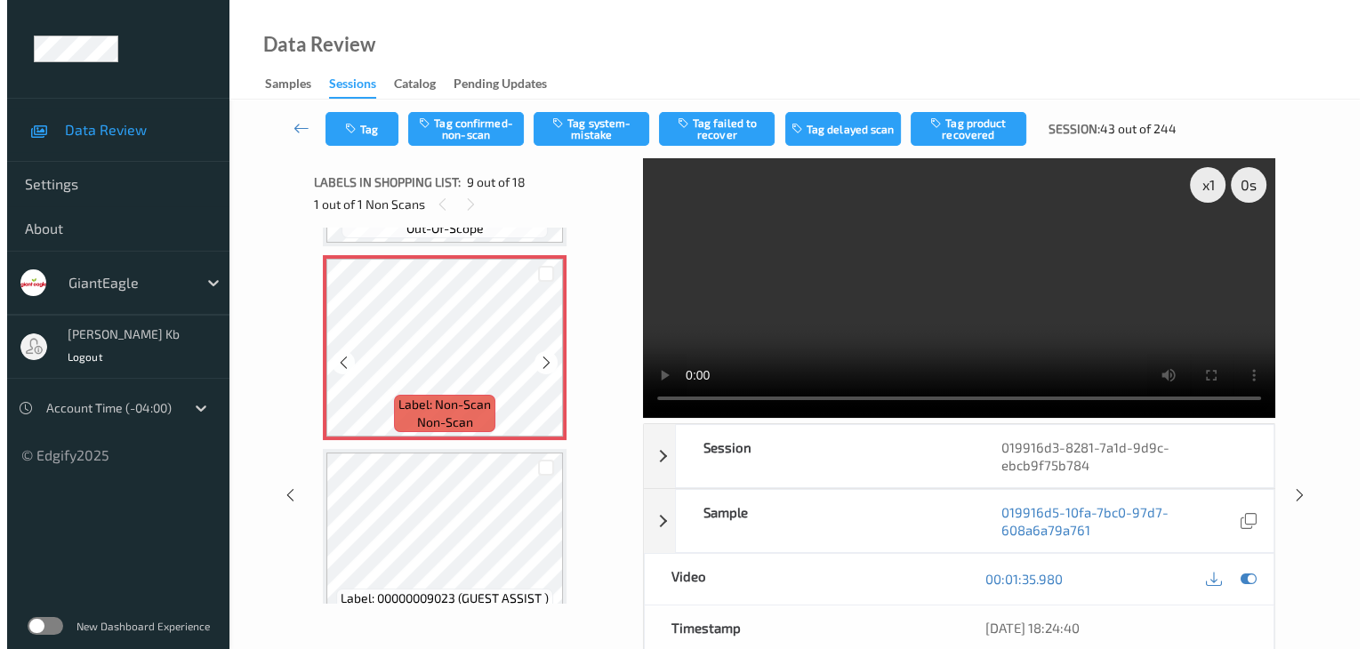
scroll to position [1543, 0]
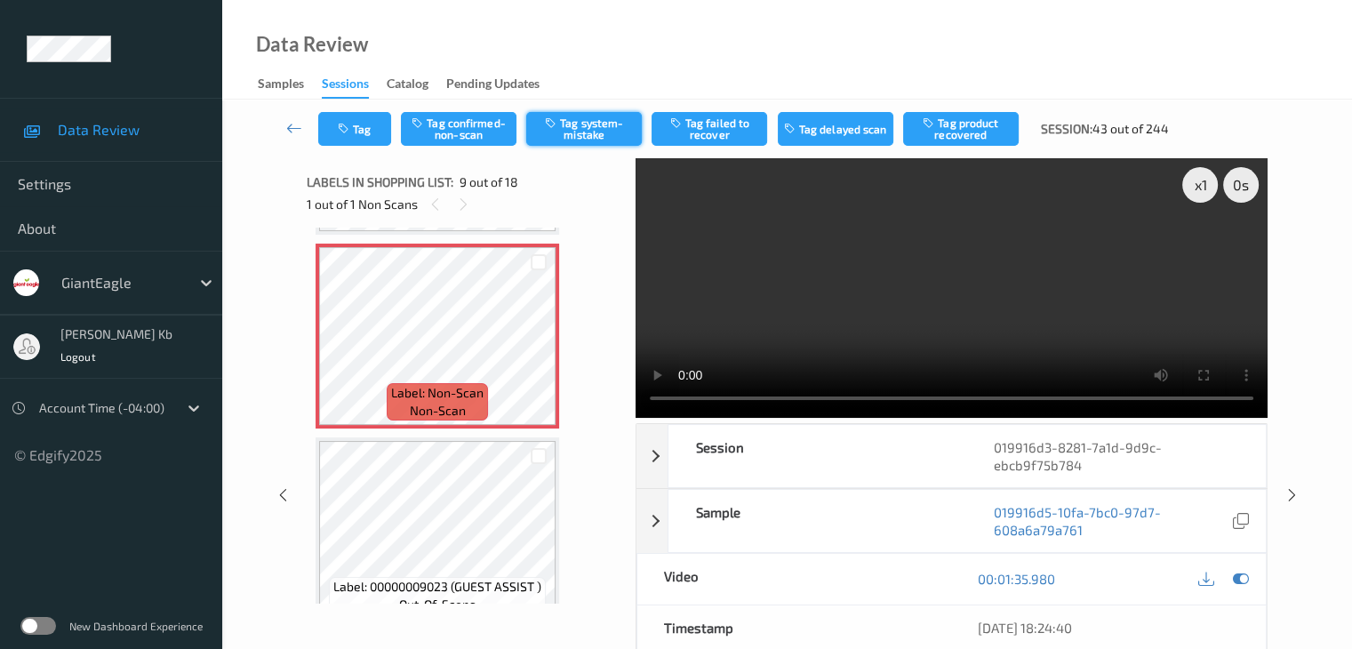
click at [588, 128] on button "Tag system-mistake" at bounding box center [584, 129] width 116 height 34
click at [374, 117] on button "Tag" at bounding box center [354, 129] width 73 height 34
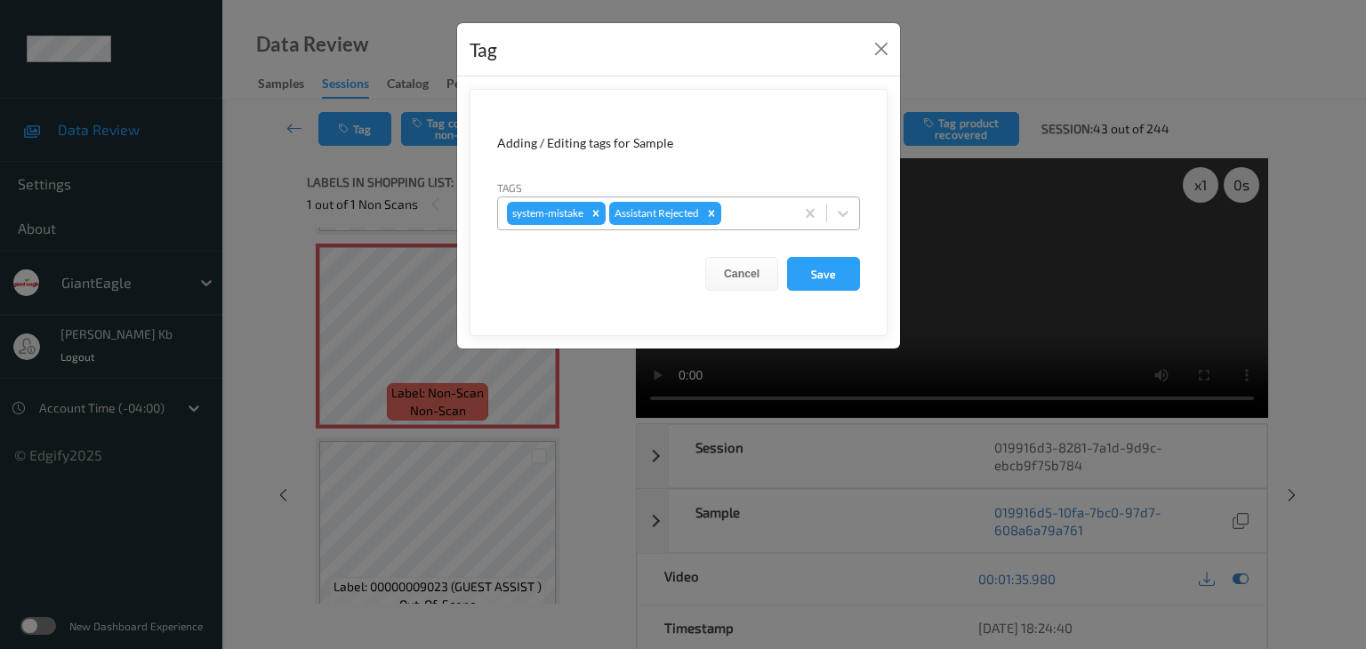
click at [752, 207] on div at bounding box center [755, 213] width 60 height 21
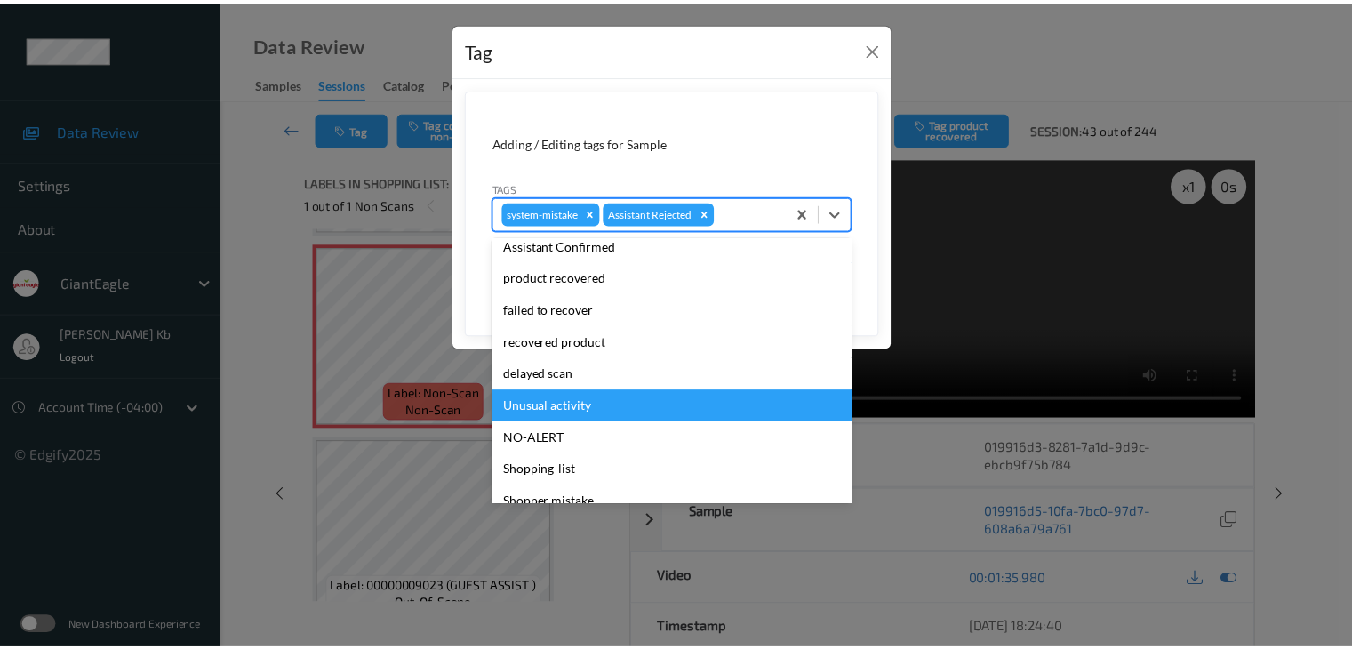
scroll to position [156, 0]
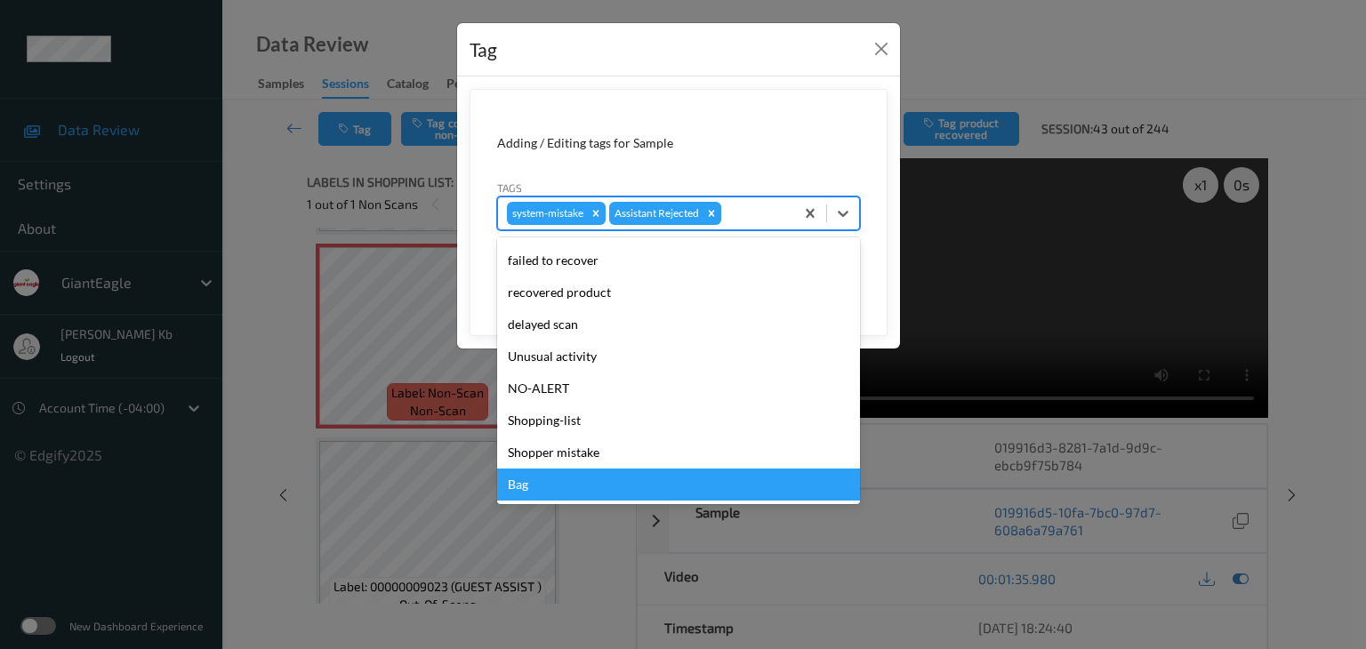
click at [546, 482] on div "Bag" at bounding box center [678, 485] width 363 height 32
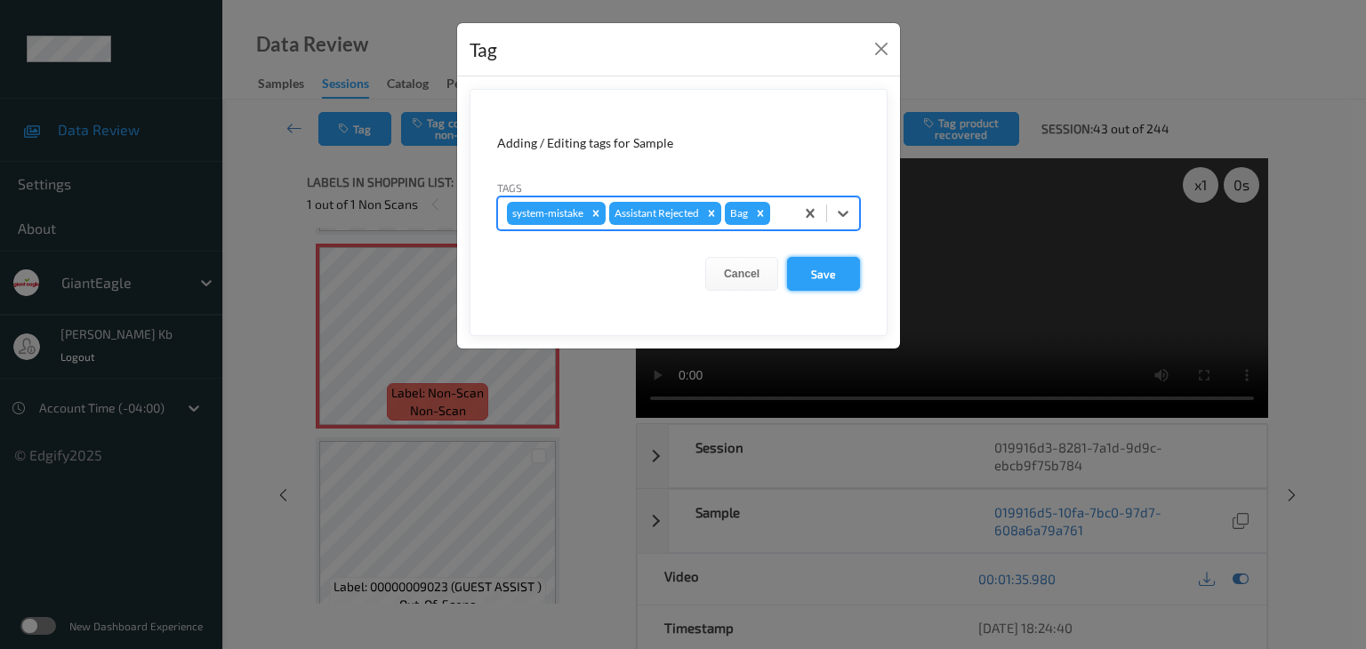
click at [820, 274] on button "Save" at bounding box center [823, 274] width 73 height 34
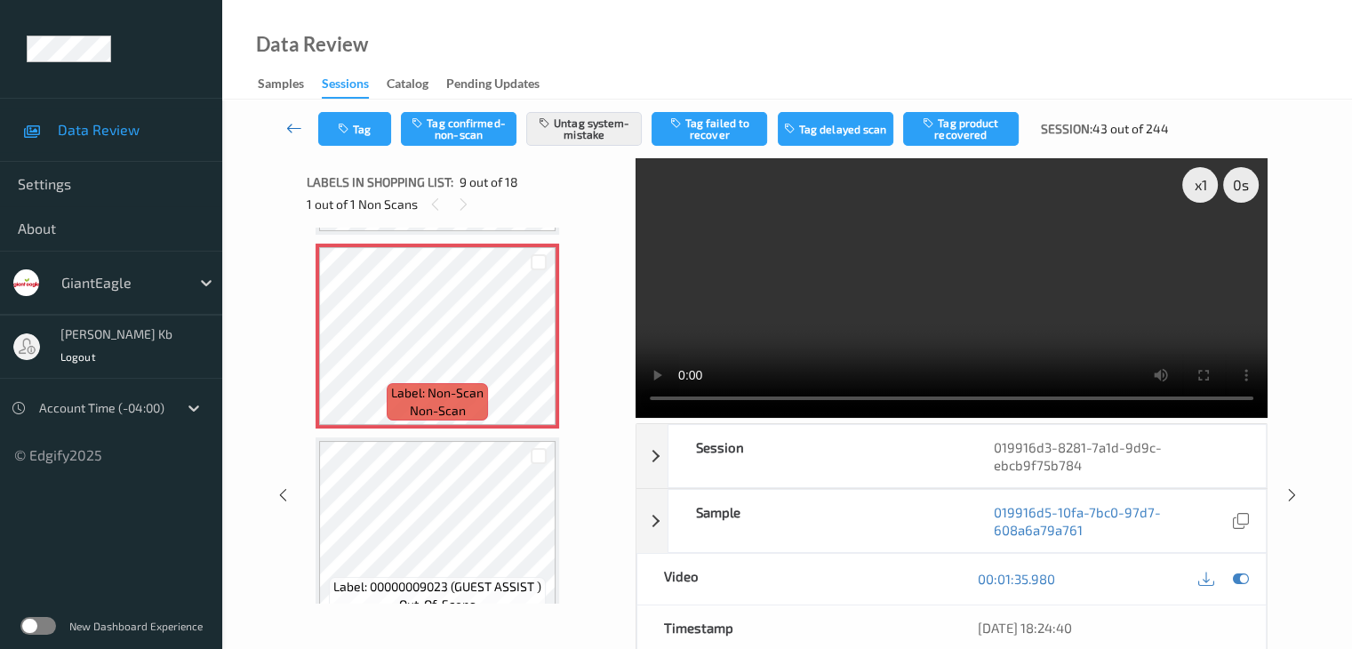
click at [293, 125] on icon at bounding box center [294, 128] width 16 height 18
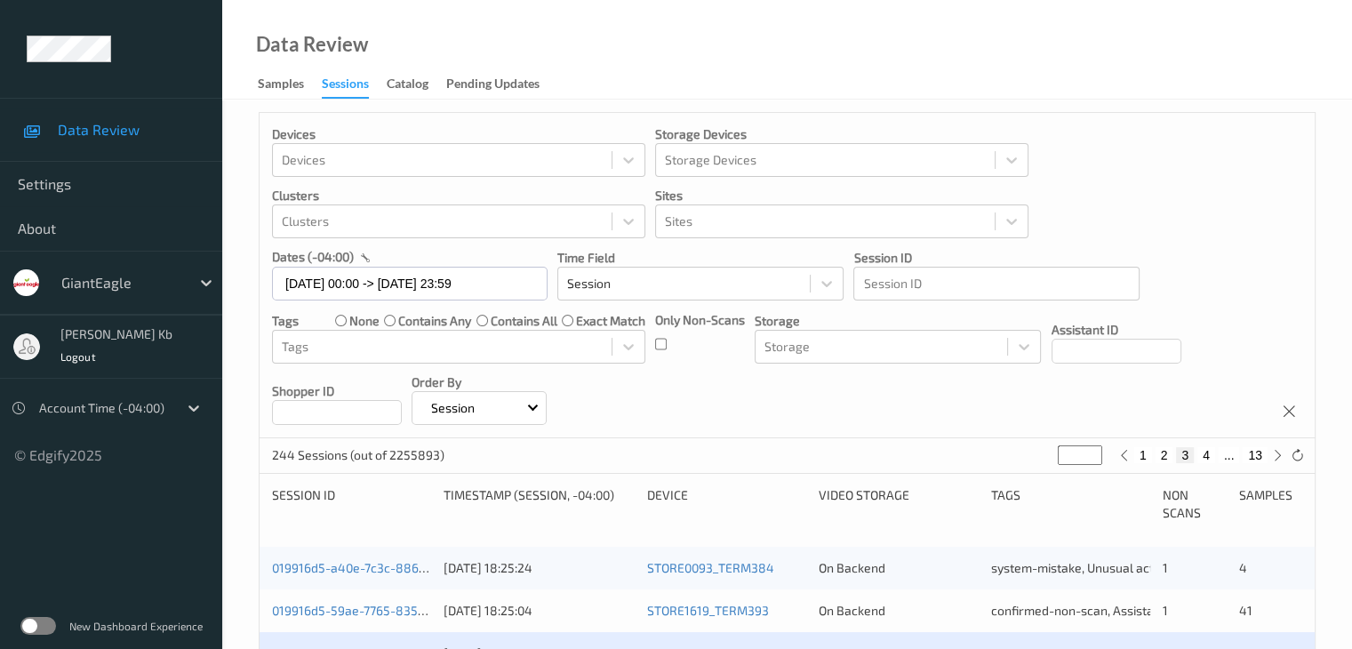
scroll to position [267, 0]
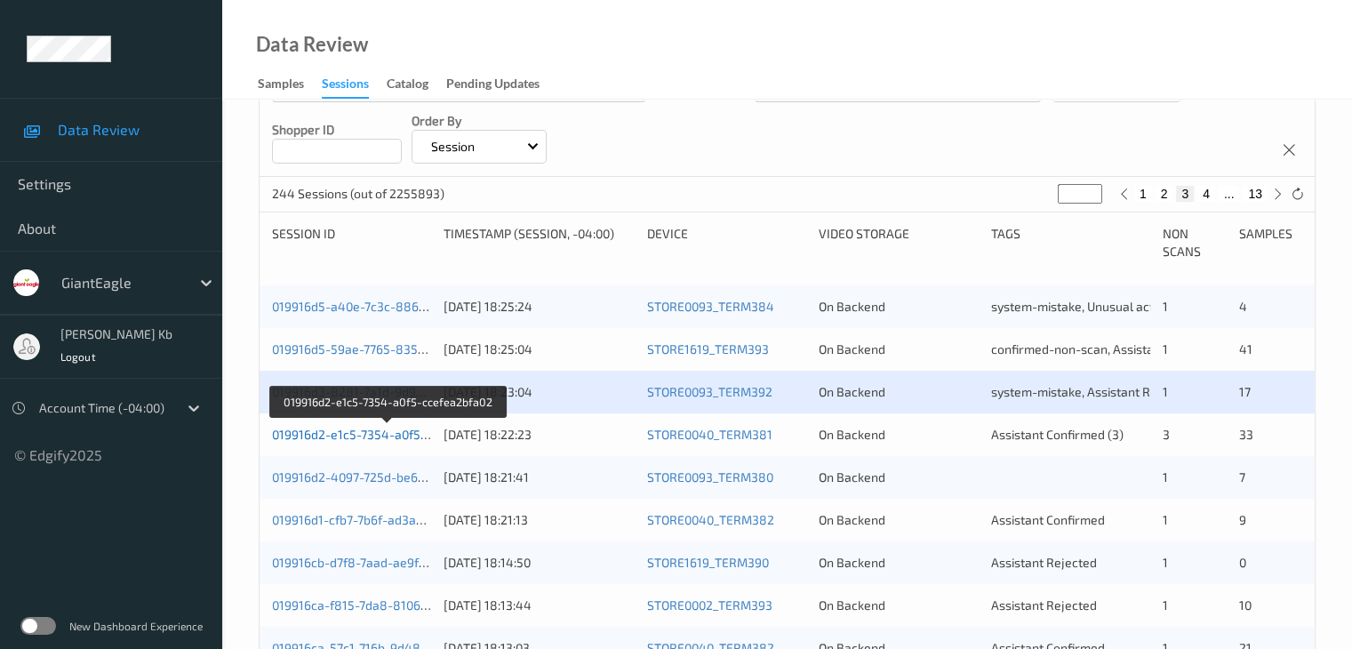
click at [393, 437] on link "019916d2-e1c5-7354-a0f5-ccefea2bfa02" at bounding box center [388, 434] width 232 height 15
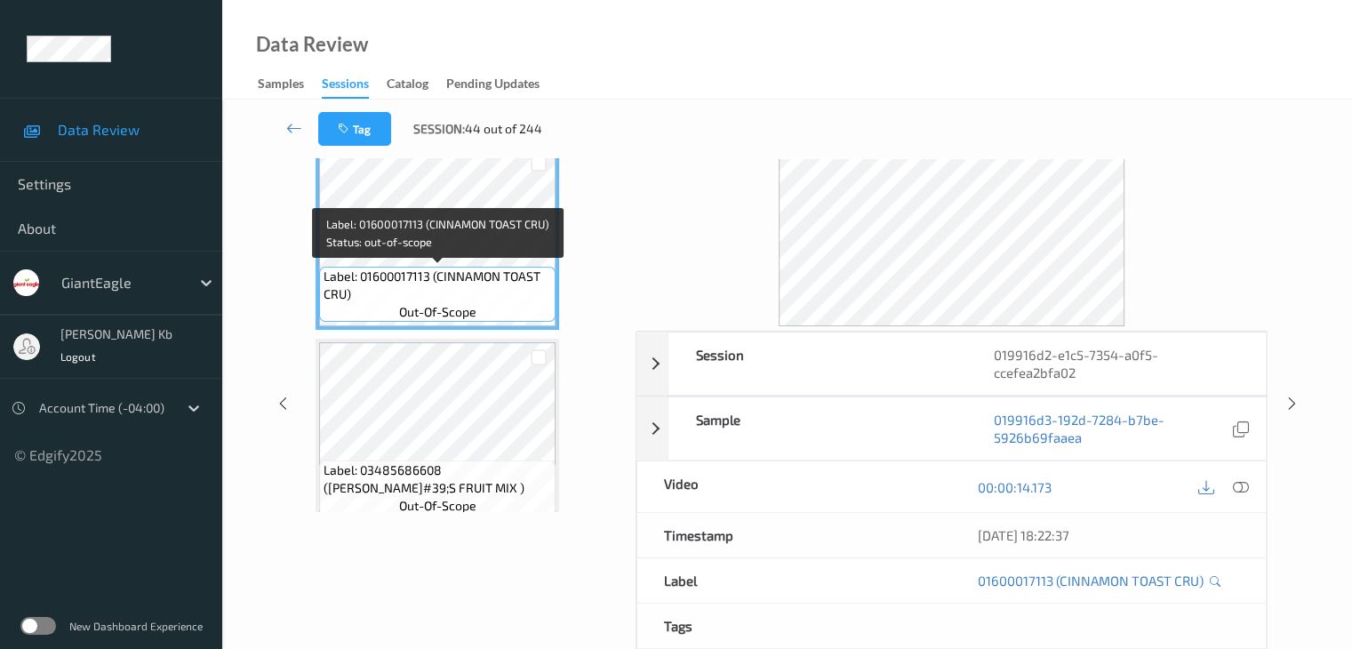
scroll to position [39, 0]
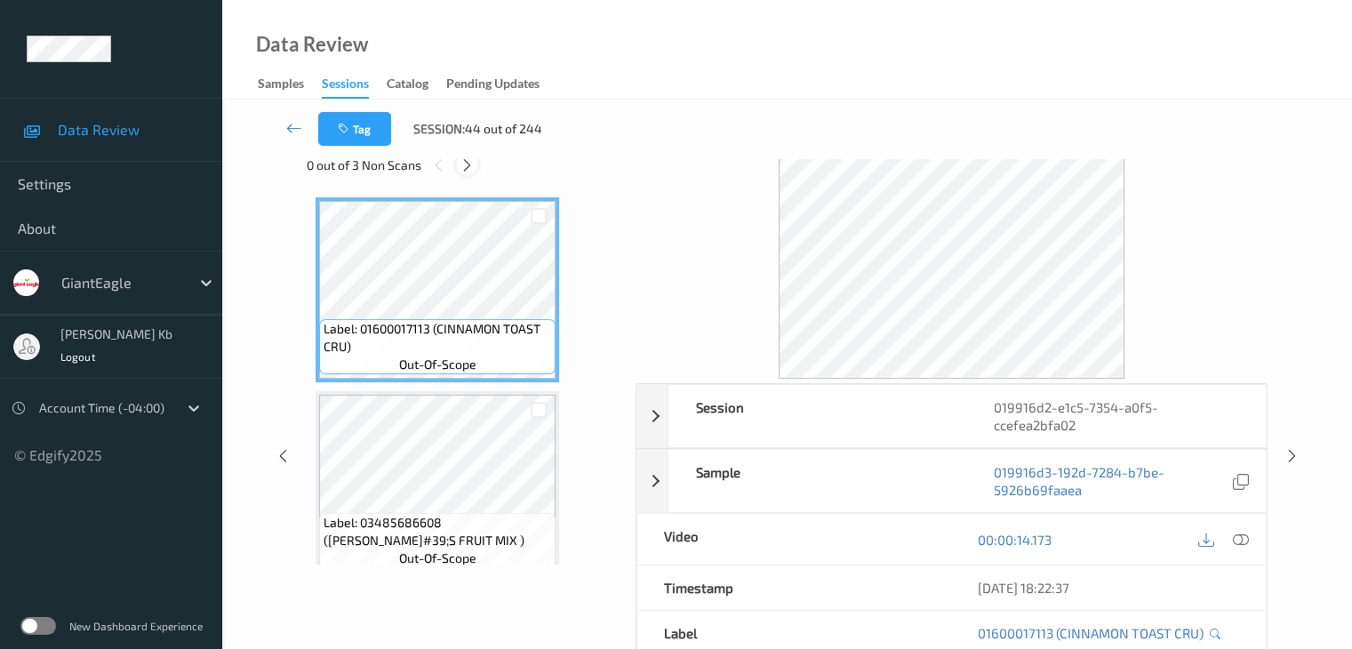
click at [466, 164] on icon at bounding box center [467, 165] width 15 height 16
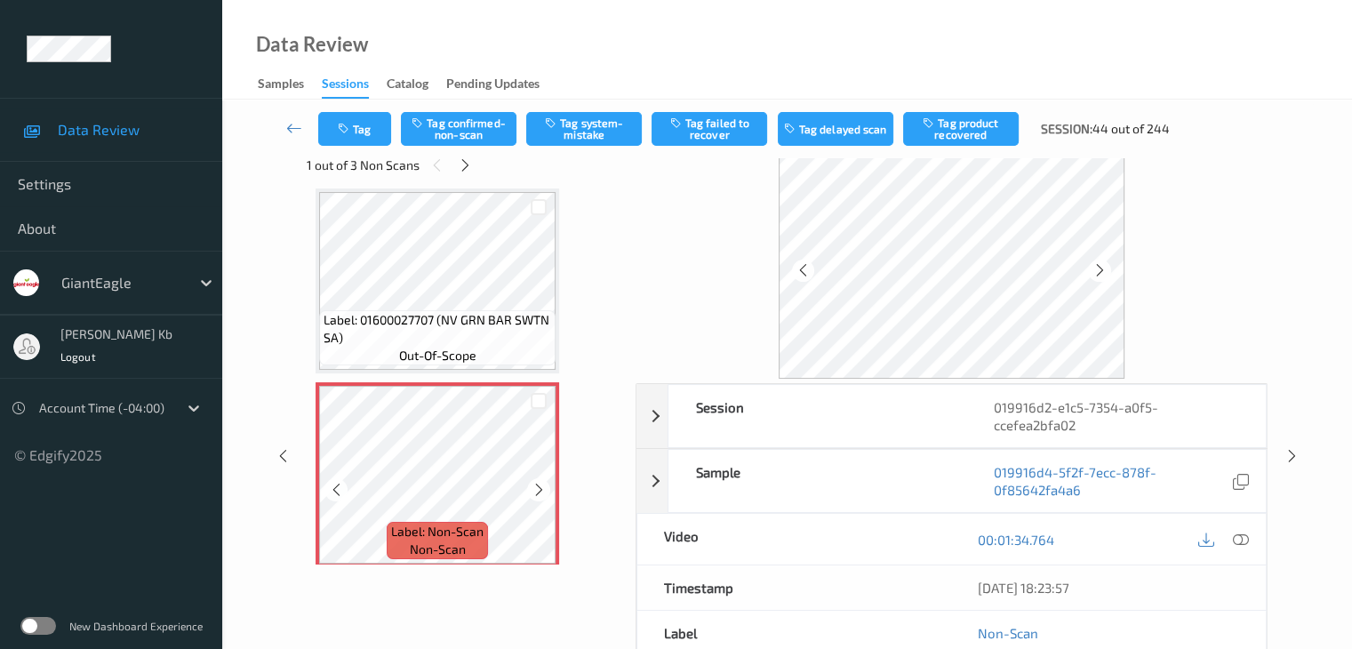
scroll to position [1454, 0]
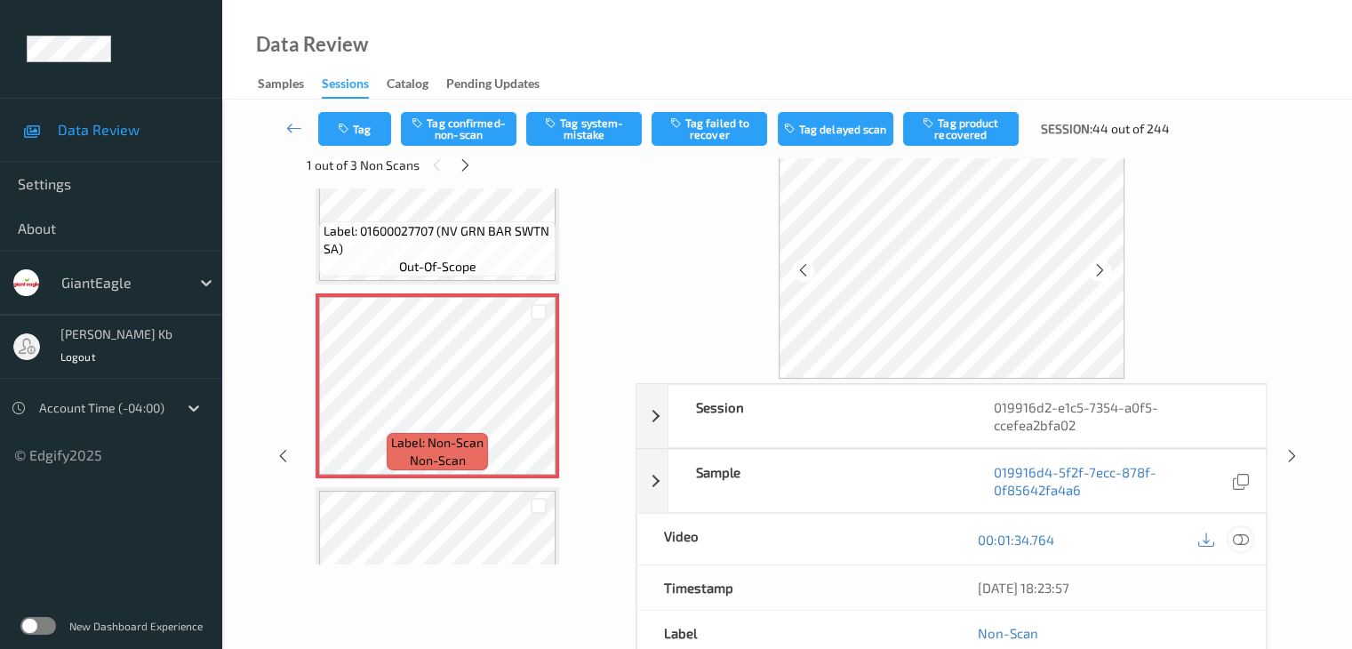
click at [1246, 532] on icon at bounding box center [1240, 540] width 16 height 16
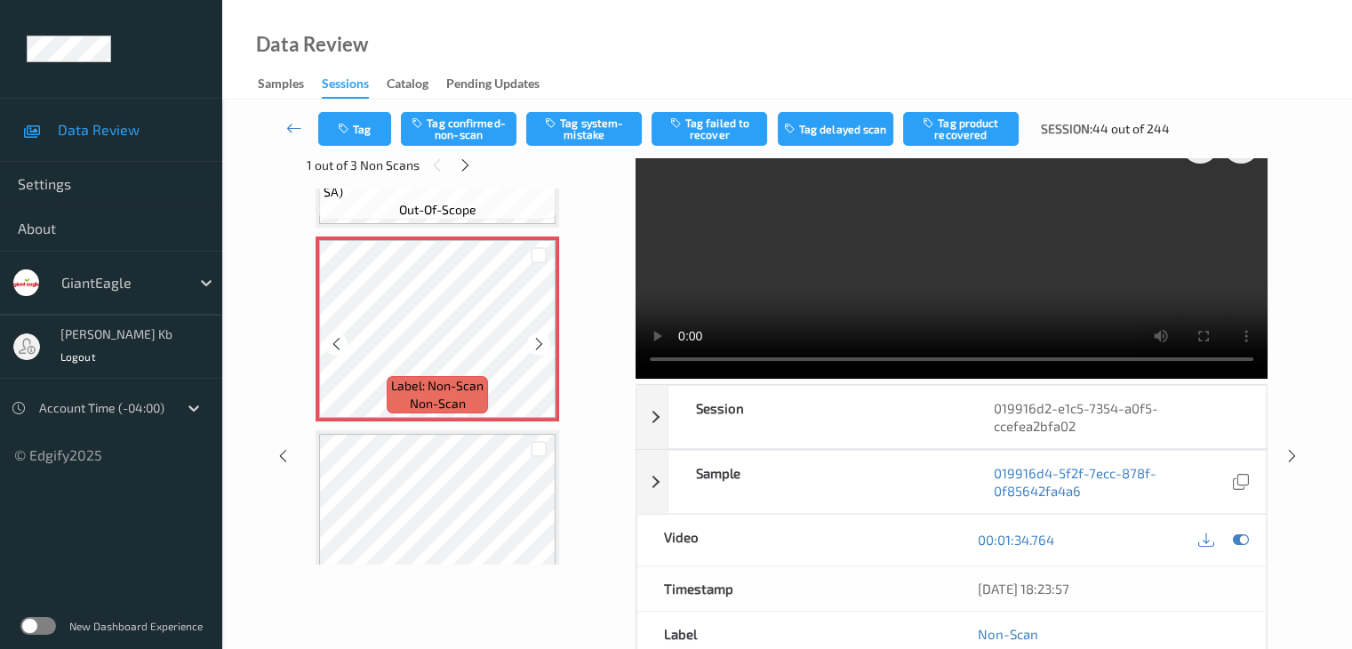
scroll to position [1543, 0]
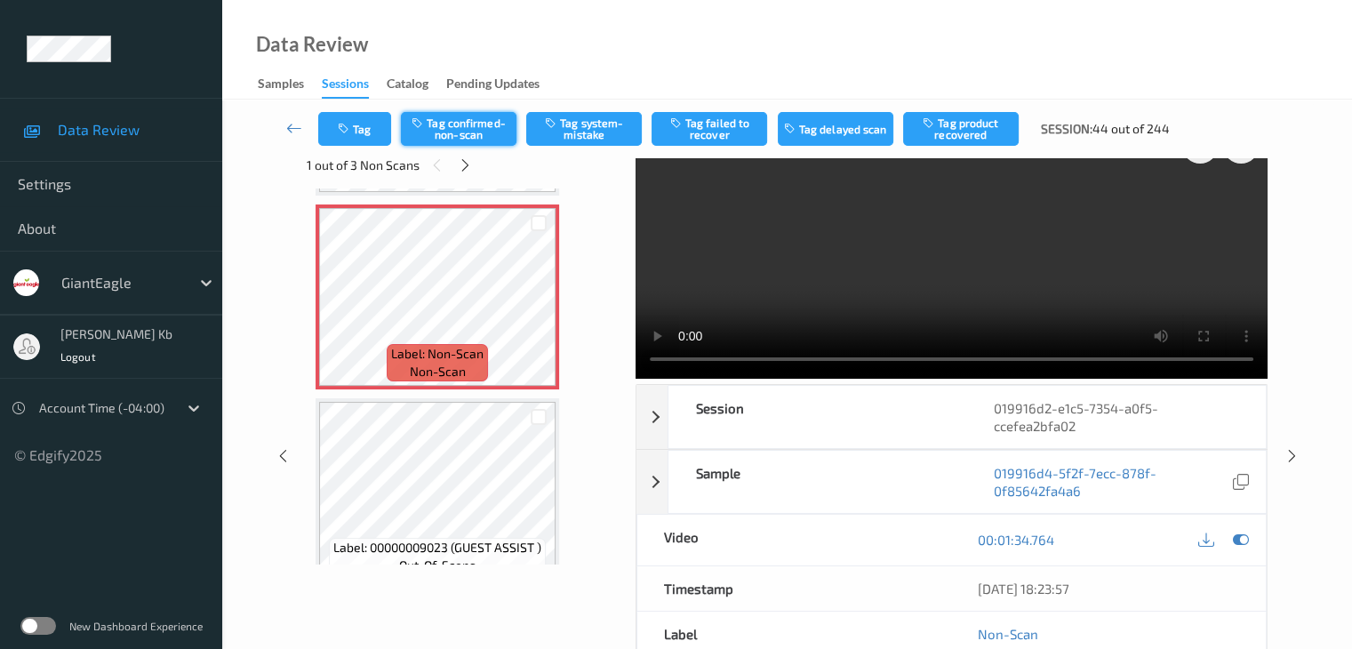
click at [474, 124] on button "Tag confirmed-non-scan" at bounding box center [459, 129] width 116 height 34
click at [958, 124] on button "Tag product recovered" at bounding box center [961, 129] width 116 height 34
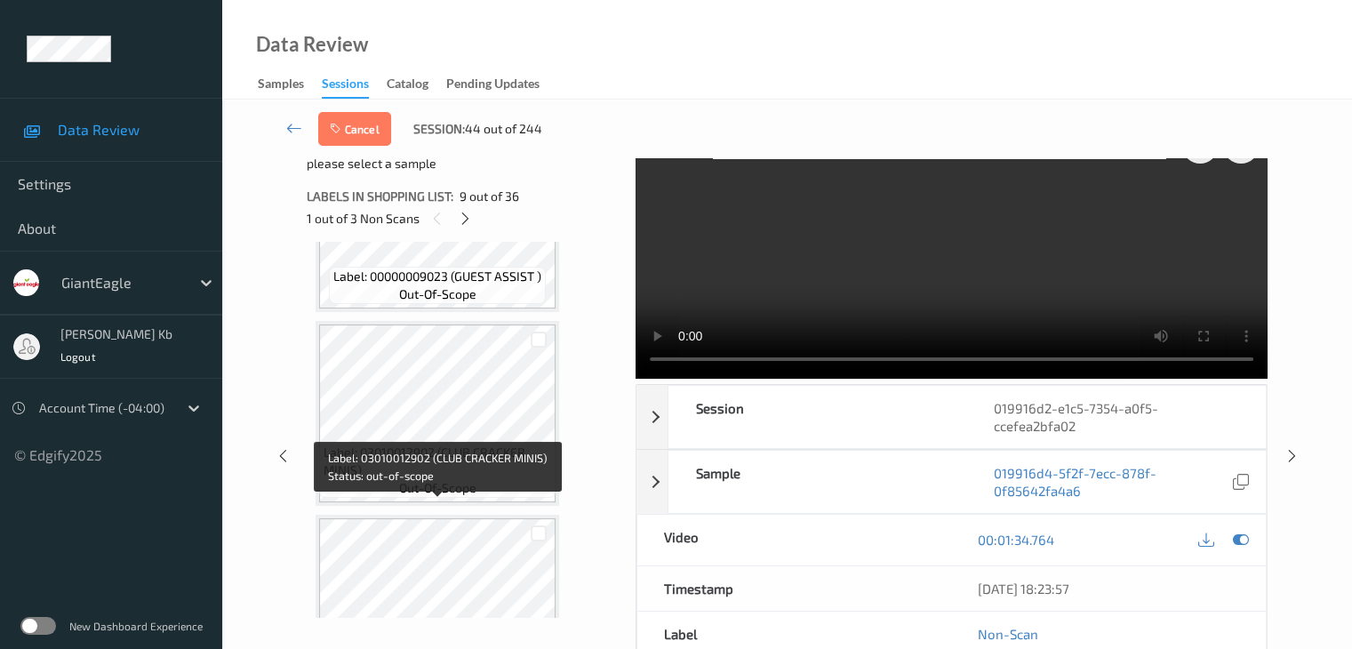
scroll to position [1899, 0]
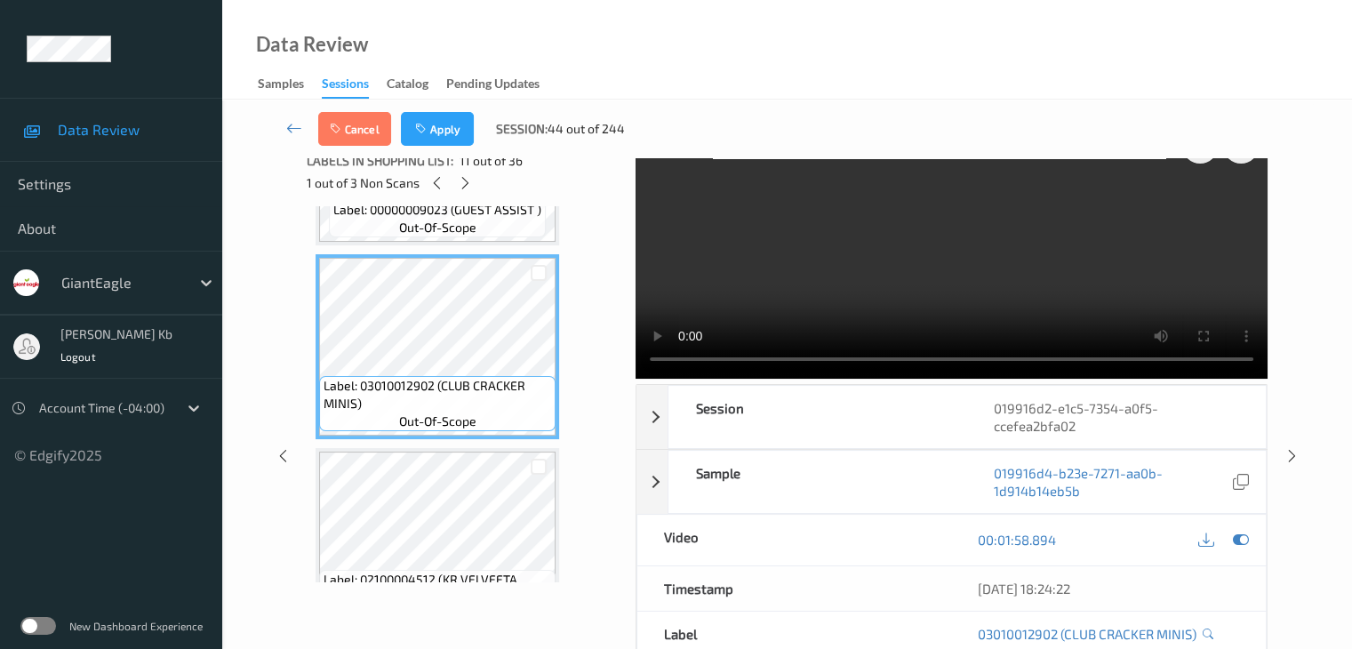
click at [537, 271] on div at bounding box center [539, 273] width 17 height 17
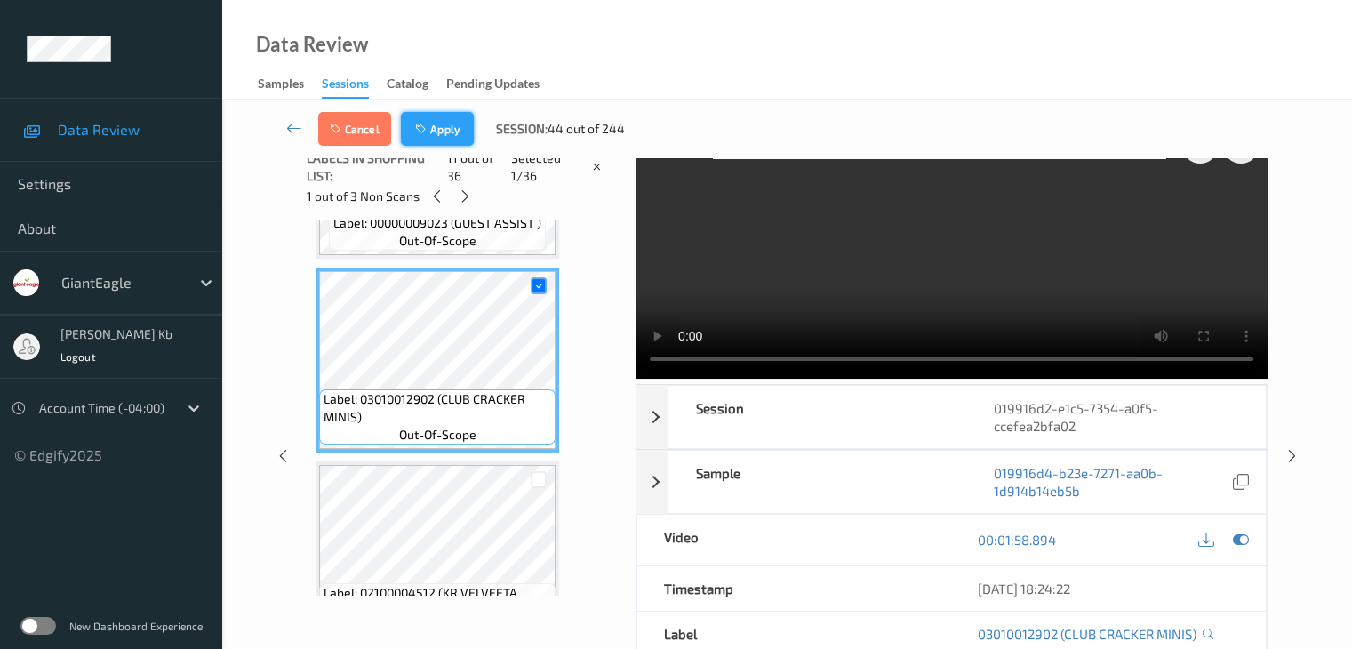
click at [437, 124] on button "Apply" at bounding box center [437, 129] width 73 height 34
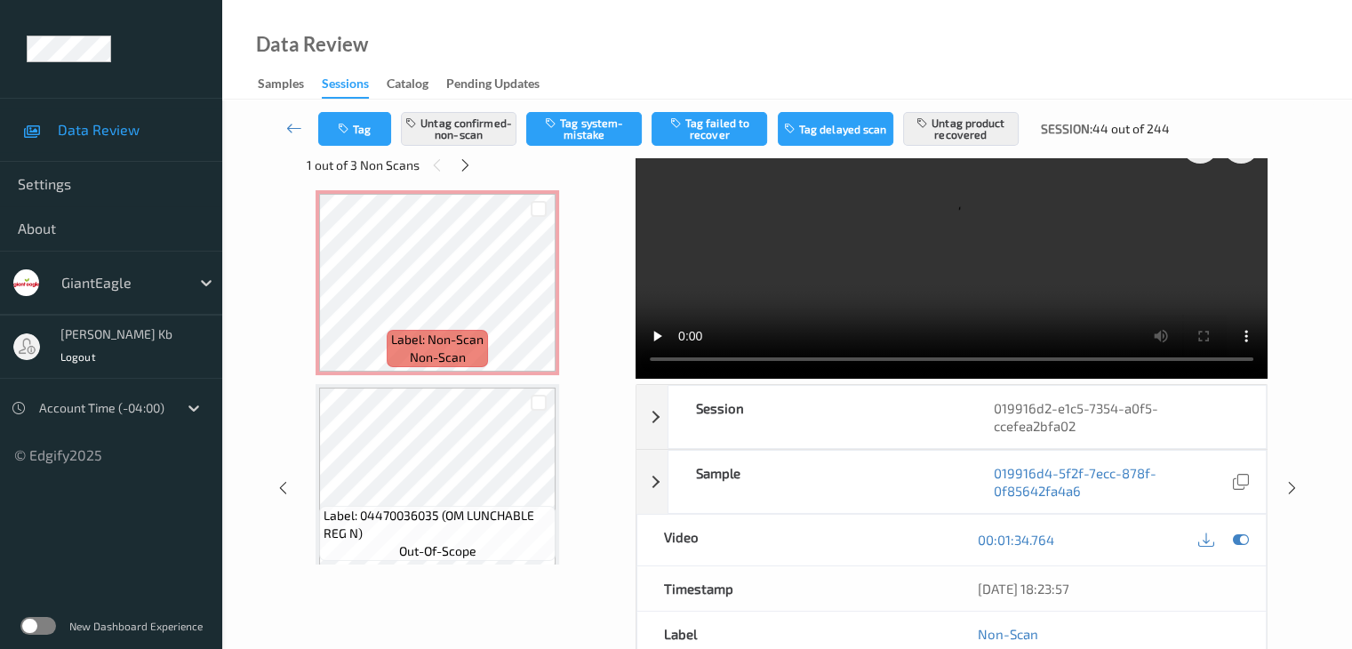
scroll to position [5277, 0]
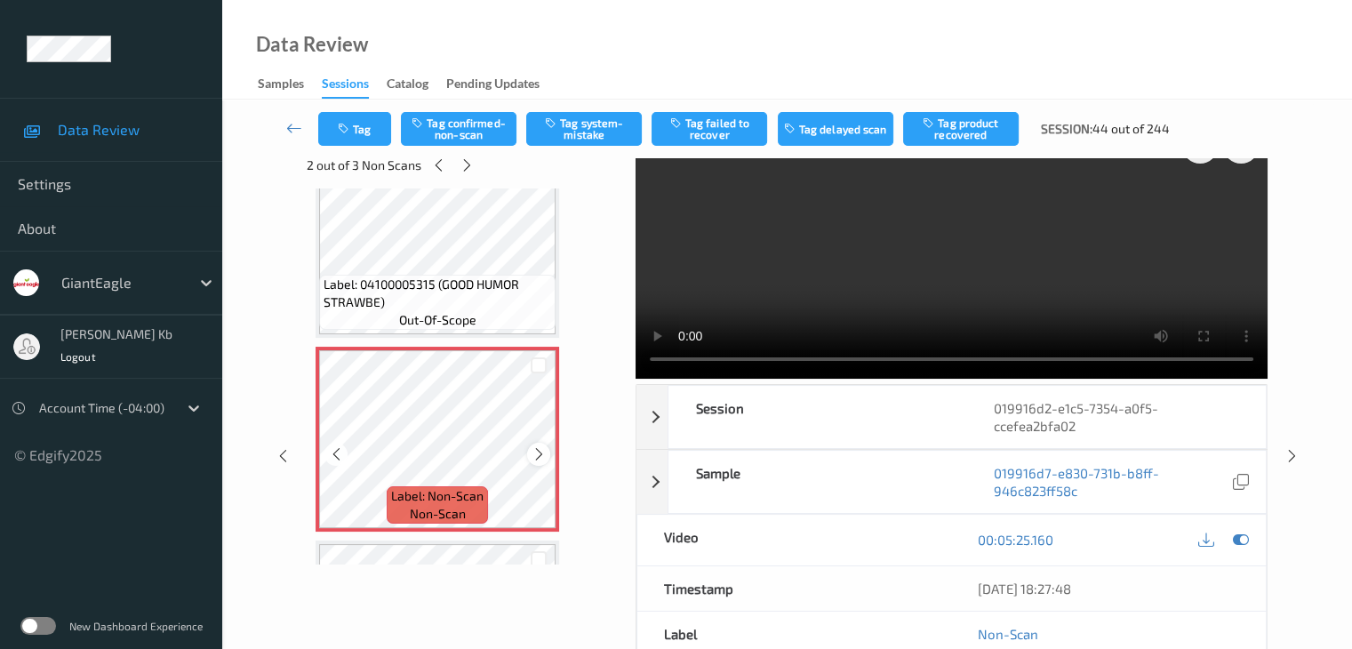
click at [537, 453] on icon at bounding box center [539, 454] width 15 height 16
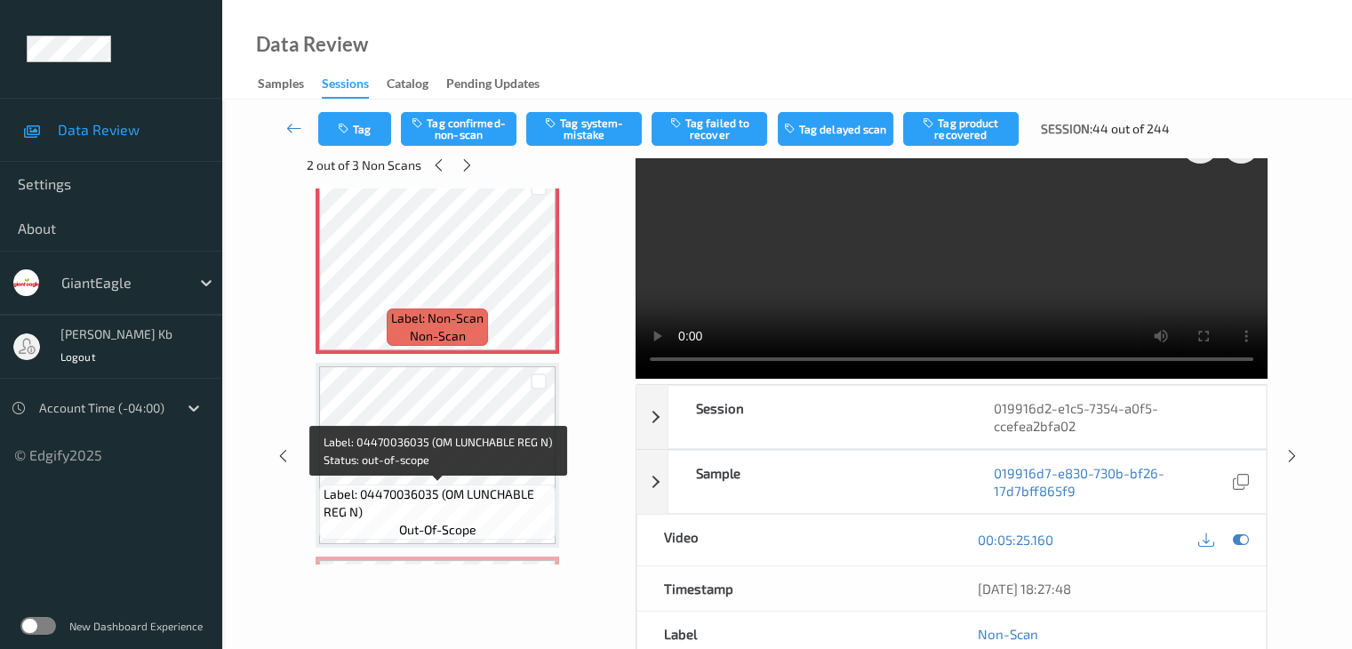
scroll to position [5366, 0]
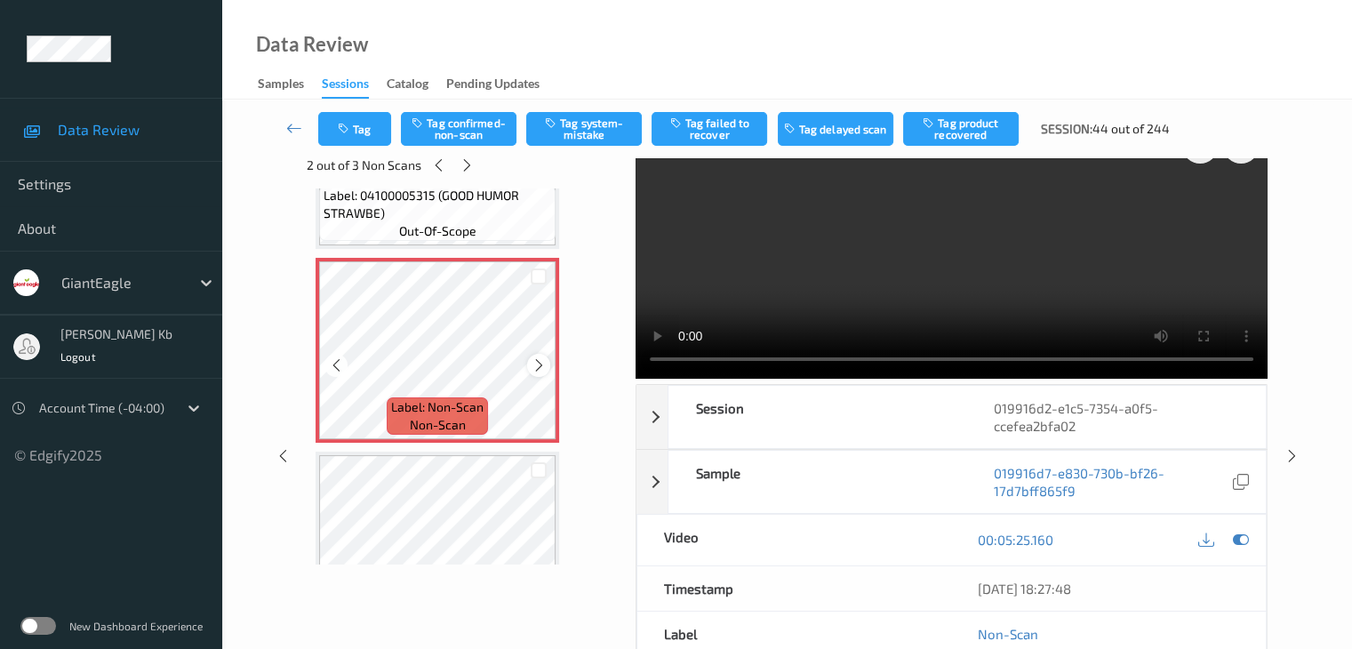
click at [536, 360] on icon at bounding box center [539, 365] width 15 height 16
click at [536, 361] on icon at bounding box center [539, 365] width 15 height 16
click at [538, 366] on icon at bounding box center [539, 365] width 15 height 16
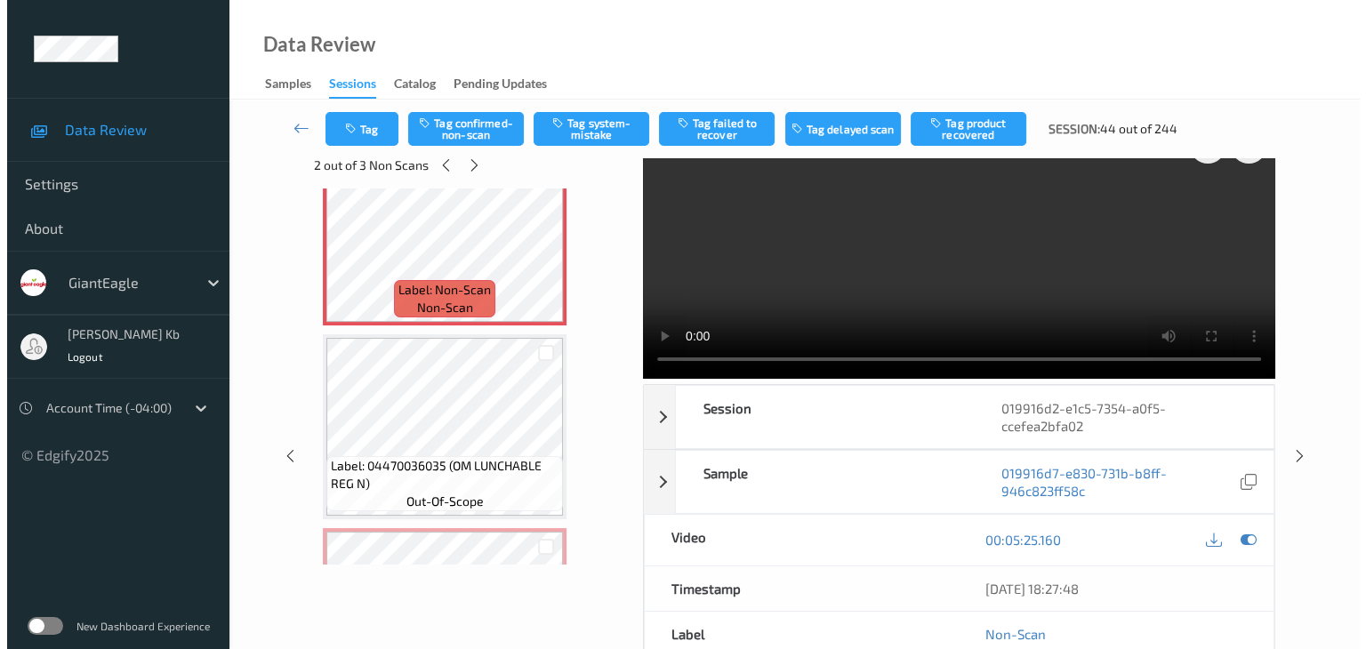
scroll to position [5455, 0]
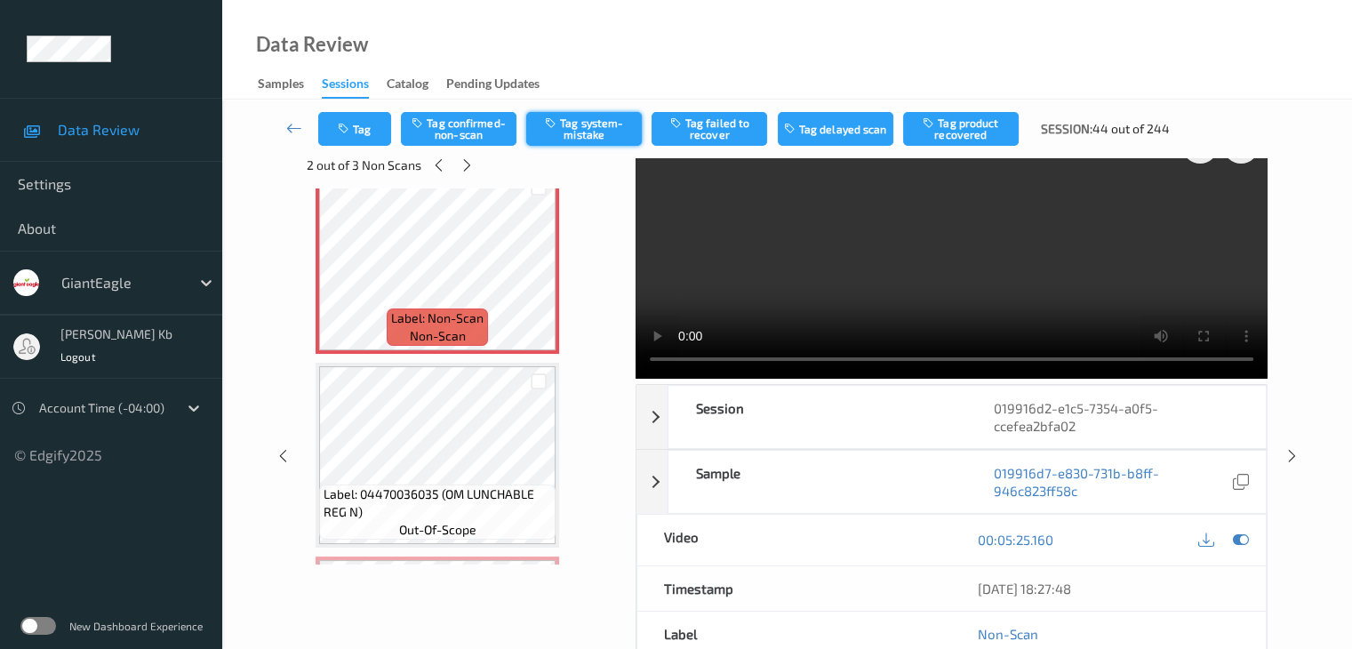
click at [602, 125] on button "Tag system-mistake" at bounding box center [584, 129] width 116 height 34
click at [367, 127] on button "Tag" at bounding box center [354, 129] width 73 height 34
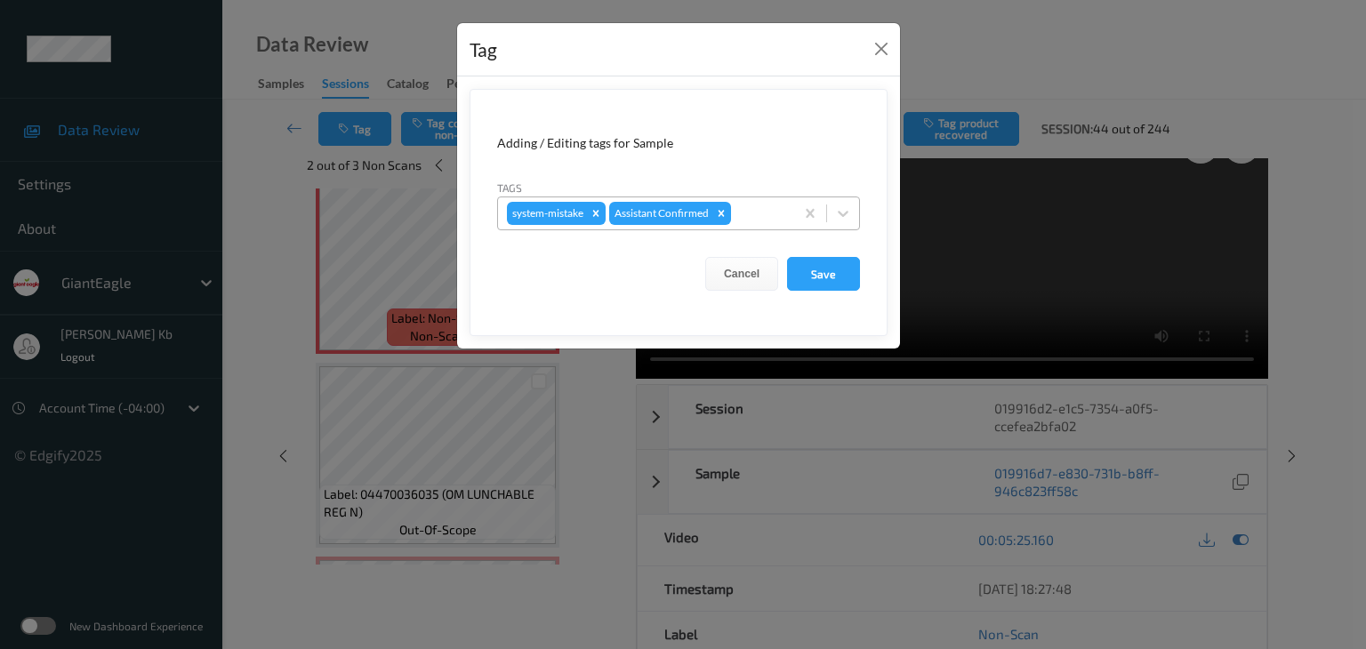
click at [752, 206] on div at bounding box center [759, 213] width 51 height 21
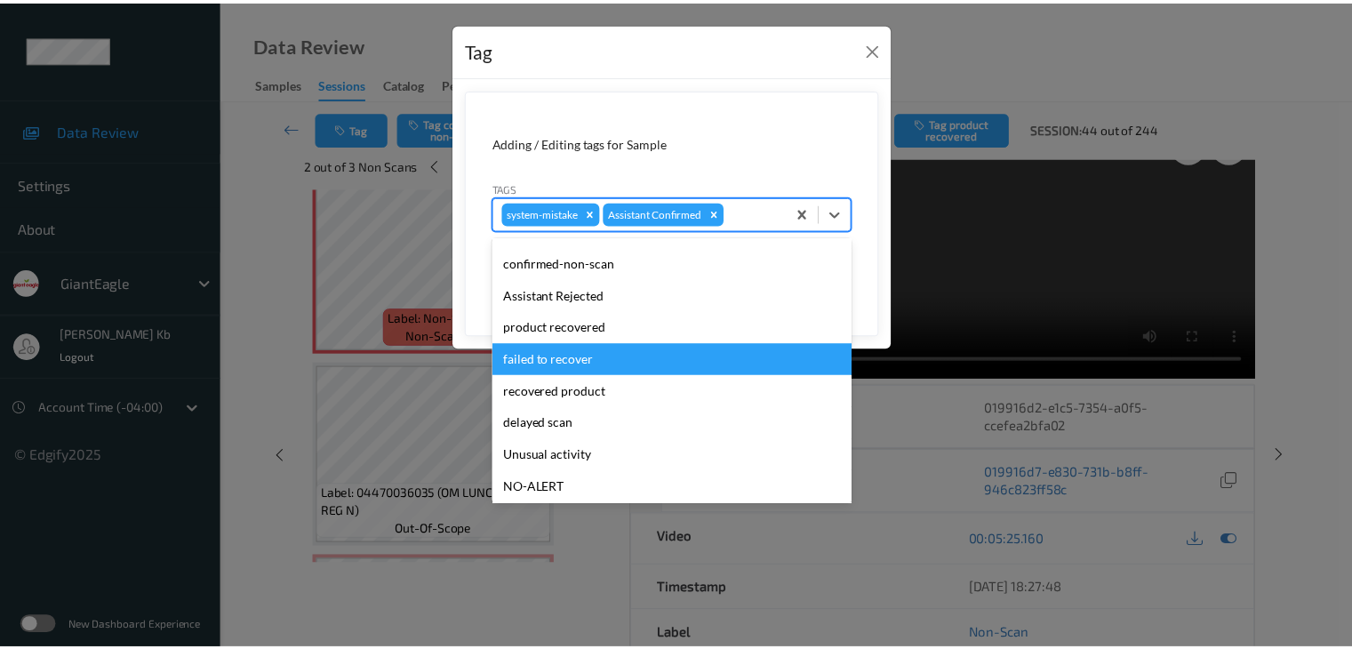
scroll to position [89, 0]
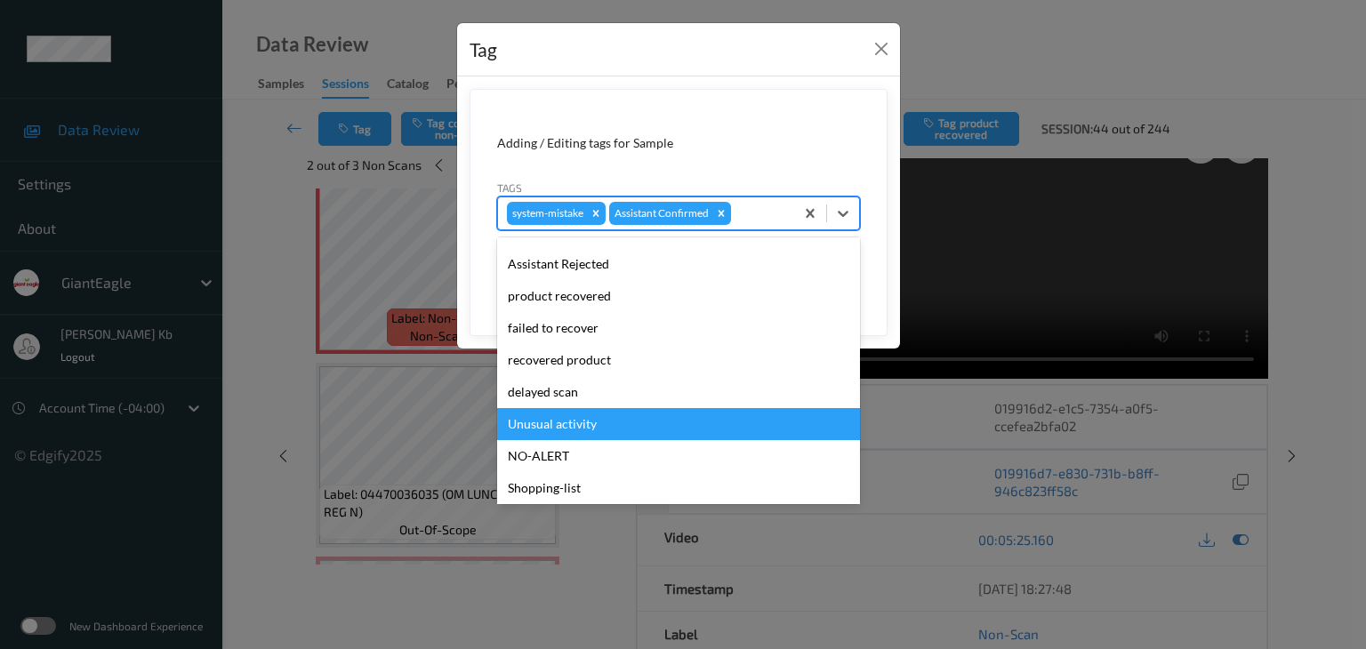
click at [585, 428] on div "Unusual activity" at bounding box center [678, 424] width 363 height 32
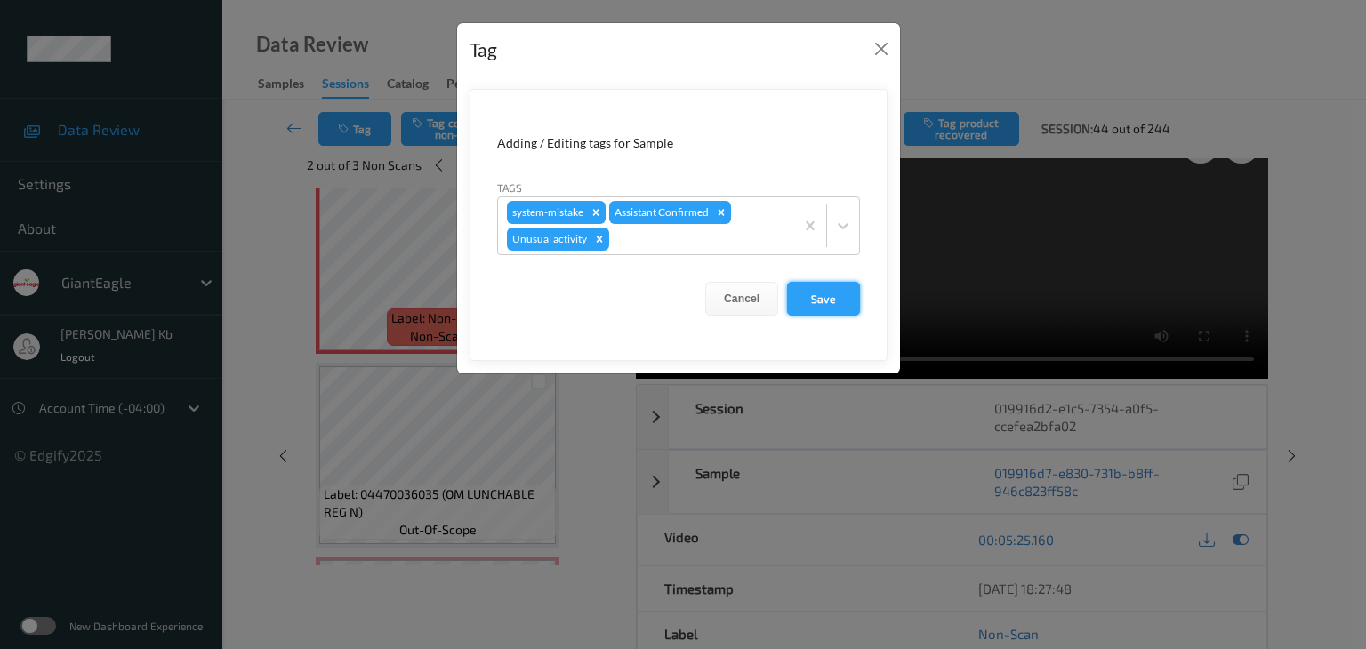
click at [816, 294] on button "Save" at bounding box center [823, 299] width 73 height 34
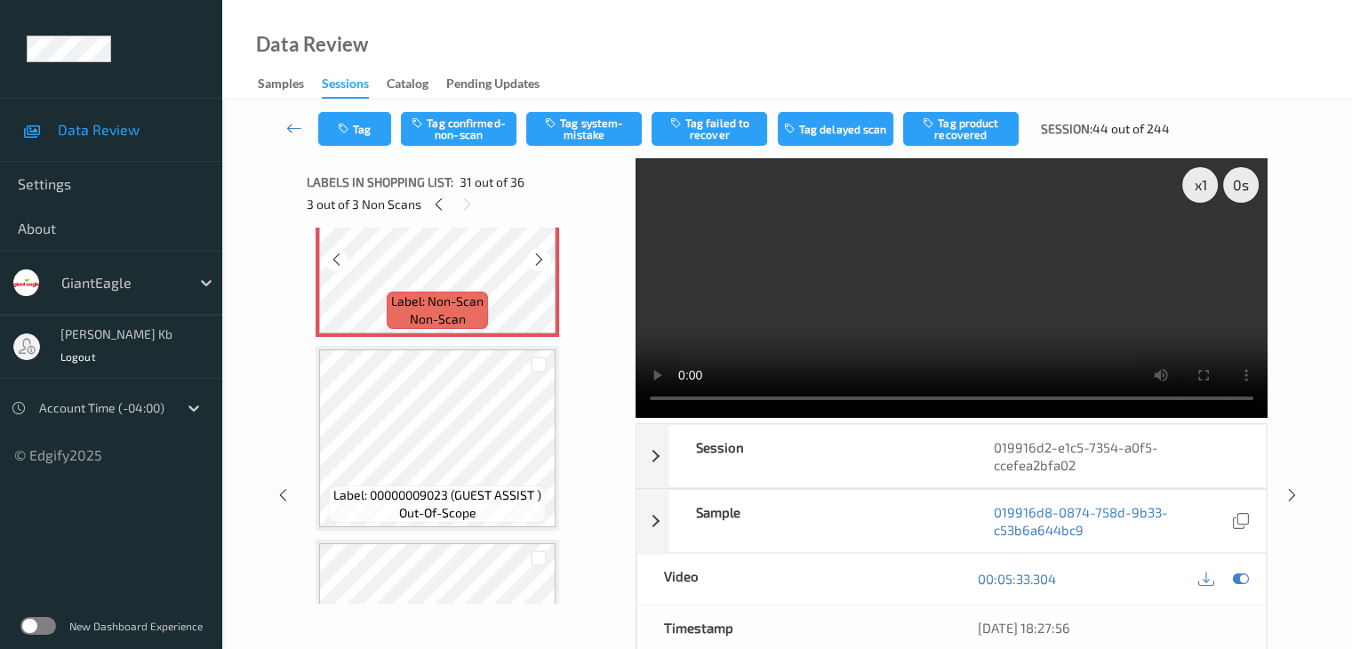
scroll to position [5810, 0]
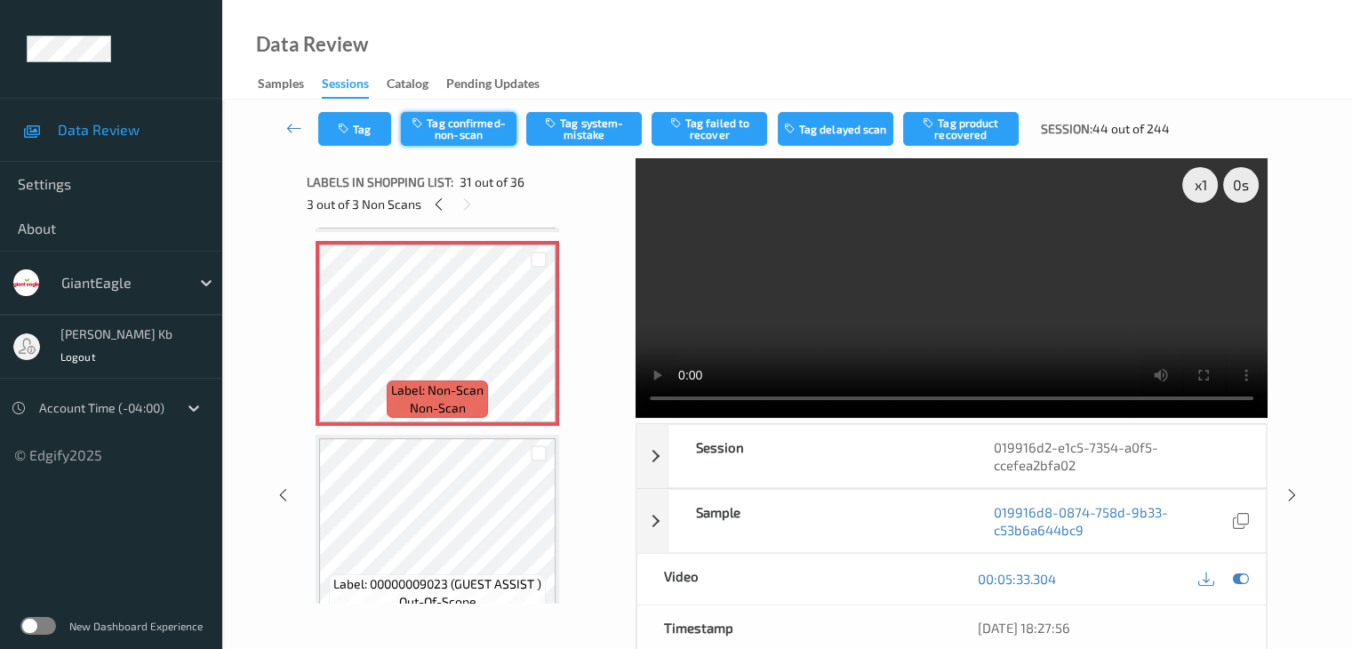
click at [469, 129] on button "Tag confirmed-non-scan" at bounding box center [459, 129] width 116 height 34
click at [717, 124] on button "Tag failed to recover" at bounding box center [710, 129] width 116 height 34
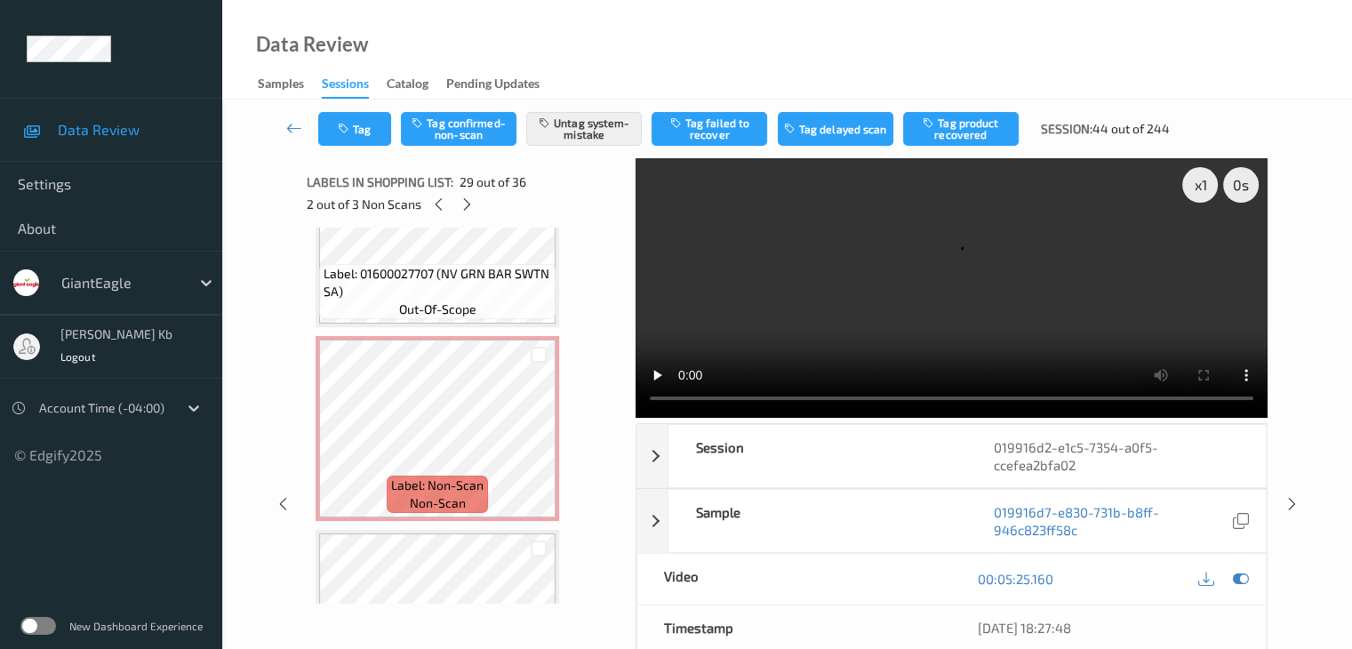
scroll to position [1454, 0]
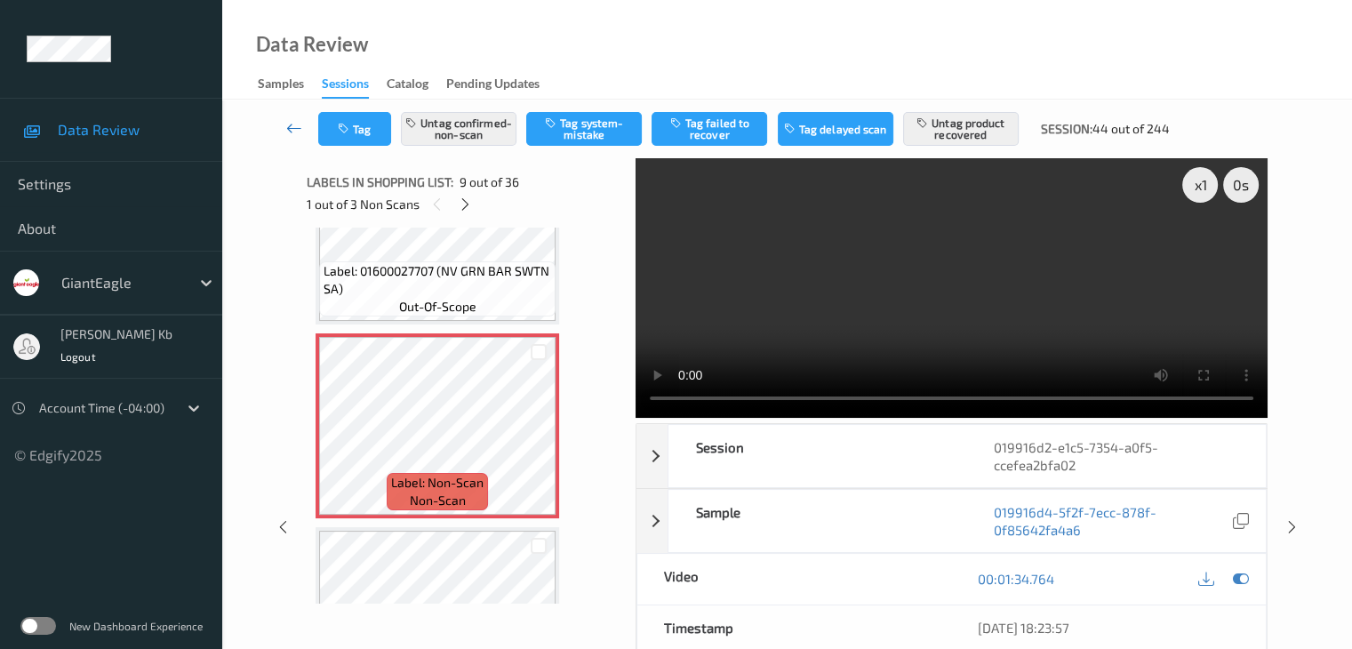
click at [303, 128] on link at bounding box center [294, 129] width 47 height 34
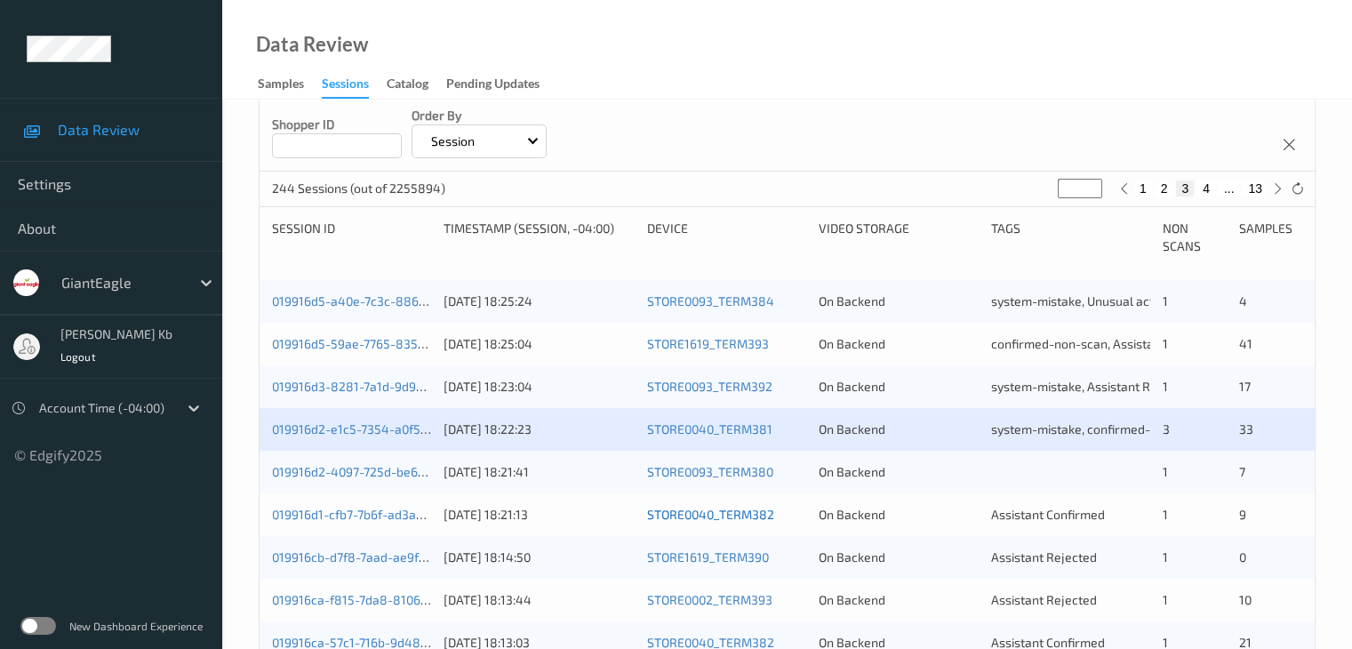
scroll to position [445, 0]
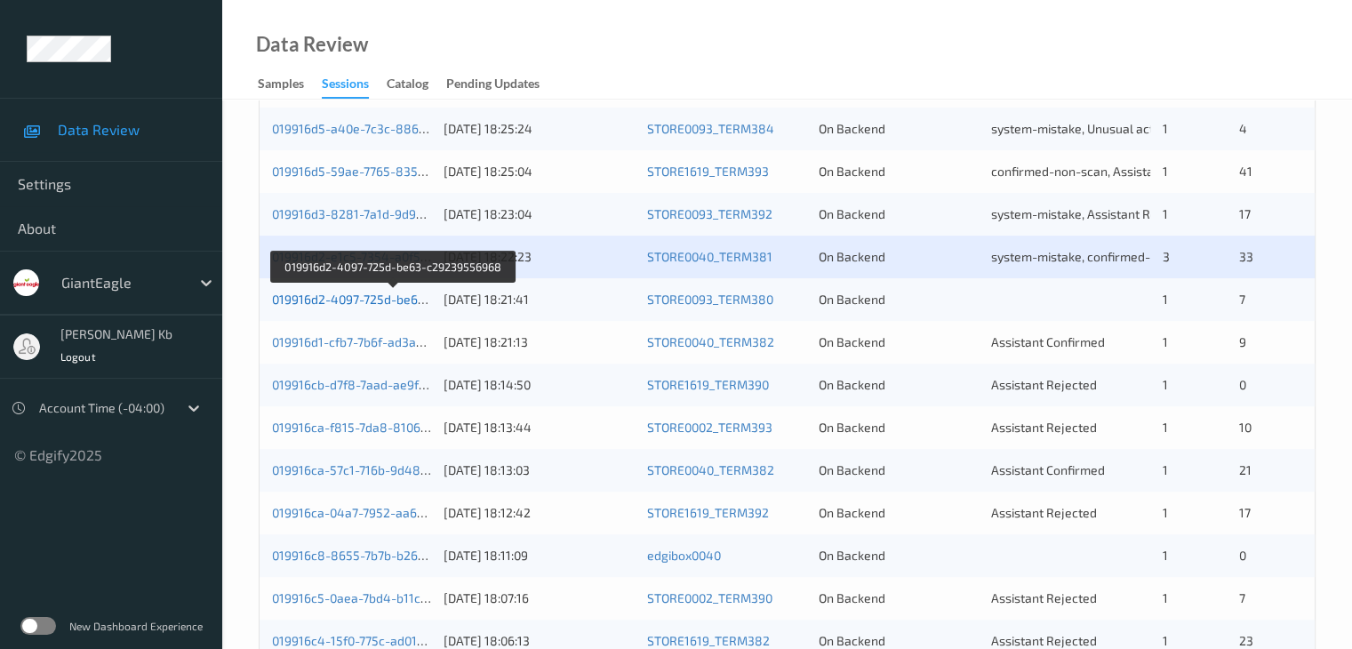
click at [388, 299] on link "019916d2-4097-725d-be63-c29239556968" at bounding box center [394, 299] width 244 height 15
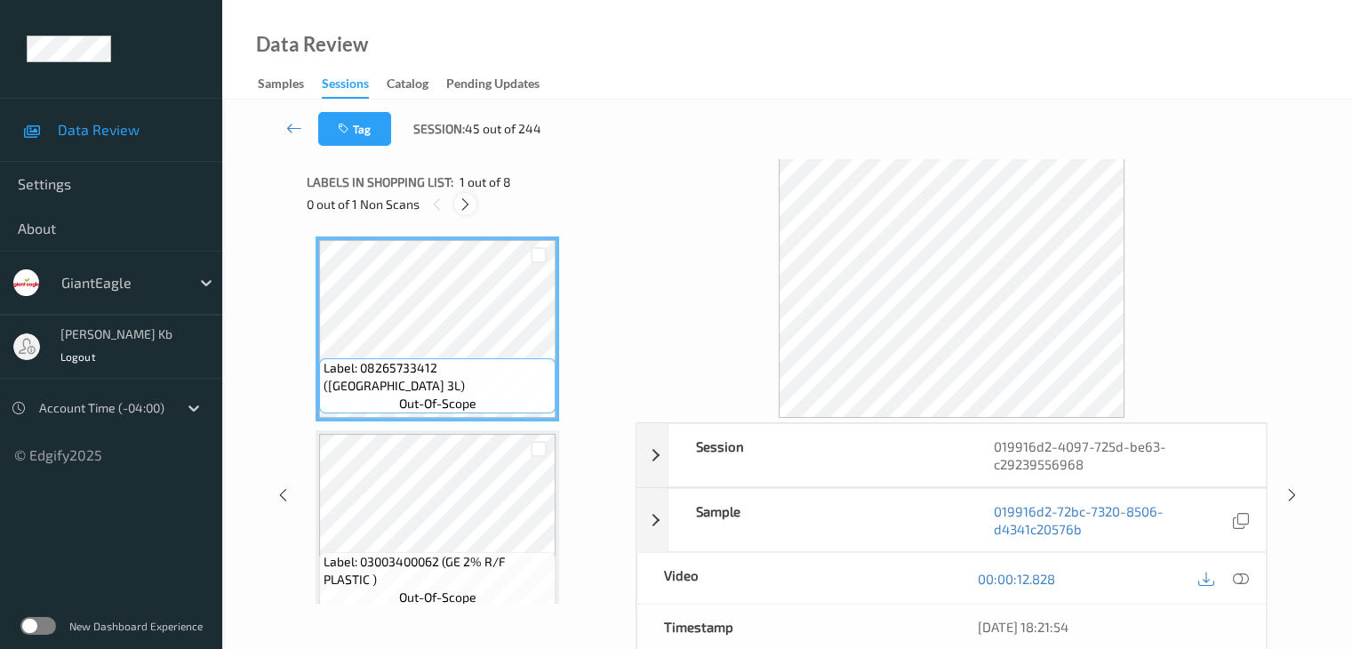
click at [468, 204] on icon at bounding box center [465, 204] width 15 height 16
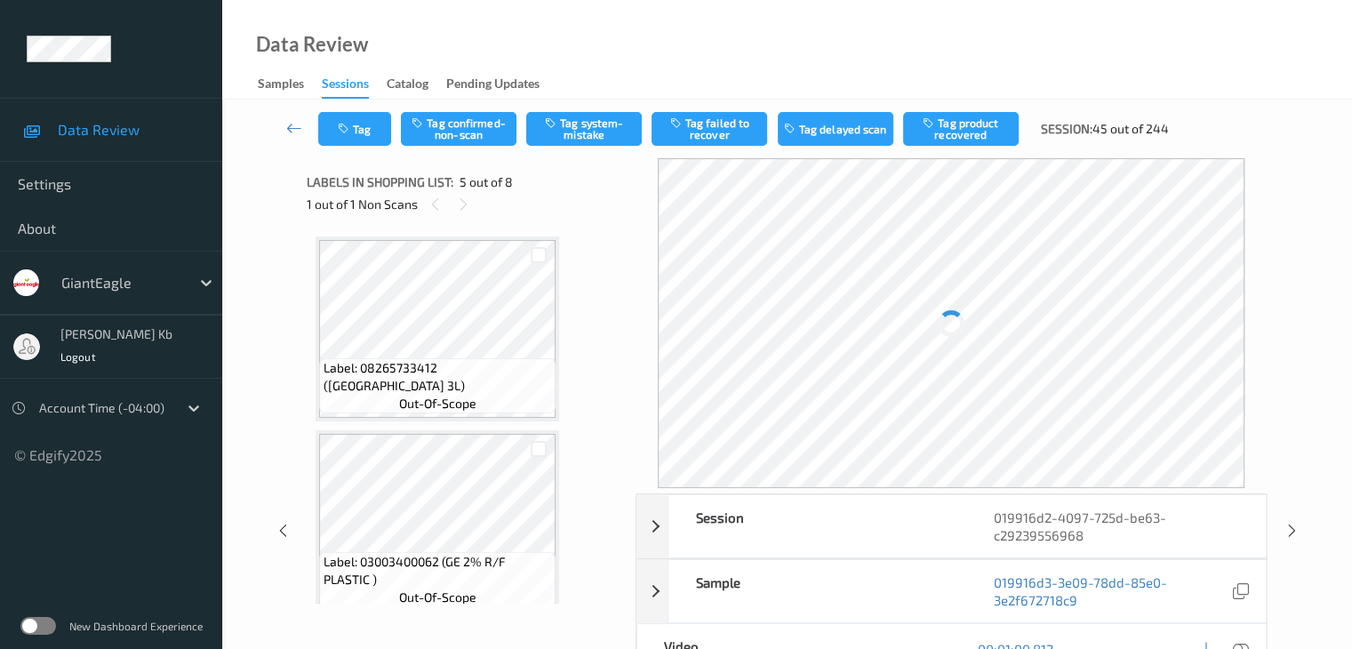
scroll to position [590, 0]
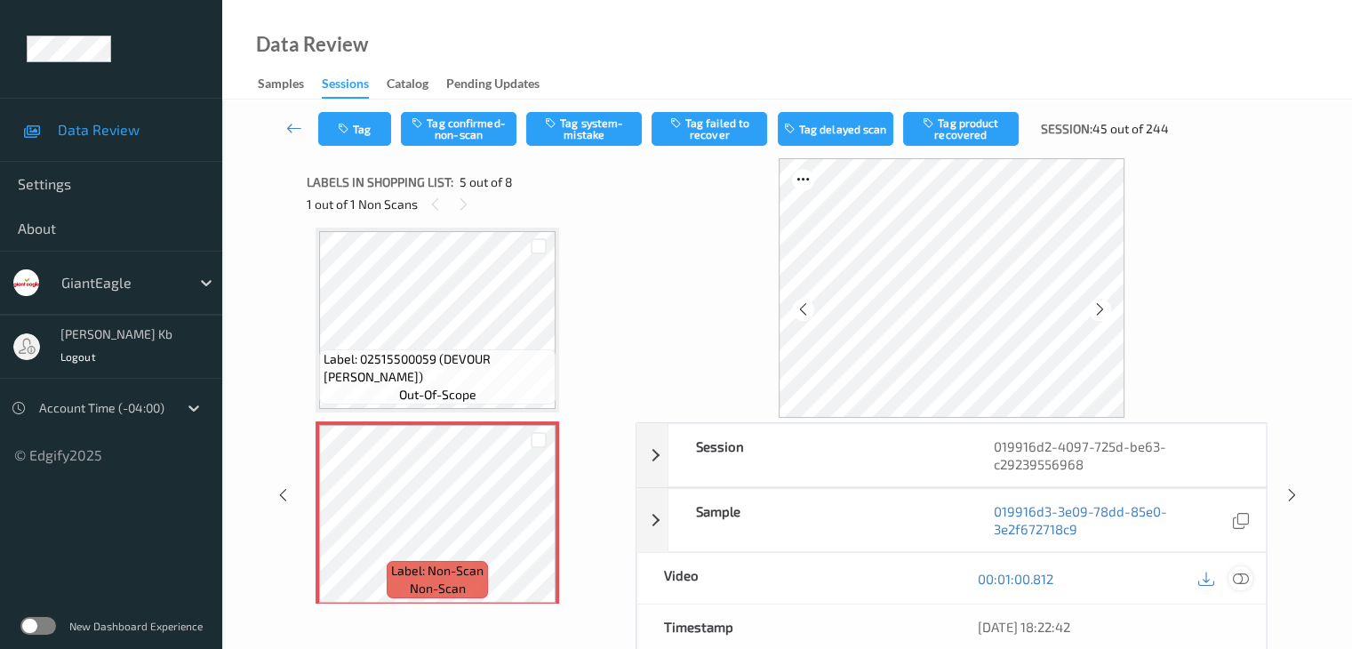
click at [1239, 577] on icon at bounding box center [1240, 579] width 16 height 16
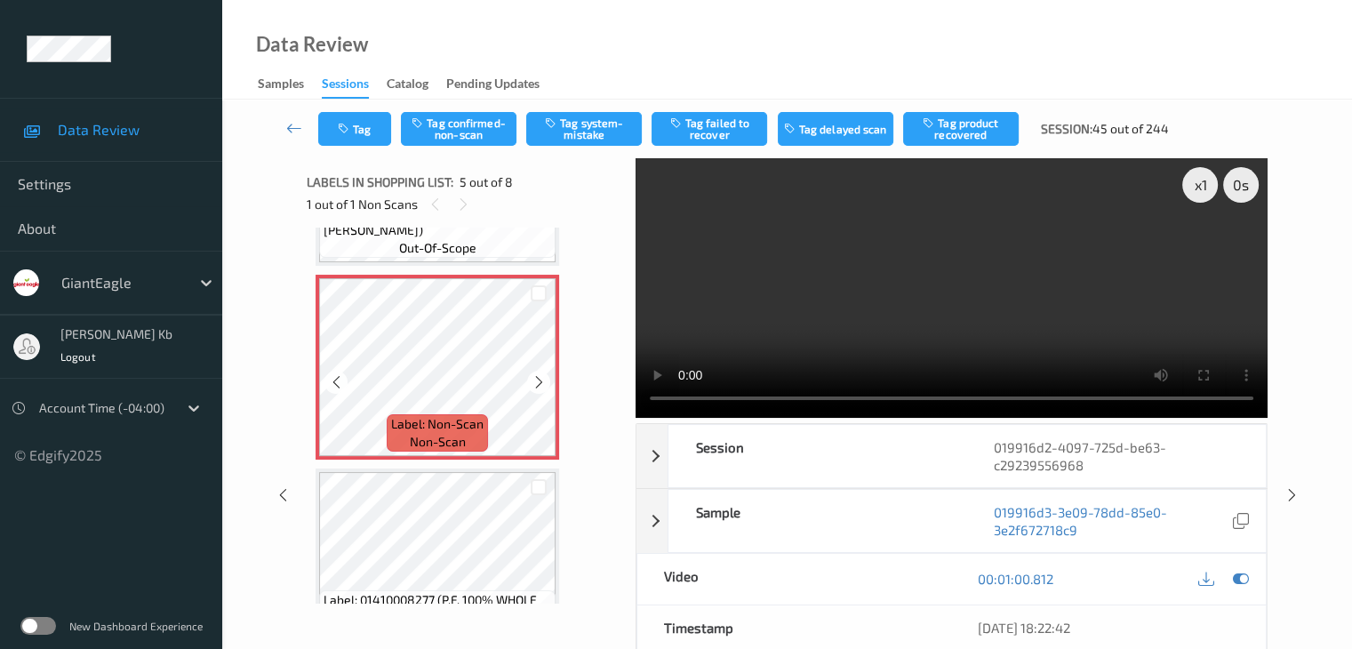
scroll to position [768, 0]
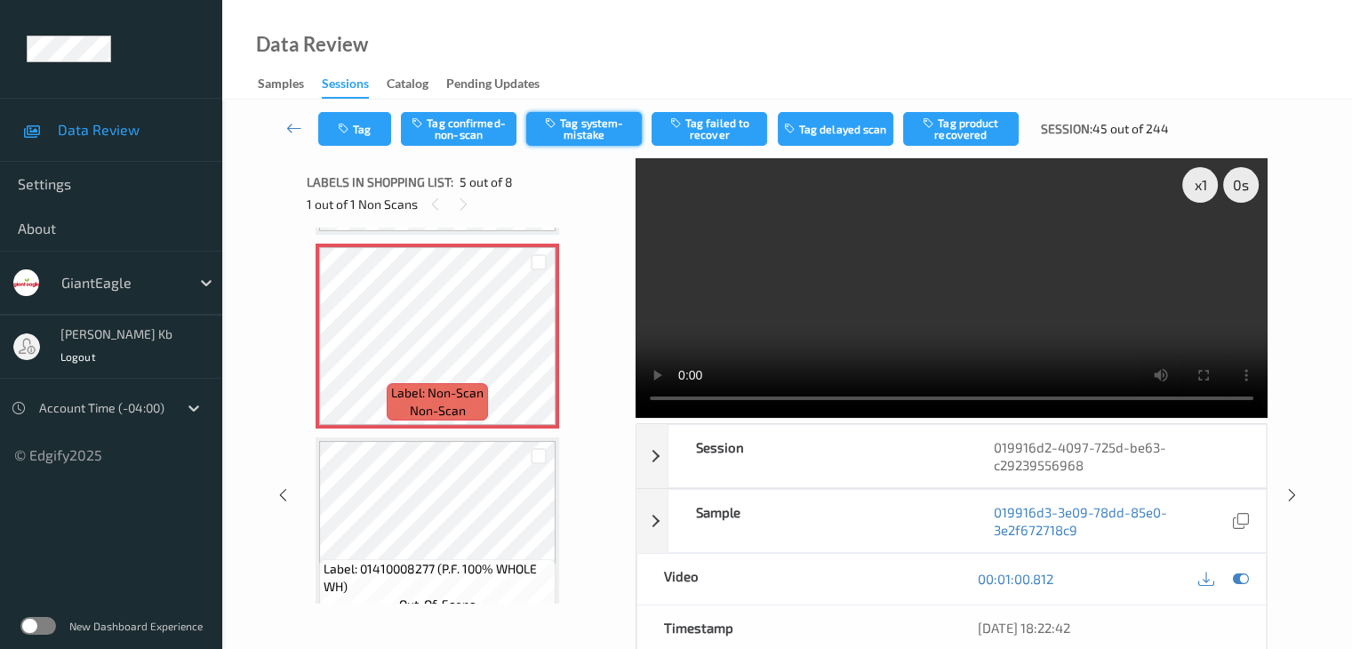
click at [581, 136] on button "Tag system-mistake" at bounding box center [584, 129] width 116 height 34
click at [288, 133] on icon at bounding box center [294, 128] width 16 height 18
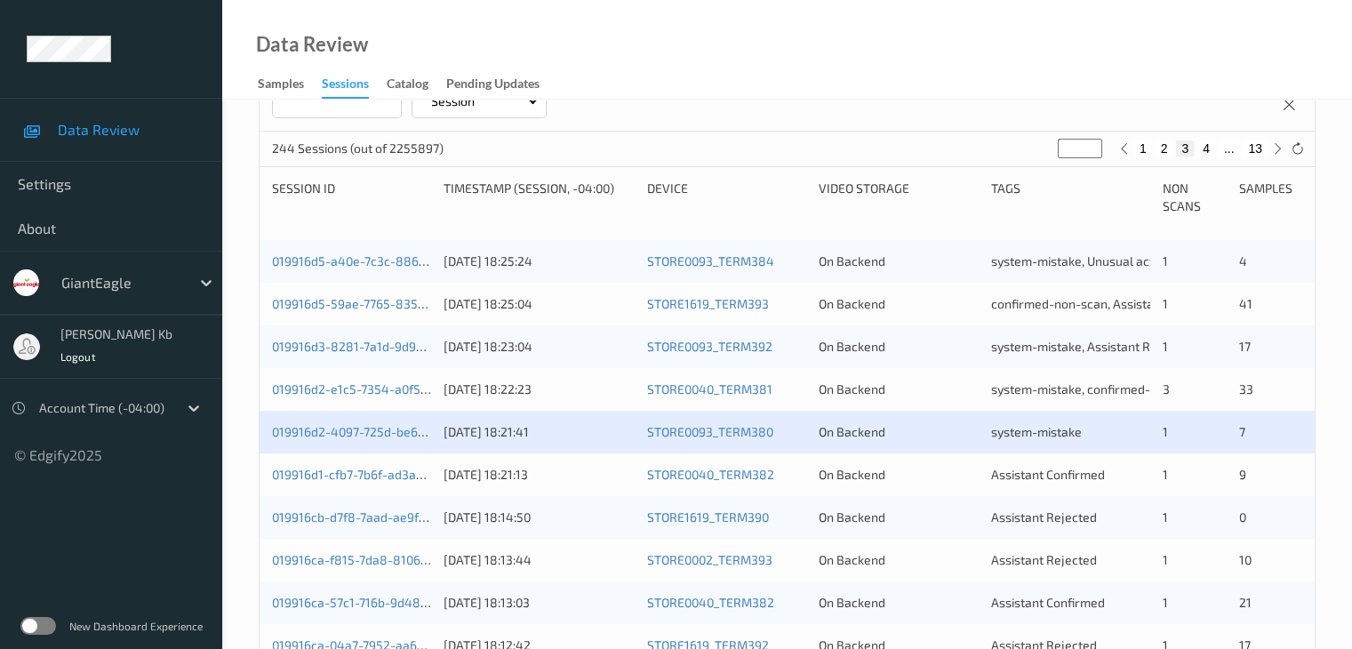
scroll to position [356, 0]
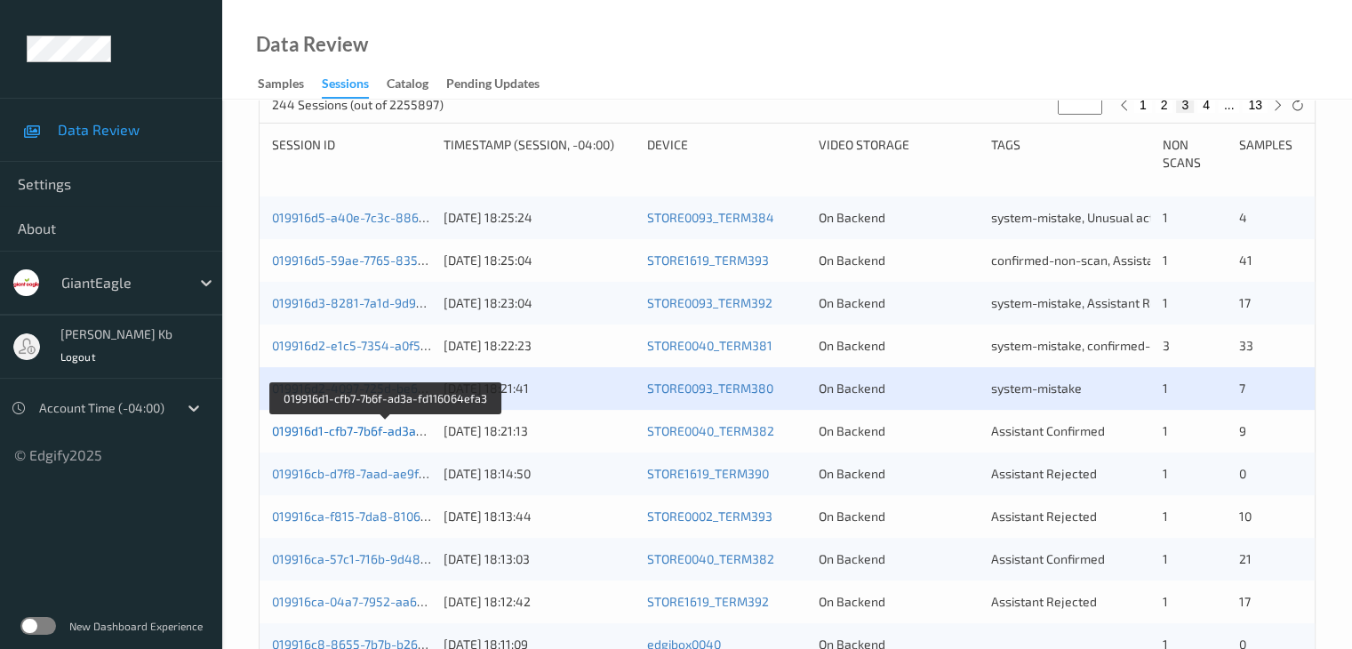
click at [386, 436] on link "019916d1-cfb7-7b6f-ad3a-fd116064efa3" at bounding box center [385, 430] width 227 height 15
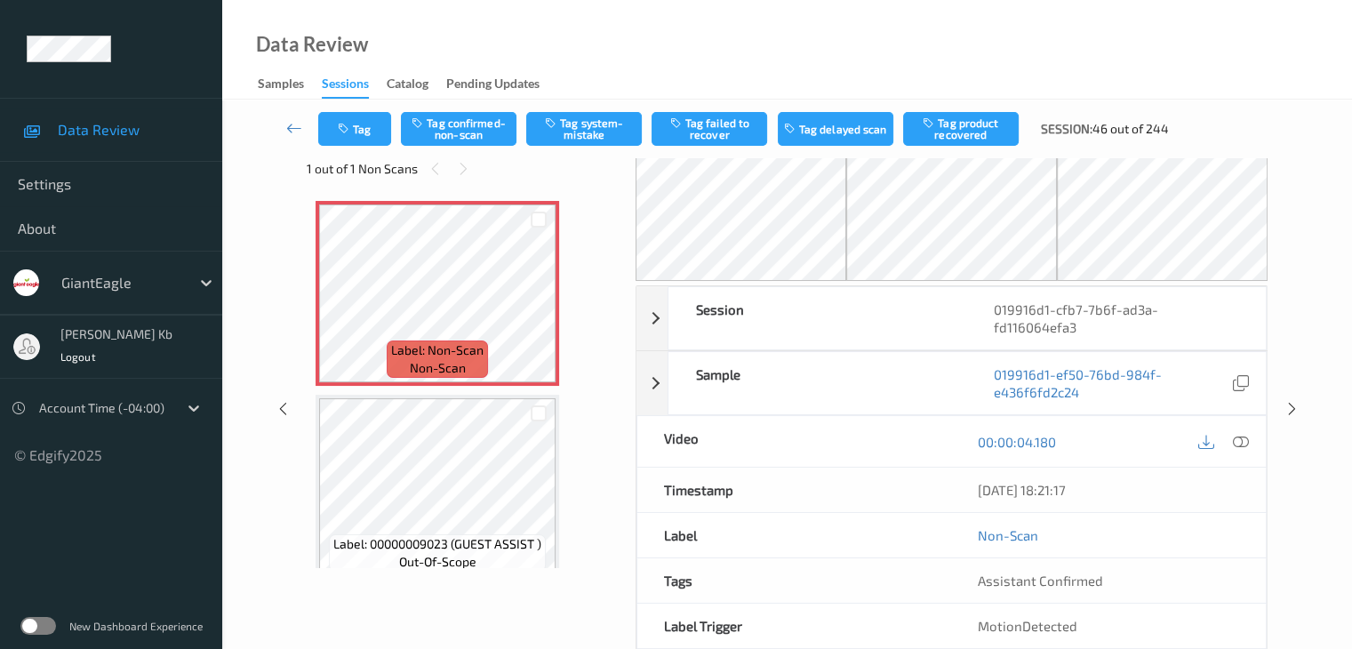
scroll to position [10, 0]
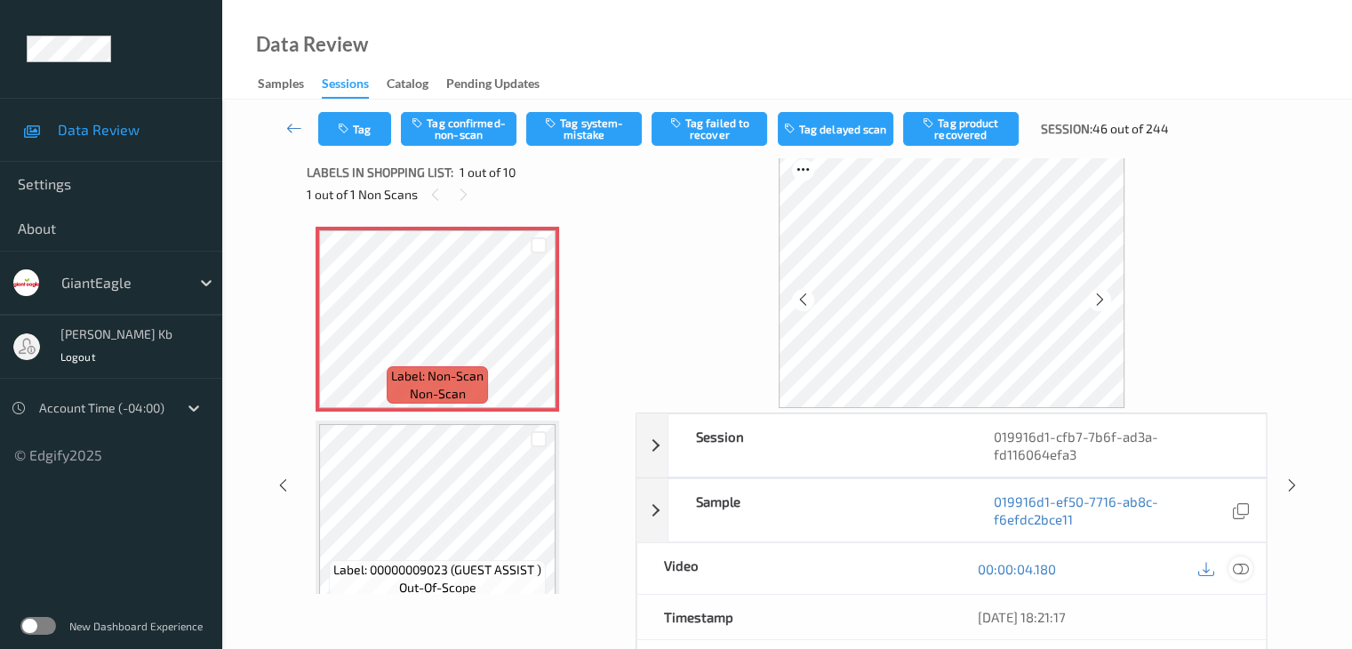
click at [1247, 561] on icon at bounding box center [1240, 569] width 16 height 16
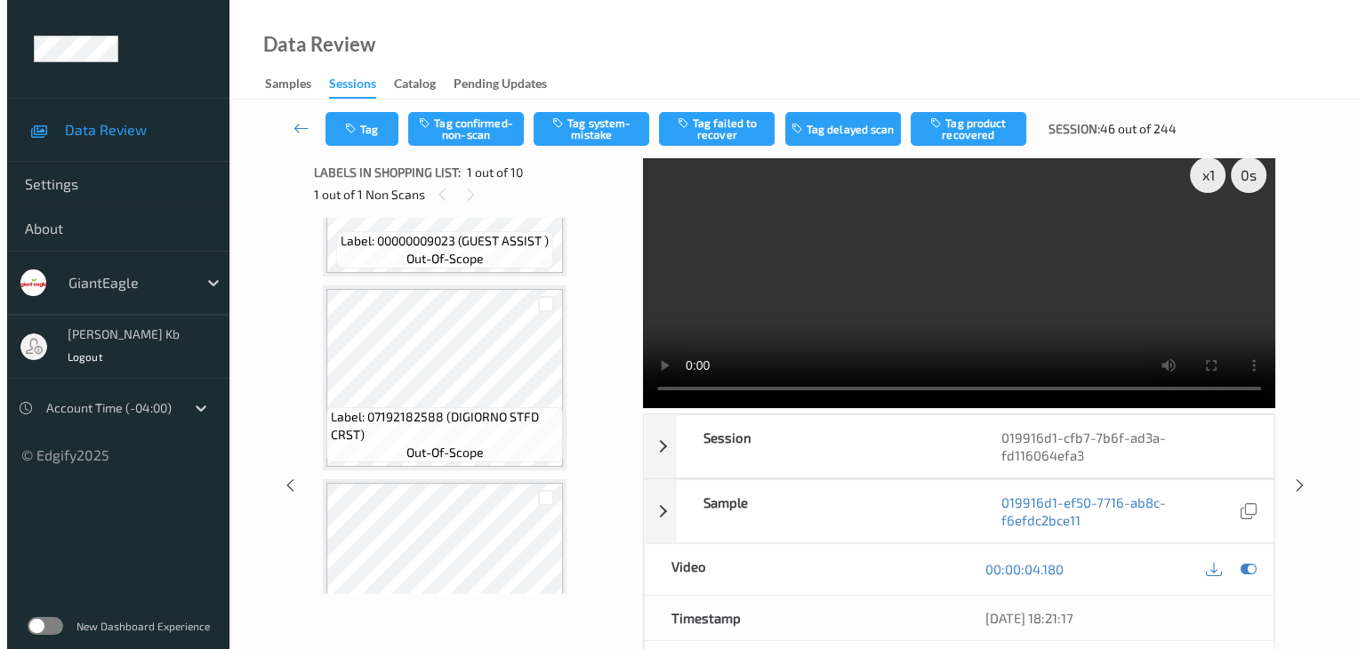
scroll to position [356, 0]
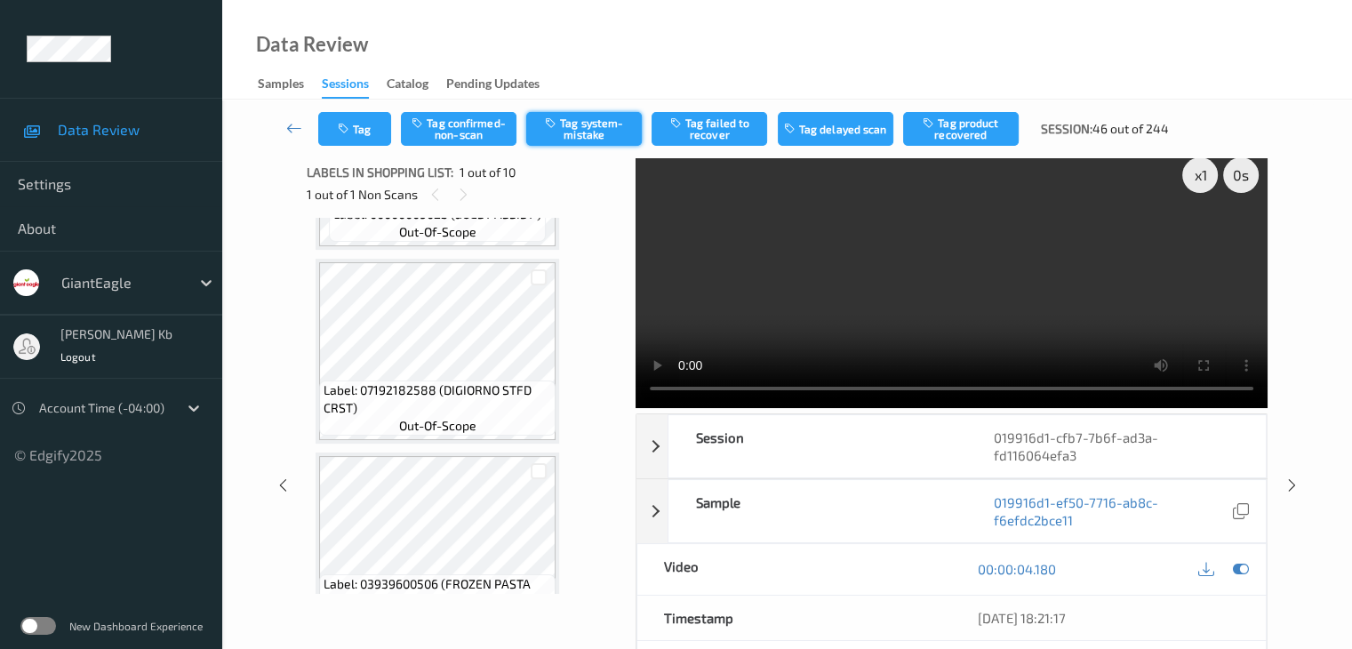
click at [579, 124] on button "Tag system-mistake" at bounding box center [584, 129] width 116 height 34
click at [379, 130] on button "Tag" at bounding box center [354, 129] width 73 height 34
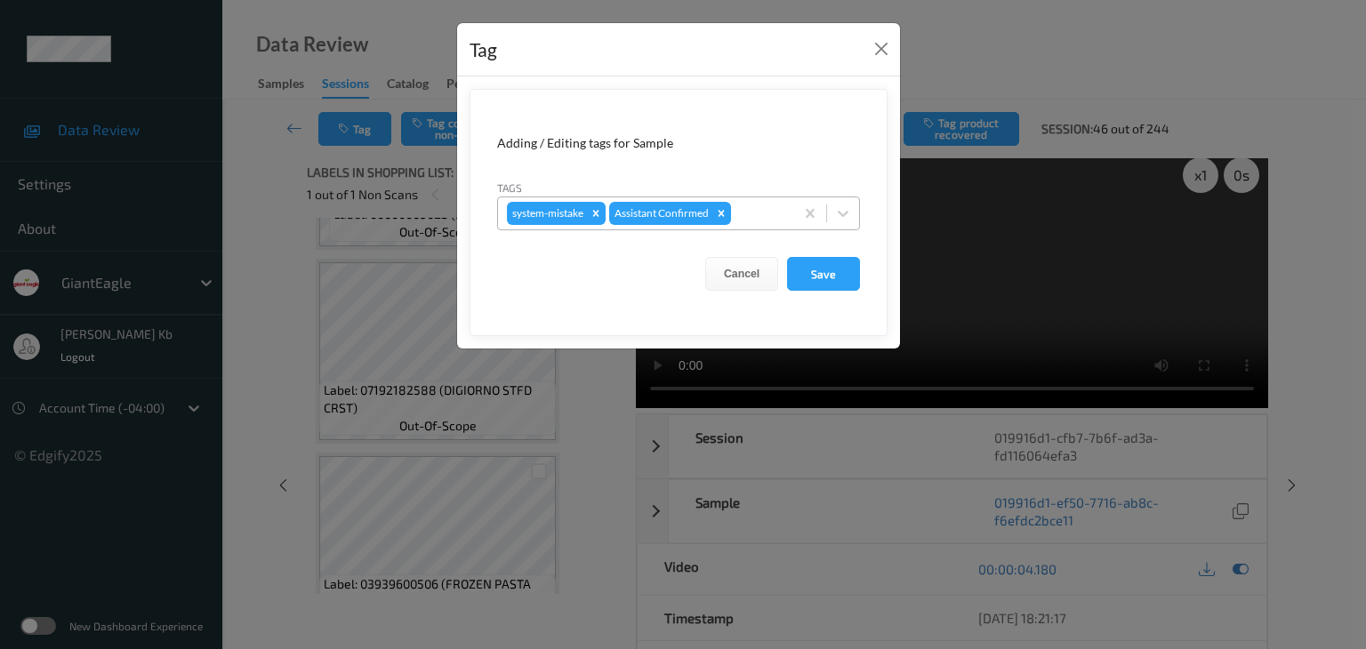
click at [765, 211] on div at bounding box center [759, 213] width 51 height 21
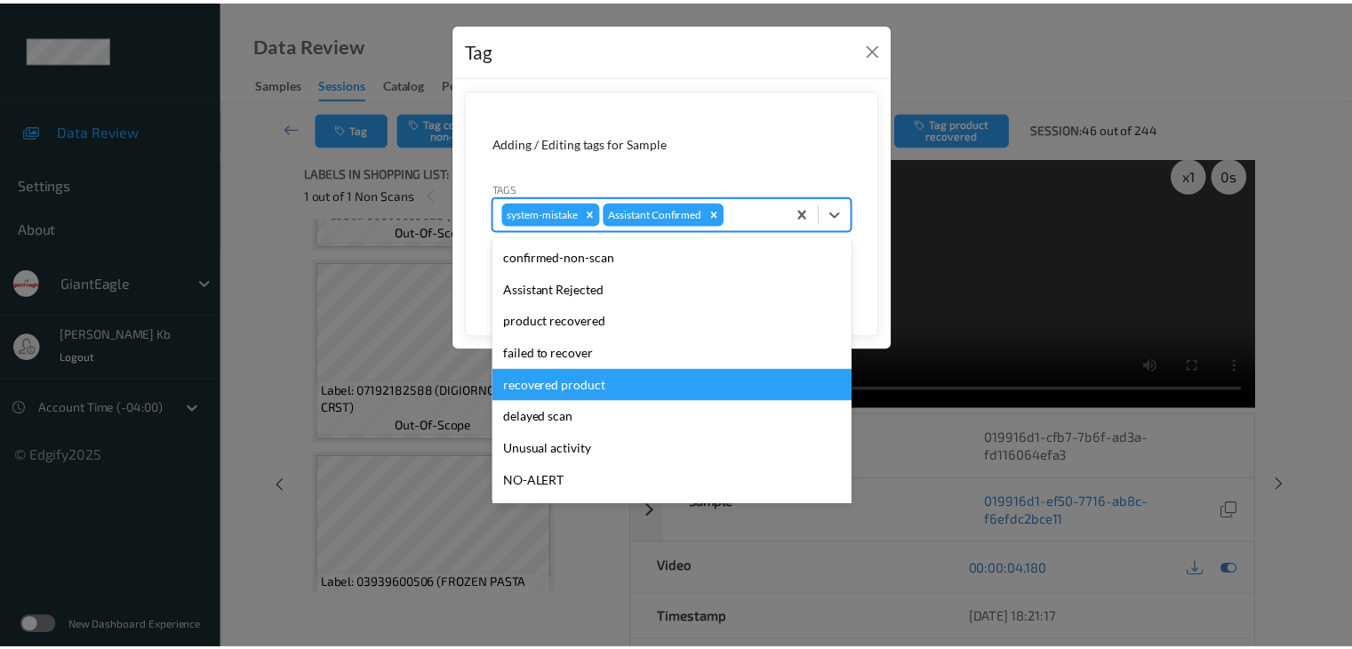
scroll to position [89, 0]
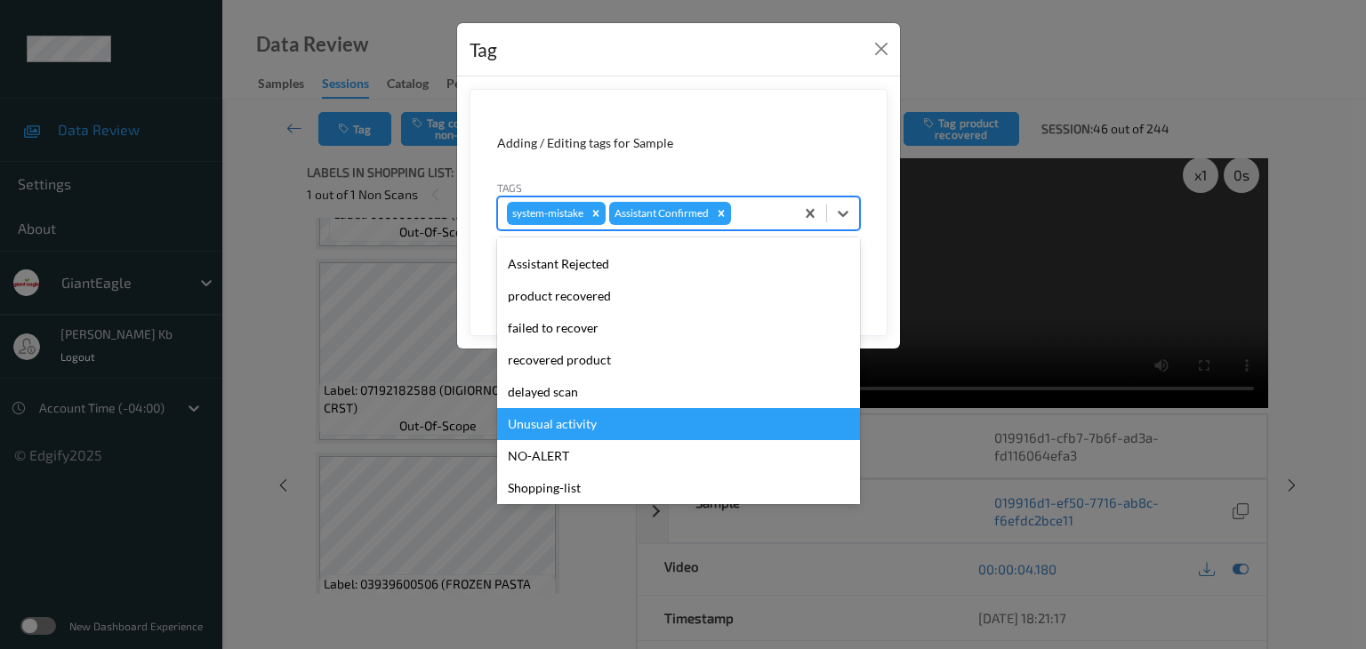
click at [549, 429] on div "Unusual activity" at bounding box center [678, 424] width 363 height 32
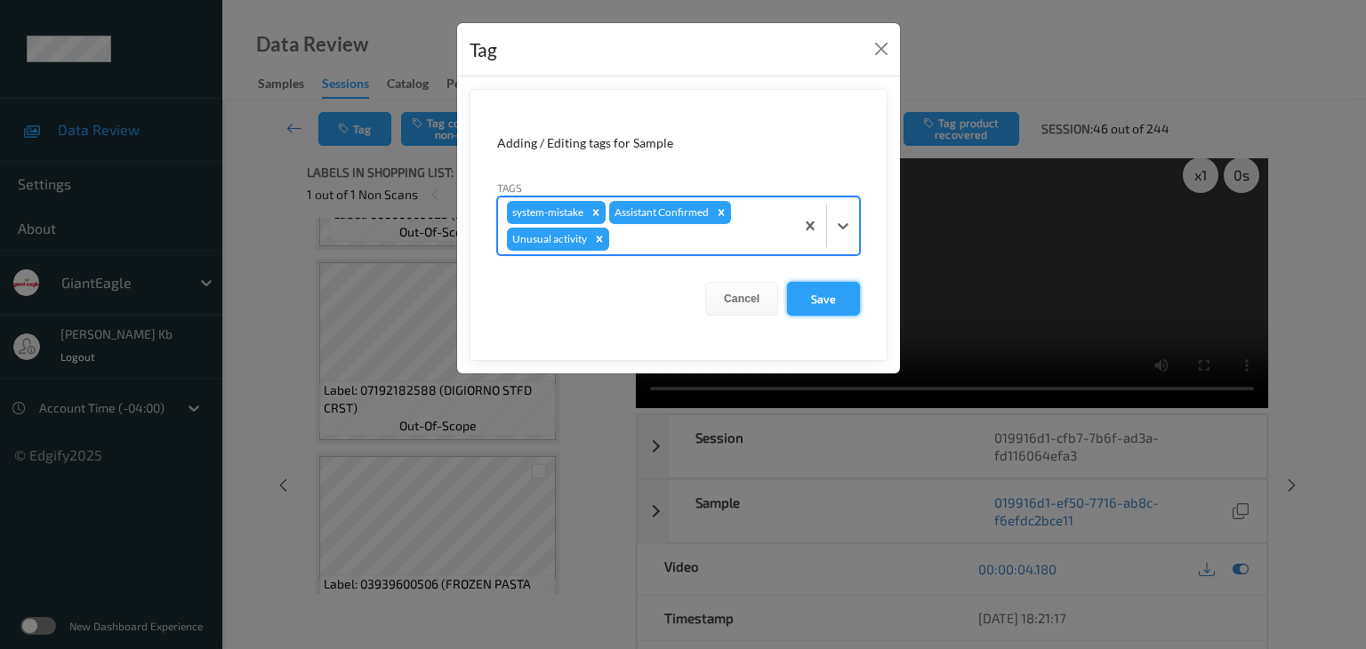
click at [828, 296] on button "Save" at bounding box center [823, 299] width 73 height 34
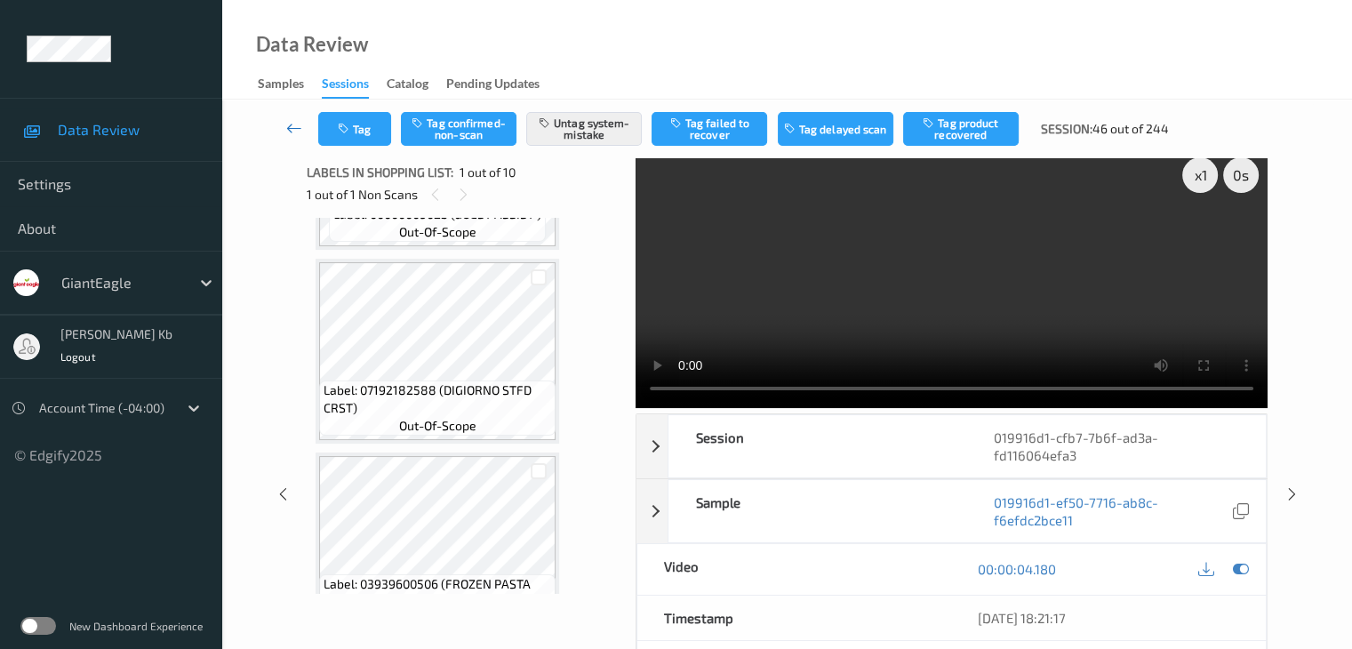
click at [293, 125] on icon at bounding box center [294, 128] width 16 height 18
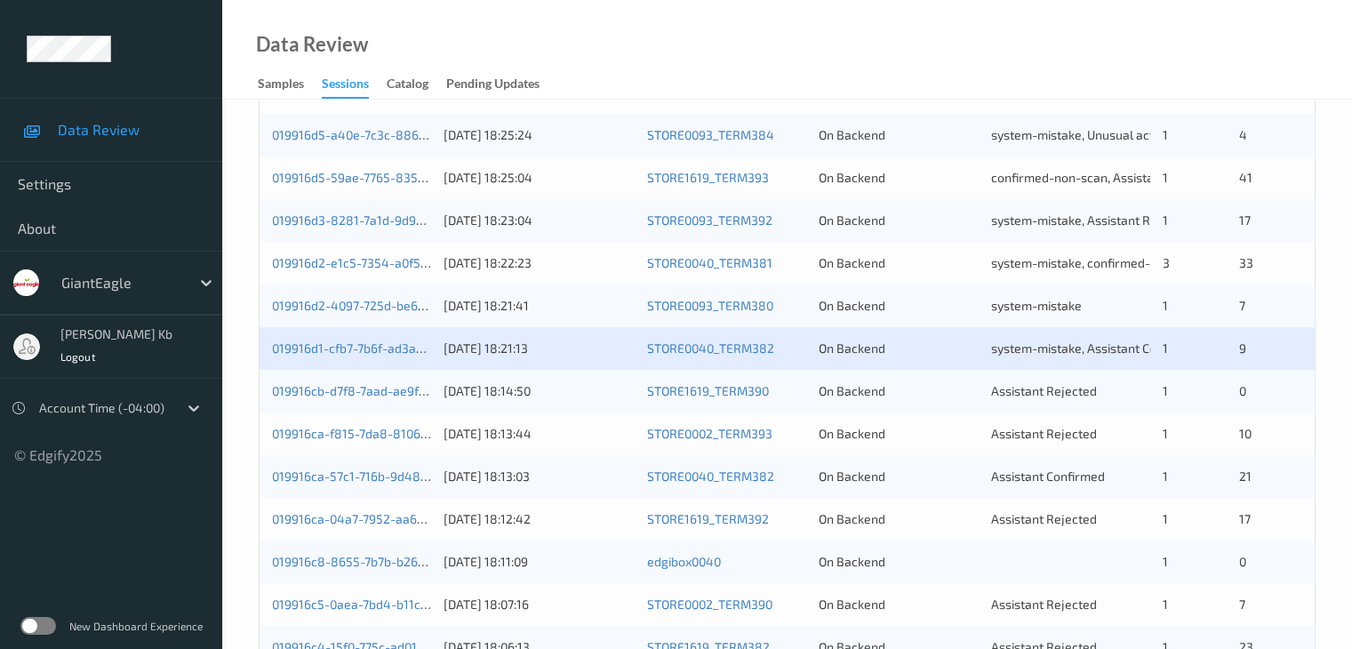
scroll to position [445, 0]
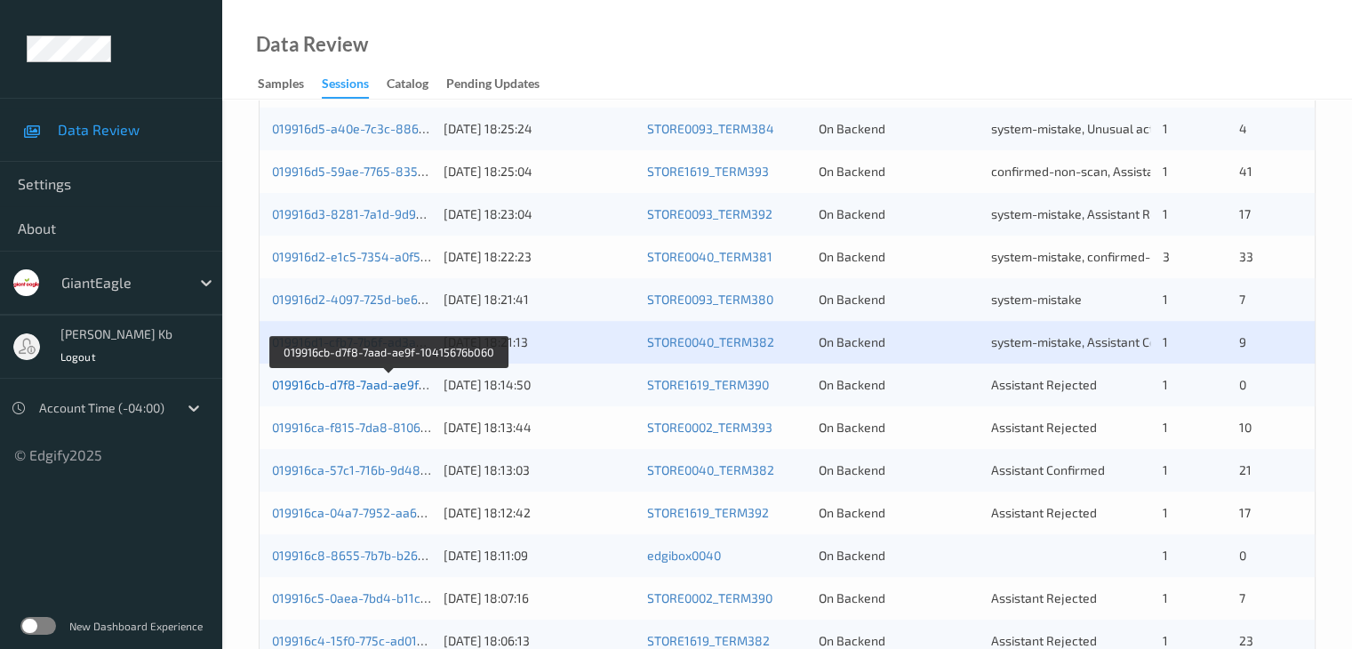
click at [359, 381] on link "019916cb-d7f8-7aad-ae9f-10415676b060" at bounding box center [389, 384] width 234 height 15
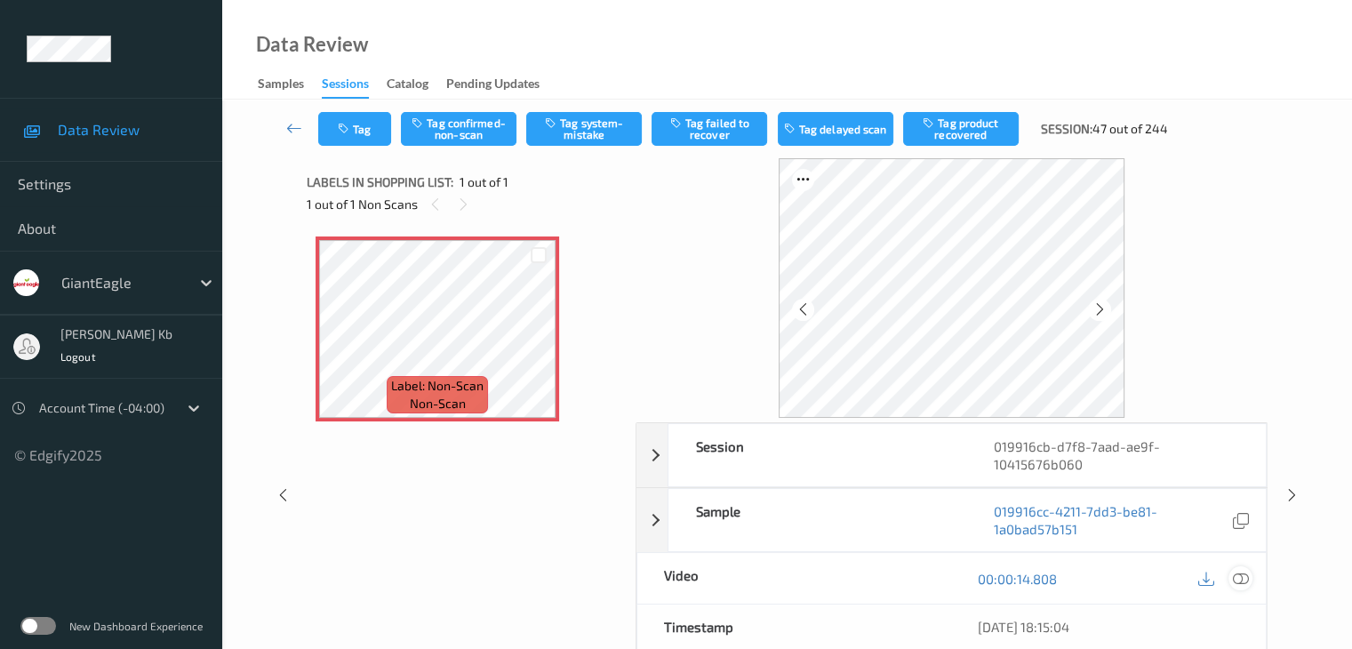
click at [1239, 577] on icon at bounding box center [1240, 579] width 16 height 16
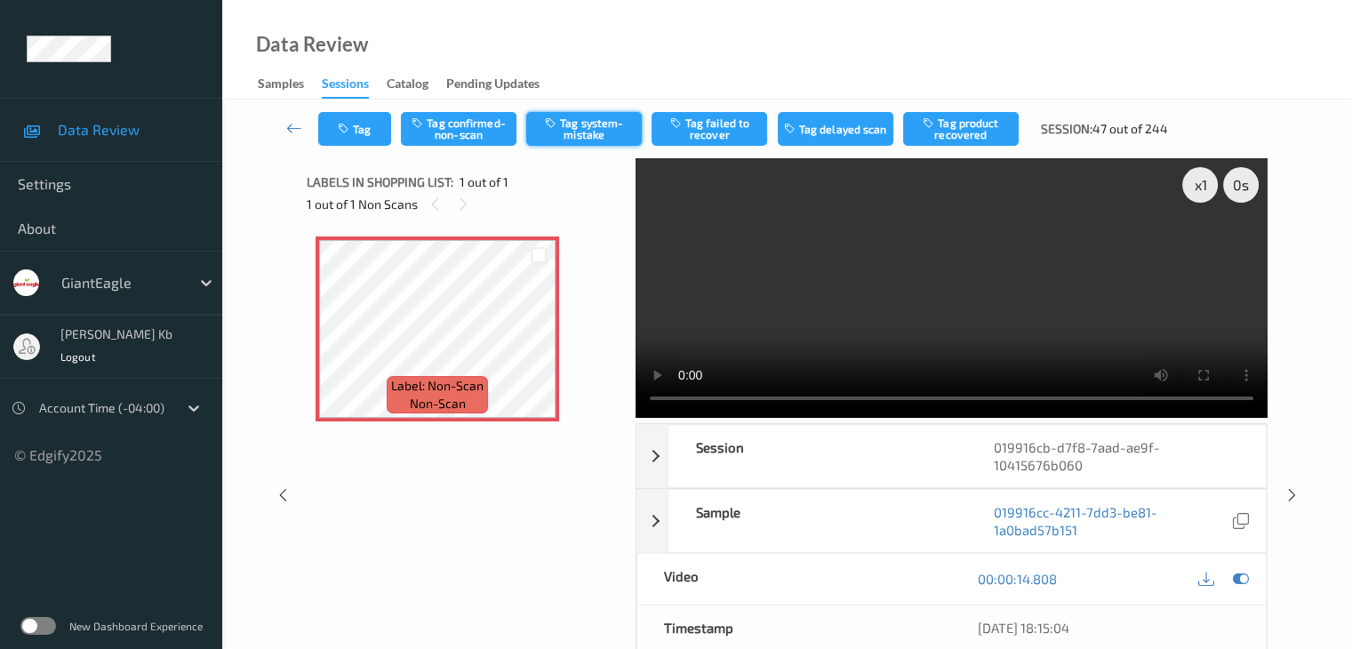
click at [583, 129] on button "Tag system-mistake" at bounding box center [584, 129] width 116 height 34
click at [292, 124] on icon at bounding box center [294, 128] width 16 height 18
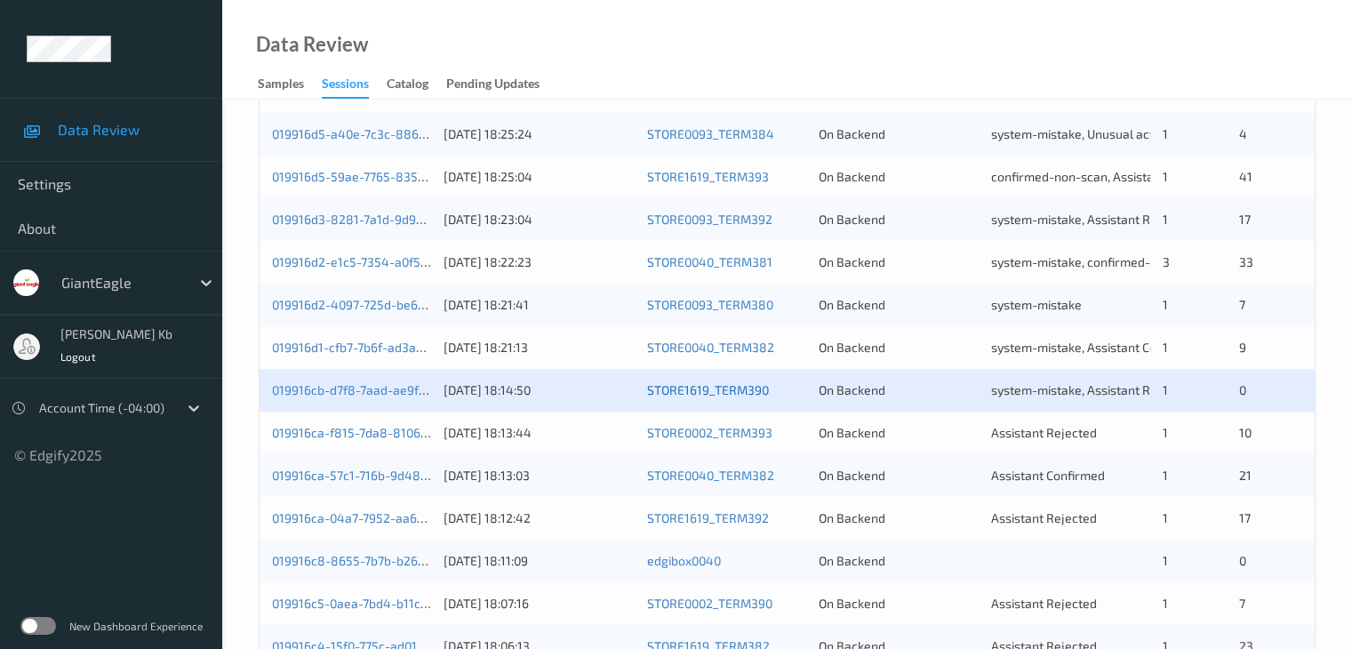
scroll to position [445, 0]
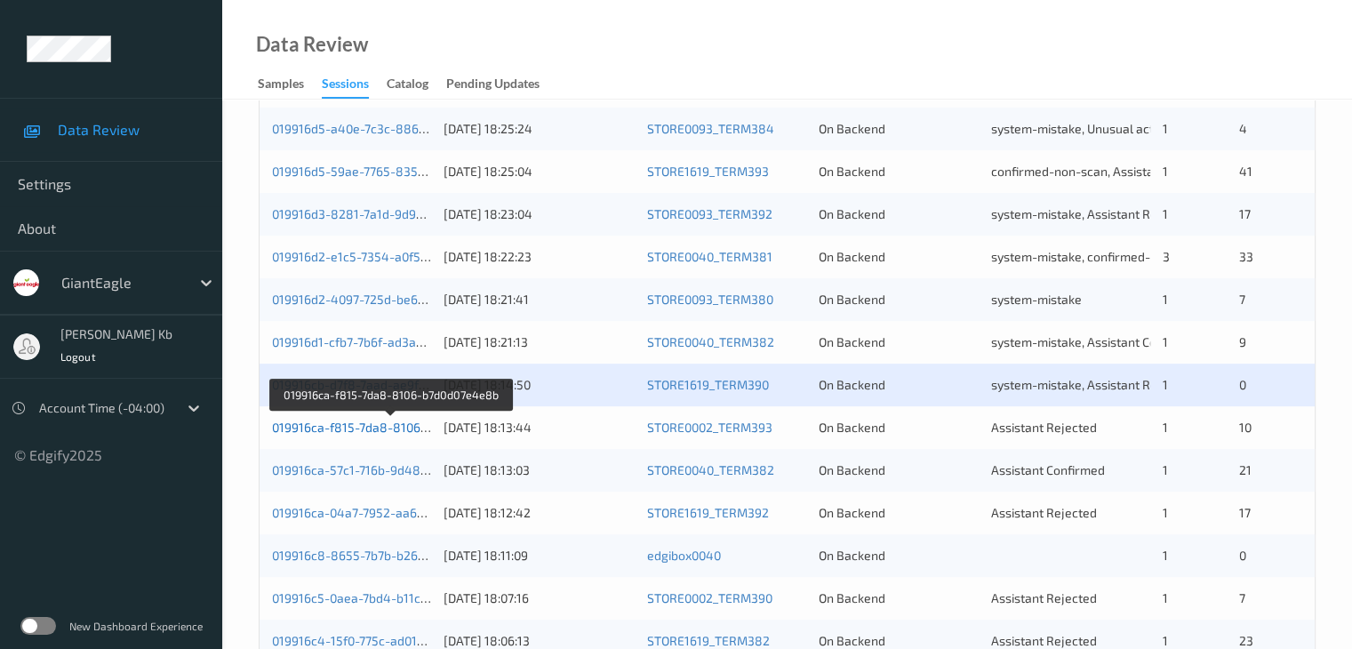
click at [352, 430] on link "019916ca-f815-7da8-8106-b7d0d07e4e8b" at bounding box center [391, 427] width 239 height 15
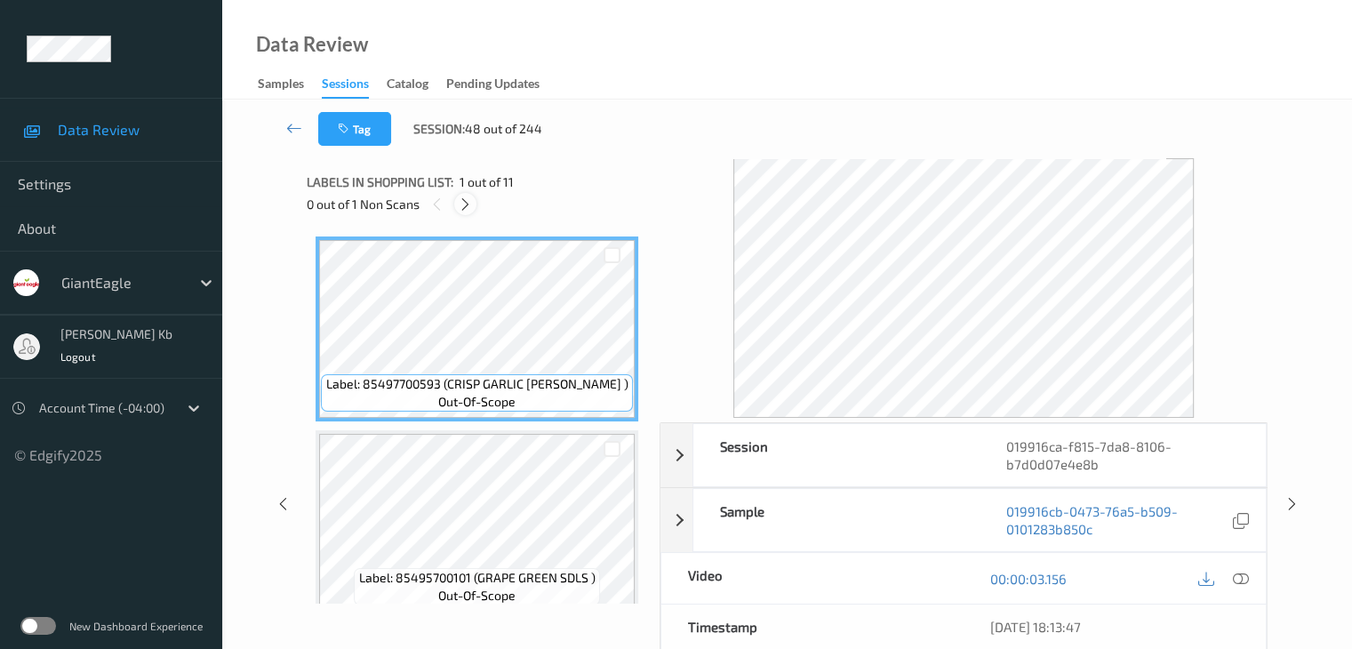
click at [470, 204] on icon at bounding box center [465, 204] width 15 height 16
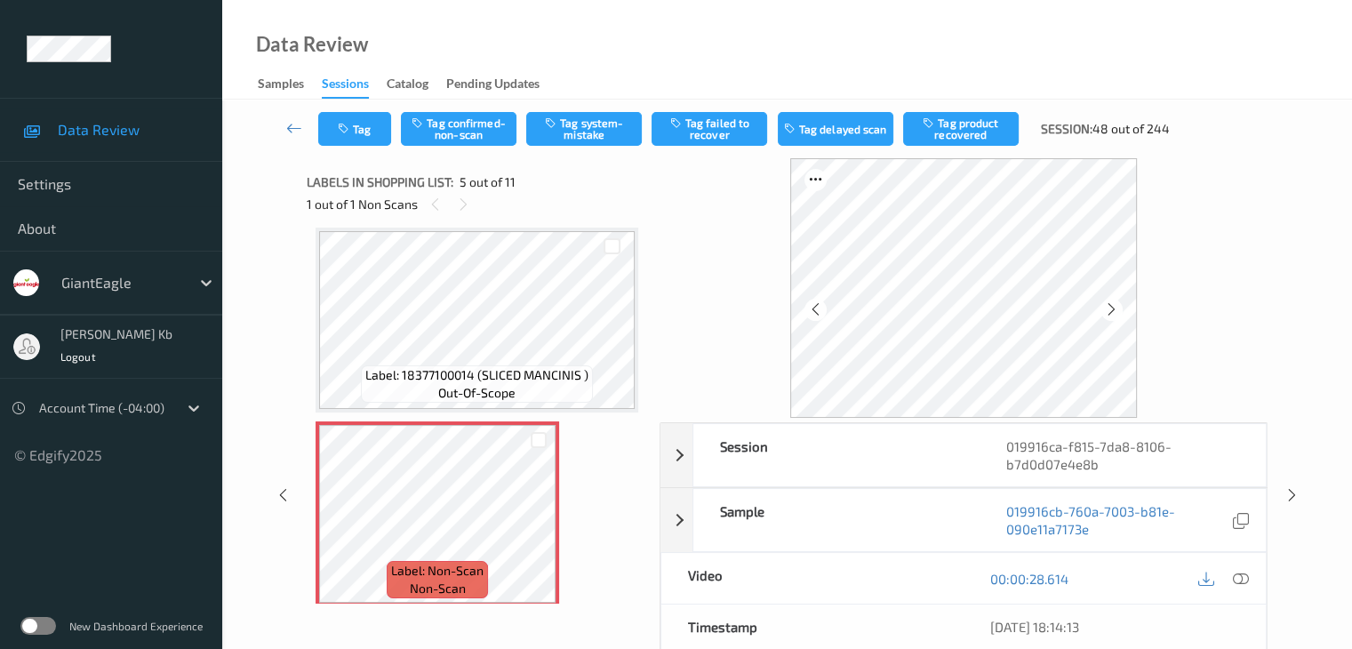
drag, startPoint x: 1239, startPoint y: 573, endPoint x: 1230, endPoint y: 566, distance: 10.9
click at [1239, 573] on icon at bounding box center [1240, 579] width 16 height 16
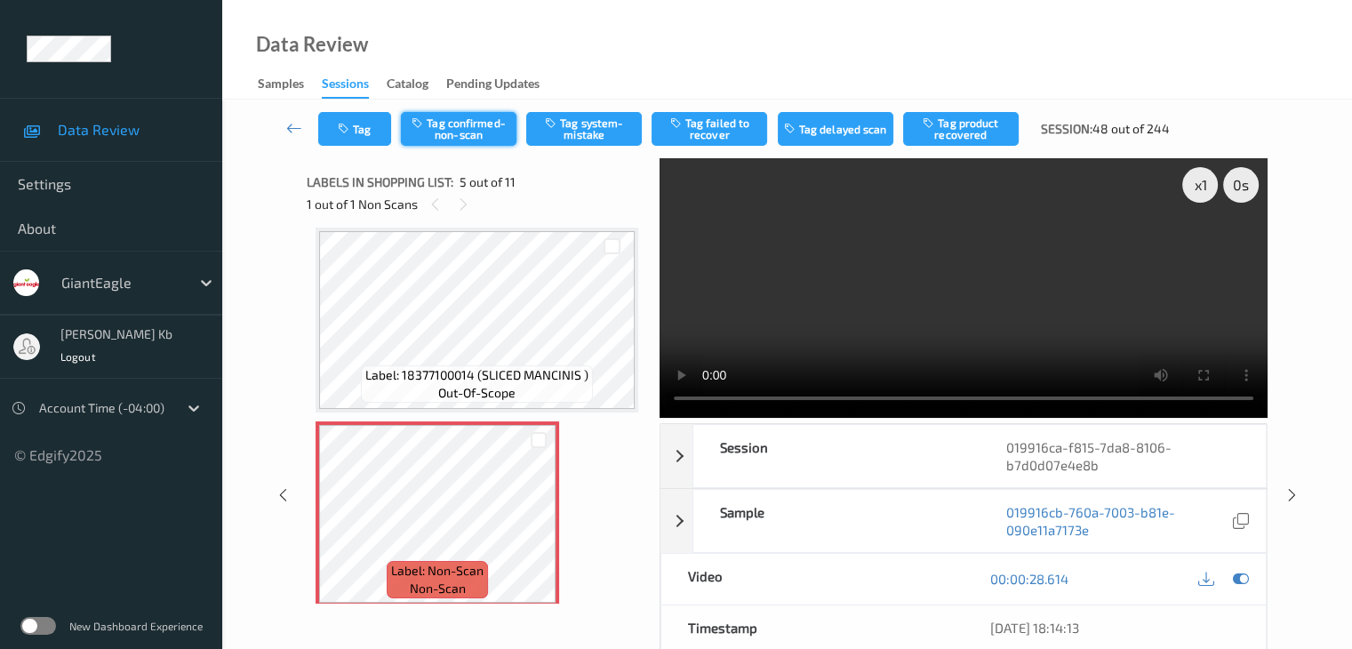
click at [485, 129] on button "Tag confirmed-non-scan" at bounding box center [459, 129] width 116 height 34
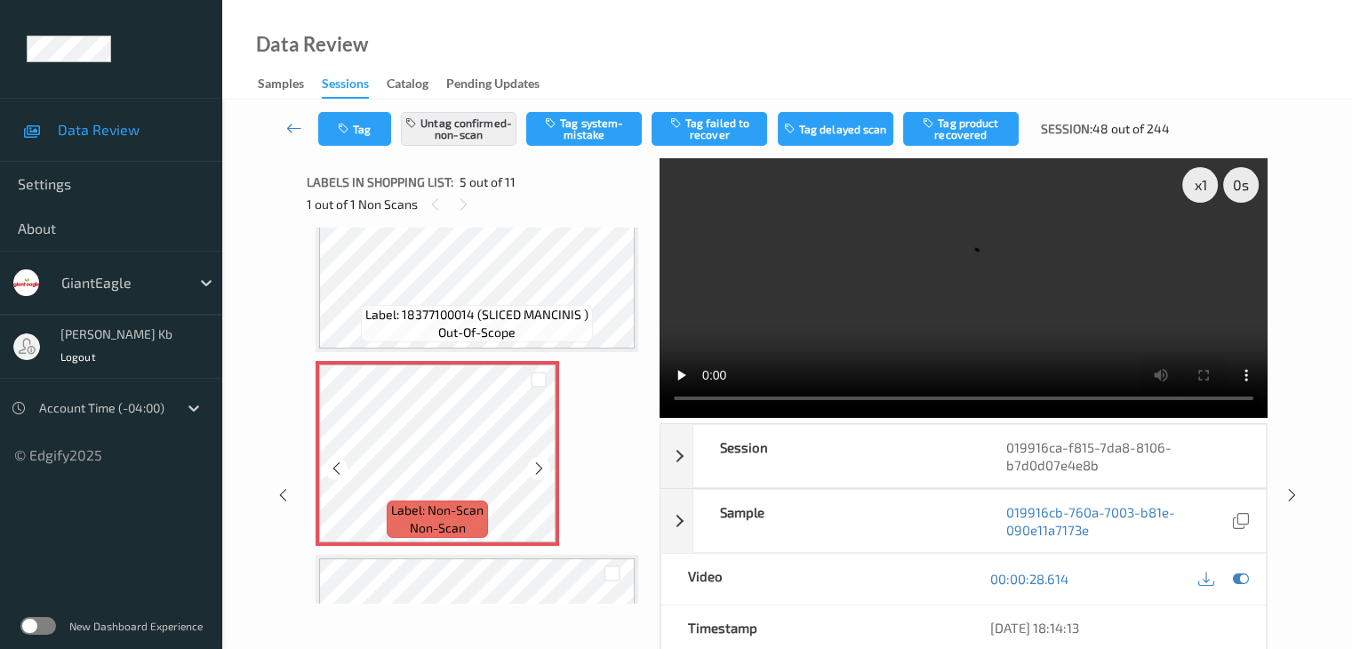
scroll to position [768, 0]
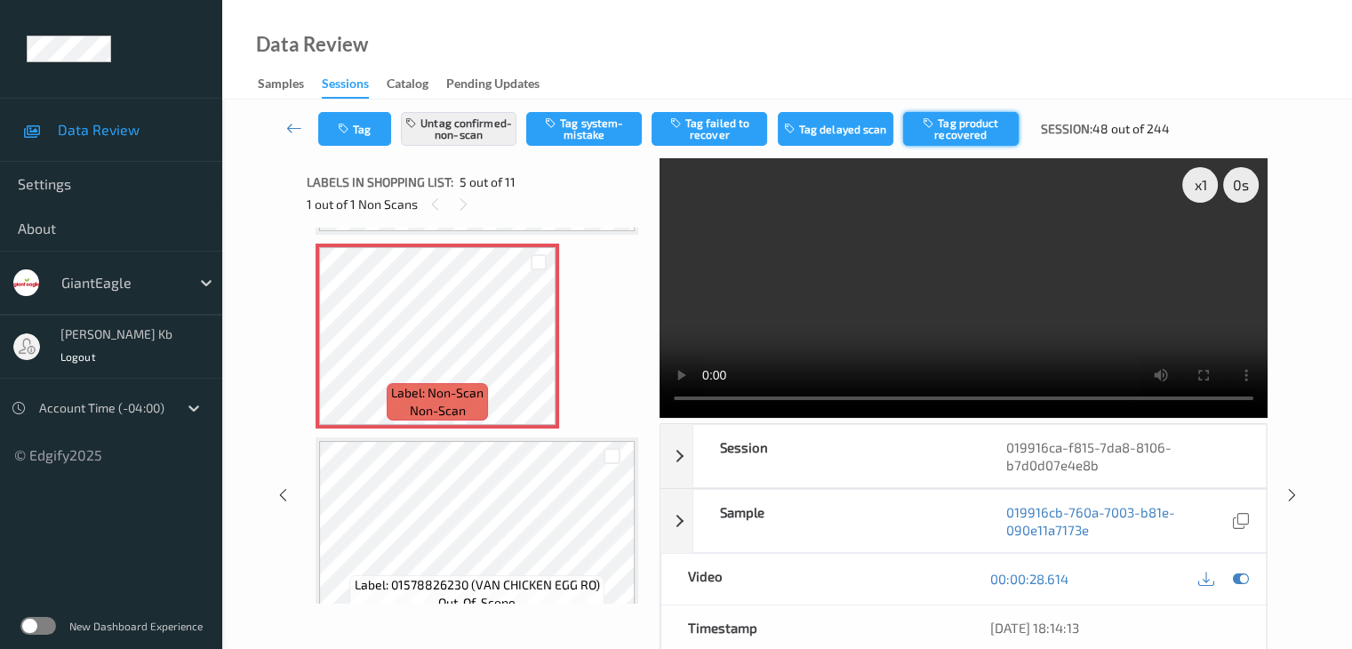
click at [991, 126] on button "Tag product recovered" at bounding box center [961, 129] width 116 height 34
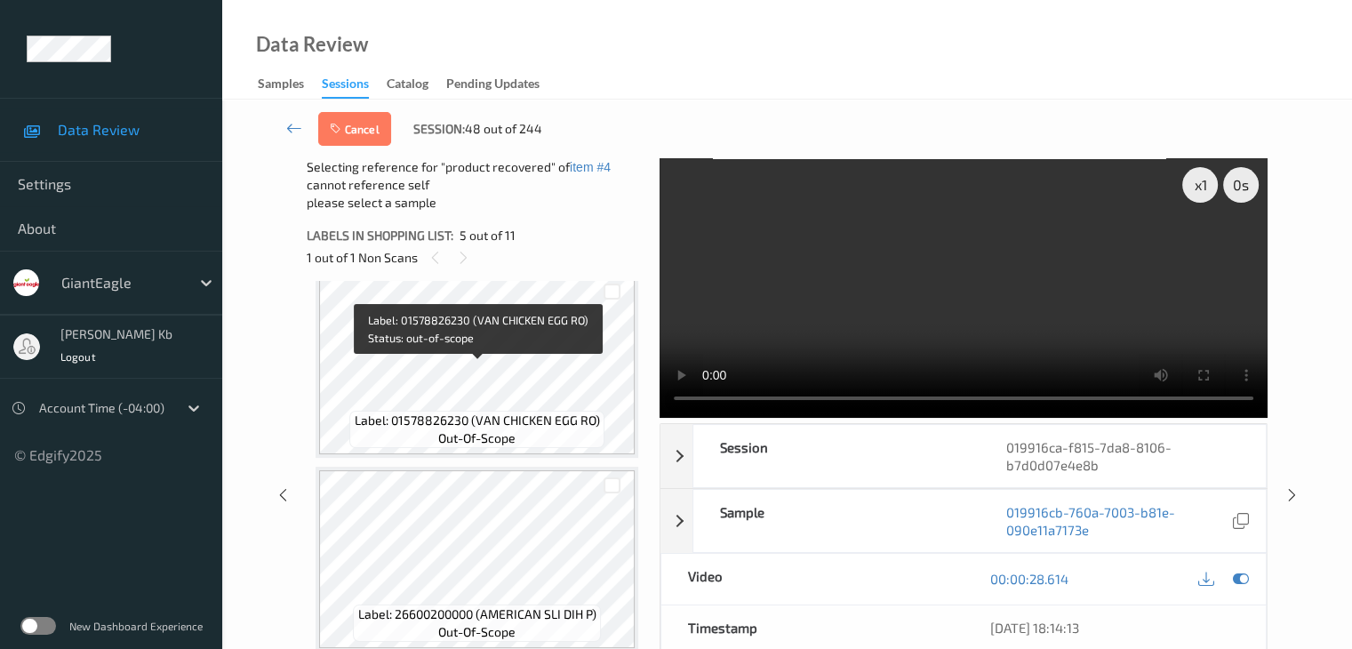
scroll to position [946, 0]
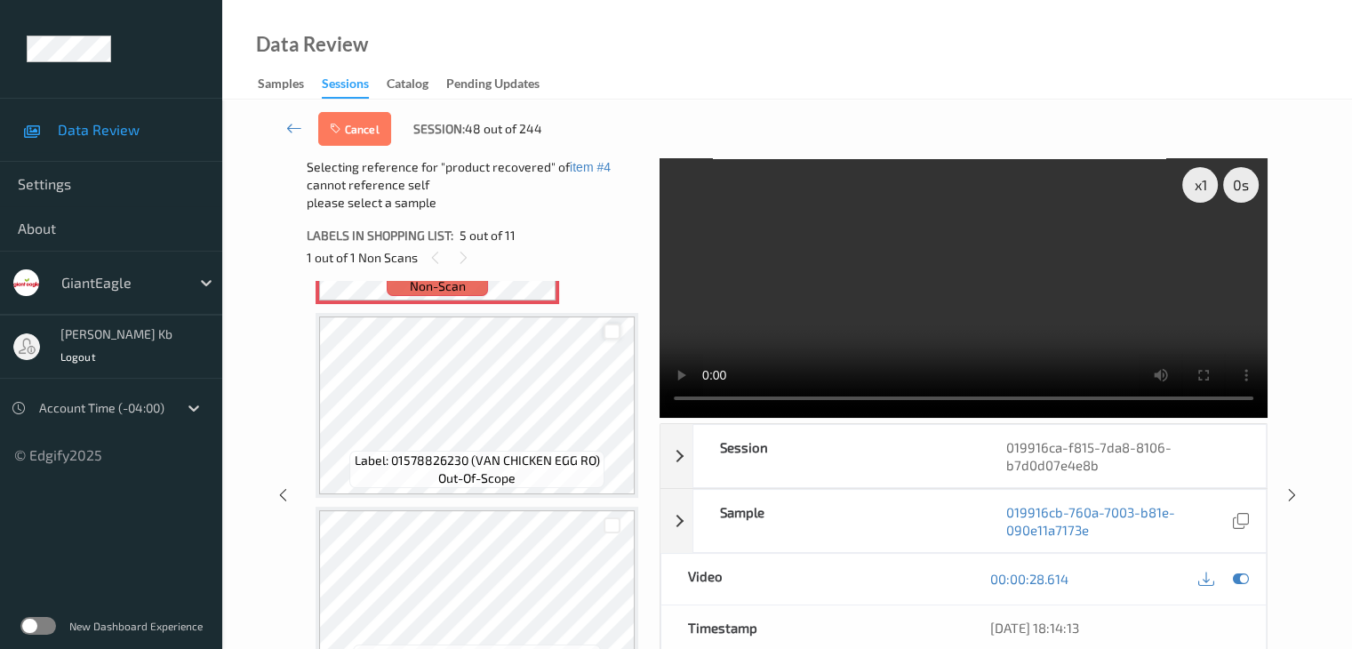
click at [615, 329] on div at bounding box center [612, 332] width 17 height 17
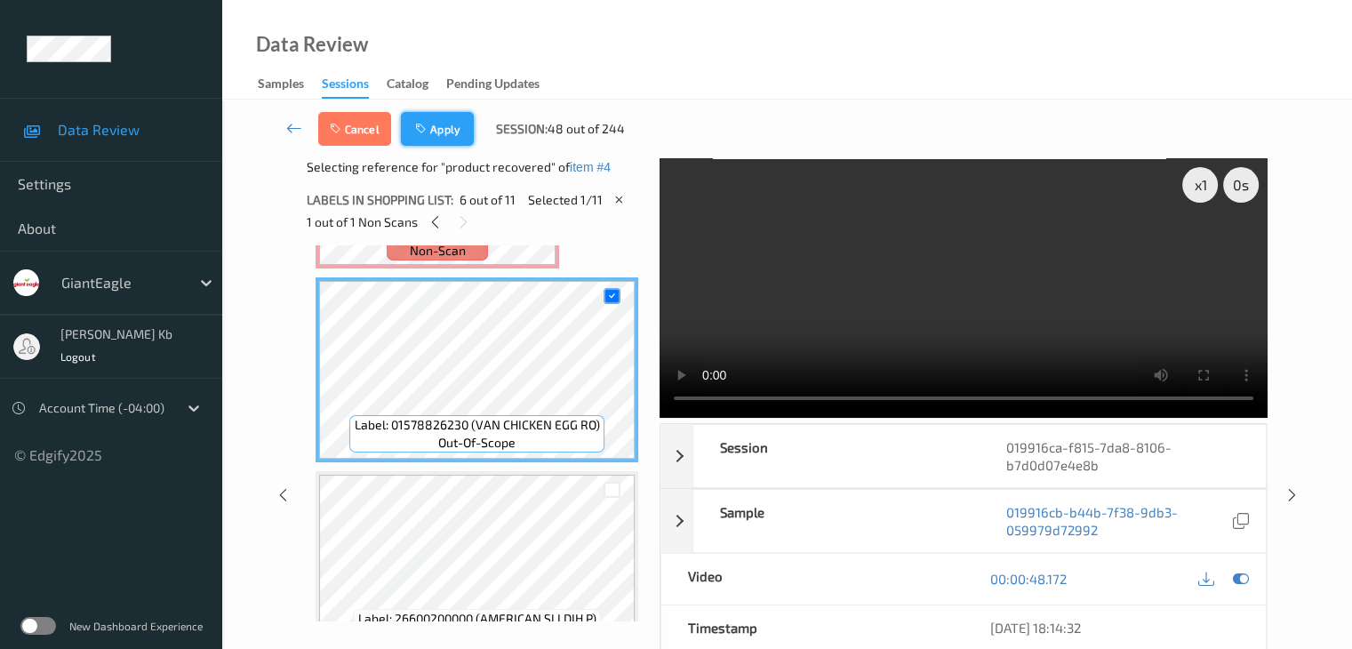
click at [444, 127] on button "Apply" at bounding box center [437, 129] width 73 height 34
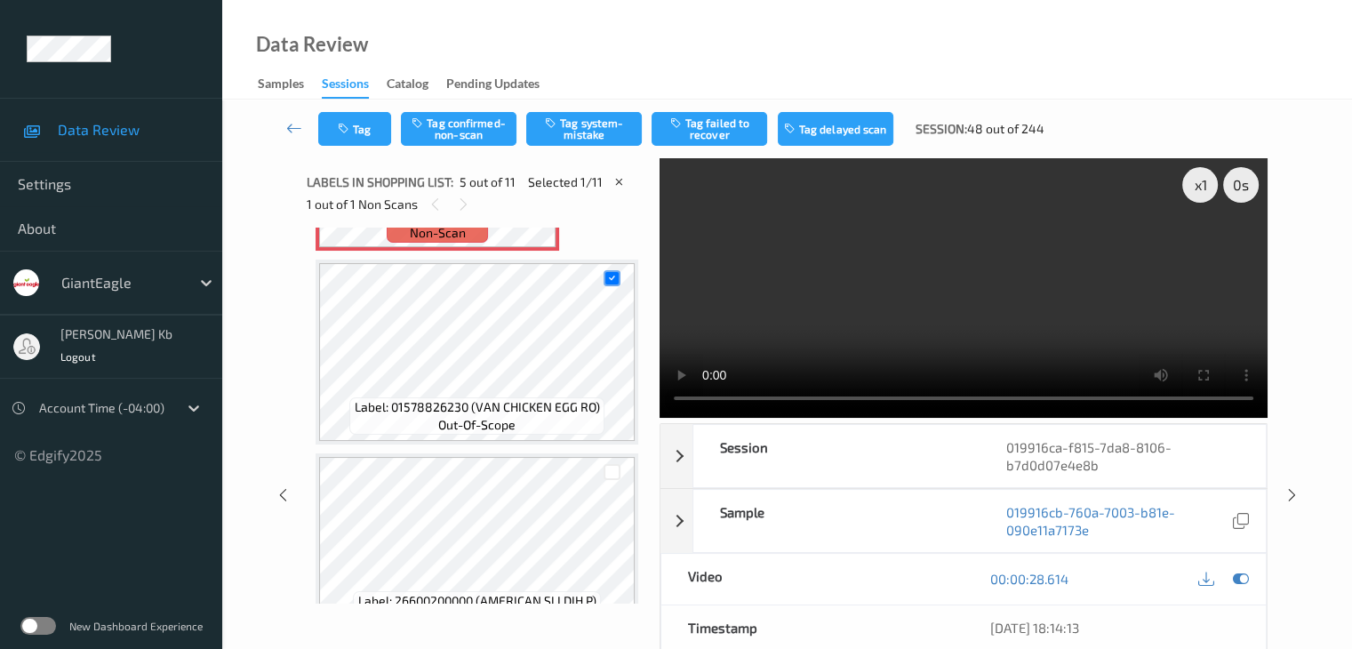
scroll to position [590, 0]
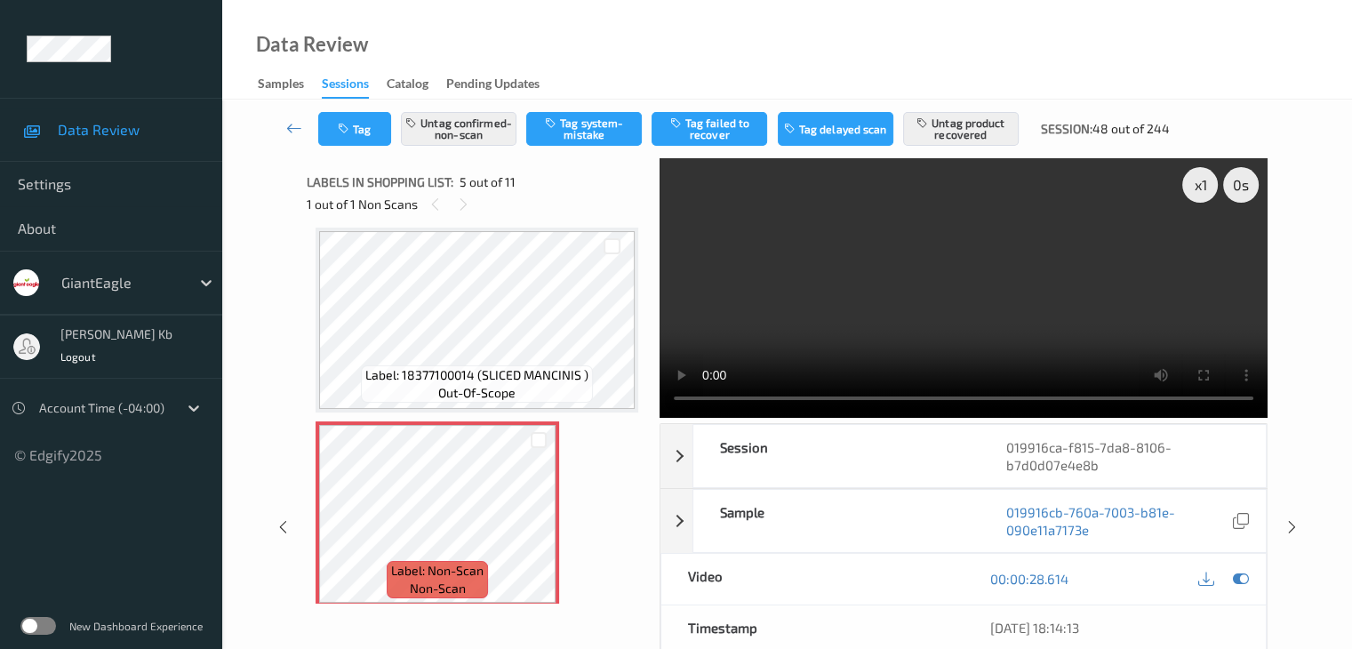
drag, startPoint x: 298, startPoint y: 125, endPoint x: 309, endPoint y: 94, distance: 32.9
click at [298, 125] on icon at bounding box center [294, 128] width 16 height 18
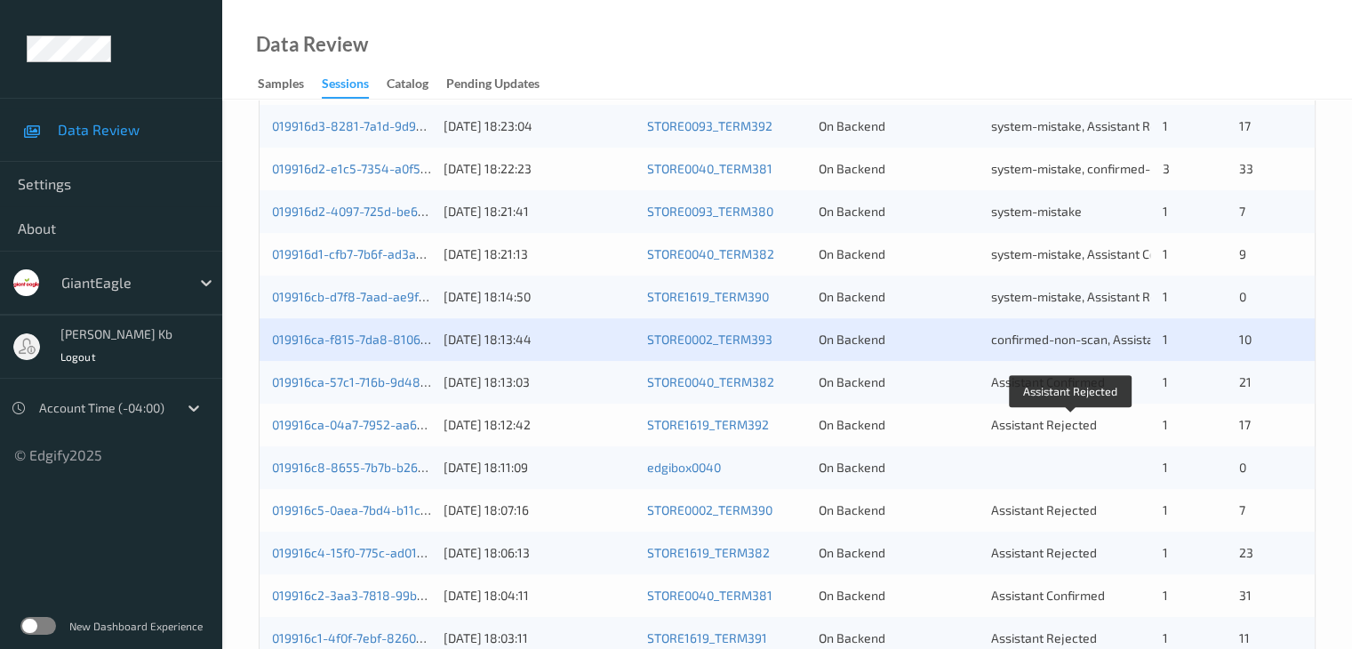
scroll to position [533, 0]
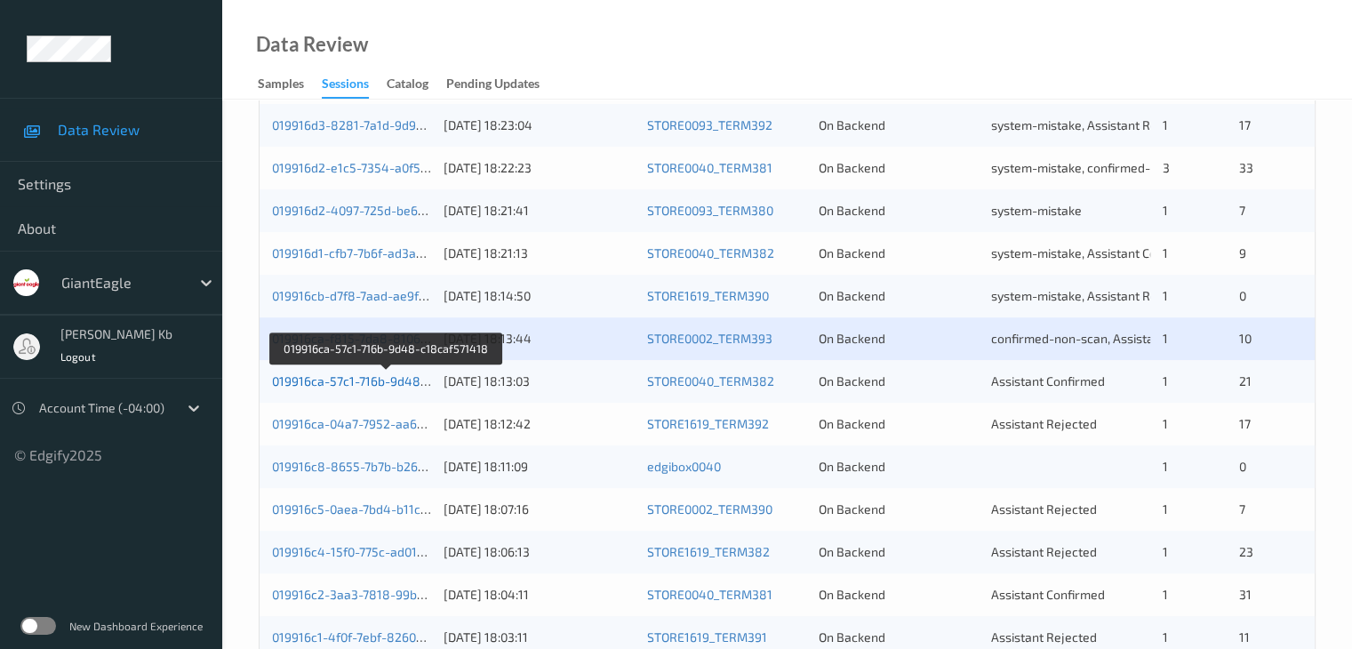
click at [363, 379] on link "019916ca-57c1-716b-9d48-c18caf571418" at bounding box center [387, 380] width 231 height 15
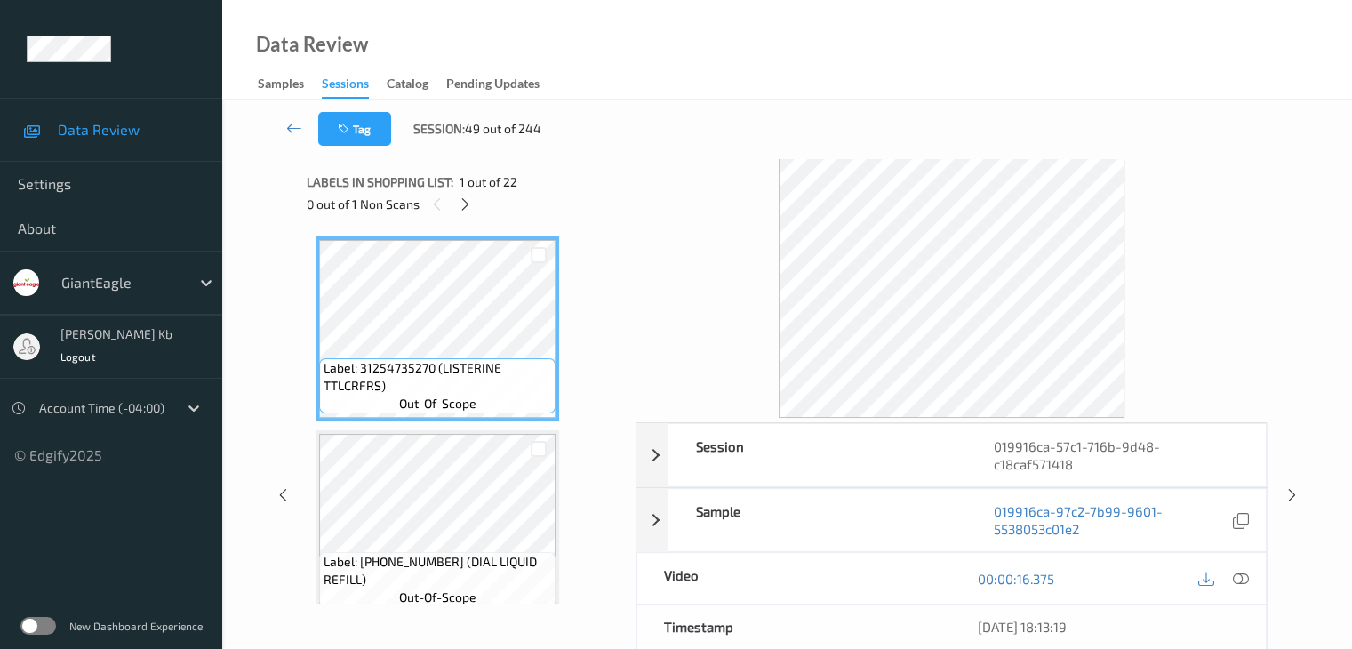
click at [475, 200] on div at bounding box center [465, 204] width 22 height 22
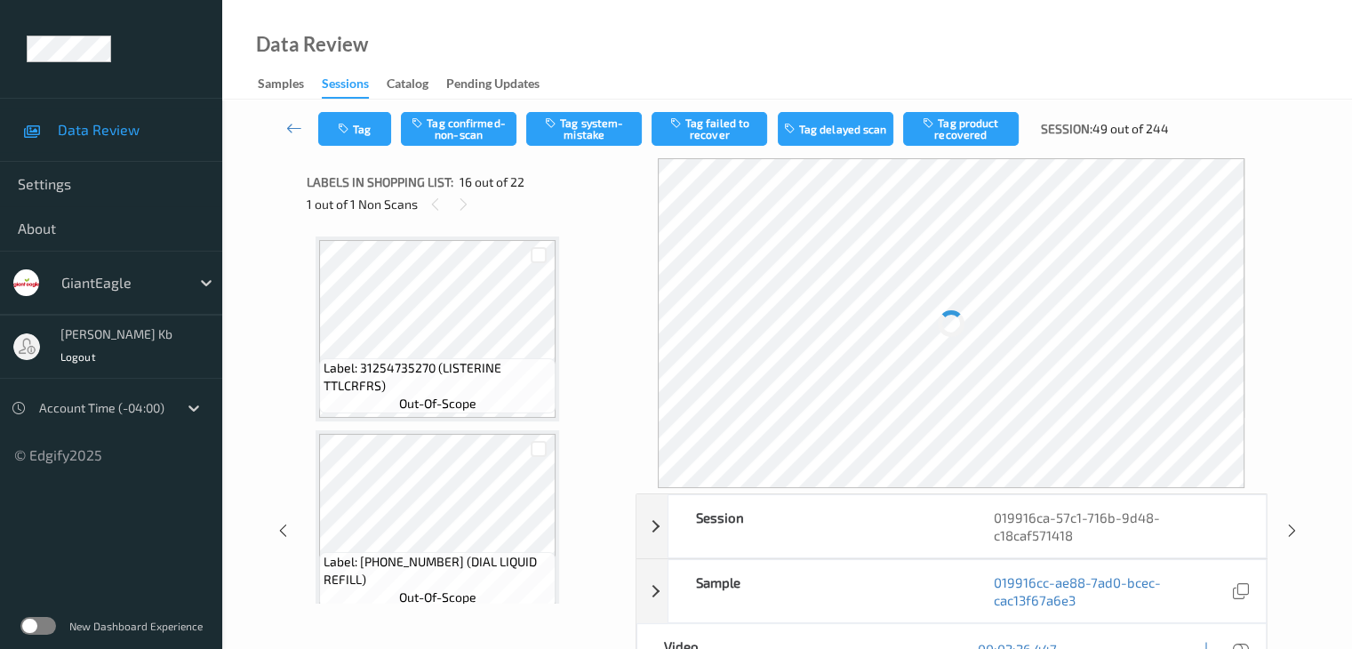
scroll to position [2722, 0]
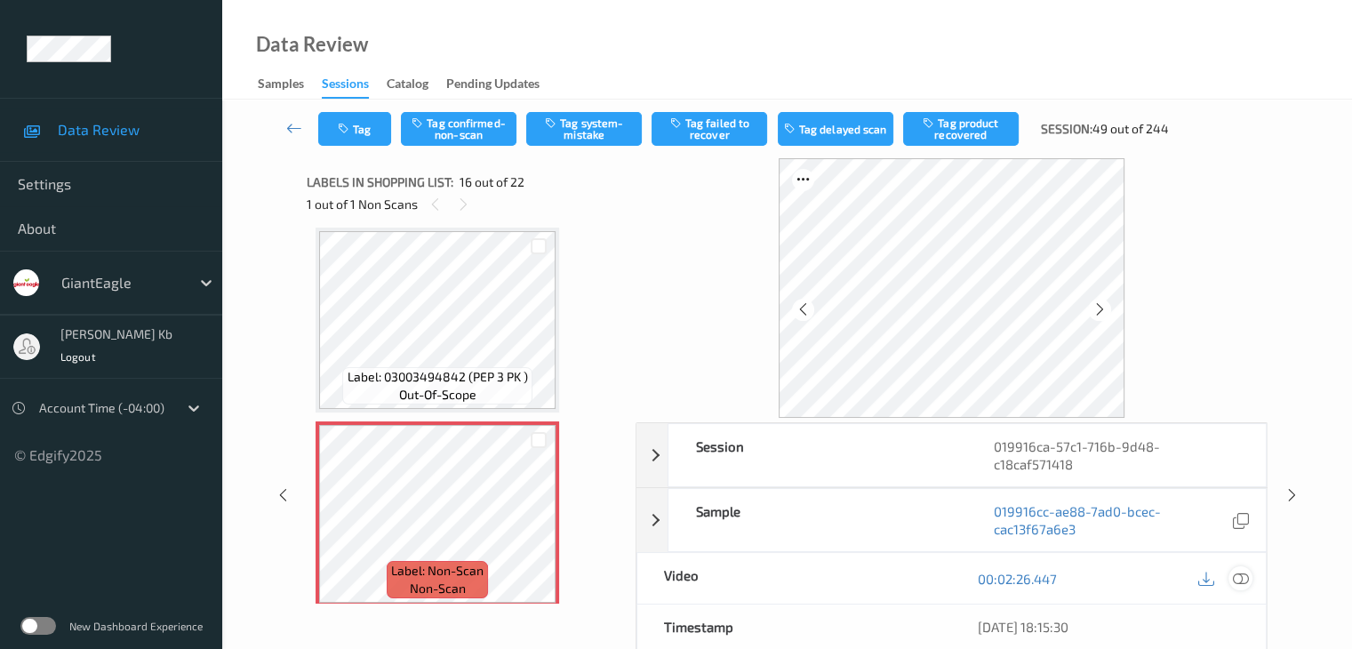
click at [1239, 571] on icon at bounding box center [1240, 579] width 16 height 16
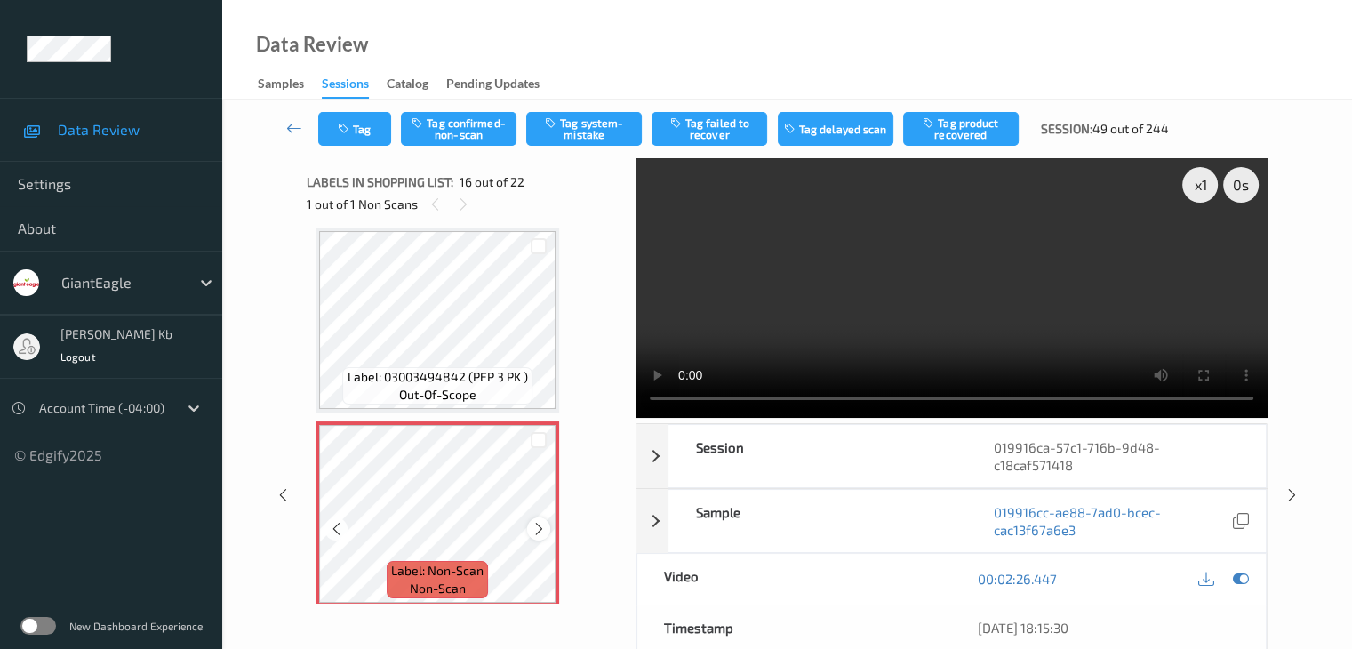
click at [537, 530] on icon at bounding box center [539, 529] width 15 height 16
click at [537, 531] on icon at bounding box center [539, 529] width 15 height 16
click at [534, 525] on icon at bounding box center [539, 529] width 15 height 16
click at [534, 527] on icon at bounding box center [539, 529] width 15 height 16
click at [533, 533] on icon at bounding box center [539, 529] width 15 height 16
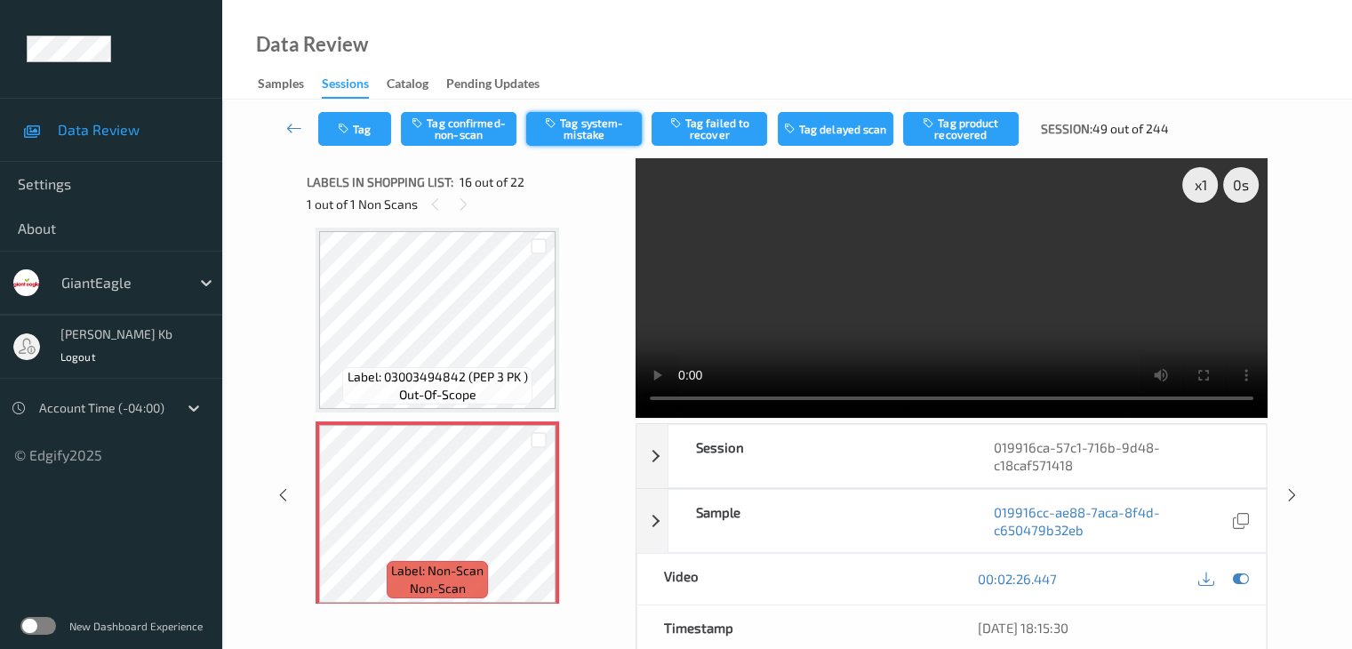
click at [621, 130] on button "Tag system-mistake" at bounding box center [584, 129] width 116 height 34
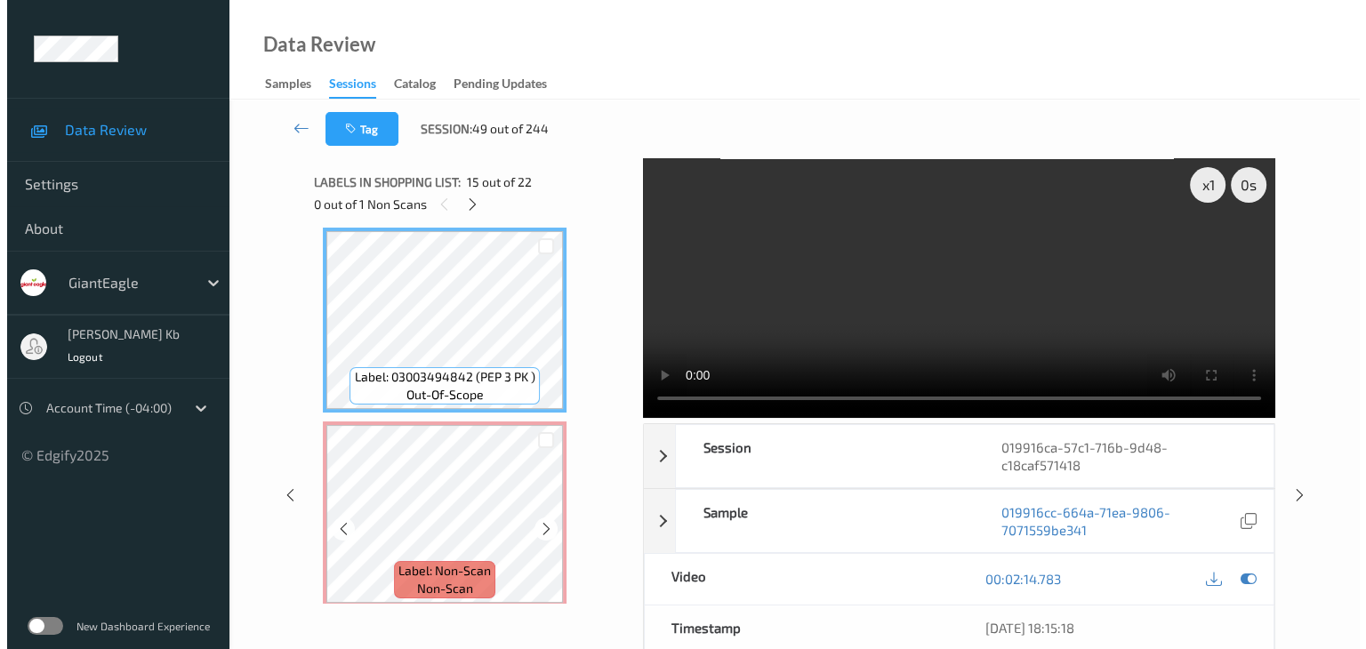
scroll to position [2811, 0]
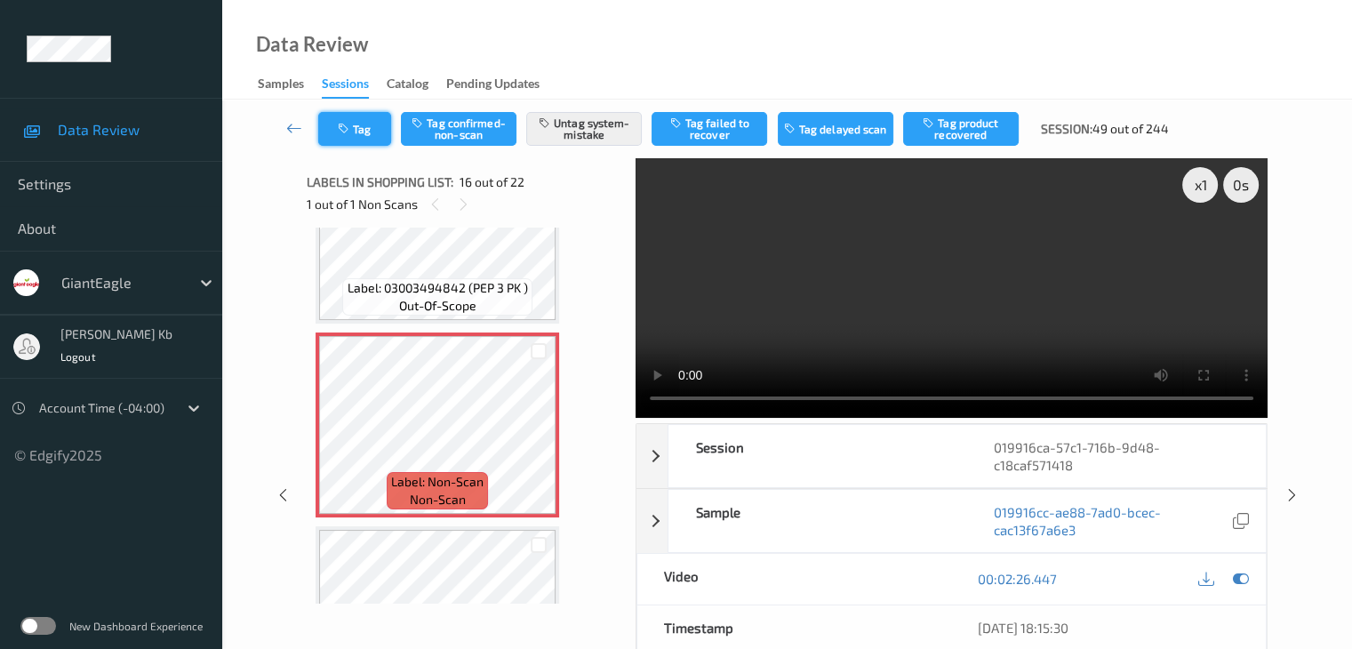
click at [377, 127] on button "Tag" at bounding box center [354, 129] width 73 height 34
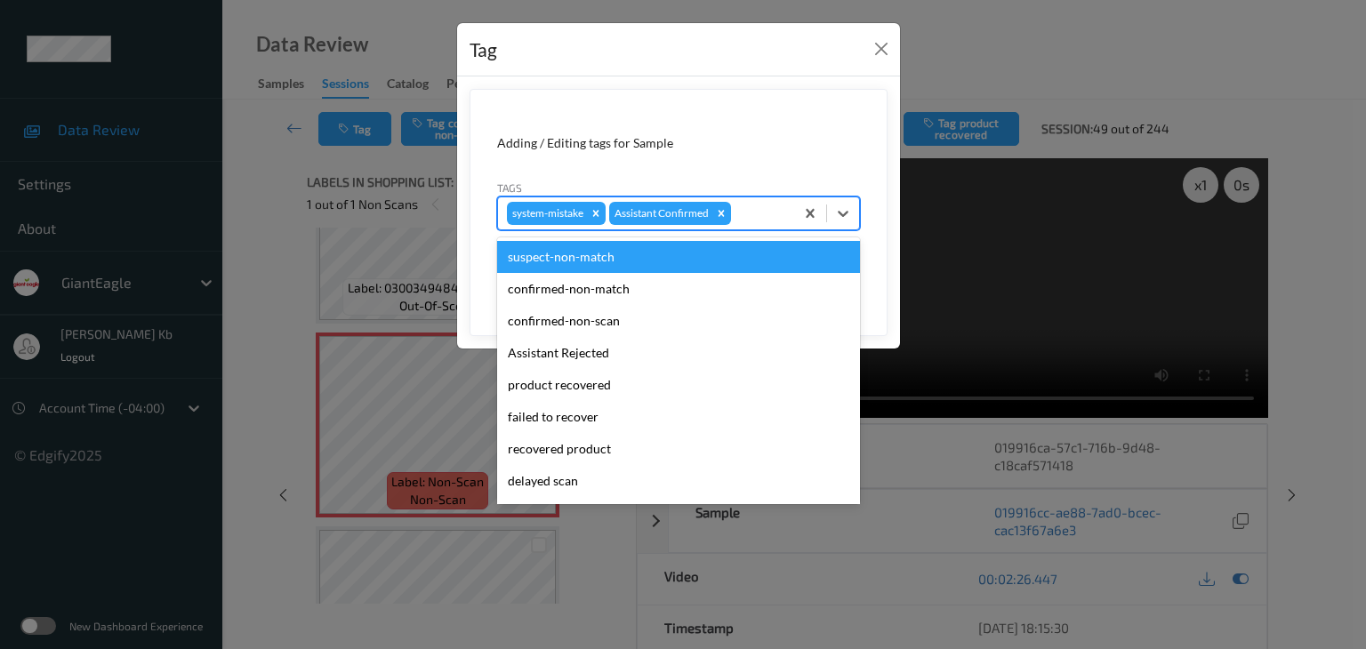
click at [766, 212] on div at bounding box center [759, 213] width 51 height 21
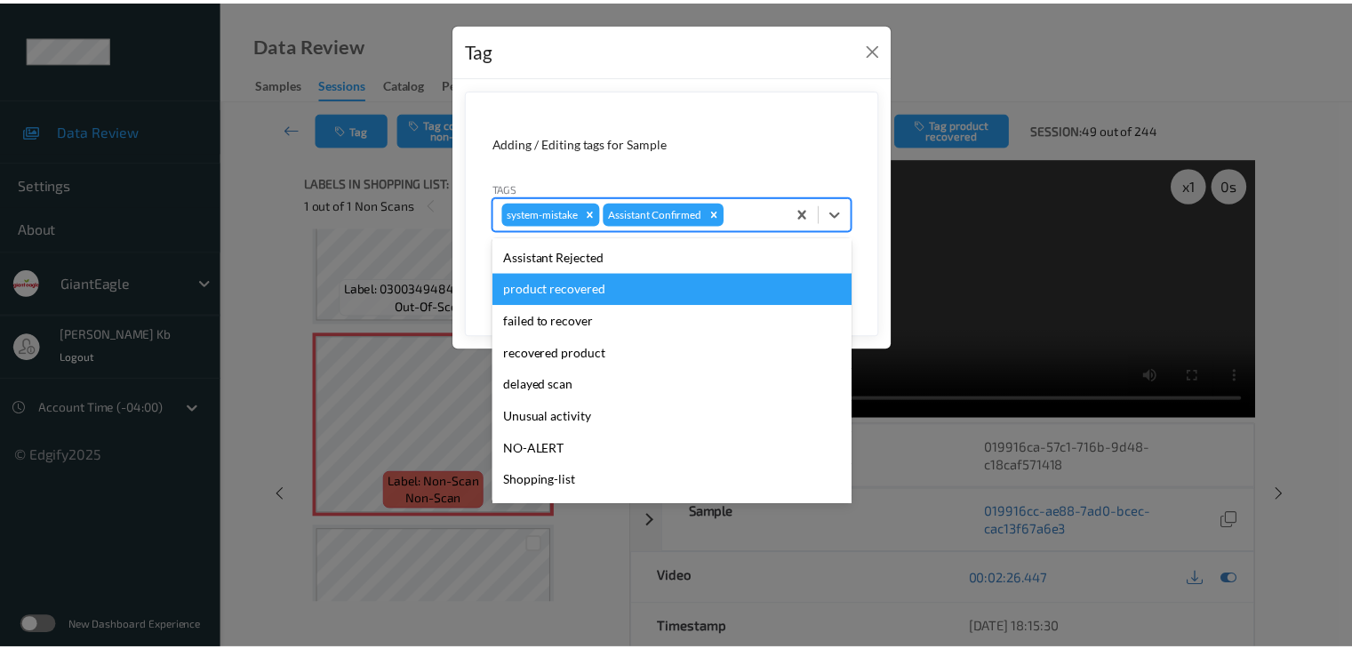
scroll to position [156, 0]
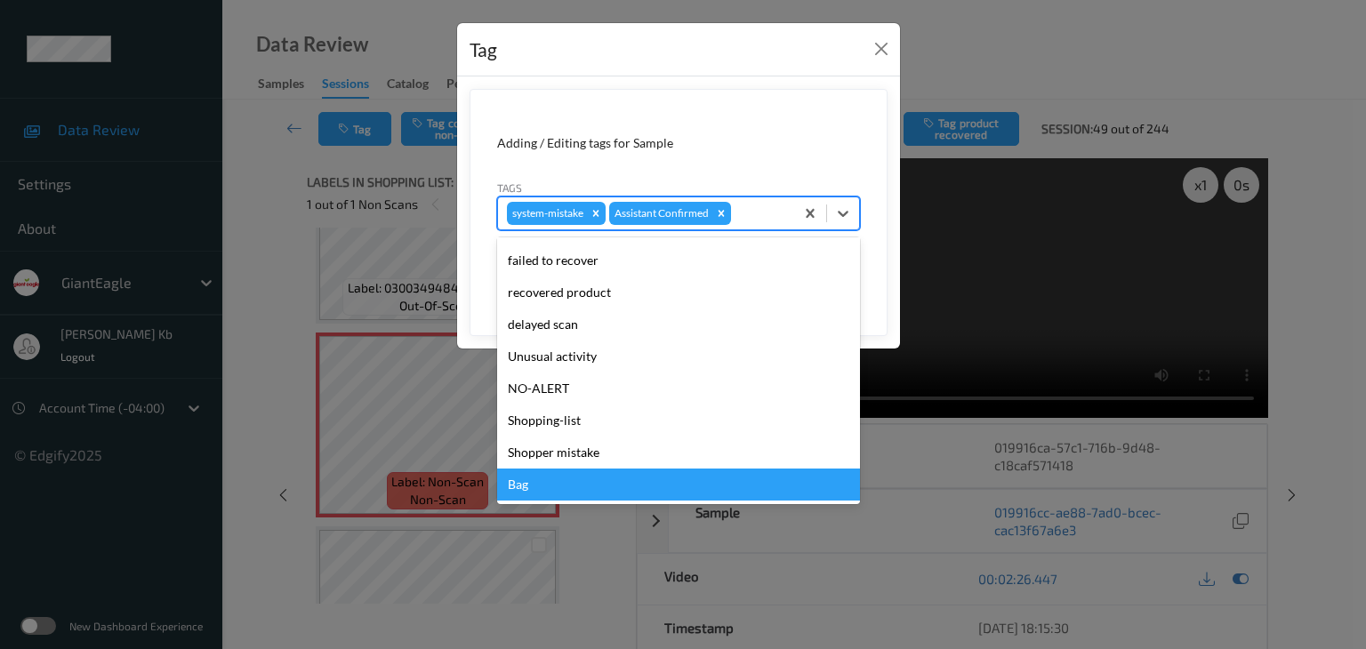
click at [542, 486] on div "Bag" at bounding box center [678, 485] width 363 height 32
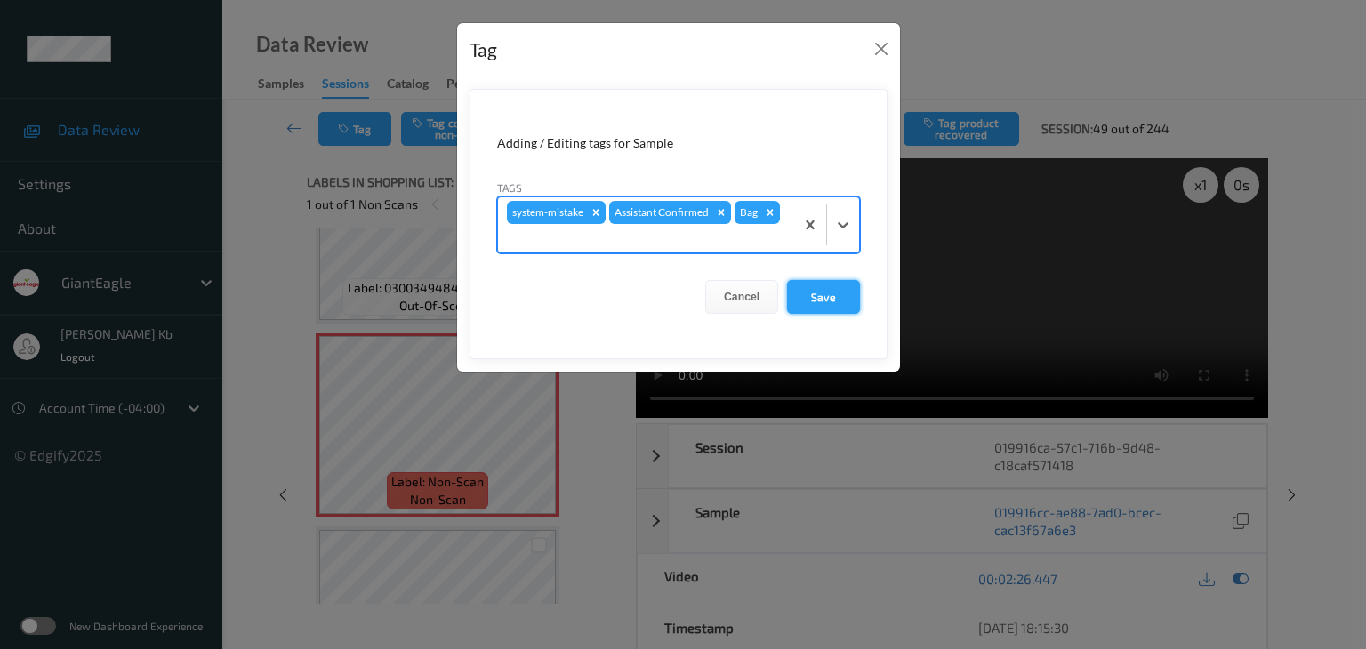
click at [820, 294] on button "Save" at bounding box center [823, 297] width 73 height 34
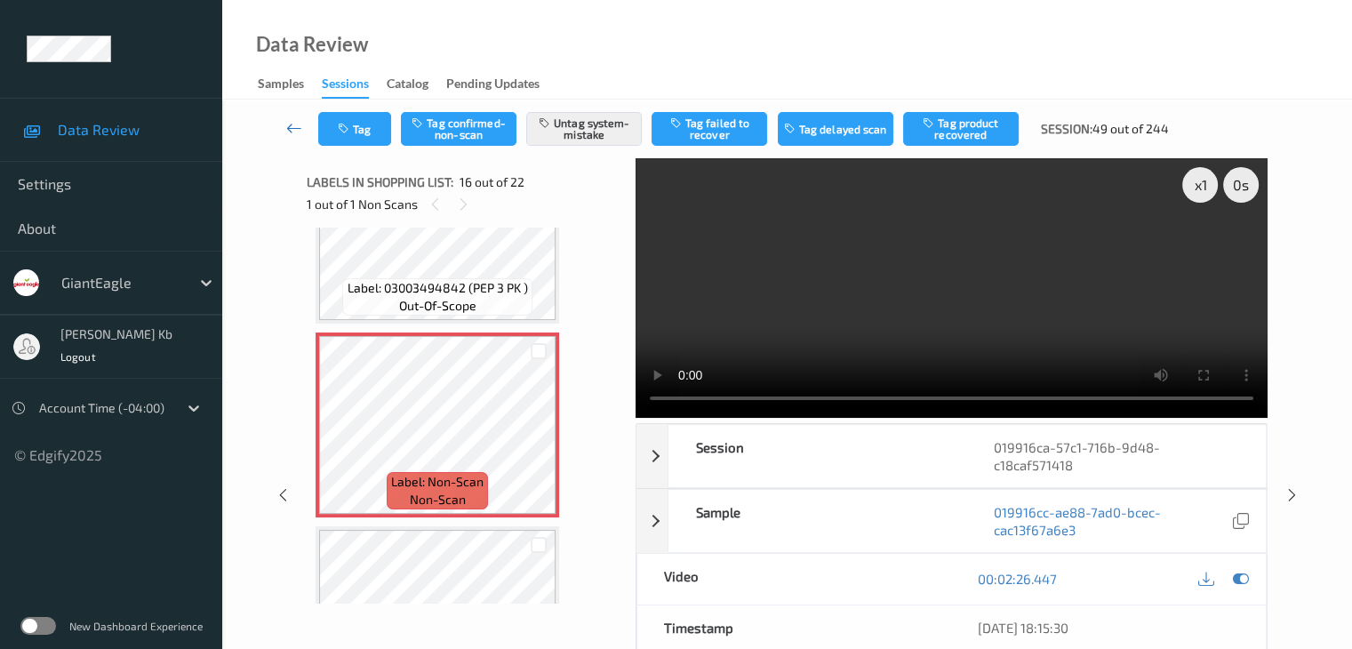
click at [300, 125] on icon at bounding box center [294, 128] width 16 height 18
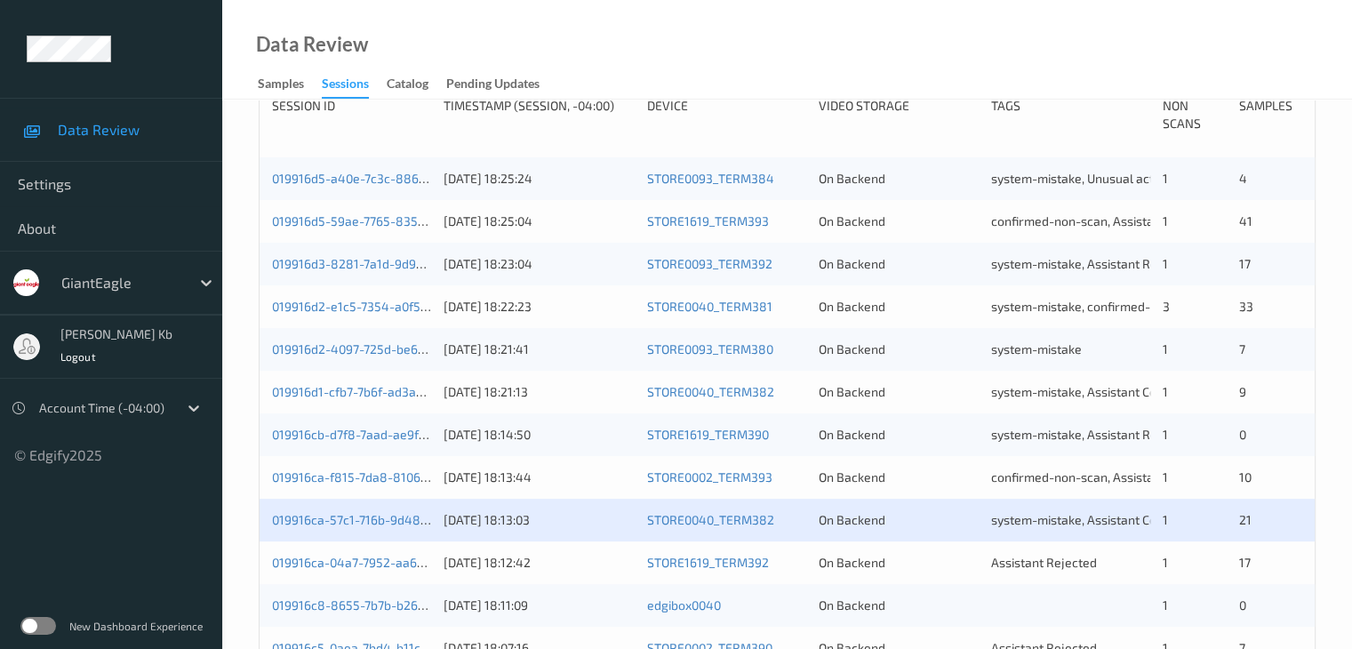
scroll to position [622, 0]
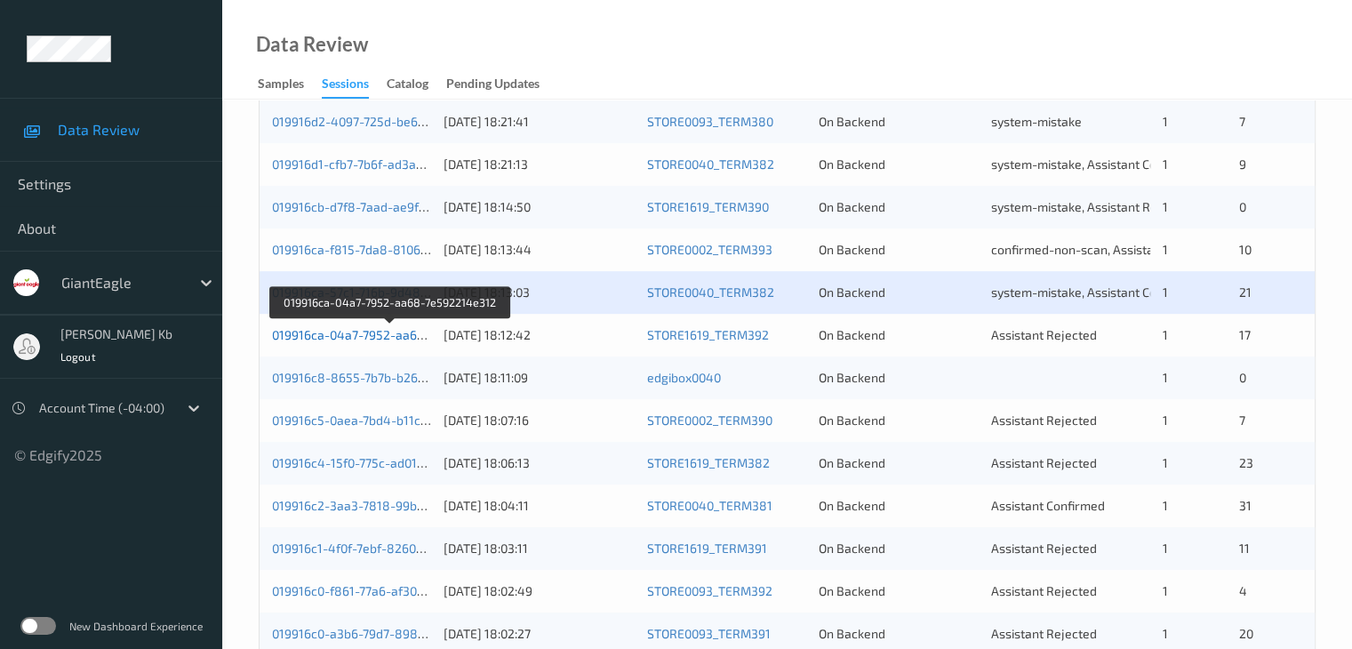
click at [373, 338] on link "019916ca-04a7-7952-aa68-7e592214e312" at bounding box center [391, 334] width 239 height 15
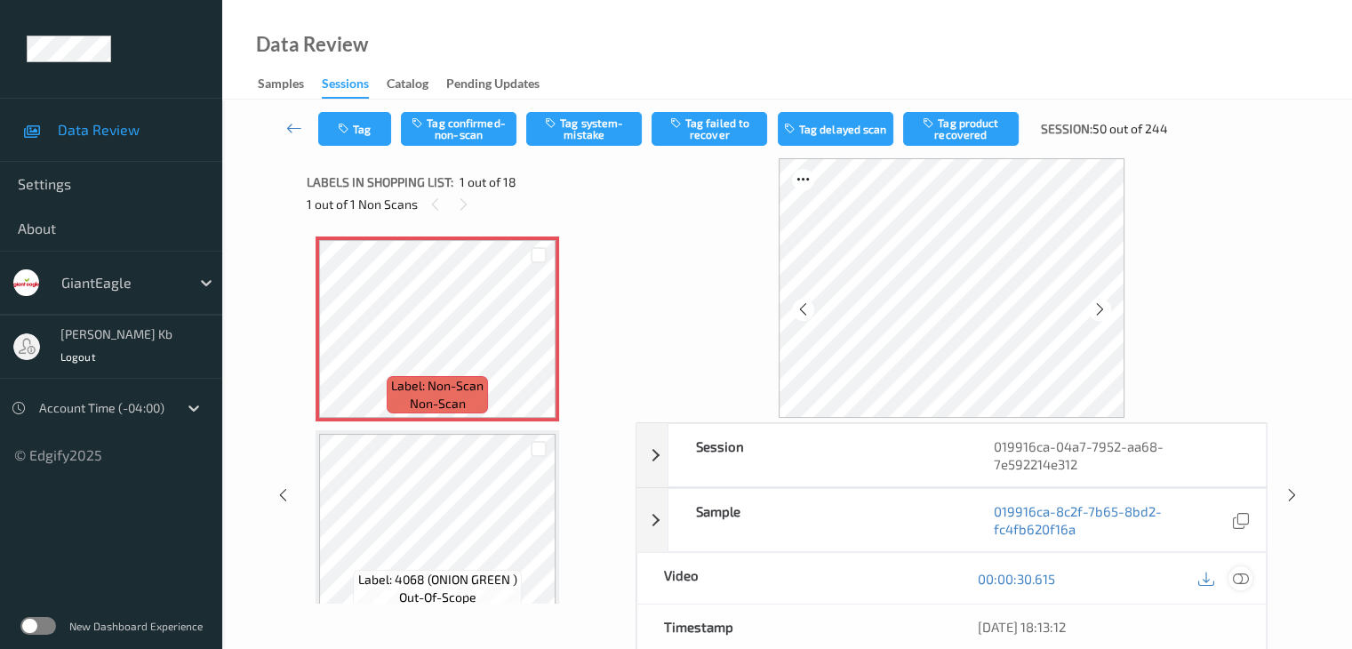
click at [1245, 577] on icon at bounding box center [1240, 579] width 16 height 16
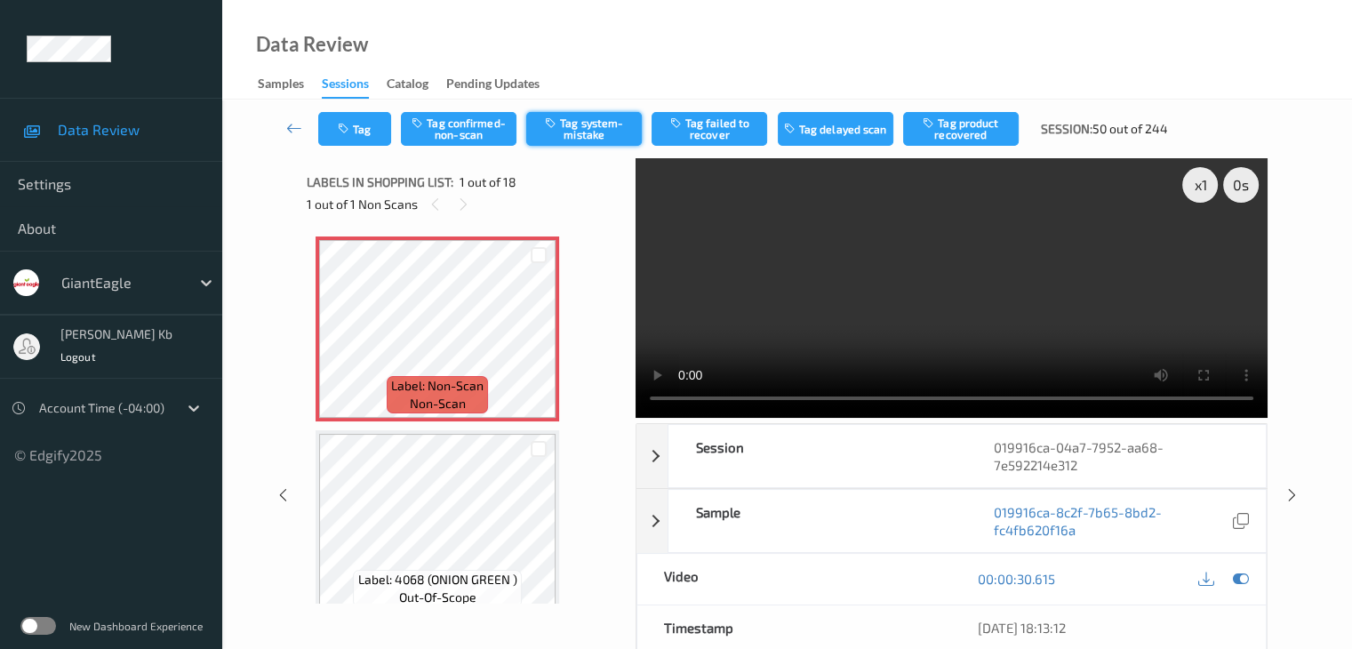
click at [598, 125] on button "Tag system-mistake" at bounding box center [584, 129] width 116 height 34
click at [381, 127] on button "Tag" at bounding box center [354, 129] width 73 height 34
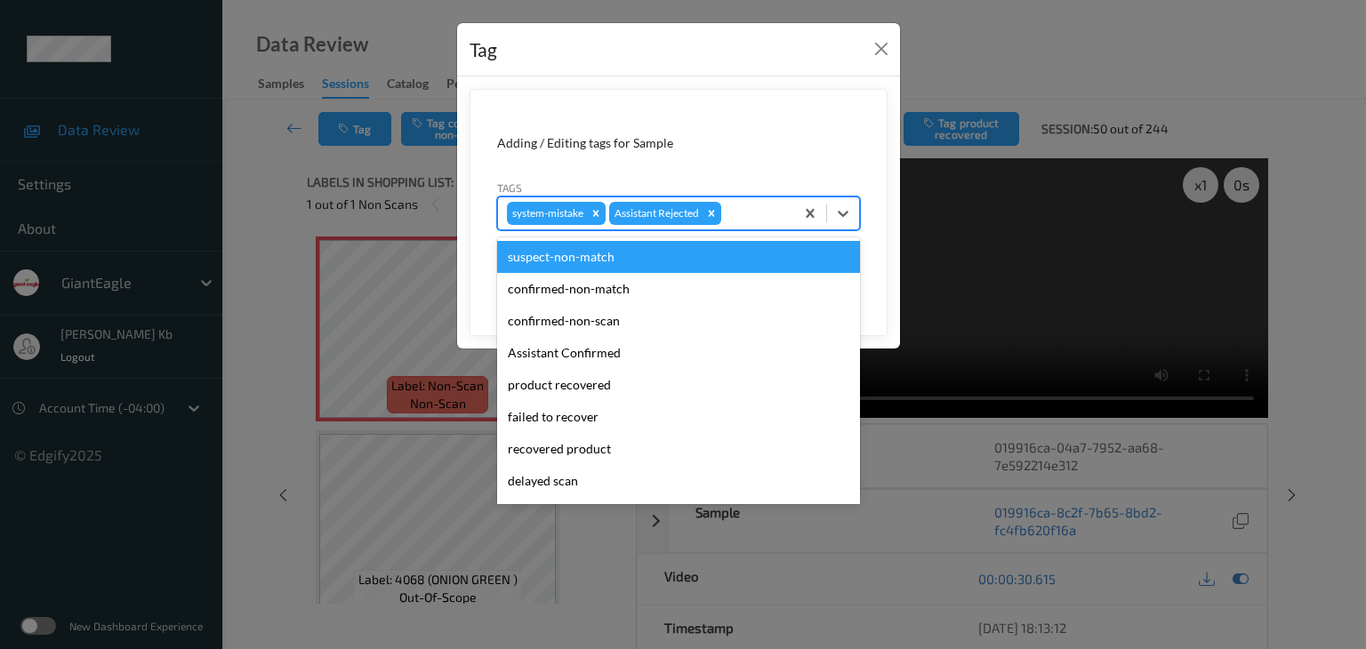
click at [758, 211] on div at bounding box center [755, 213] width 60 height 21
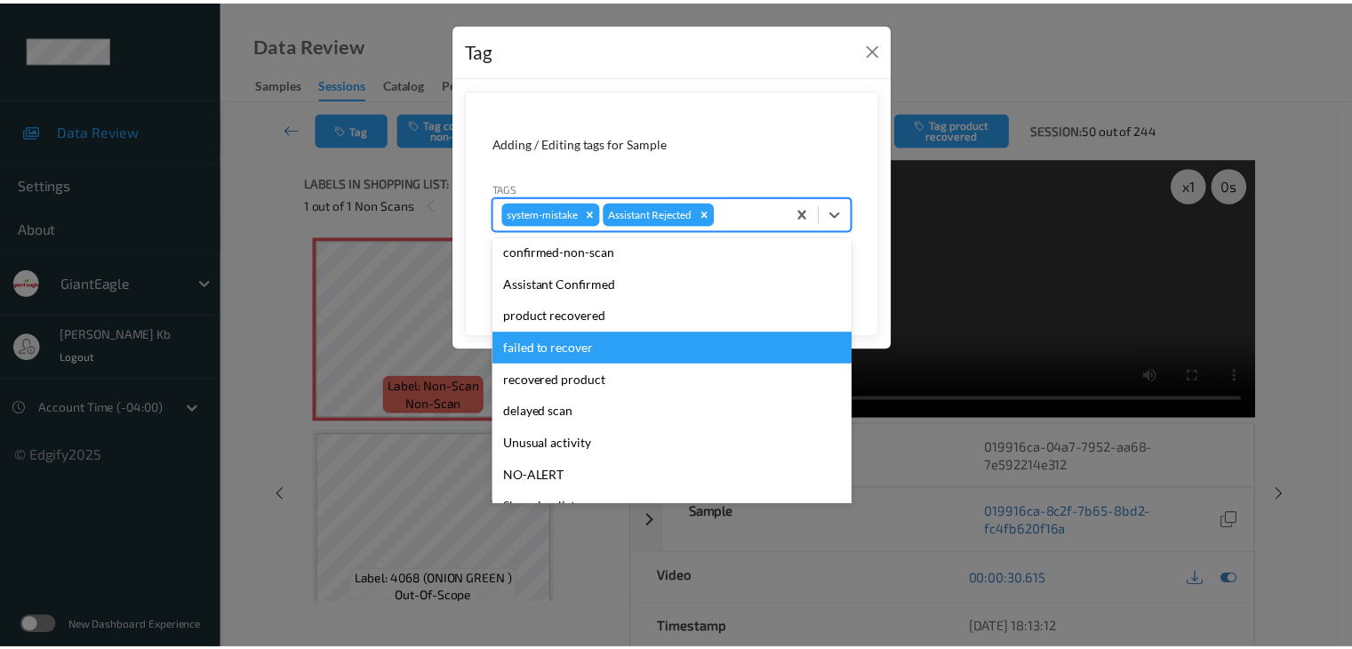
scroll to position [156, 0]
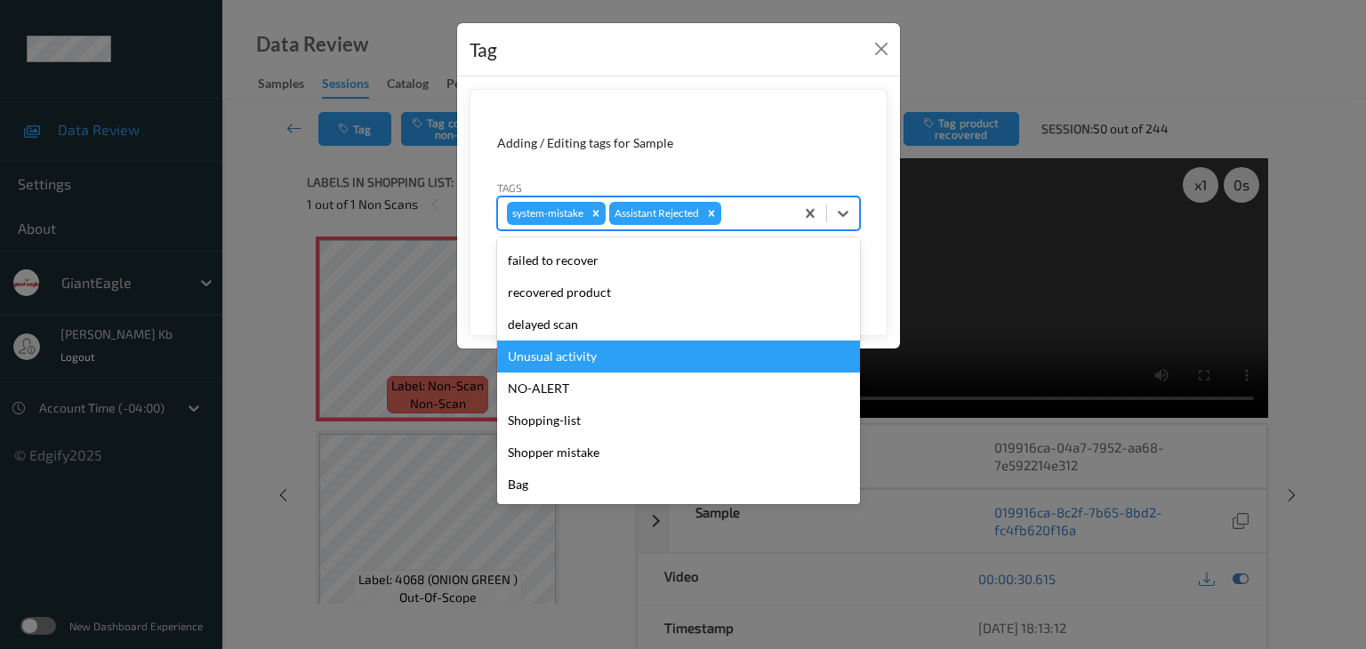
click at [567, 356] on div "Unusual activity" at bounding box center [678, 357] width 363 height 32
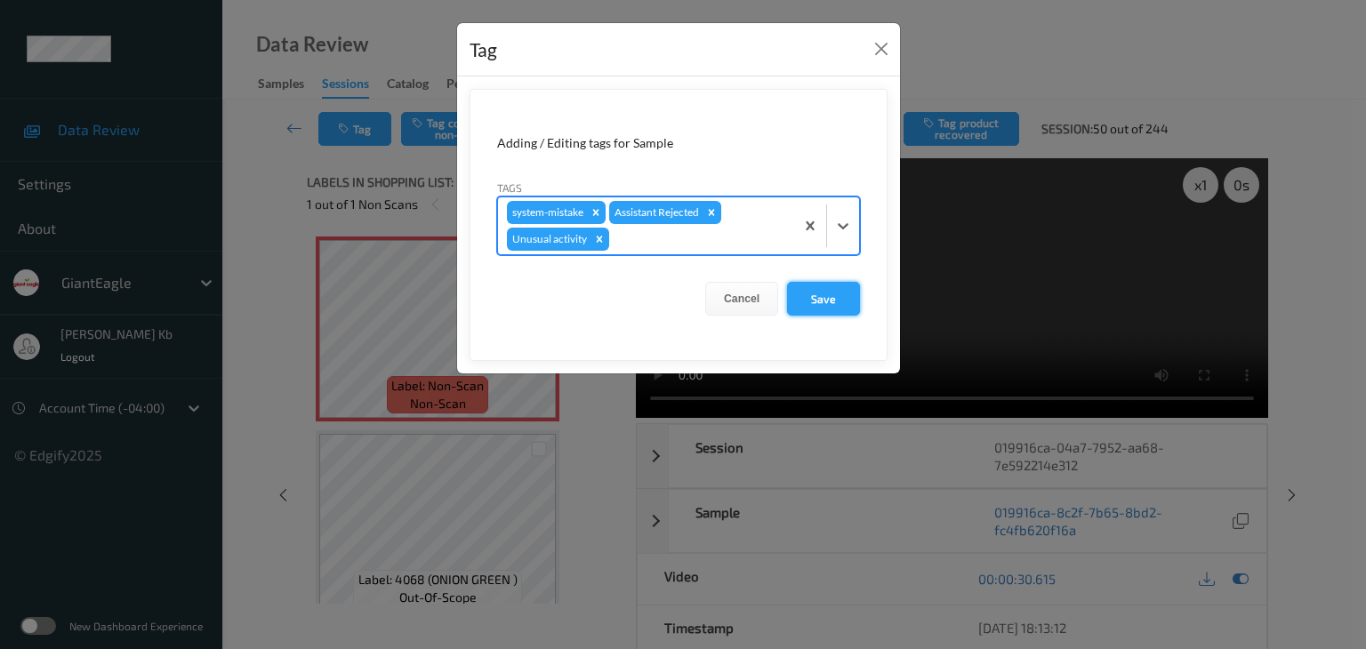
click at [821, 297] on button "Save" at bounding box center [823, 299] width 73 height 34
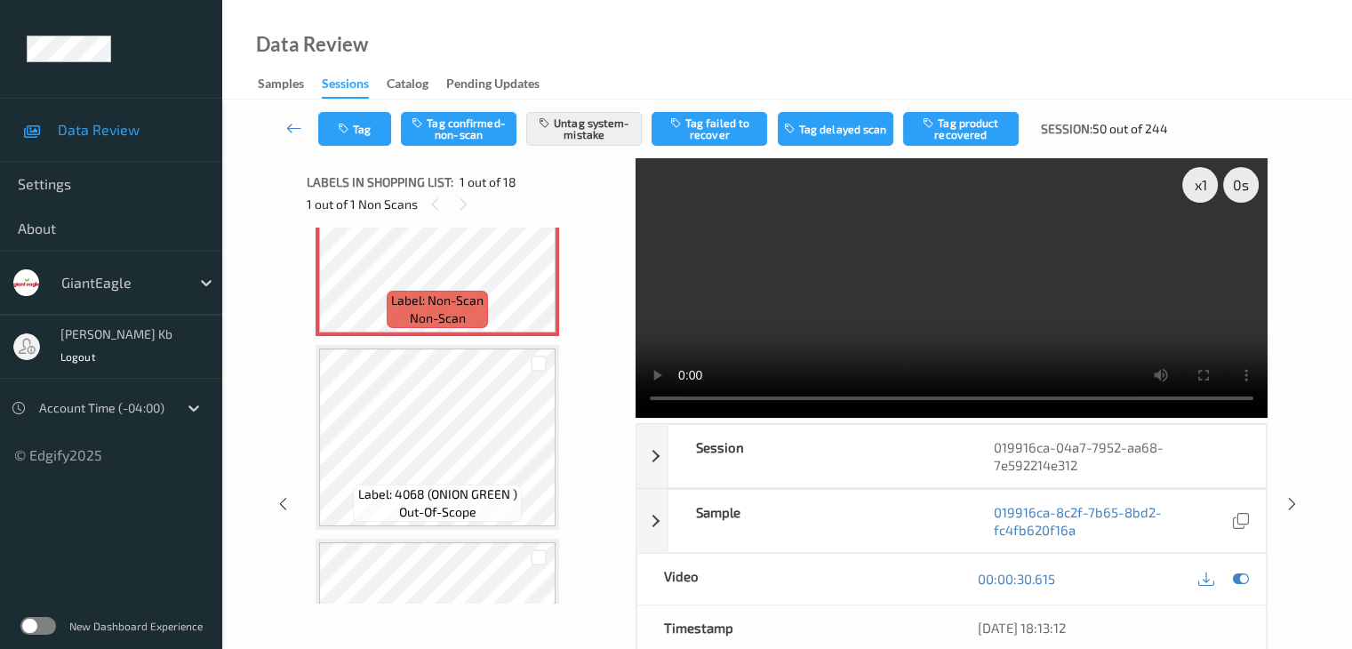
scroll to position [0, 0]
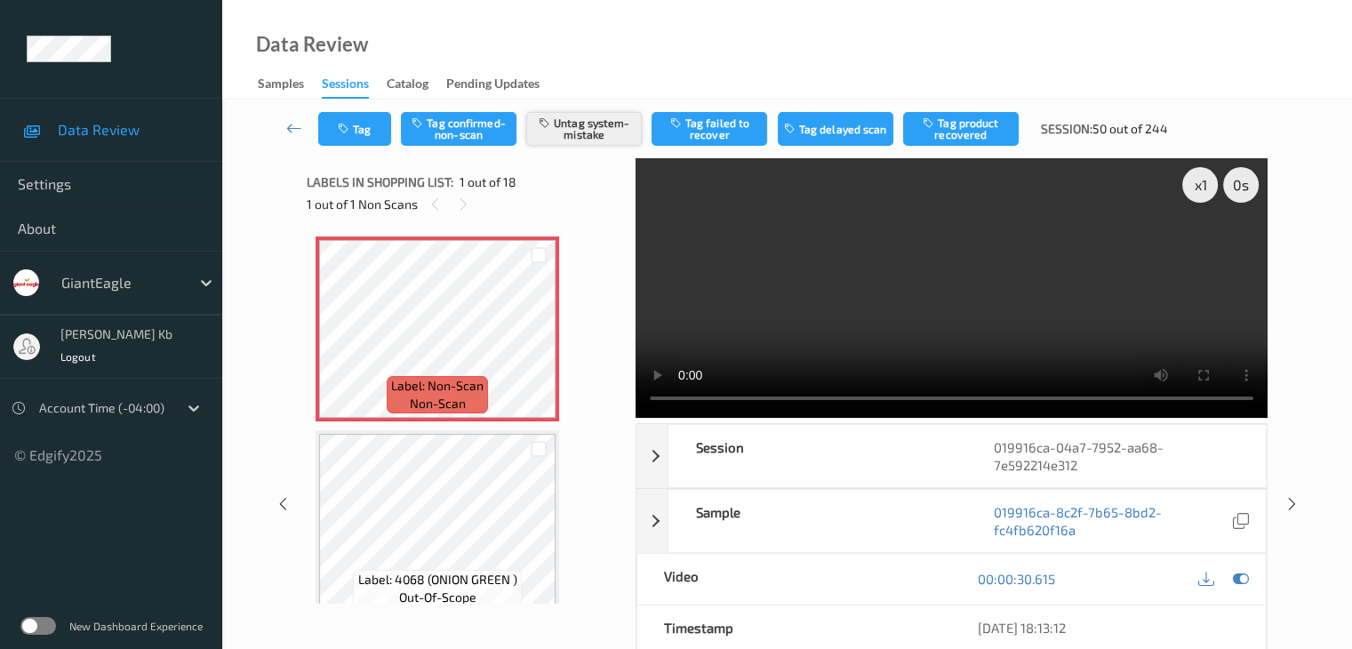
click at [593, 136] on button "Untag system-mistake" at bounding box center [584, 129] width 116 height 34
click at [377, 122] on button "Tag" at bounding box center [354, 129] width 73 height 34
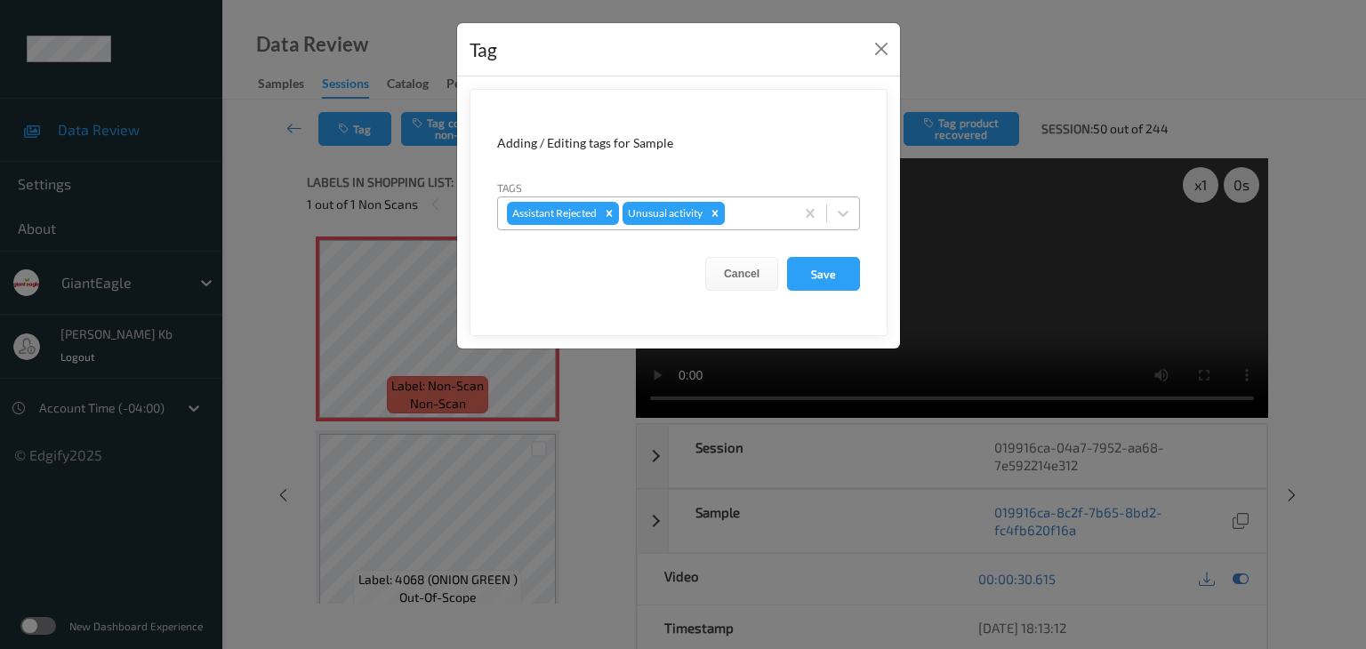
click at [715, 215] on icon "Remove Unusual activity" at bounding box center [715, 213] width 12 height 12
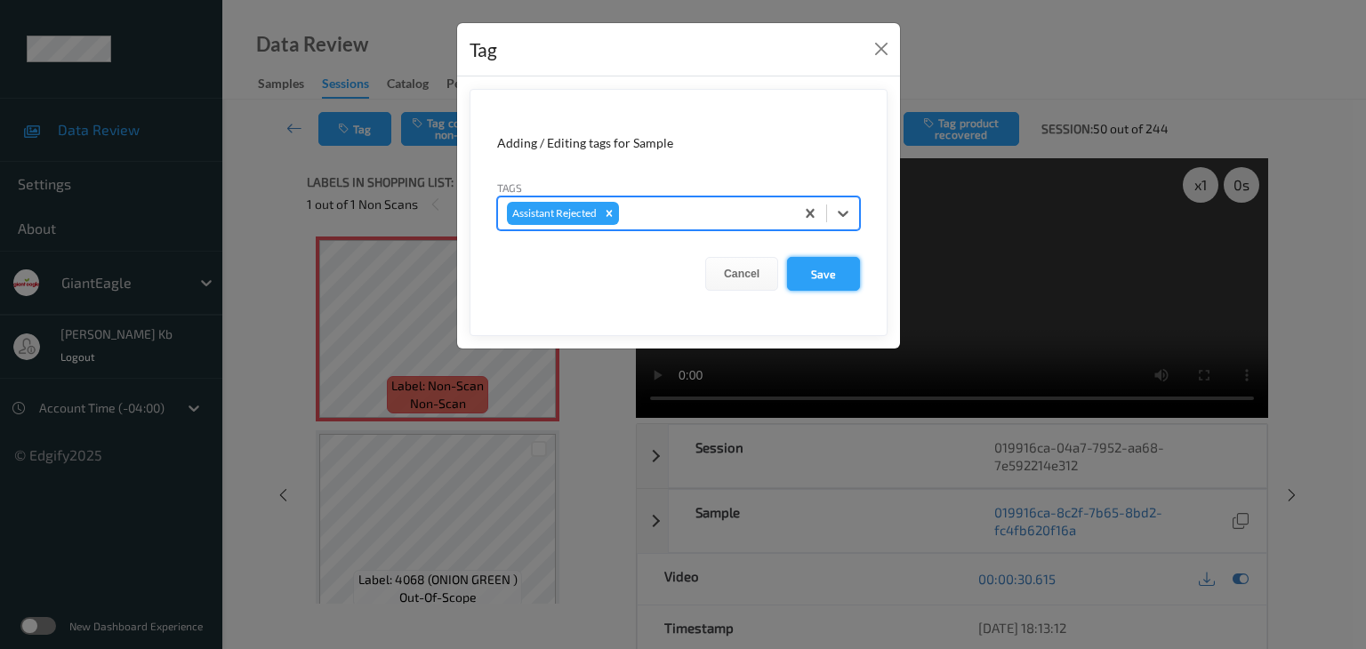
click at [821, 273] on button "Save" at bounding box center [823, 274] width 73 height 34
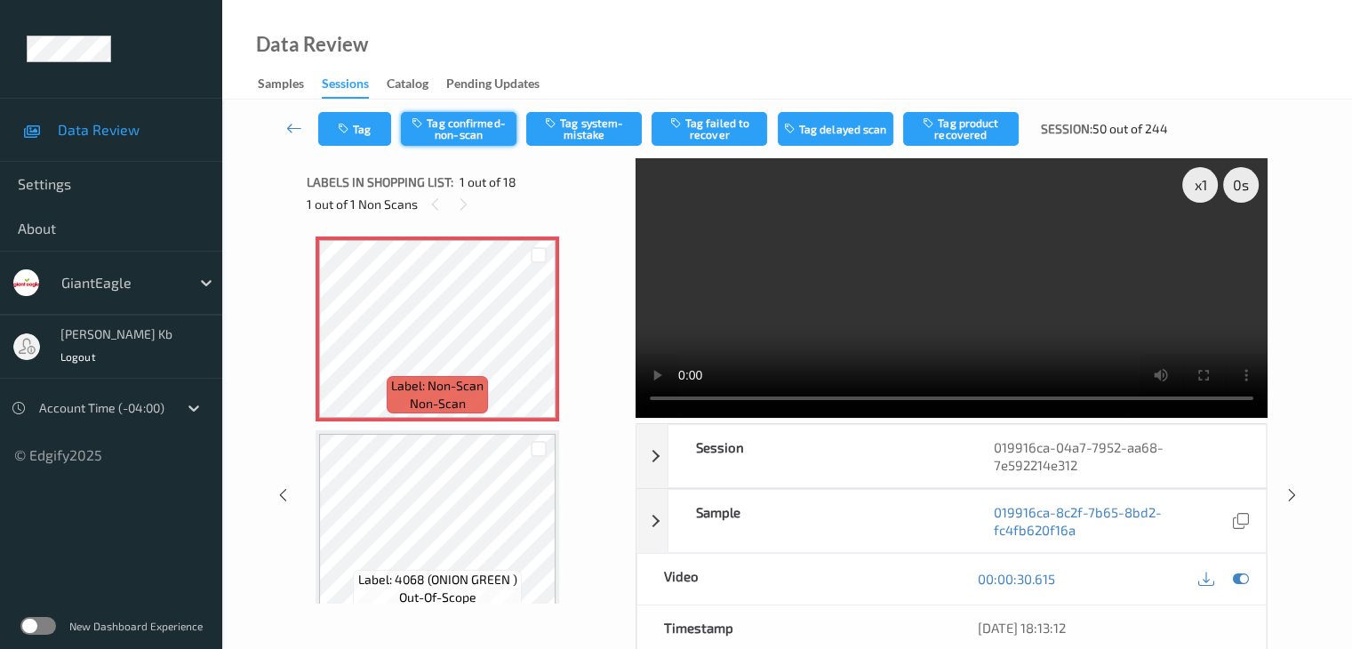
click at [474, 129] on button "Tag confirmed-non-scan" at bounding box center [459, 129] width 116 height 34
click at [719, 129] on button "Tag failed to recover" at bounding box center [710, 129] width 116 height 34
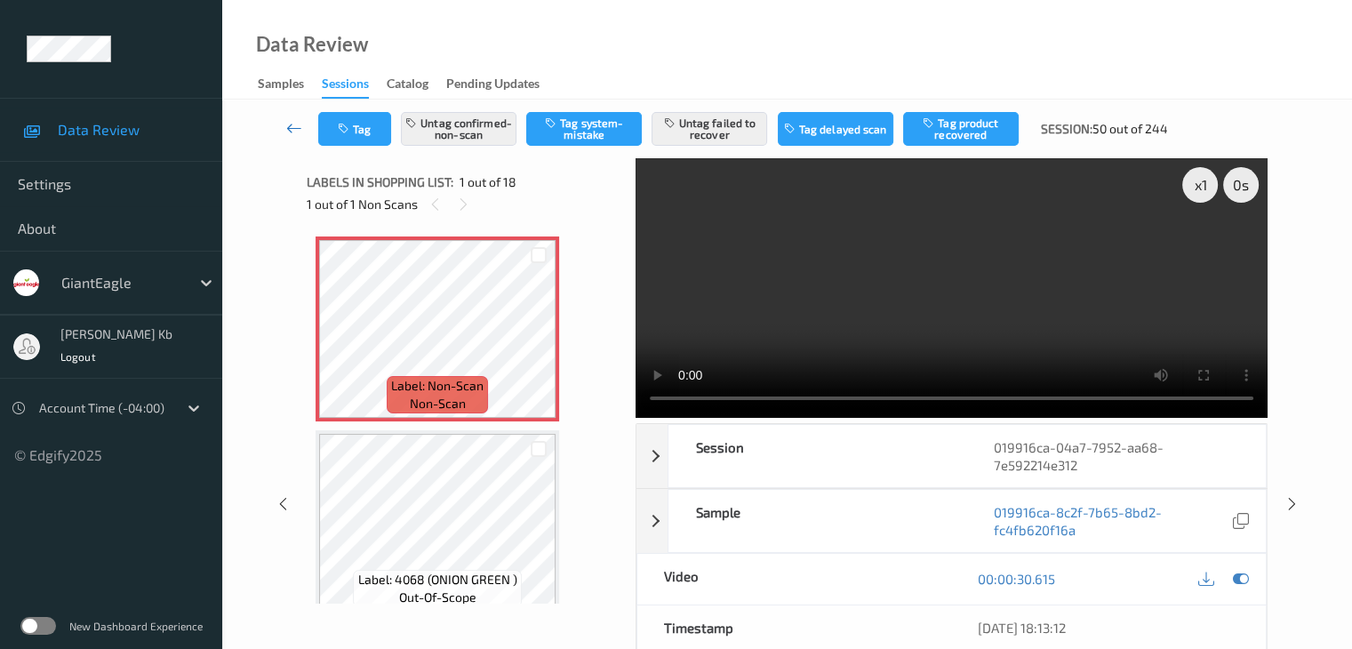
click at [294, 124] on icon at bounding box center [294, 128] width 16 height 18
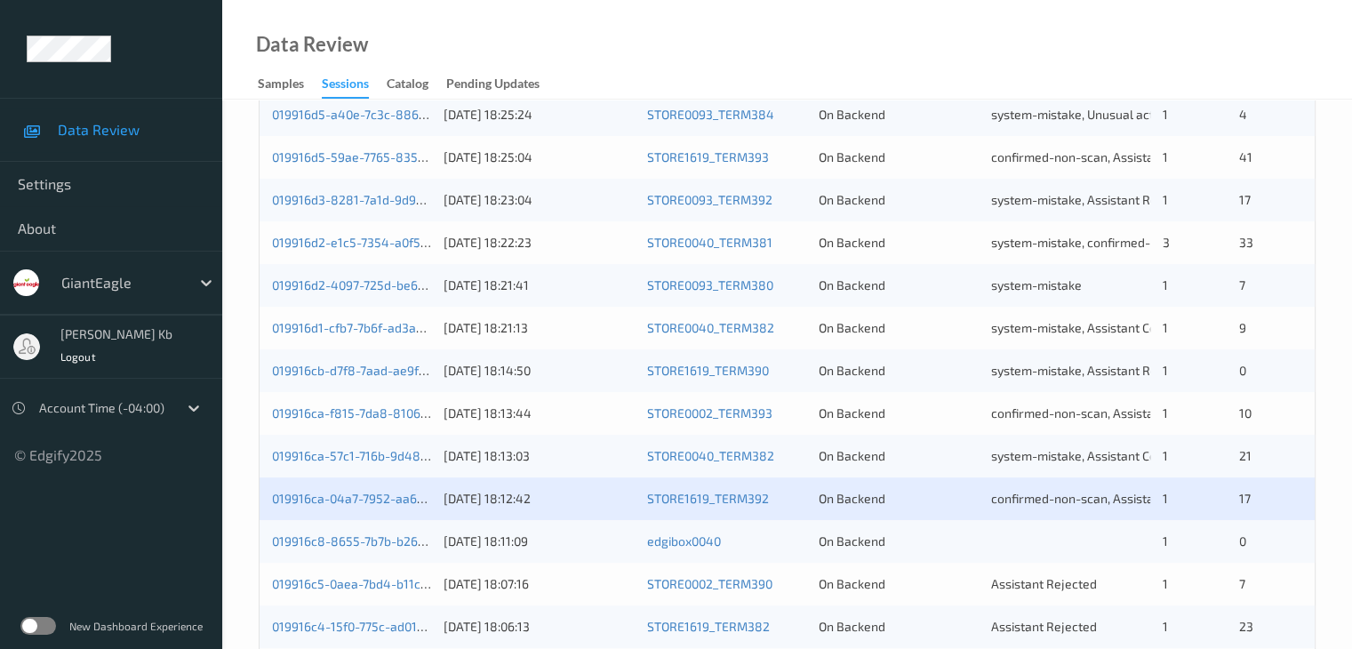
scroll to position [622, 0]
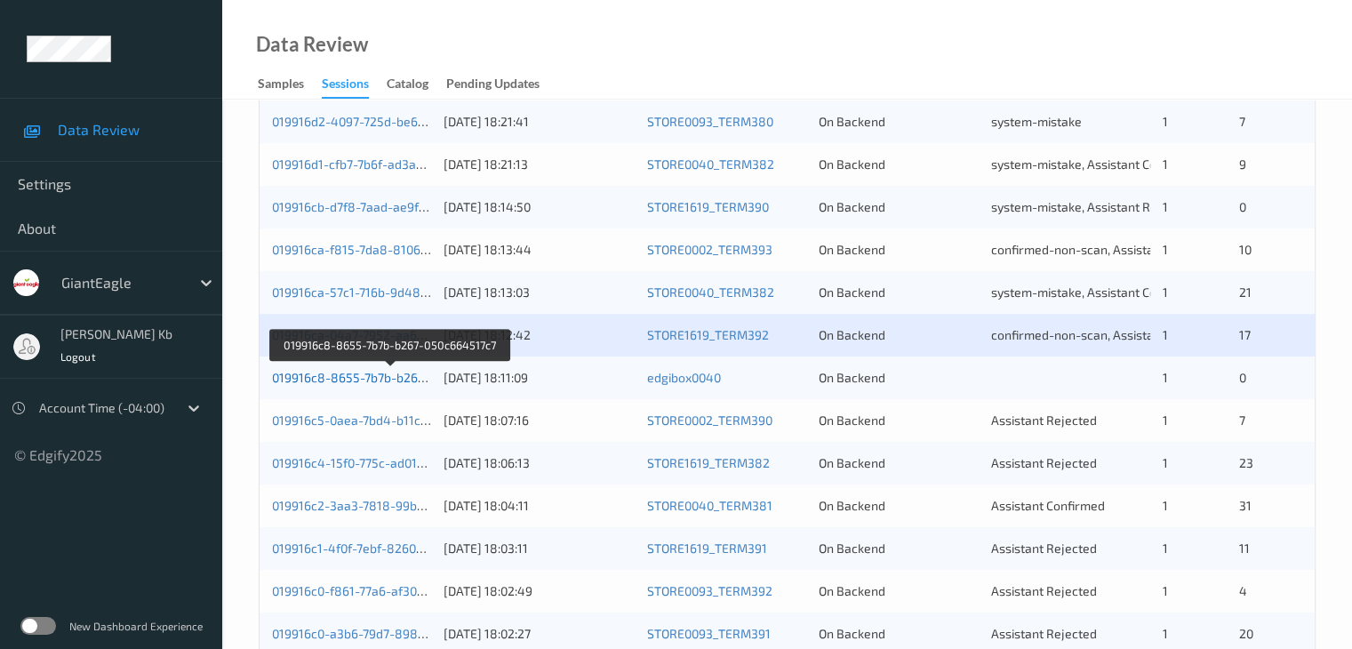
click at [381, 380] on link "019916c8-8655-7b7b-b267-050c664517c7" at bounding box center [391, 377] width 238 height 15
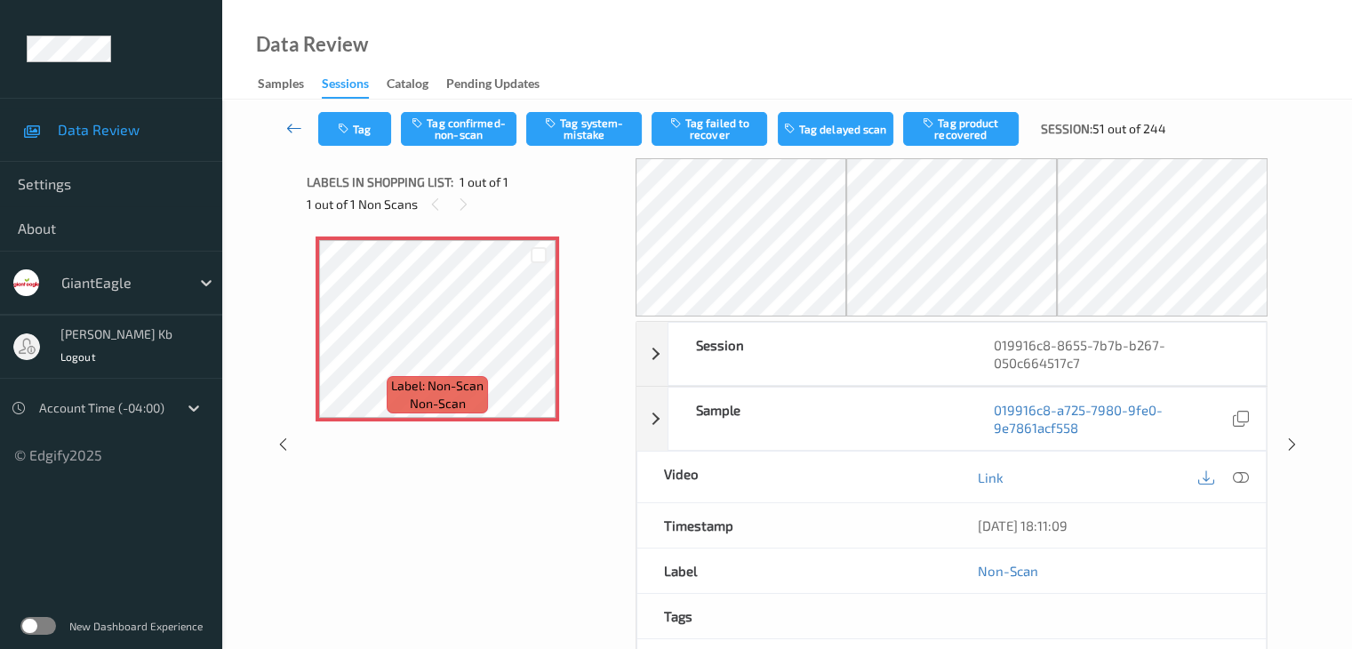
click at [302, 125] on link at bounding box center [294, 129] width 47 height 34
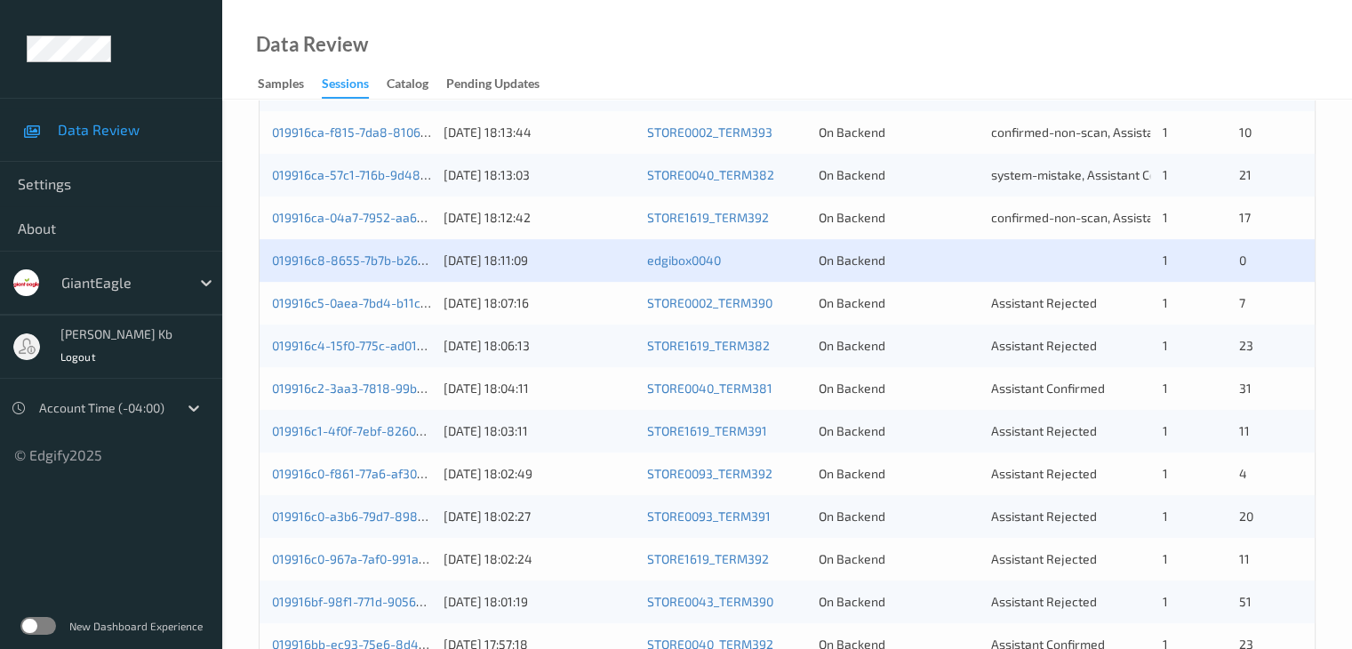
scroll to position [829, 0]
